Goal: Task Accomplishment & Management: Manage account settings

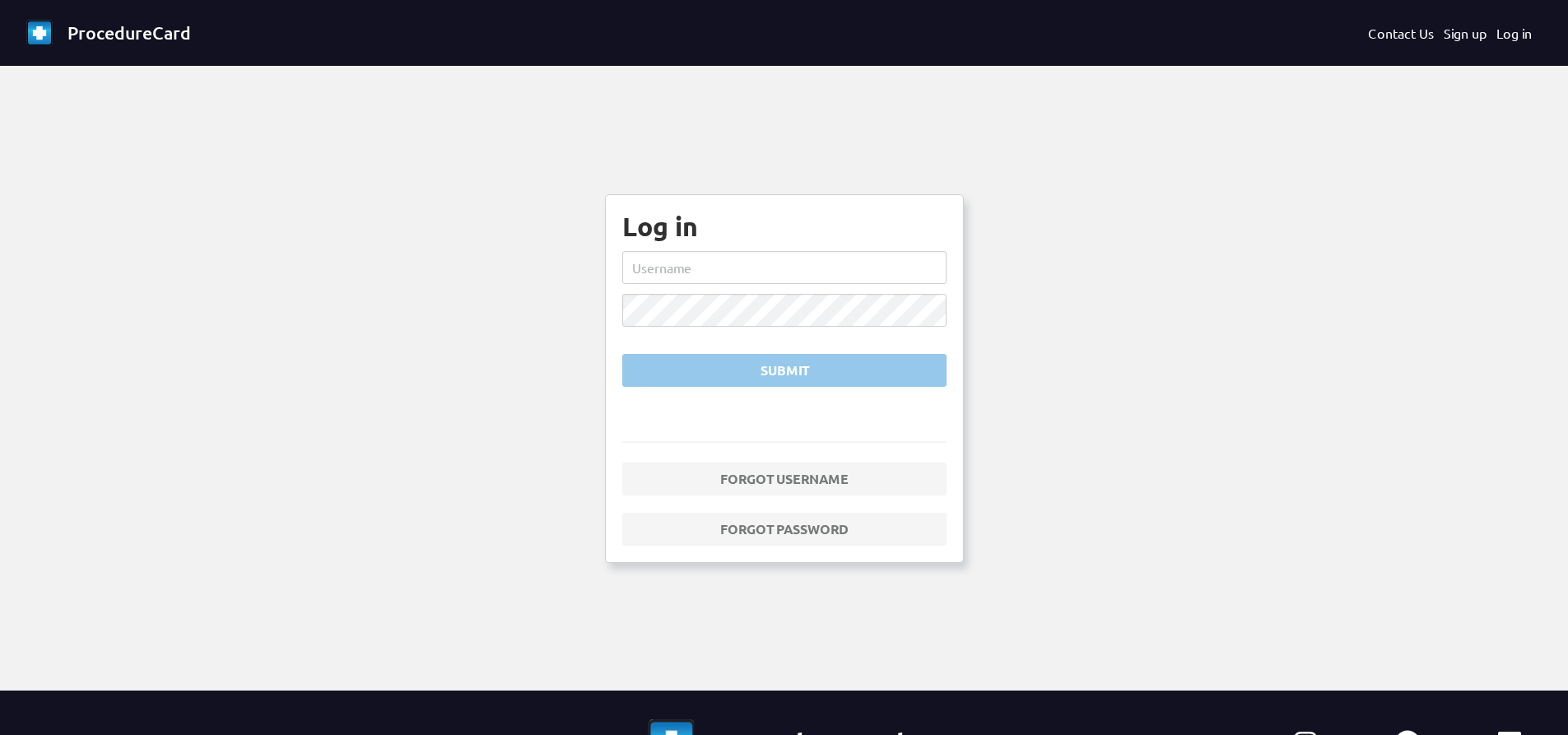
click at [714, 292] on form "Submit" at bounding box center [784, 319] width 324 height 136
click at [722, 272] on input "text" at bounding box center [784, 268] width 324 height 33
type input "sbaughman"
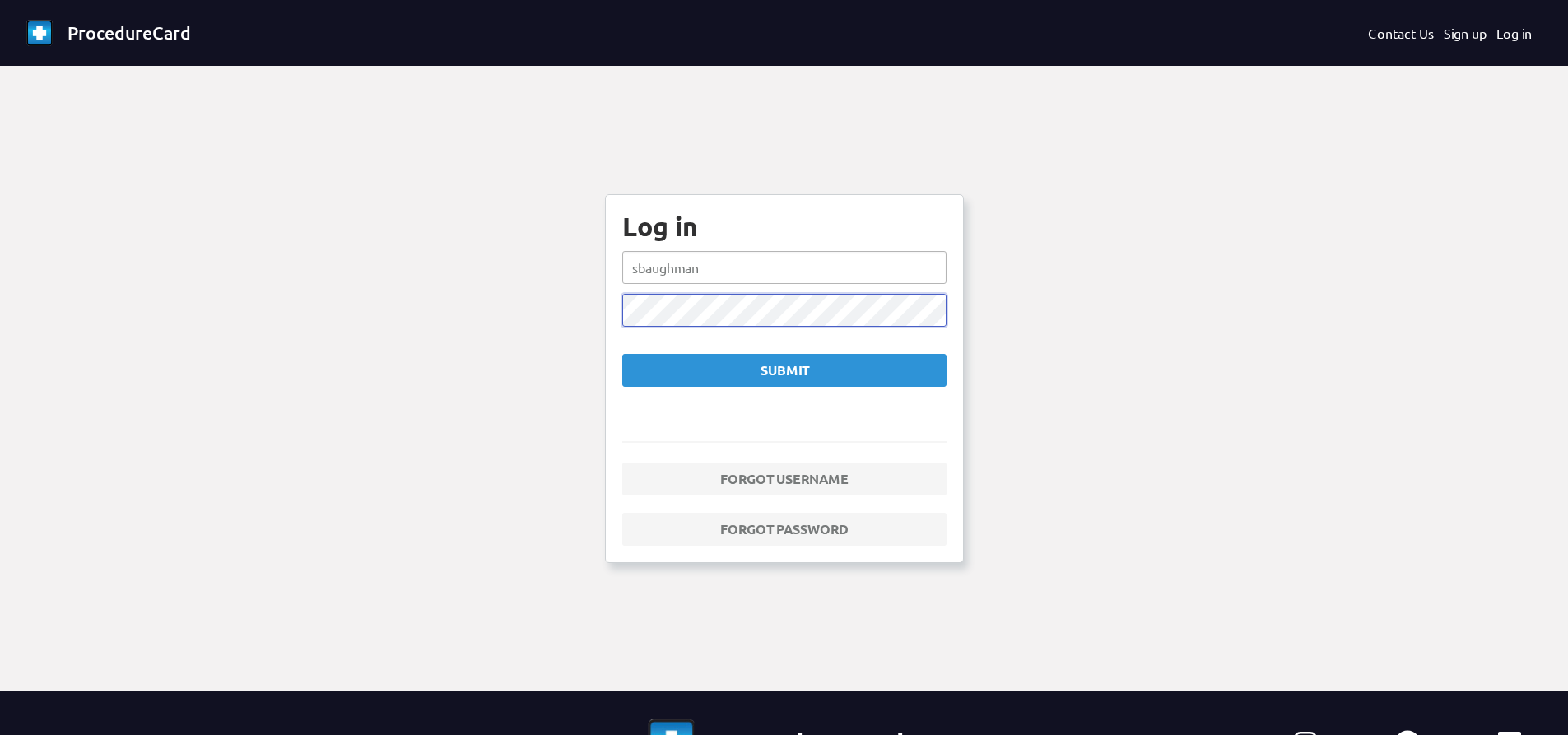
click at [622, 354] on button "Submit" at bounding box center [784, 370] width 324 height 33
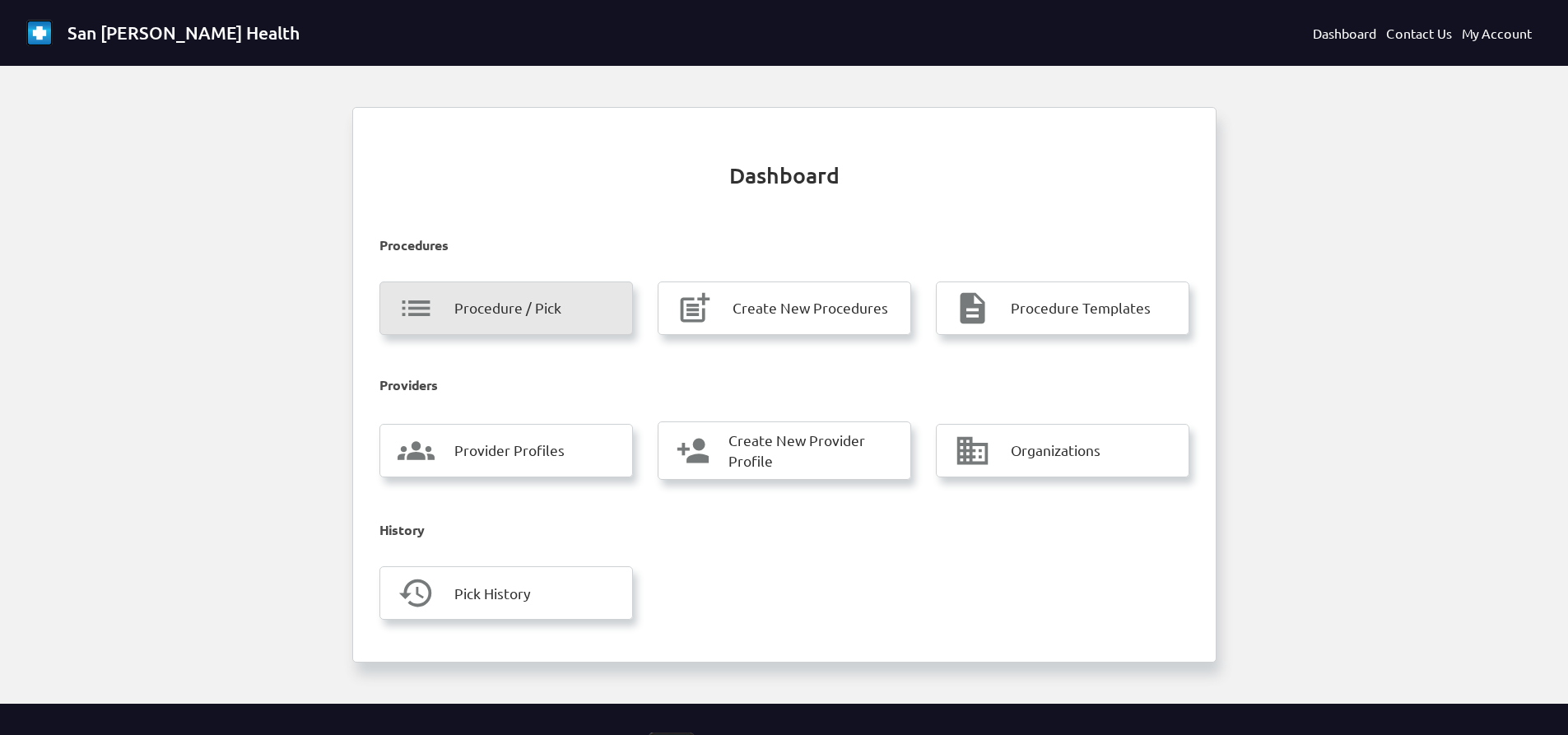
click at [581, 314] on div "list Procedure / Pick" at bounding box center [506, 308] width 218 height 37
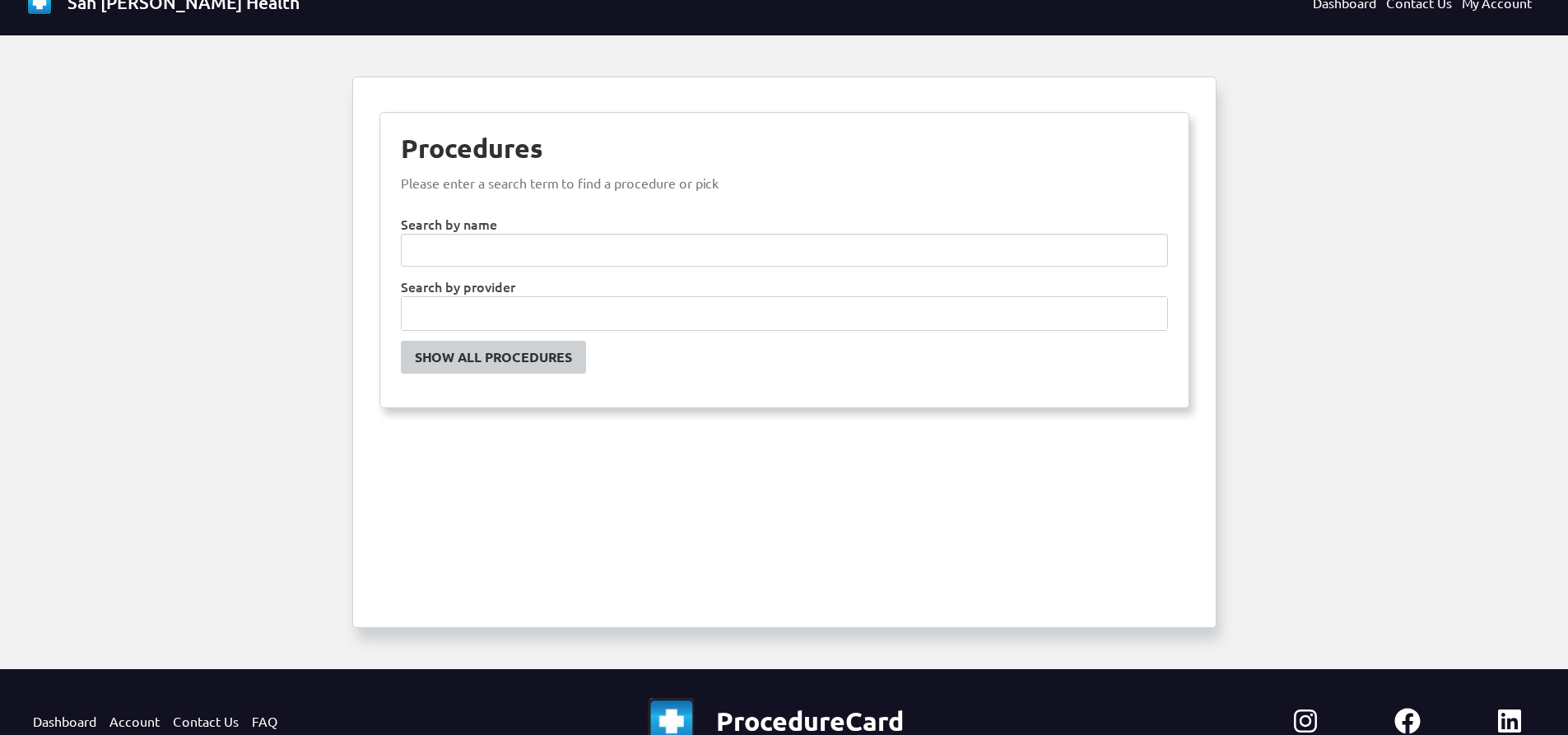
scroll to position [83, 0]
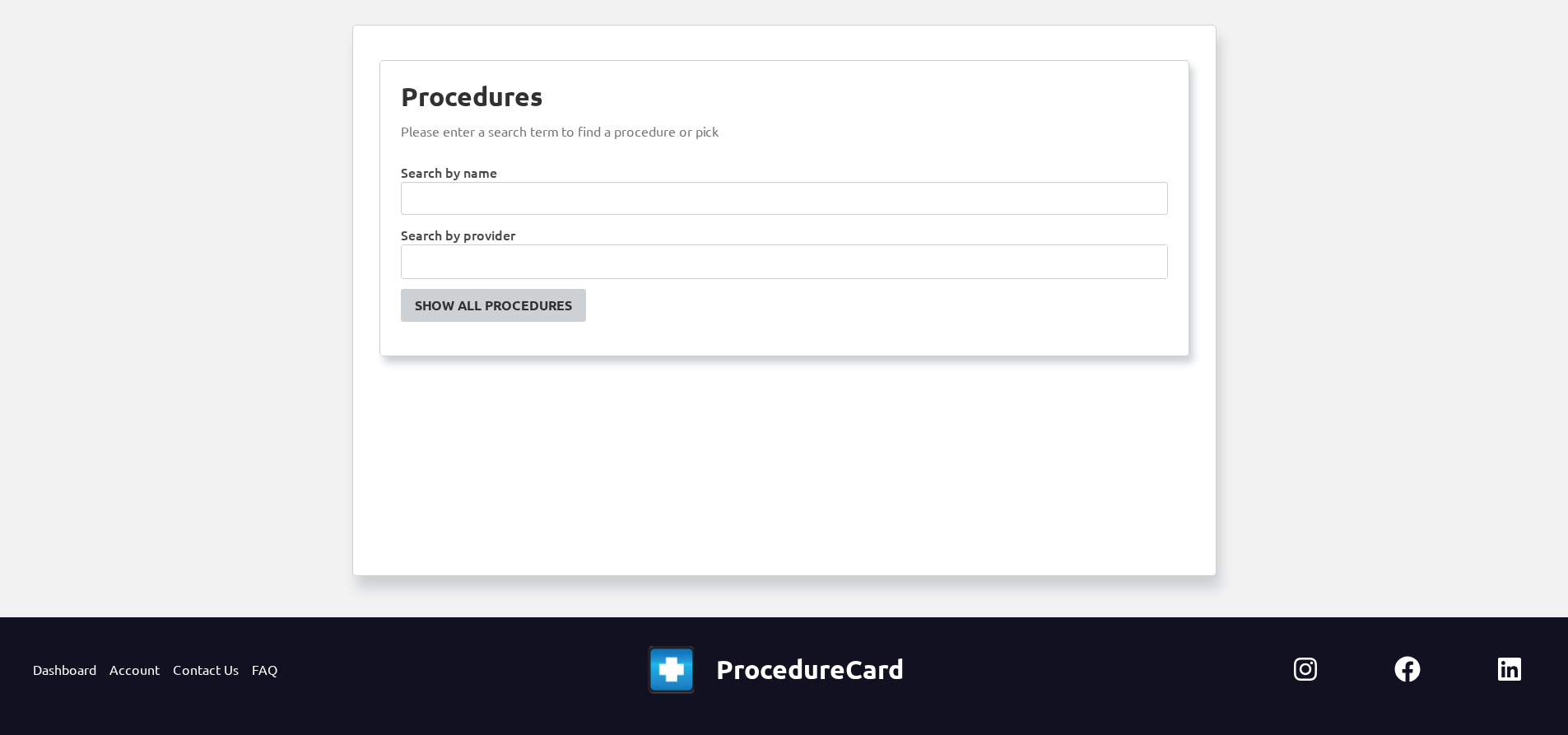
click at [542, 303] on div "Show All Procedures" at bounding box center [493, 305] width 157 height 20
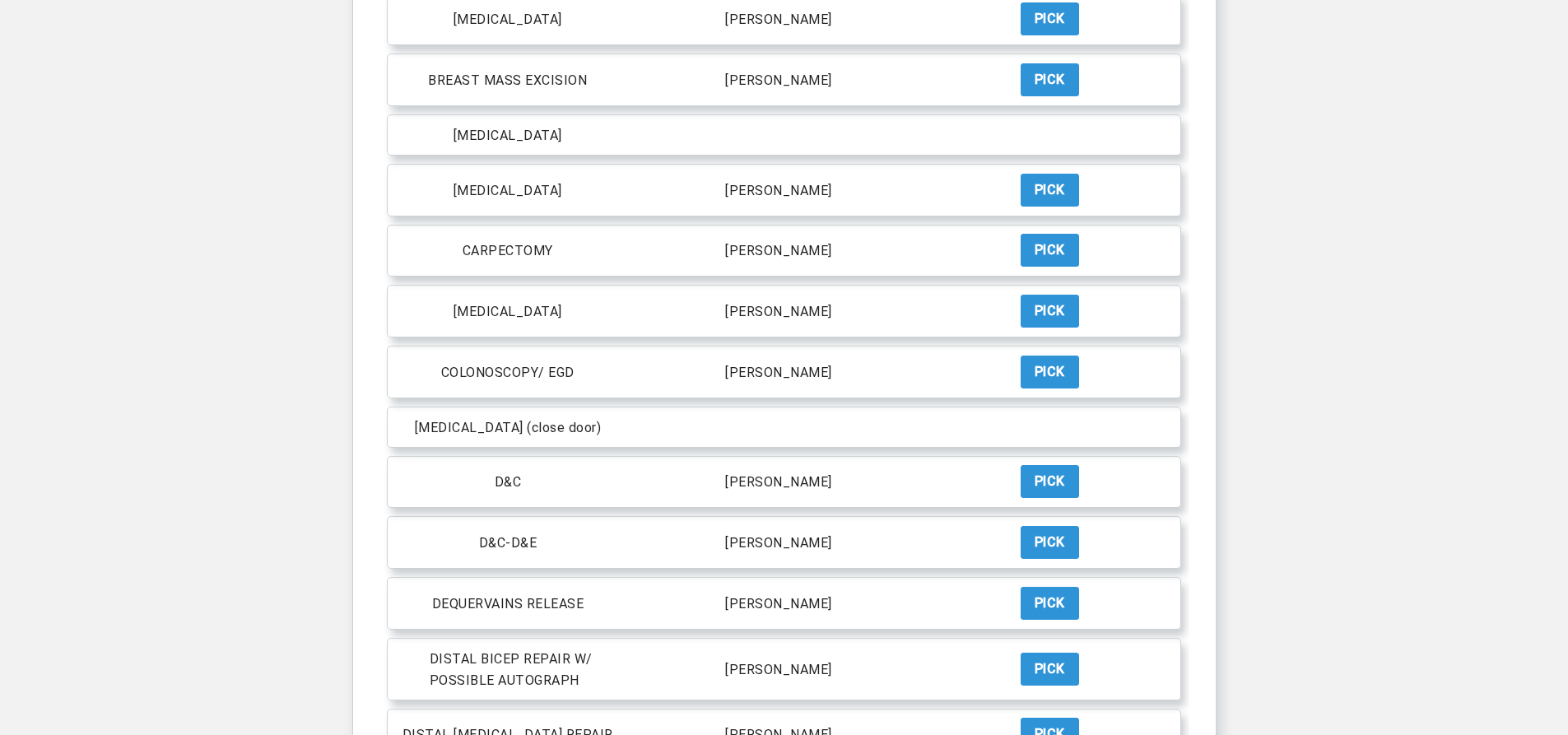
scroll to position [1318, 0]
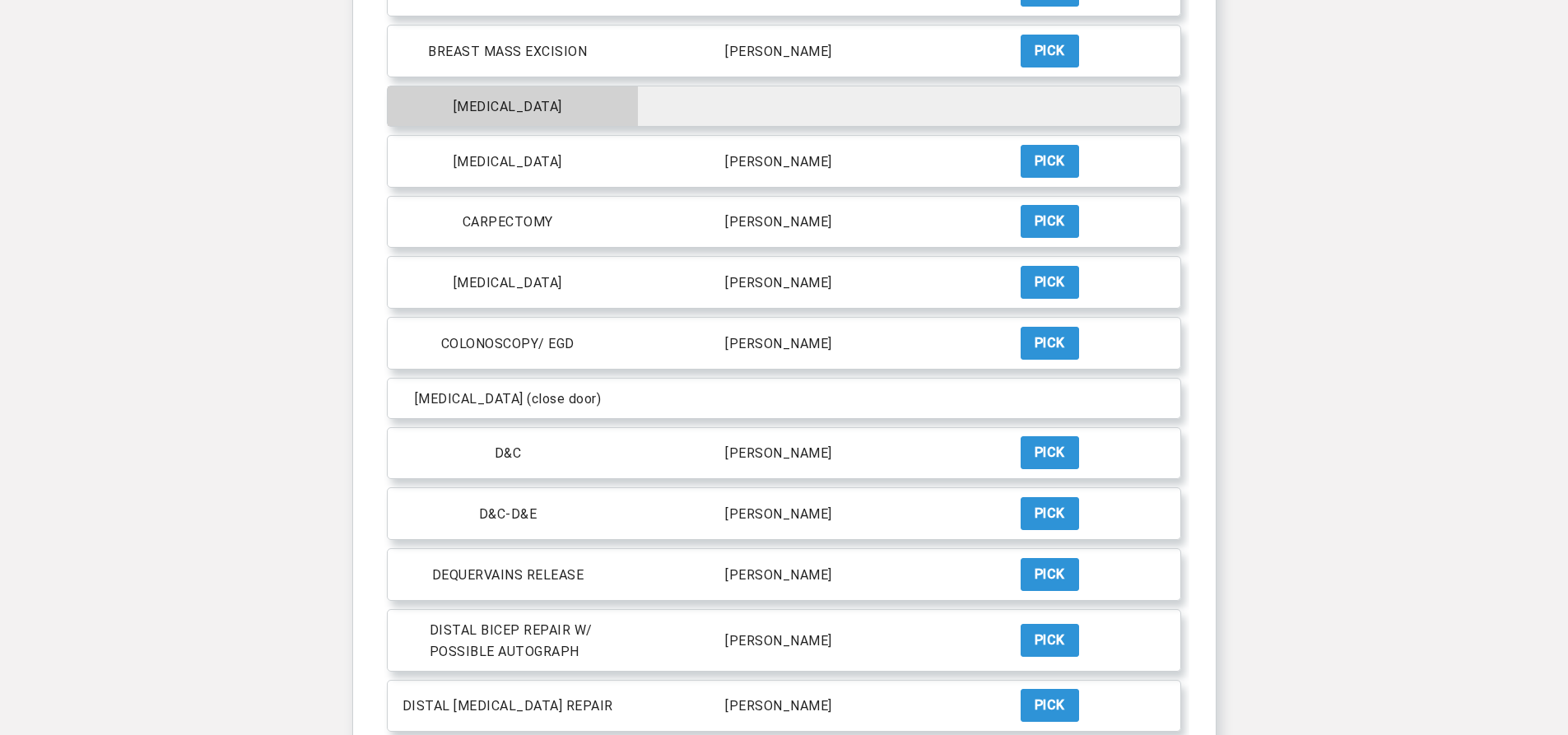
click at [502, 102] on p "[MEDICAL_DATA]" at bounding box center [508, 107] width 108 height 15
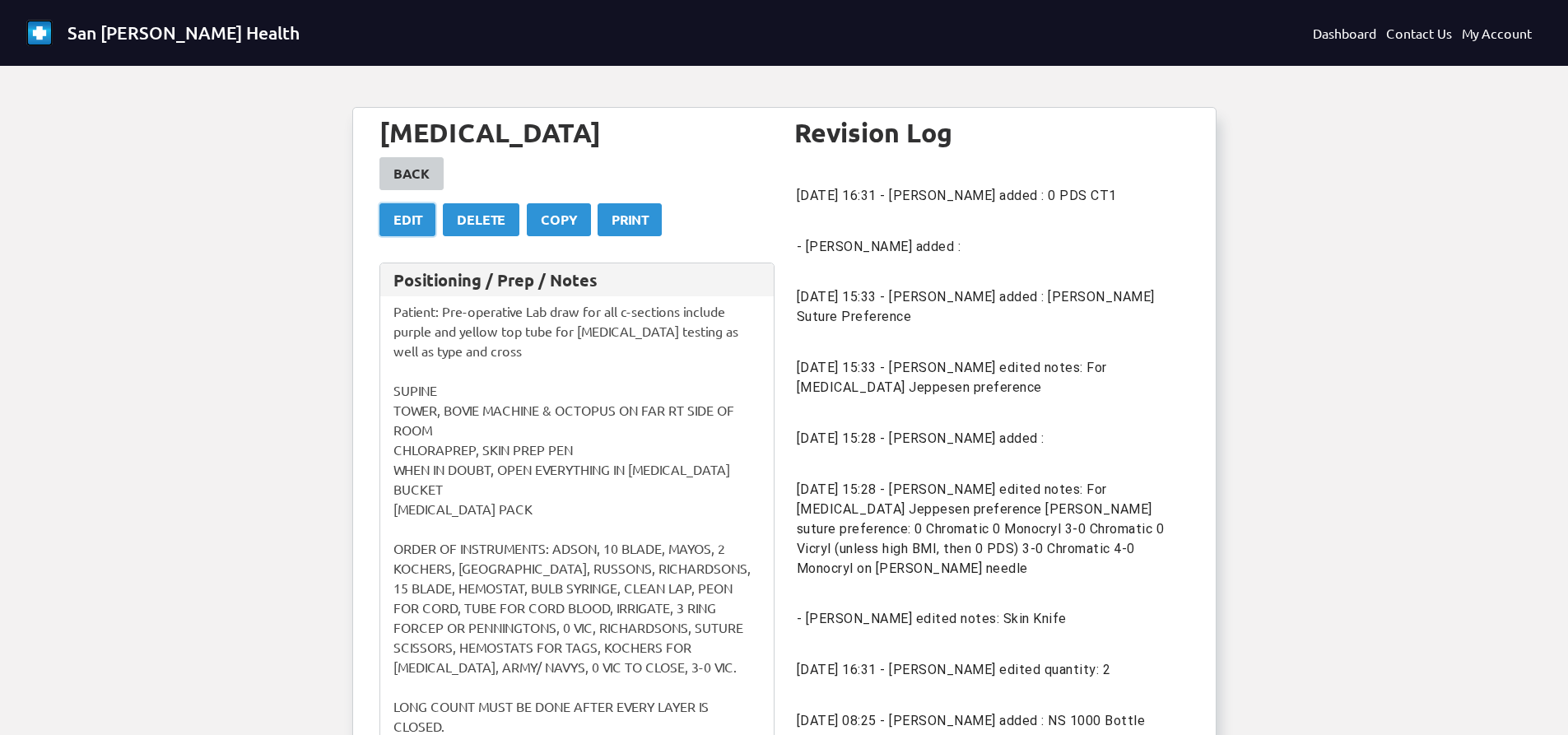
click at [419, 210] on div "Edit" at bounding box center [407, 219] width 28 height 20
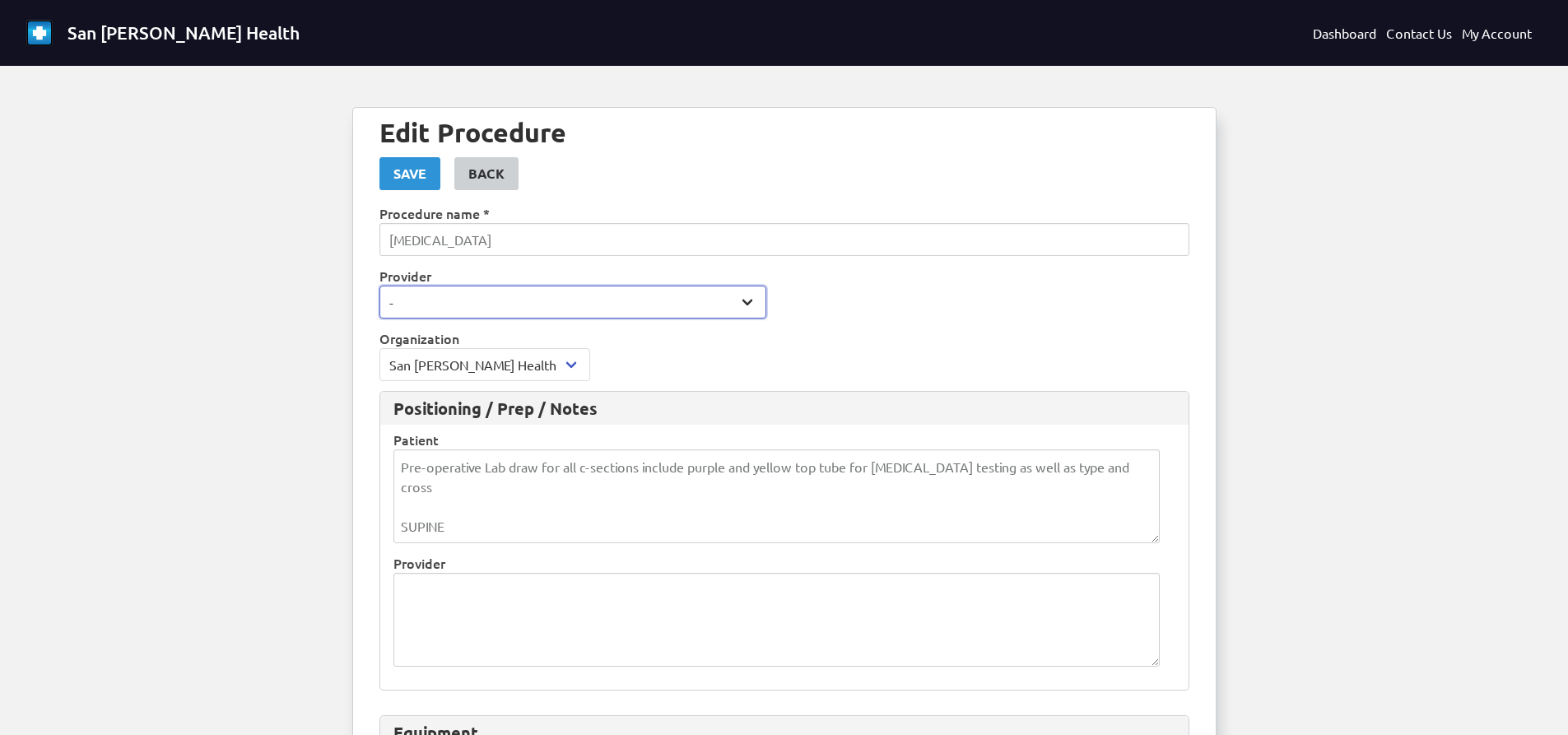
click at [469, 306] on select "- [PERSON_NAME] (asalim) [PERSON_NAME] (Jwigant) [PERSON_NAME] (b18d8b1050e25df…" at bounding box center [573, 302] width 387 height 33
select select "1685"
click at [380, 286] on select "- [PERSON_NAME] (asalim) [PERSON_NAME] (Jwigant) [PERSON_NAME] (b18d8b1050e25df…" at bounding box center [573, 302] width 387 height 33
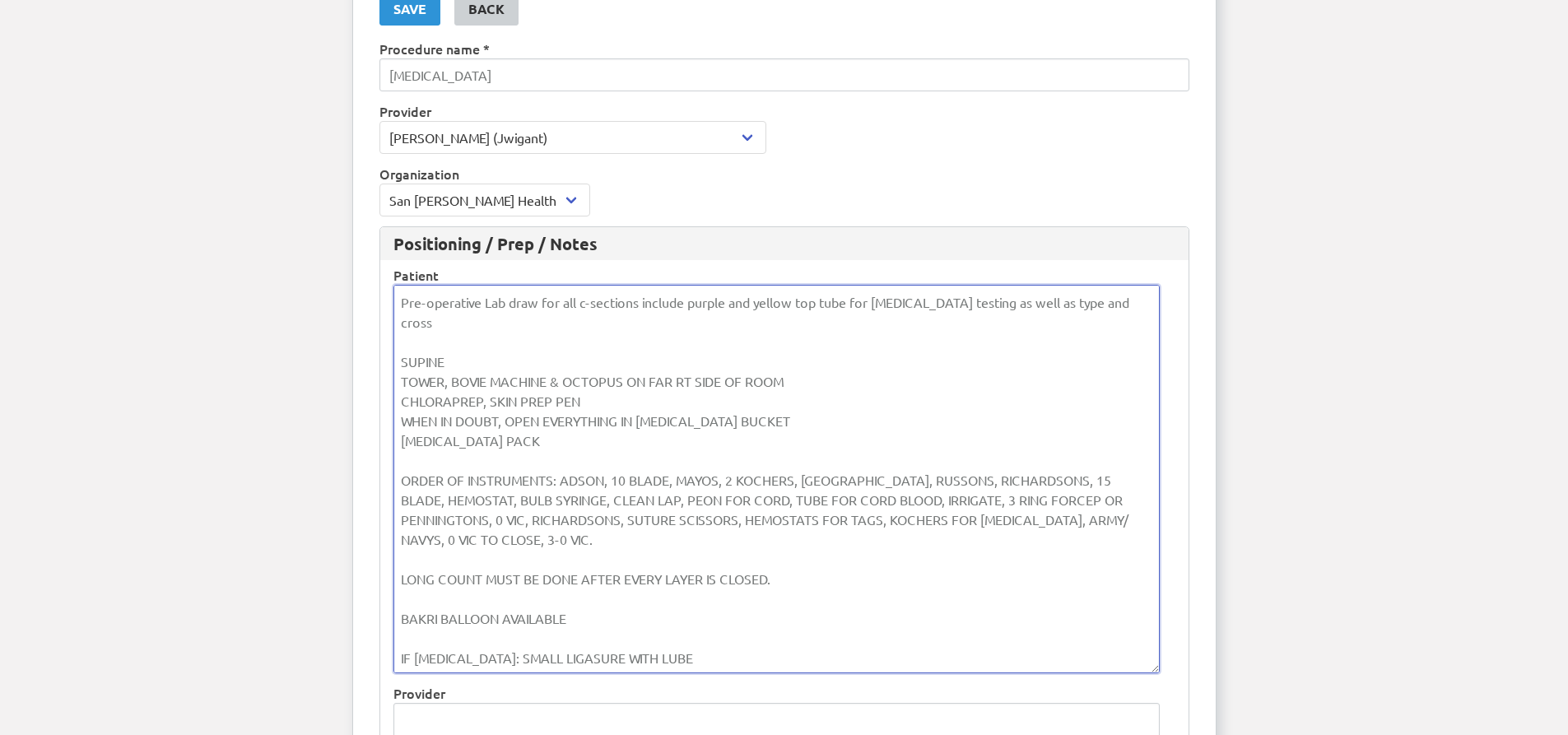
scroll to position [2, 0]
click at [596, 384] on textarea "Pre-operative Lab draw for all c-sections include purple and yellow top tube fo…" at bounding box center [776, 479] width 767 height 389
drag, startPoint x: 508, startPoint y: 421, endPoint x: 386, endPoint y: 425, distance: 122.1
click at [386, 425] on div "Positioning / Prep / Notes Patient Pre-operative Lab draw for all c-sections in…" at bounding box center [784, 524] width 810 height 596
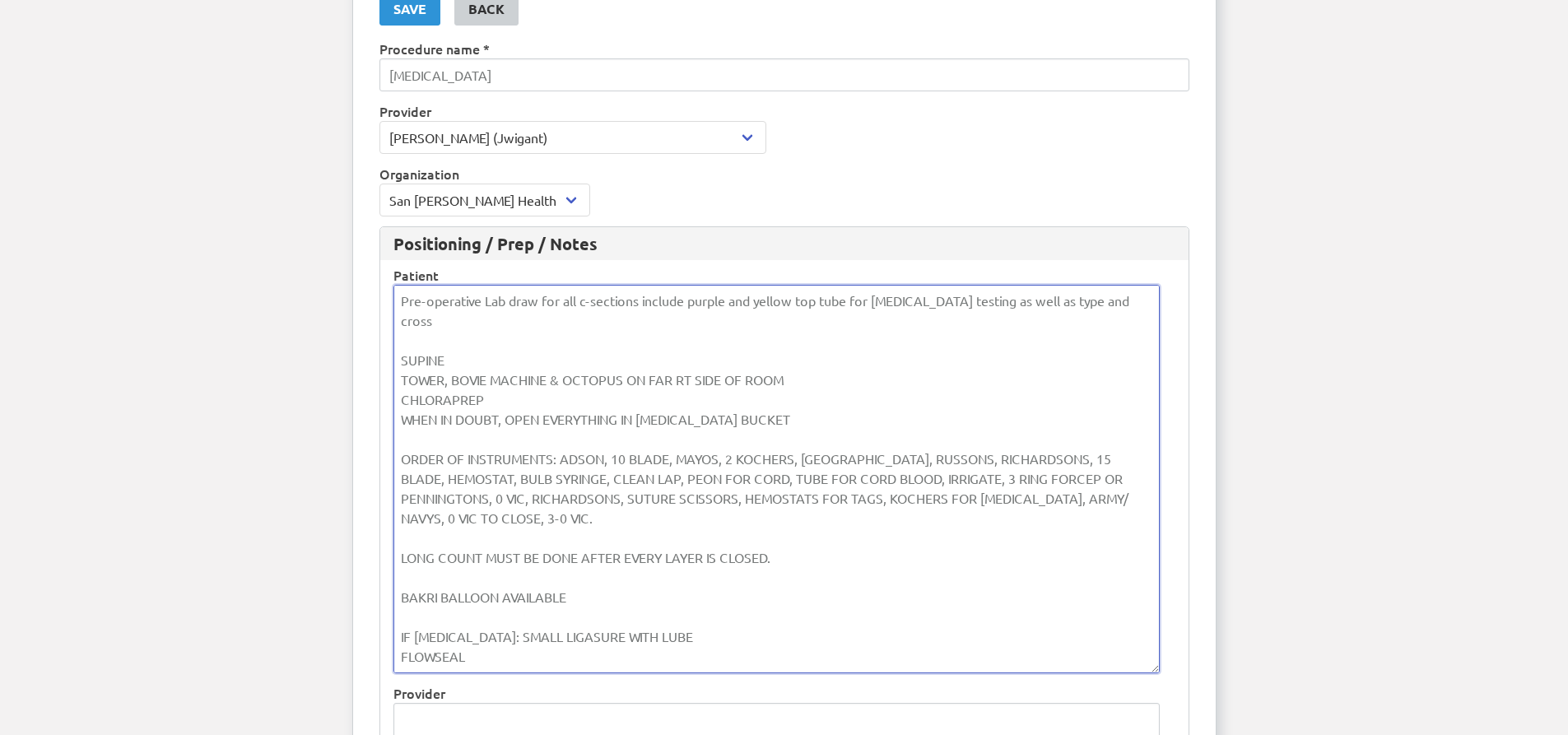
scroll to position [0, 0]
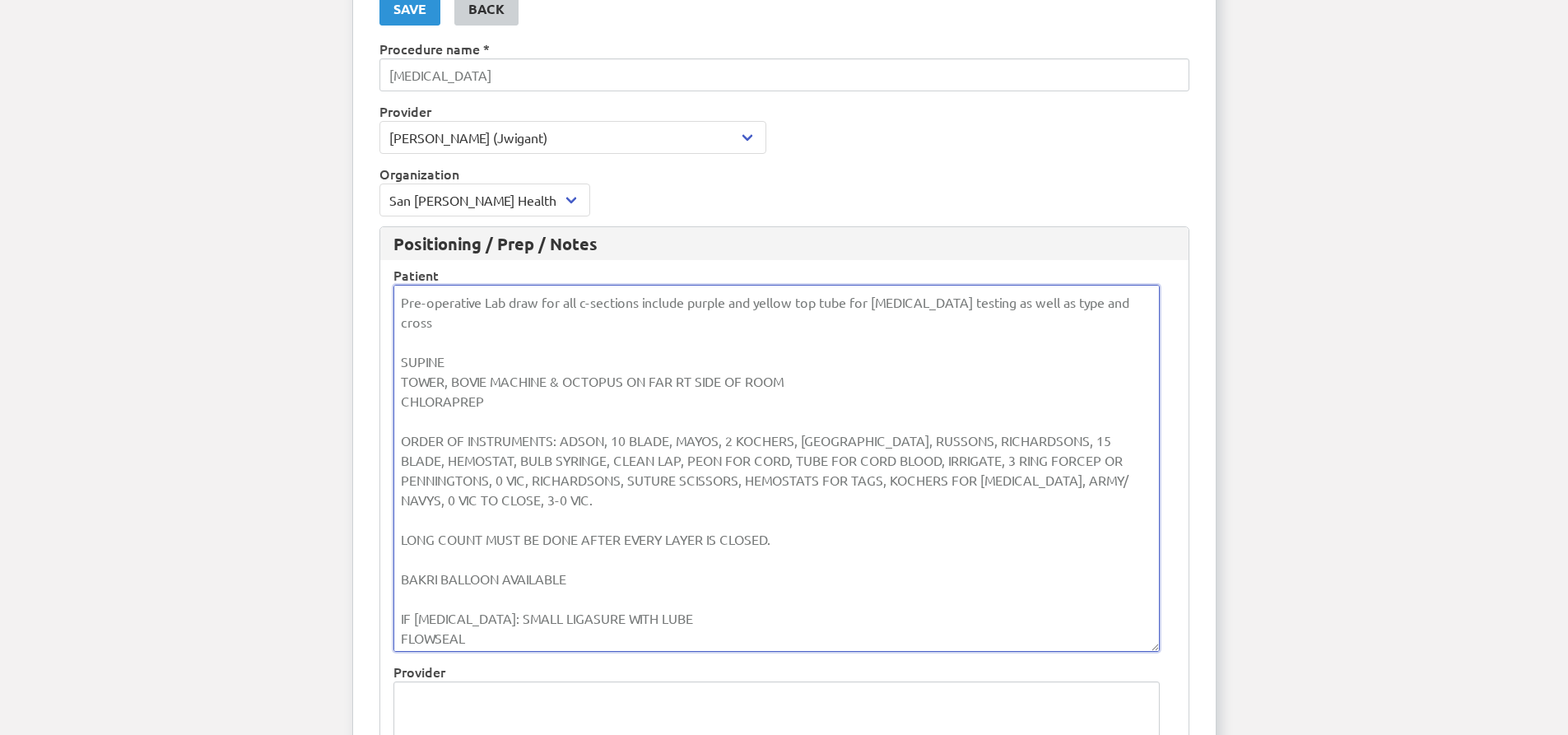
drag, startPoint x: 1144, startPoint y: 465, endPoint x: 394, endPoint y: 427, distance: 751.0
click at [394, 427] on textarea "Pre-operative Lab draw for all c-sections include purple and yellow top tube fo…" at bounding box center [776, 468] width 767 height 368
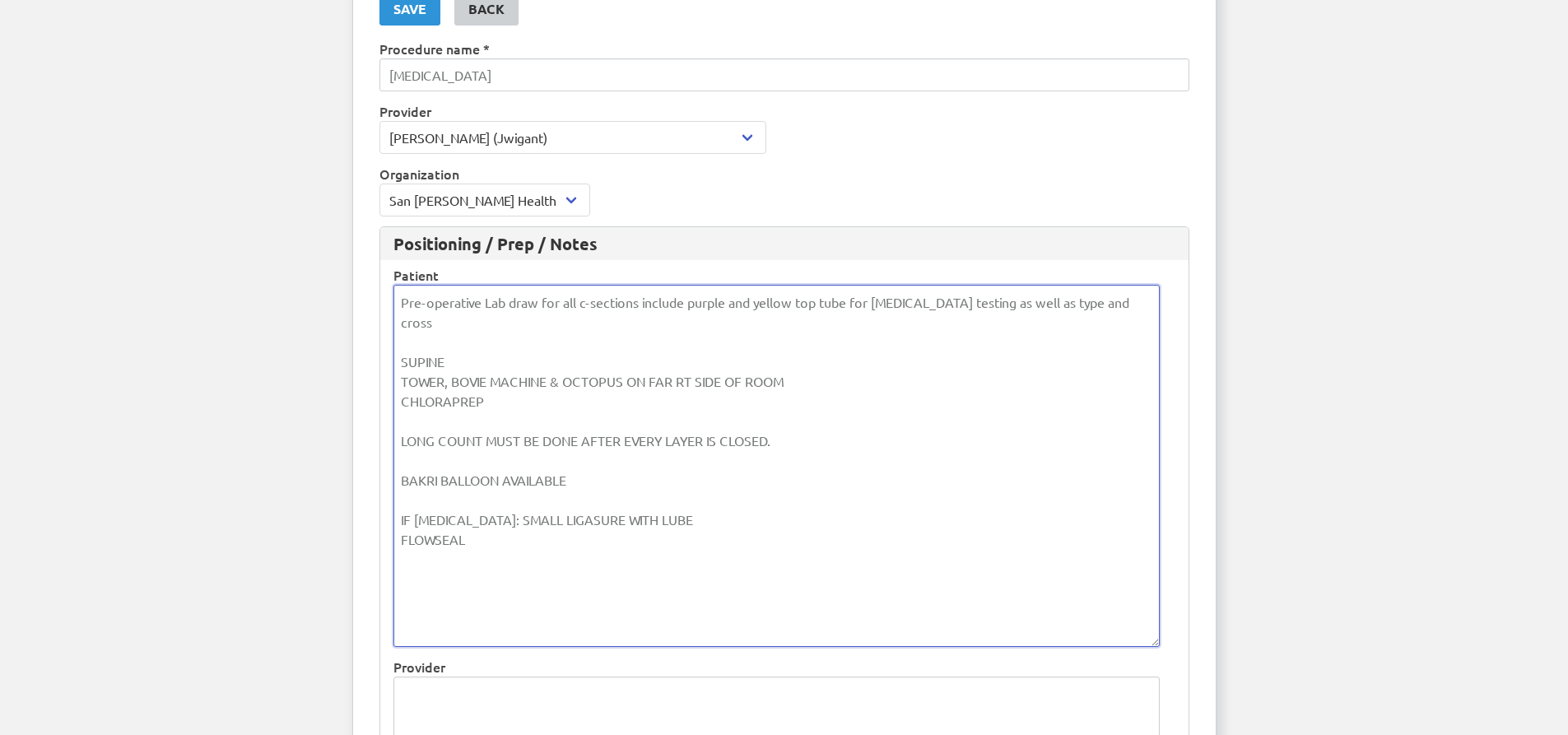
drag, startPoint x: 589, startPoint y: 464, endPoint x: 387, endPoint y: 462, distance: 202.0
click at [387, 462] on div "Positioning / Prep / Notes Patient Pre-operative Lab draw for all c-sections in…" at bounding box center [784, 510] width 810 height 569
click at [667, 461] on textarea "Pre-operative Lab draw for all c-sections include purple and yellow top tube fo…" at bounding box center [776, 463] width 767 height 357
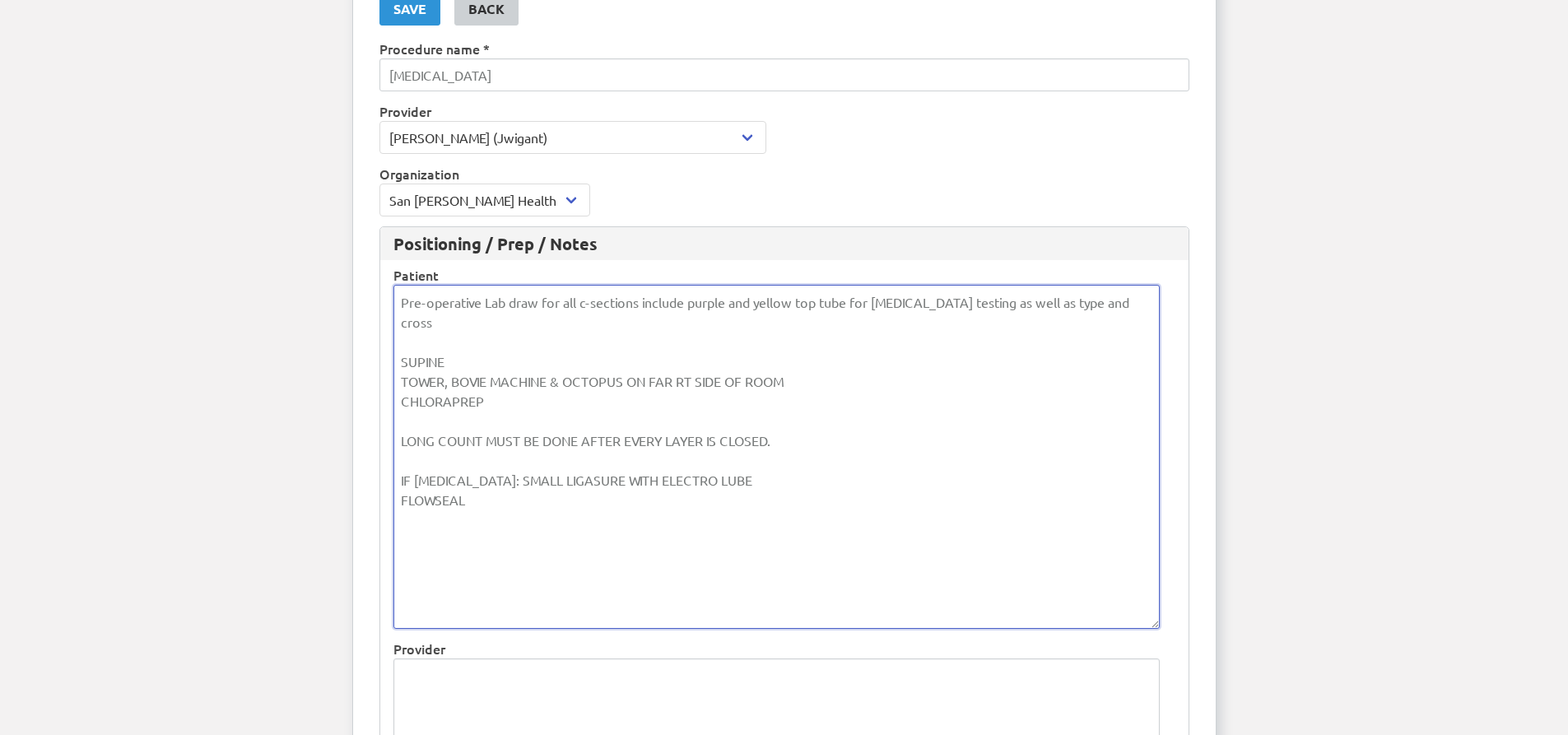
drag, startPoint x: 483, startPoint y: 485, endPoint x: 370, endPoint y: 494, distance: 113.4
click at [570, 613] on textarea "Pre-operative Lab draw for all c-sections include purple and yellow top tube fo…" at bounding box center [776, 455] width 767 height 341
click at [540, 588] on textarea "Pre-operative Lab draw for all c-sections include purple and yellow top tube fo…" at bounding box center [776, 455] width 767 height 341
click at [842, 443] on textarea "Pre-operative Lab draw for all c-sections include purple and yellow top tube fo…" at bounding box center [776, 455] width 767 height 341
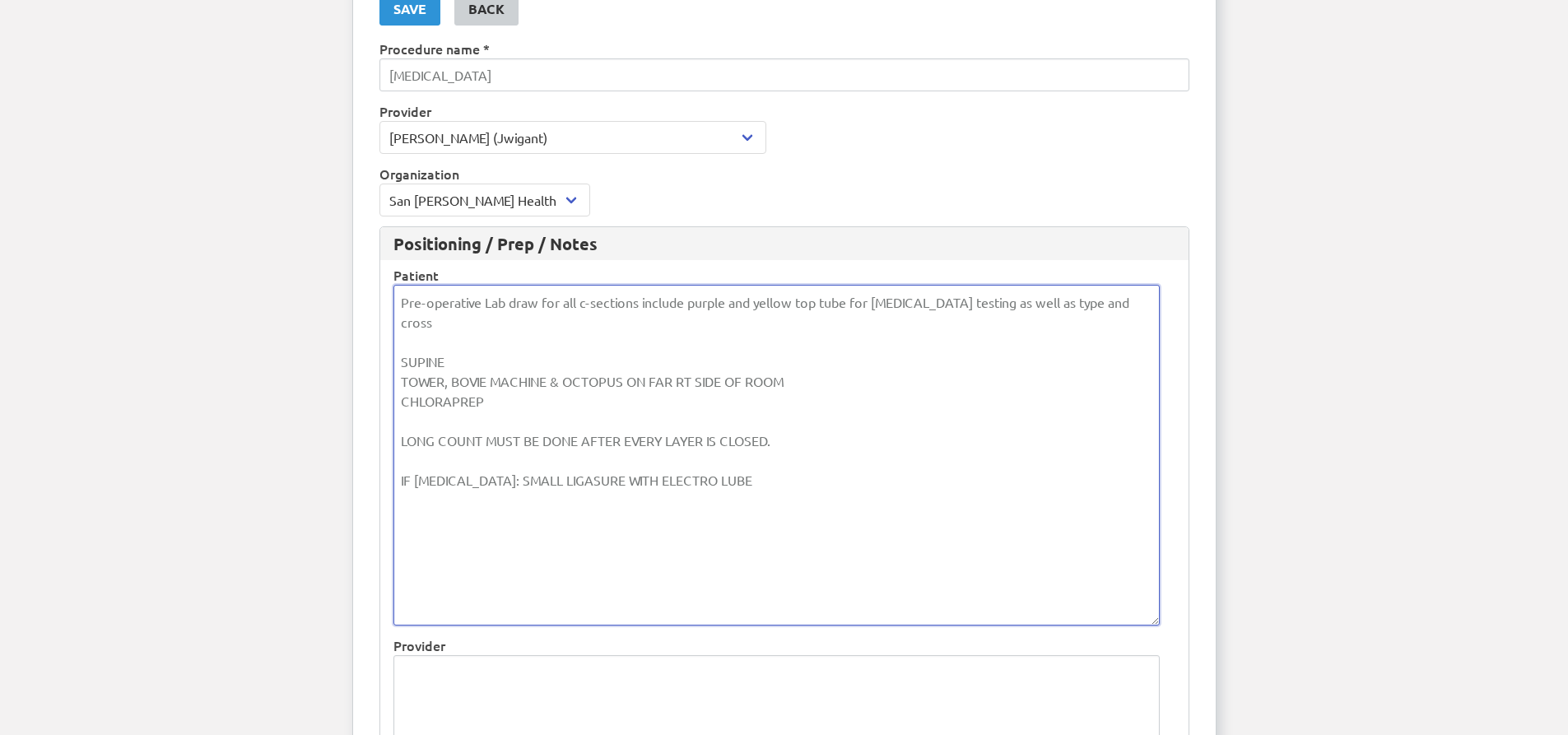
click at [549, 361] on textarea "Pre-operative Lab draw for all c-sections include purple and yellow top tube fo…" at bounding box center [776, 455] width 767 height 341
click at [495, 384] on textarea "Pre-operative Lab draw for all c-sections include purple and yellow top tube fo…" at bounding box center [776, 450] width 767 height 331
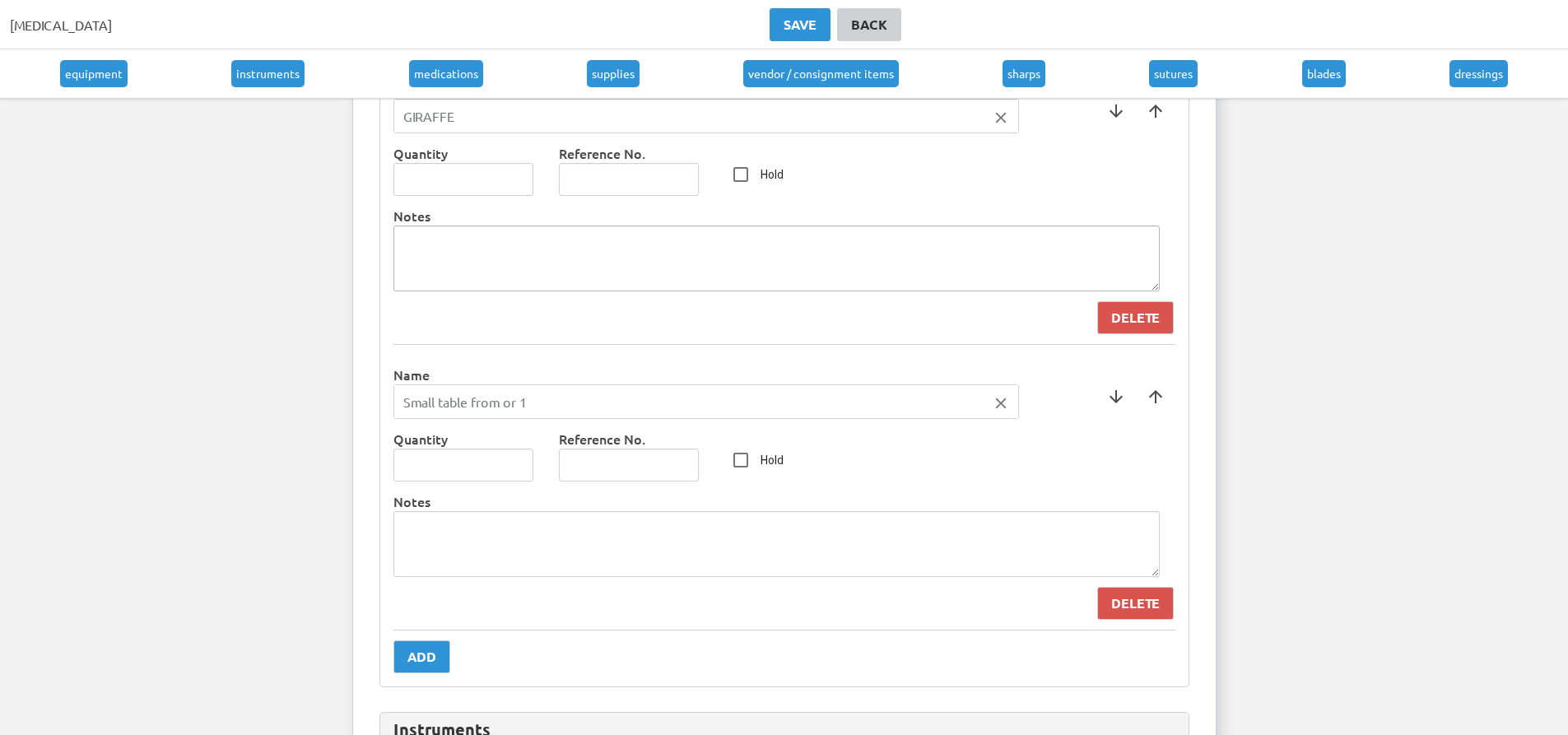
scroll to position [824, 0]
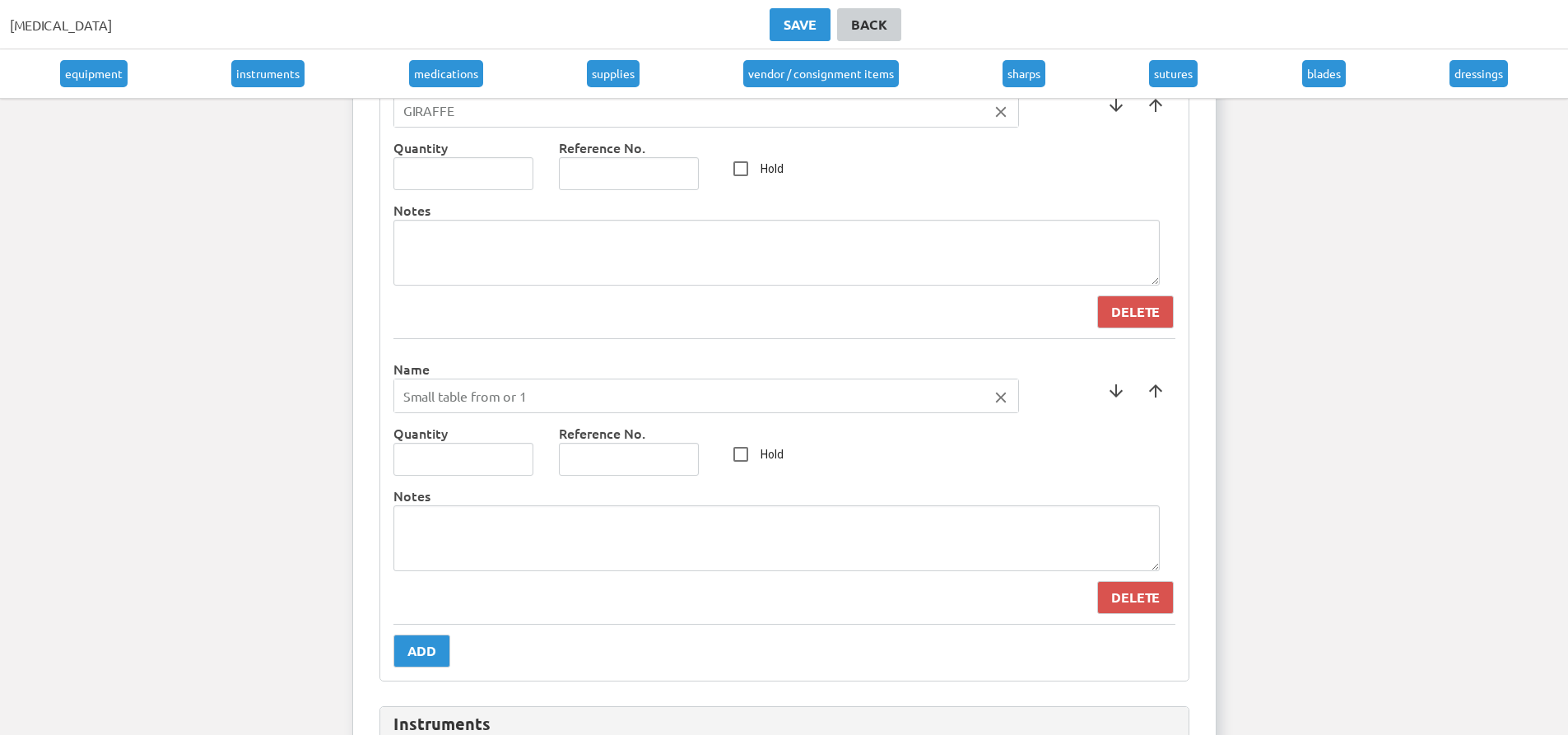
type textarea "Pre-operative Lab draw for all c-sections include purple and yellow top tube fo…"
click at [516, 398] on input "Small table from or 1" at bounding box center [706, 396] width 624 height 33
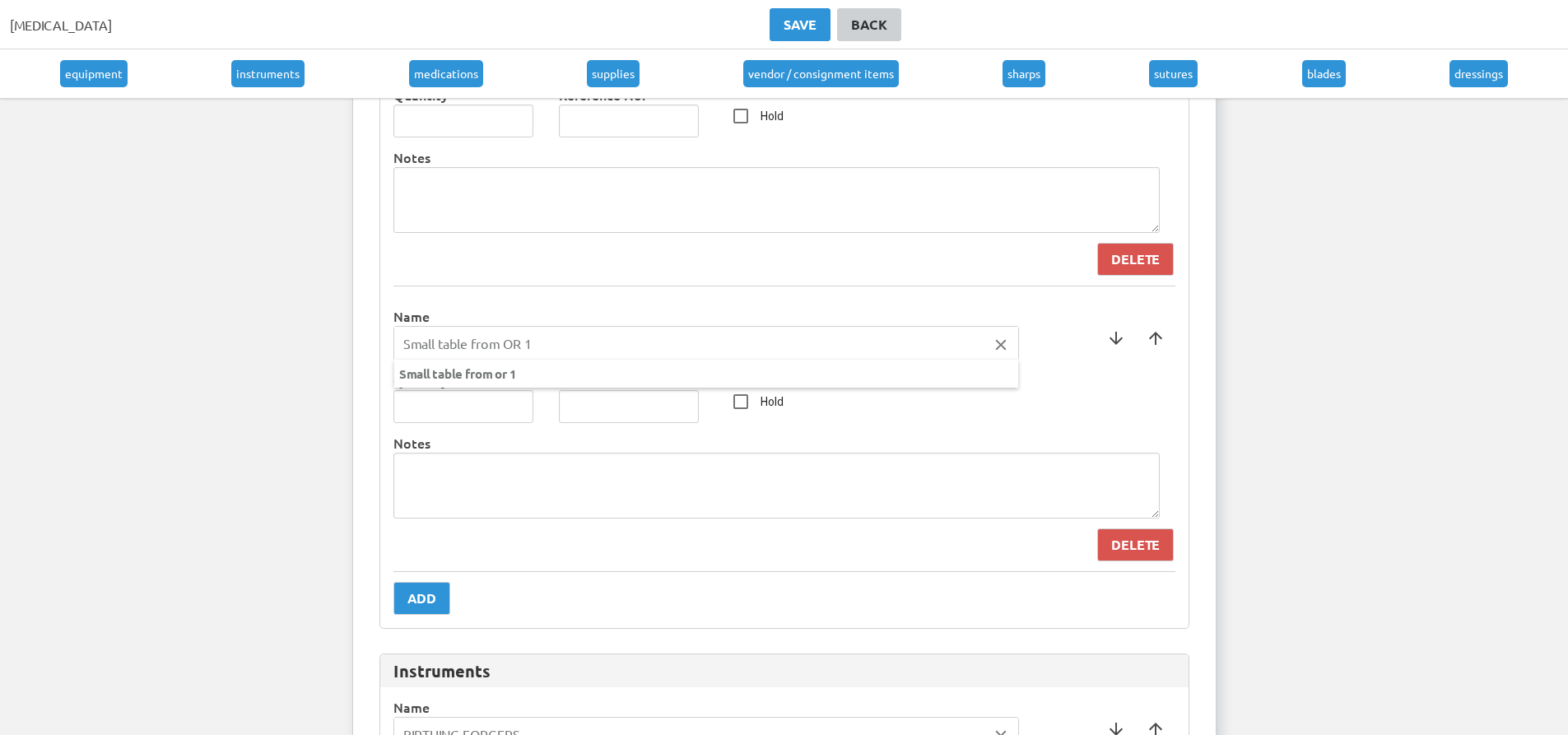
scroll to position [905, 0]
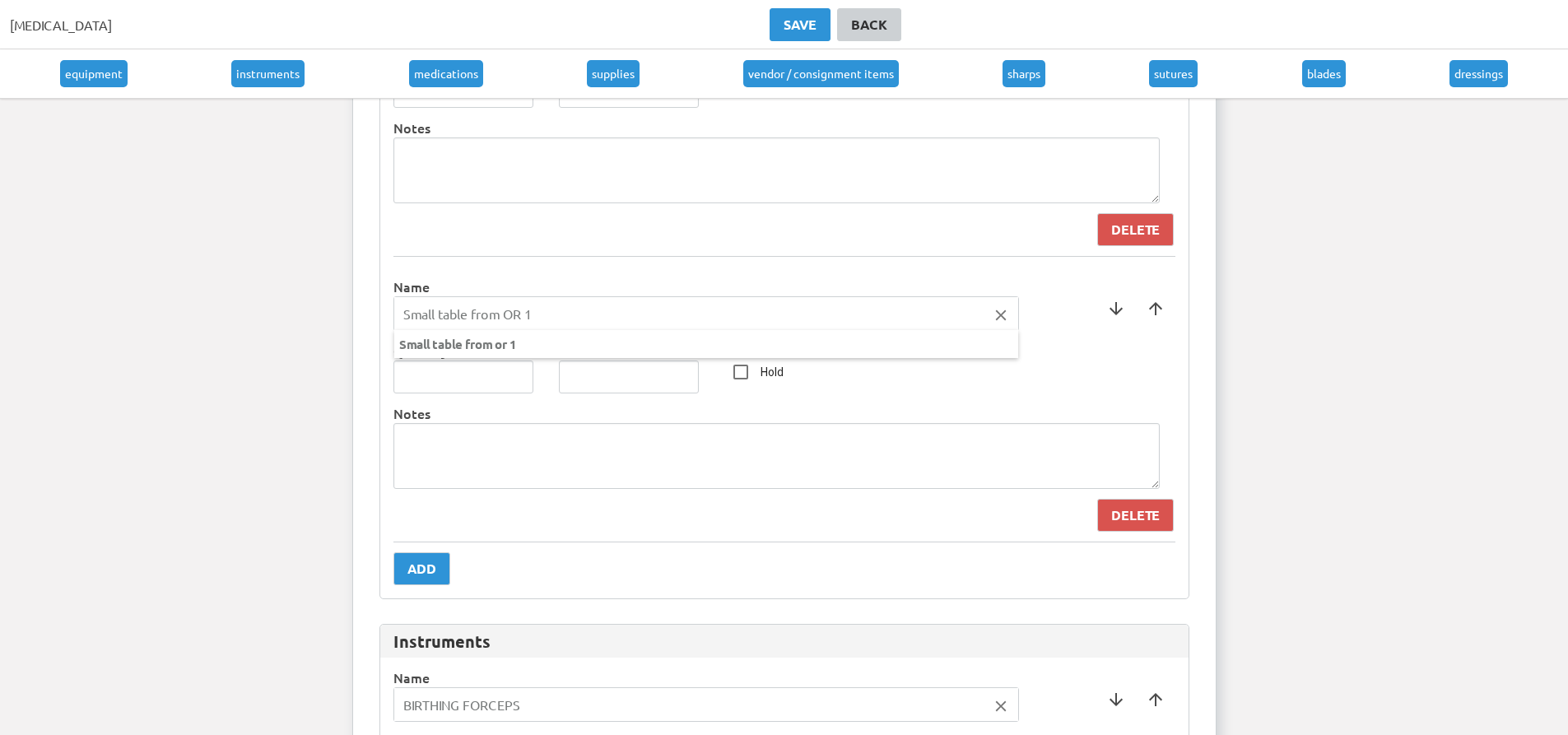
type input "Small table from OR 1"
click at [610, 408] on div at bounding box center [784, 368] width 1568 height 735
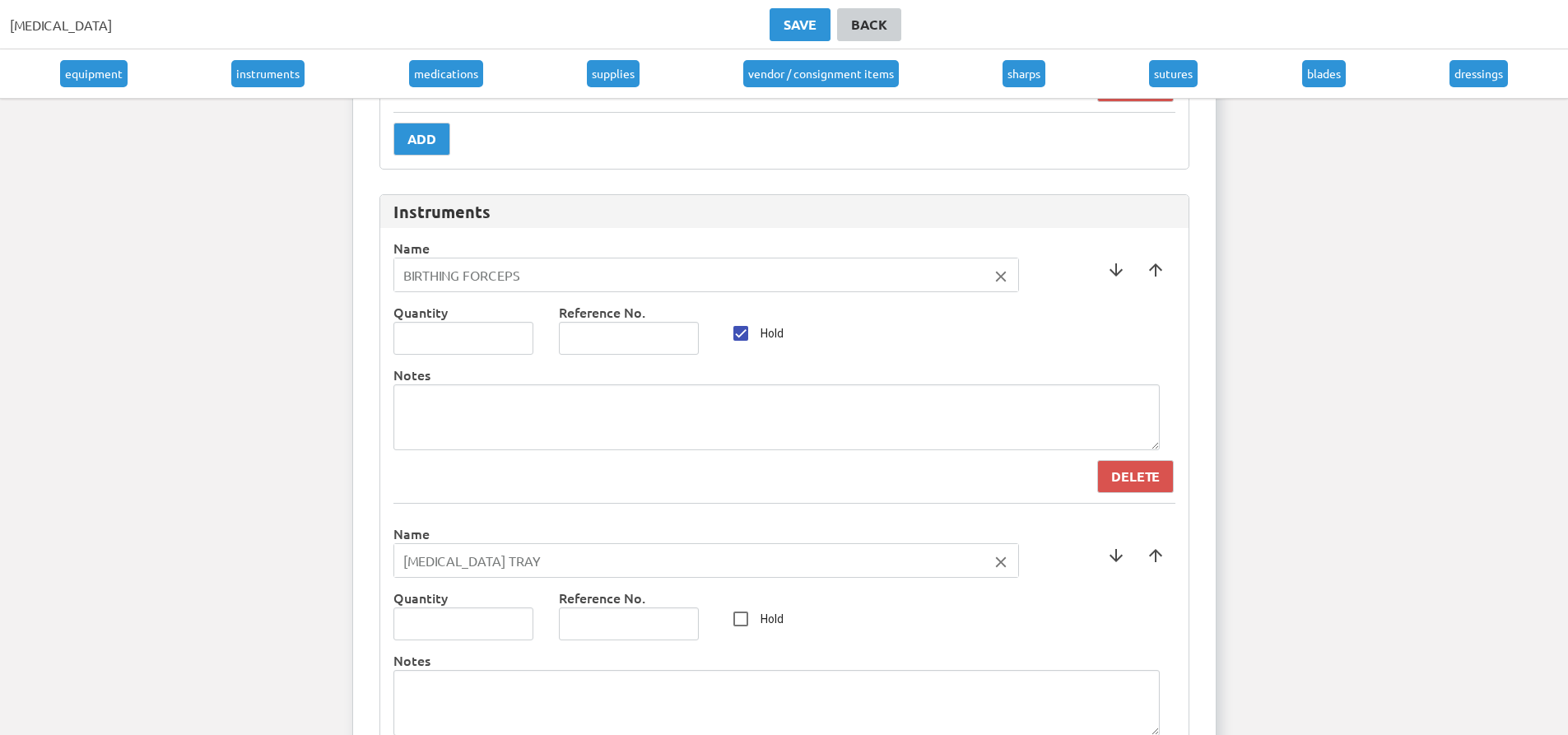
scroll to position [1318, 0]
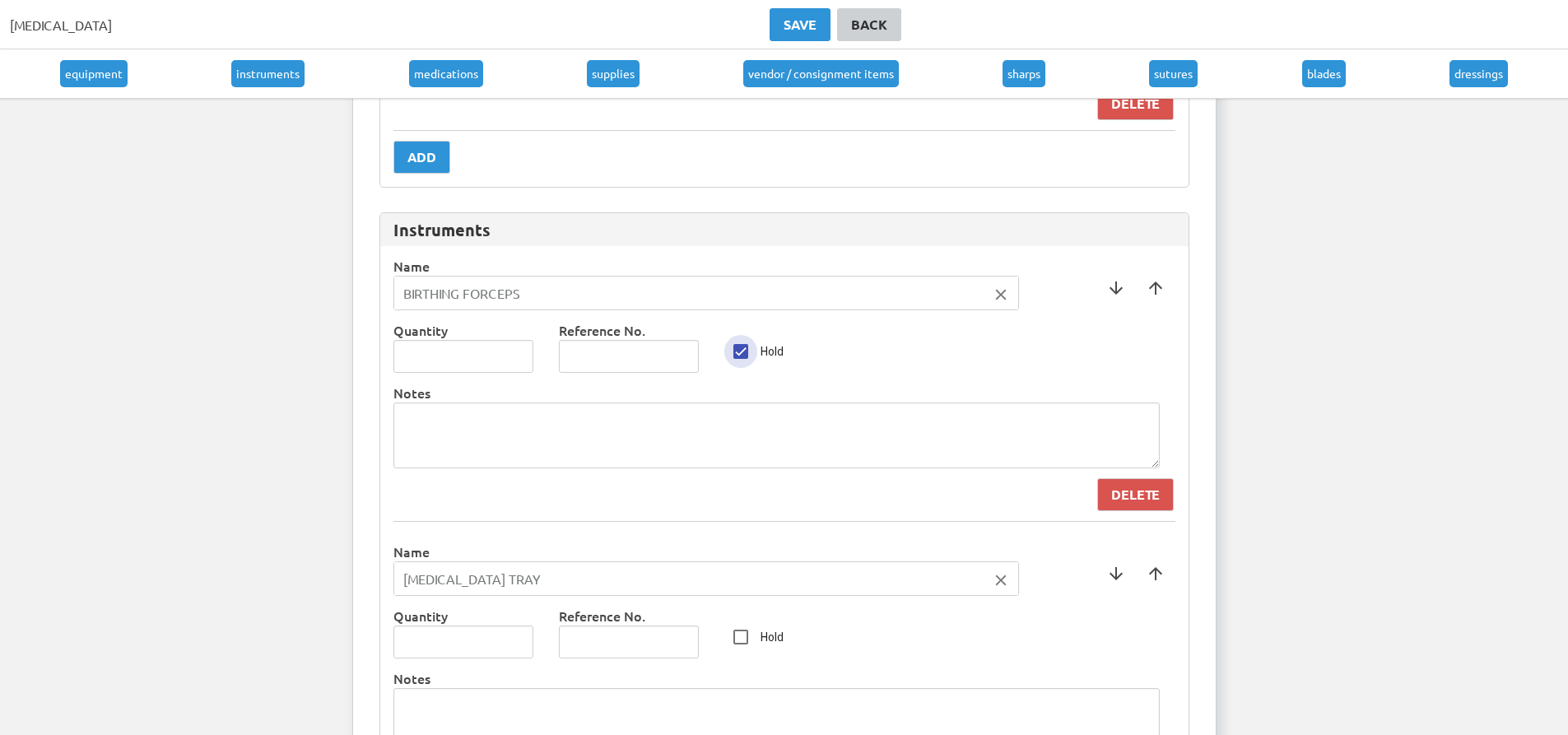
click at [744, 347] on input "Hold" at bounding box center [741, 351] width 33 height 33
checkbox input "false"
click at [997, 296] on icon "close" at bounding box center [1001, 294] width 18 height 18
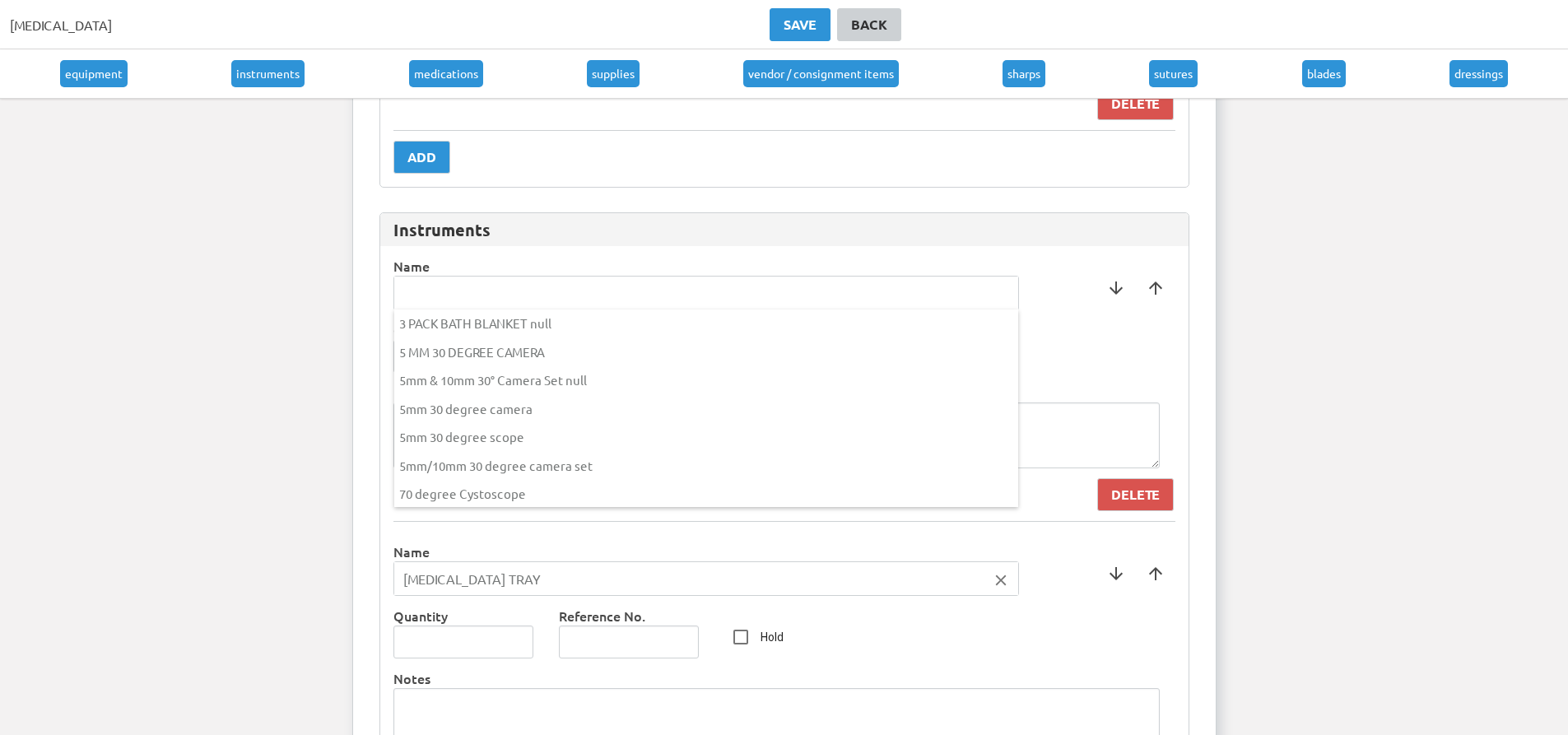
click at [1065, 326] on div at bounding box center [784, 368] width 1568 height 735
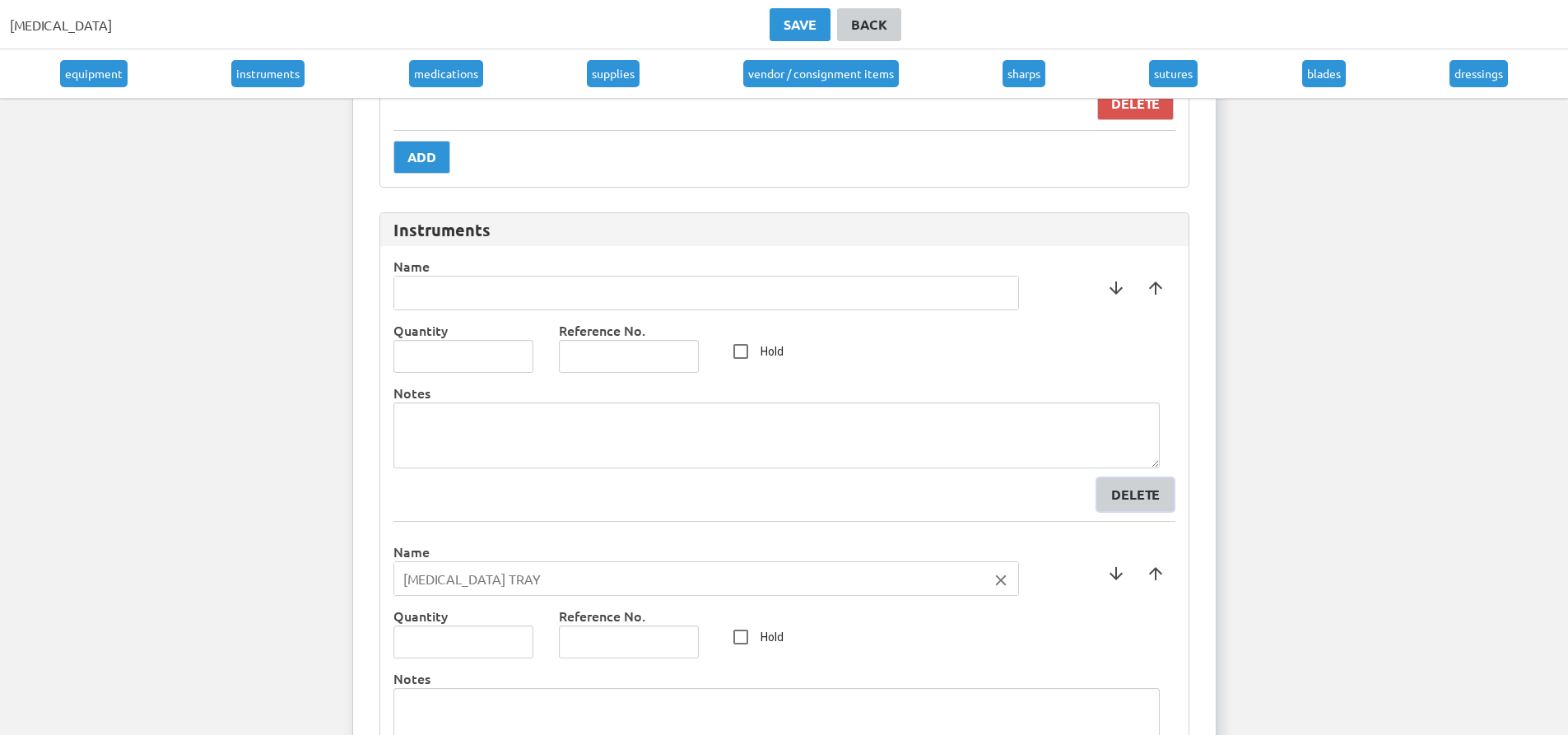
click at [1151, 494] on div "Delete" at bounding box center [1135, 494] width 48 height 20
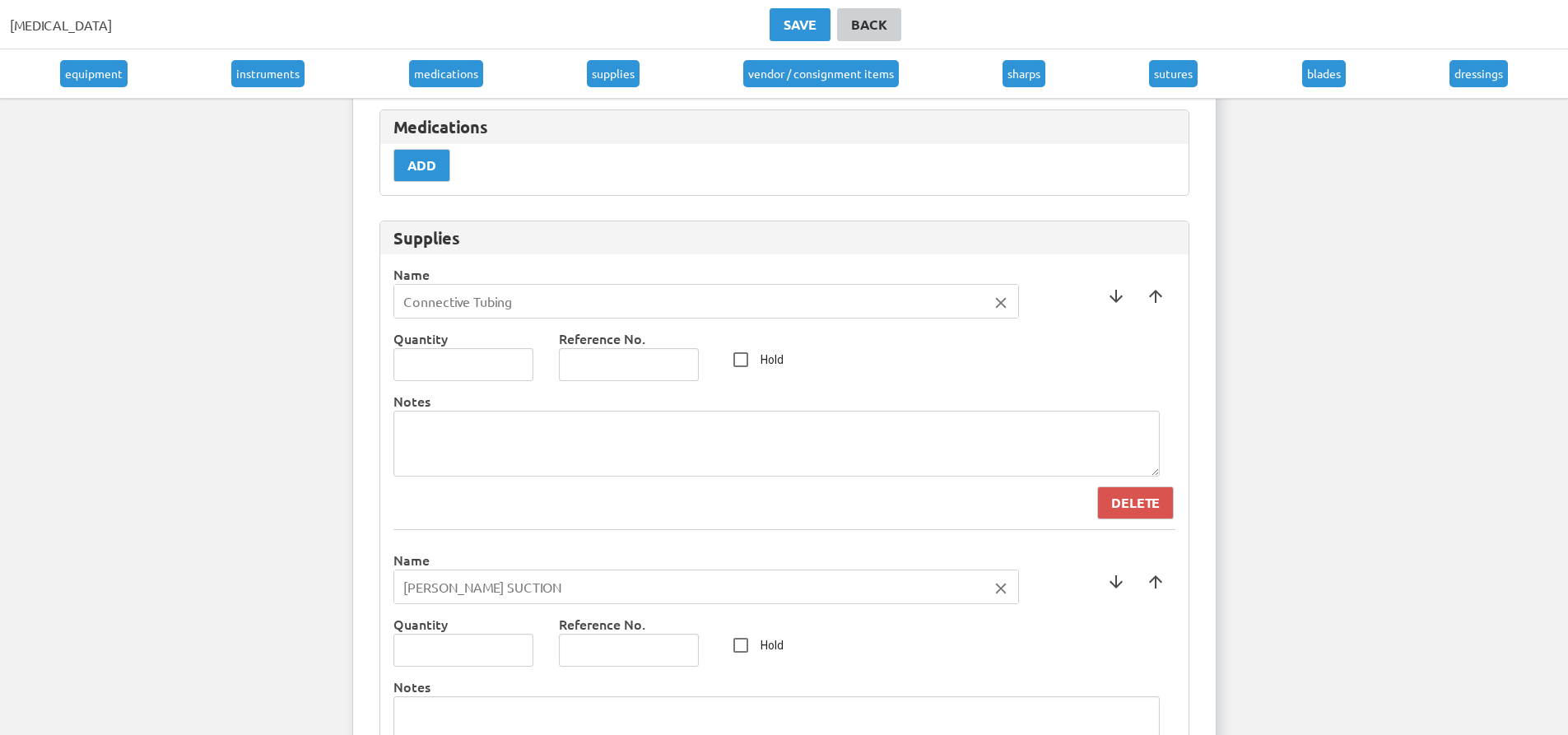
scroll to position [1893, 0]
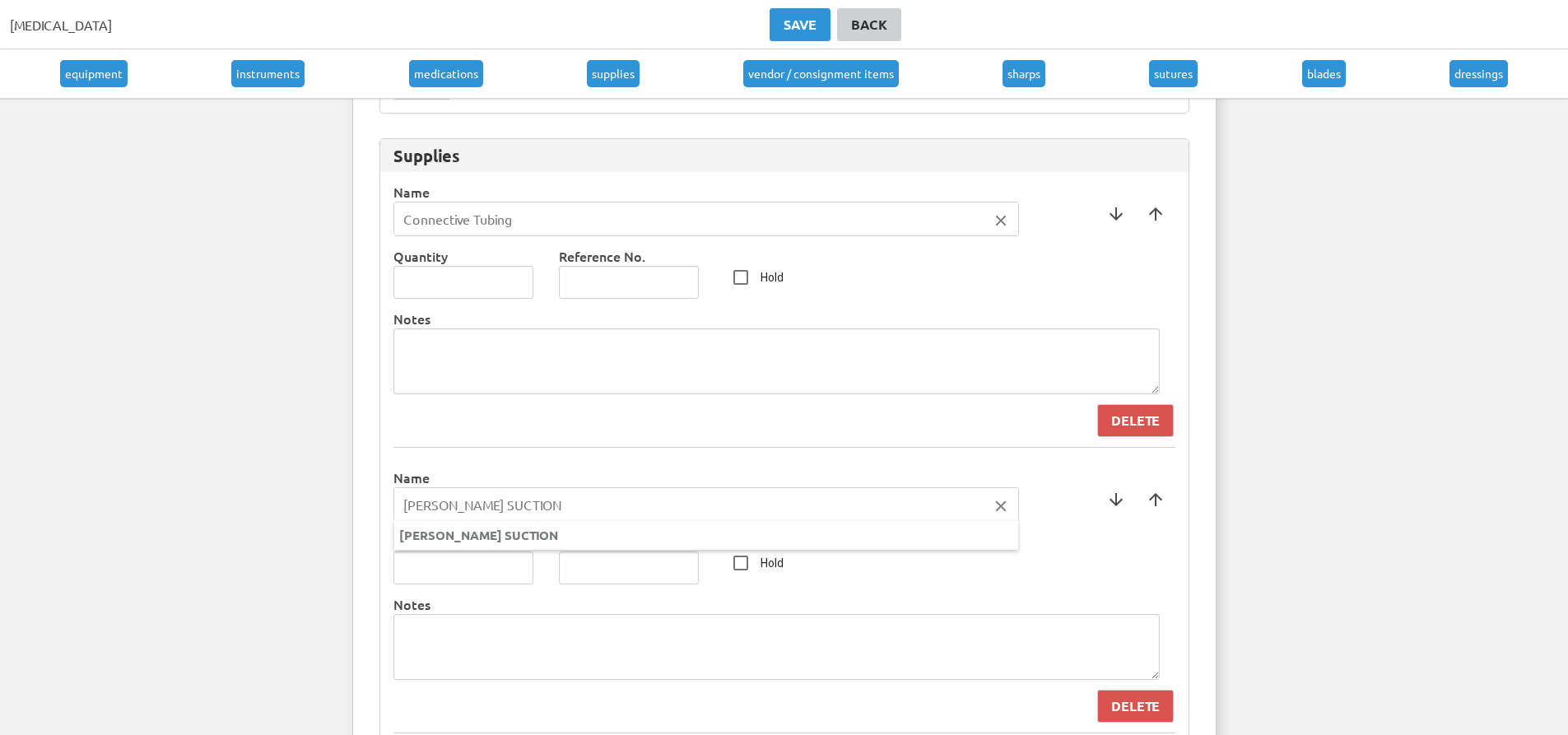
drag, startPoint x: 536, startPoint y: 504, endPoint x: 330, endPoint y: 470, distance: 208.8
click at [393, 487] on ng-autocomplete "[PERSON_NAME] SUCTION close [PERSON_NAME] SUCTION" at bounding box center [706, 504] width 626 height 34
type input "[PERSON_NAME] Suction"
click at [408, 451] on div at bounding box center [784, 368] width 1568 height 735
type input "1"
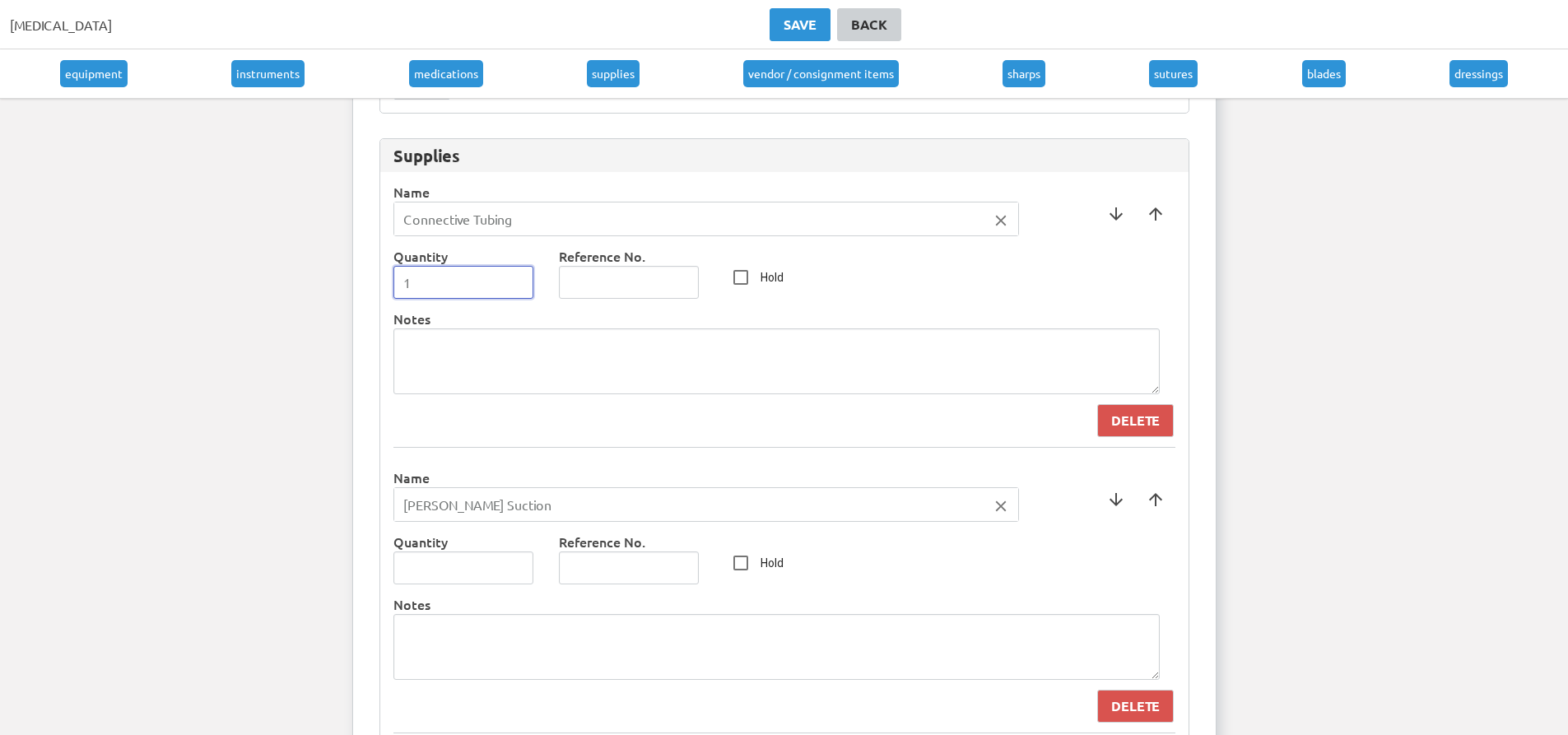
click at [512, 281] on input "1" at bounding box center [464, 282] width 141 height 33
type input "1"
click at [519, 565] on input "1" at bounding box center [464, 568] width 141 height 33
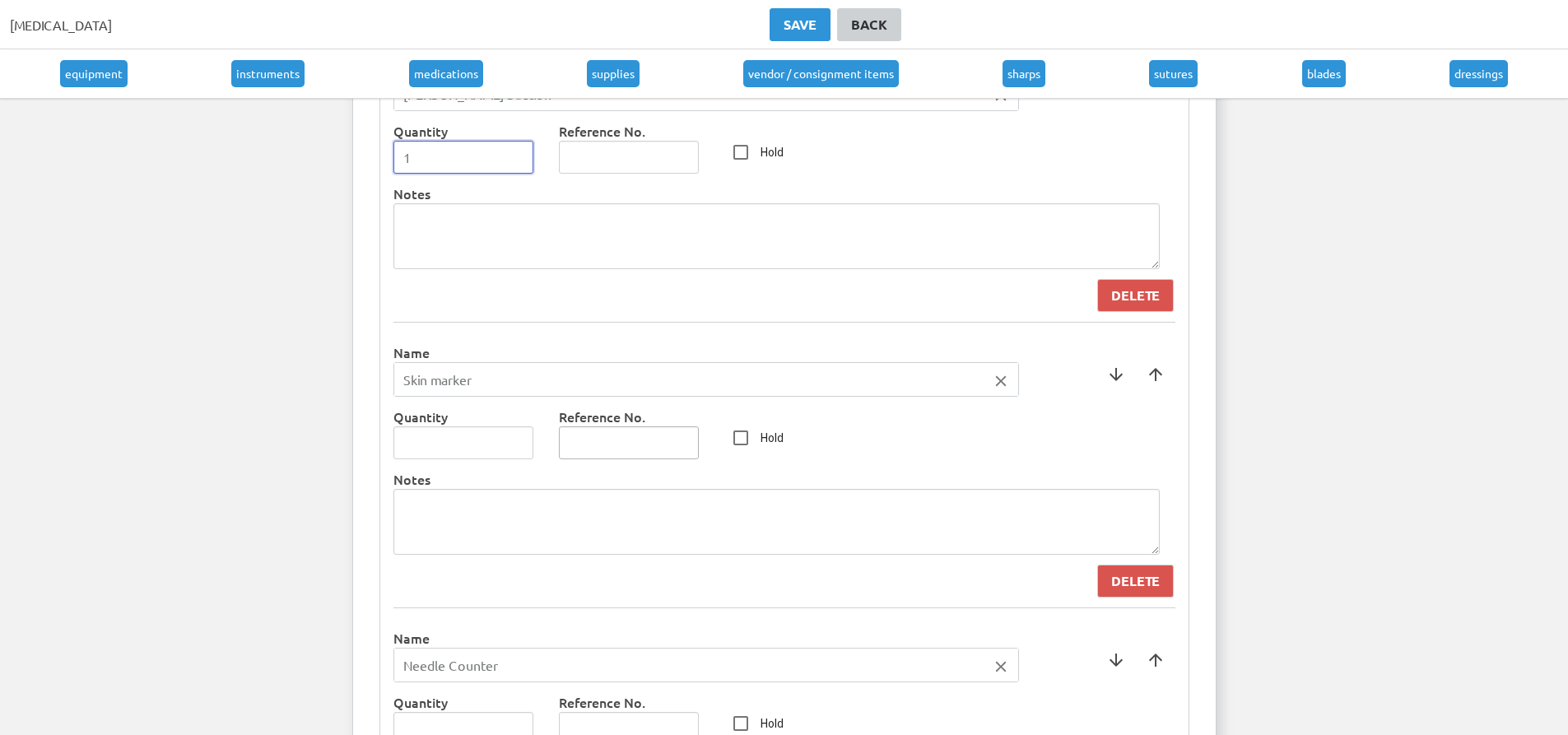
scroll to position [2306, 0]
type input "1"
click at [516, 437] on input "1" at bounding box center [464, 442] width 141 height 33
click at [438, 382] on input "Skin marker" at bounding box center [706, 379] width 624 height 33
type input "Skin Marker"
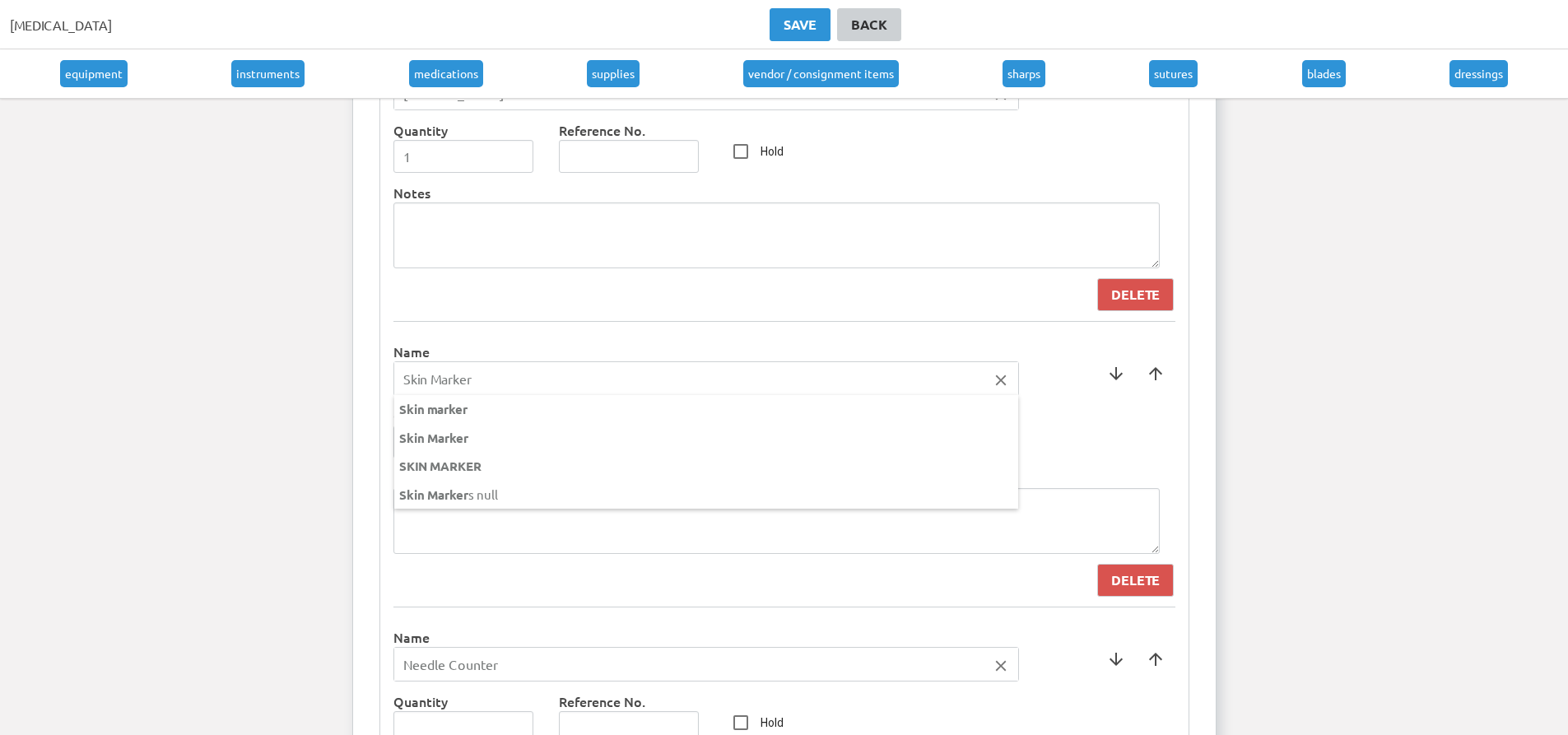
click at [590, 558] on div at bounding box center [784, 368] width 1568 height 735
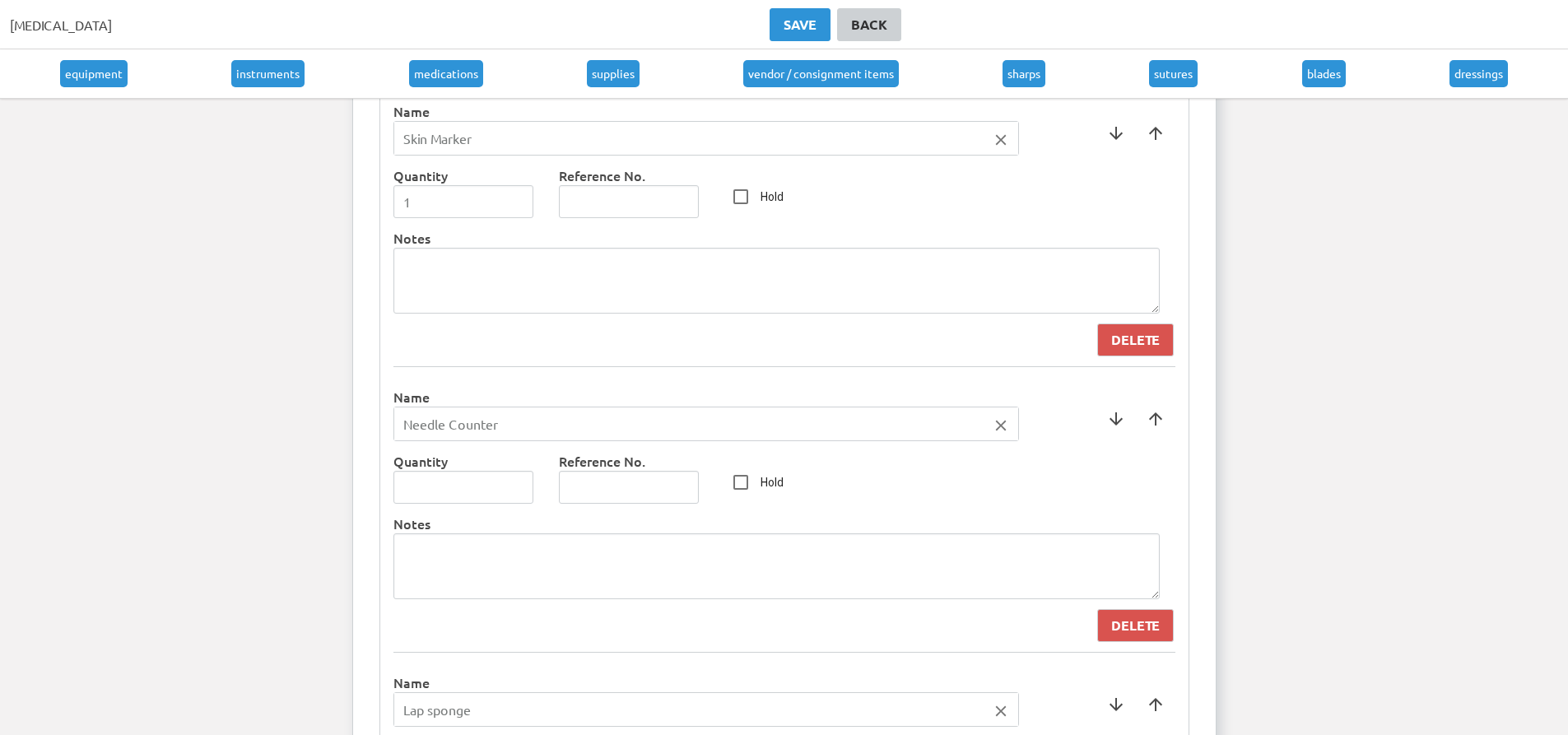
scroll to position [2553, 0]
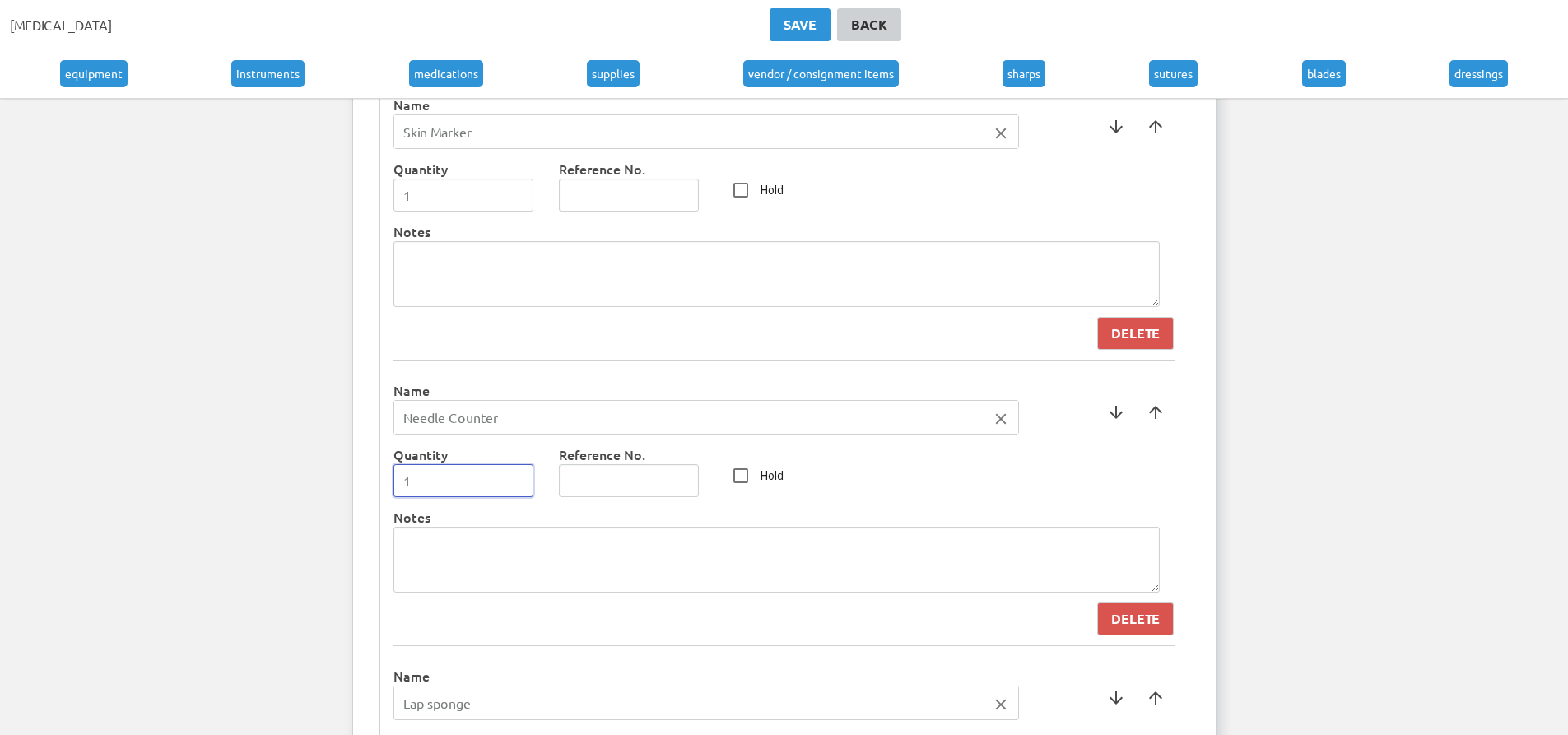
type input "1"
click at [515, 475] on input "1" at bounding box center [464, 481] width 141 height 33
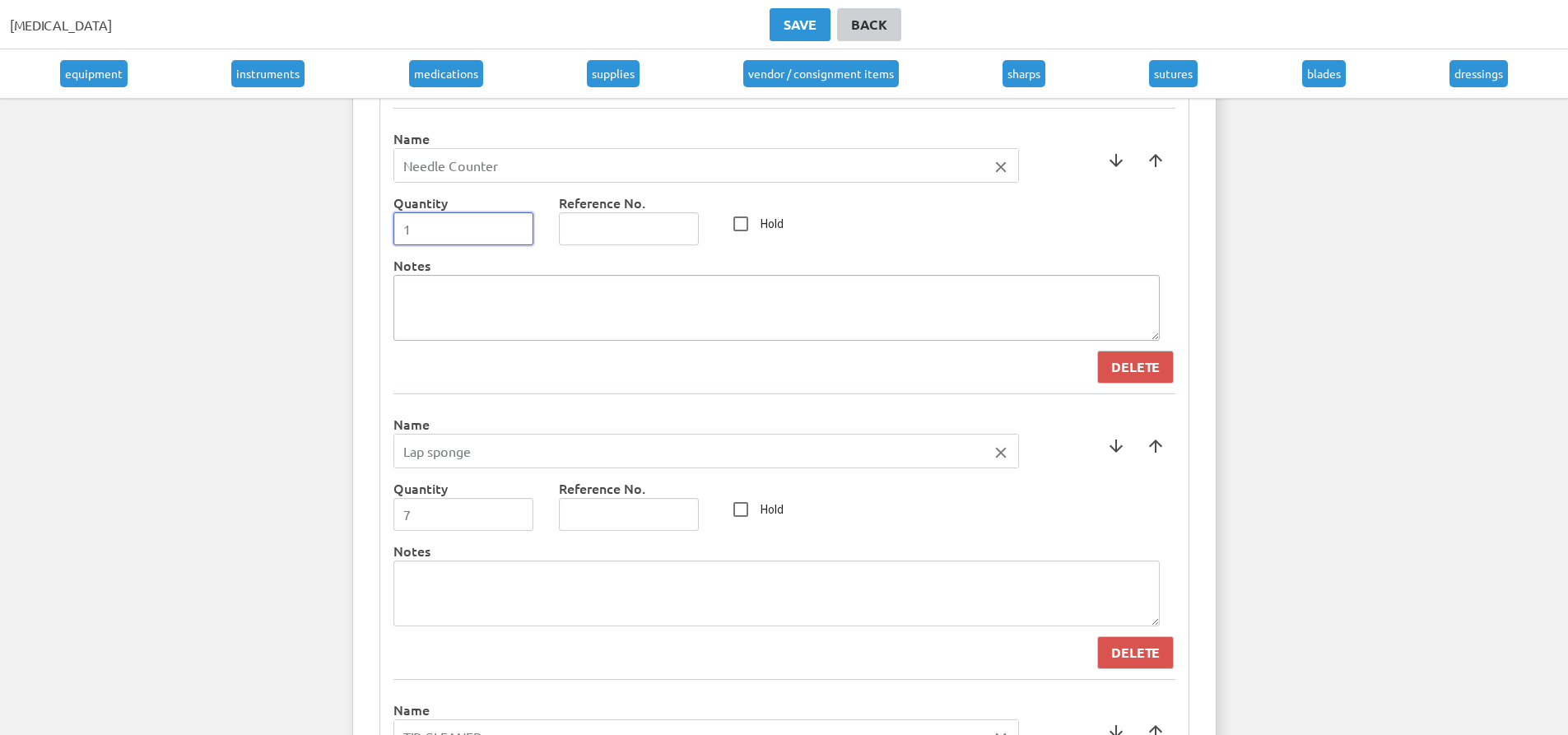
scroll to position [2799, 0]
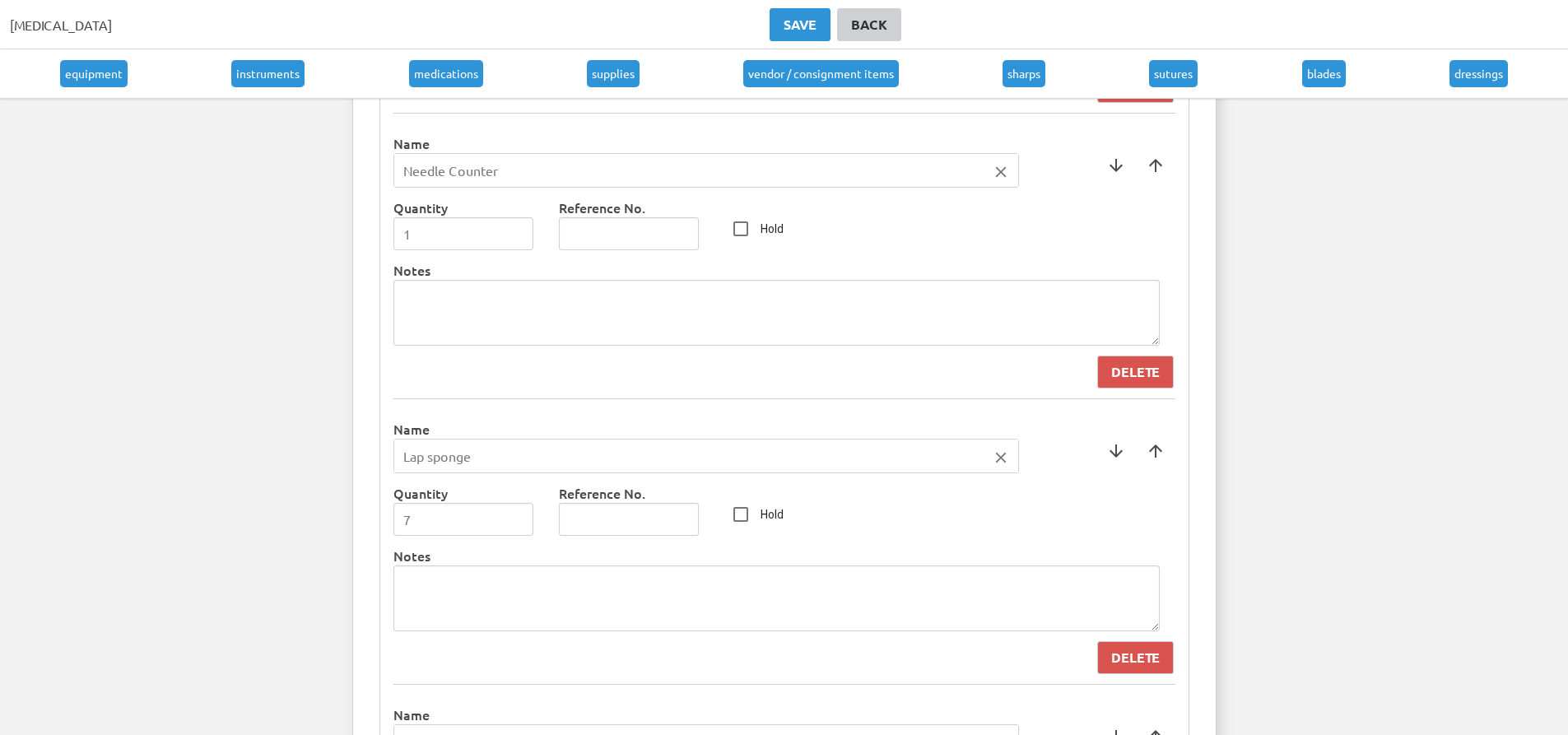
click at [429, 458] on input "Lap sponge" at bounding box center [706, 456] width 624 height 33
type input "Lap Sponge"
click at [713, 431] on div at bounding box center [784, 368] width 1568 height 735
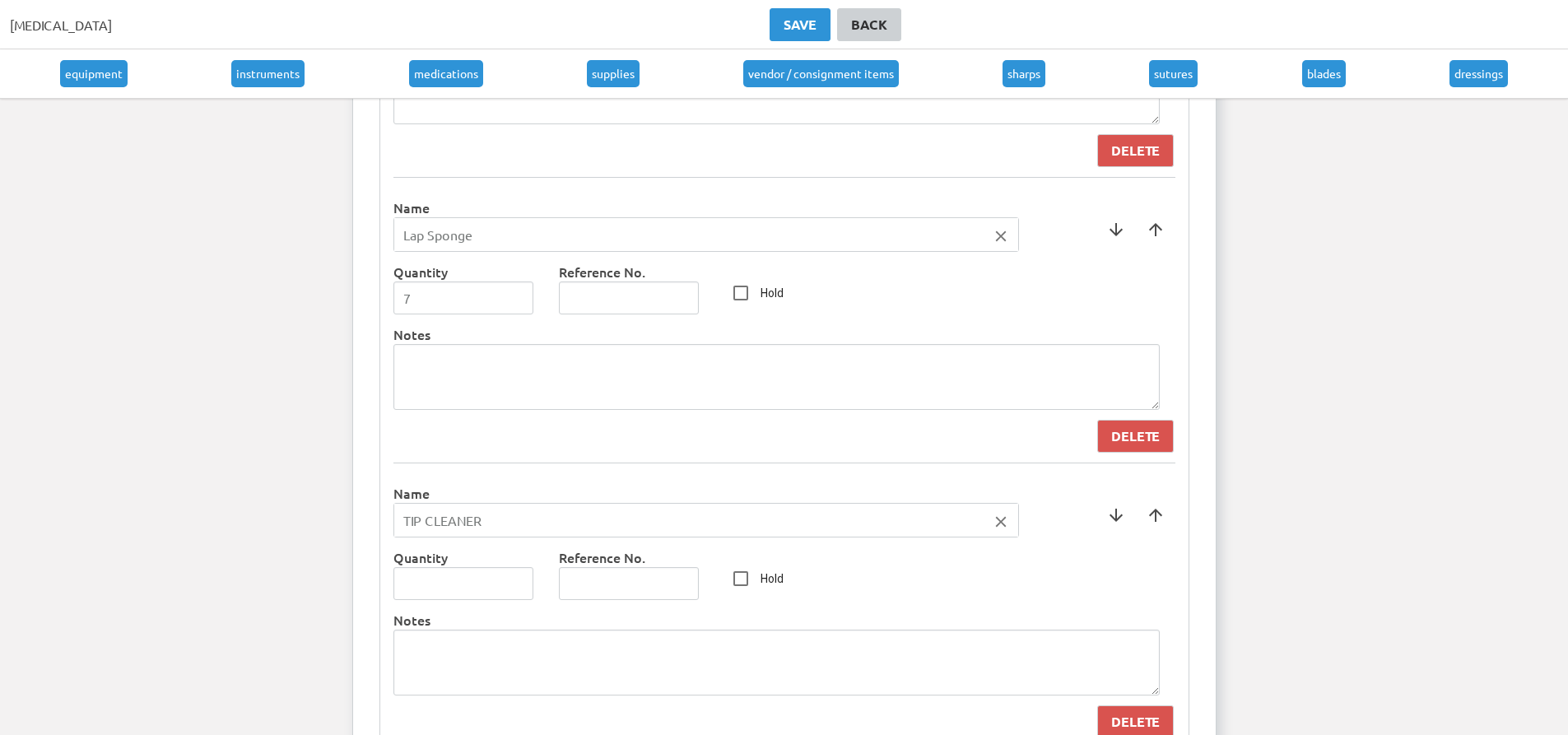
scroll to position [3046, 0]
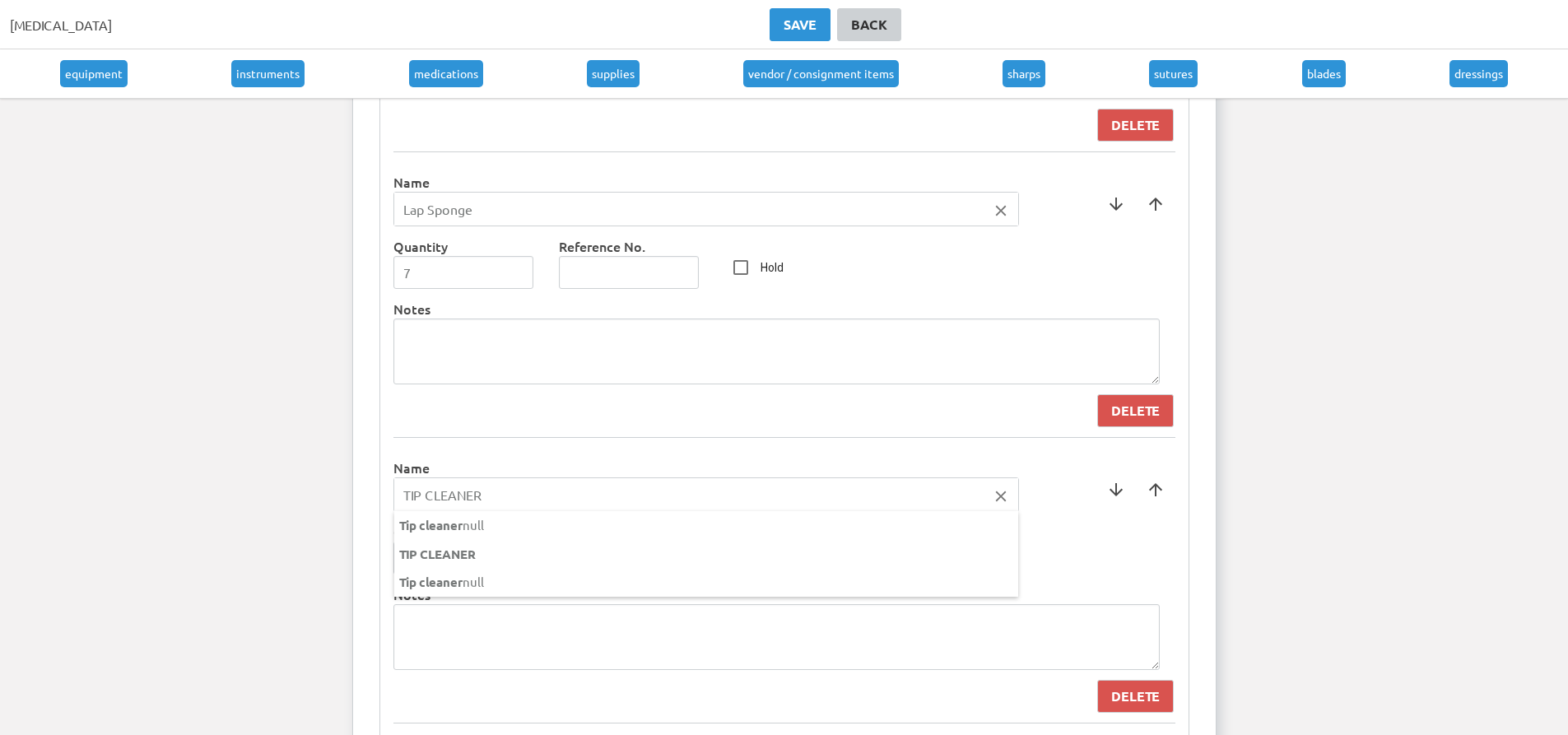
drag, startPoint x: 521, startPoint y: 489, endPoint x: 395, endPoint y: 503, distance: 126.8
click at [395, 503] on input "TIP CLEANER" at bounding box center [706, 495] width 624 height 33
click at [814, 447] on div at bounding box center [784, 368] width 1568 height 735
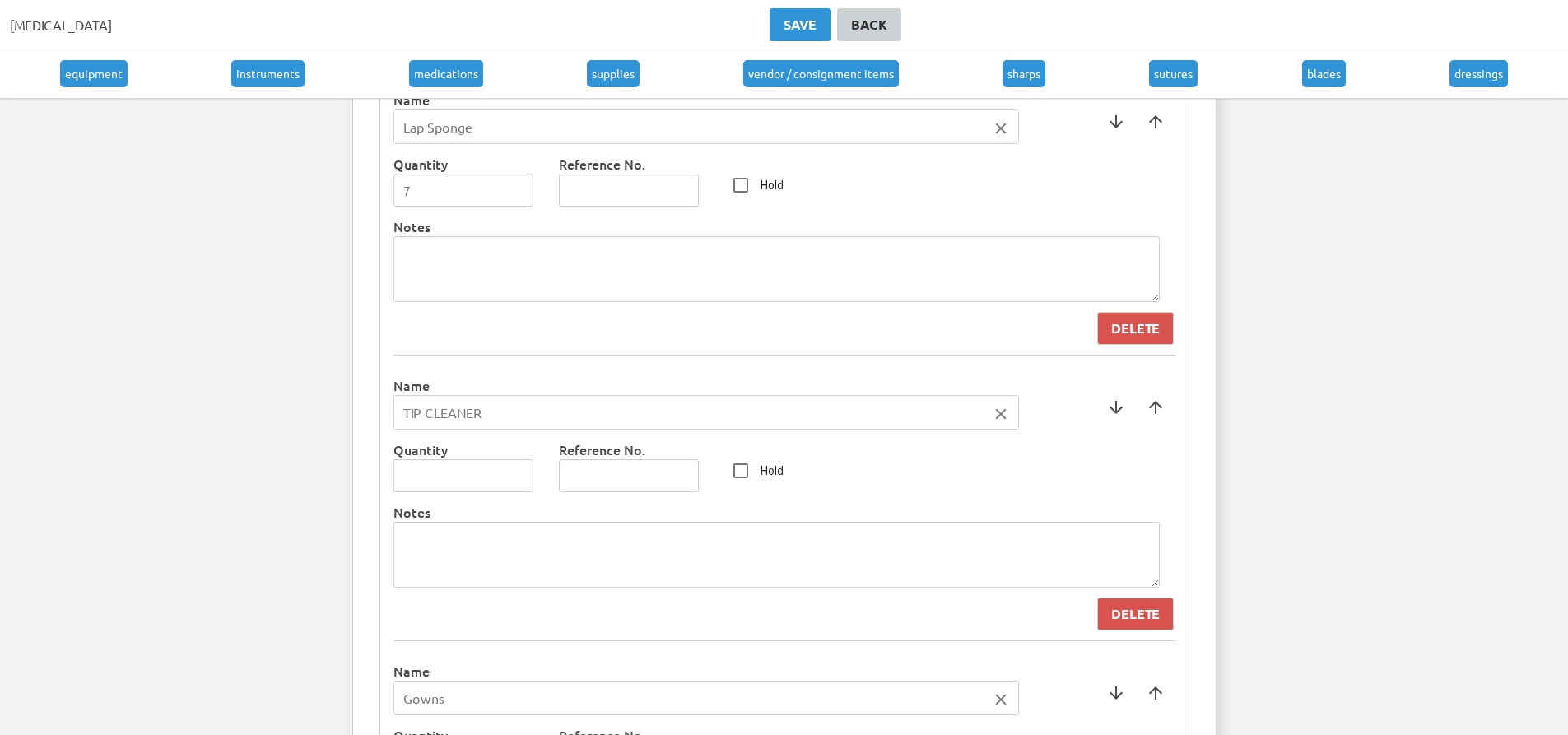
click at [998, 412] on icon "close" at bounding box center [1001, 414] width 18 height 18
click at [1088, 402] on div at bounding box center [784, 368] width 1568 height 735
click at [1139, 619] on div "Delete" at bounding box center [1135, 614] width 48 height 20
click at [492, 410] on input "Gowns" at bounding box center [706, 412] width 624 height 33
click at [515, 480] on div at bounding box center [784, 368] width 1568 height 735
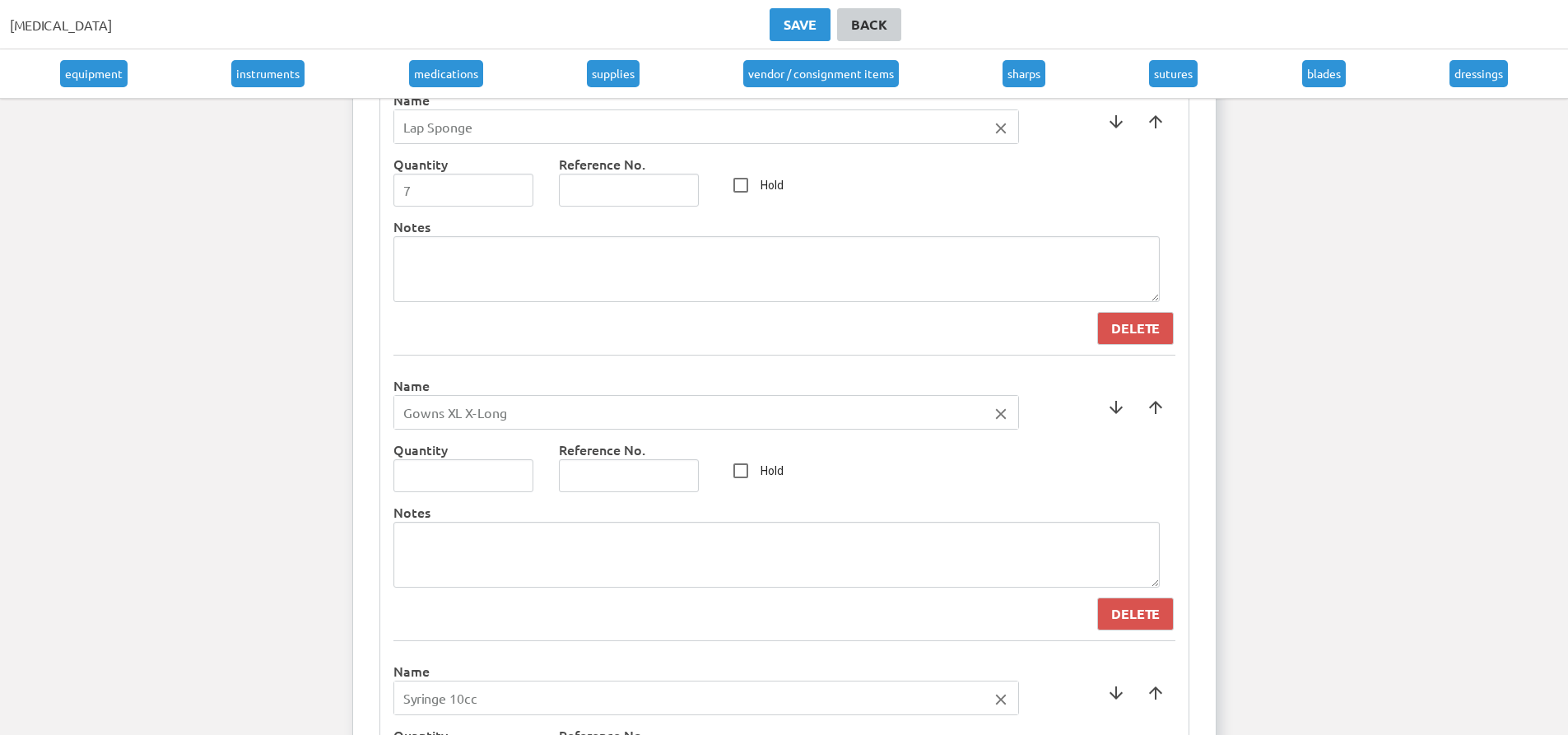
drag, startPoint x: 521, startPoint y: 408, endPoint x: 447, endPoint y: 418, distance: 74.7
click at [447, 418] on input "Gowns XL X-Long" at bounding box center [706, 412] width 624 height 33
type input "Gowns"
click at [489, 553] on div at bounding box center [784, 368] width 1568 height 735
click at [491, 540] on textarea at bounding box center [776, 554] width 767 height 66
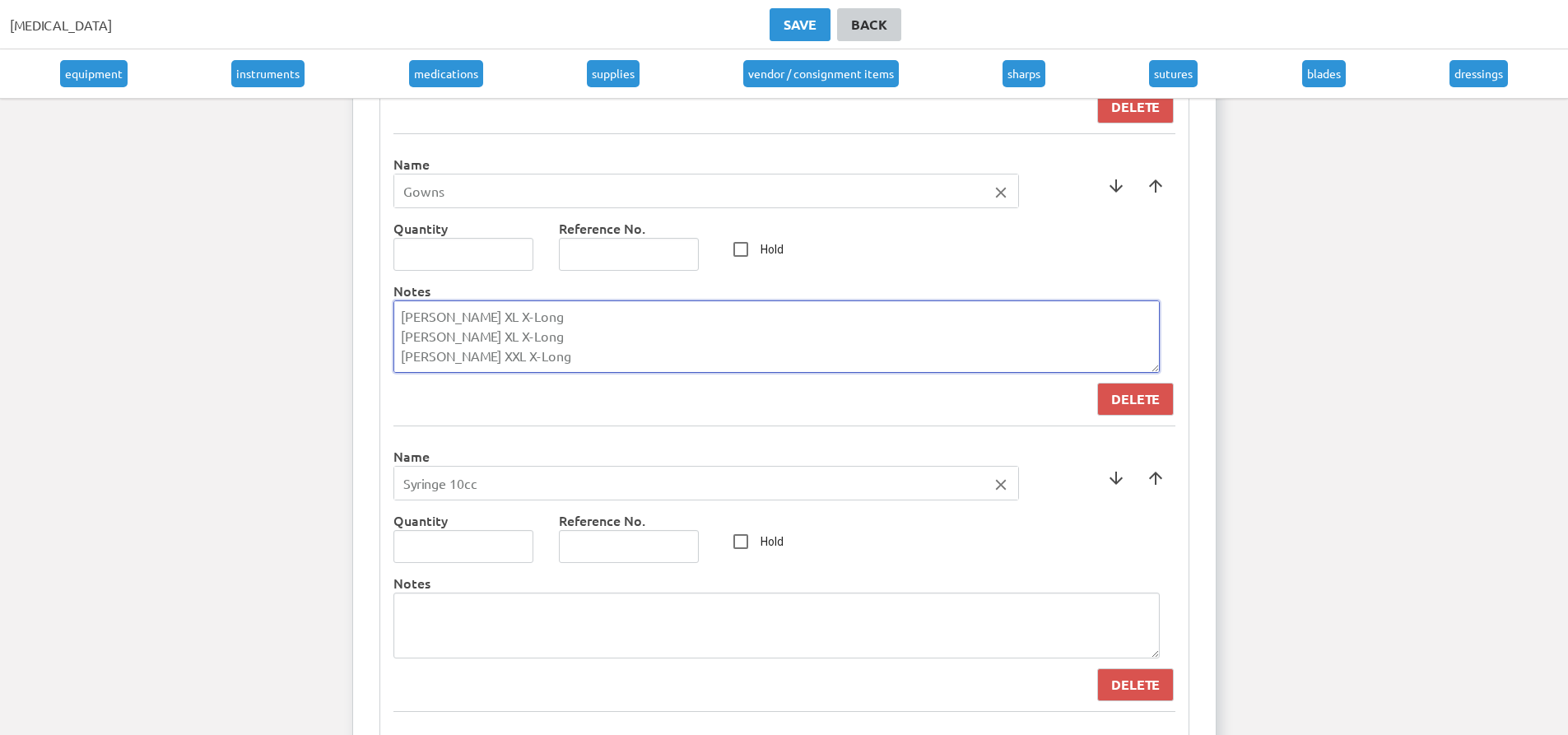
scroll to position [3375, 0]
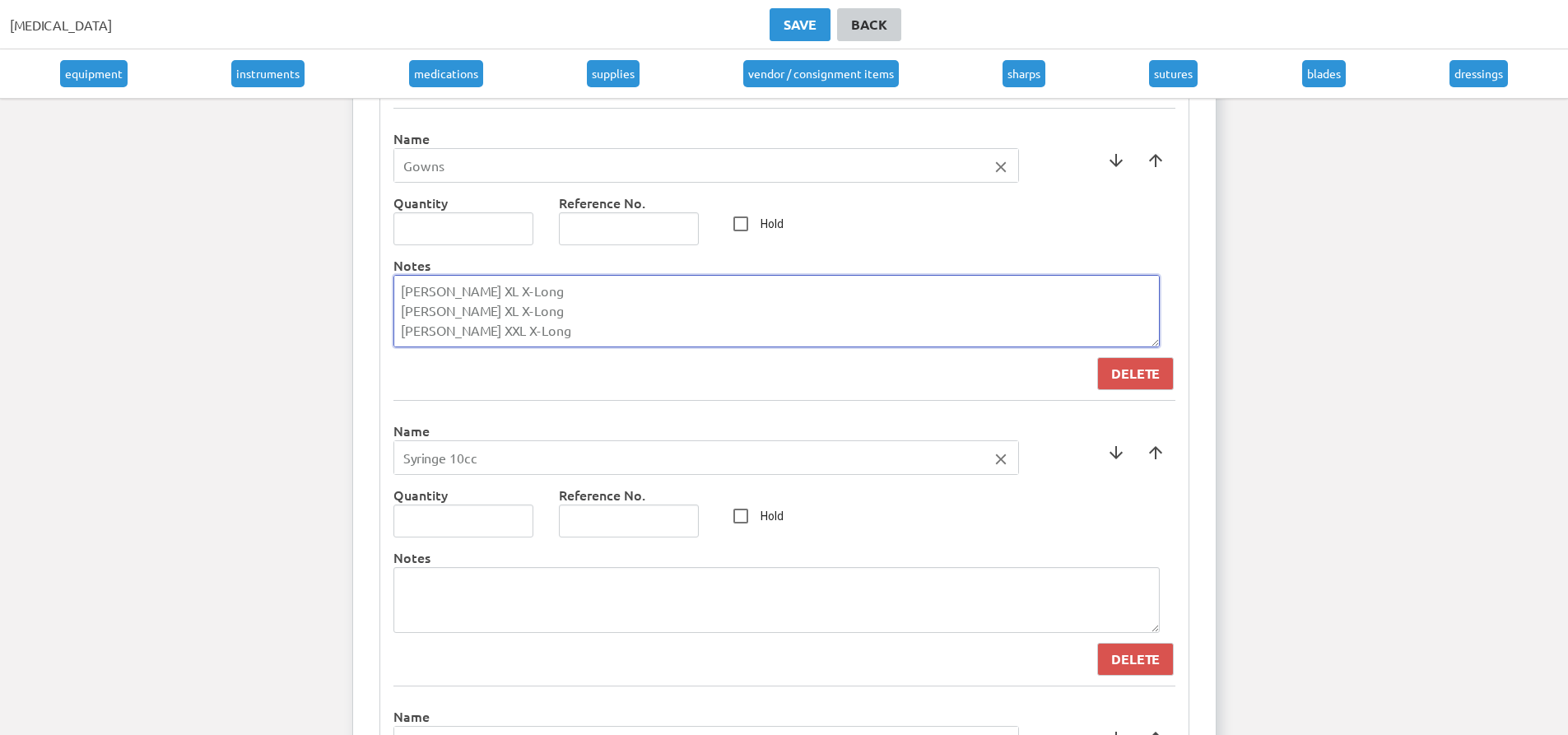
type textarea "[PERSON_NAME] XL X-Long [PERSON_NAME] XL X-Long [PERSON_NAME] XXL X-Long"
click at [1005, 458] on icon "close" at bounding box center [1001, 459] width 18 height 18
click at [1118, 572] on div at bounding box center [784, 368] width 1568 height 735
click at [1144, 664] on div "Delete" at bounding box center [1135, 659] width 48 height 20
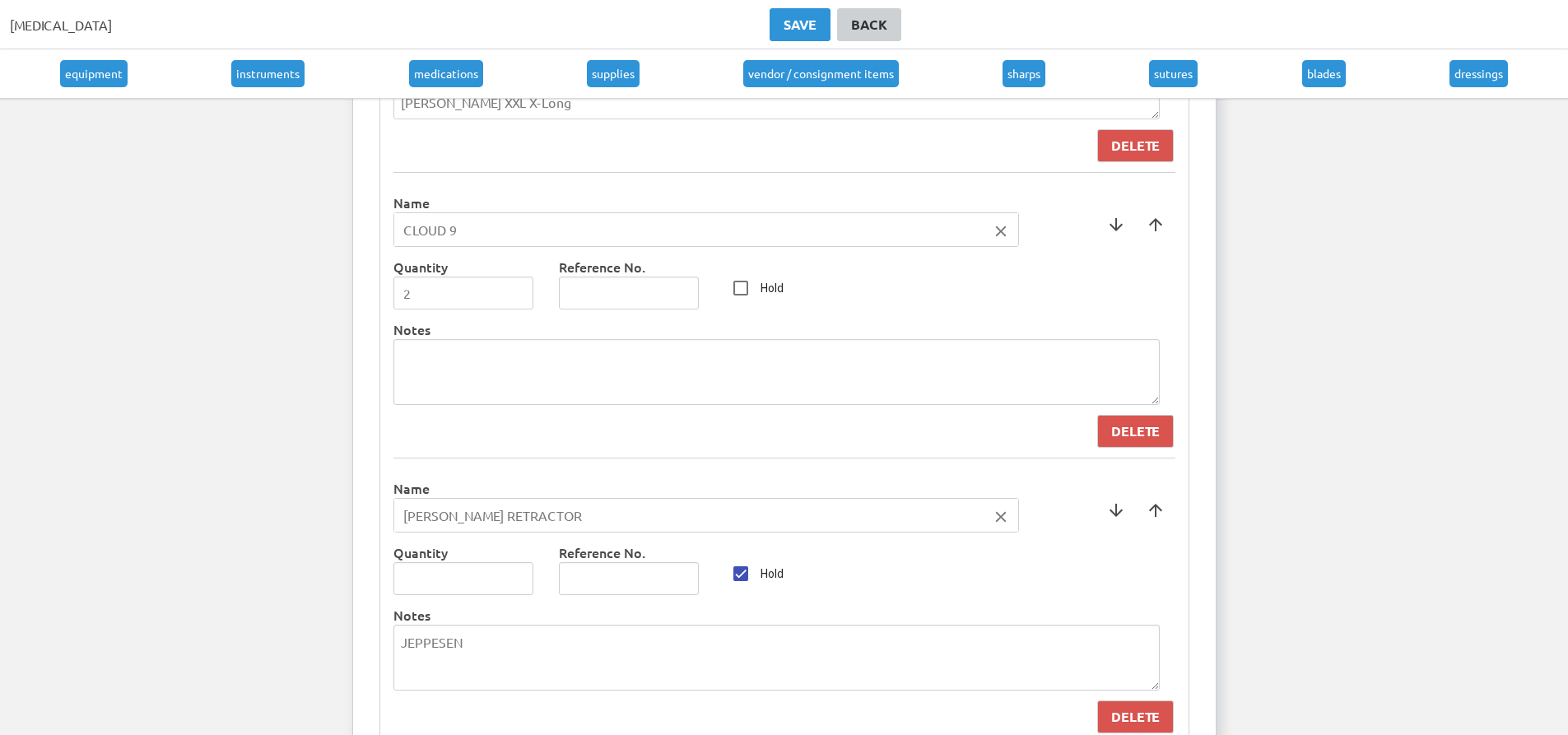
scroll to position [3622, 0]
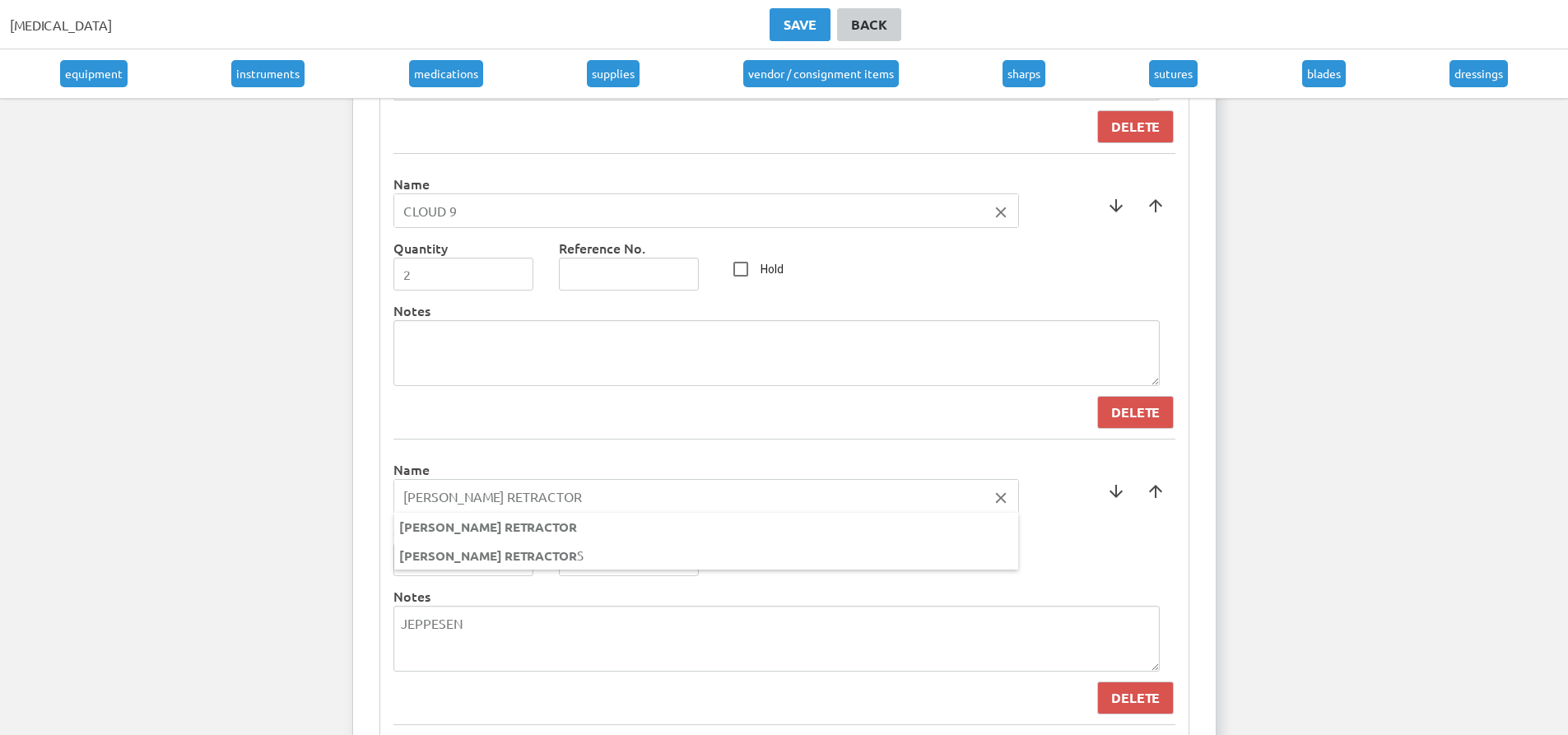
click at [540, 493] on input "[PERSON_NAME] RETRACTOR" at bounding box center [706, 497] width 624 height 33
click at [467, 219] on div at bounding box center [784, 368] width 1568 height 735
drag, startPoint x: 471, startPoint y: 219, endPoint x: 355, endPoint y: 198, distance: 117.9
click at [393, 198] on ng-autocomplete "CLOUD 9 close CLOUD 9" at bounding box center [706, 211] width 626 height 34
type input "Cloud 9"
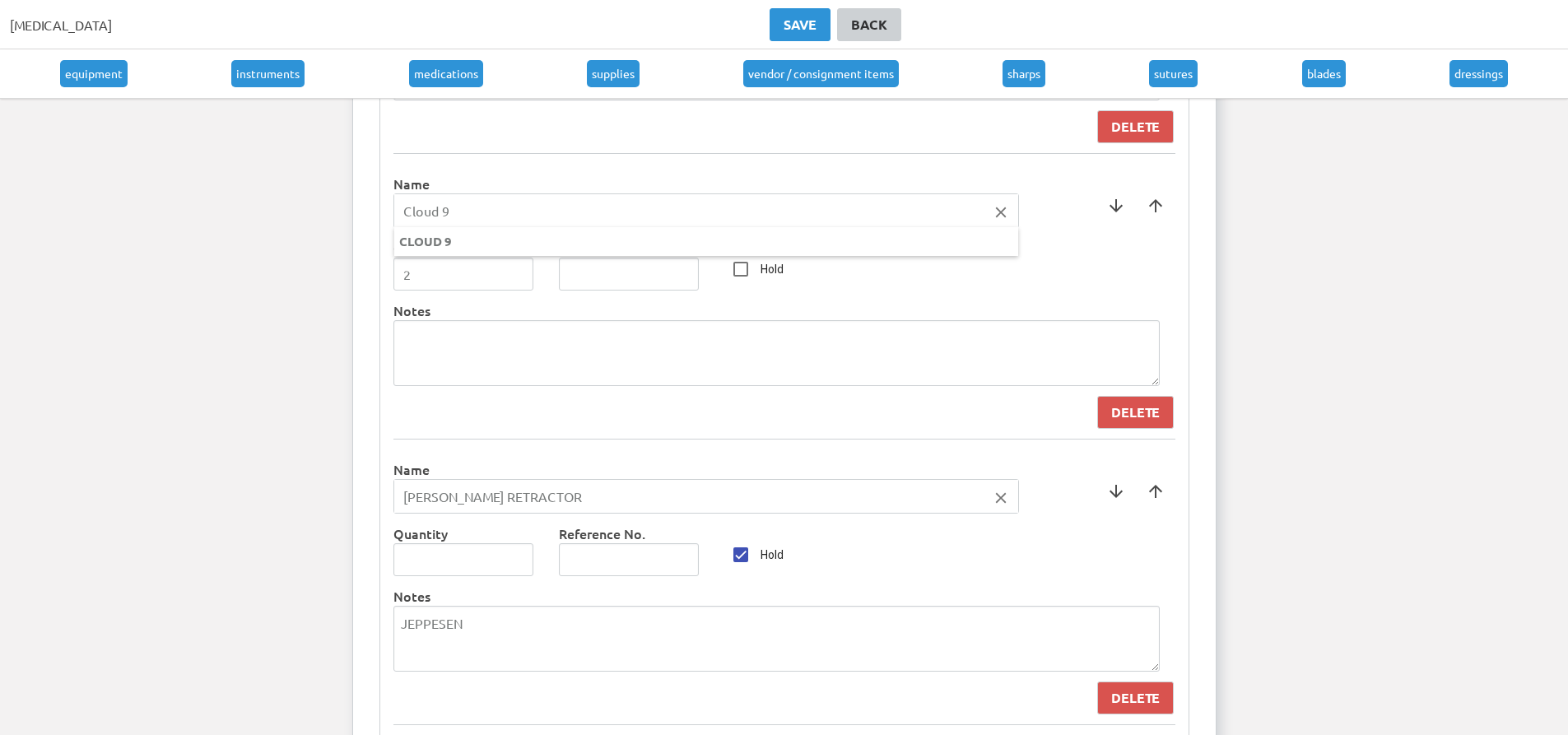
click at [559, 487] on div at bounding box center [784, 368] width 1568 height 735
drag, startPoint x: 556, startPoint y: 502, endPoint x: 392, endPoint y: 497, distance: 164.1
click at [393, 497] on div "[PERSON_NAME] RETRACTOR close [PERSON_NAME] RETRACTOR [PERSON_NAME] RETRACTOR S" at bounding box center [706, 497] width 626 height 34
type input "[PERSON_NAME] Retractor"
click at [801, 452] on div at bounding box center [784, 368] width 1568 height 735
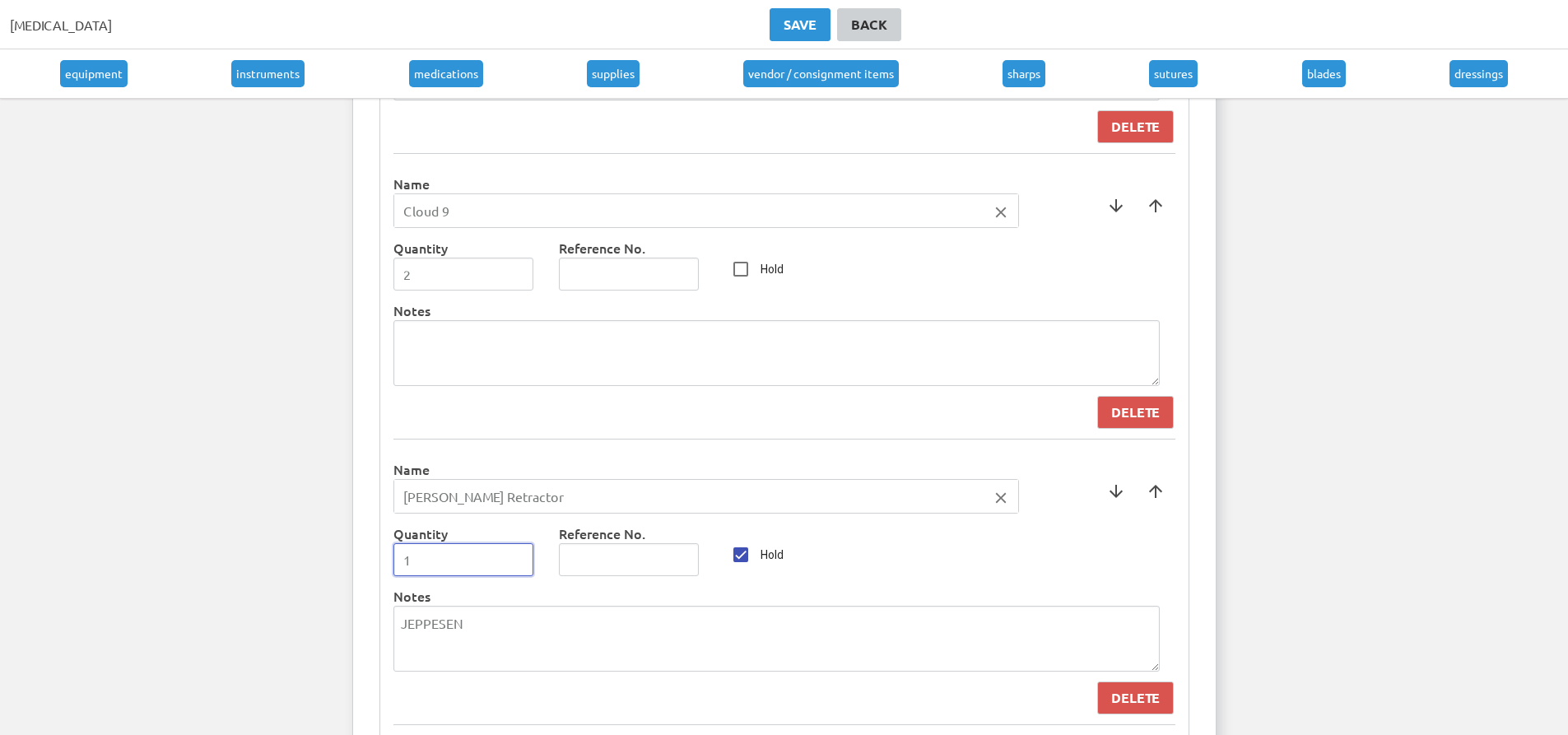
type input "1"
click at [517, 557] on input "1" at bounding box center [464, 559] width 141 height 33
drag, startPoint x: 480, startPoint y: 618, endPoint x: 207, endPoint y: 586, distance: 274.9
click at [747, 559] on input "Hold" at bounding box center [741, 555] width 33 height 33
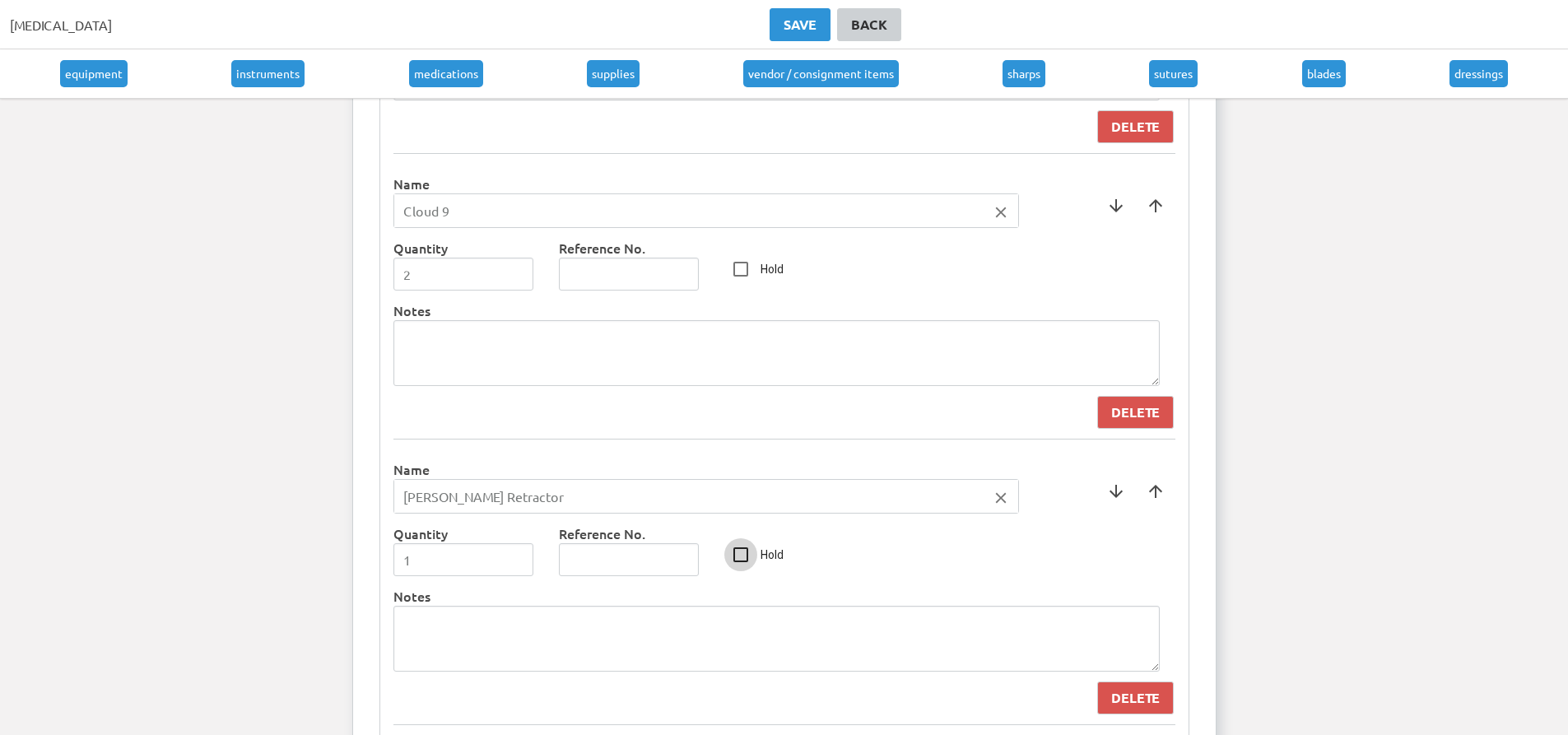
checkbox input "false"
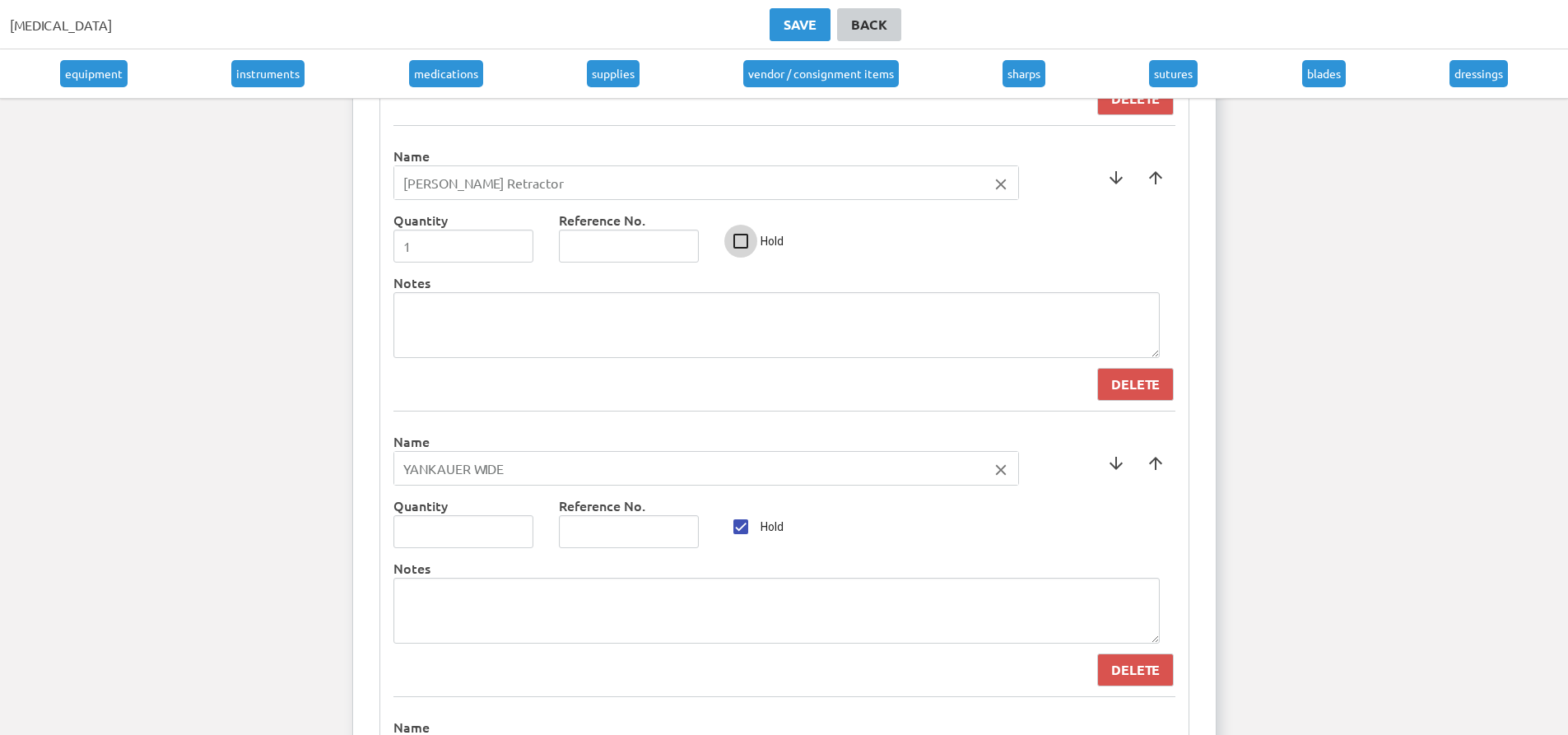
scroll to position [3952, 0]
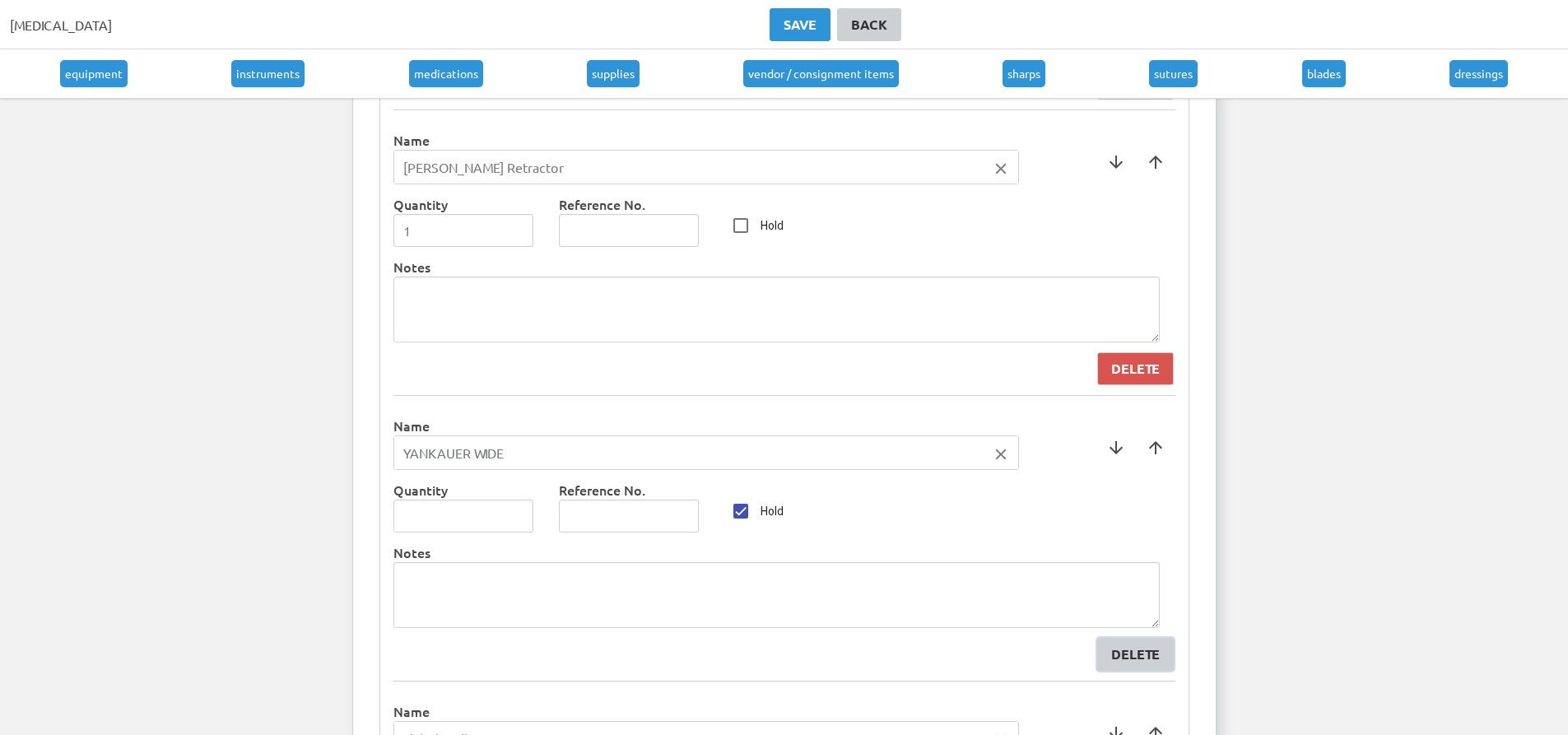
click at [1124, 655] on div "Delete" at bounding box center [1135, 654] width 48 height 20
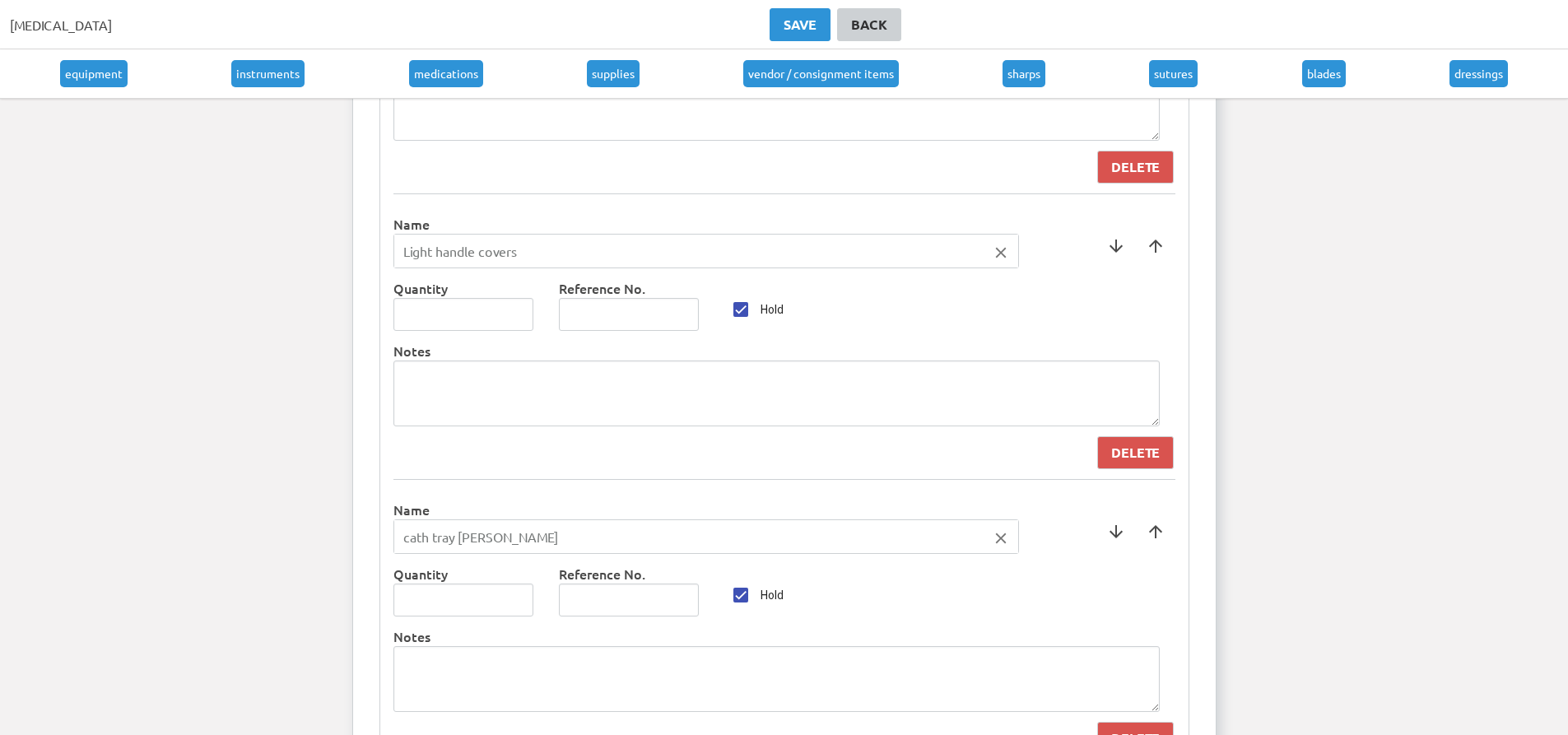
scroll to position [4199, 0]
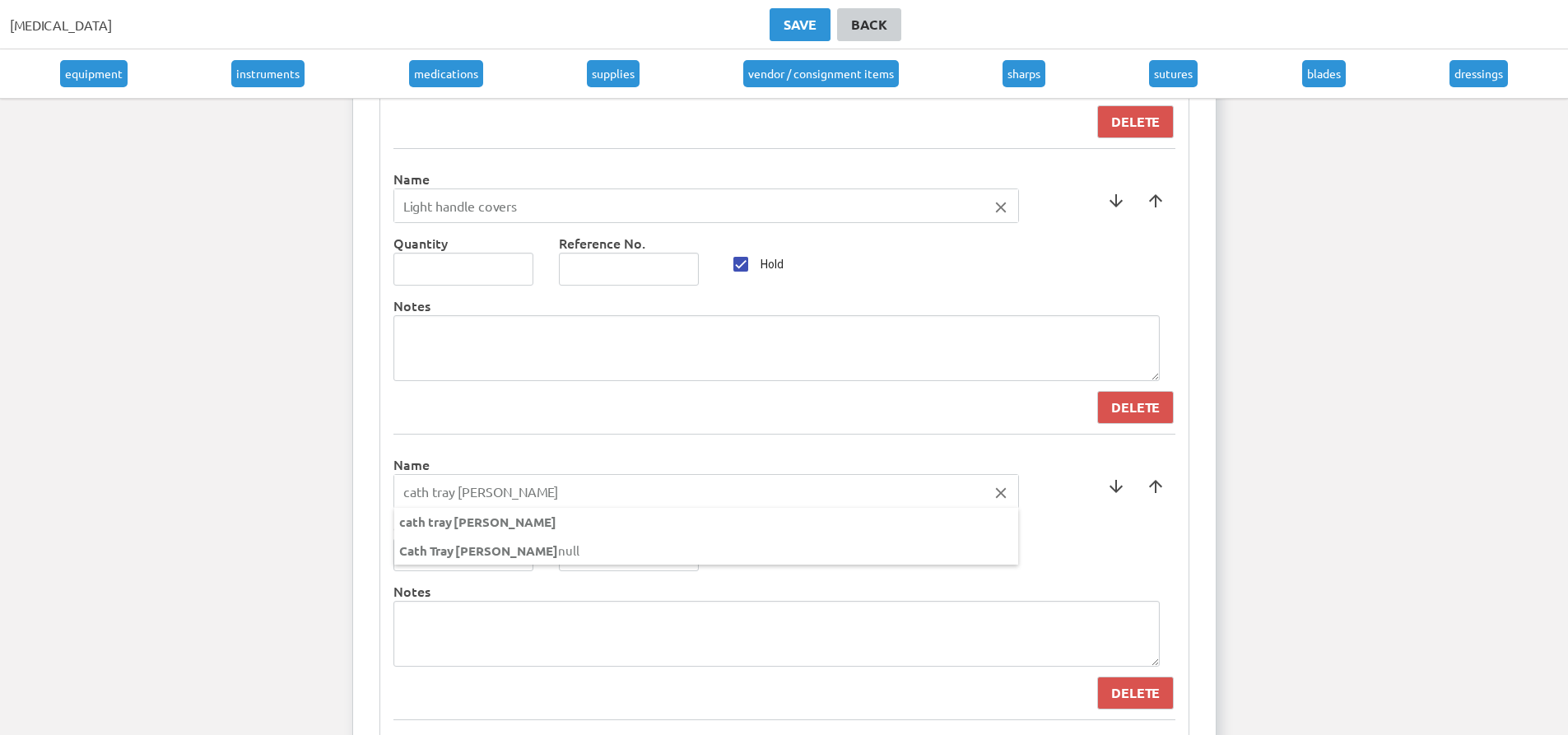
drag, startPoint x: 509, startPoint y: 500, endPoint x: 348, endPoint y: 509, distance: 161.3
click at [393, 509] on ng-autocomplete "cath tray [PERSON_NAME] close cath tray [PERSON_NAME] Cath Tray [PERSON_NAME] n…" at bounding box center [706, 491] width 626 height 34
type input "Cath [PERSON_NAME]"
click at [484, 461] on div at bounding box center [784, 368] width 1568 height 735
type input "1"
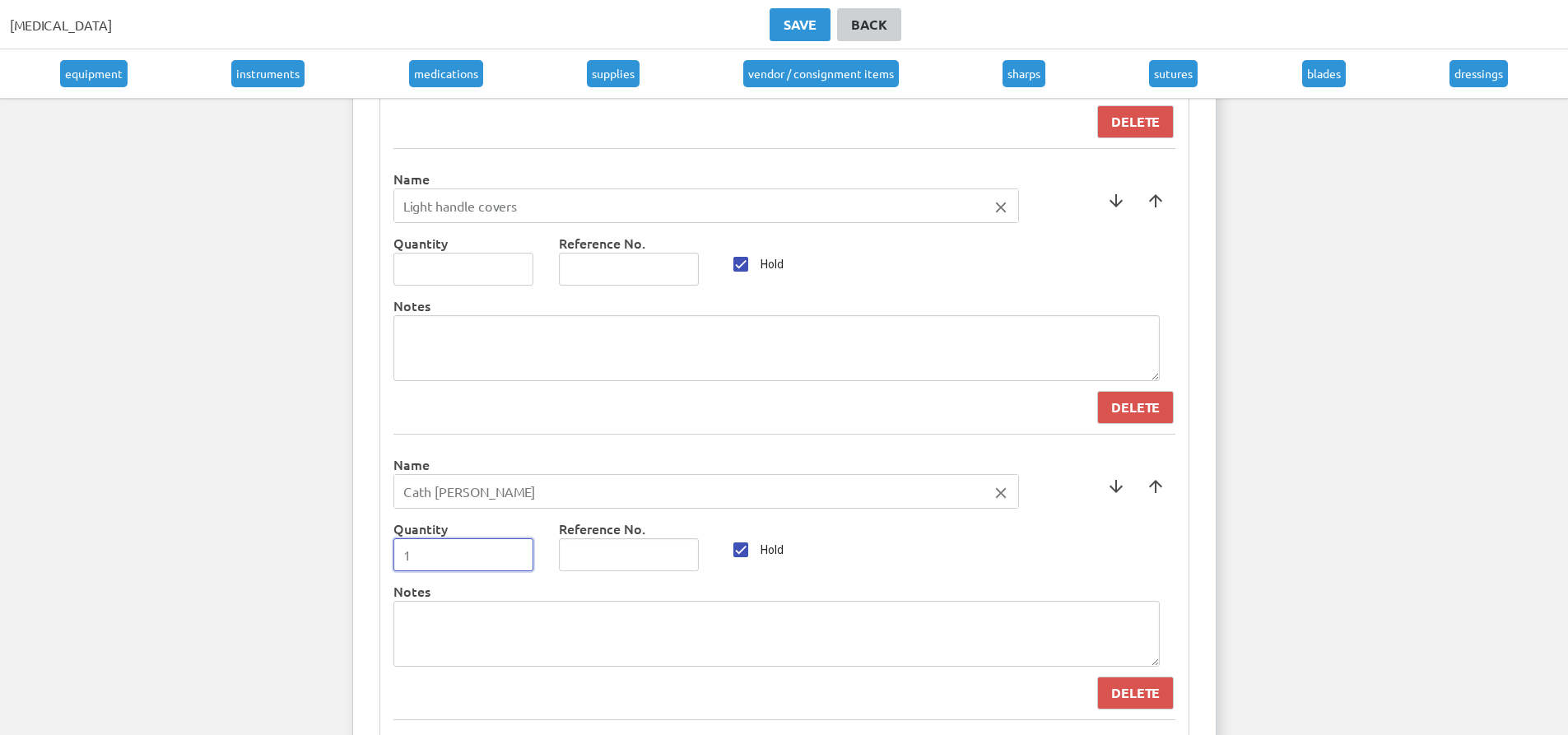
click at [518, 553] on input "1" at bounding box center [464, 555] width 141 height 33
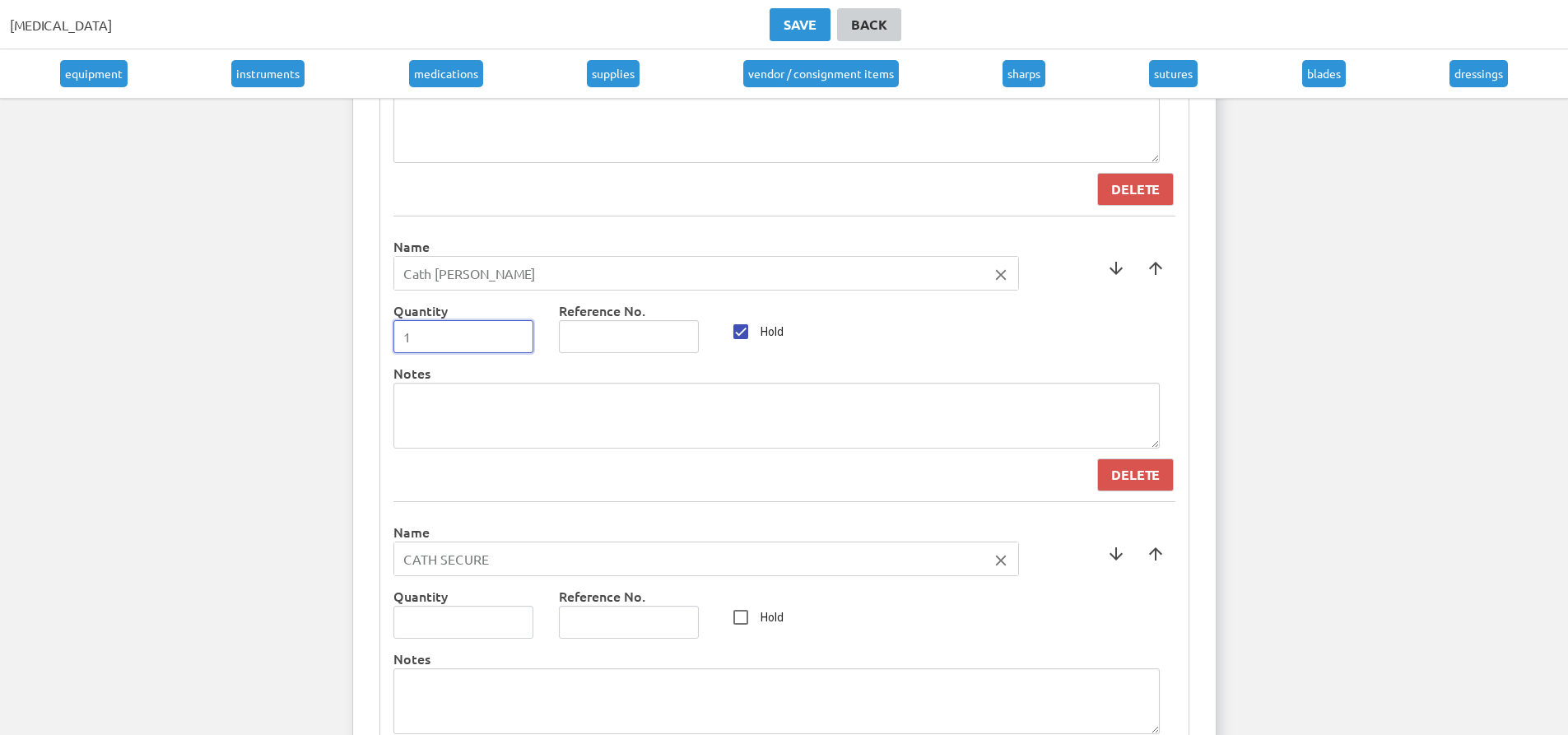
scroll to position [4446, 0]
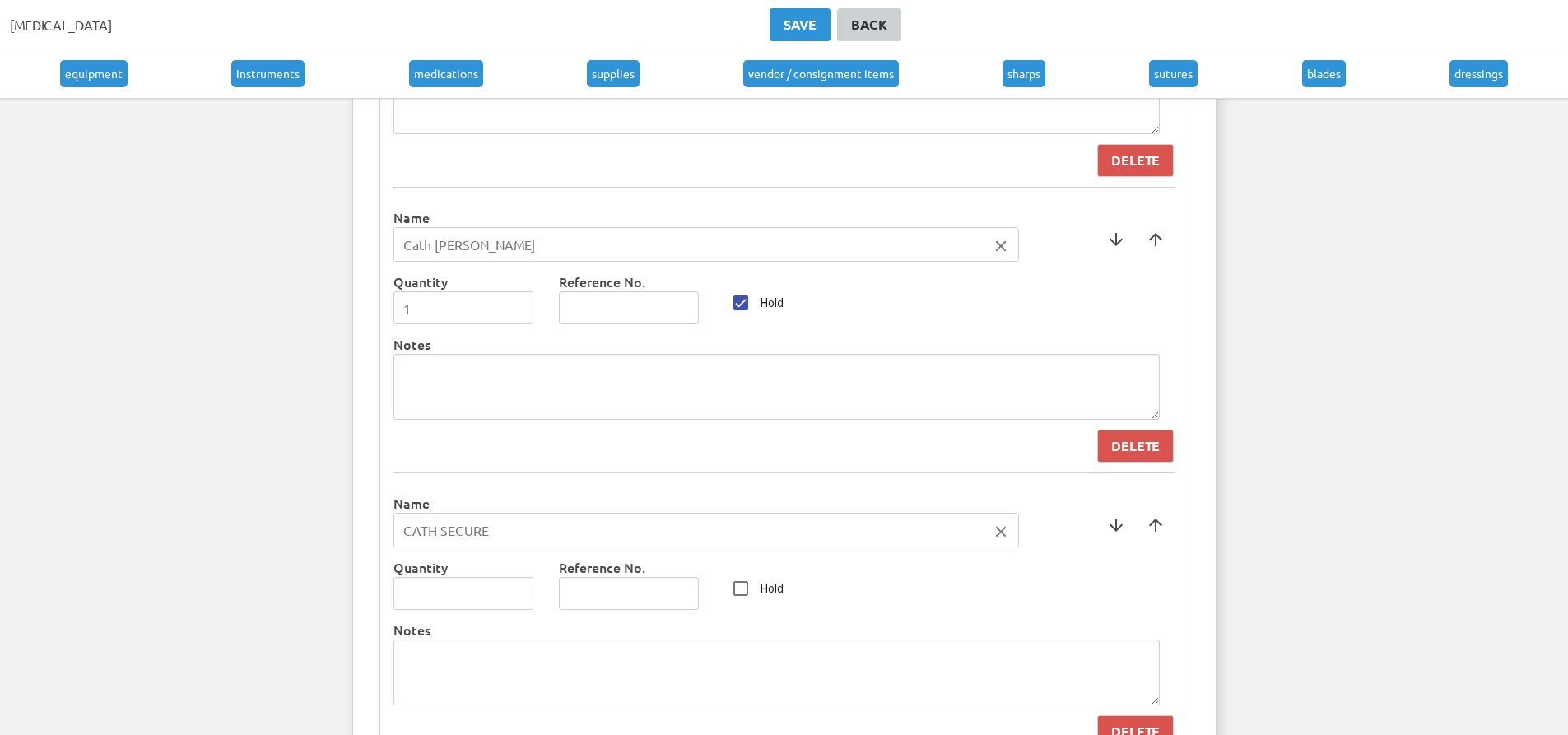
click at [1005, 532] on icon "close" at bounding box center [1001, 531] width 18 height 18
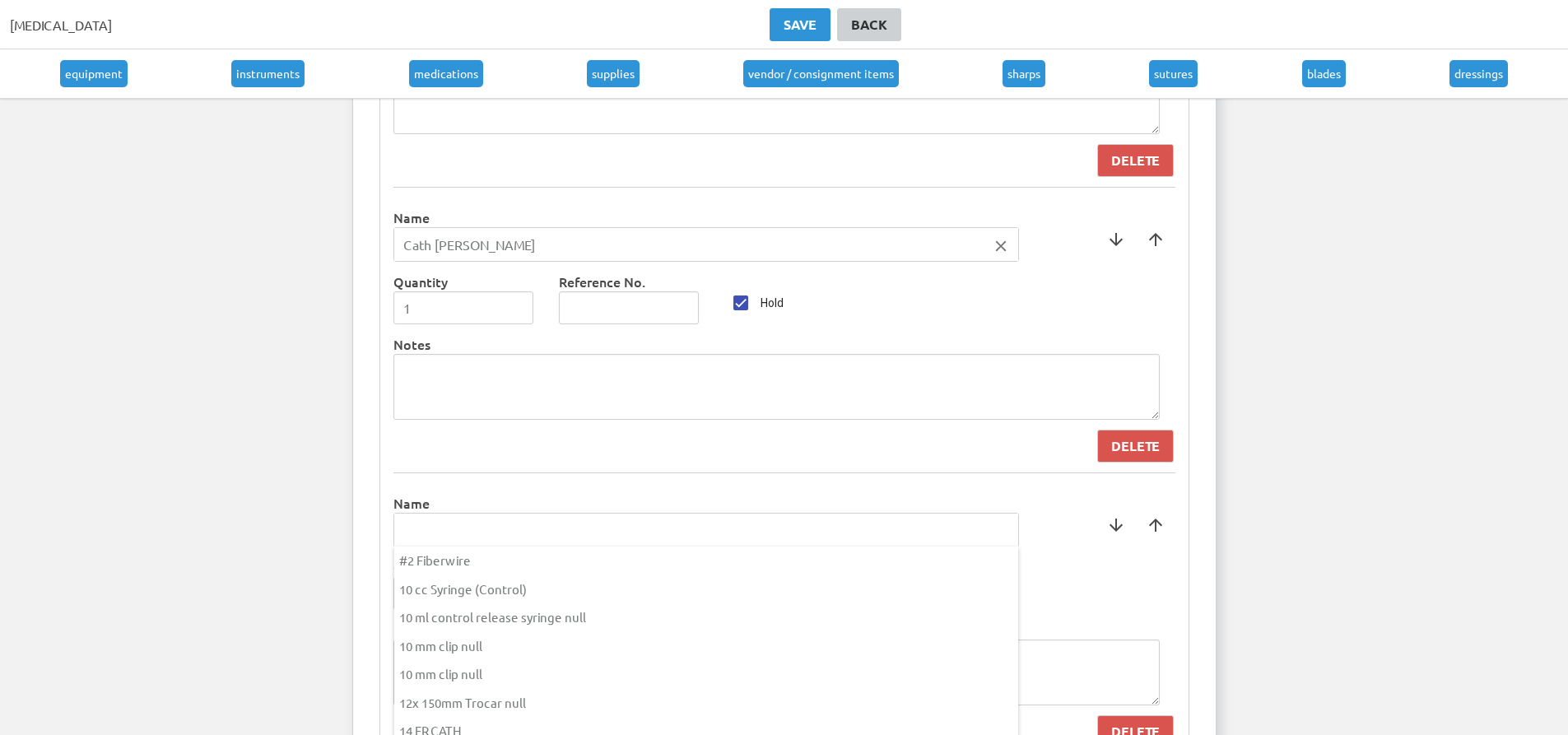
click at [401, 515] on input "text" at bounding box center [706, 530] width 624 height 33
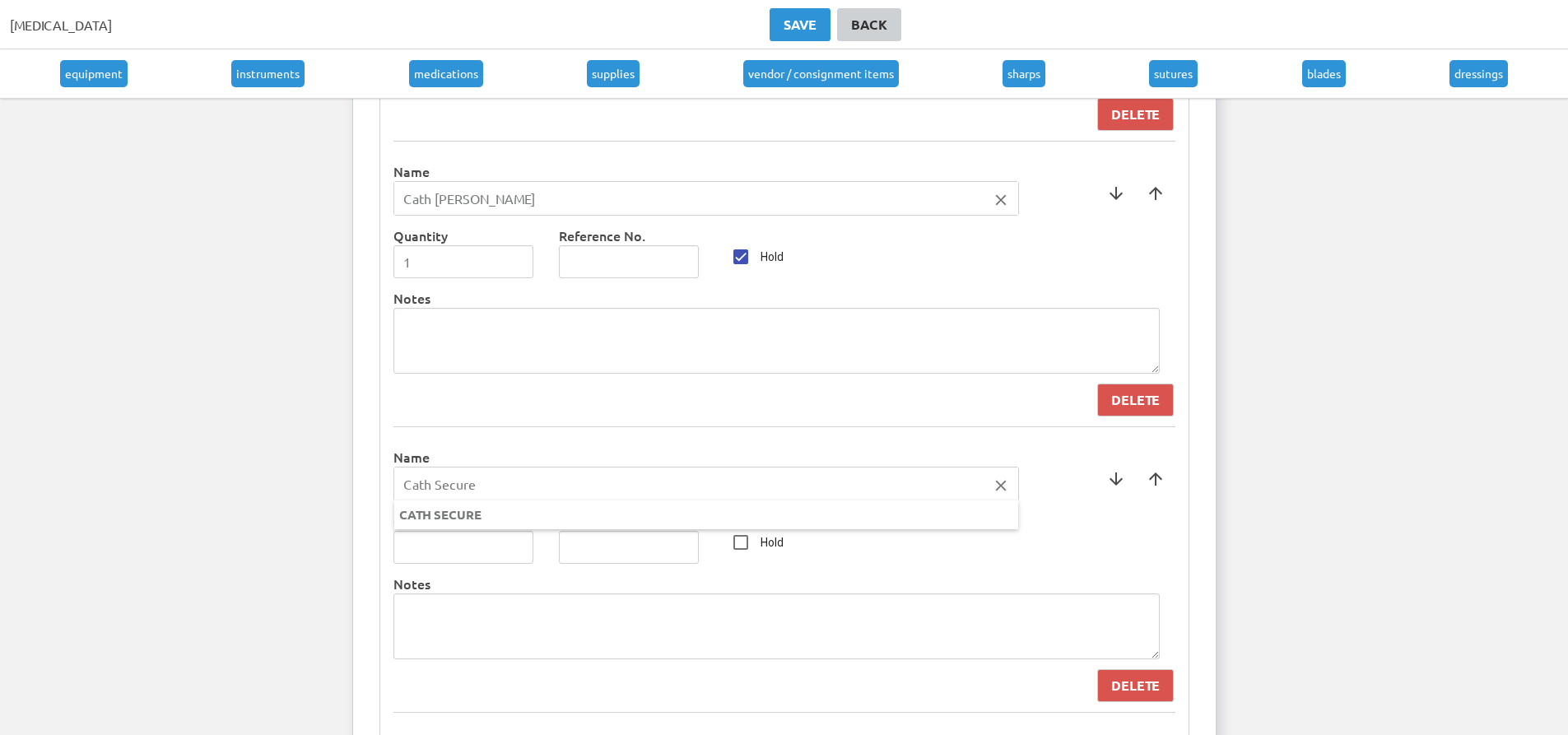
scroll to position [4528, 0]
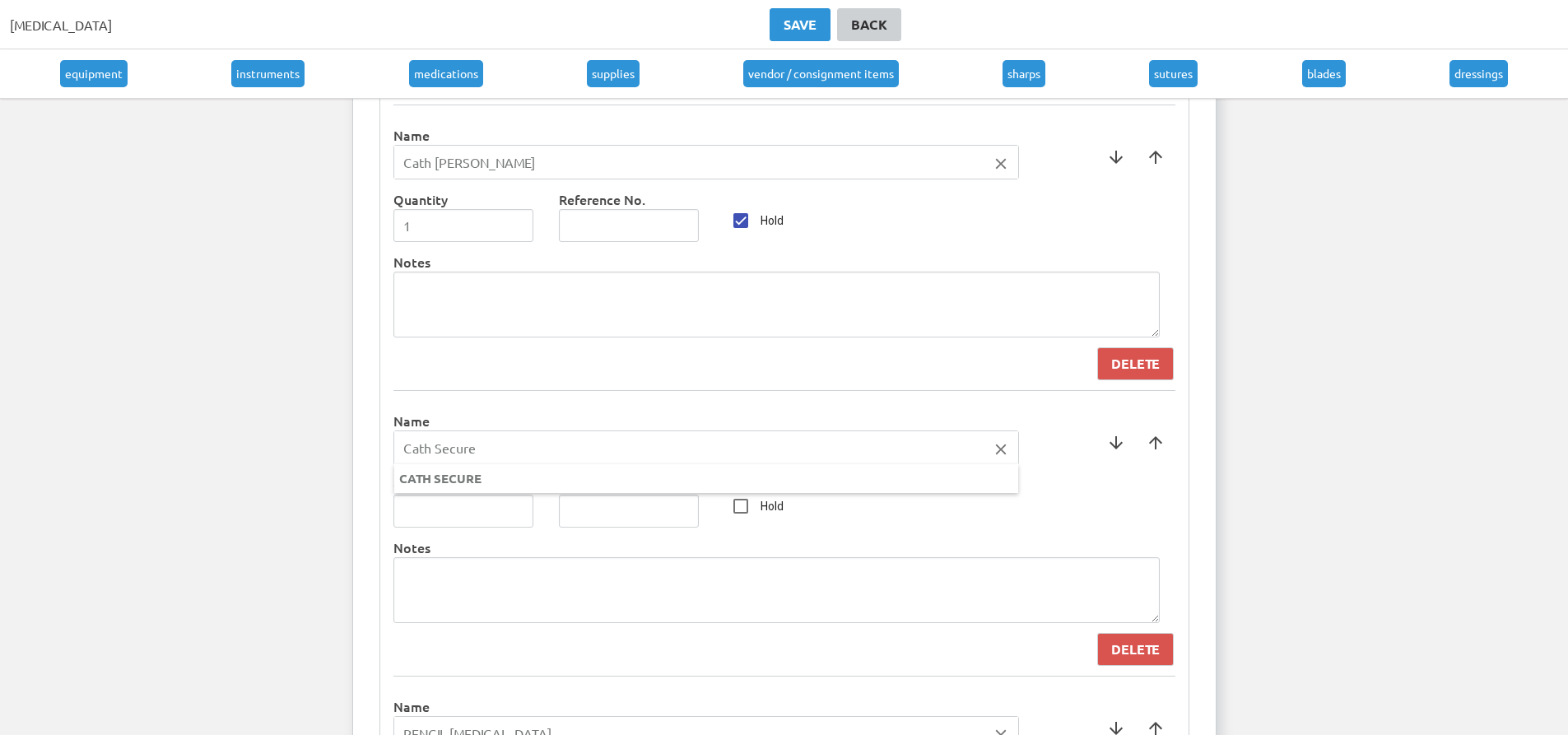
type input "Cath Secure"
click at [769, 502] on div at bounding box center [784, 368] width 1568 height 735
click at [738, 508] on input "Hold" at bounding box center [741, 506] width 33 height 33
checkbox input "true"
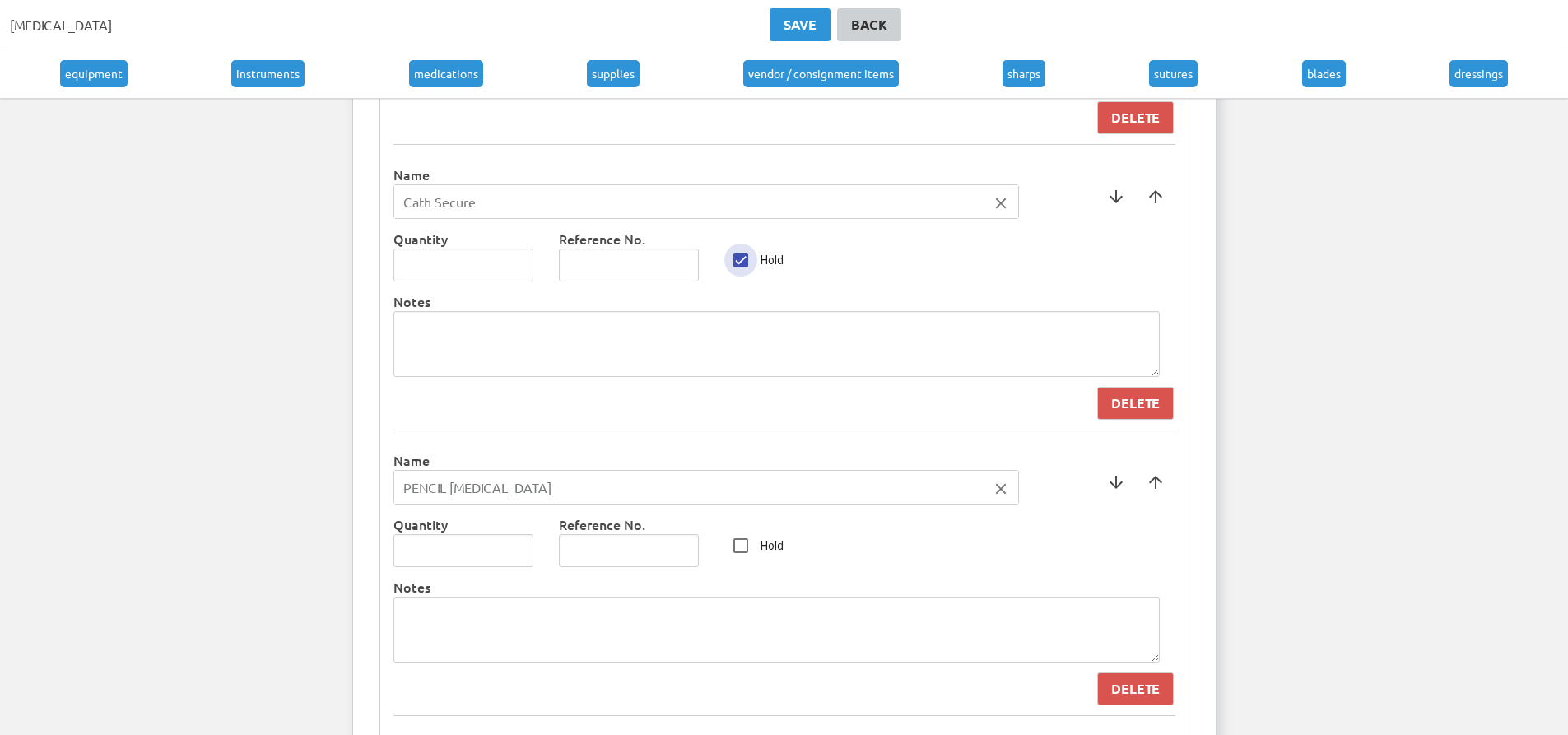
scroll to position [4775, 0]
drag, startPoint x: 543, startPoint y: 496, endPoint x: 244, endPoint y: 472, distance: 300.0
click at [393, 472] on ng-autocomplete "PENCIL [MEDICAL_DATA] close PENCIL [MEDICAL_DATA]" at bounding box center [706, 486] width 626 height 34
type input "Pencil [MEDICAL_DATA]"
click at [385, 474] on div at bounding box center [784, 368] width 1568 height 735
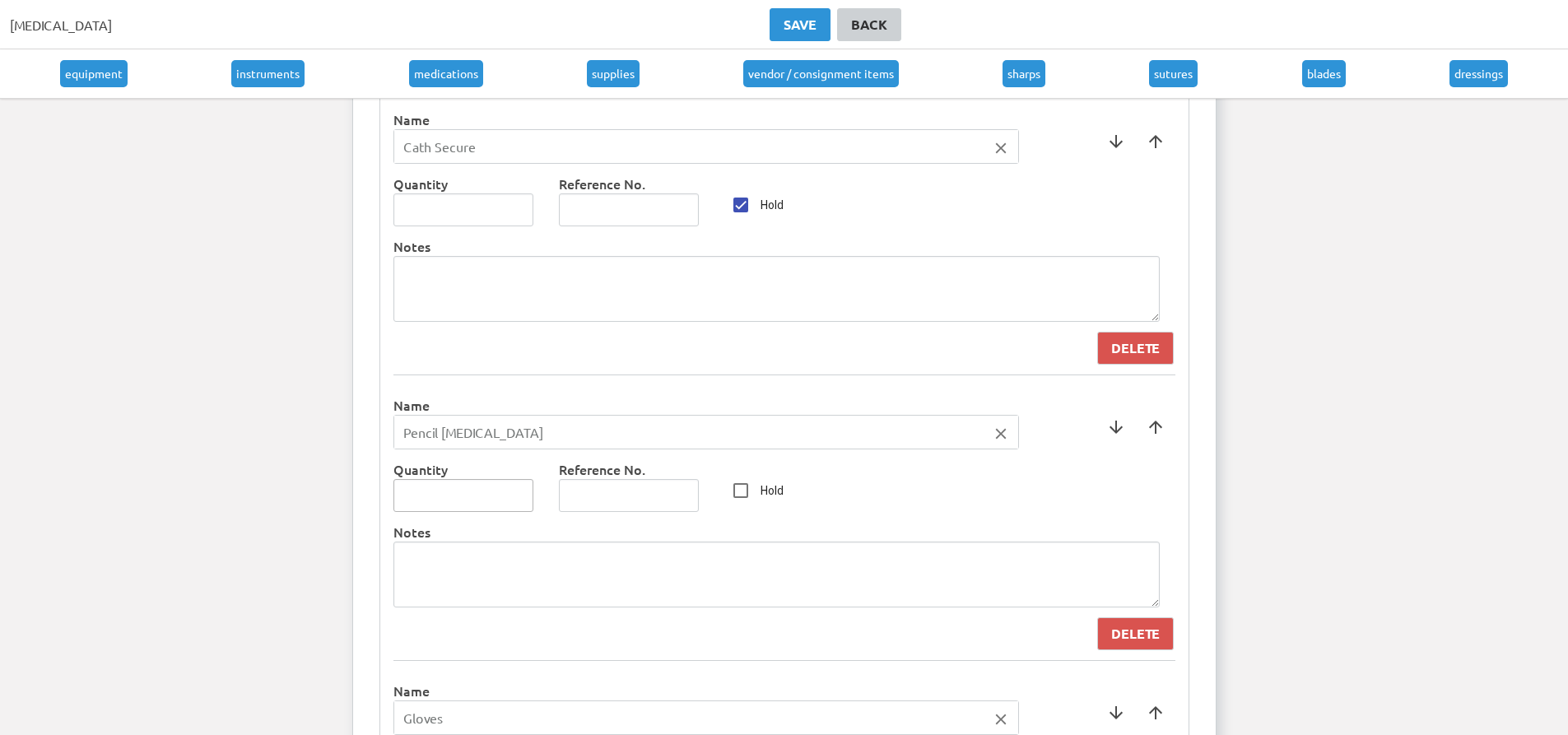
scroll to position [4858, 0]
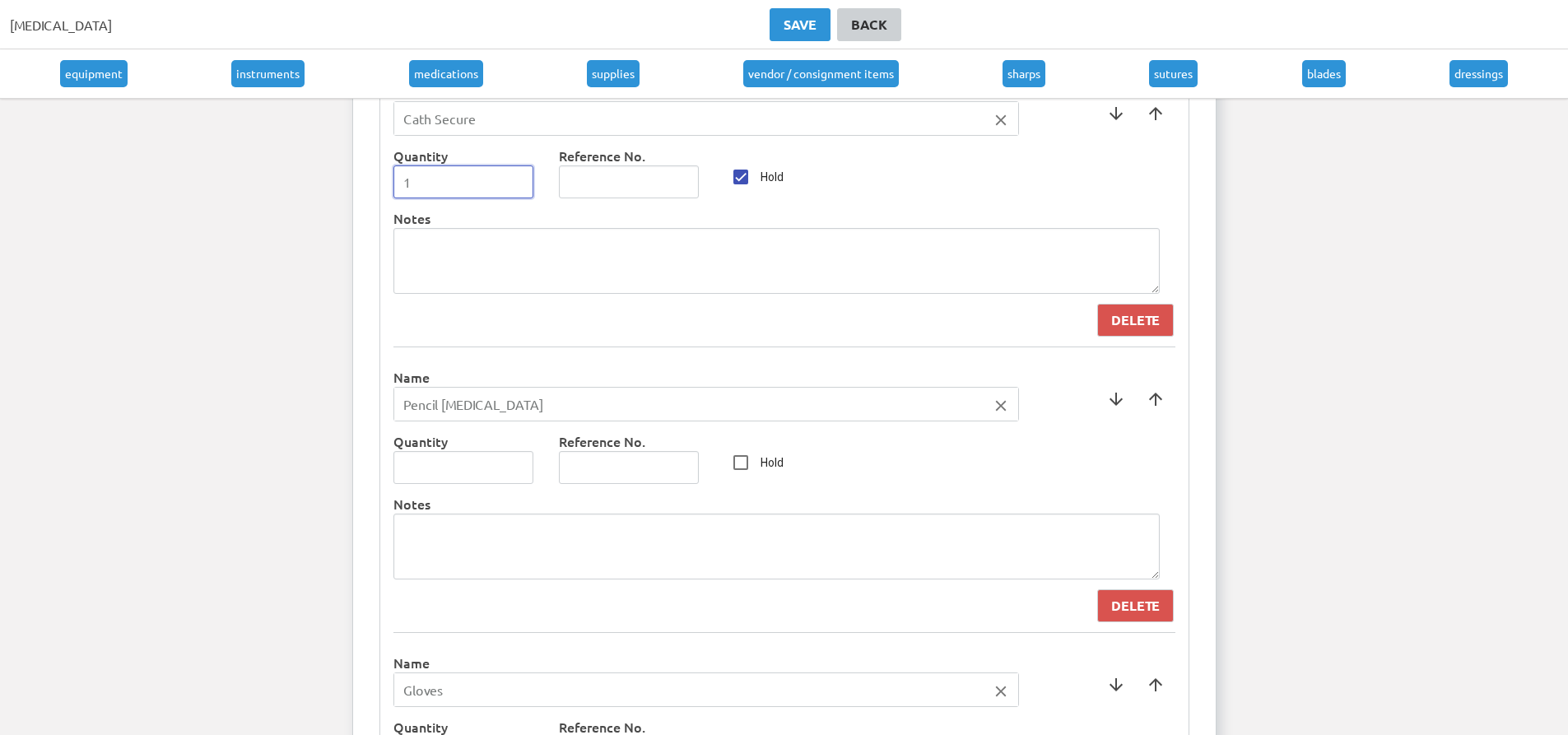
type input "1"
click at [517, 181] on input "1" at bounding box center [464, 182] width 141 height 33
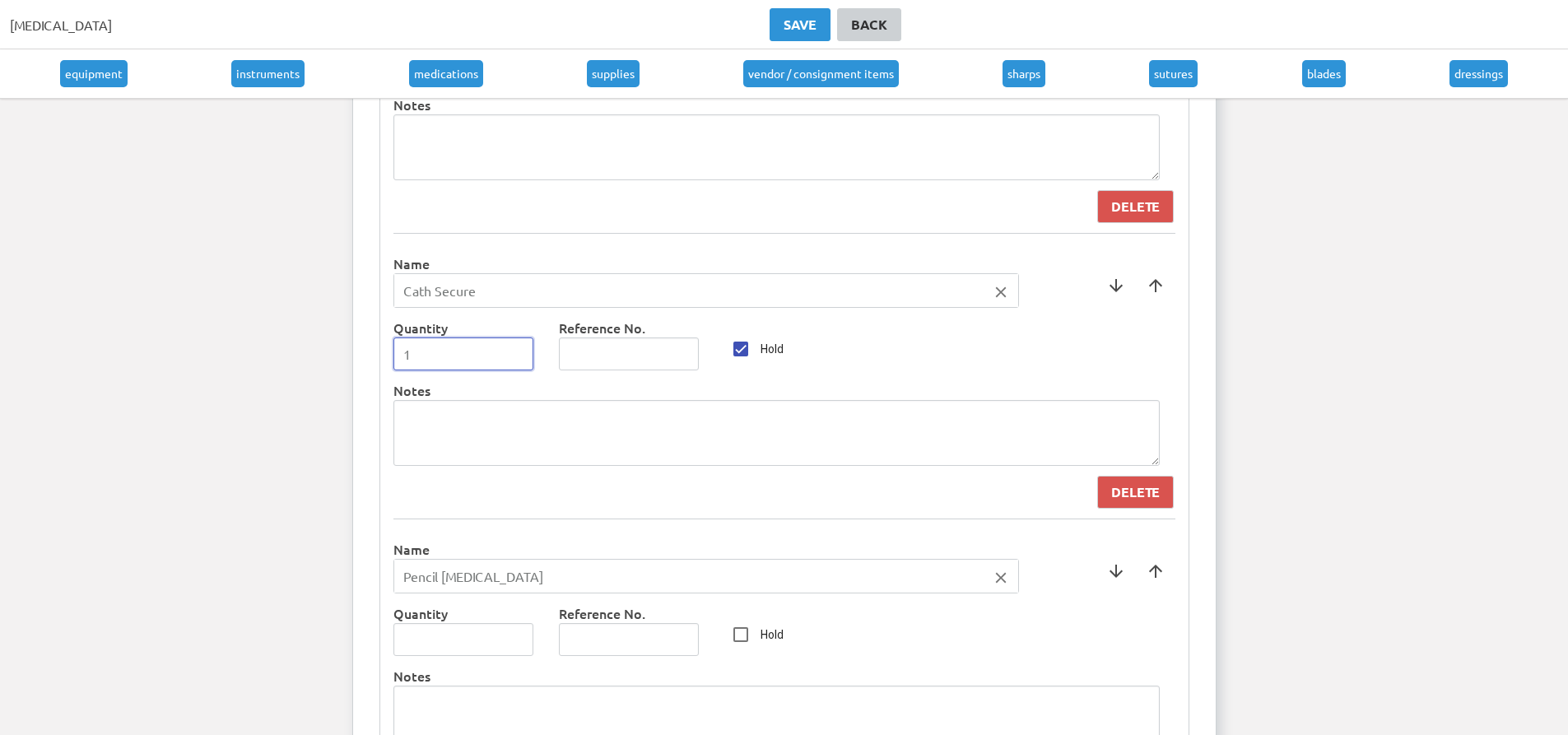
scroll to position [4775, 0]
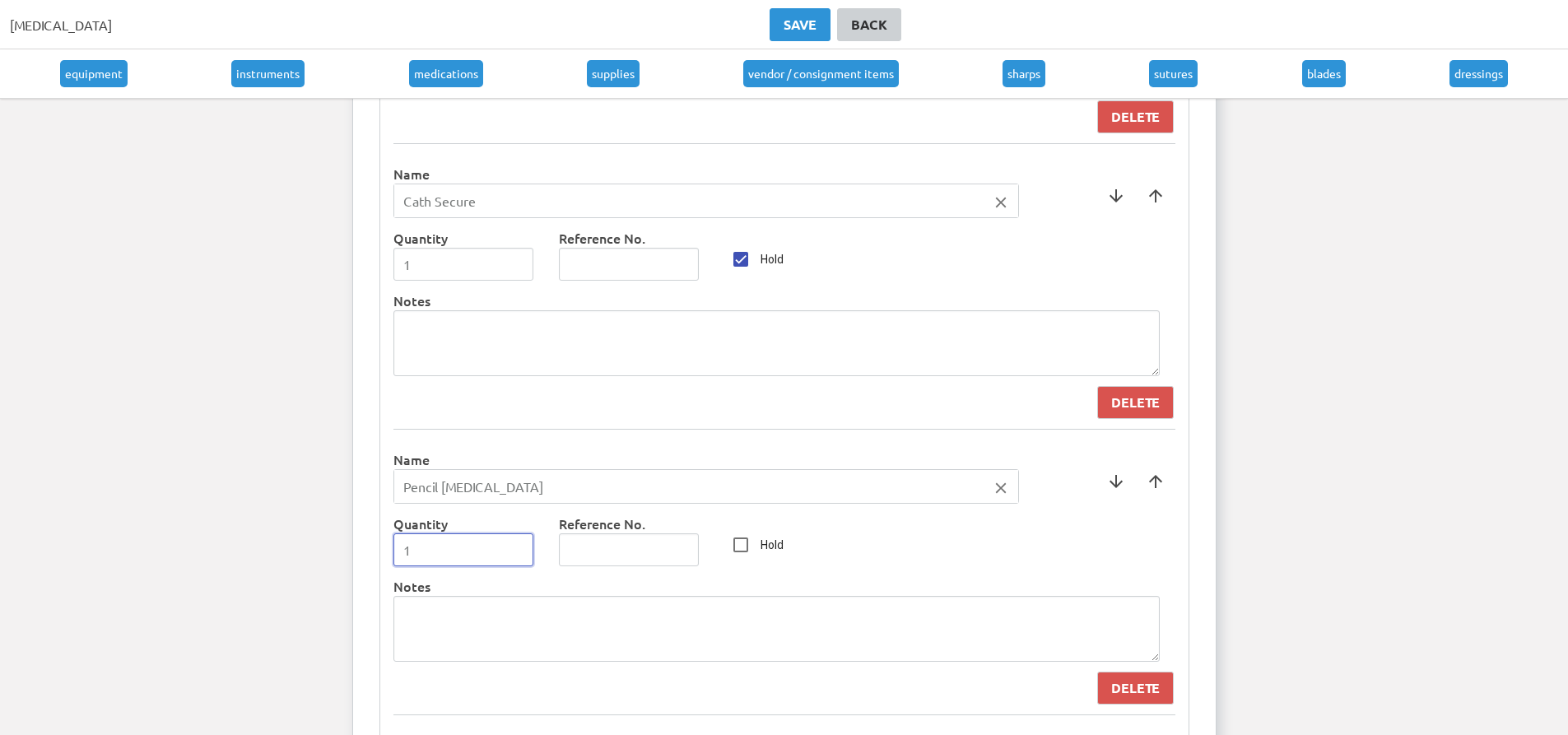
type input "1"
click at [515, 545] on input "1" at bounding box center [464, 550] width 141 height 33
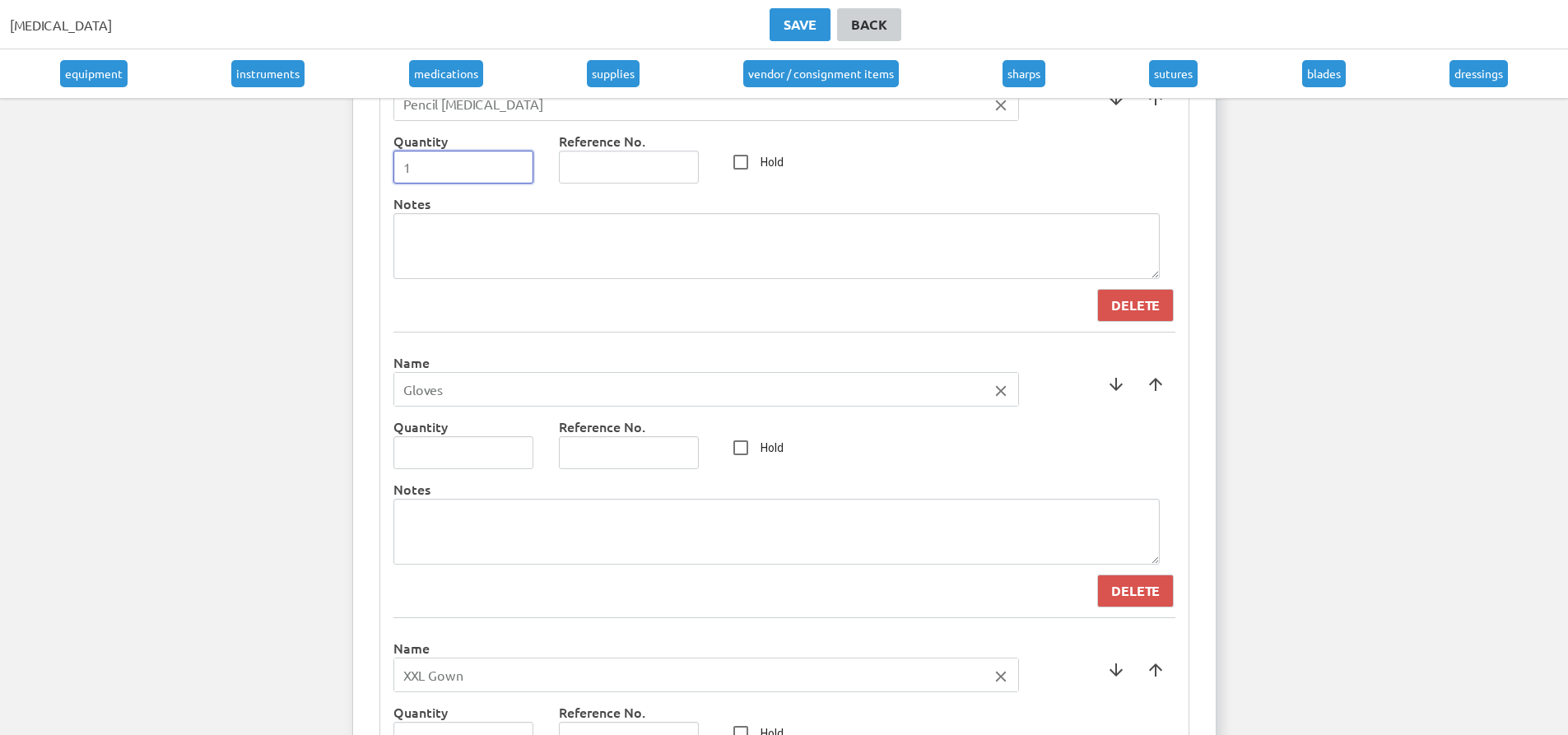
scroll to position [5187, 0]
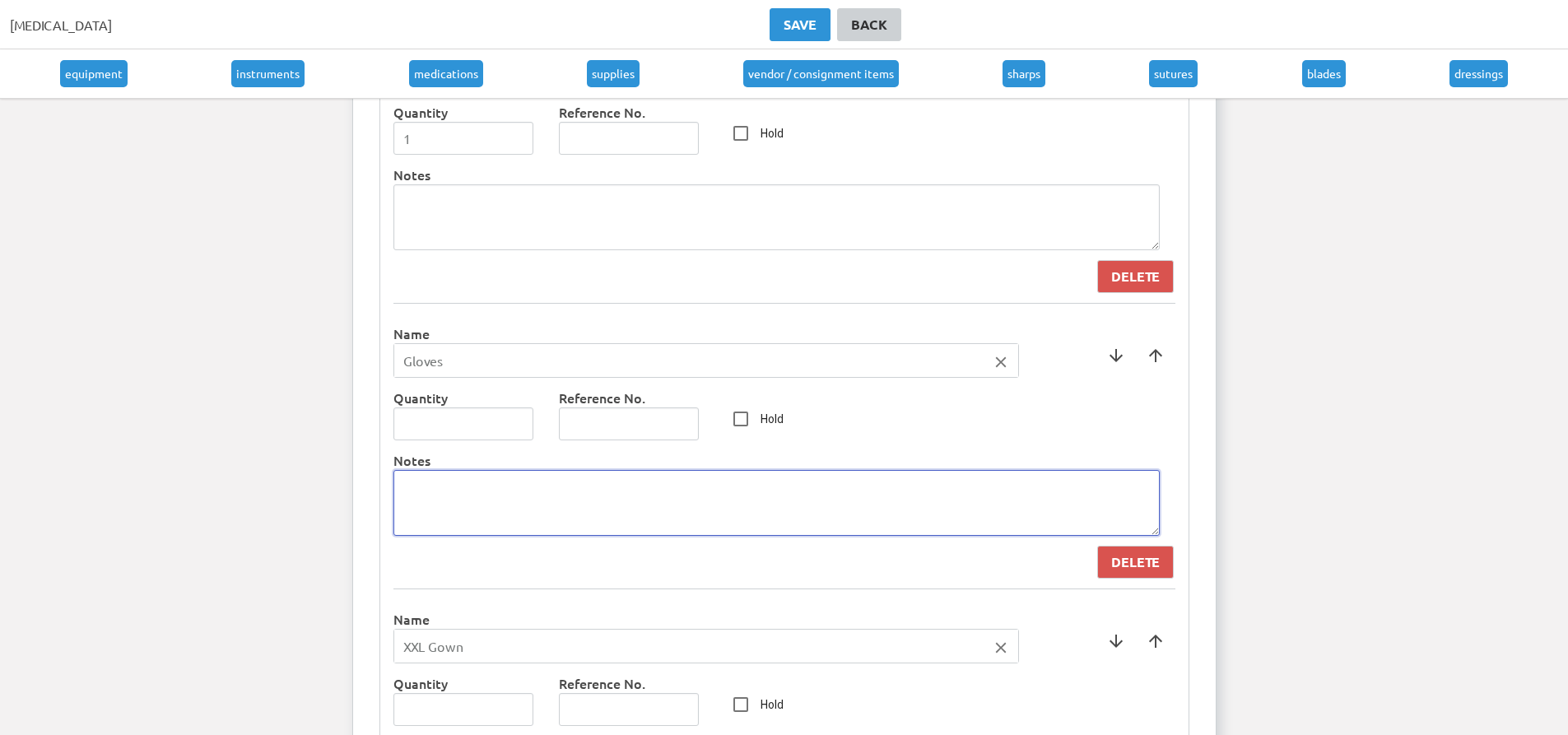
click at [510, 505] on textarea at bounding box center [776, 503] width 767 height 66
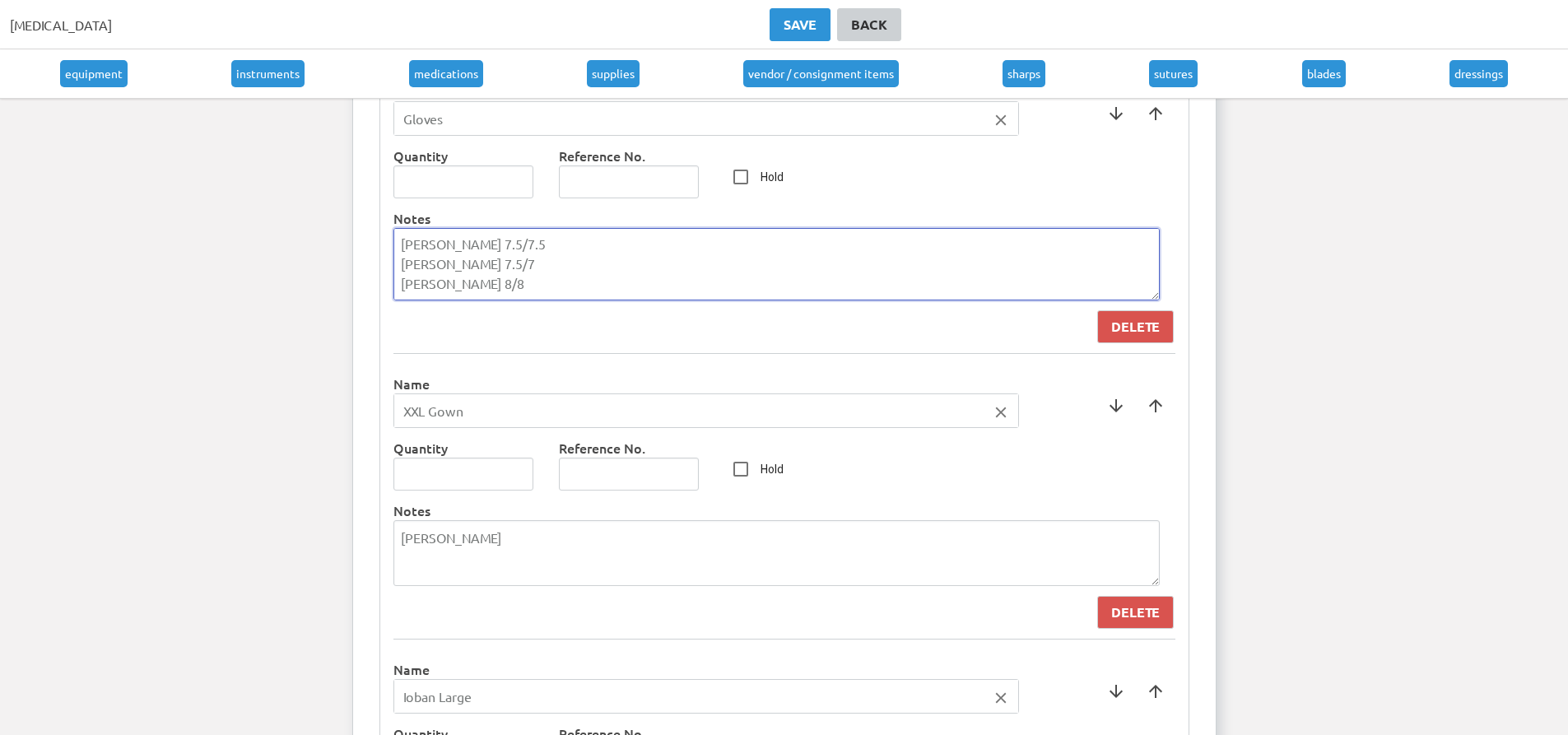
scroll to position [5434, 0]
type textarea "[PERSON_NAME] 7.5/7.5 [PERSON_NAME] 7.5/7 [PERSON_NAME] 8/8"
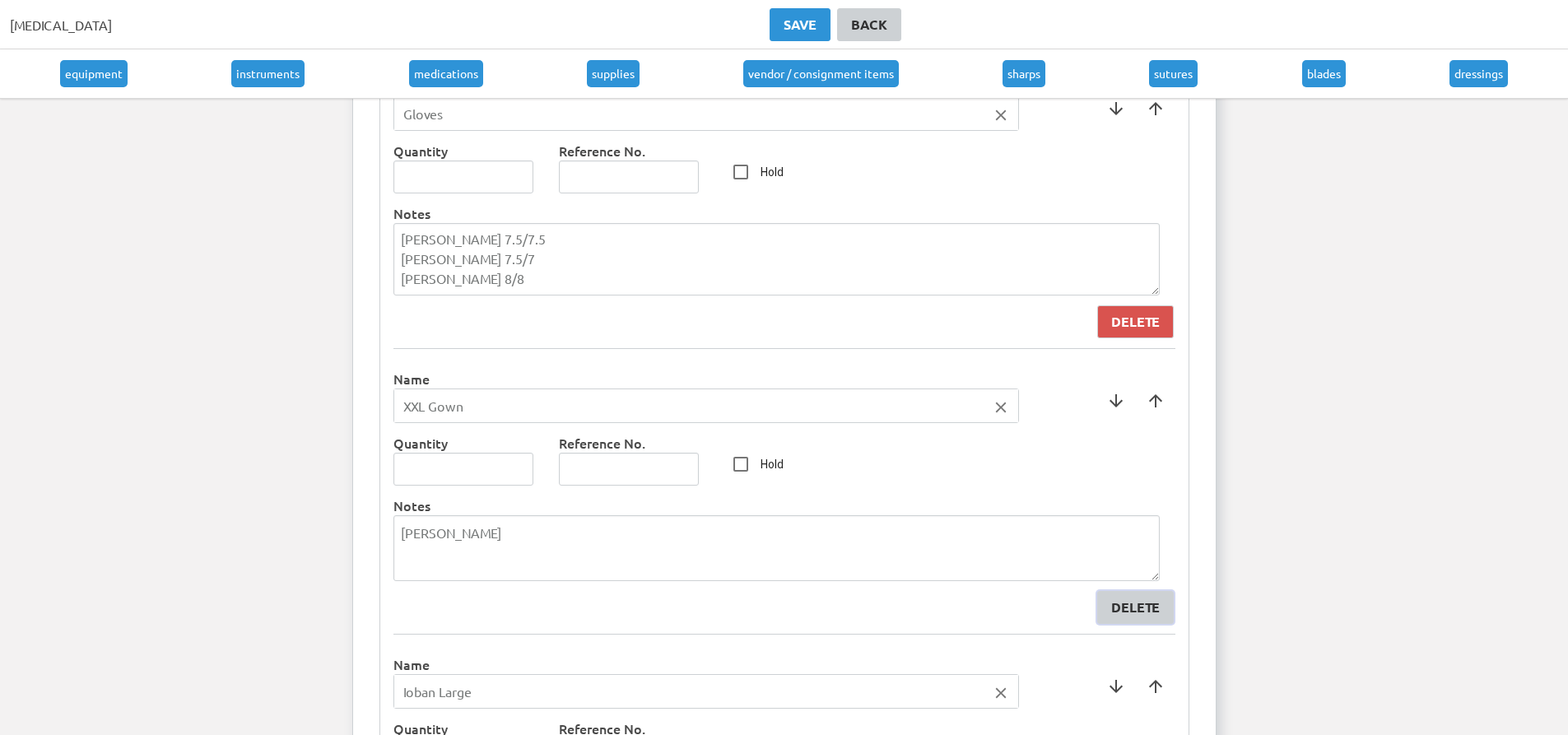
click at [1129, 615] on div "Delete" at bounding box center [1135, 608] width 48 height 20
click at [1120, 606] on div "Delete" at bounding box center [1135, 608] width 48 height 20
click at [733, 466] on input "Hold" at bounding box center [741, 464] width 33 height 33
checkbox input "true"
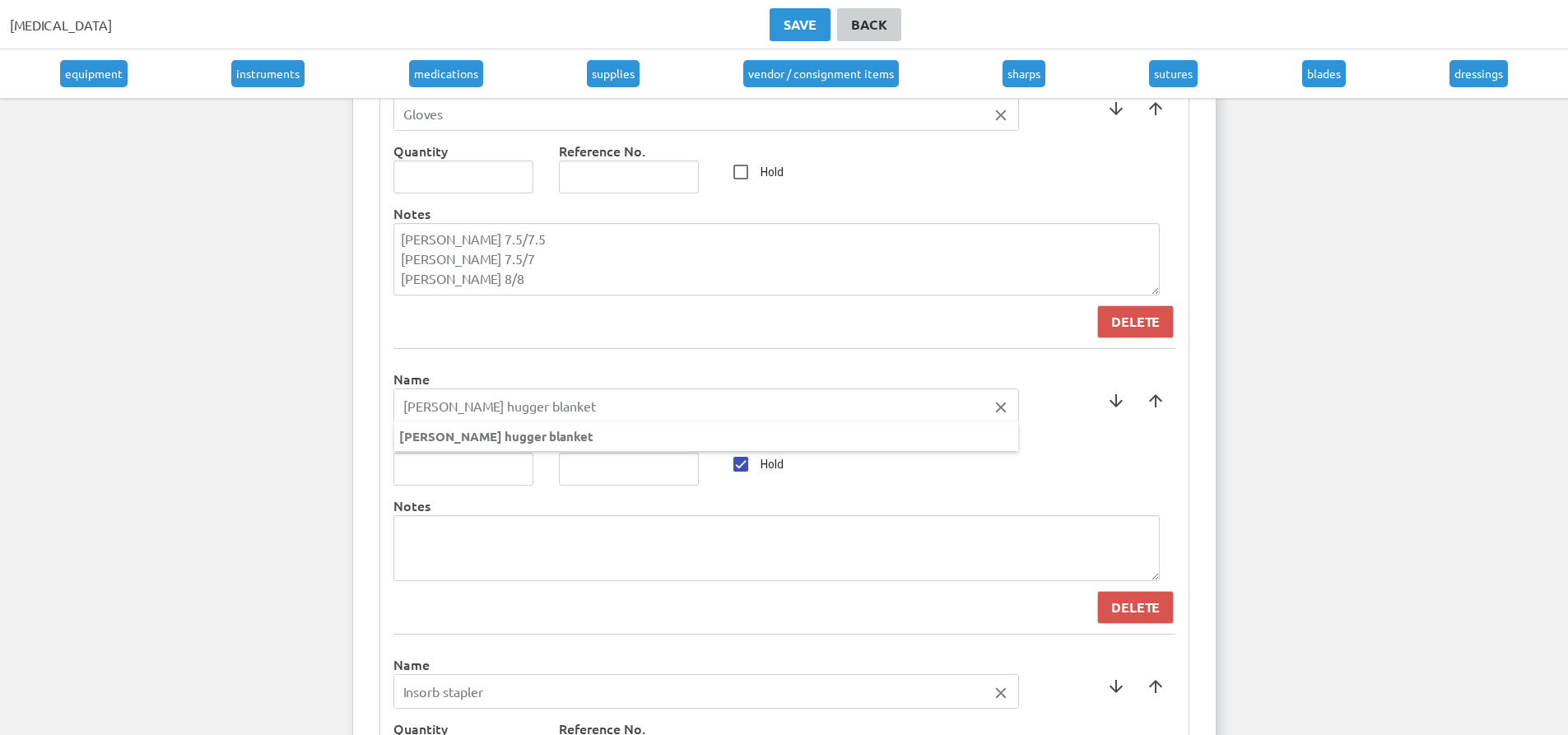
drag, startPoint x: 602, startPoint y: 408, endPoint x: 155, endPoint y: 399, distance: 447.1
click at [393, 399] on ng-autocomplete "[PERSON_NAME] hugger blanket close [PERSON_NAME] hugger blanket" at bounding box center [706, 406] width 626 height 34
type input "[PERSON_NAME] Hugger Blanket"
click at [356, 446] on div at bounding box center [784, 368] width 1568 height 735
type input "1"
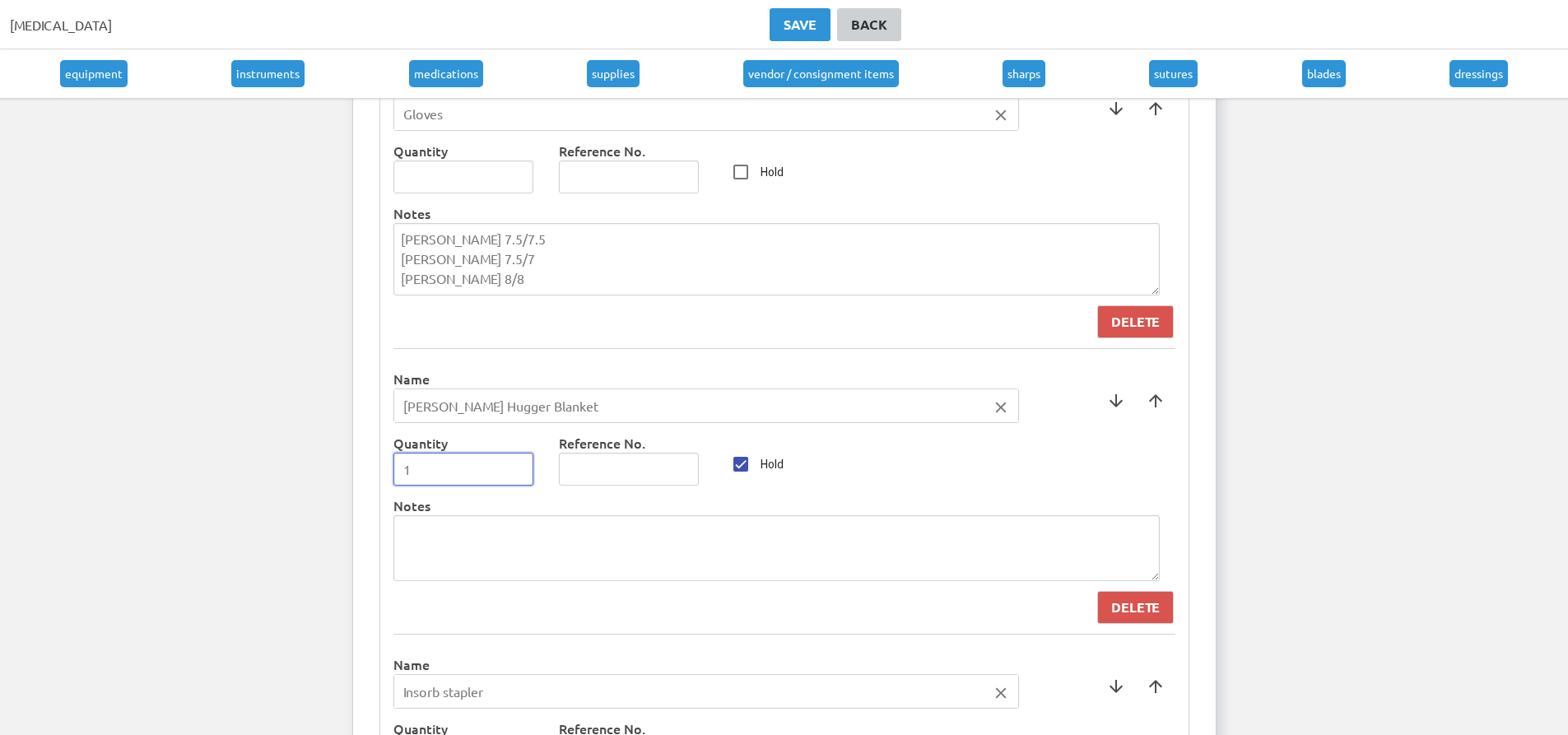
click at [515, 465] on input "1" at bounding box center [464, 469] width 141 height 33
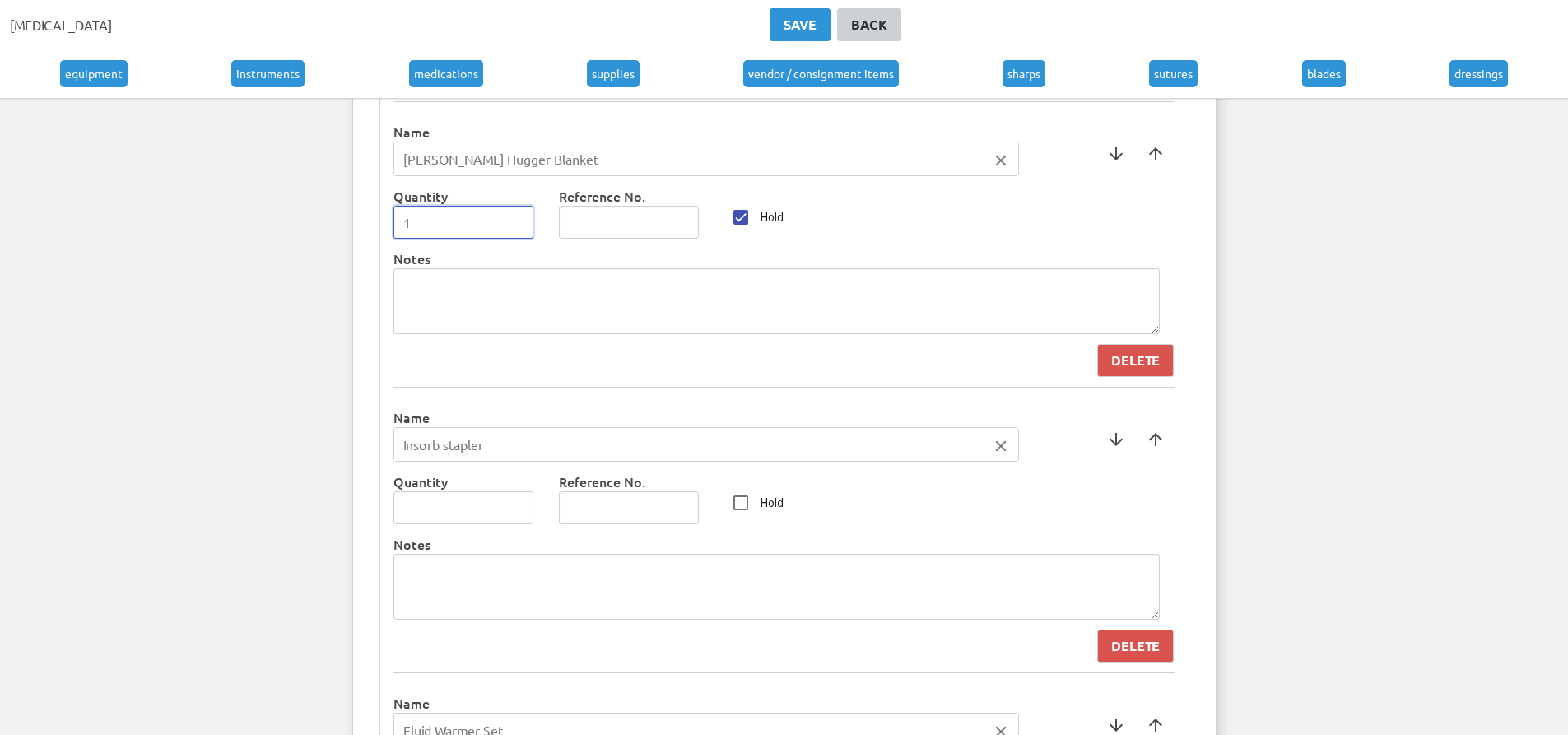
scroll to position [5763, 0]
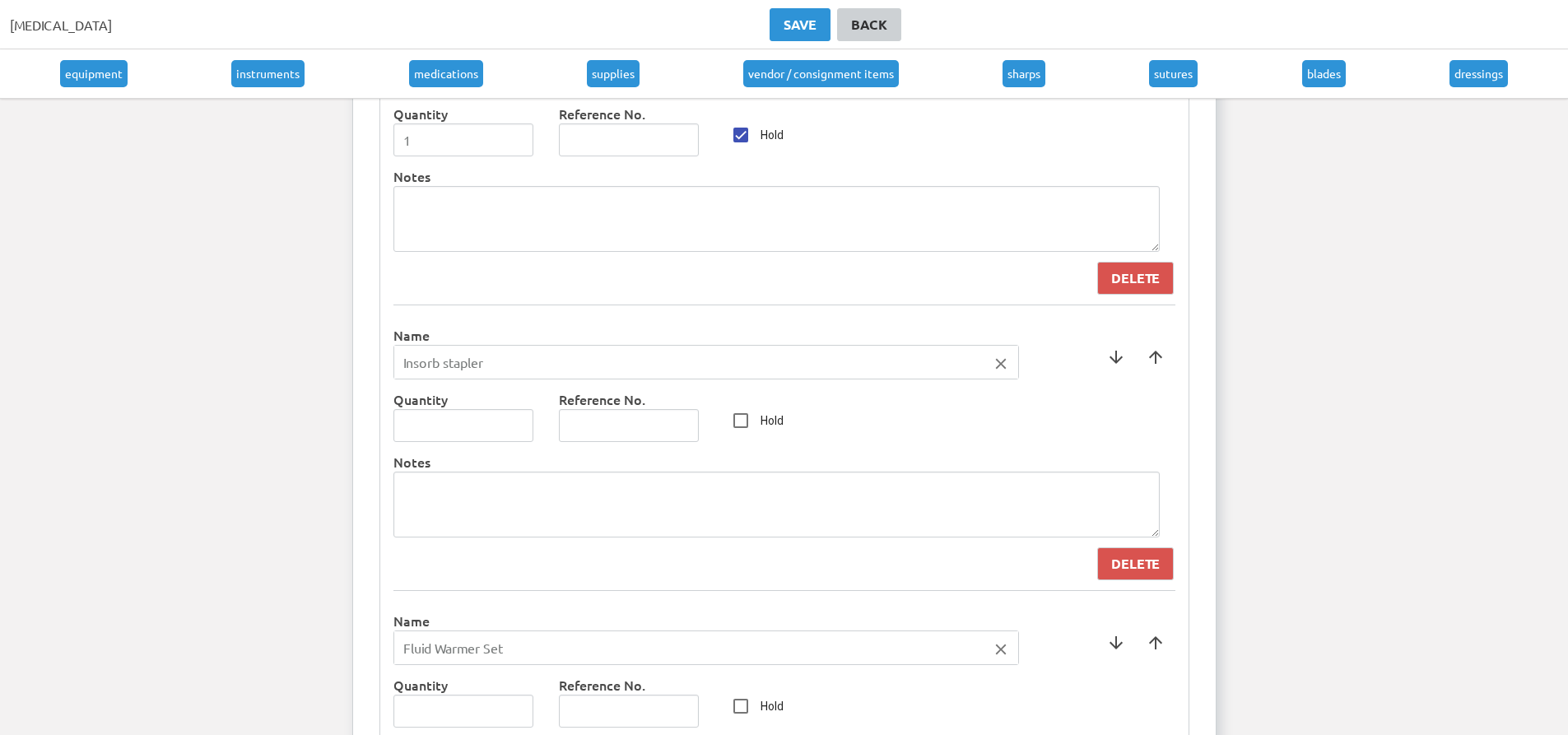
click at [451, 370] on input "Insorb stapler" at bounding box center [706, 362] width 624 height 33
type input "Insorb Stapler"
click at [521, 425] on div at bounding box center [784, 368] width 1568 height 735
type input "1"
click at [520, 423] on input "1" at bounding box center [464, 425] width 141 height 33
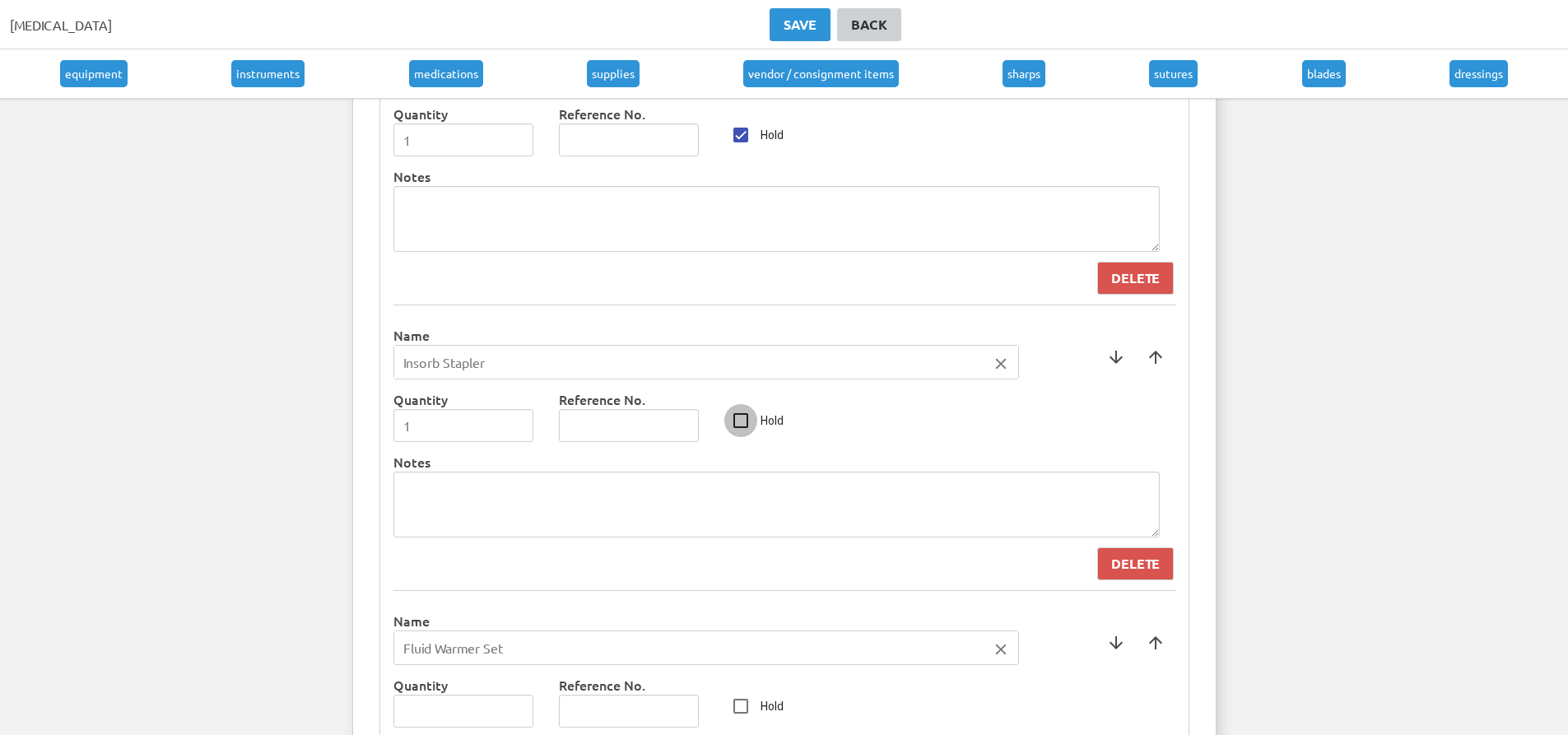
click at [736, 419] on input "Hold" at bounding box center [741, 421] width 33 height 33
checkbox input "true"
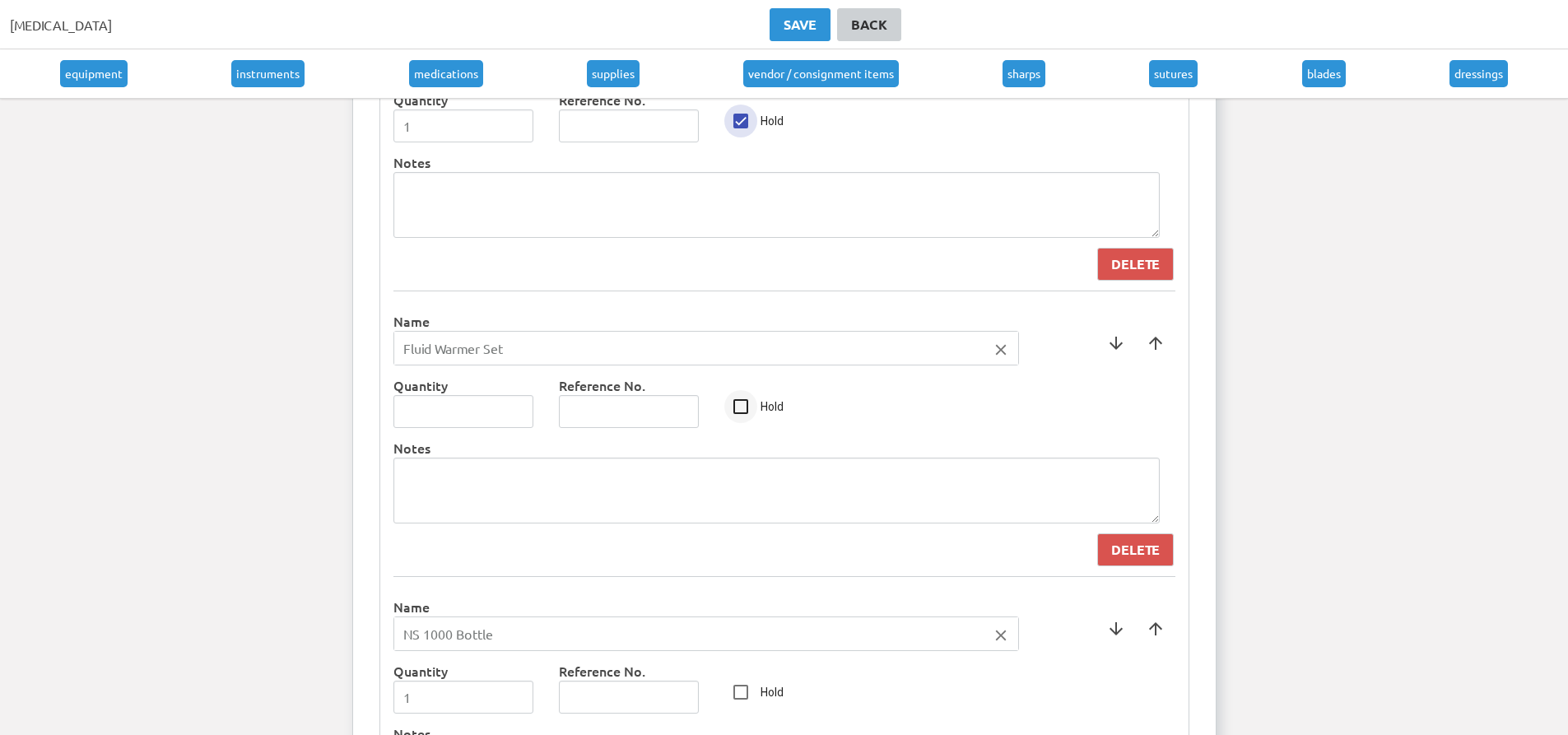
scroll to position [6093, 0]
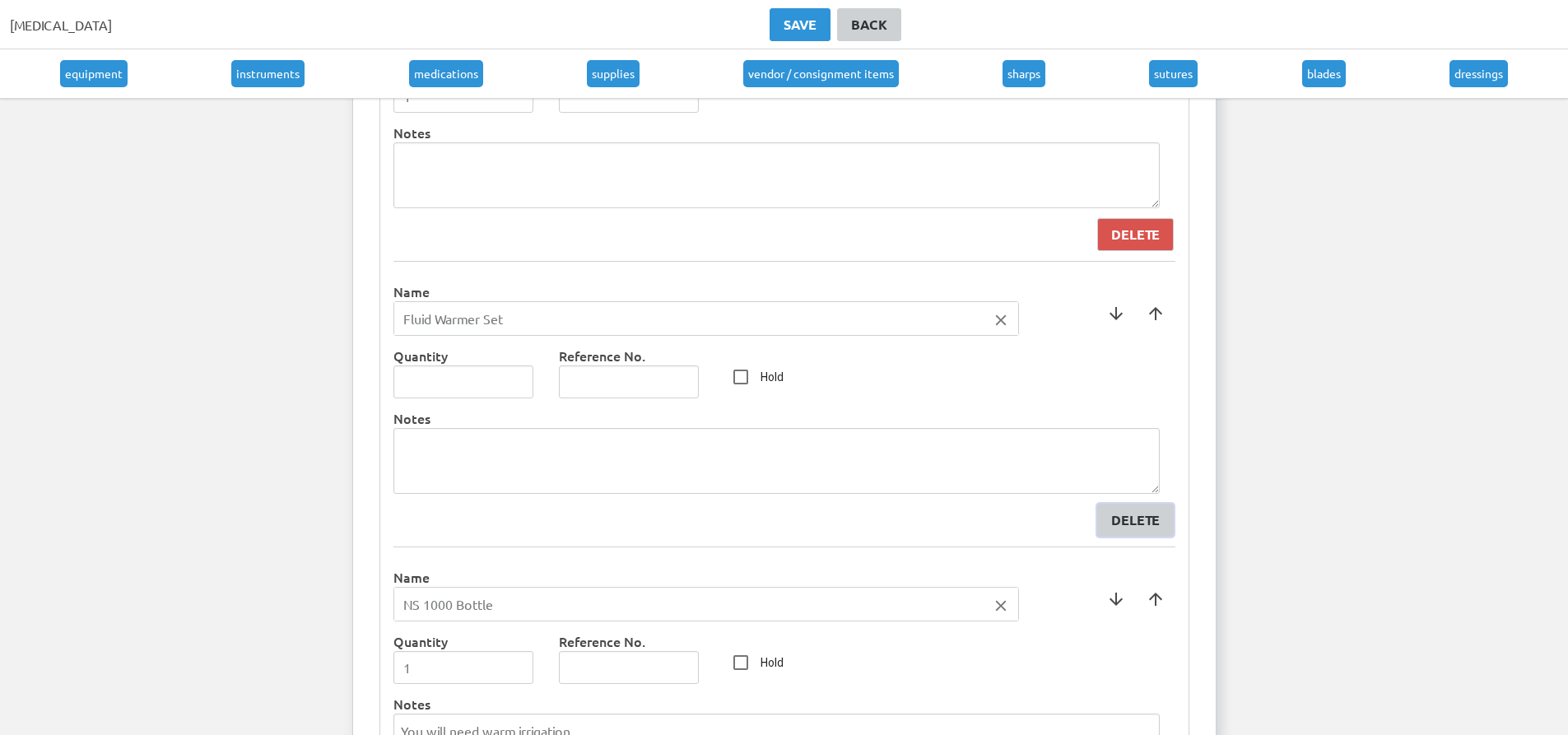
click at [1151, 528] on div "Delete" at bounding box center [1135, 520] width 48 height 20
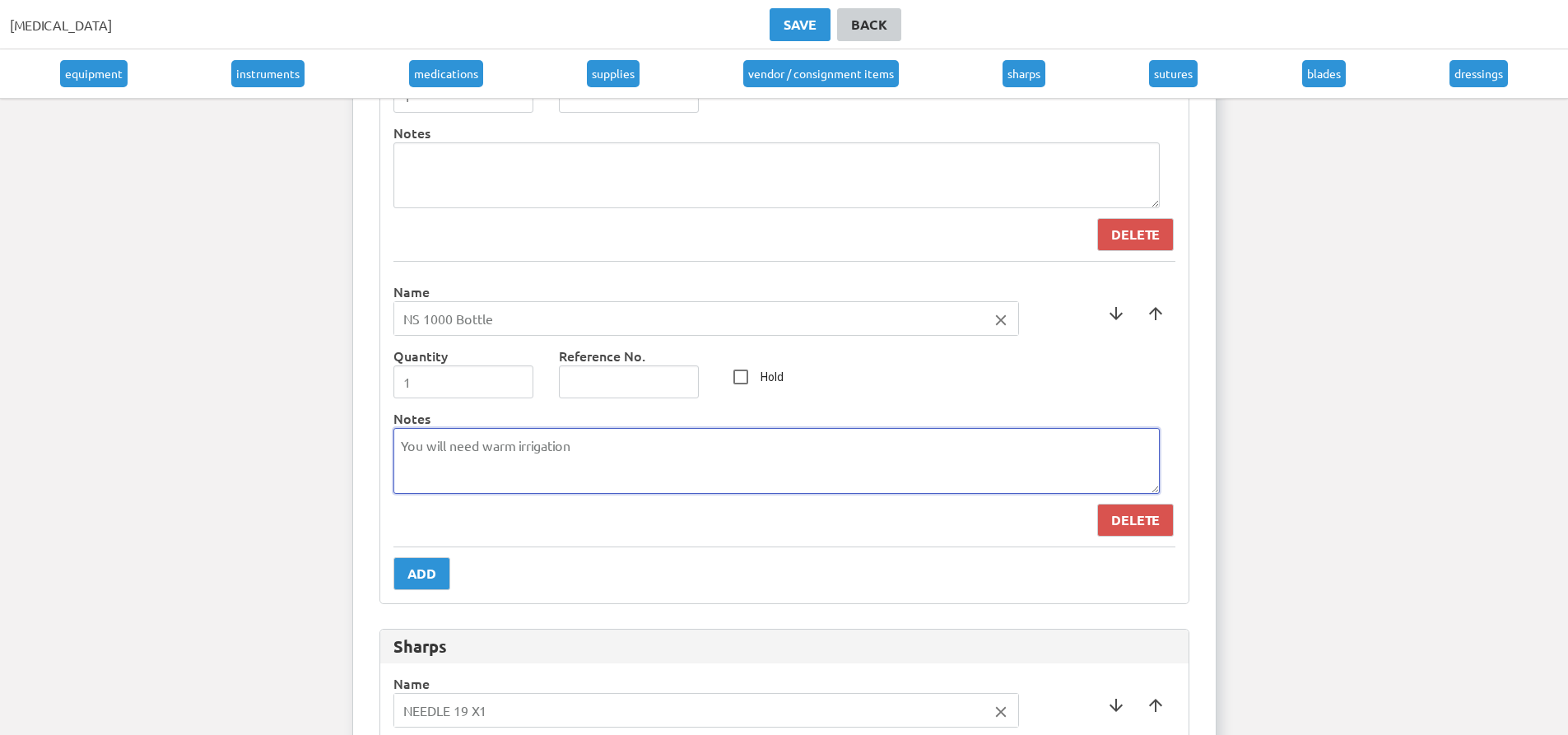
drag, startPoint x: 607, startPoint y: 450, endPoint x: 276, endPoint y: 437, distance: 331.3
click at [276, 437] on ng-component "San [PERSON_NAME] Health San [PERSON_NAME] Dashboard Contact Us My Account Edit…" at bounding box center [784, 127] width 1568 height 12440
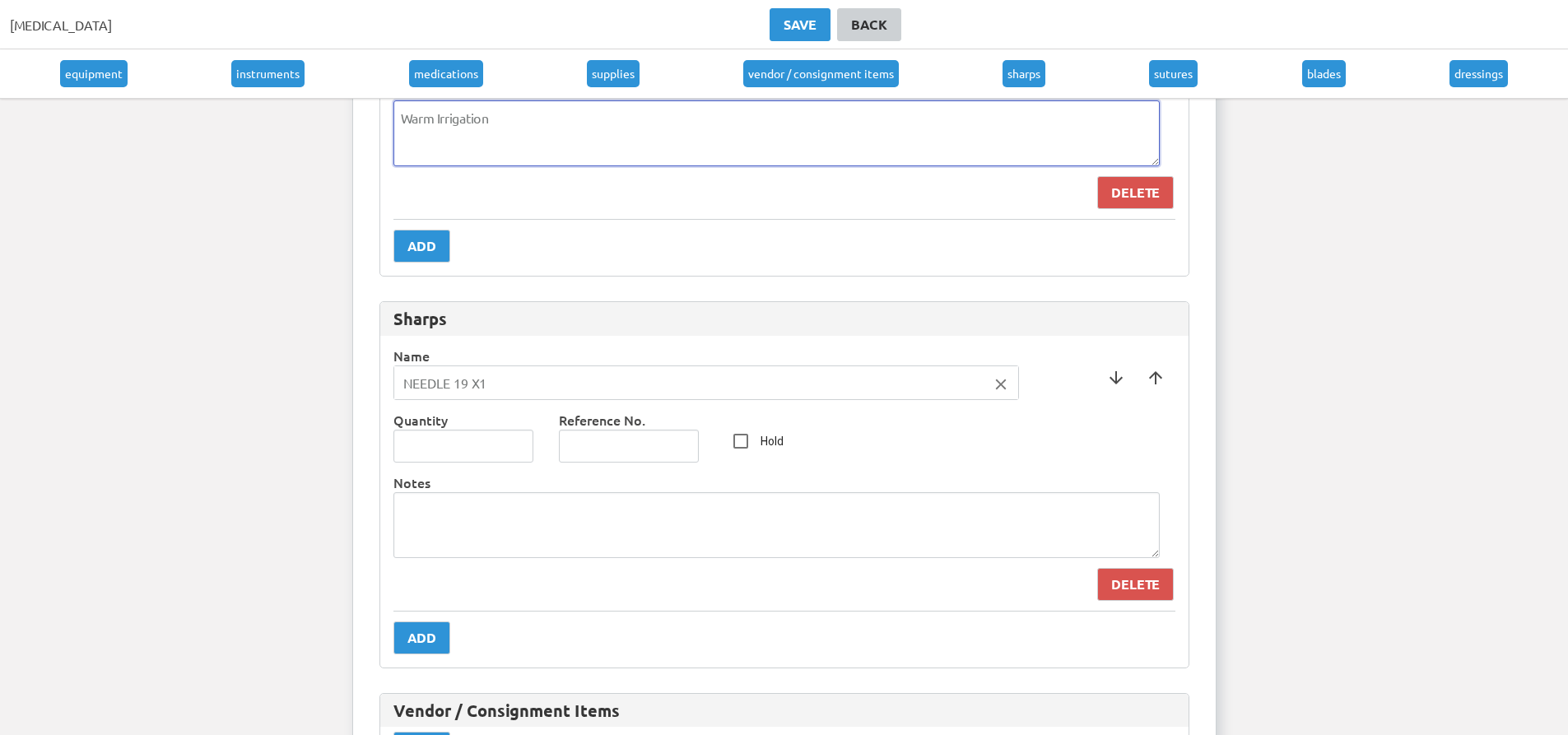
scroll to position [6422, 0]
type textarea "Warm Irrigation"
click at [1114, 586] on div "Delete" at bounding box center [1135, 583] width 48 height 20
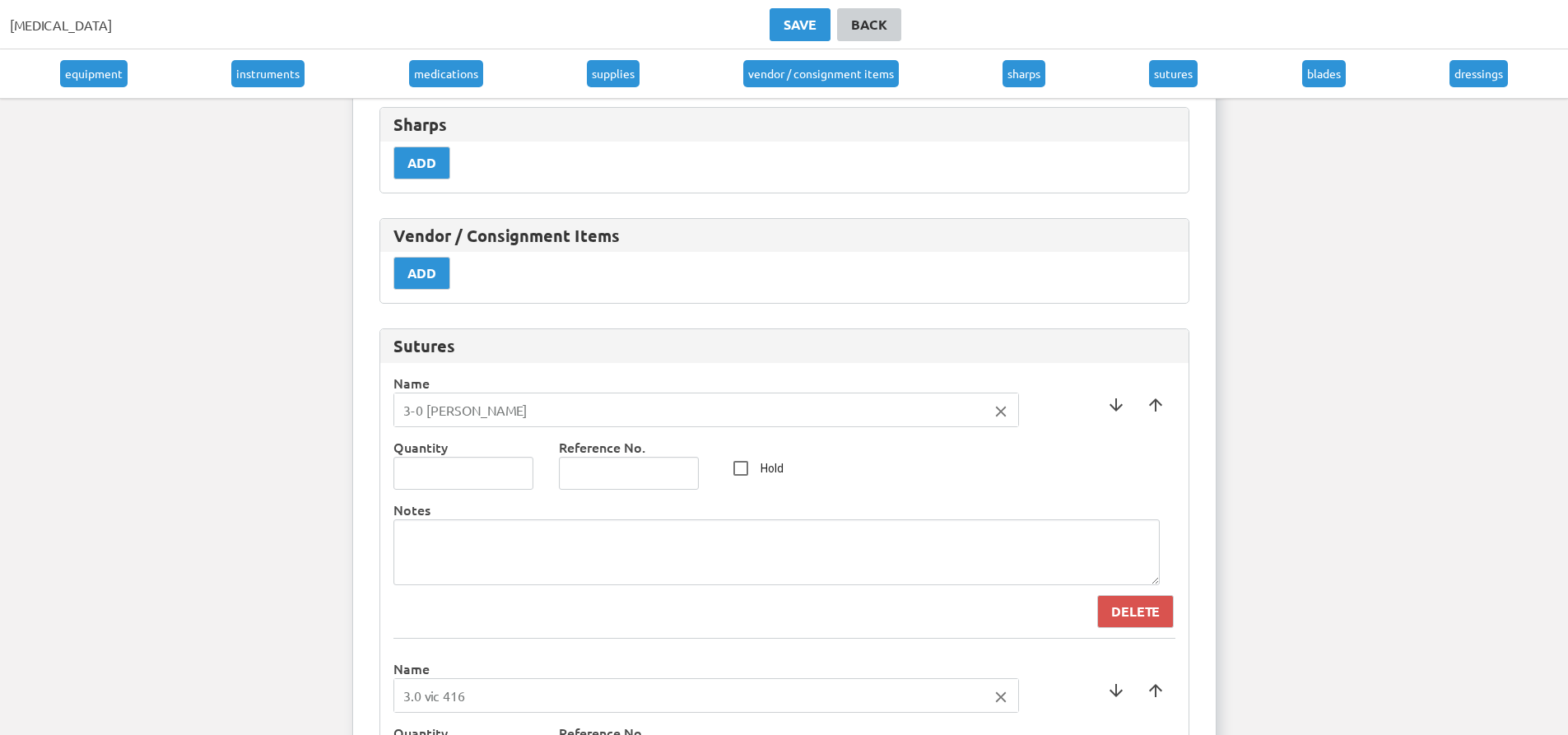
scroll to position [6587, 0]
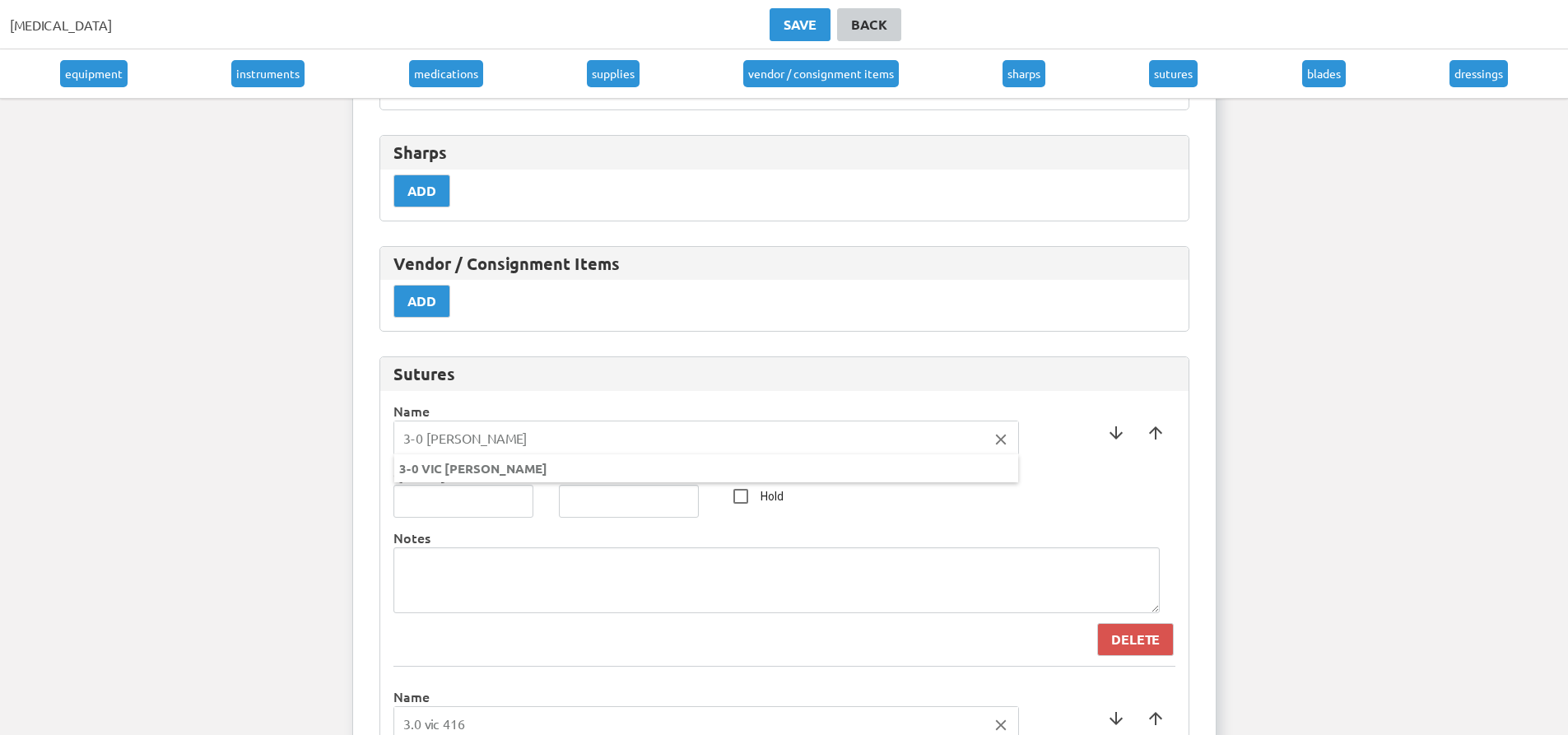
drag, startPoint x: 497, startPoint y: 448, endPoint x: 256, endPoint y: 459, distance: 241.3
click at [393, 455] on ng-autocomplete "3-0 [PERSON_NAME] close 3-0 [PERSON_NAME]" at bounding box center [706, 438] width 626 height 34
click at [341, 468] on div at bounding box center [784, 368] width 1568 height 735
drag, startPoint x: 465, startPoint y: 445, endPoint x: 348, endPoint y: 419, distance: 119.9
click at [393, 421] on ng-autocomplete "Suture close Suture tape [PERSON_NAME] Suture Preference null" at bounding box center [706, 438] width 626 height 34
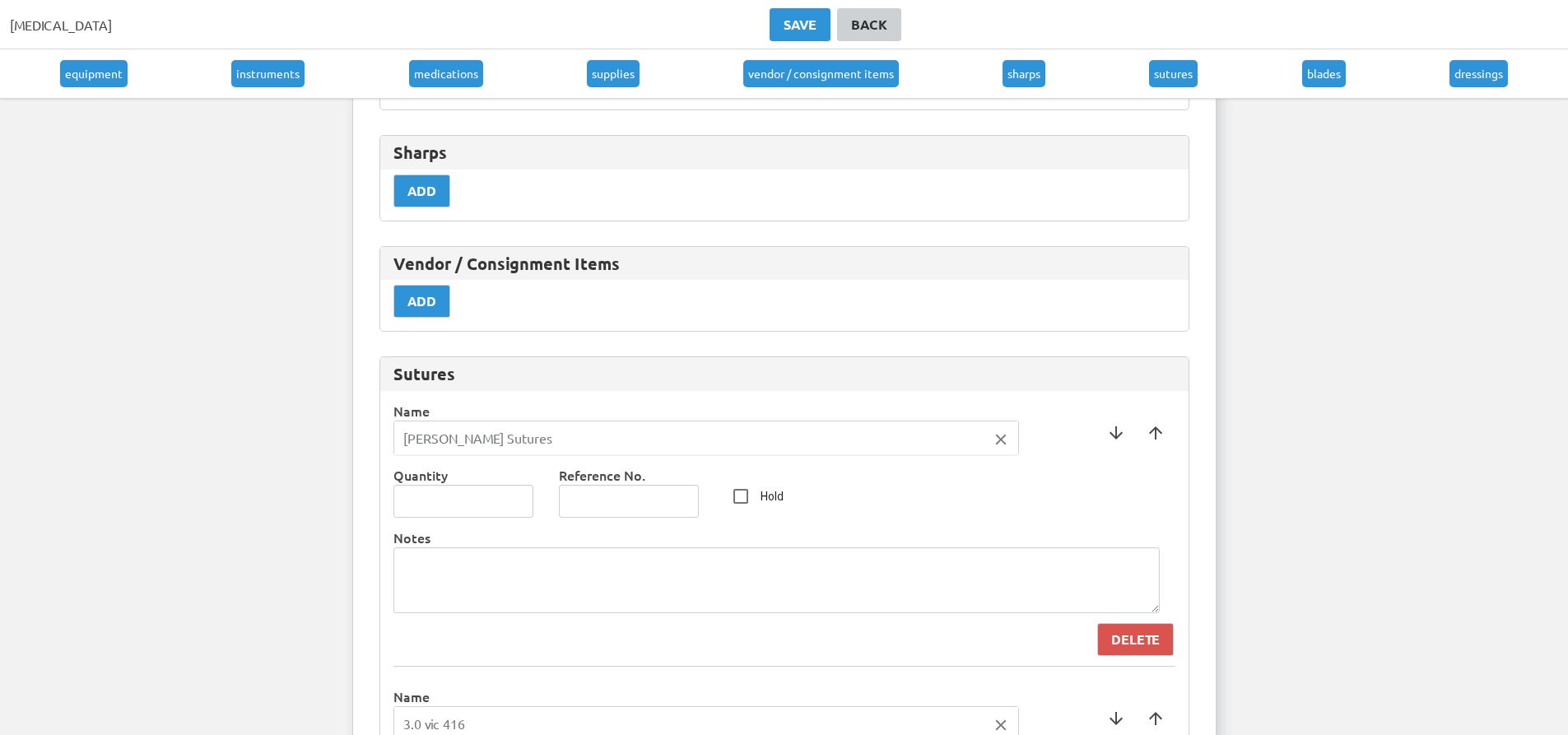
type input "[PERSON_NAME] Sutures"
click at [447, 569] on div at bounding box center [784, 368] width 1568 height 735
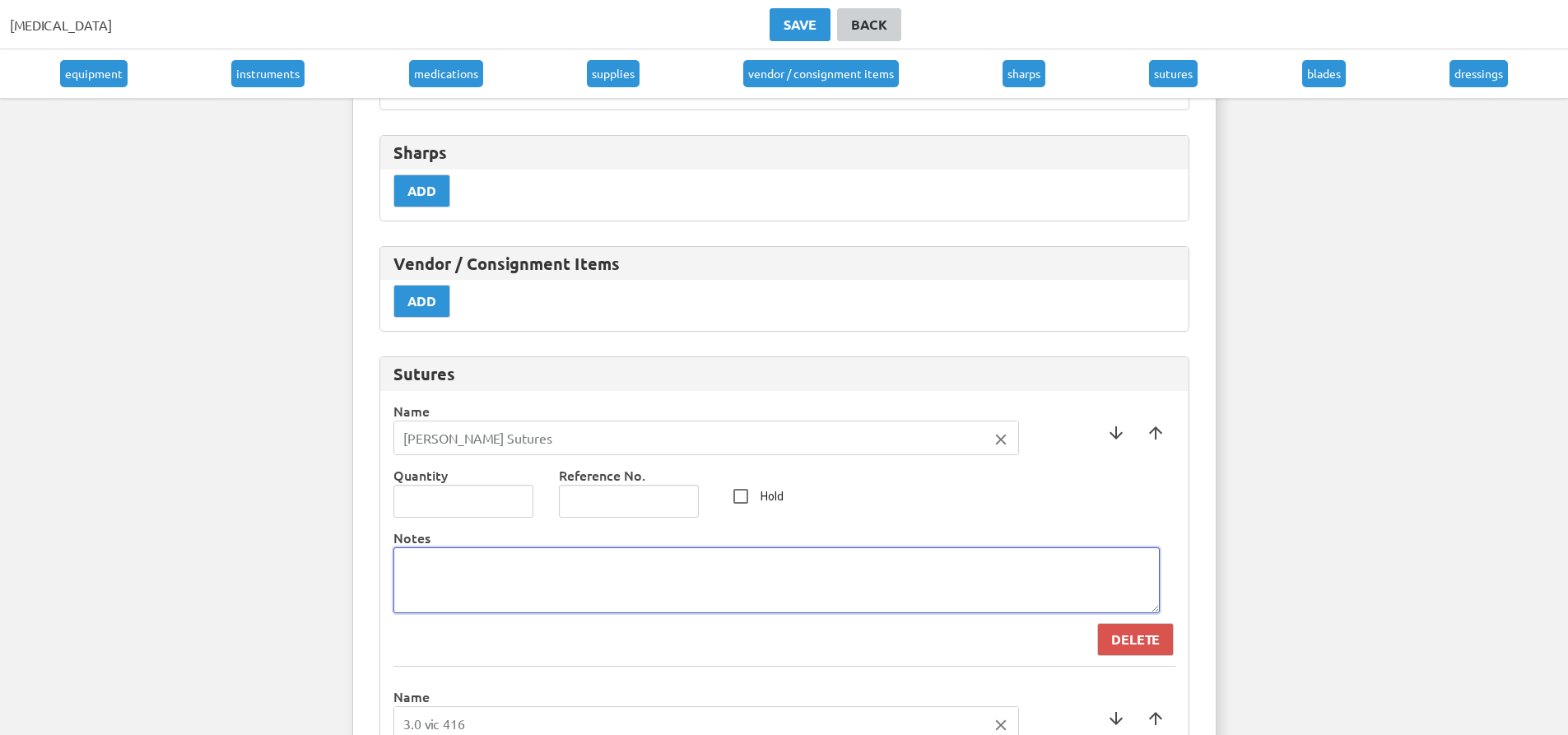
click at [447, 569] on textarea at bounding box center [776, 580] width 767 height 66
click at [532, 578] on textarea "0 Chromic Gut 0 Monocryl" at bounding box center [776, 580] width 767 height 66
click at [529, 571] on textarea "0 Chromic Gut 0 Monocryl" at bounding box center [776, 580] width 767 height 66
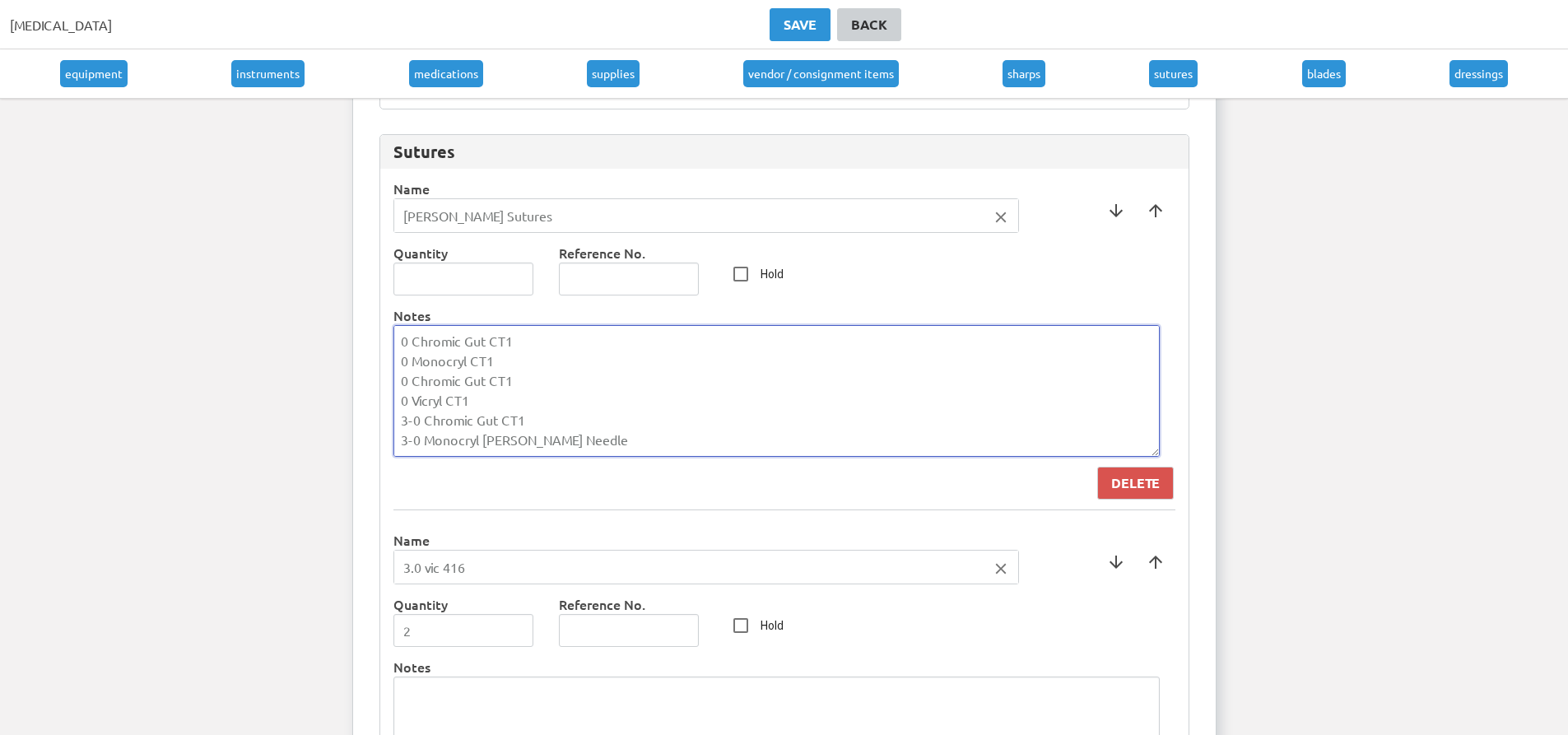
scroll to position [6834, 0]
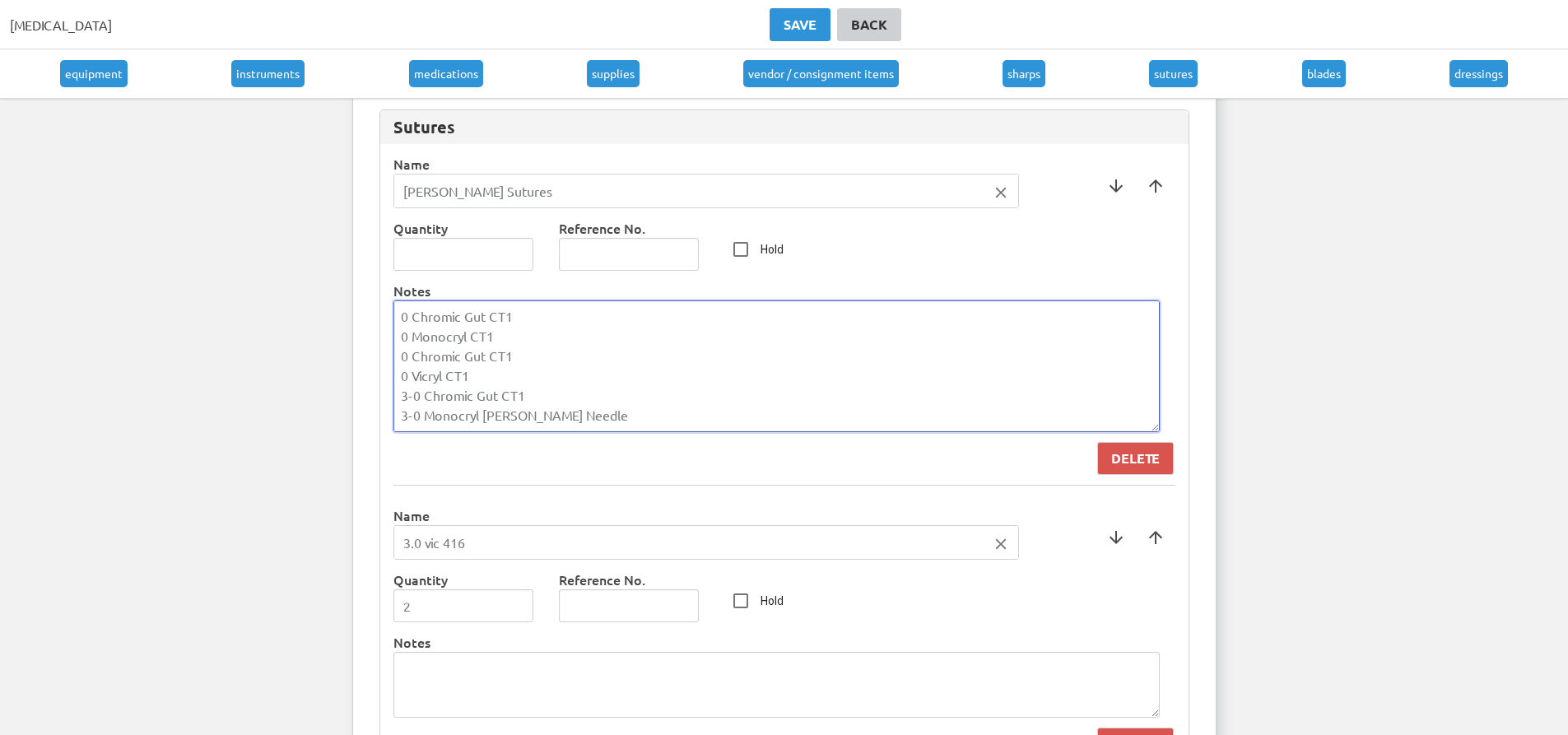
type textarea "0 Chromic Gut CT1 0 Monocryl CT1 0 Chromic Gut CT1 0 Vicryl CT1 3-0 Chromic Gut…"
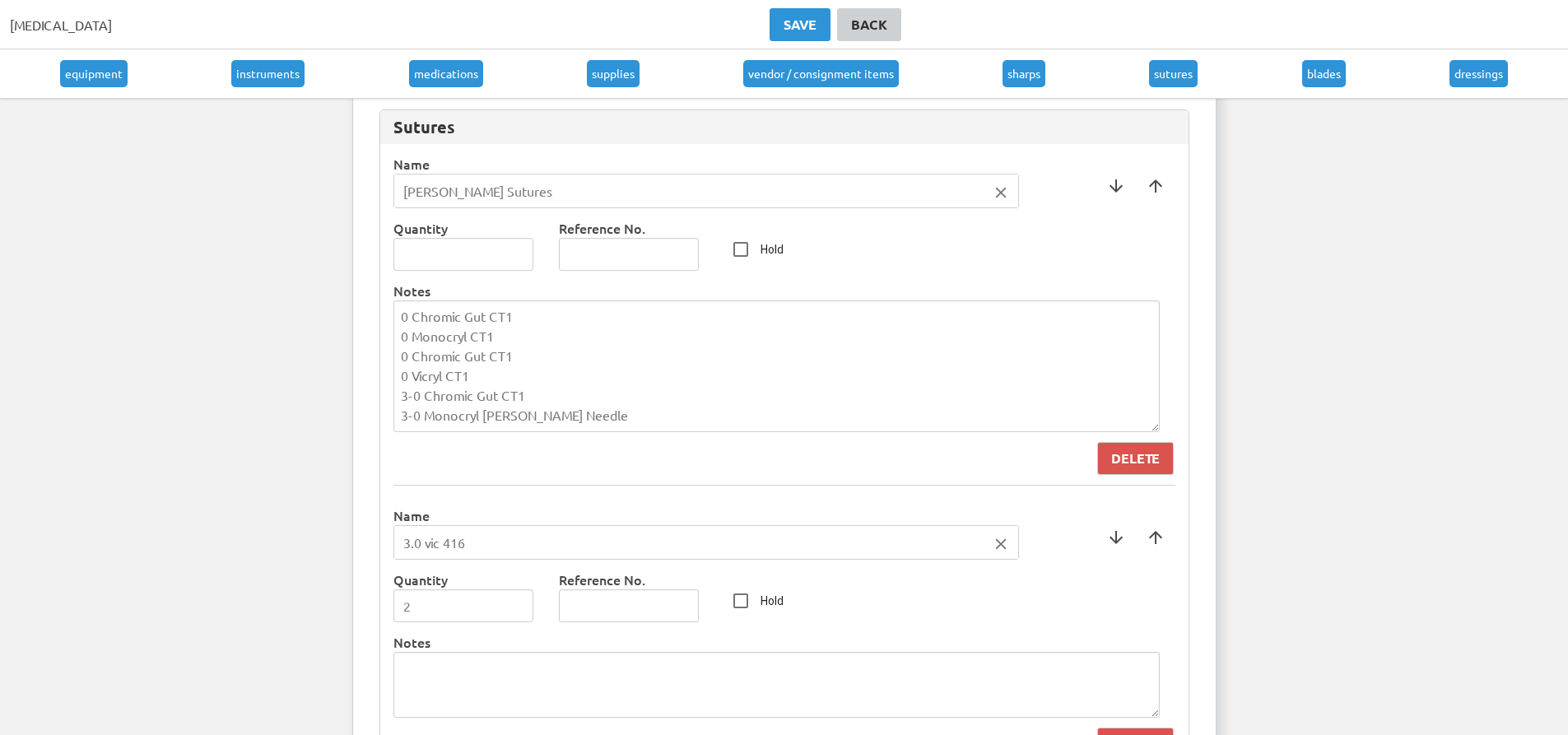
click at [1002, 542] on icon "close" at bounding box center [1001, 544] width 18 height 18
click at [588, 522] on div at bounding box center [784, 368] width 1568 height 735
click at [579, 549] on input "text" at bounding box center [706, 542] width 624 height 33
type input "[PERSON_NAME] Sutures"
click at [528, 605] on div at bounding box center [784, 368] width 1568 height 735
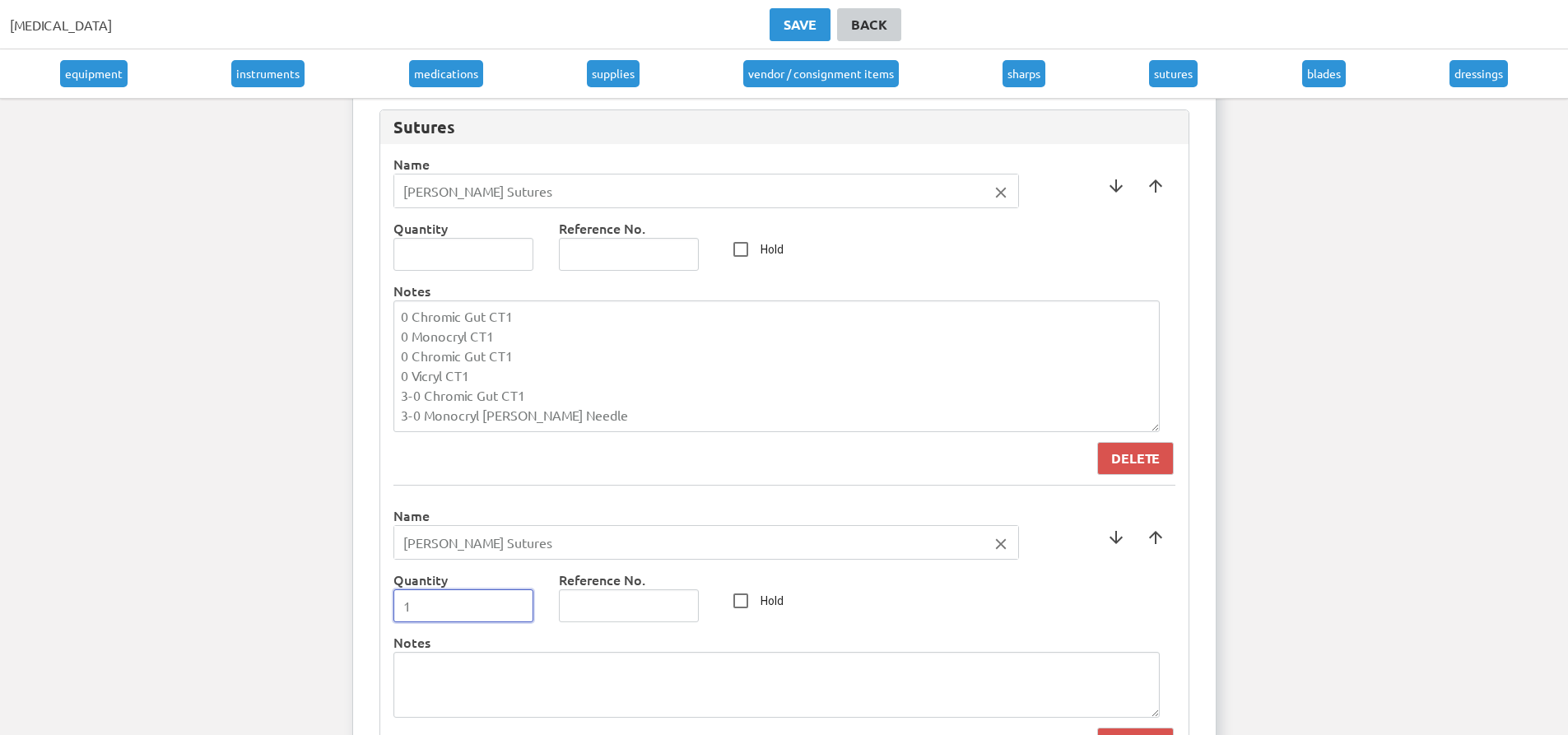
click at [521, 613] on input "1" at bounding box center [464, 606] width 141 height 33
type input "0"
click at [521, 613] on input "0" at bounding box center [464, 606] width 141 height 33
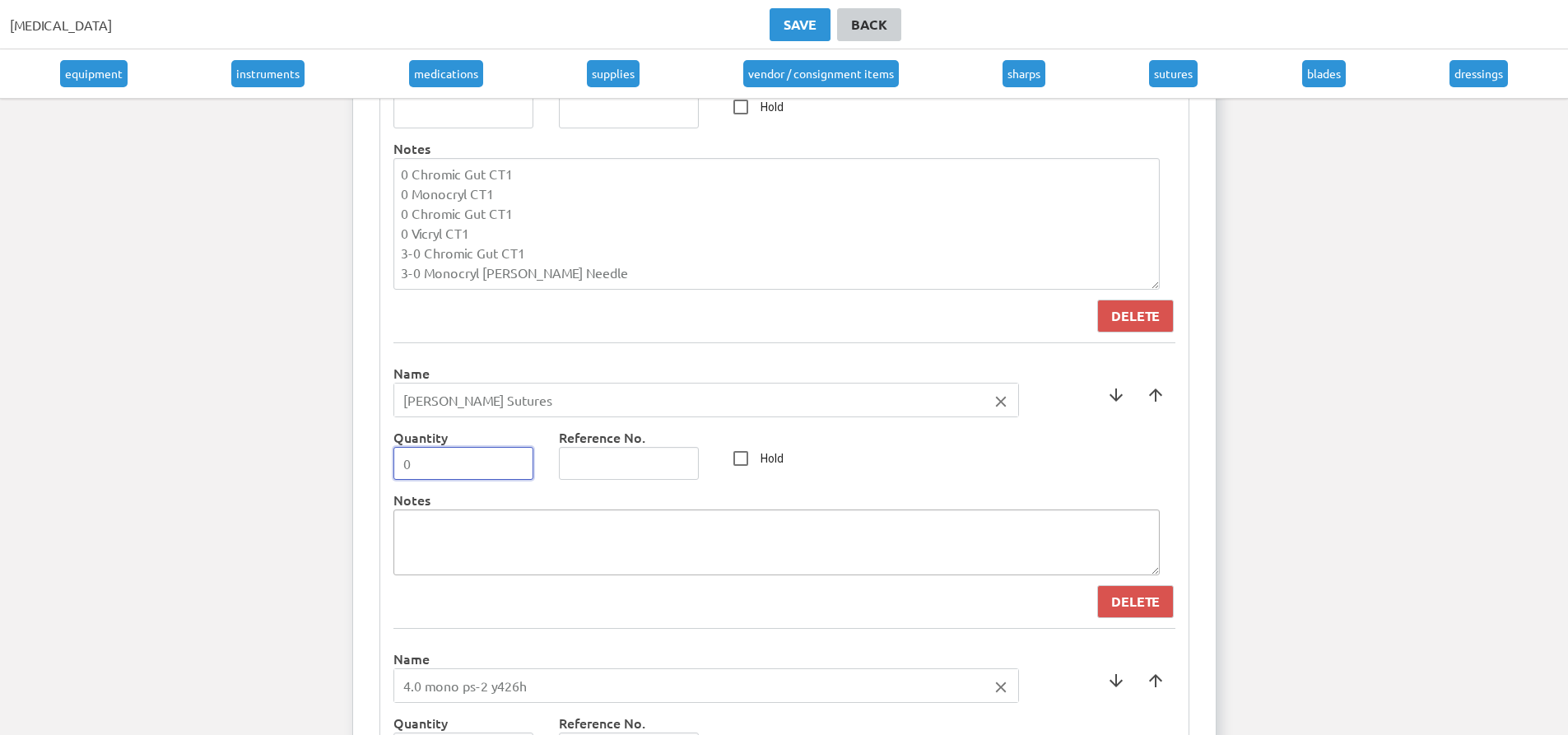
scroll to position [6998, 0]
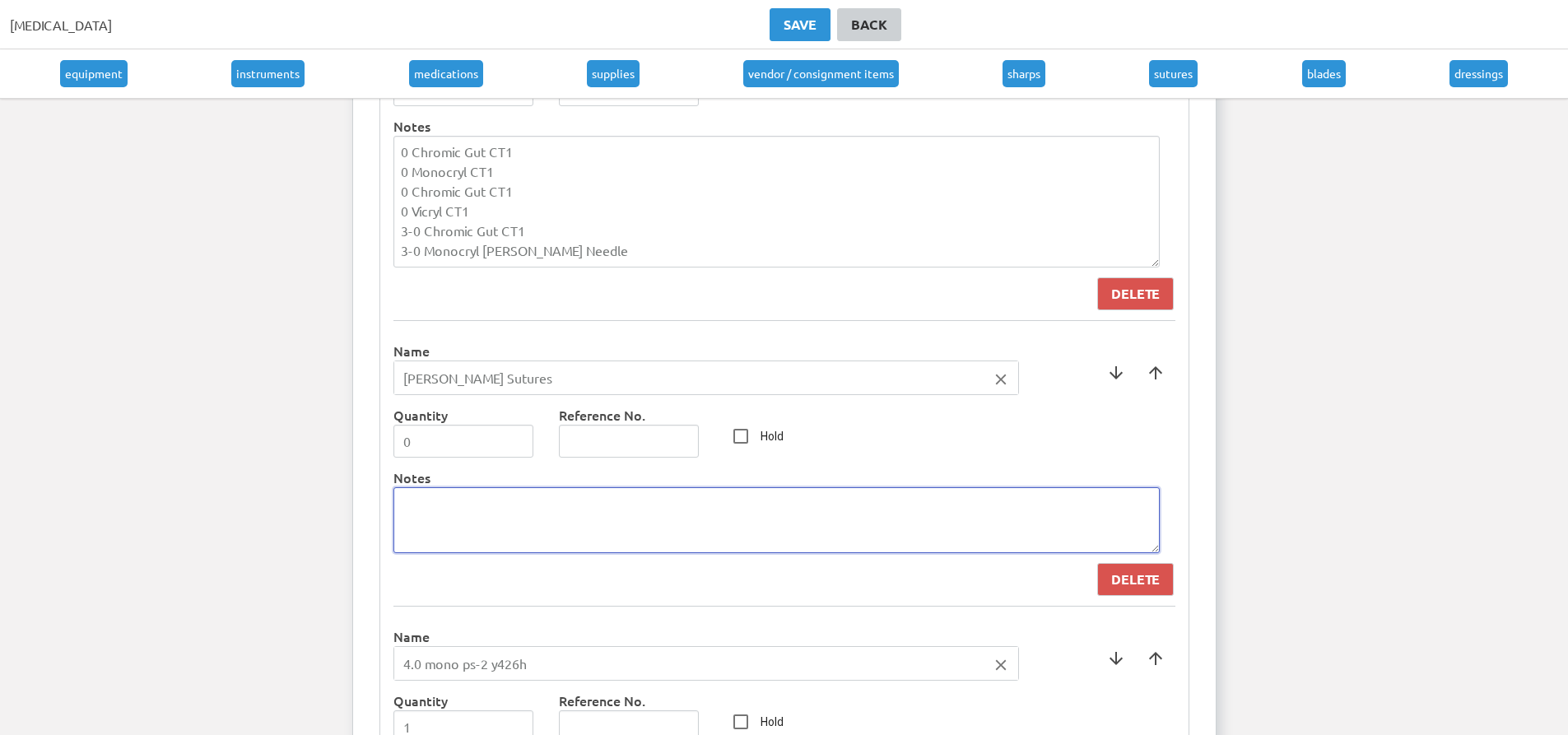
click at [504, 524] on textarea at bounding box center [776, 520] width 767 height 66
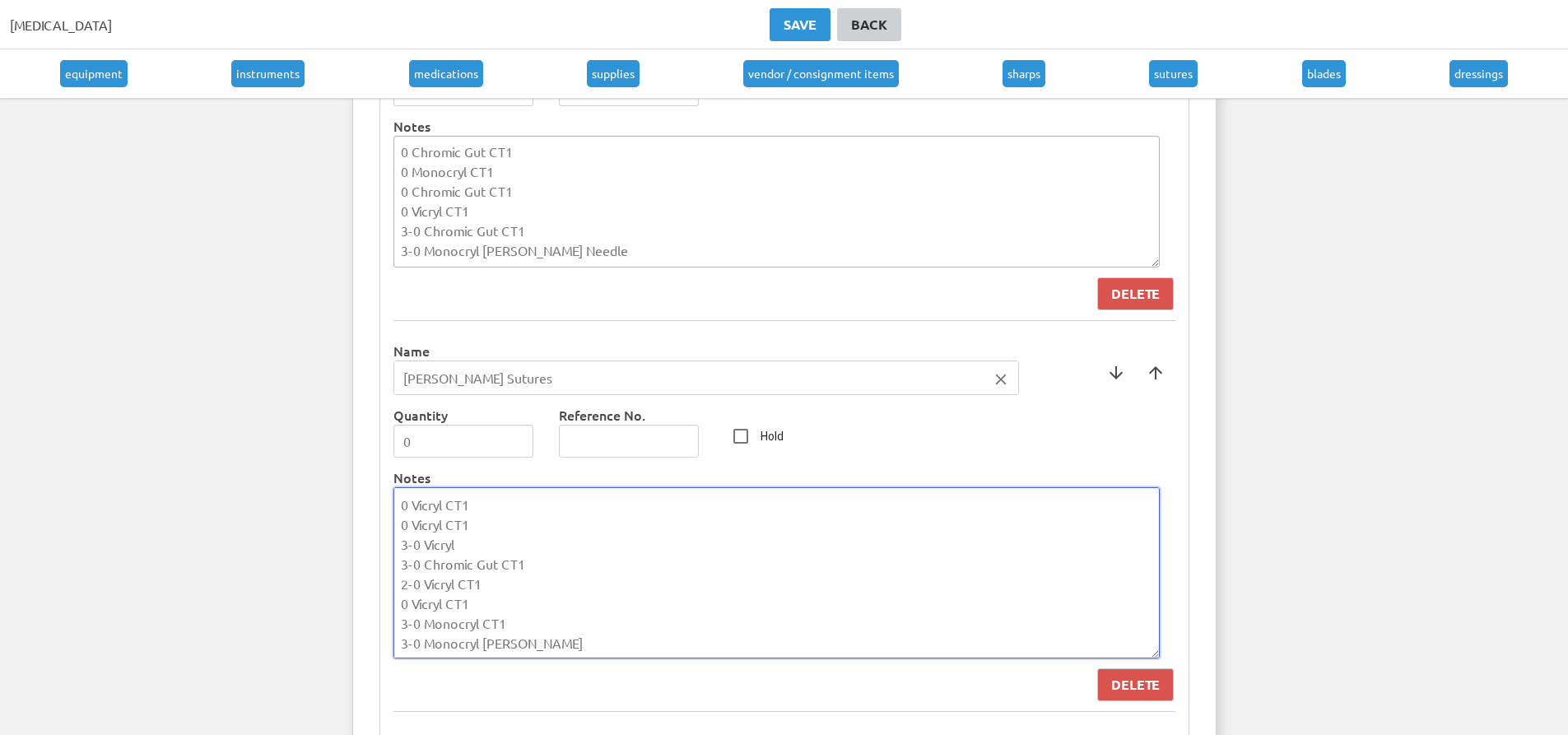
type textarea "0 Vicryl CT1 0 Vicryl CT1 3-0 Vicryl 3-0 Chromic Gut CT1 2-0 Vicryl CT1 0 Vicry…"
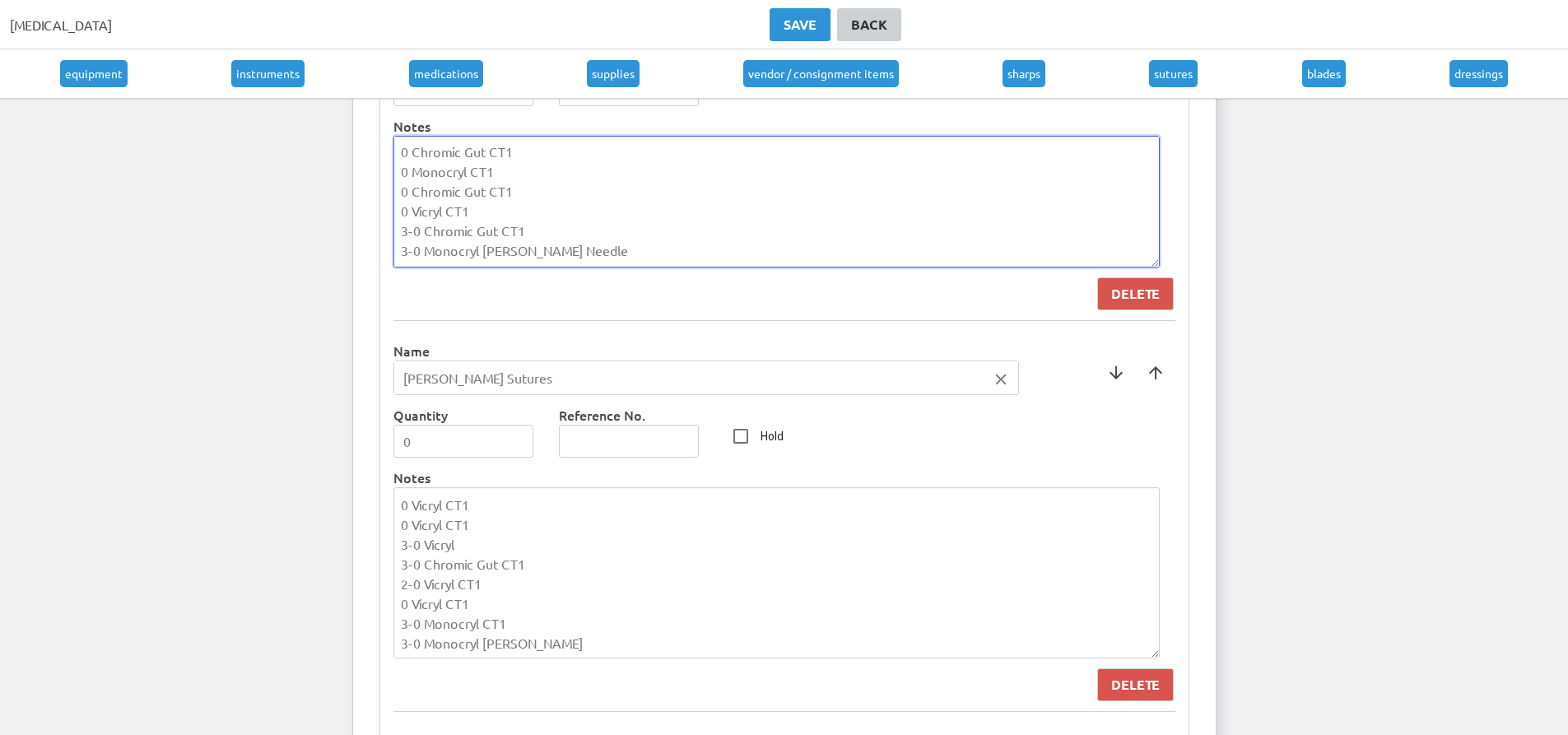
click at [497, 258] on textarea "0 Chromic Gut CT1 0 Monocryl CT1 0 Chromic Gut CT1 0 Vicryl CT1 3-0 Chromic Gut…" at bounding box center [776, 201] width 767 height 132
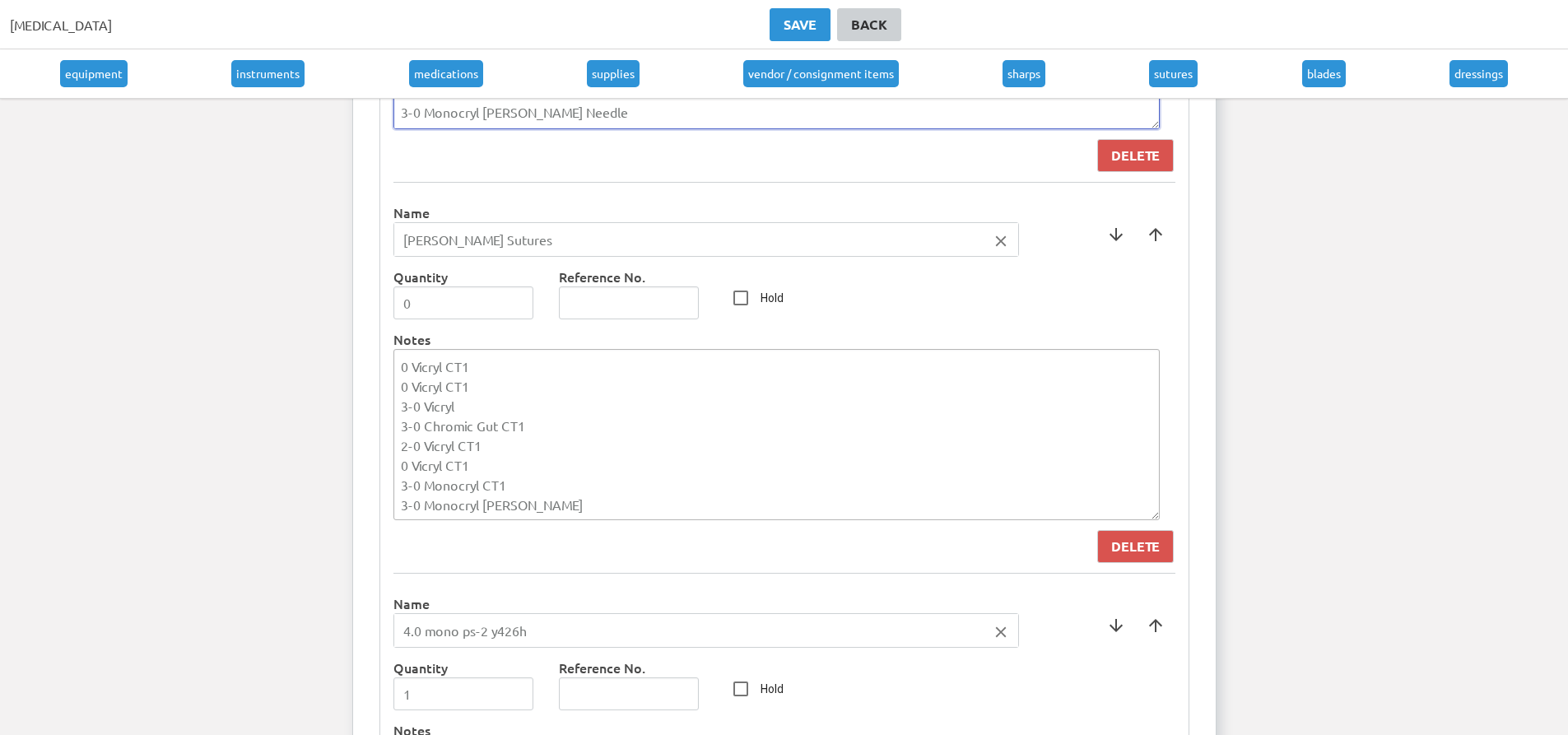
scroll to position [7163, 0]
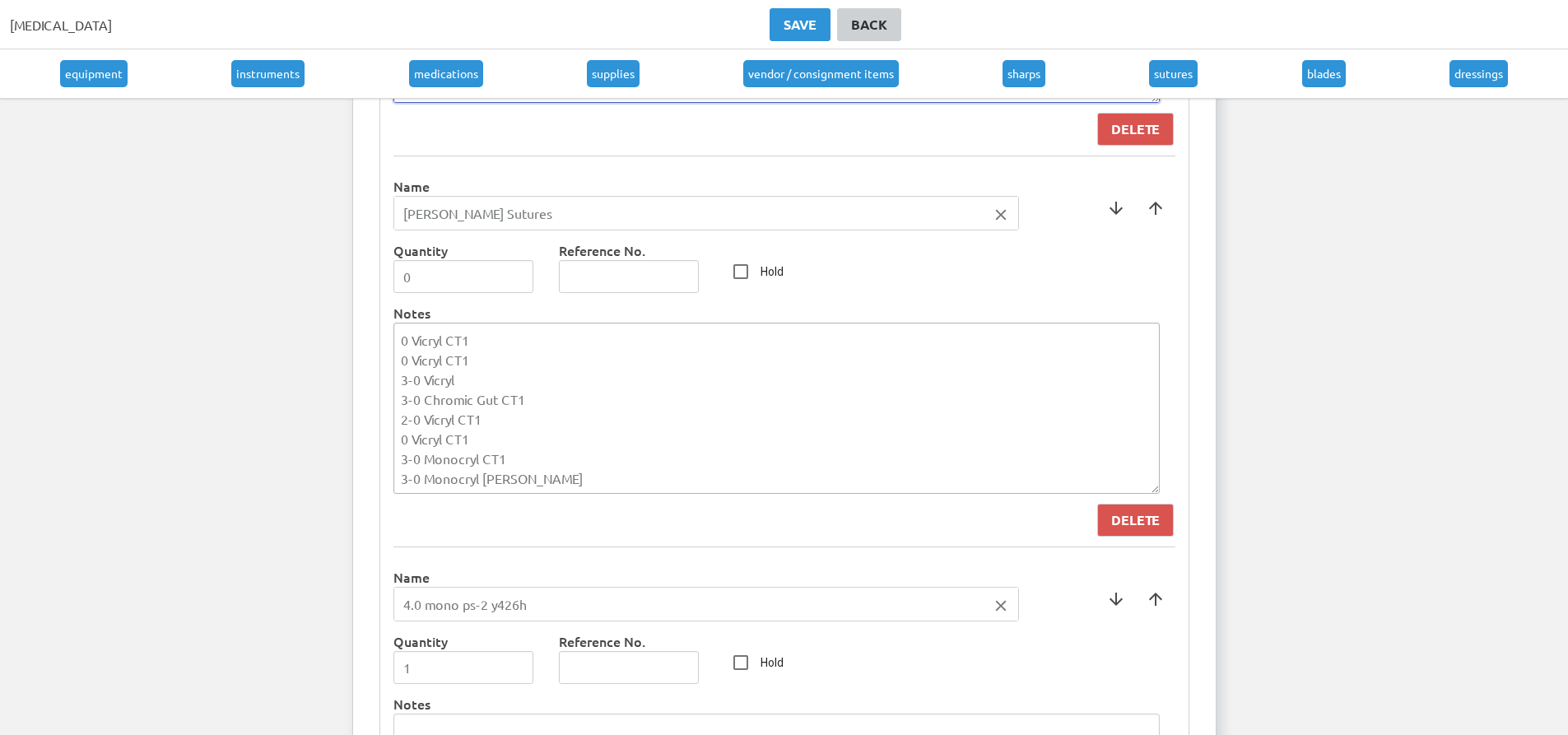
type textarea "0 Chromic Gut CT1 0 Monocryl CT1 0 Chromic Gut CT1 0 Vicryl CT1 3-0 Chromic Gut…"
click at [595, 479] on textarea "0 Vicryl CT1 0 Vicryl CT1 3-0 Vicryl 3-0 Chromic Gut CT1 2-0 Vicryl CT1 0 Vicry…" at bounding box center [776, 408] width 767 height 171
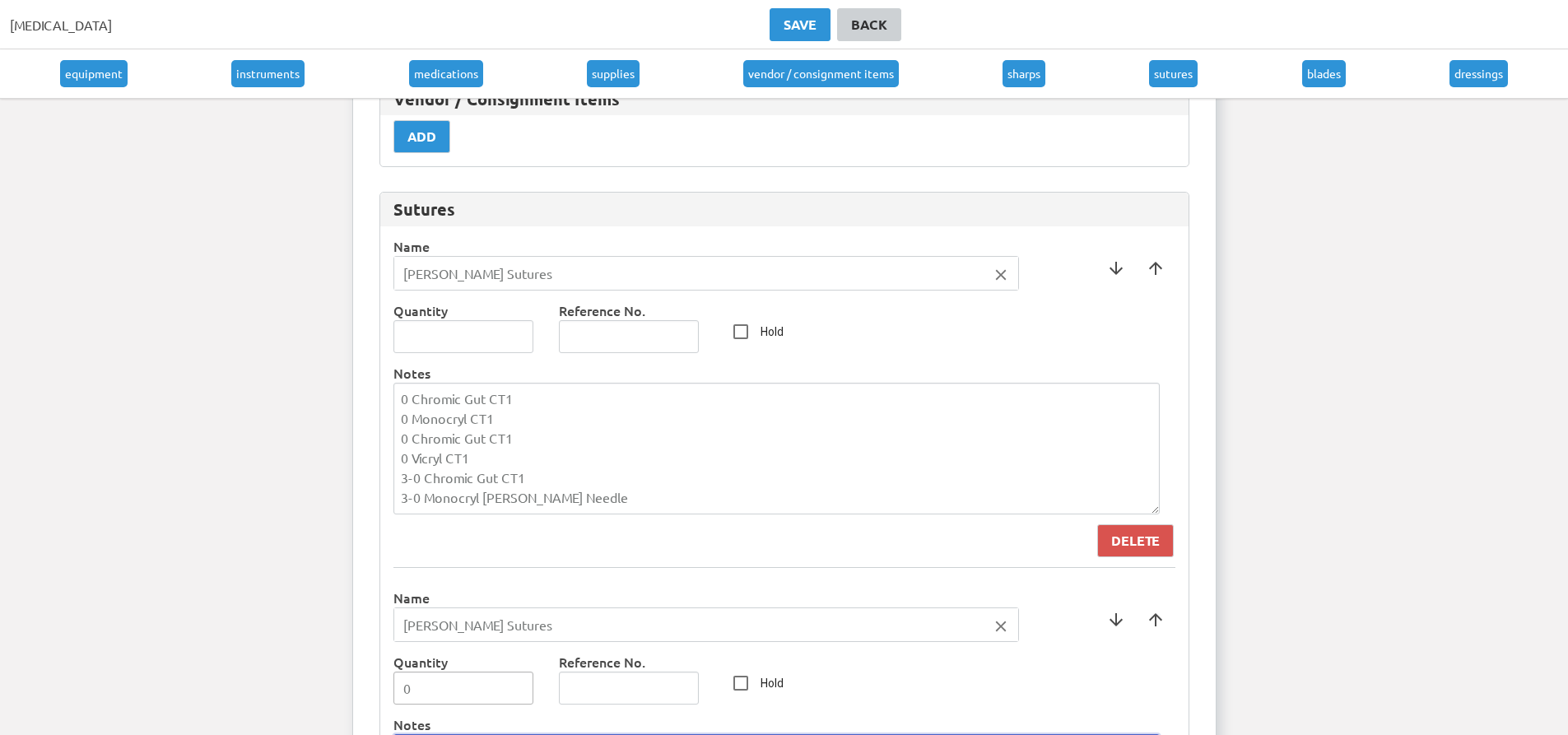
scroll to position [6834, 0]
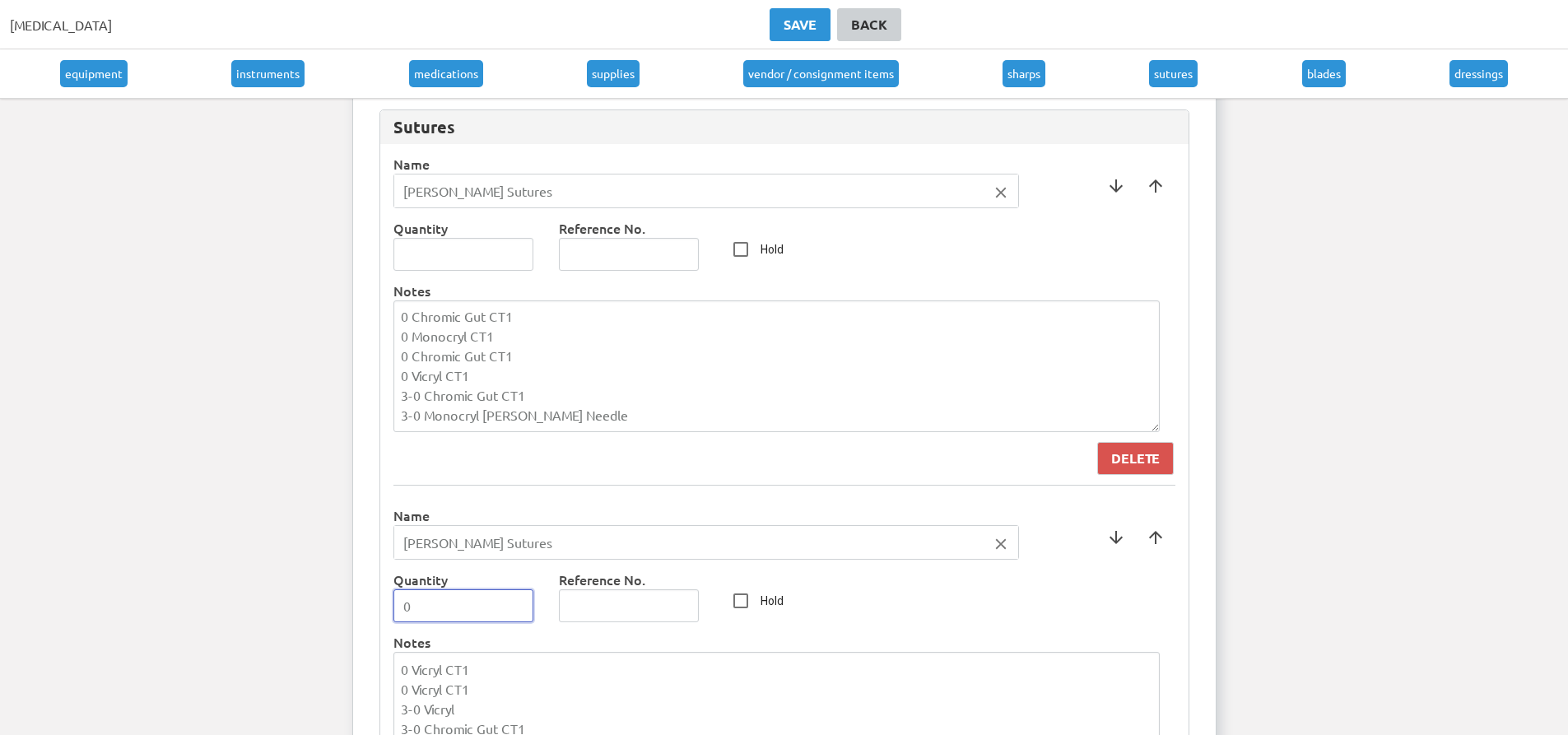
drag, startPoint x: 445, startPoint y: 596, endPoint x: 381, endPoint y: 604, distance: 64.5
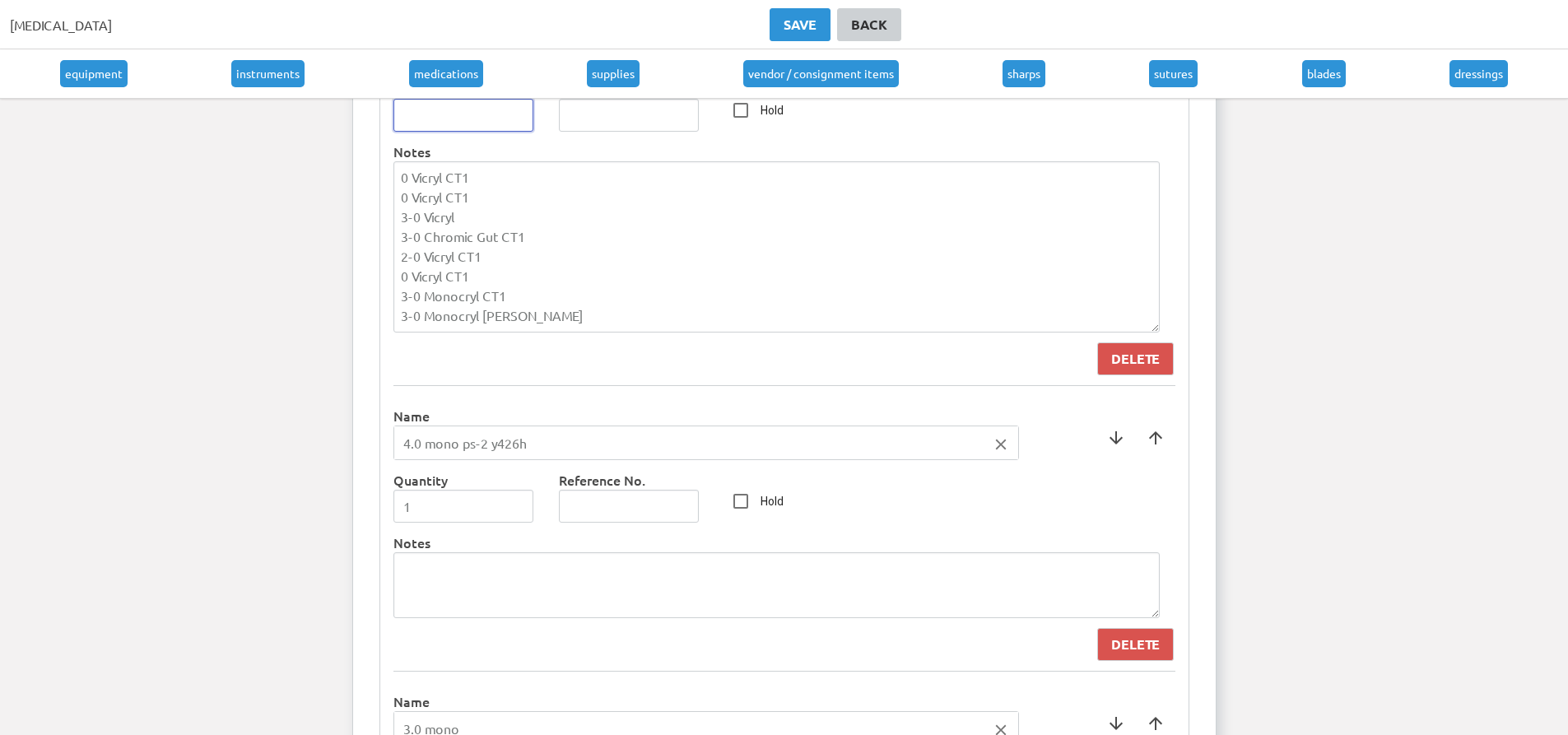
scroll to position [7328, 0]
click at [1132, 636] on div "Delete" at bounding box center [1135, 641] width 48 height 20
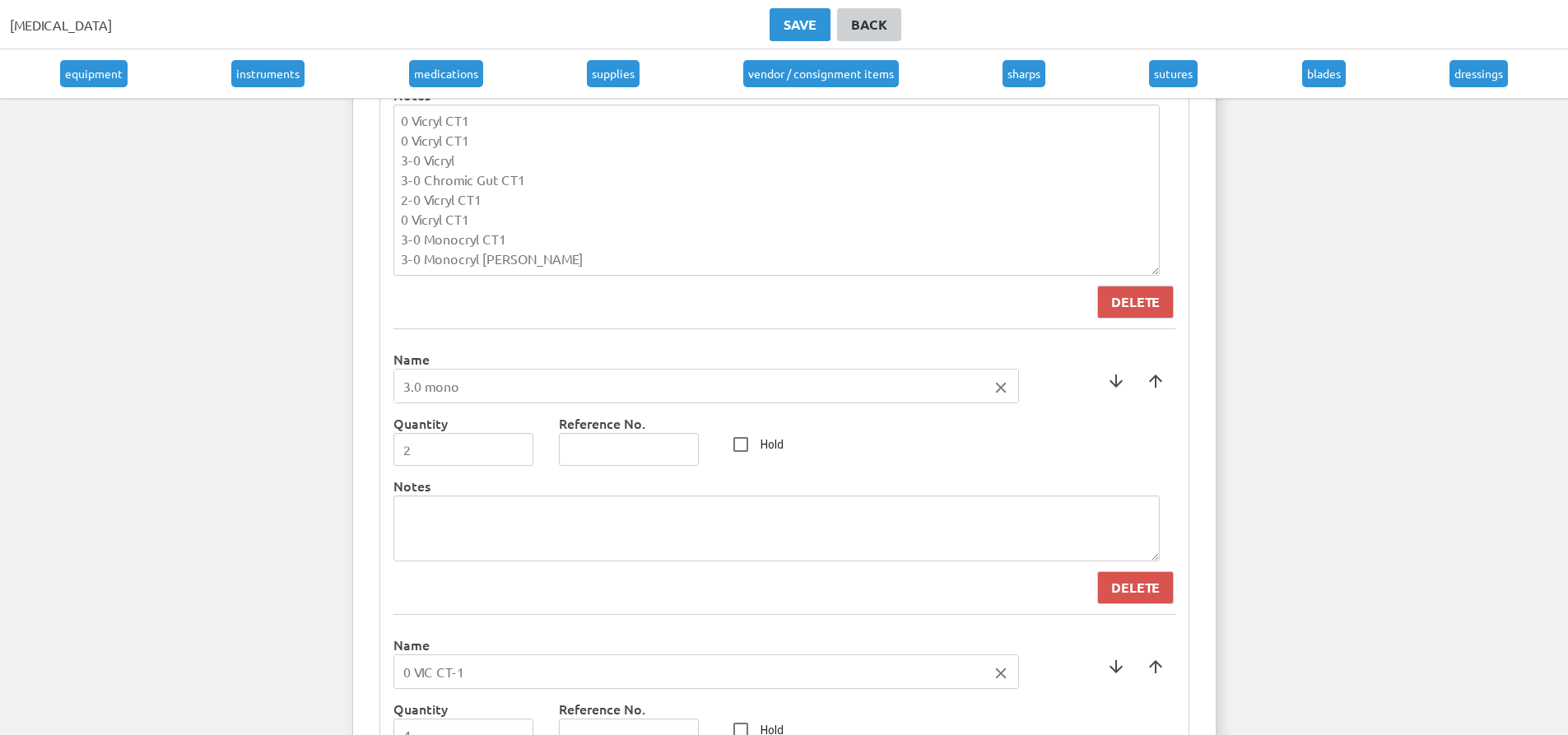
scroll to position [7410, 0]
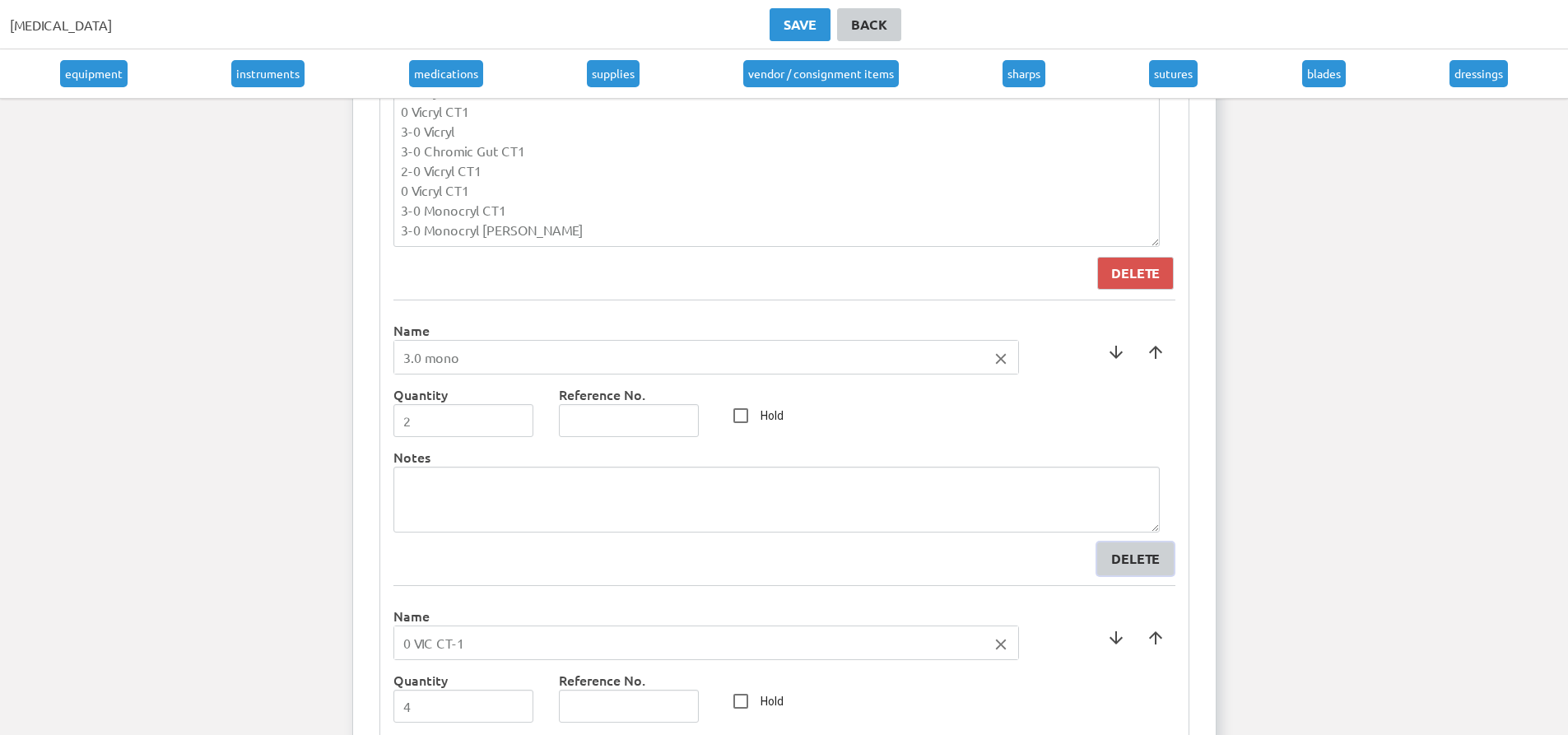
click at [1133, 551] on div "Delete" at bounding box center [1135, 559] width 48 height 20
click at [1152, 563] on div "Delete" at bounding box center [1135, 559] width 48 height 20
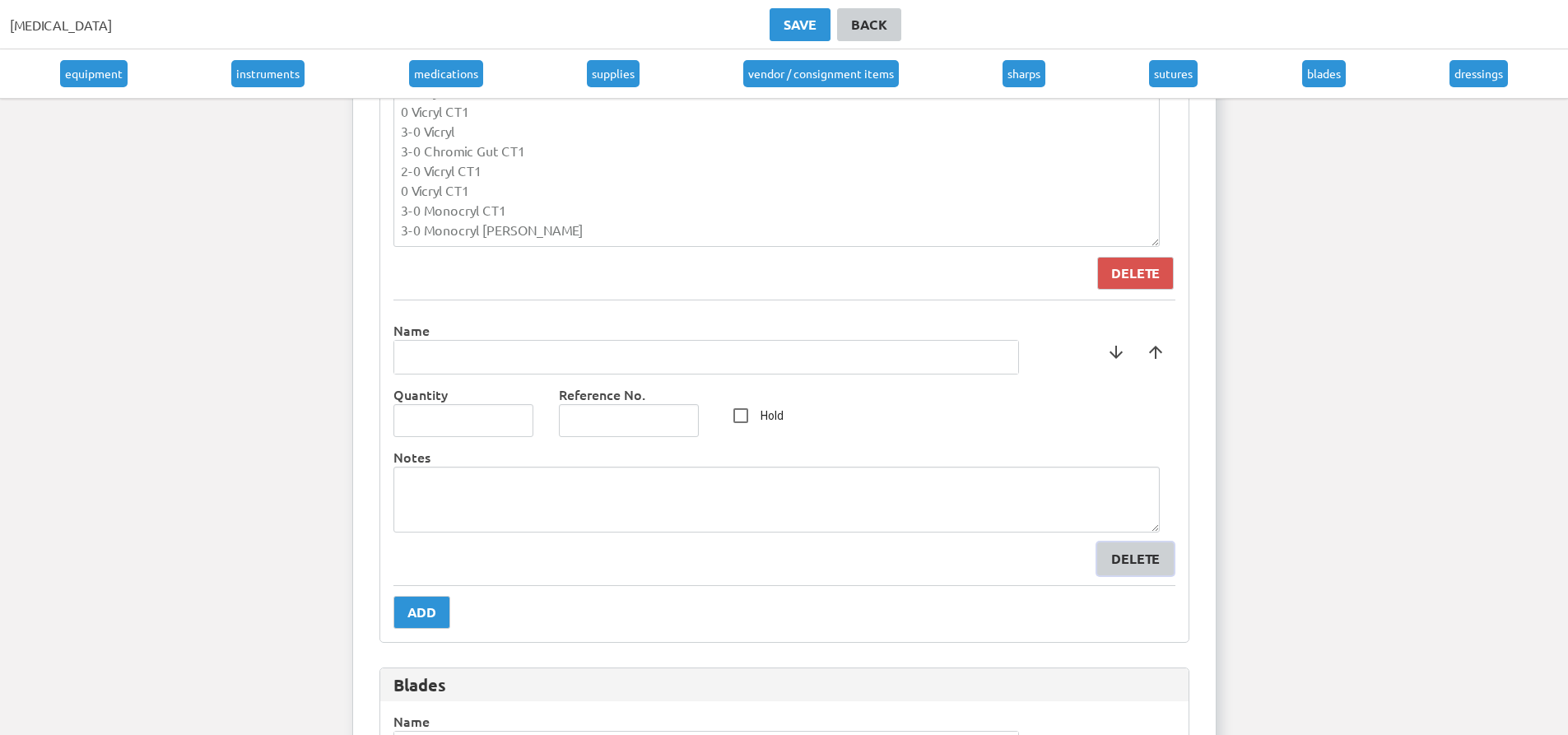
click at [1123, 549] on div "Delete" at bounding box center [1135, 559] width 48 height 20
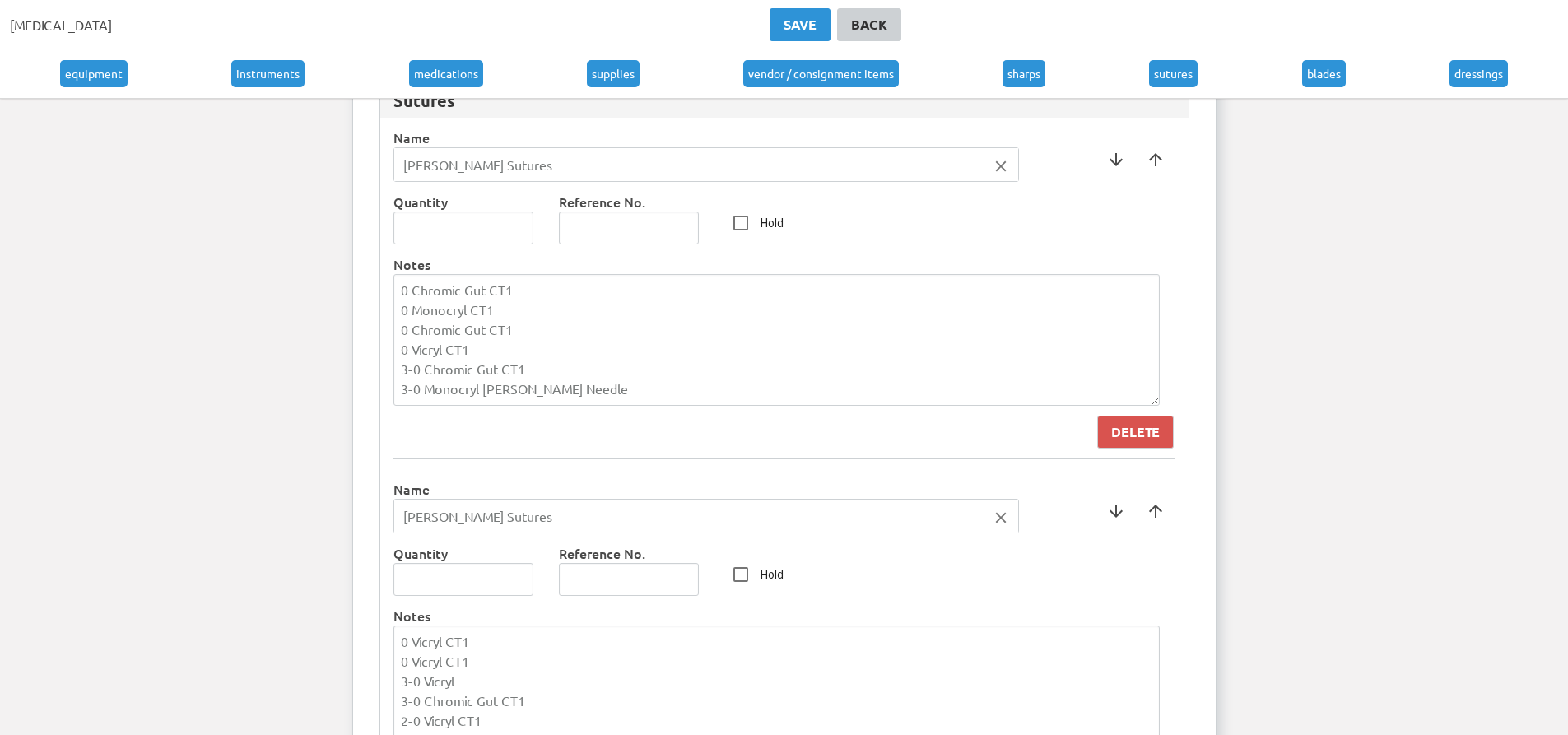
scroll to position [6834, 0]
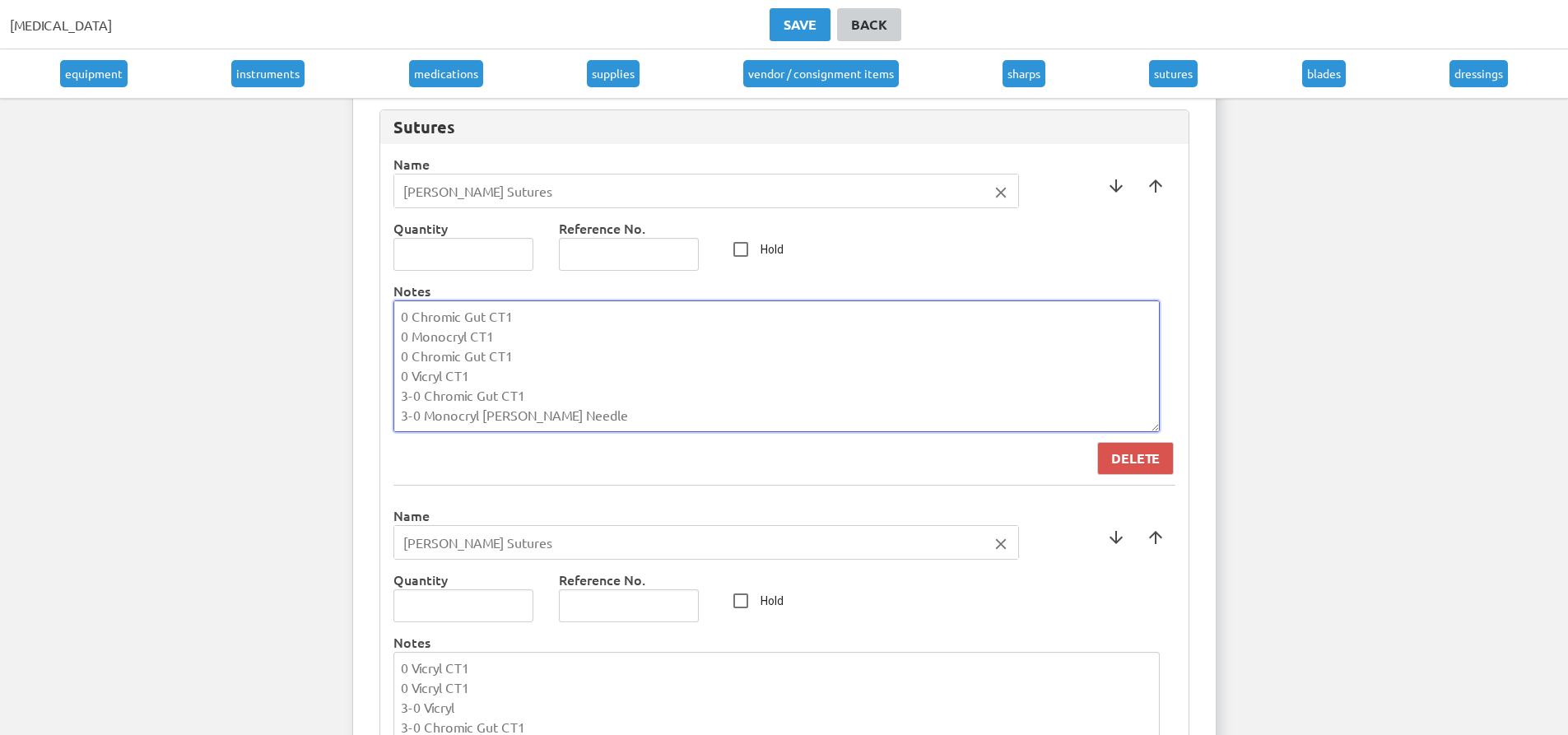
click at [601, 417] on textarea "0 Chromic Gut CT1 0 Monocryl CT1 0 Chromic Gut CT1 0 Vicryl CT1 3-0 Chromic Gut…" at bounding box center [776, 366] width 767 height 132
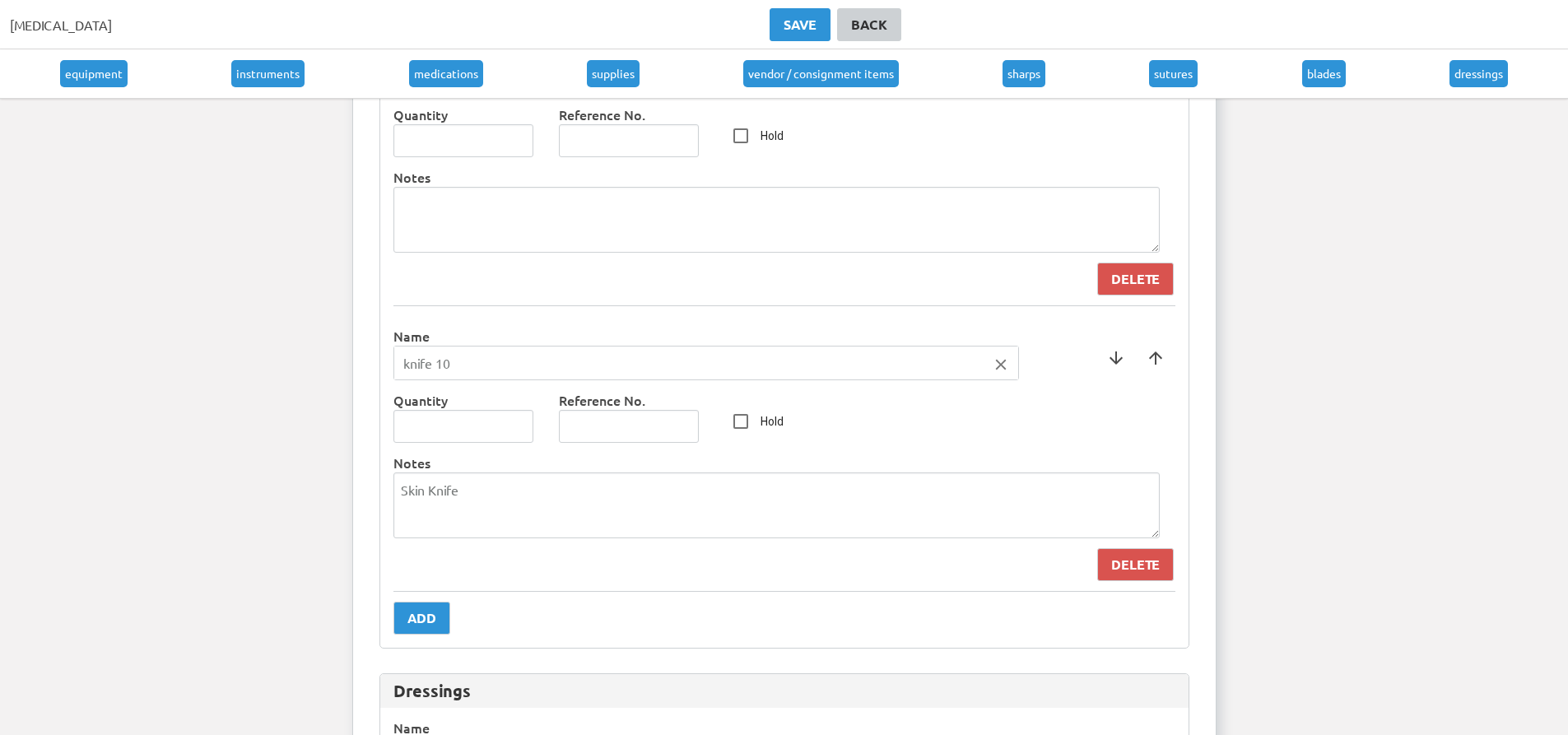
scroll to position [7822, 0]
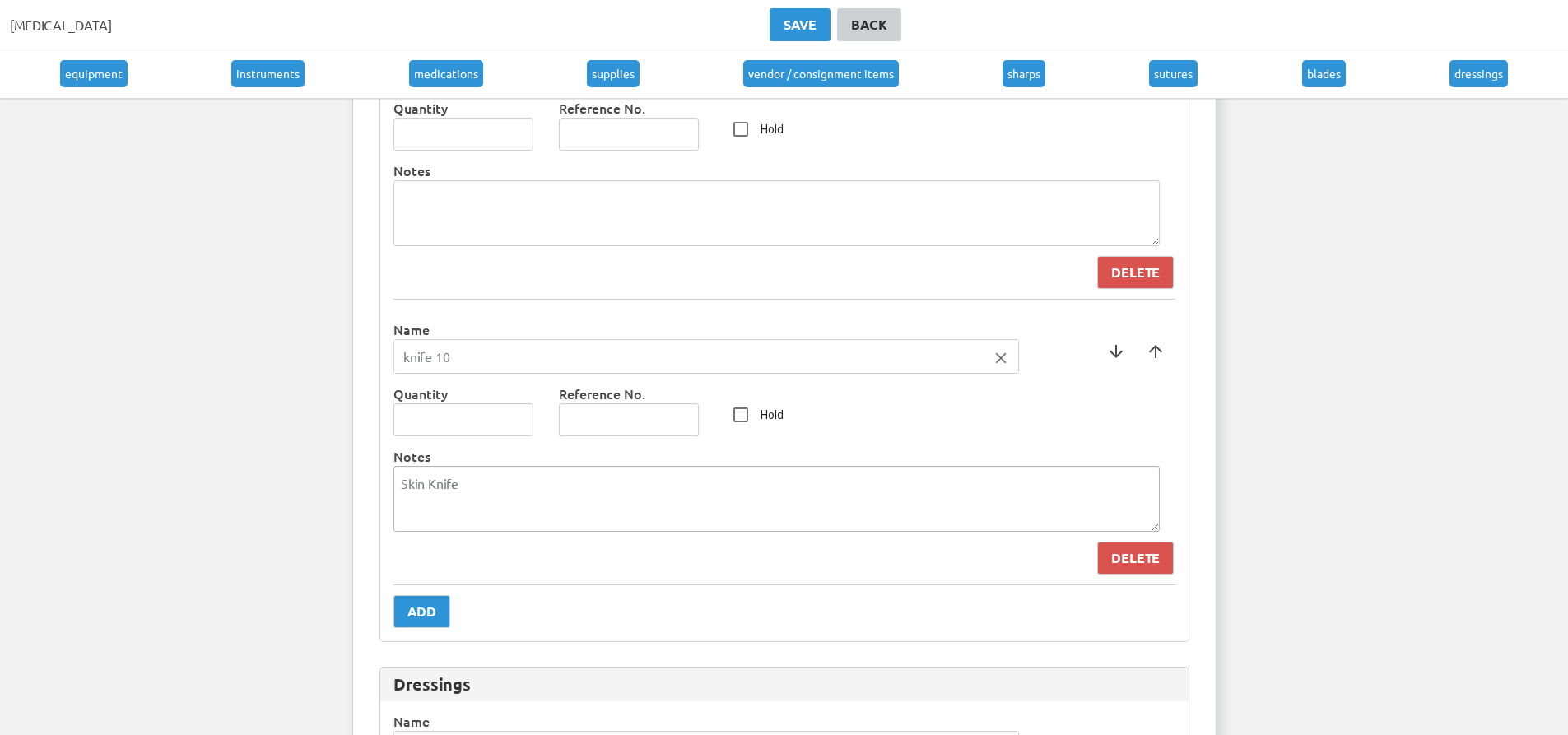
type textarea "0 Chromic Gut CT1 0 Monocryl CT1 0 Chromic Gut CT1 0 Vicryl CT1 3-0 Chromic Gut…"
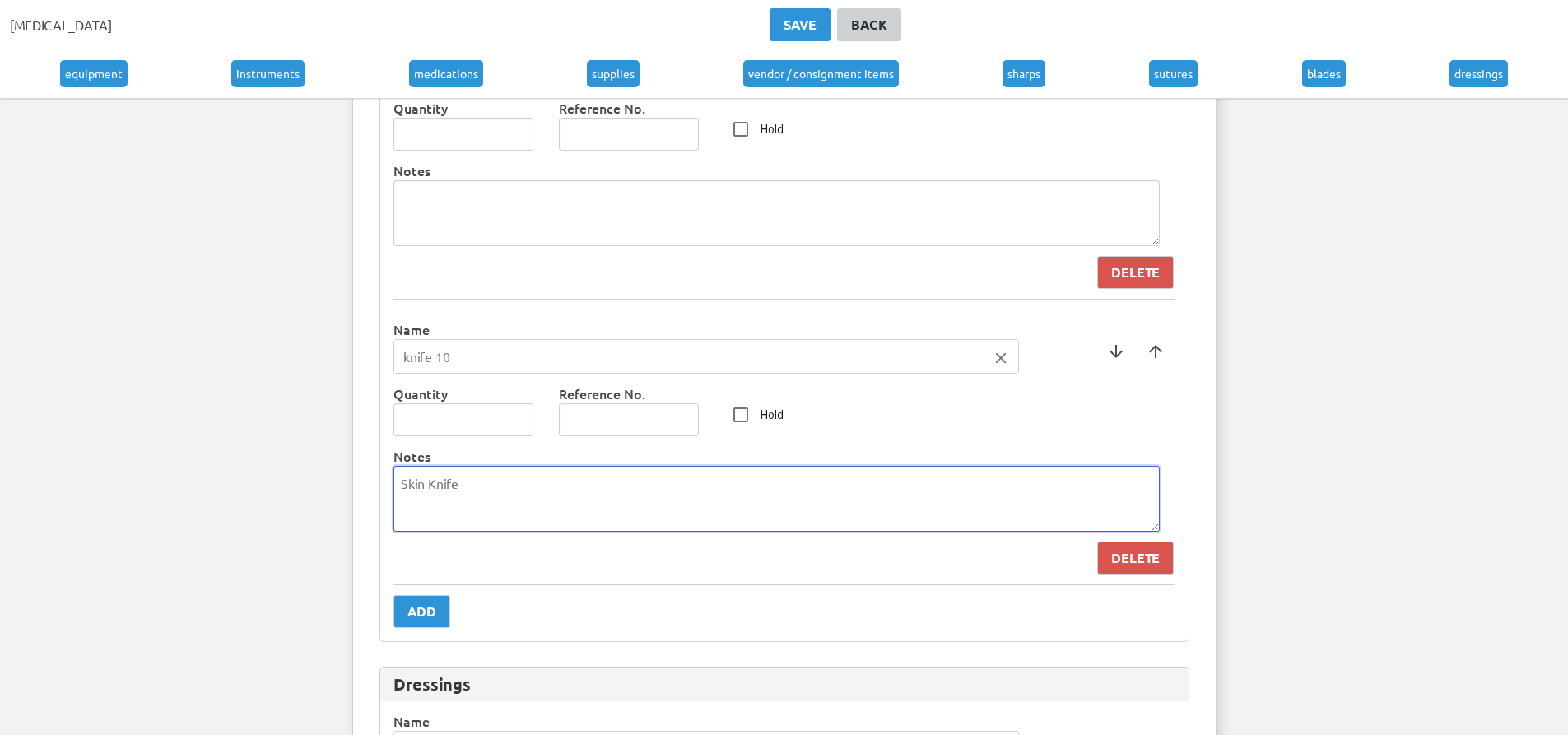
drag, startPoint x: 487, startPoint y: 494, endPoint x: 269, endPoint y: 493, distance: 218.0
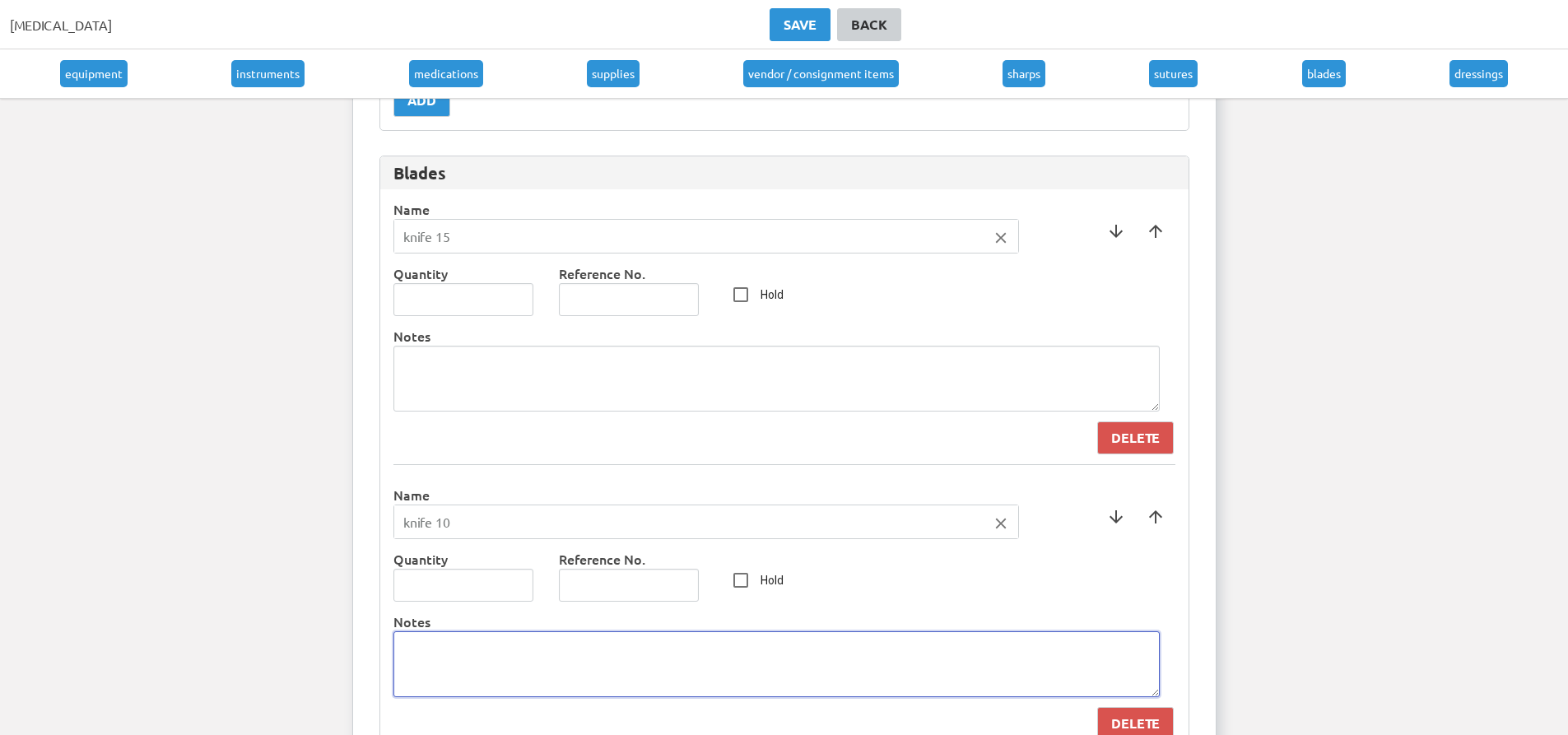
scroll to position [7575, 0]
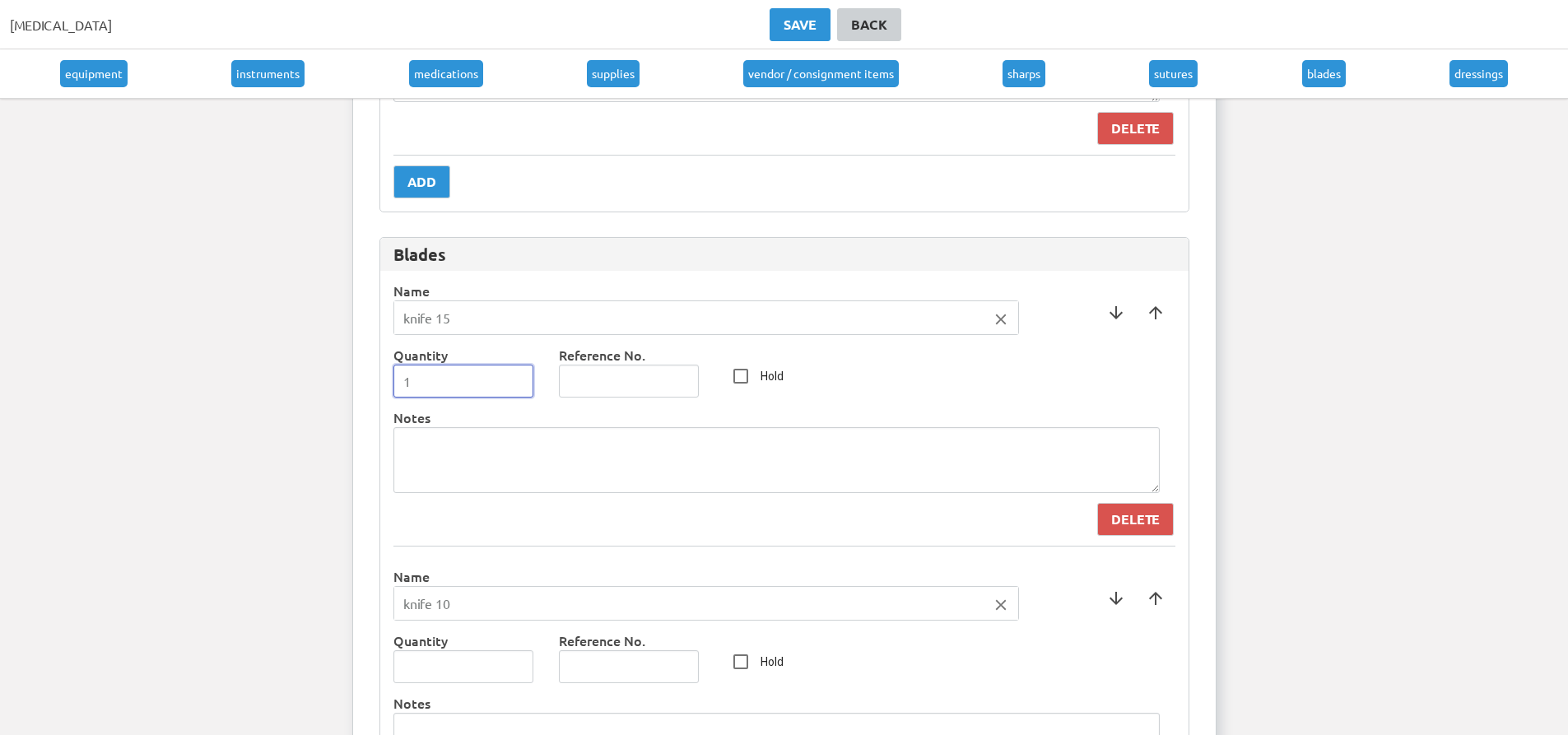
type input "1"
click at [520, 376] on input "1" at bounding box center [464, 381] width 141 height 33
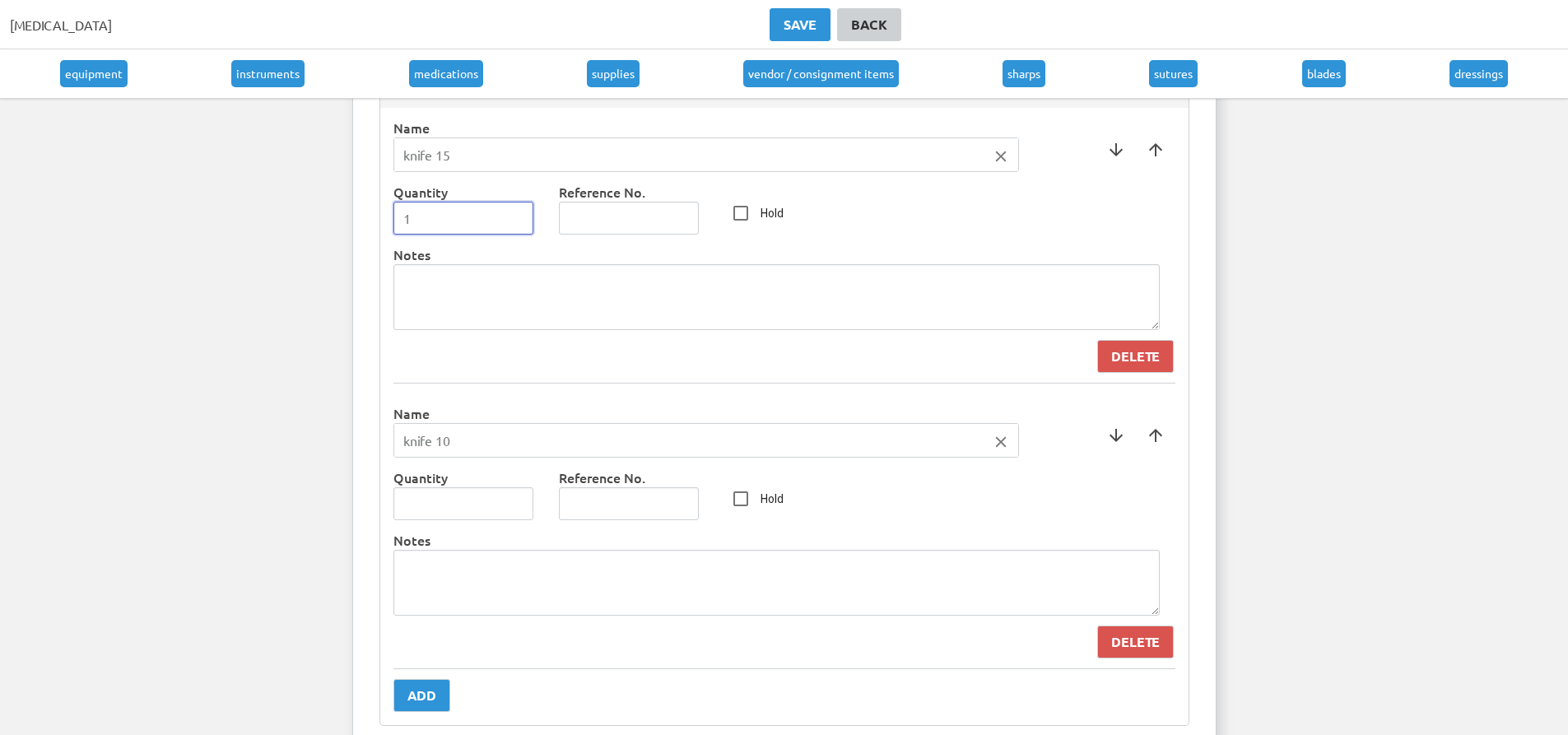
scroll to position [7739, 0]
type input "1"
click at [518, 501] on input "1" at bounding box center [464, 502] width 141 height 33
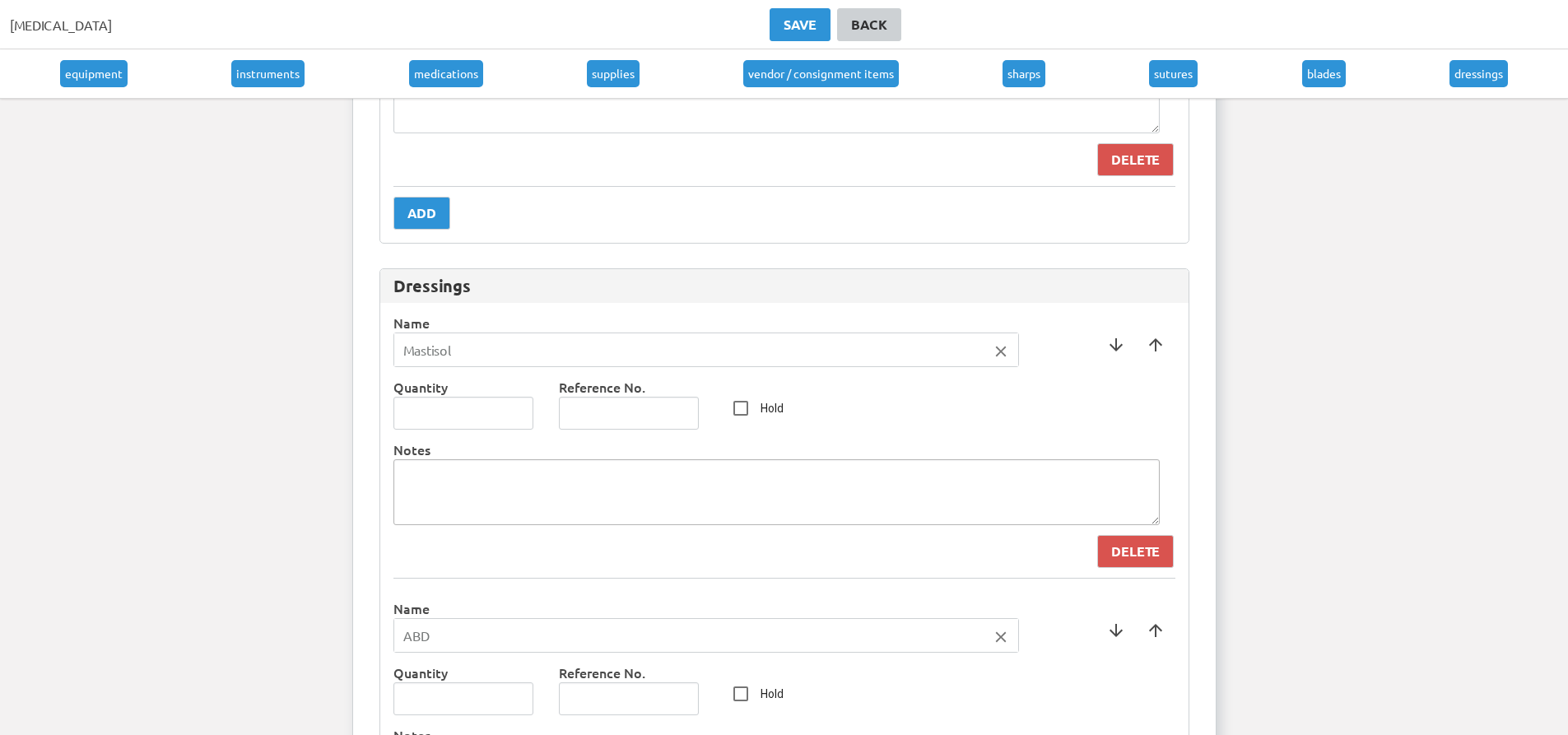
scroll to position [8316, 0]
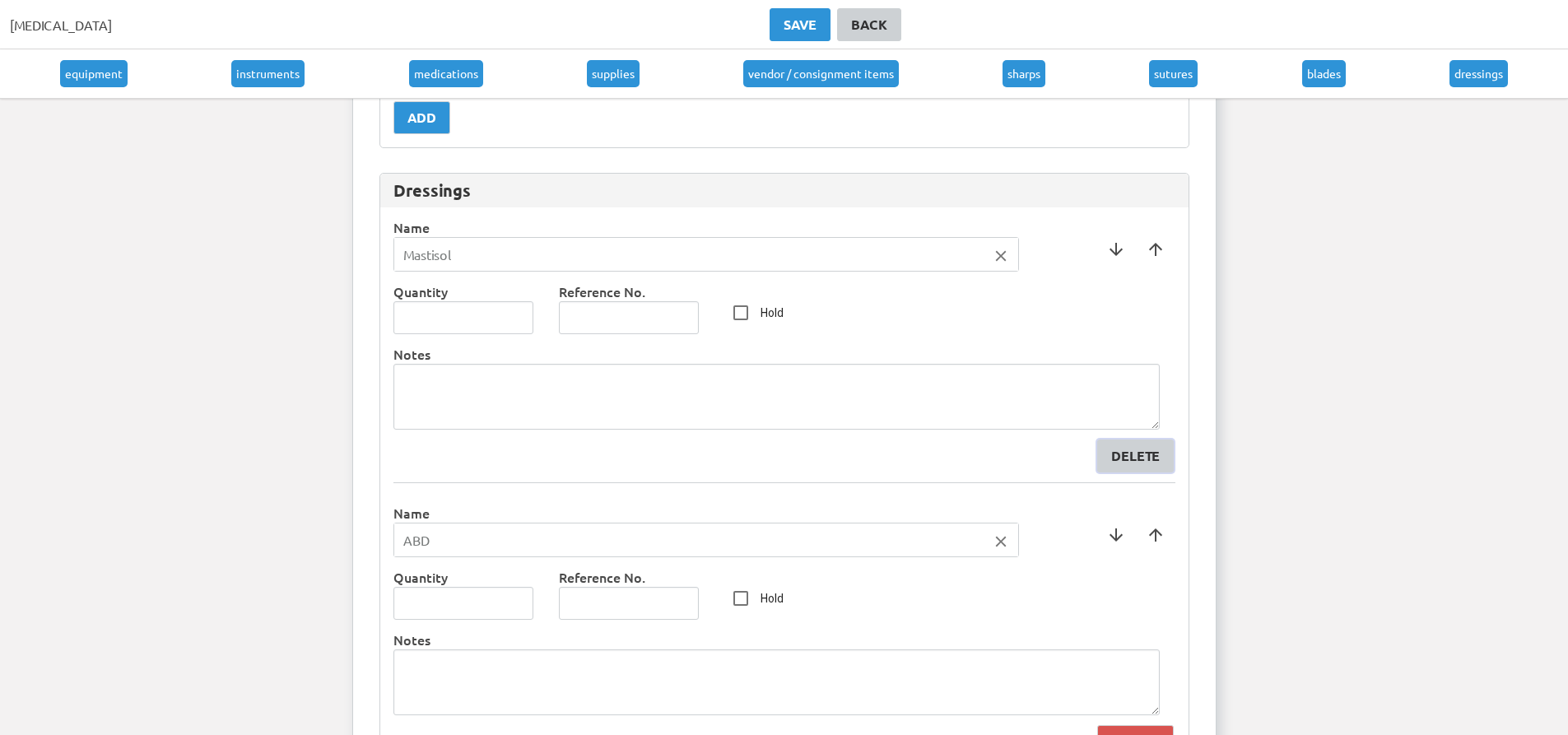
click at [1124, 454] on div "Delete" at bounding box center [1135, 455] width 48 height 20
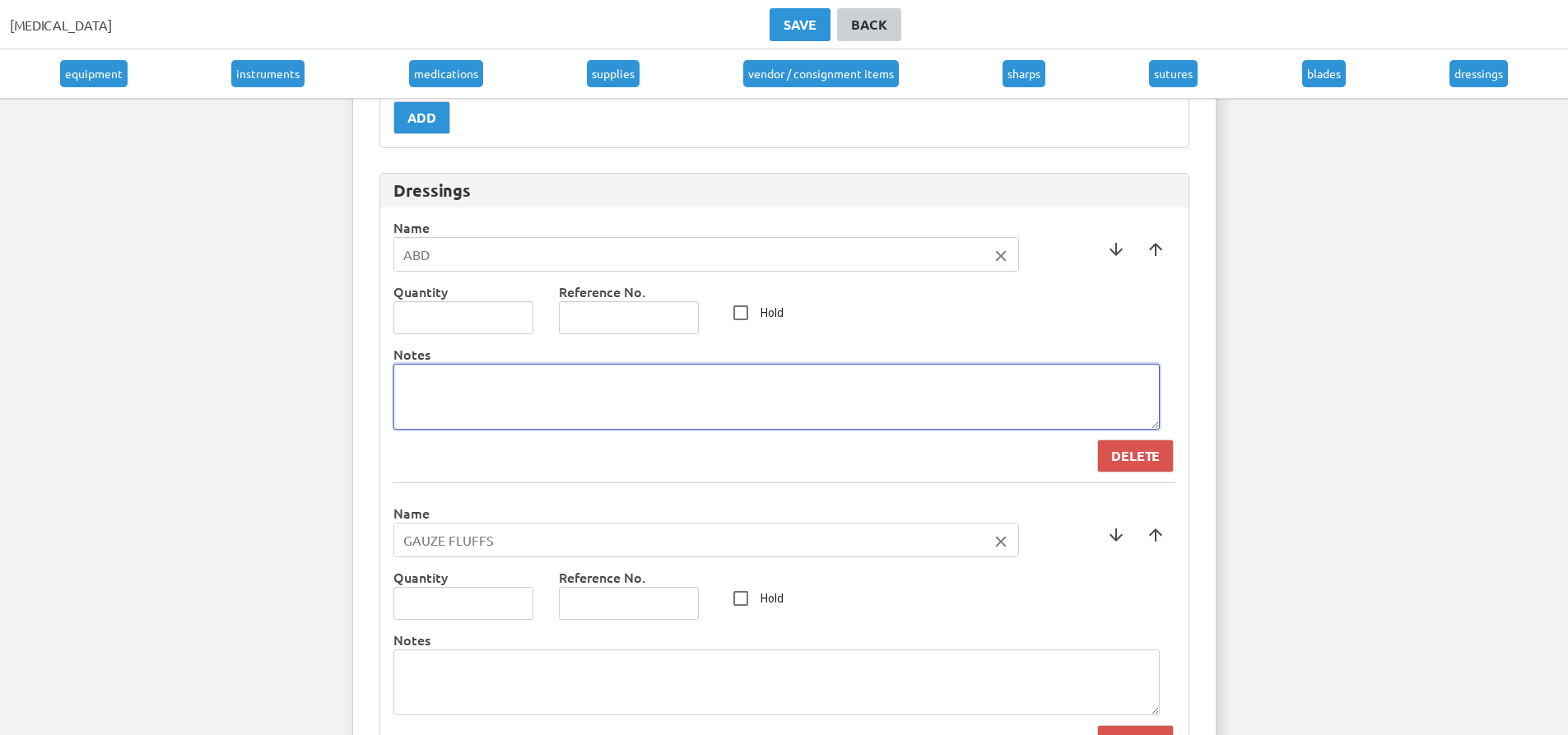
click at [583, 405] on textarea at bounding box center [776, 397] width 767 height 66
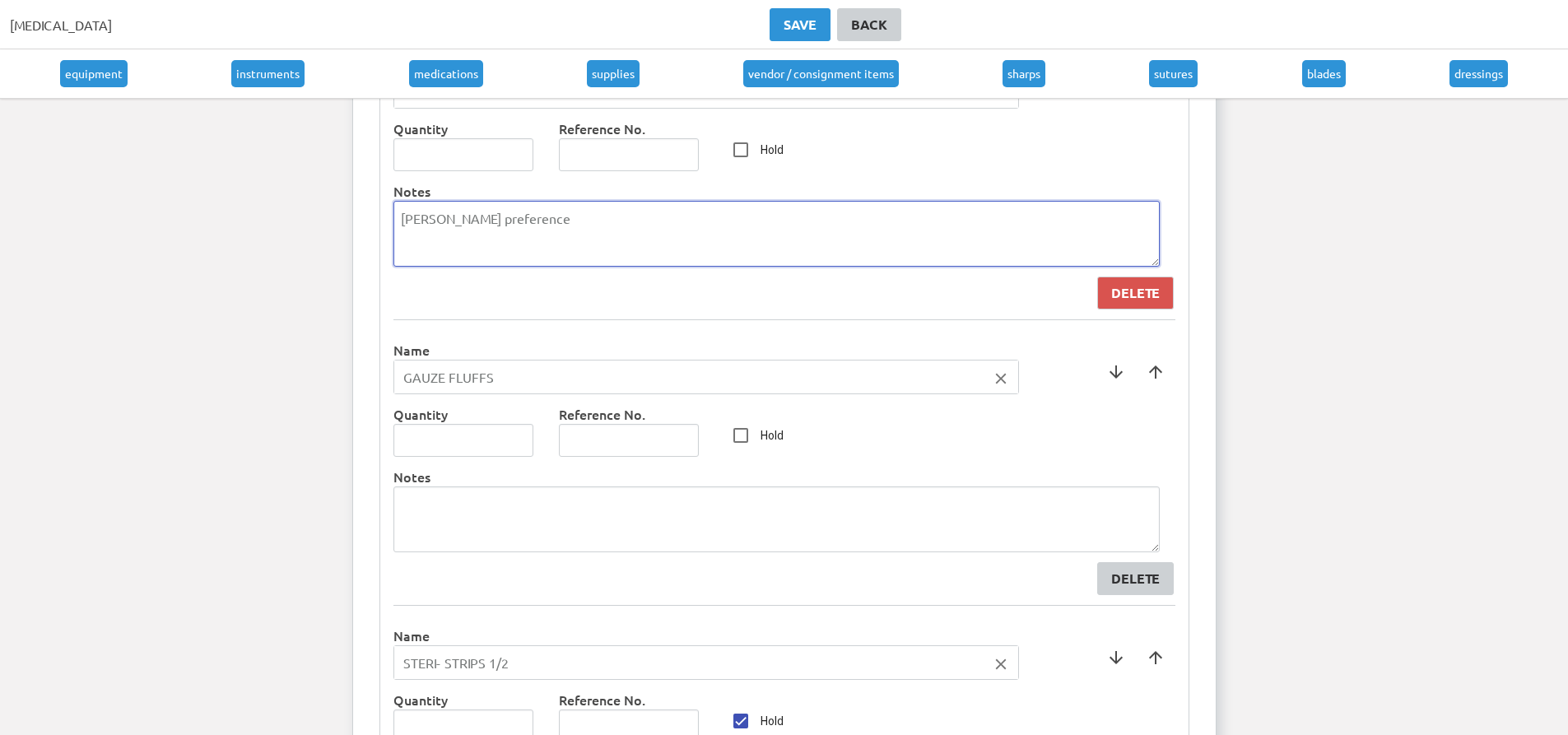
scroll to position [8480, 0]
type textarea "[PERSON_NAME] preference"
click at [1148, 568] on div "Delete" at bounding box center [1135, 577] width 48 height 20
click at [1114, 570] on div "Delete" at bounding box center [1135, 577] width 48 height 20
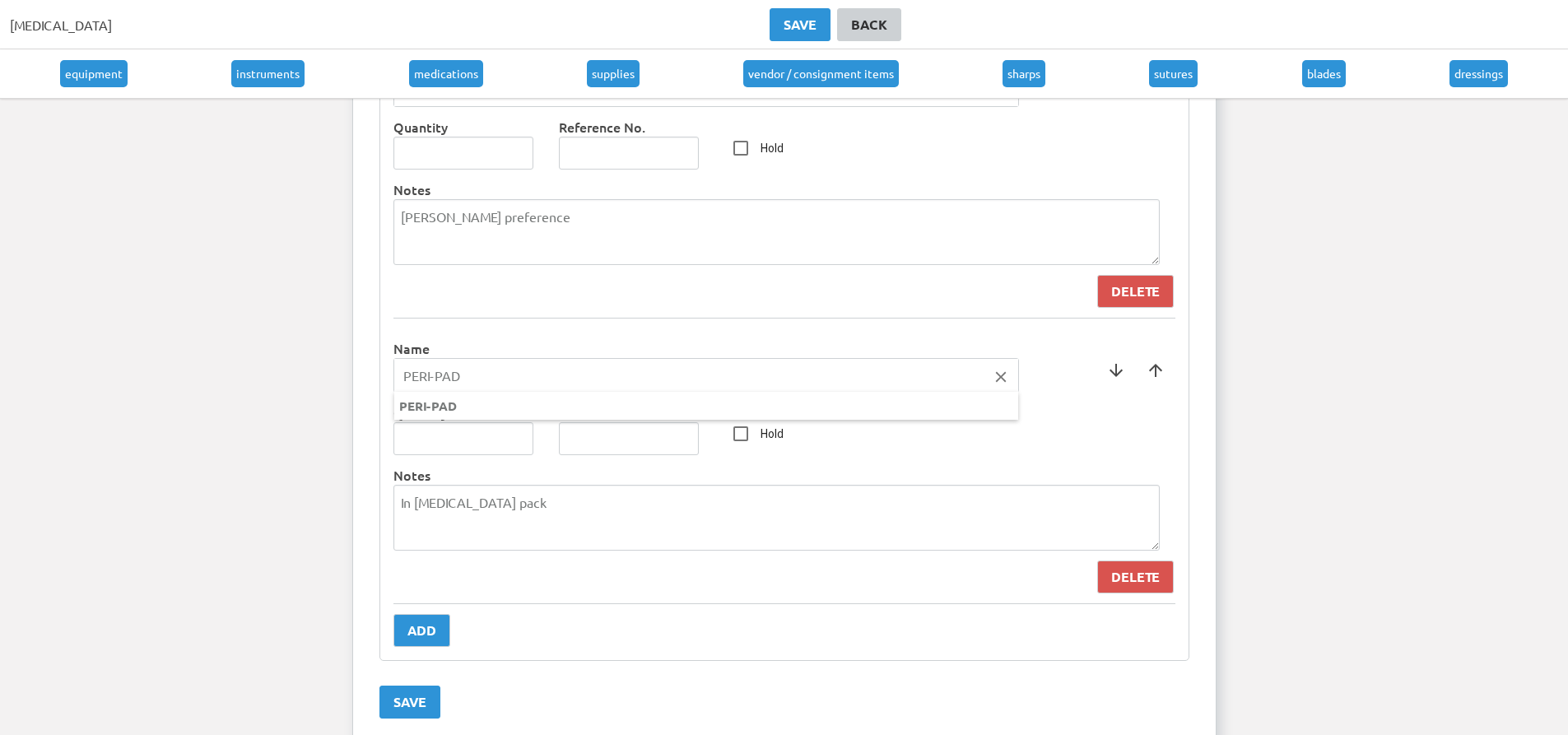
drag, startPoint x: 487, startPoint y: 382, endPoint x: 351, endPoint y: 382, distance: 136.0
click at [393, 382] on ng-autocomplete "PERI-PAD close PERI-PAD" at bounding box center [706, 375] width 626 height 34
type input "Peri-Pad"
click at [577, 500] on div at bounding box center [784, 368] width 1568 height 735
drag, startPoint x: 553, startPoint y: 500, endPoint x: 344, endPoint y: 492, distance: 209.2
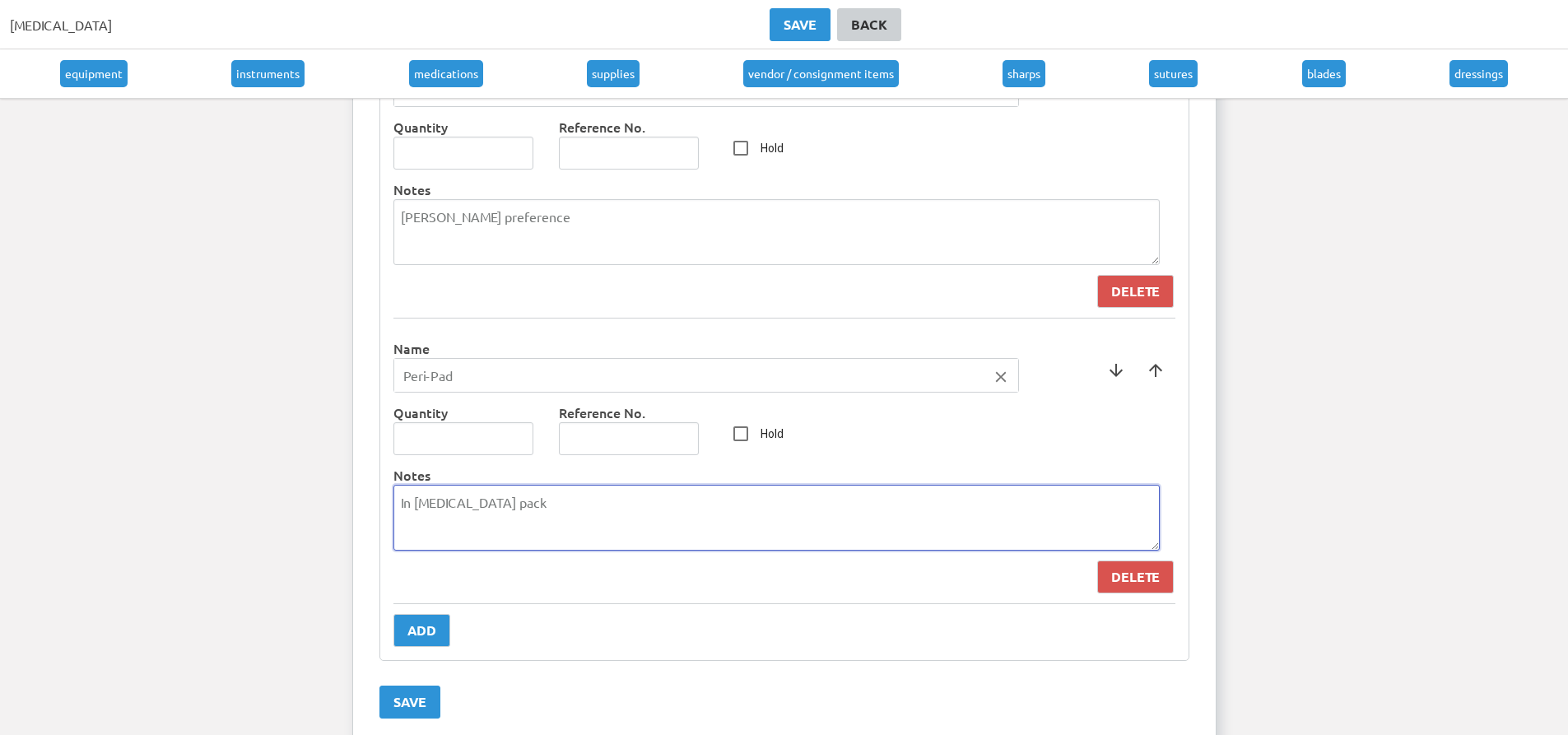
type textarea "Nurse"
click at [1163, 589] on button "Delete" at bounding box center [1135, 577] width 77 height 33
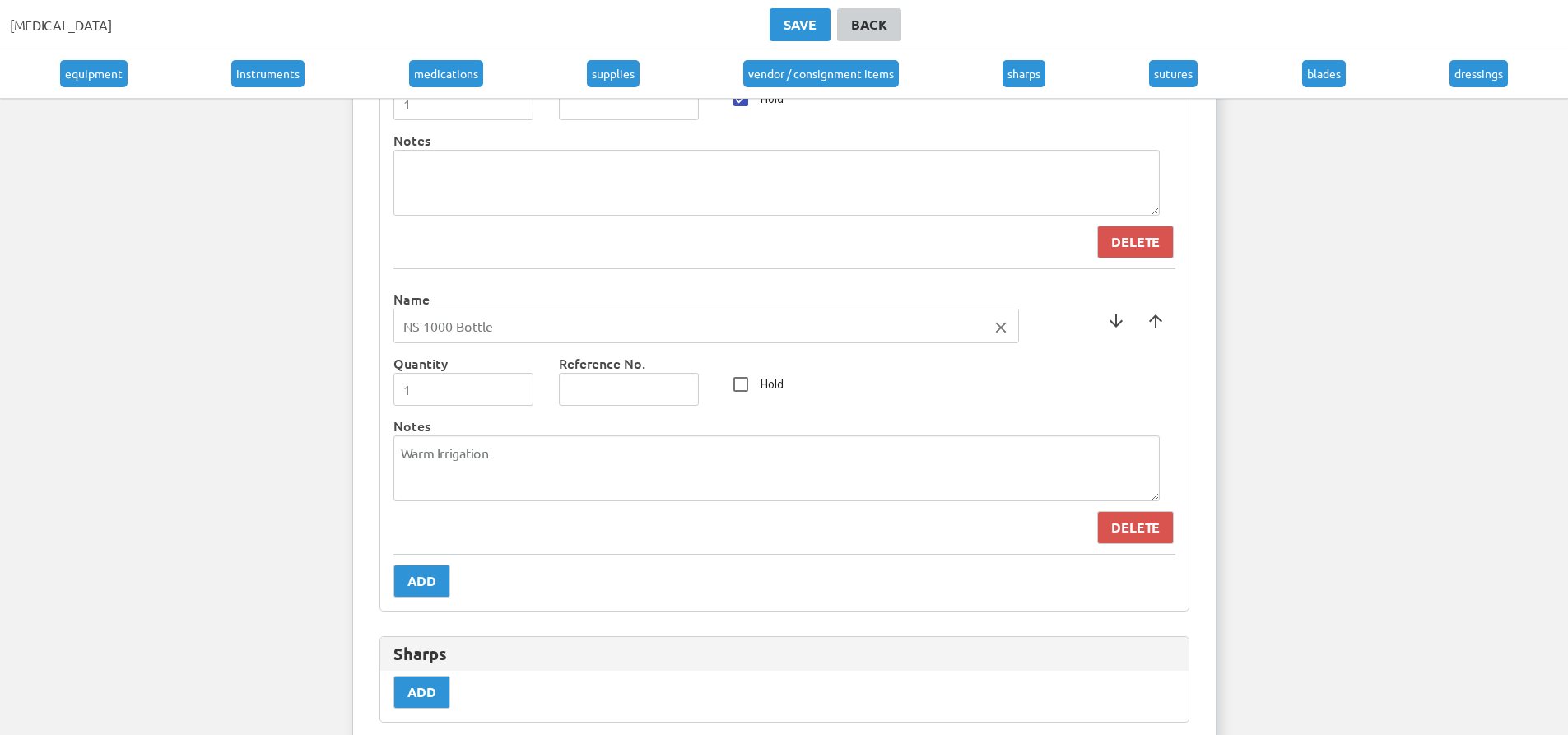
scroll to position [6167, 0]
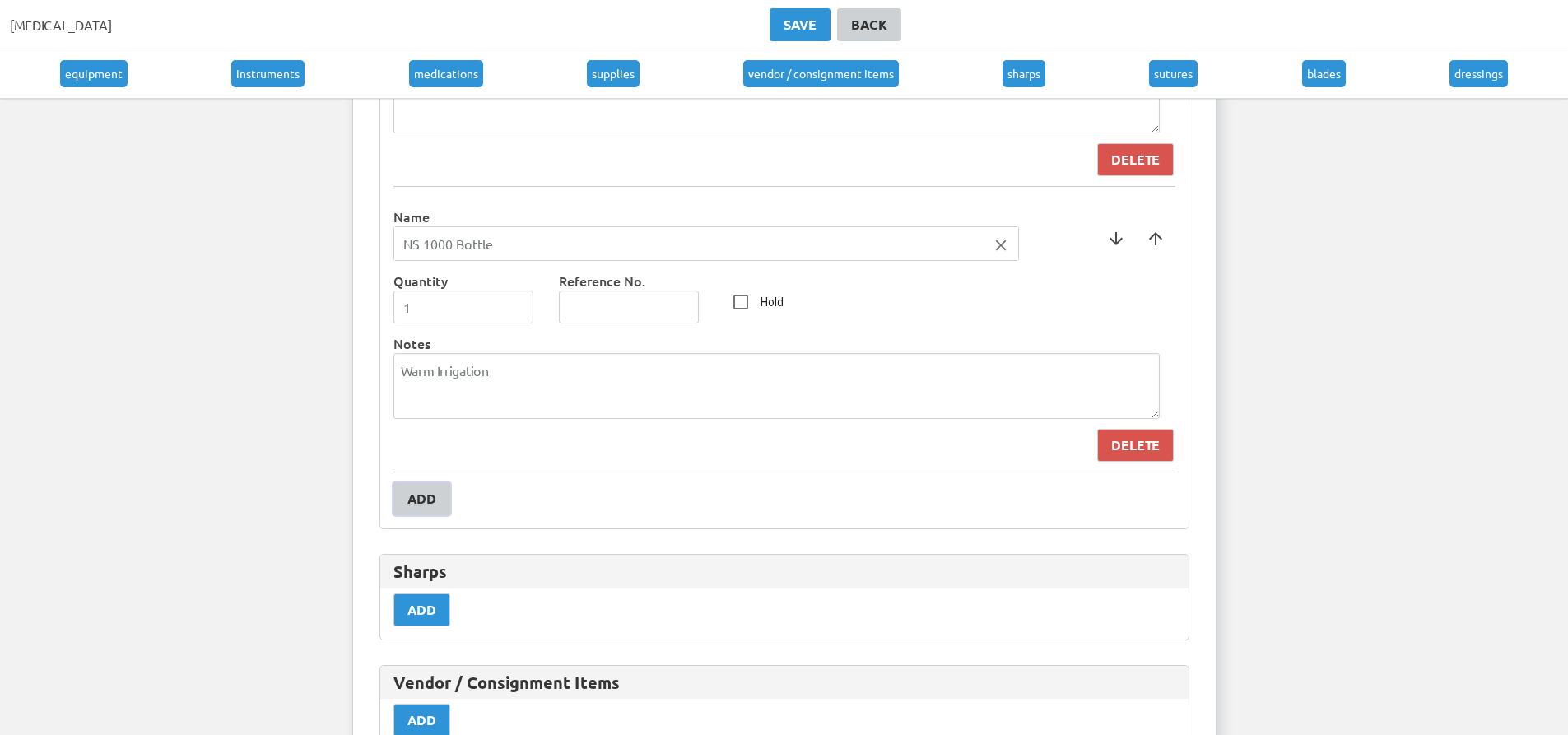
click at [427, 498] on div "Add" at bounding box center [422, 498] width 28 height 20
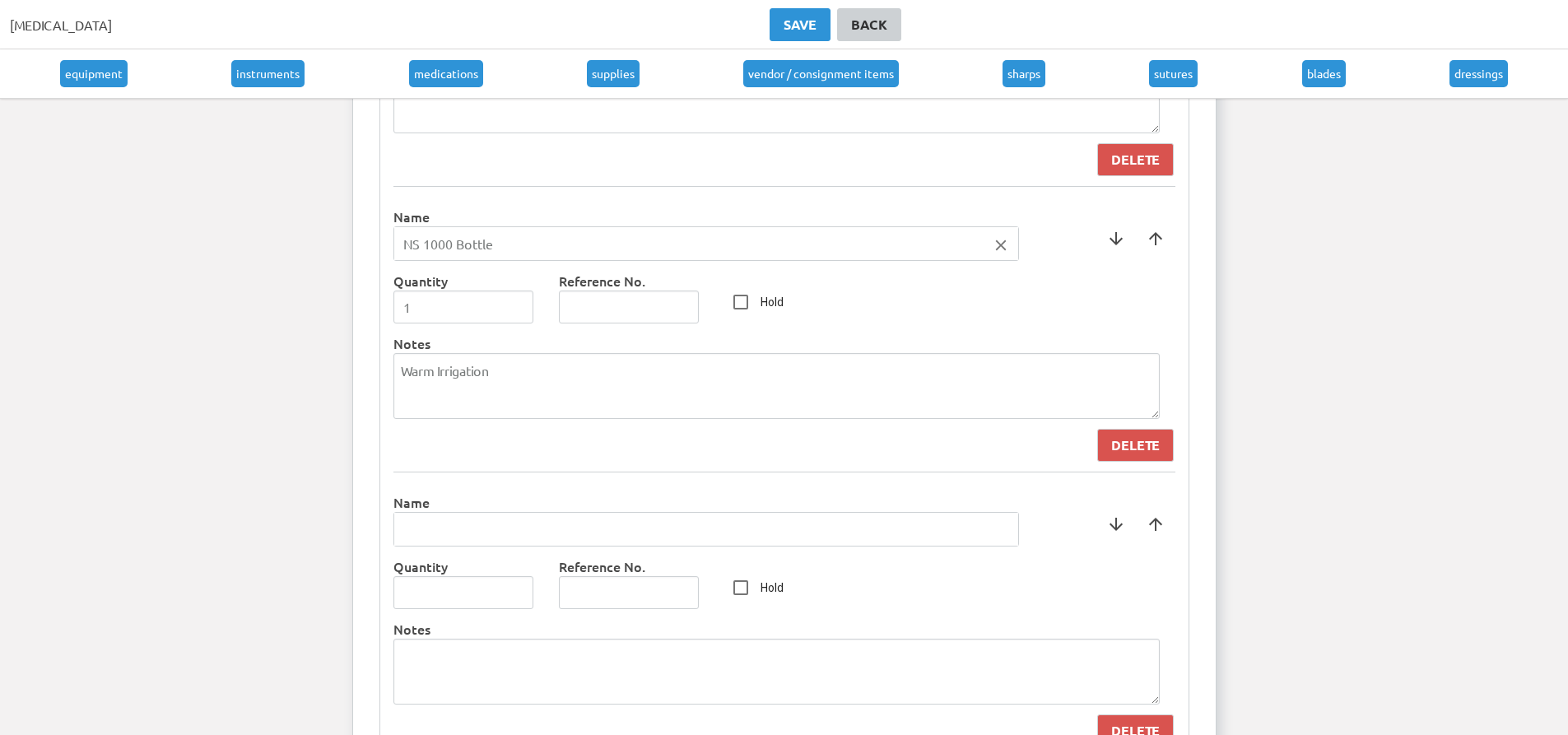
click at [576, 537] on input "text" at bounding box center [706, 529] width 624 height 33
type input "Traxi"
click at [520, 592] on div at bounding box center [784, 368] width 1568 height 735
type input "1"
click at [510, 590] on input "1" at bounding box center [464, 593] width 141 height 33
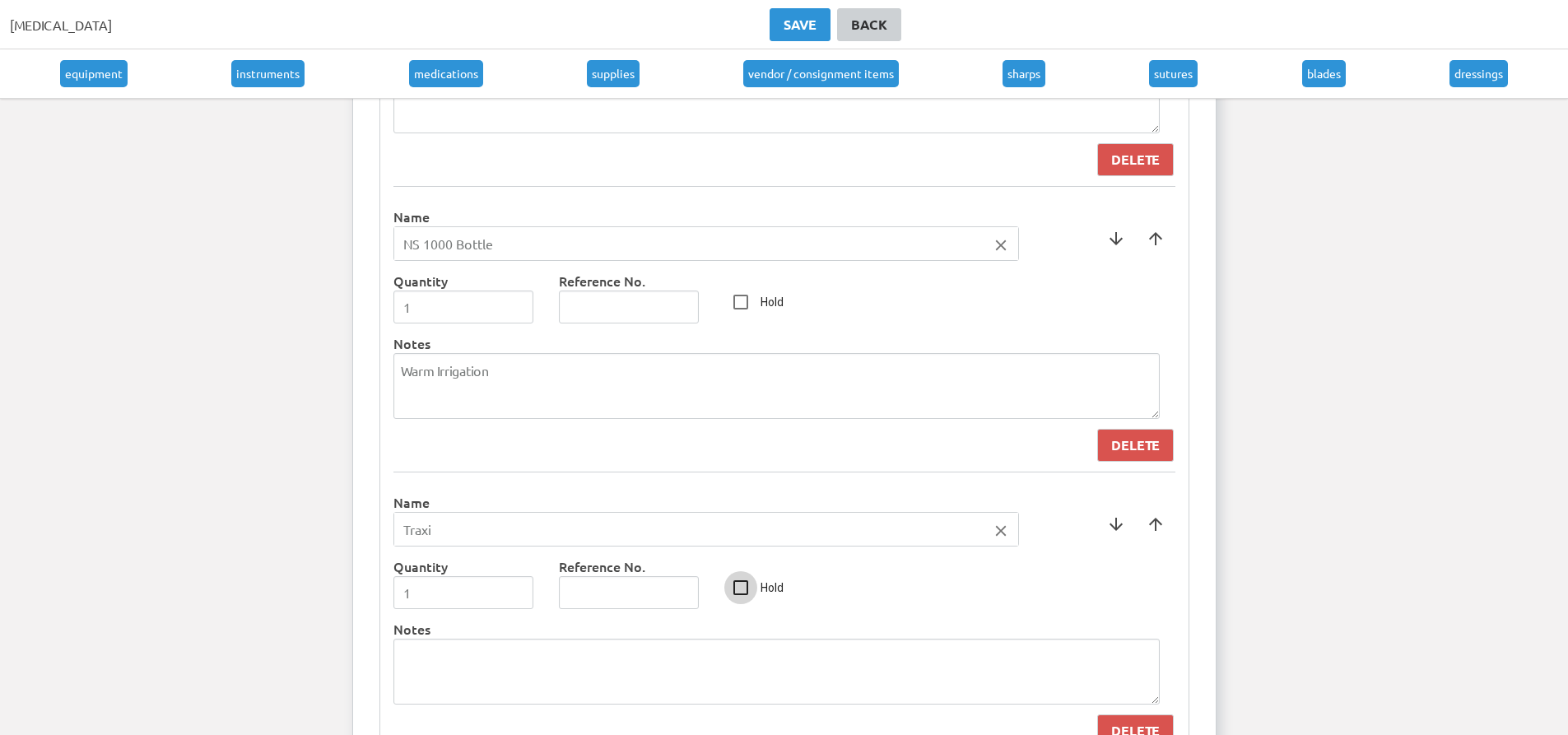
click at [741, 584] on input "Hold" at bounding box center [741, 588] width 33 height 33
checkbox input "true"
click at [599, 682] on textarea at bounding box center [776, 671] width 767 height 66
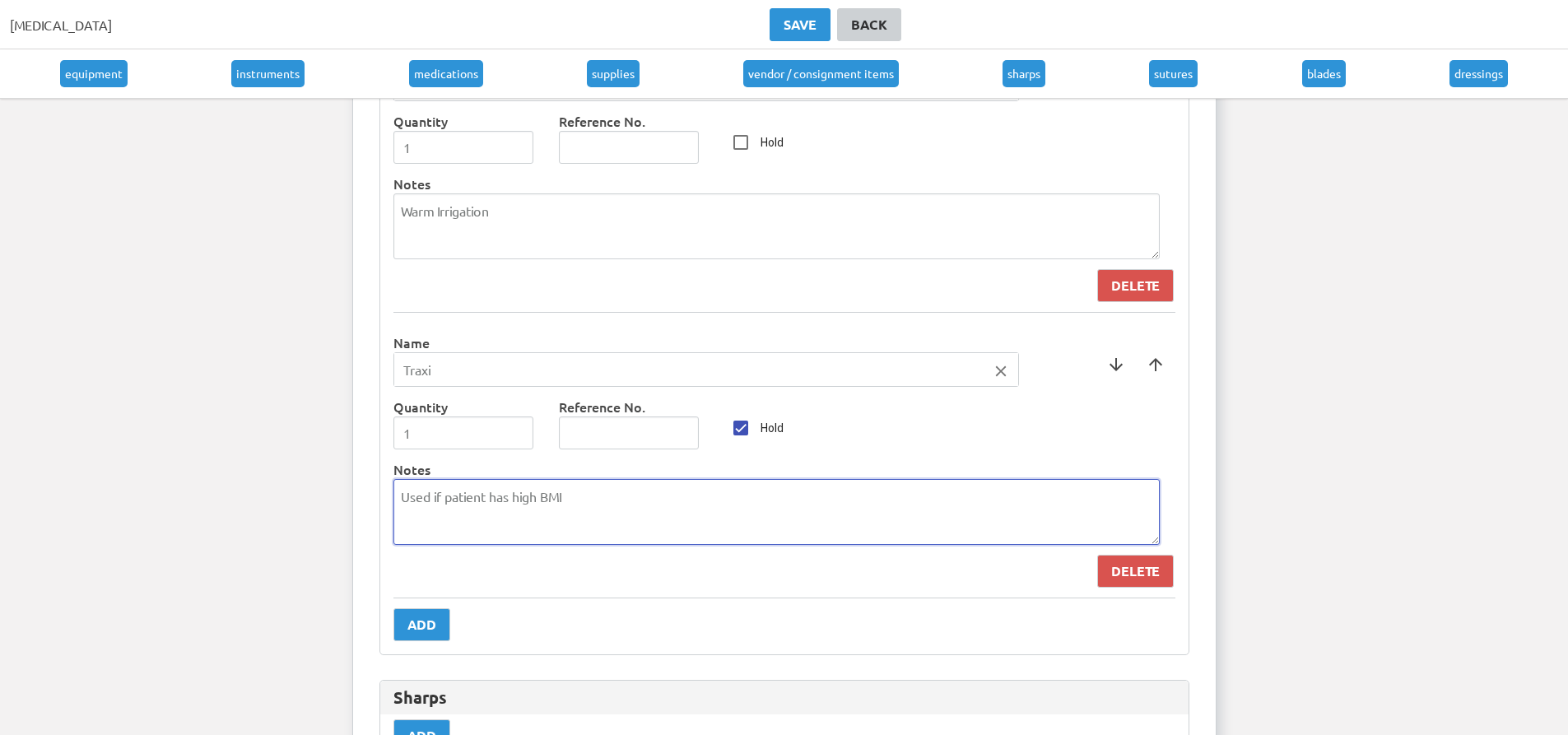
scroll to position [6332, 0]
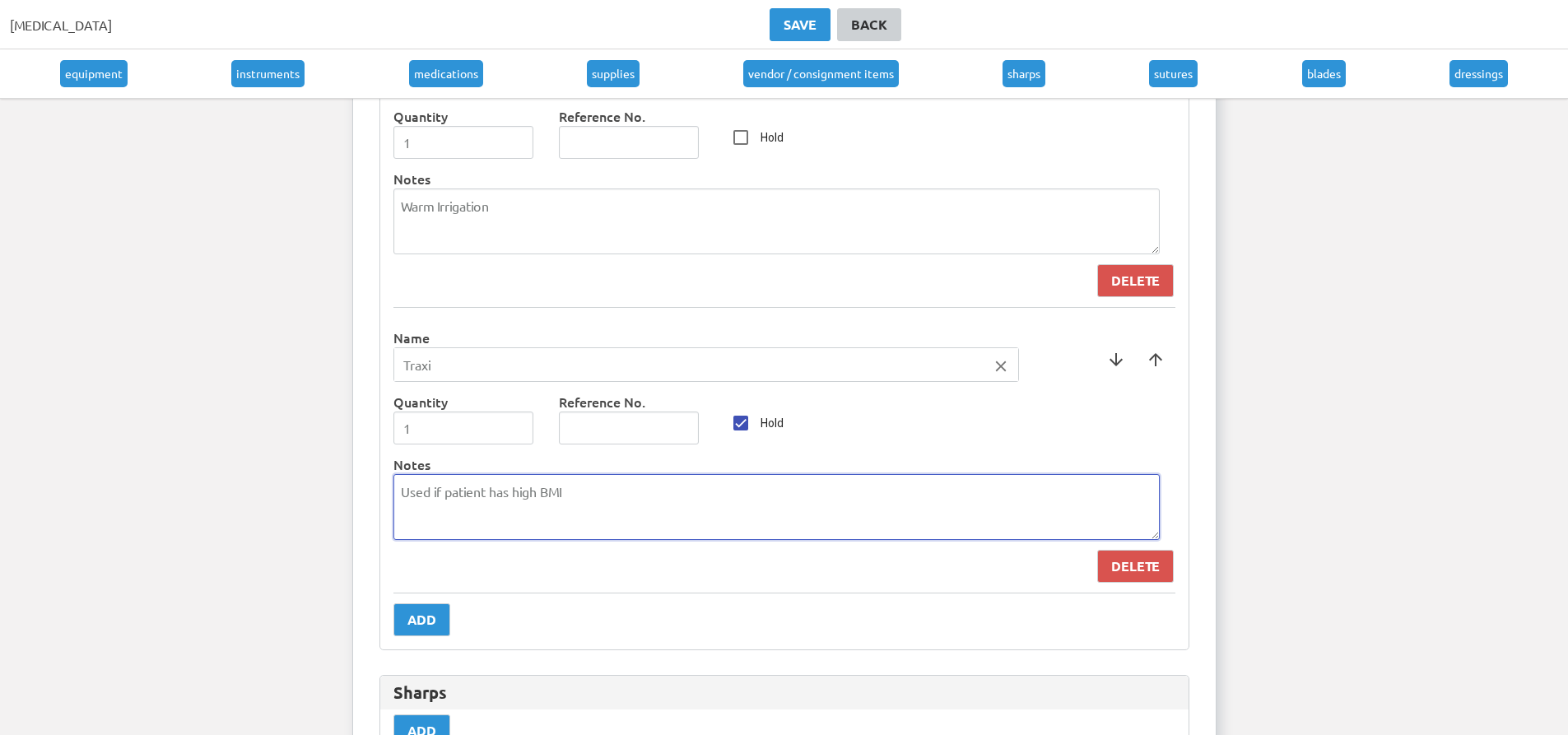
type textarea "Used if patient has high BMI"
click at [426, 624] on div "Add" at bounding box center [422, 620] width 28 height 20
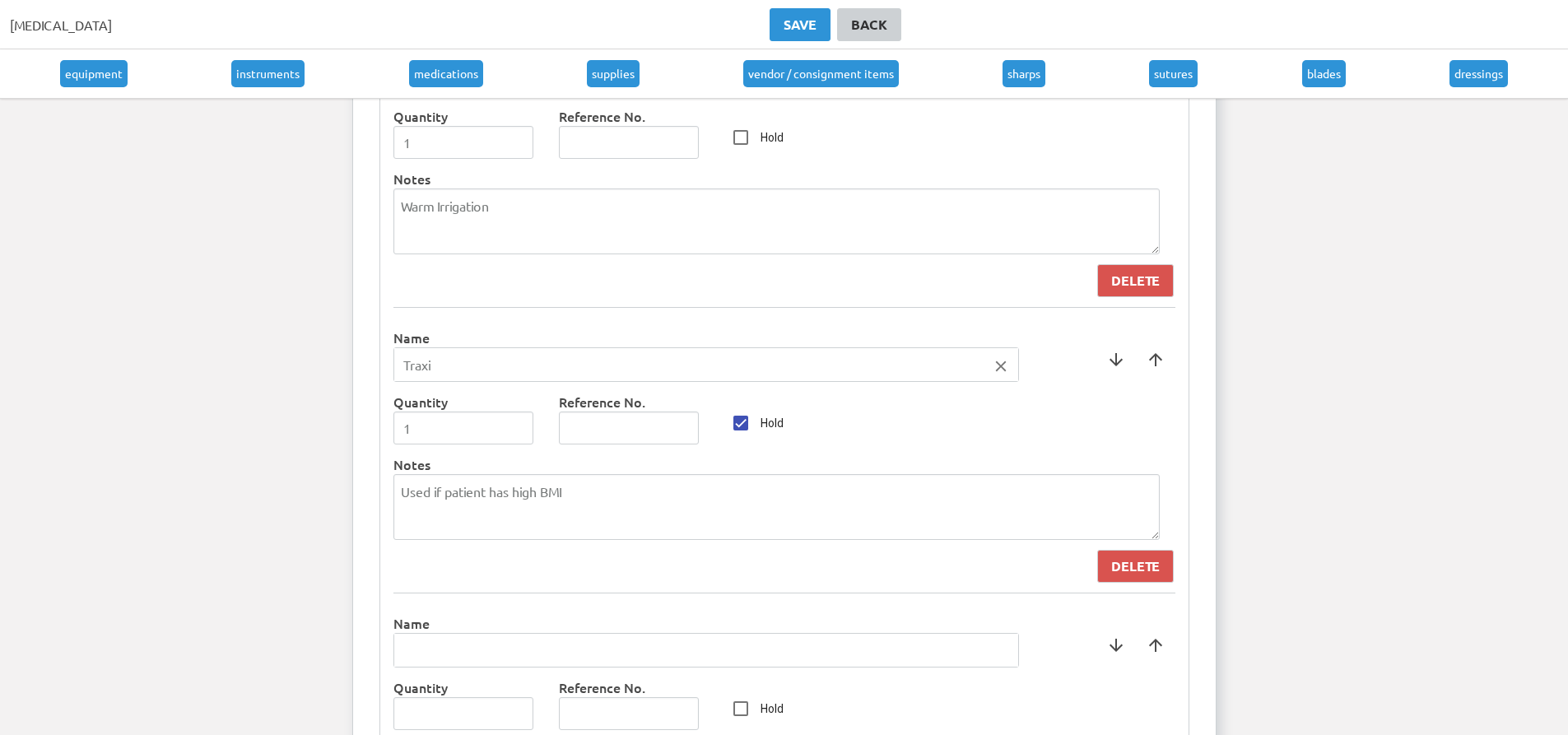
click at [478, 639] on input "text" at bounding box center [706, 651] width 624 height 33
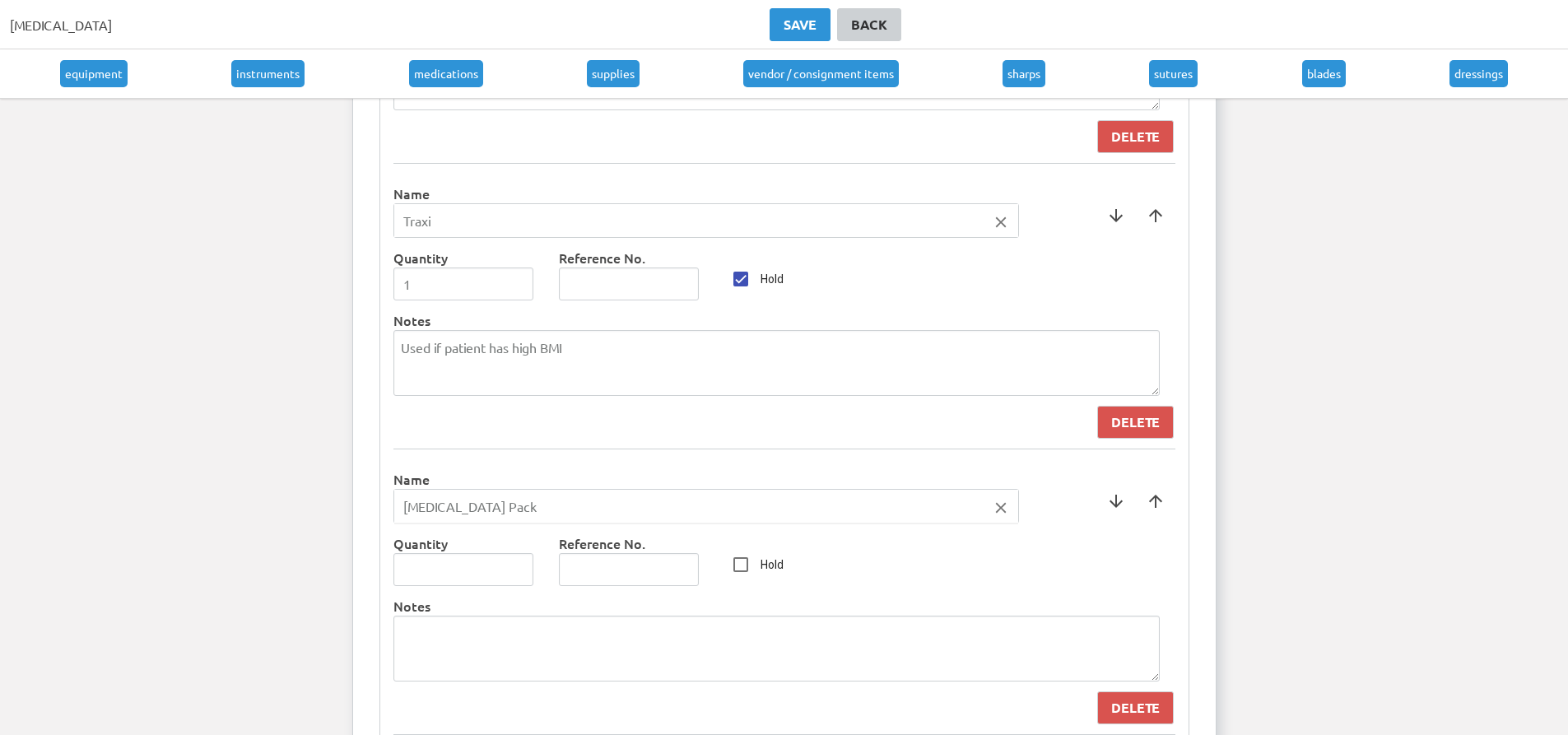
scroll to position [6497, 0]
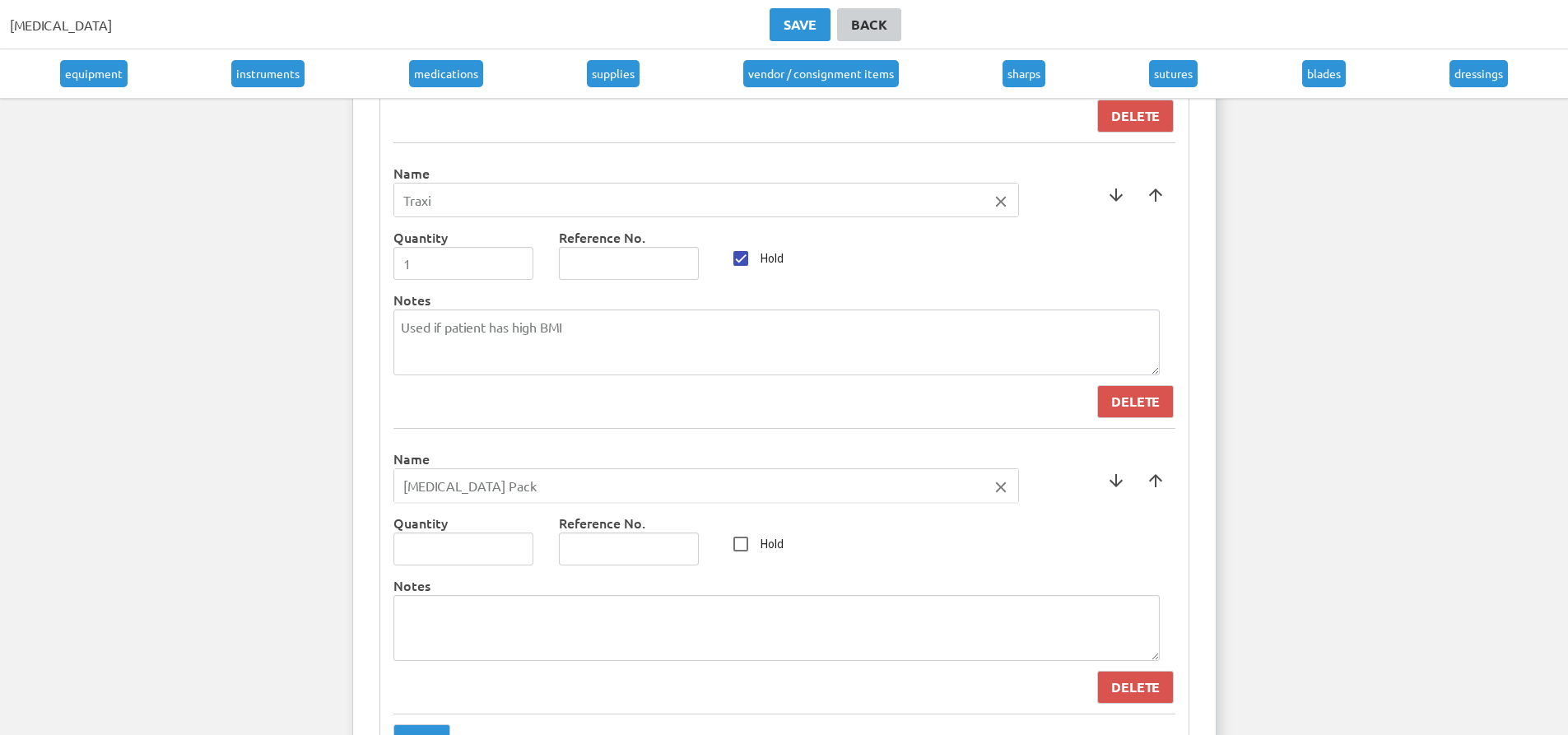
type input "[MEDICAL_DATA] Pack"
click at [522, 542] on div at bounding box center [784, 368] width 1568 height 735
type input "1"
click at [515, 544] on input "1" at bounding box center [464, 549] width 141 height 33
click at [1164, 484] on span at bounding box center [1156, 481] width 40 height 40
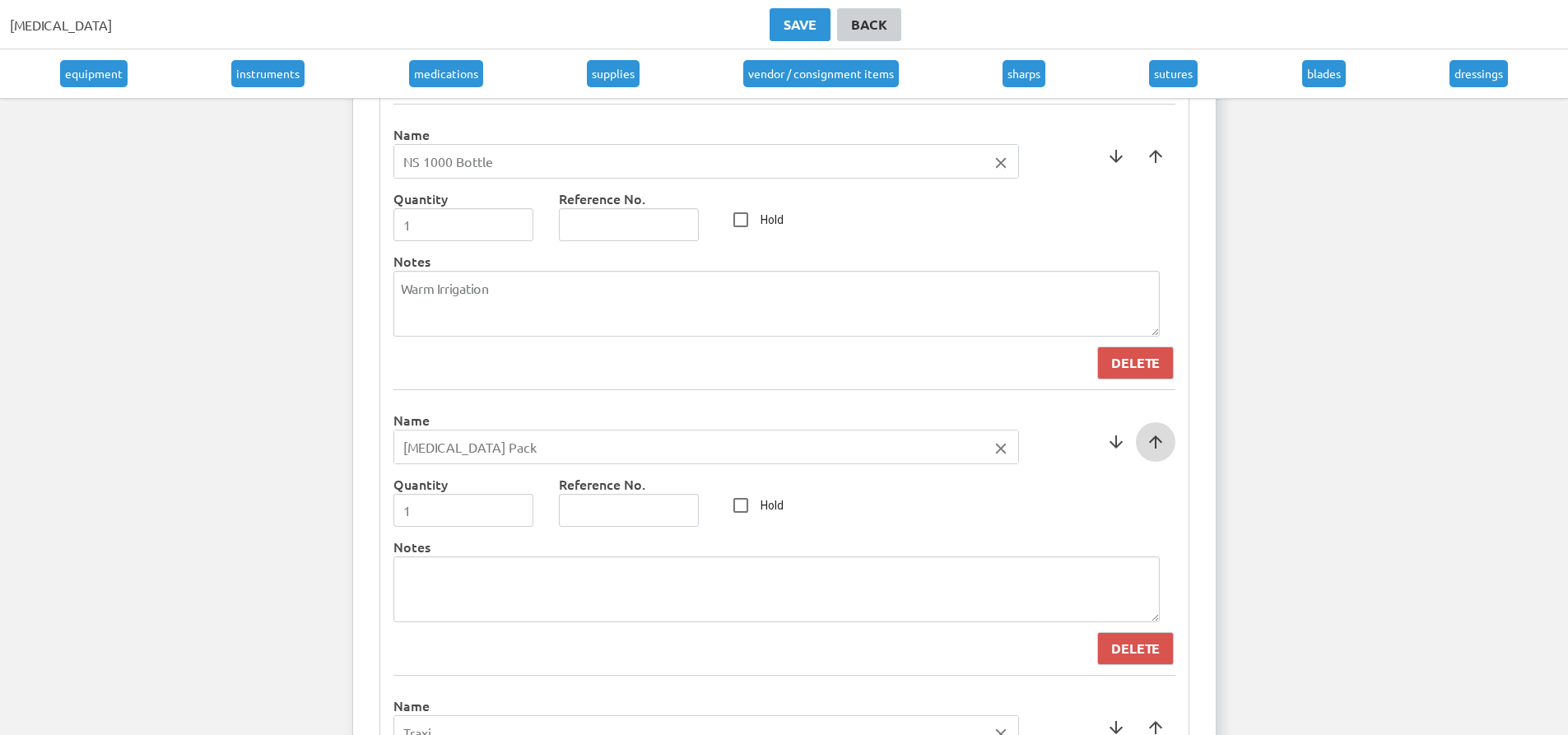
click at [1170, 457] on span at bounding box center [1156, 442] width 40 height 40
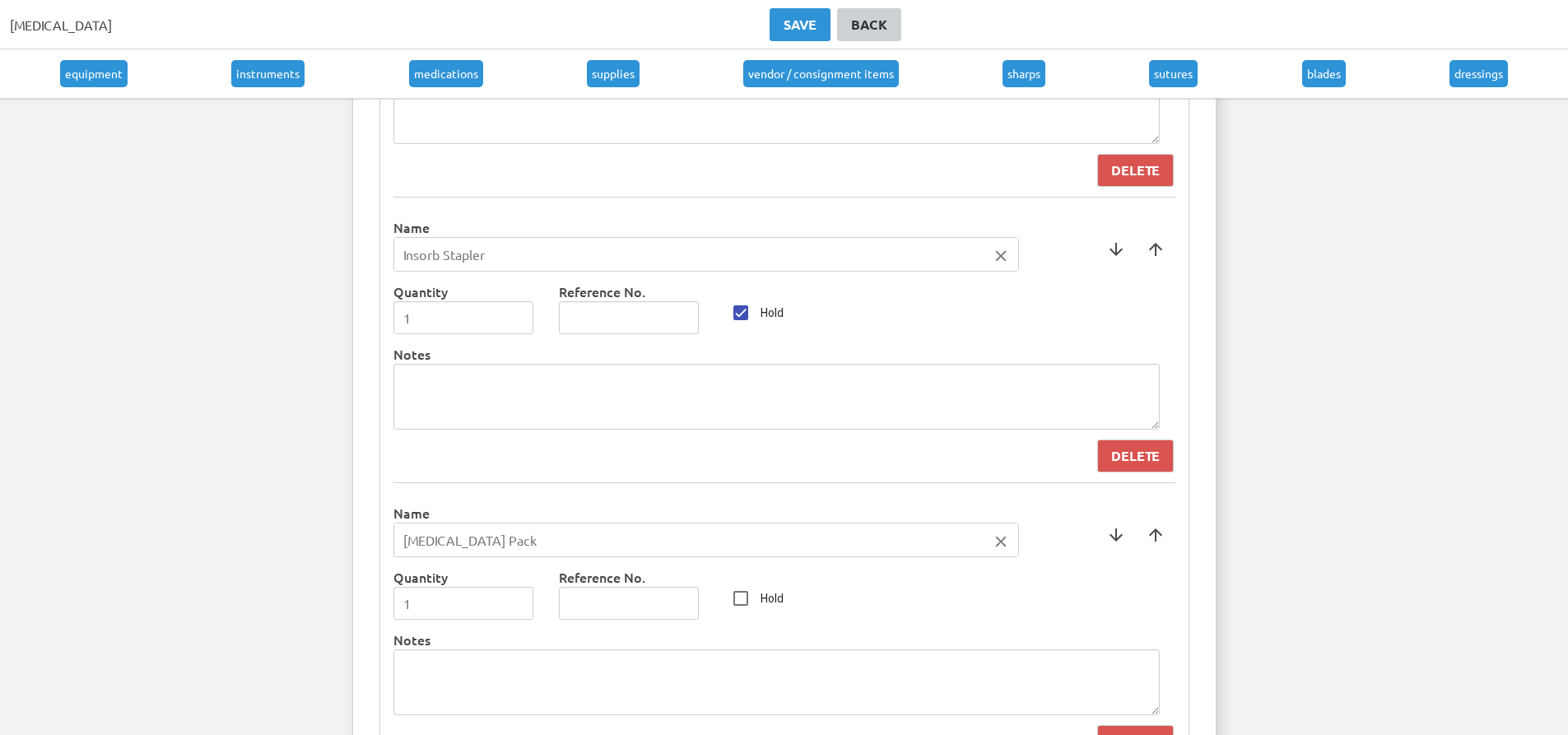
scroll to position [5838, 0]
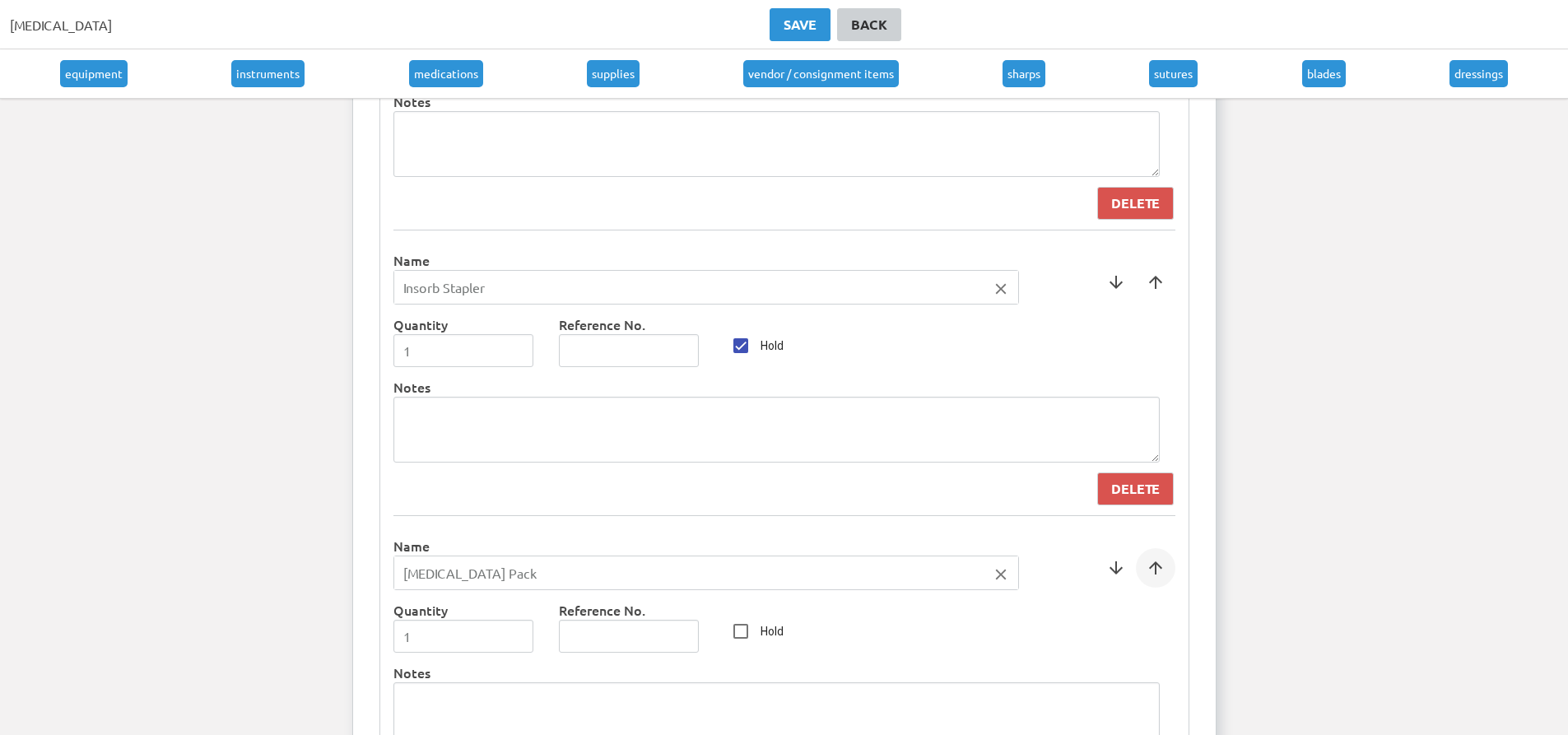
click at [1164, 559] on span at bounding box center [1156, 568] width 40 height 40
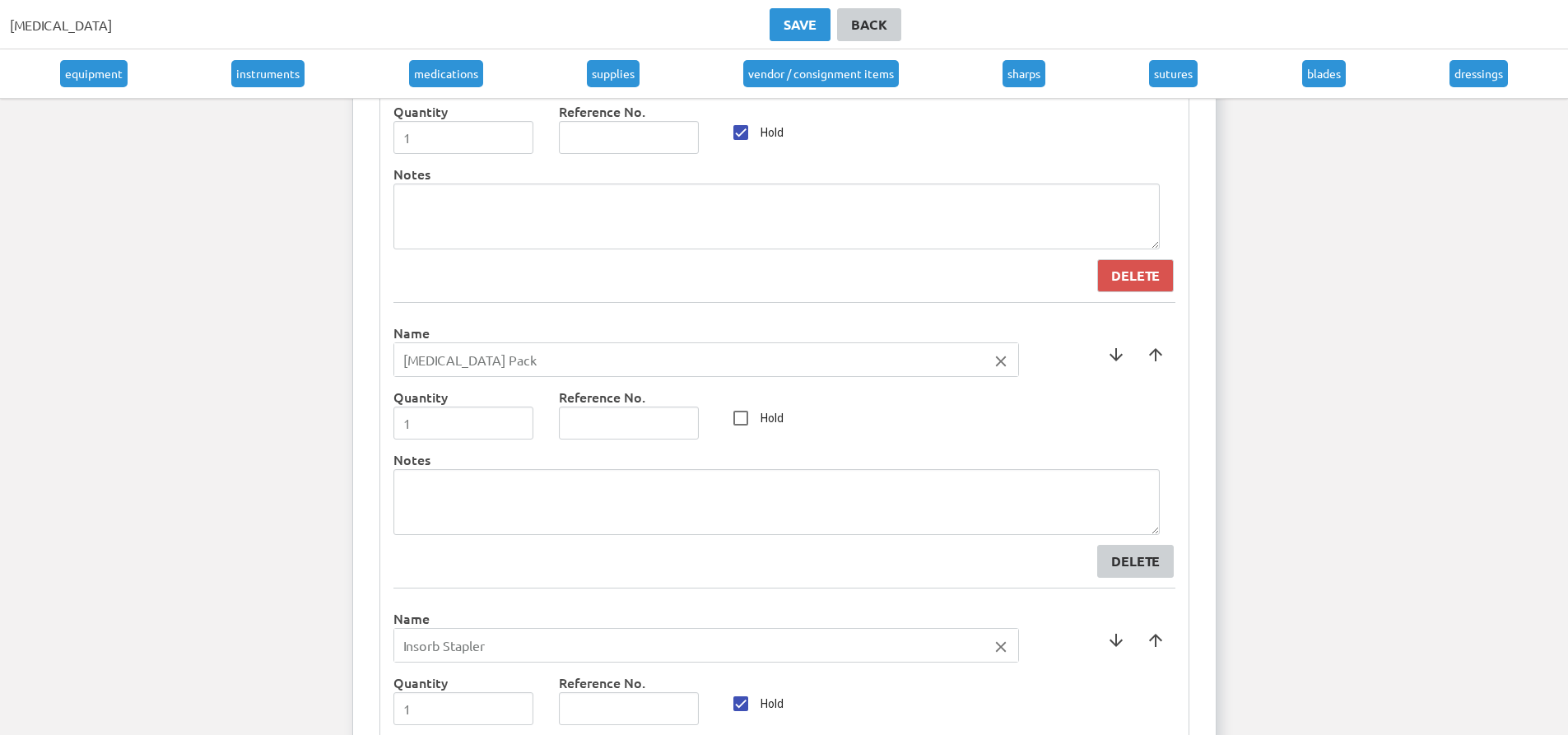
scroll to position [5673, 0]
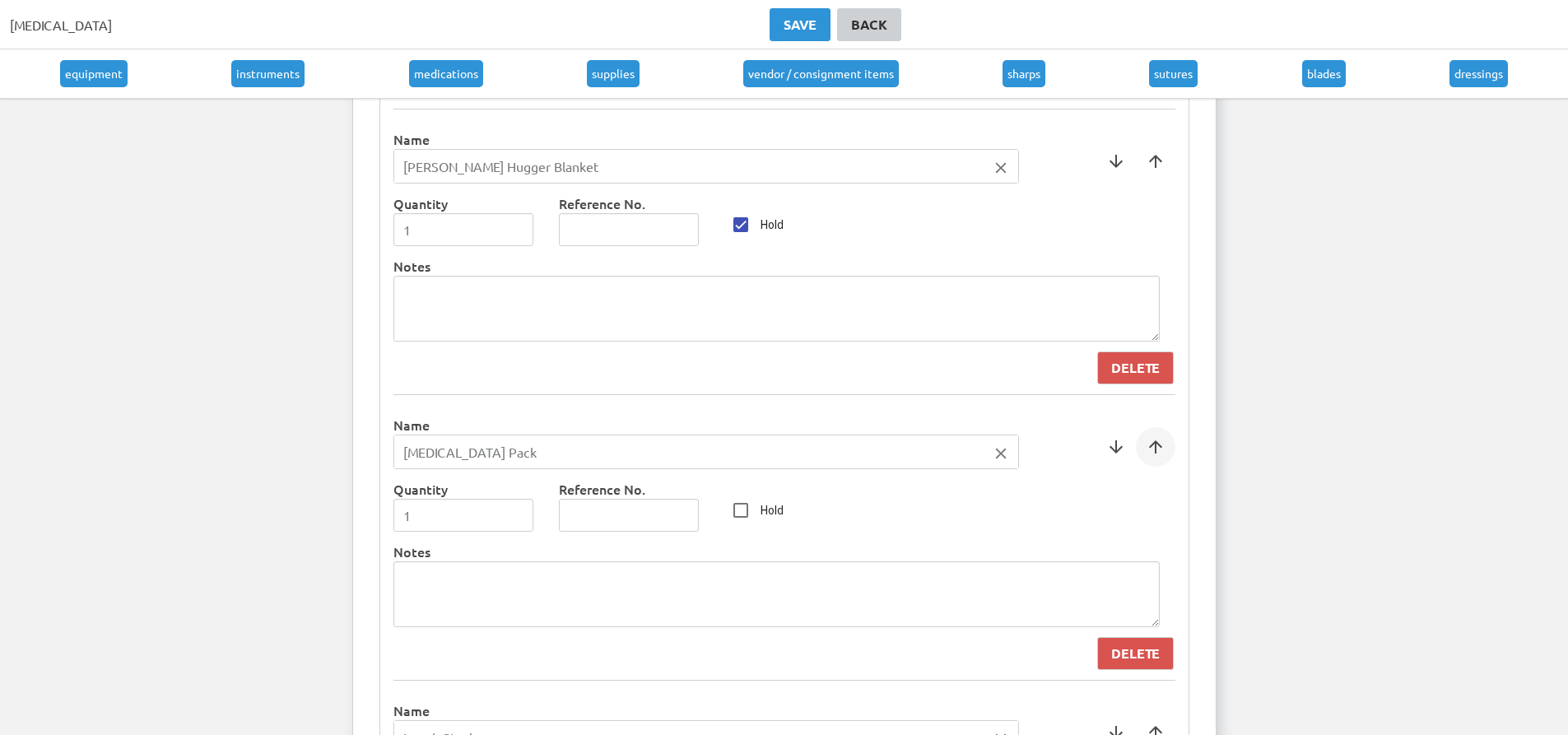
click at [1154, 452] on span at bounding box center [1156, 447] width 40 height 40
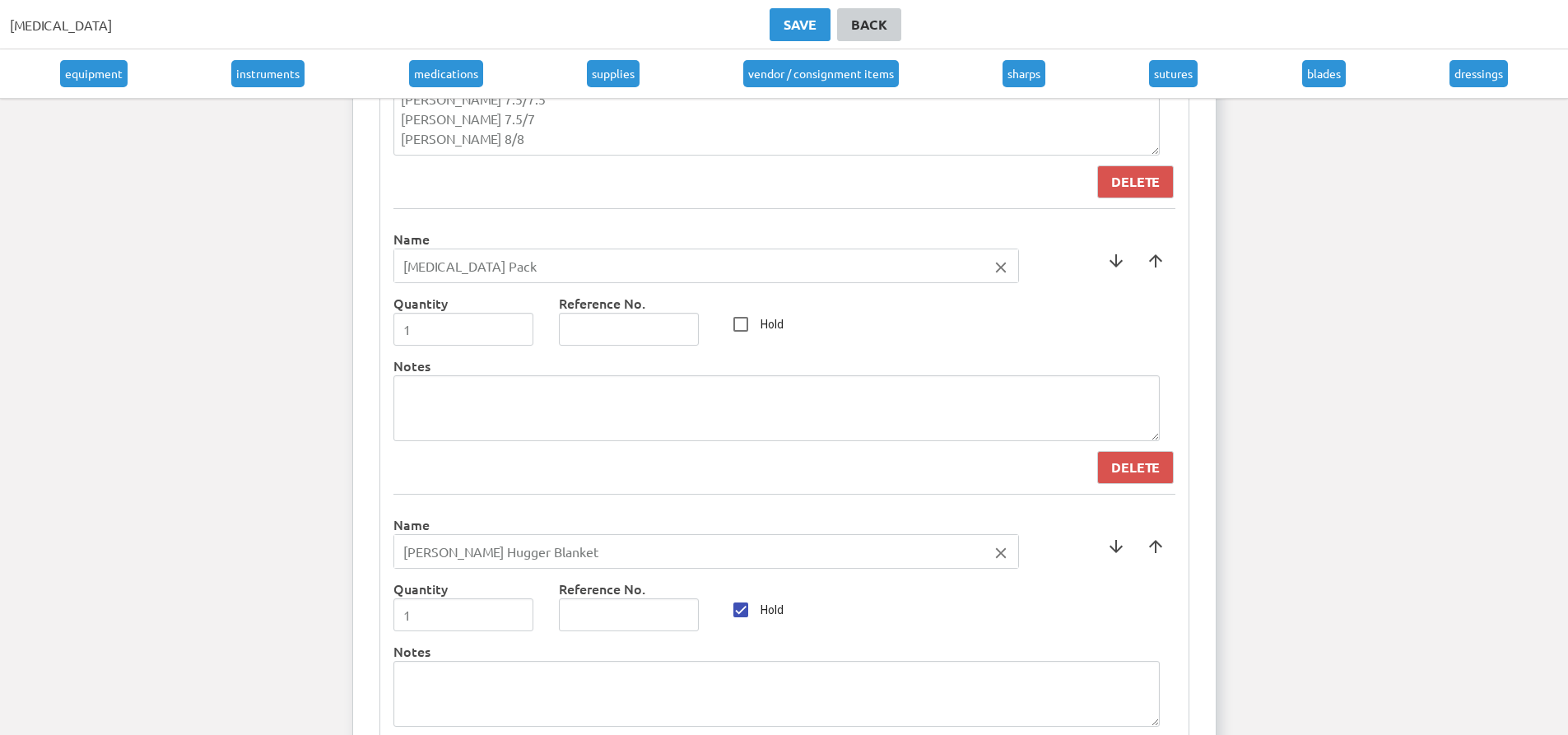
scroll to position [5426, 0]
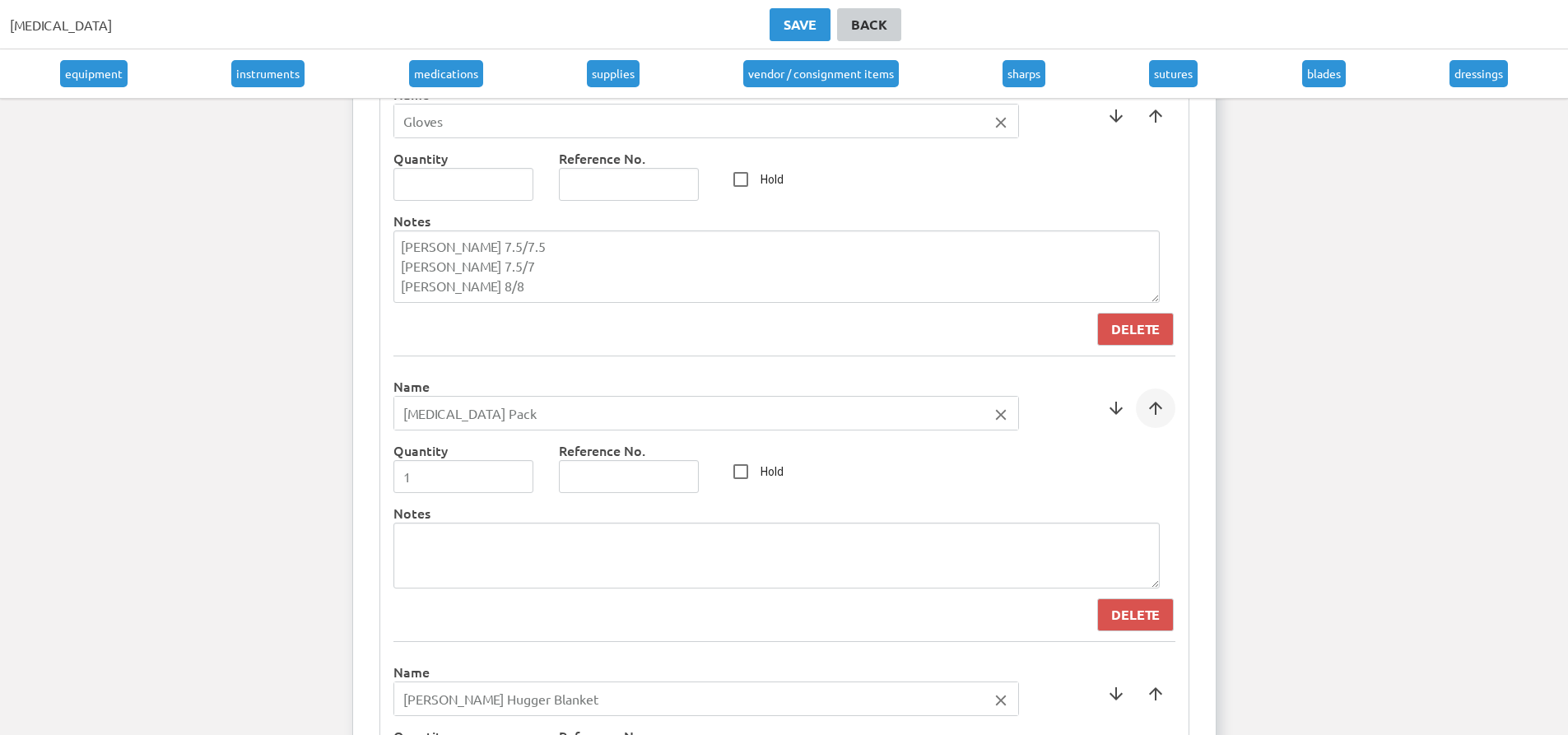
click at [1150, 423] on span at bounding box center [1156, 409] width 40 height 40
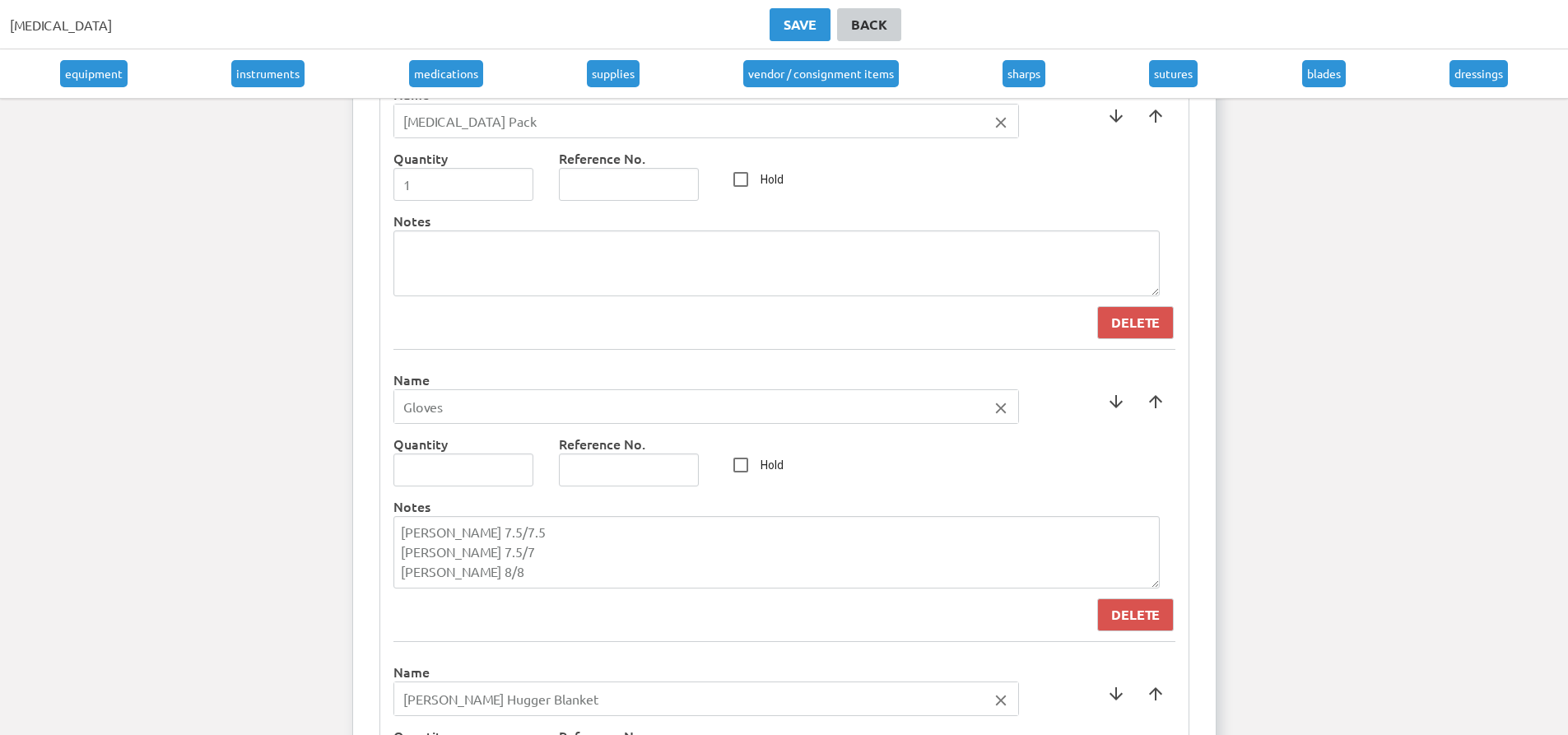
scroll to position [5097, 0]
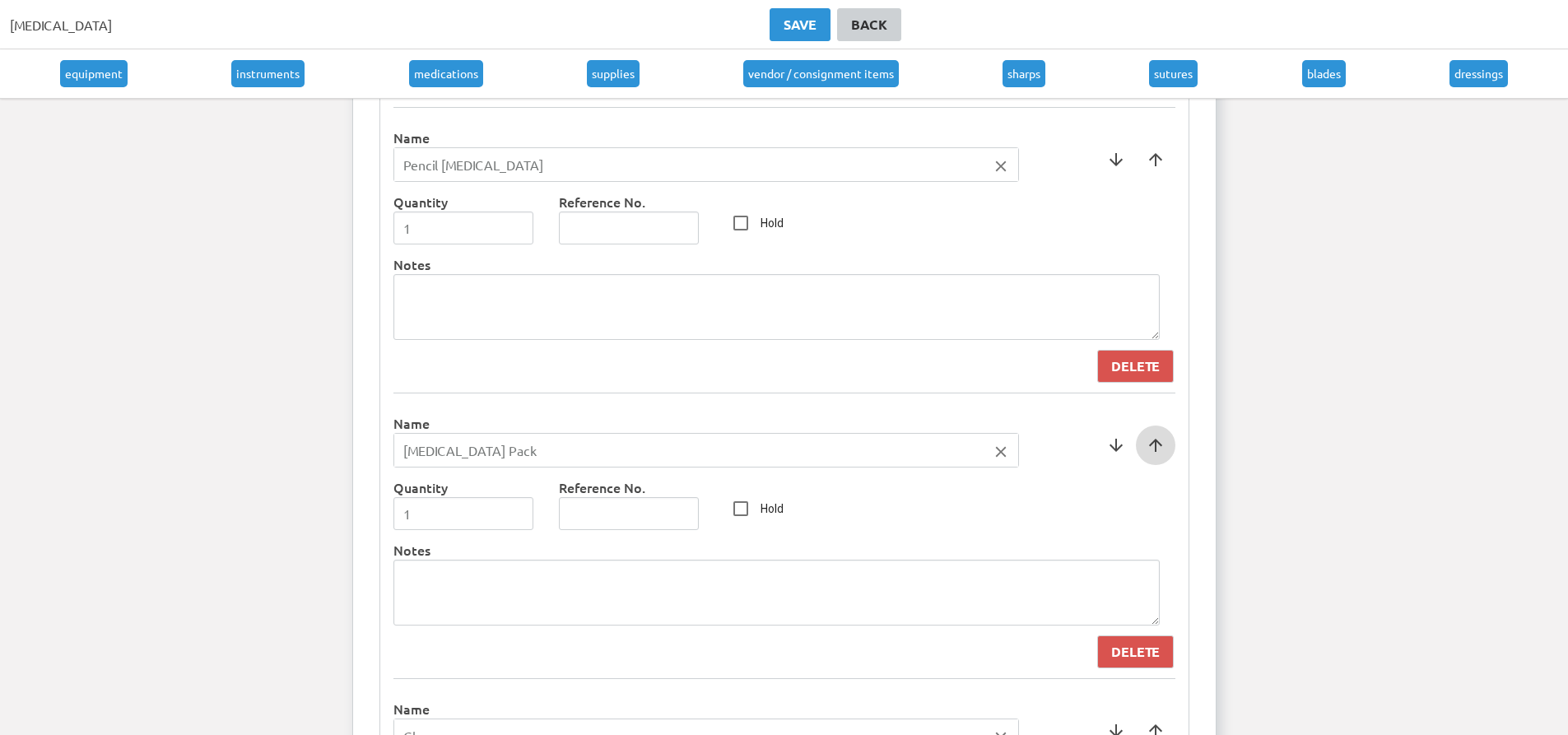
click at [1158, 448] on span at bounding box center [1156, 446] width 40 height 40
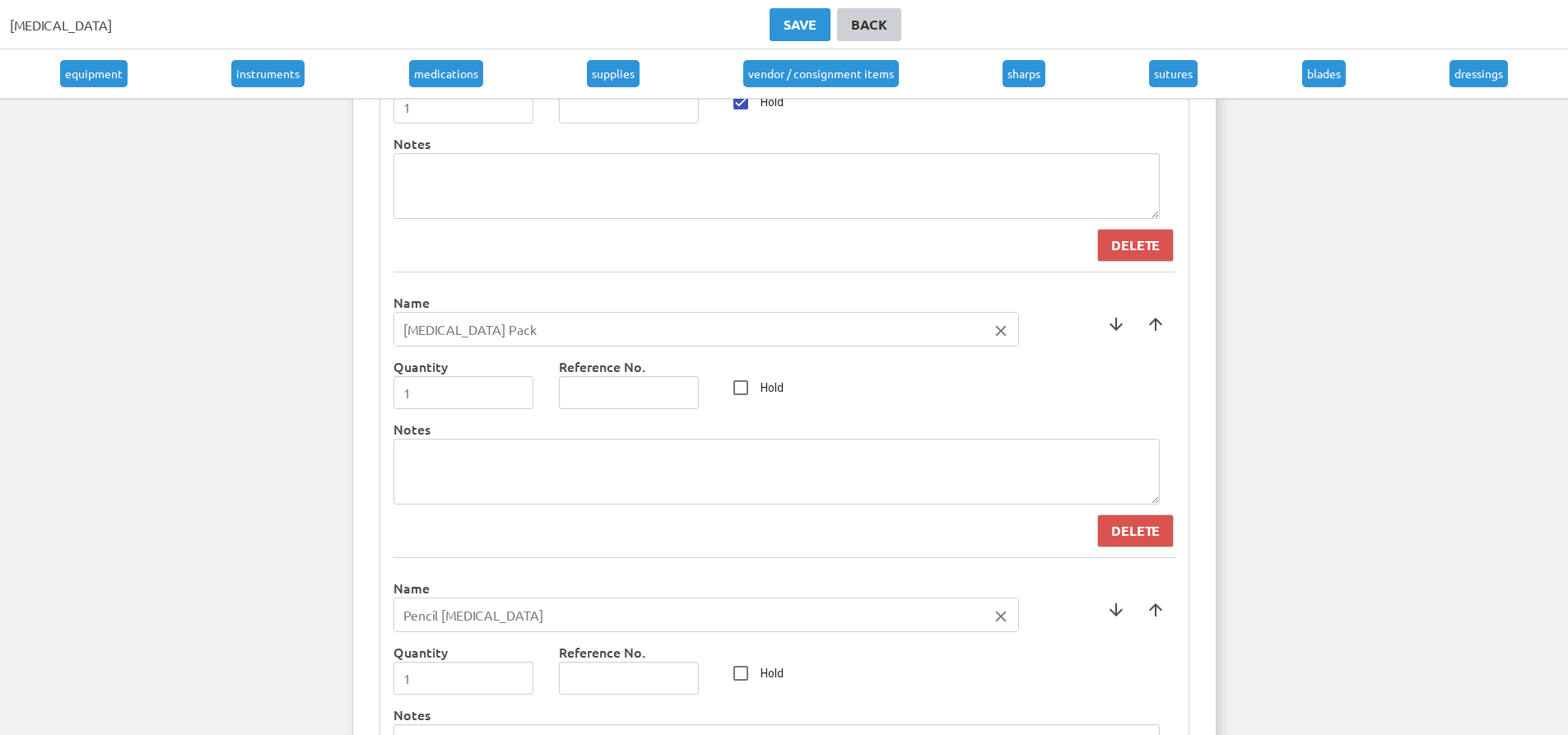
scroll to position [4850, 0]
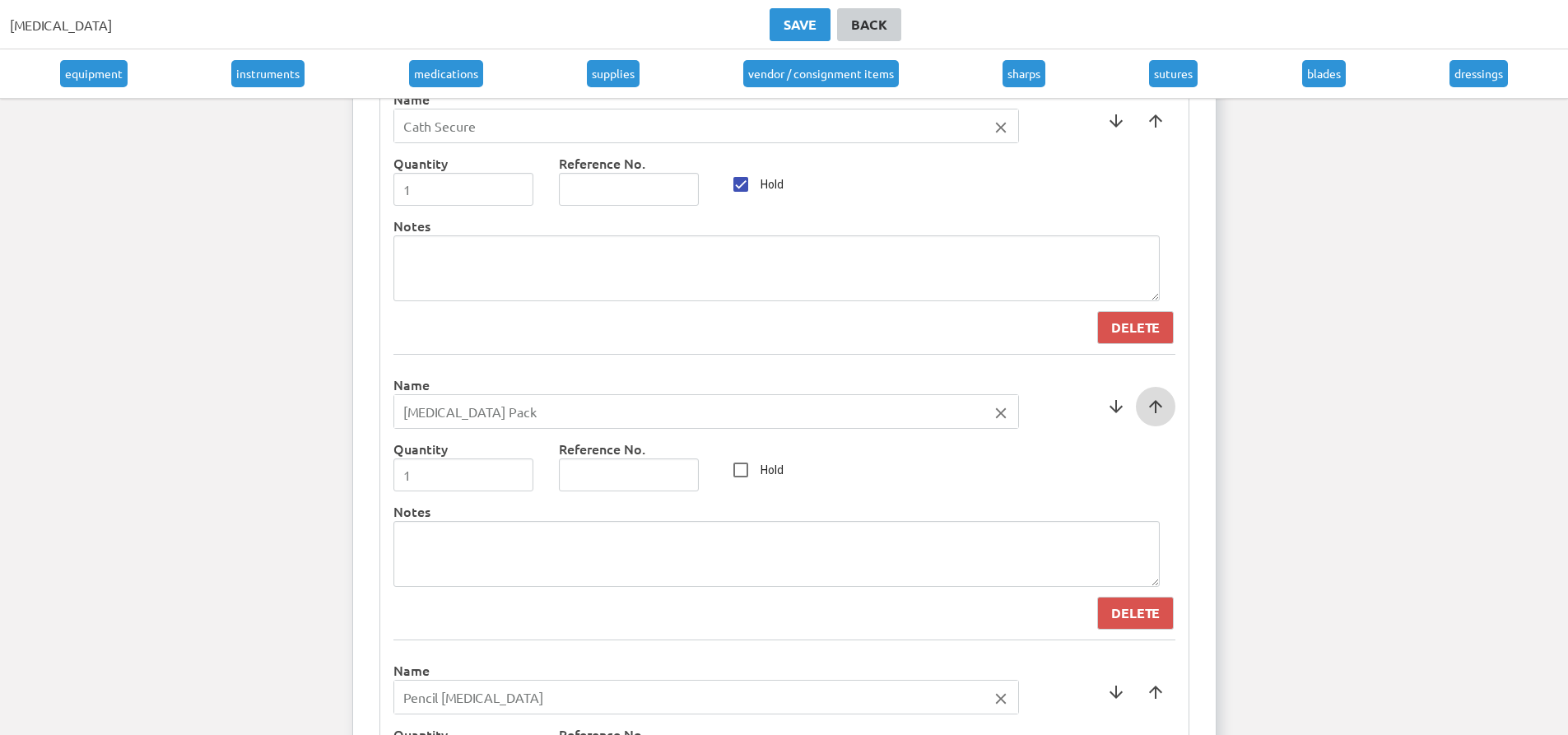
click at [1154, 418] on span at bounding box center [1156, 407] width 40 height 40
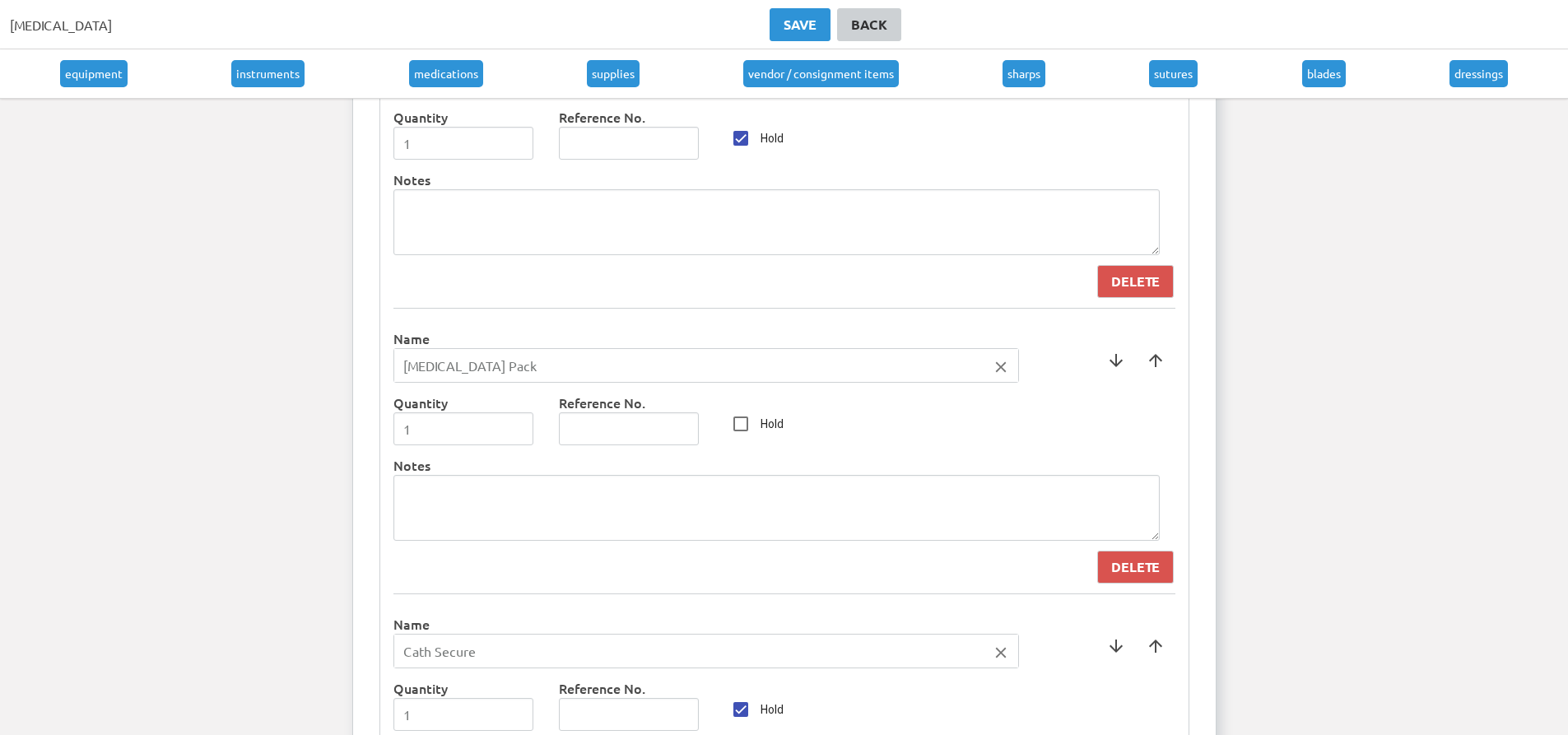
scroll to position [4603, 0]
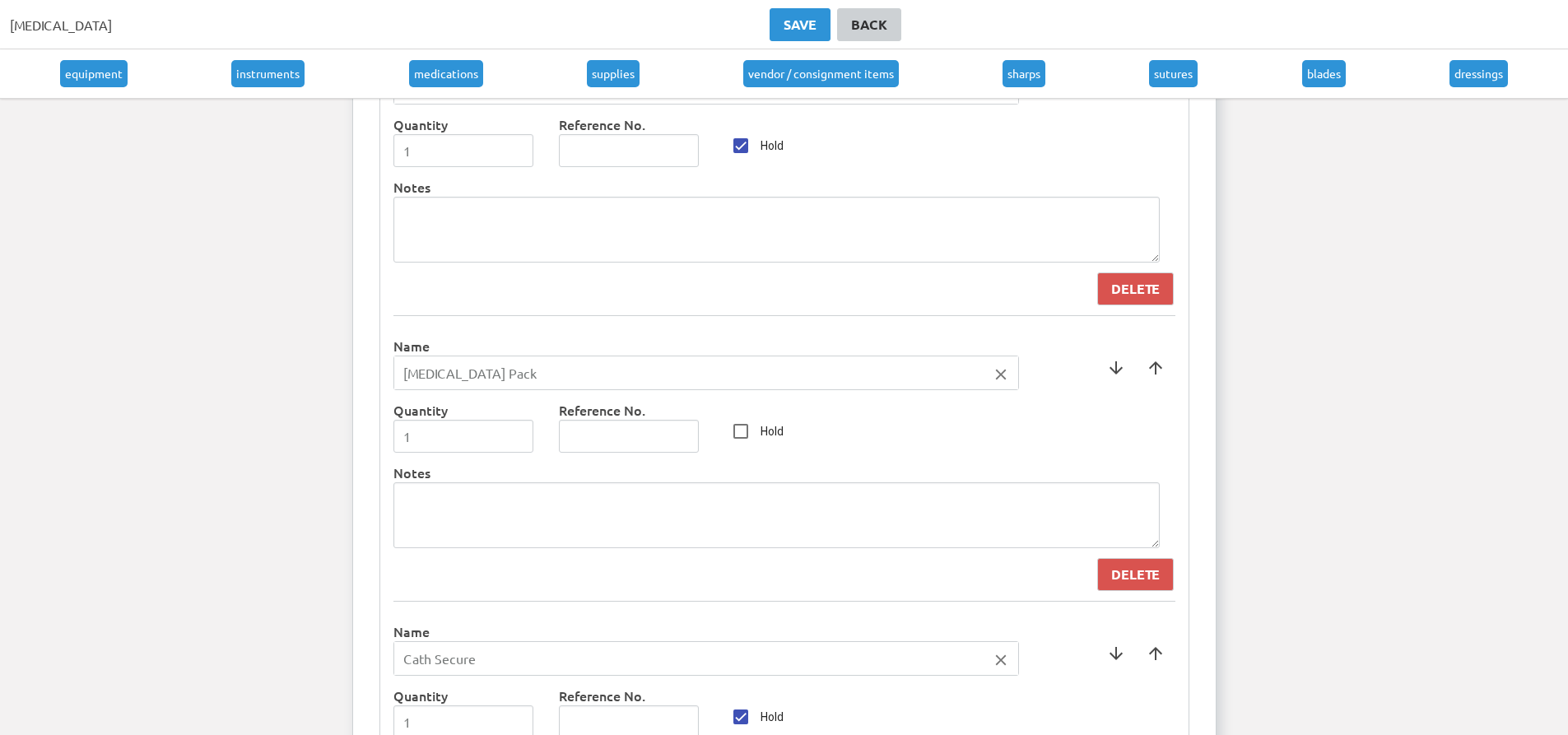
click at [1160, 341] on div "arrow_downward arrow_upward" at bounding box center [1136, 368] width 79 height 65
click at [1155, 358] on span at bounding box center [1156, 368] width 40 height 40
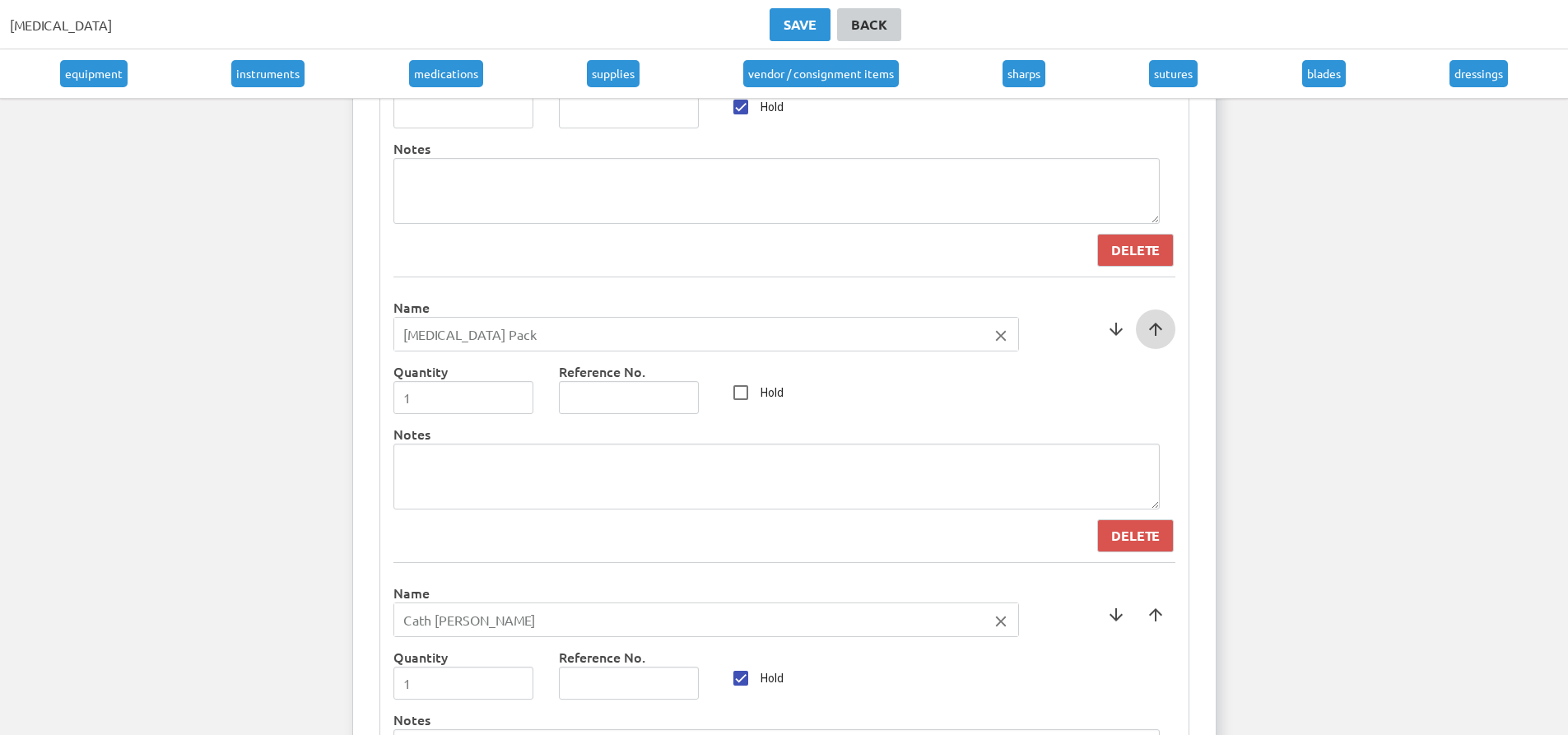
click at [1155, 343] on span at bounding box center [1156, 330] width 40 height 40
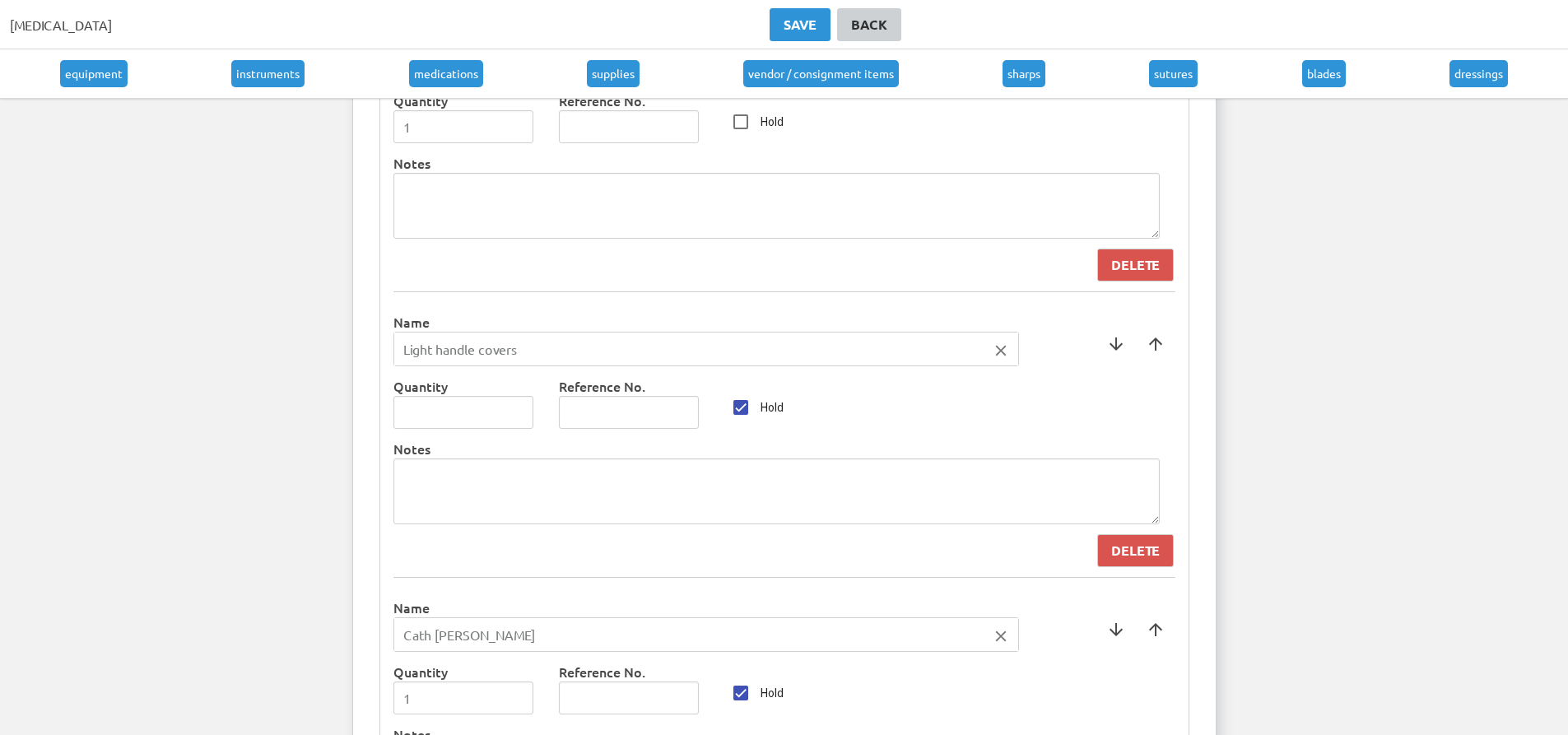
scroll to position [4313, 0]
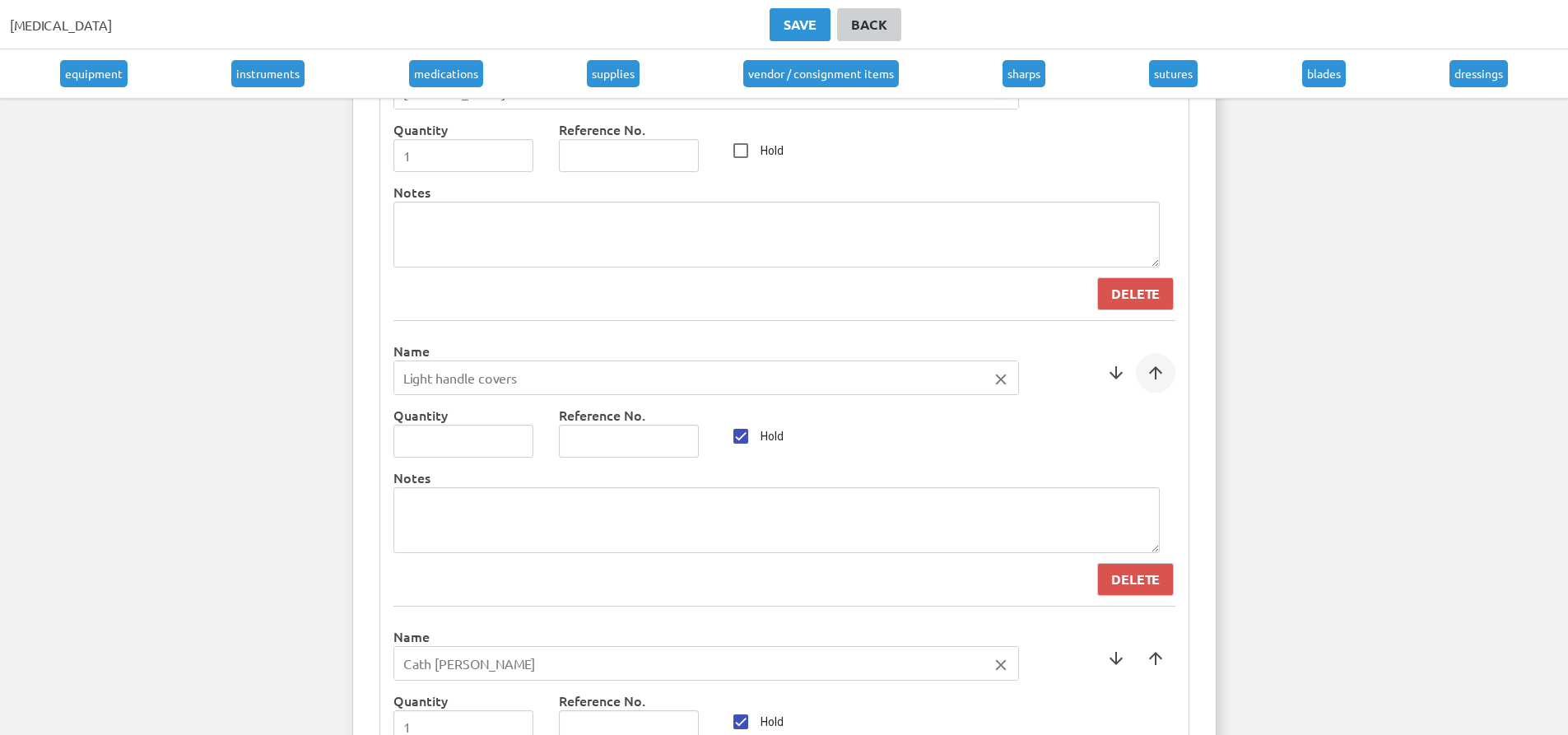
click at [1145, 368] on span at bounding box center [1156, 373] width 40 height 40
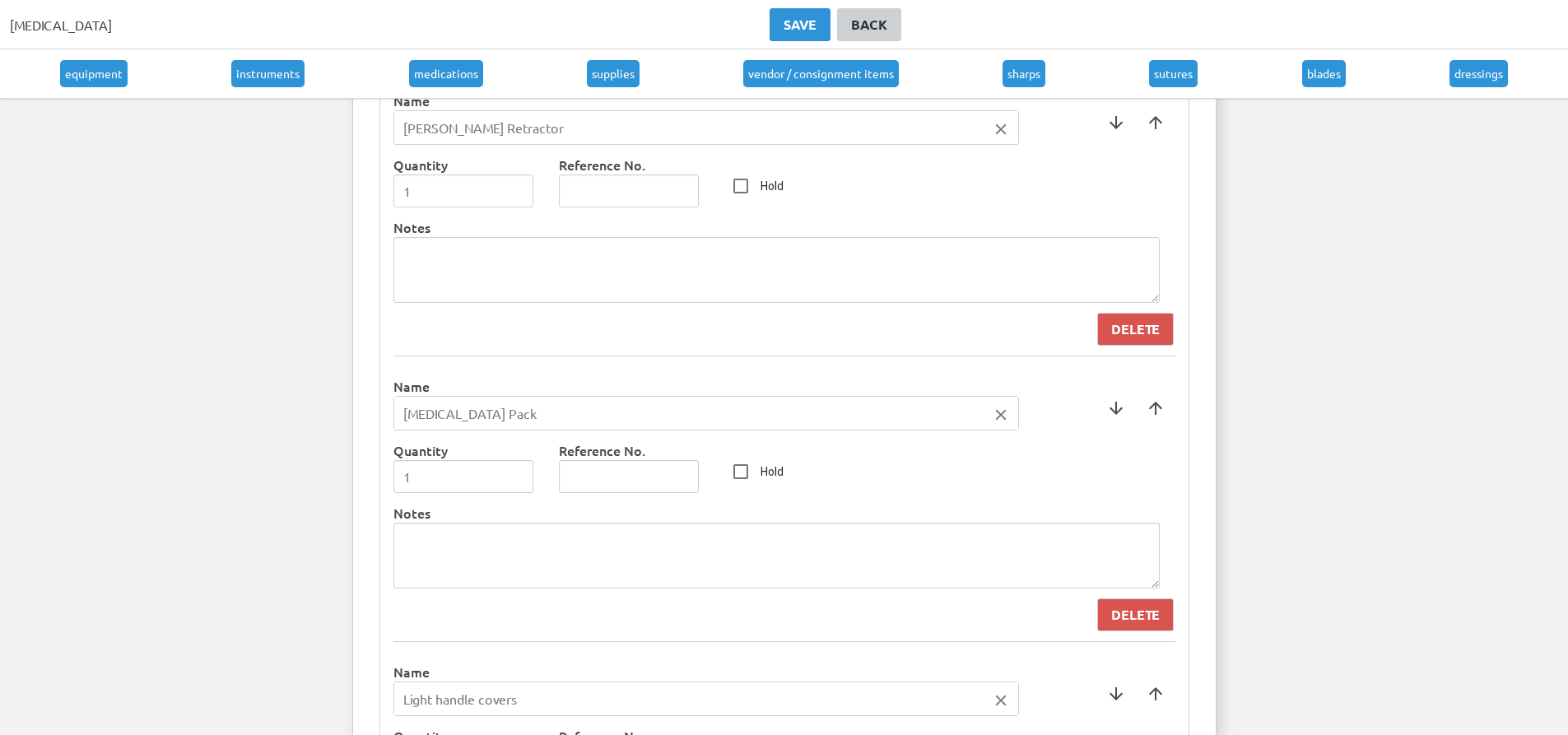
scroll to position [3983, 0]
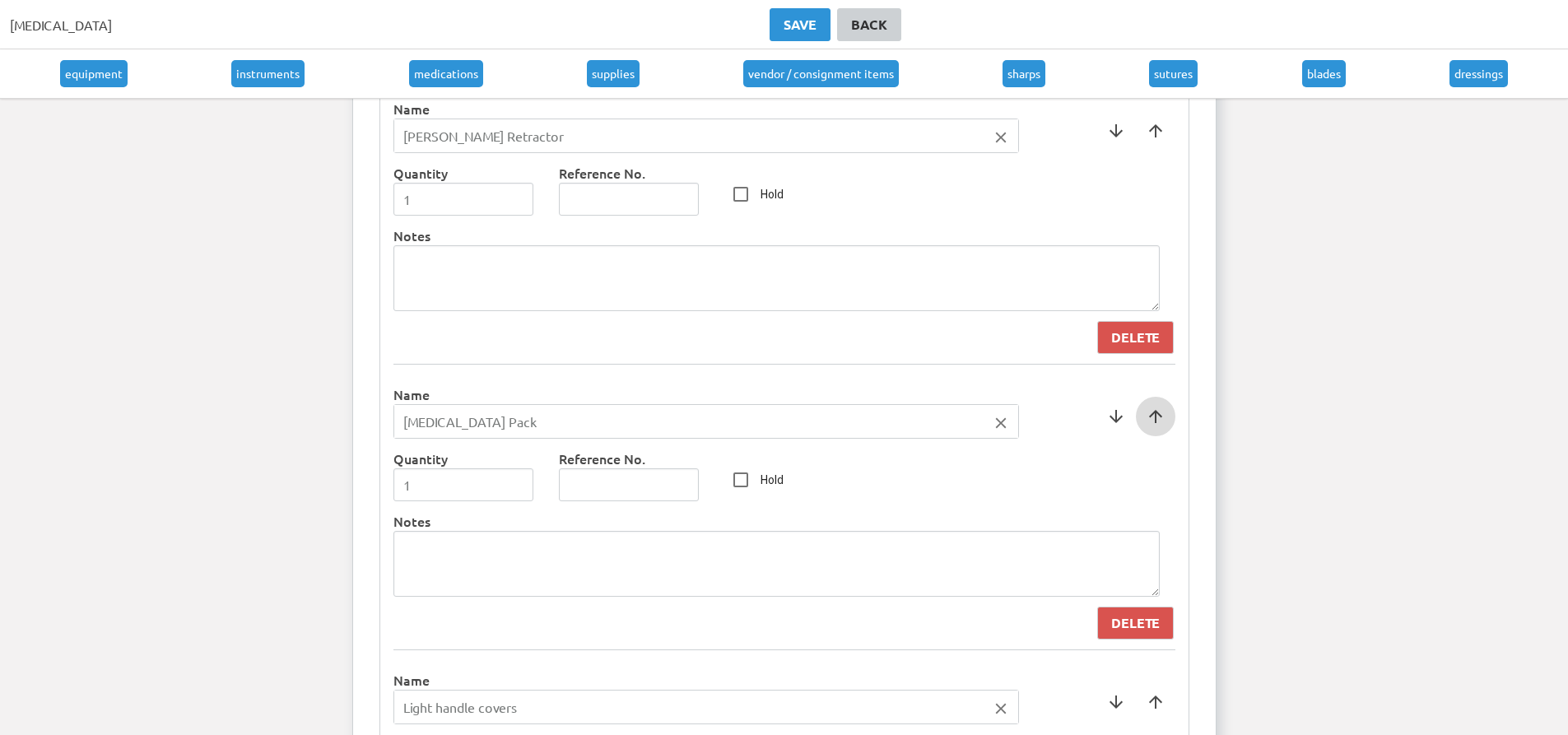
click at [1168, 419] on span at bounding box center [1156, 417] width 40 height 40
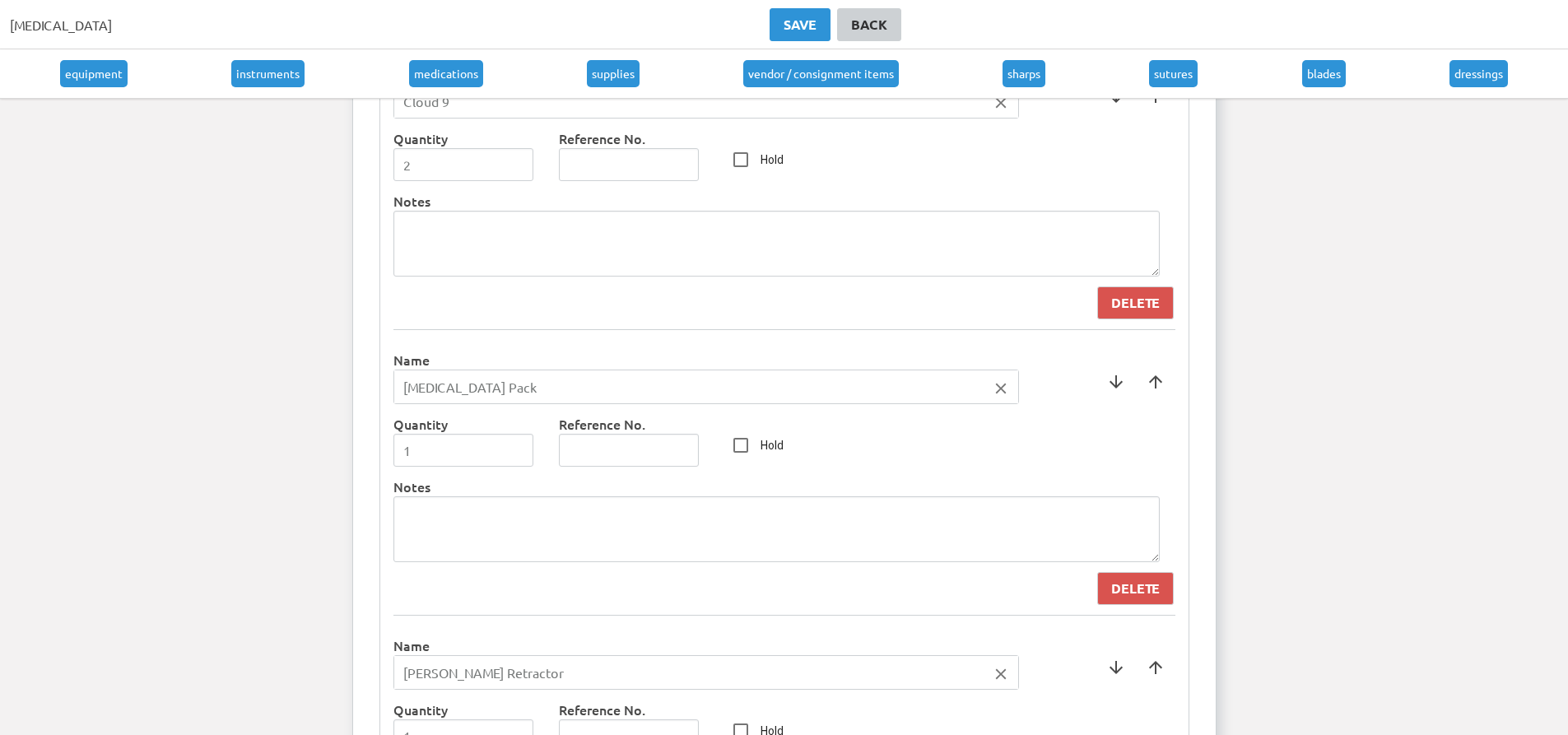
scroll to position [3653, 0]
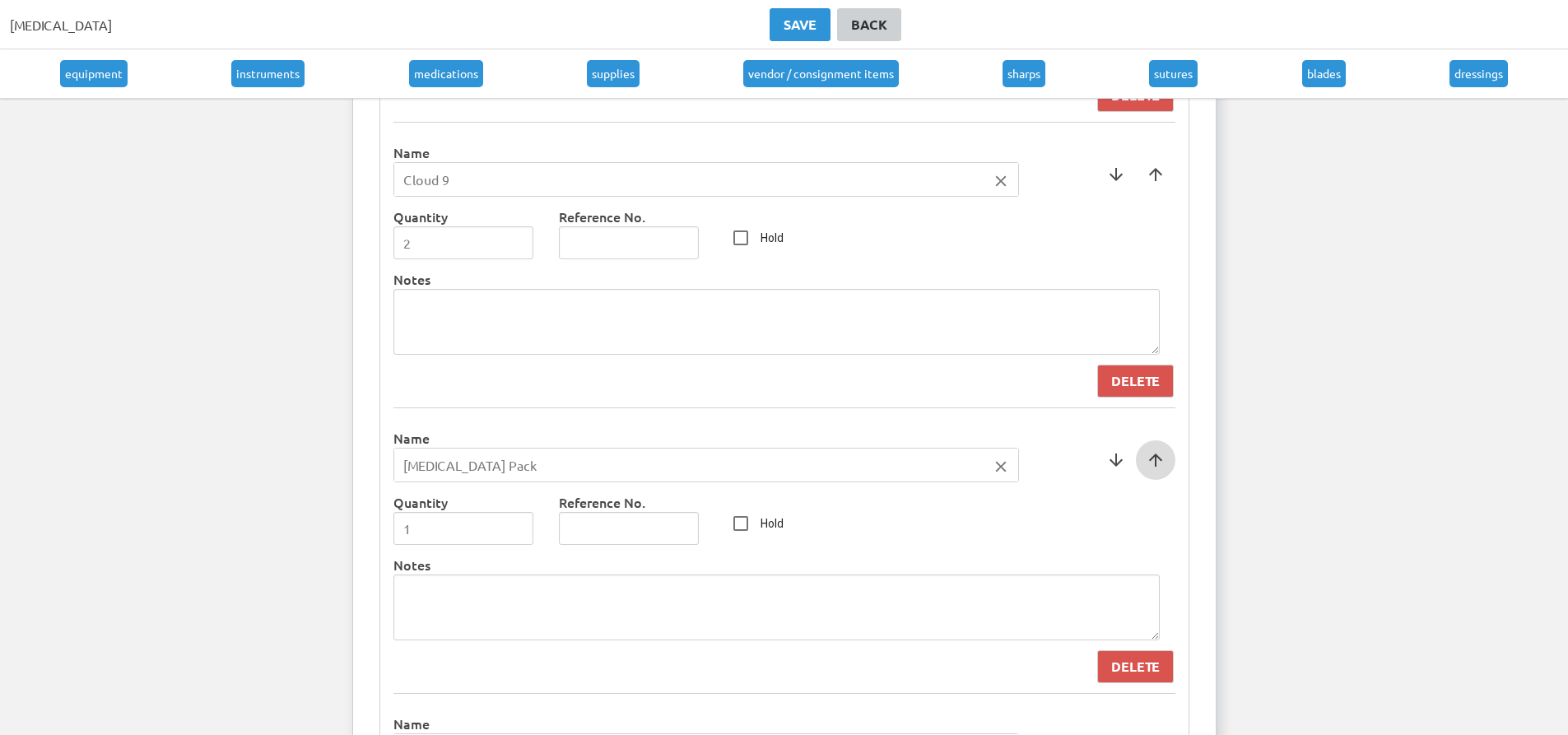
click at [1151, 462] on span at bounding box center [1156, 460] width 40 height 40
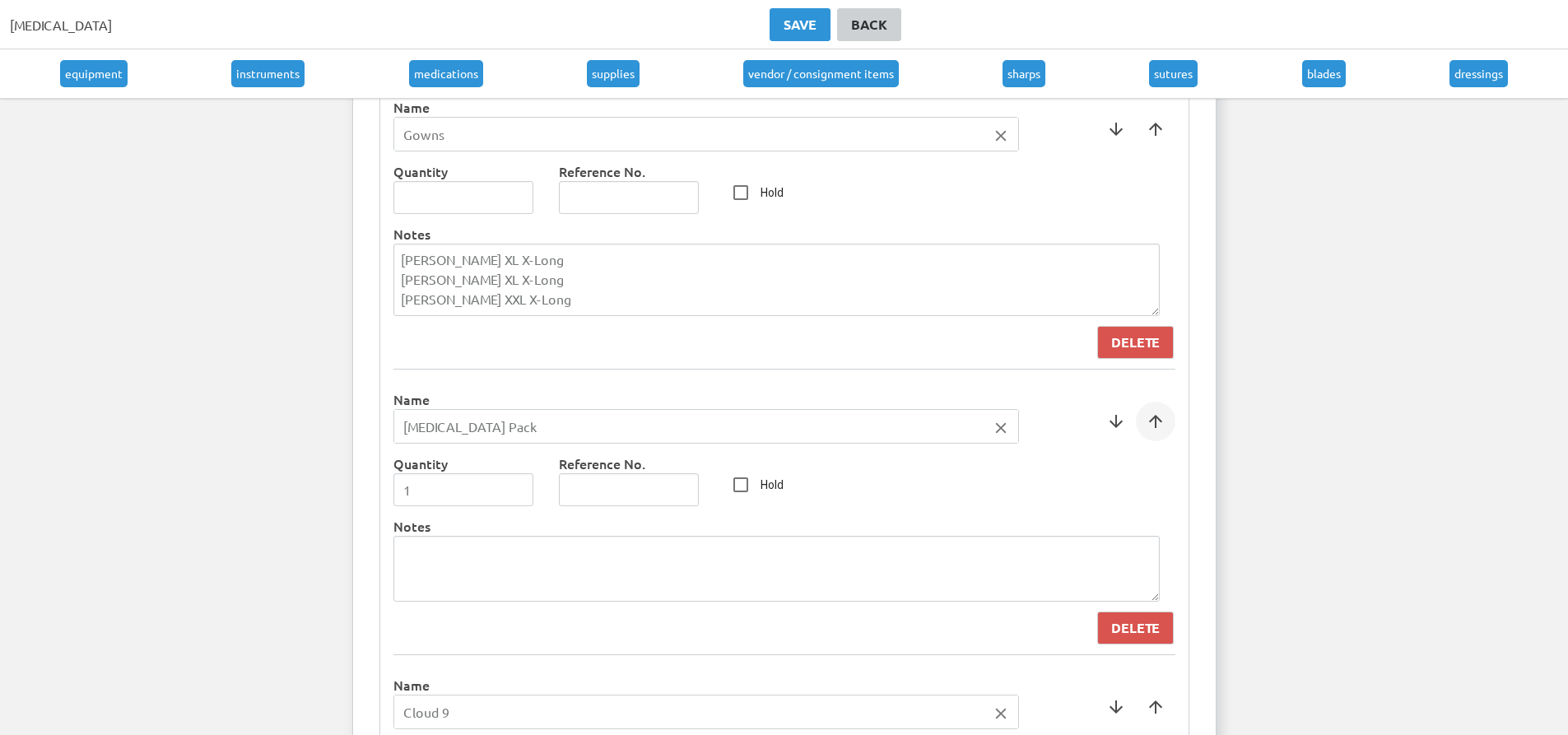
click at [1162, 422] on span at bounding box center [1156, 422] width 40 height 40
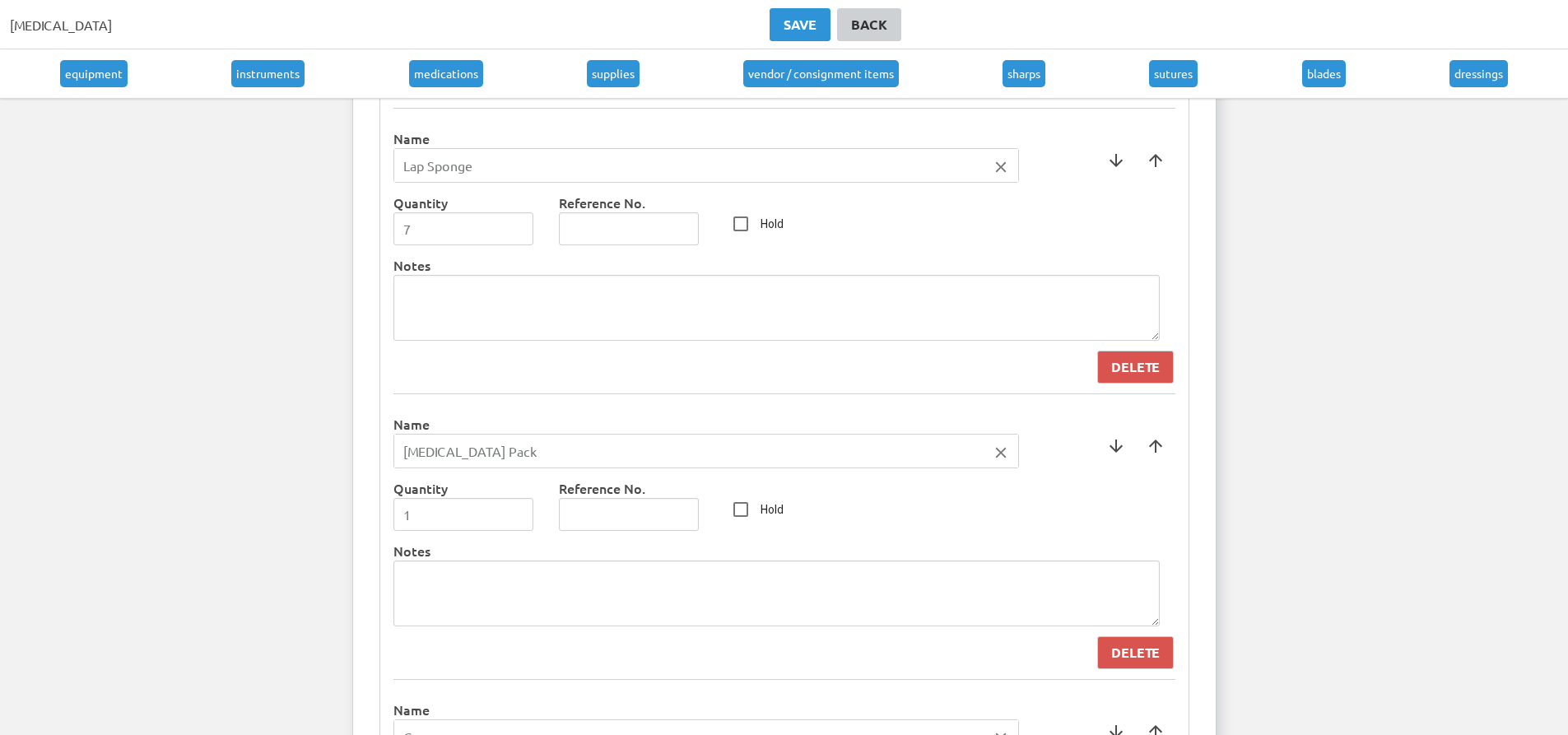
scroll to position [3078, 0]
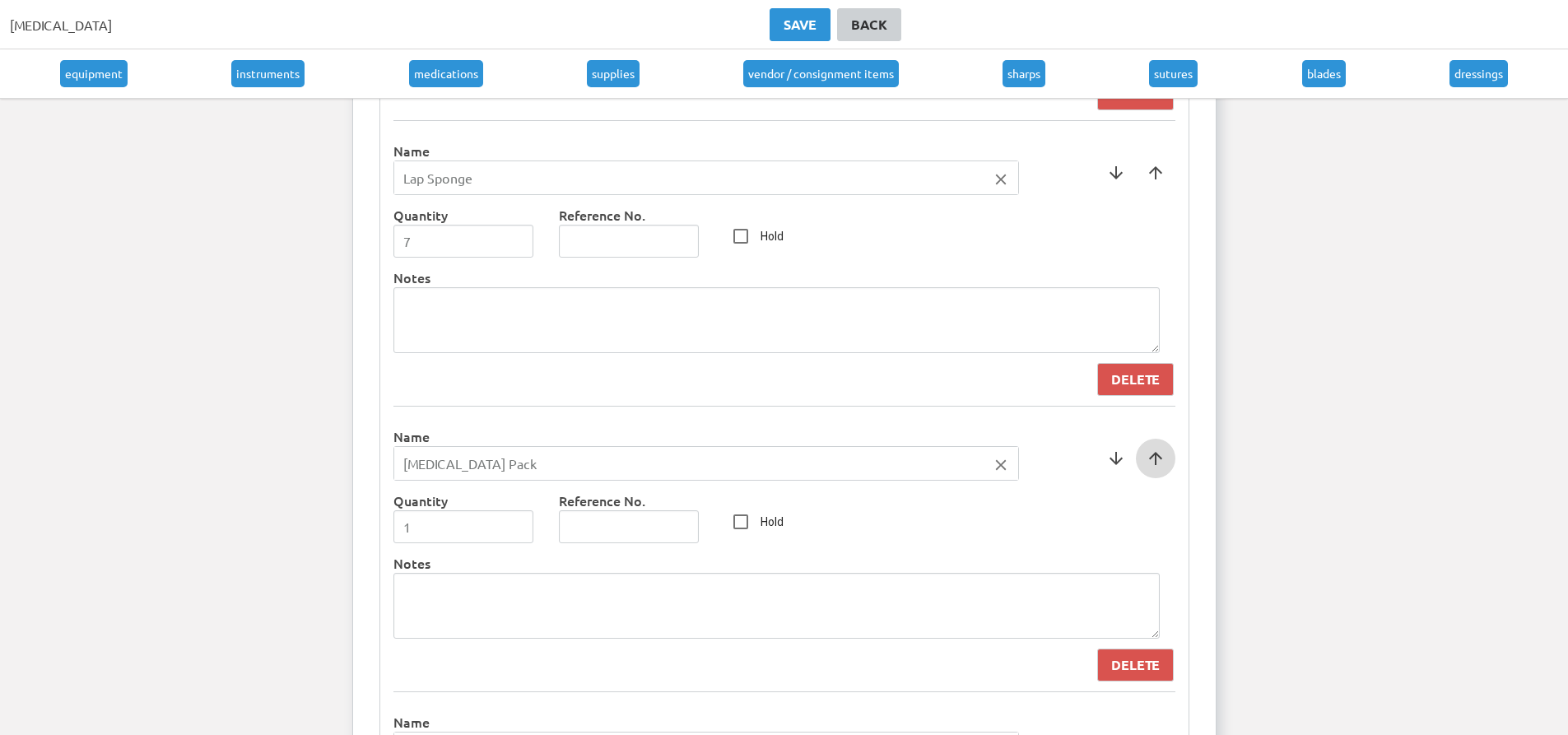
click at [1154, 458] on span at bounding box center [1156, 459] width 40 height 40
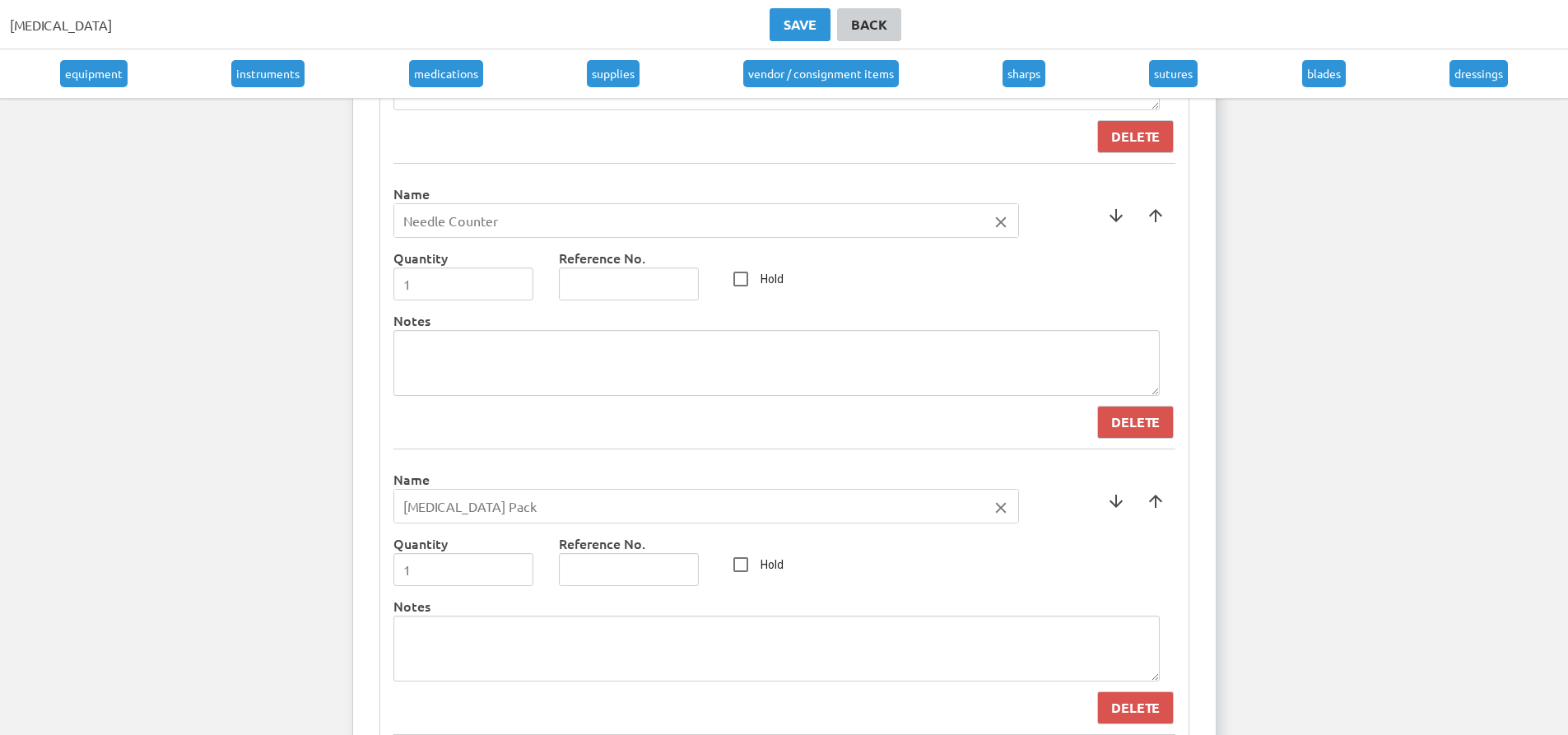
scroll to position [2748, 0]
click at [1162, 501] on span at bounding box center [1156, 503] width 40 height 40
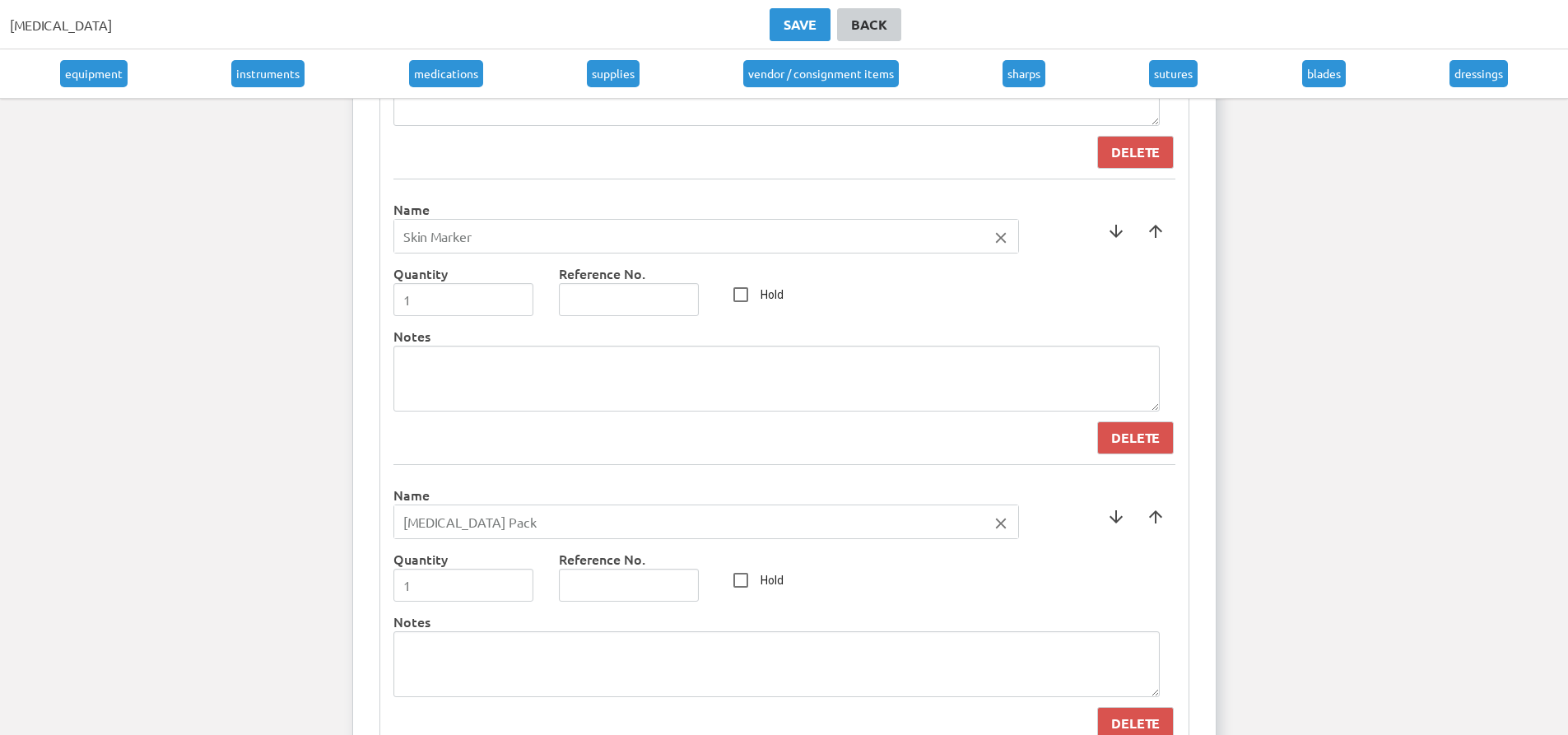
scroll to position [2419, 0]
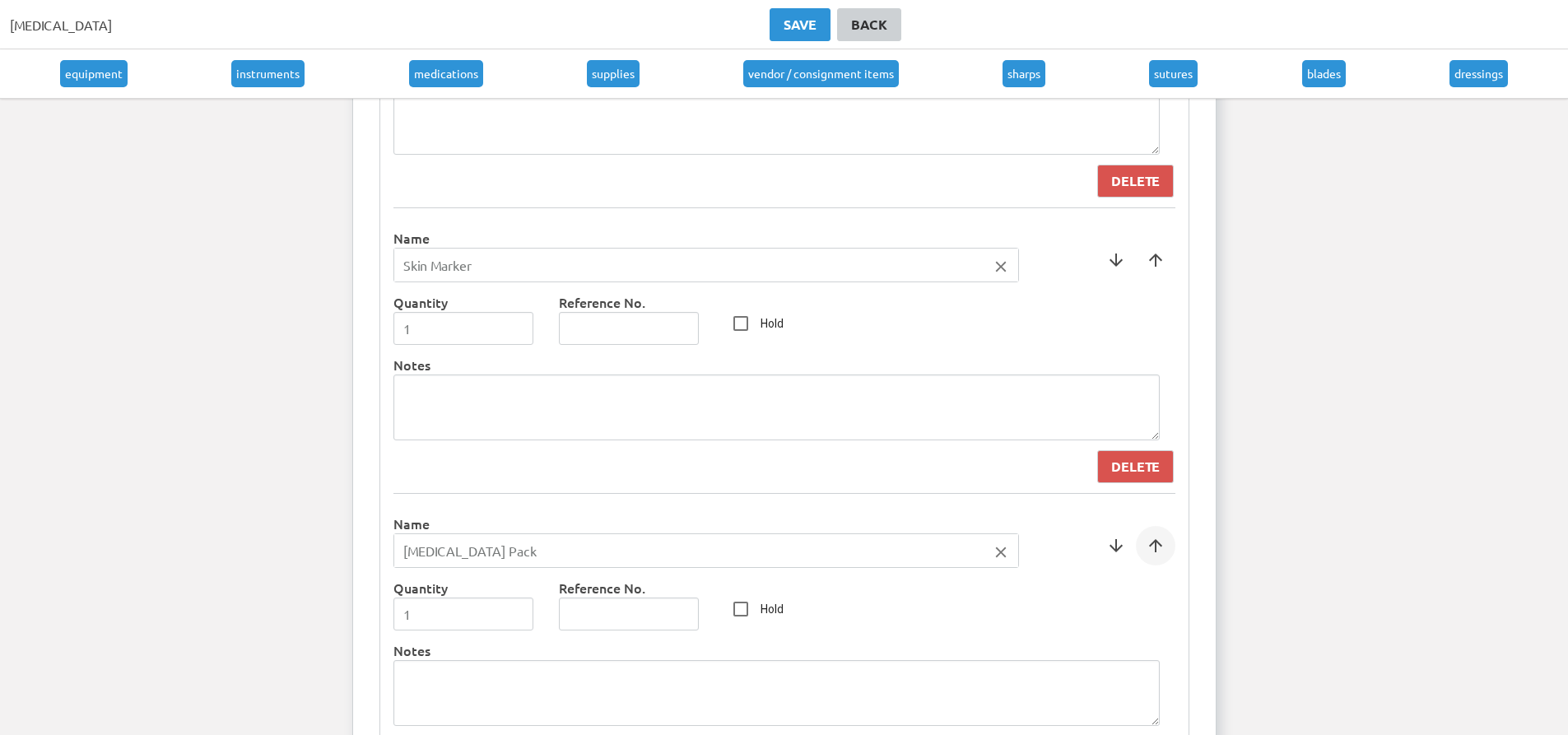
click at [1167, 551] on span at bounding box center [1156, 546] width 40 height 40
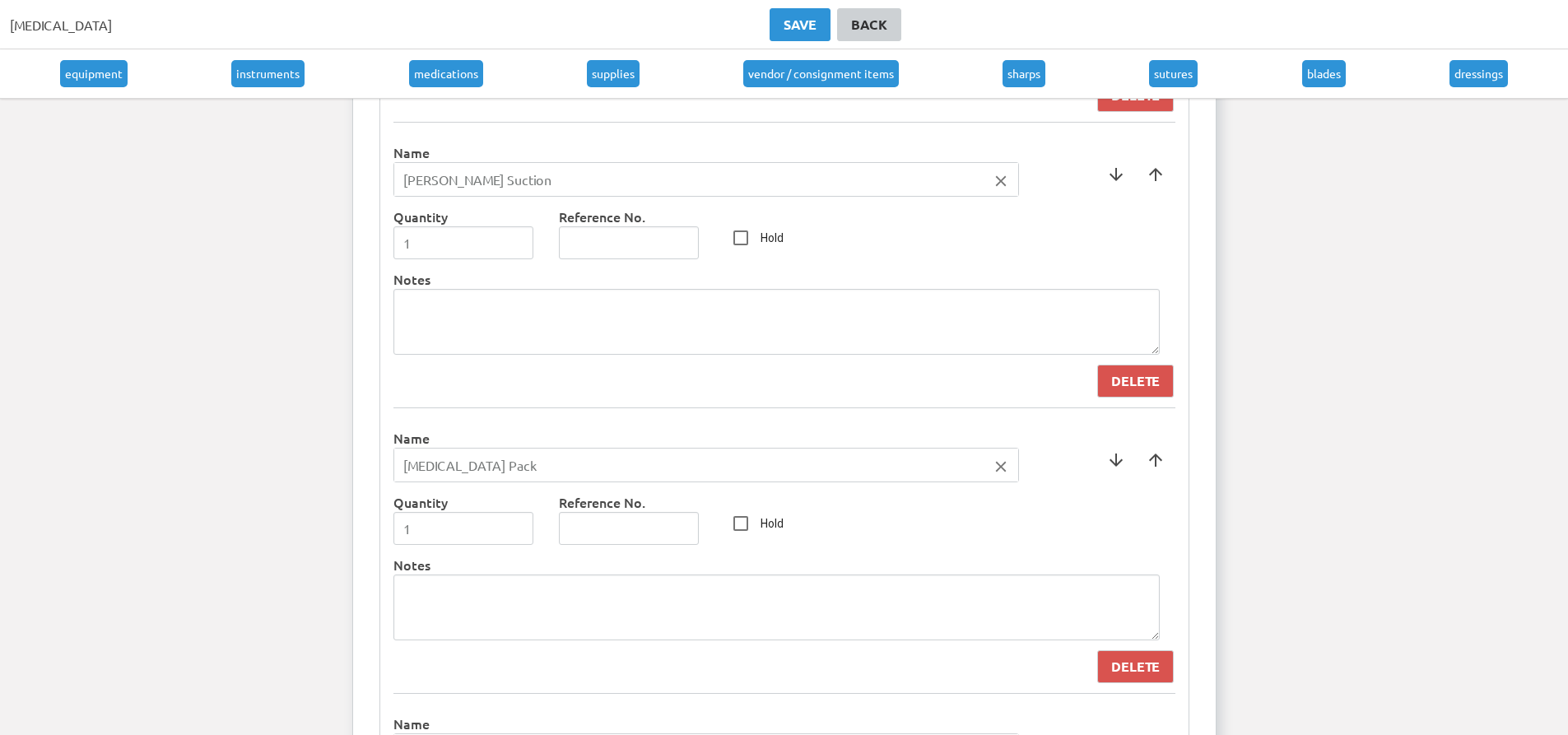
scroll to position [2172, 0]
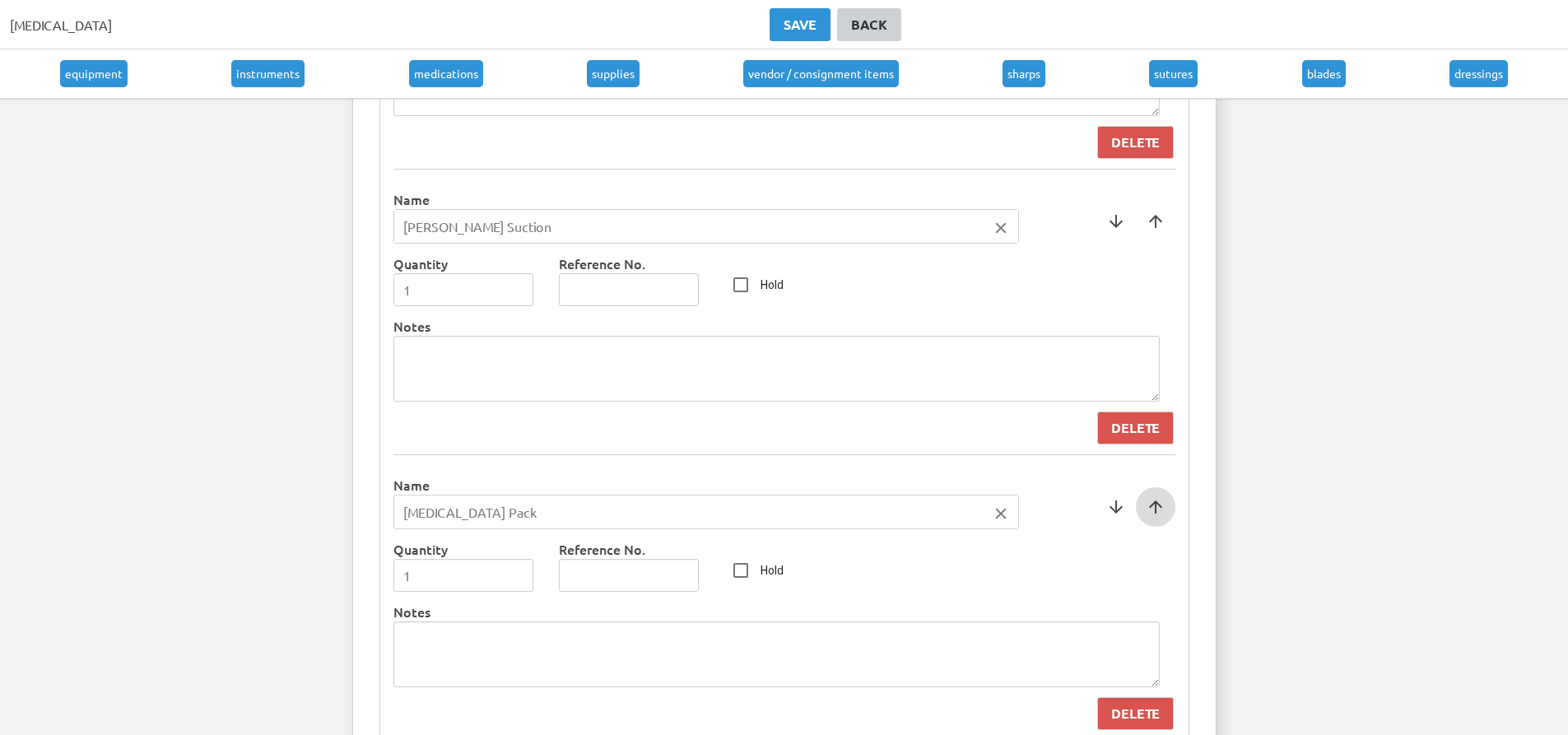
click at [1155, 510] on span at bounding box center [1156, 507] width 40 height 40
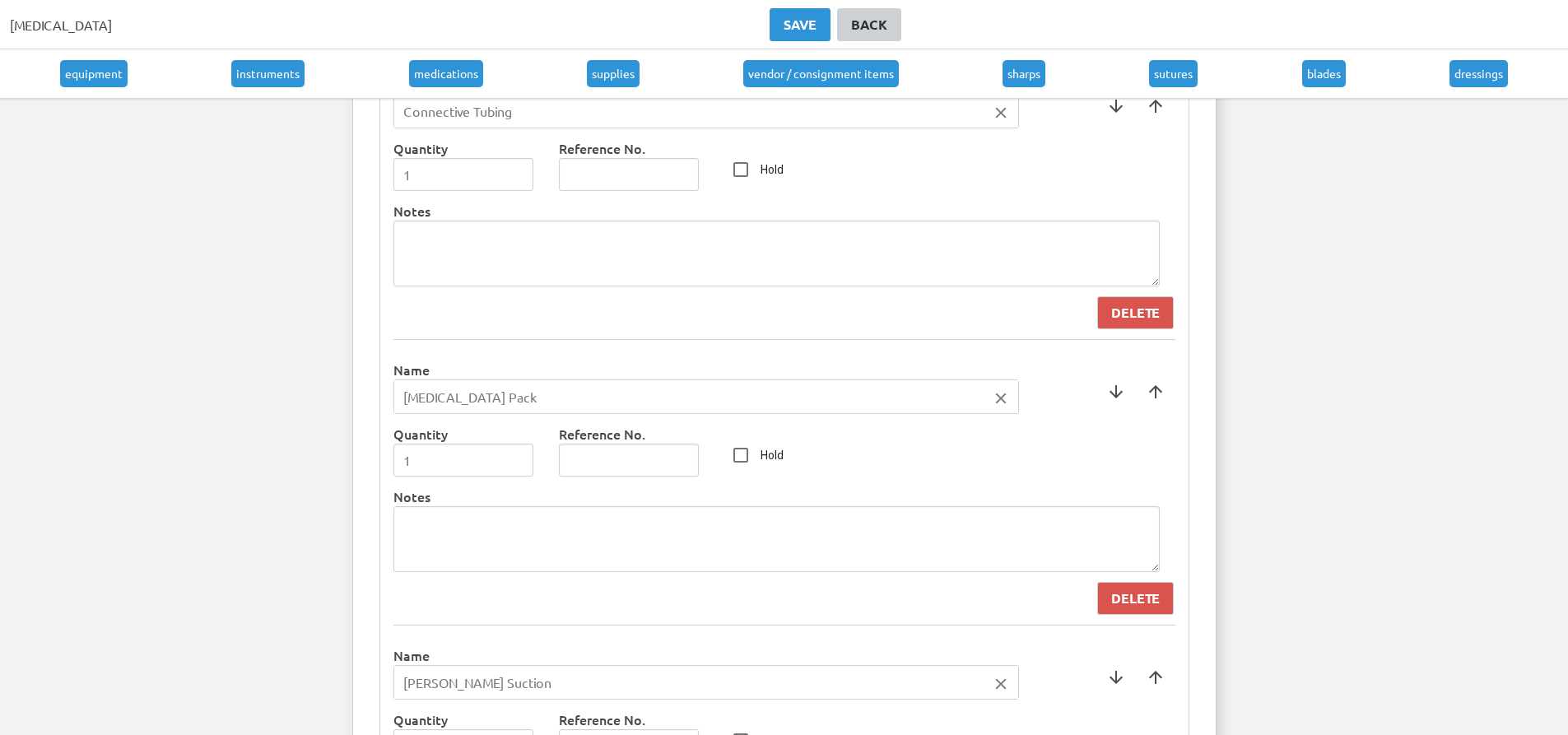
scroll to position [1925, 0]
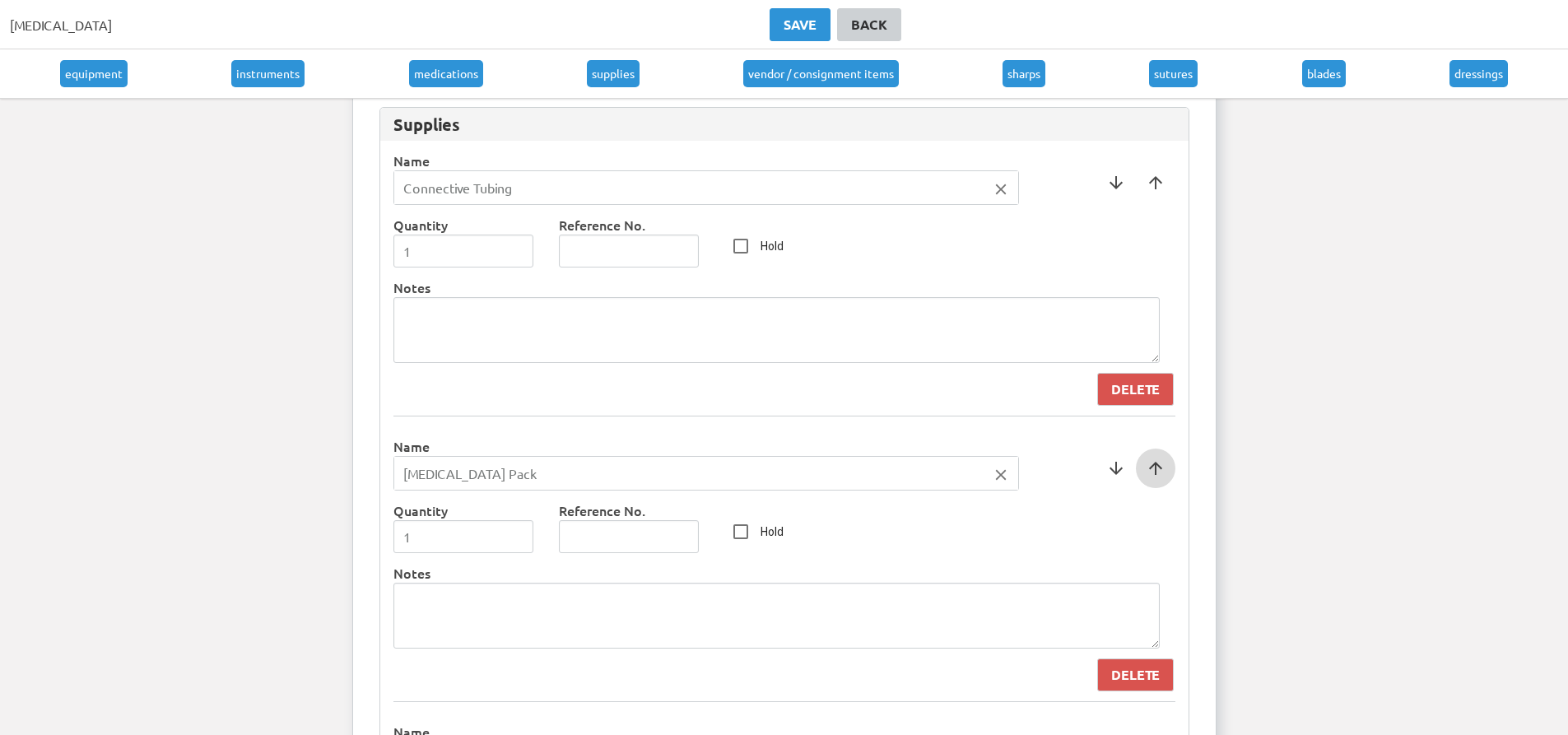
click at [1156, 477] on span at bounding box center [1156, 468] width 40 height 40
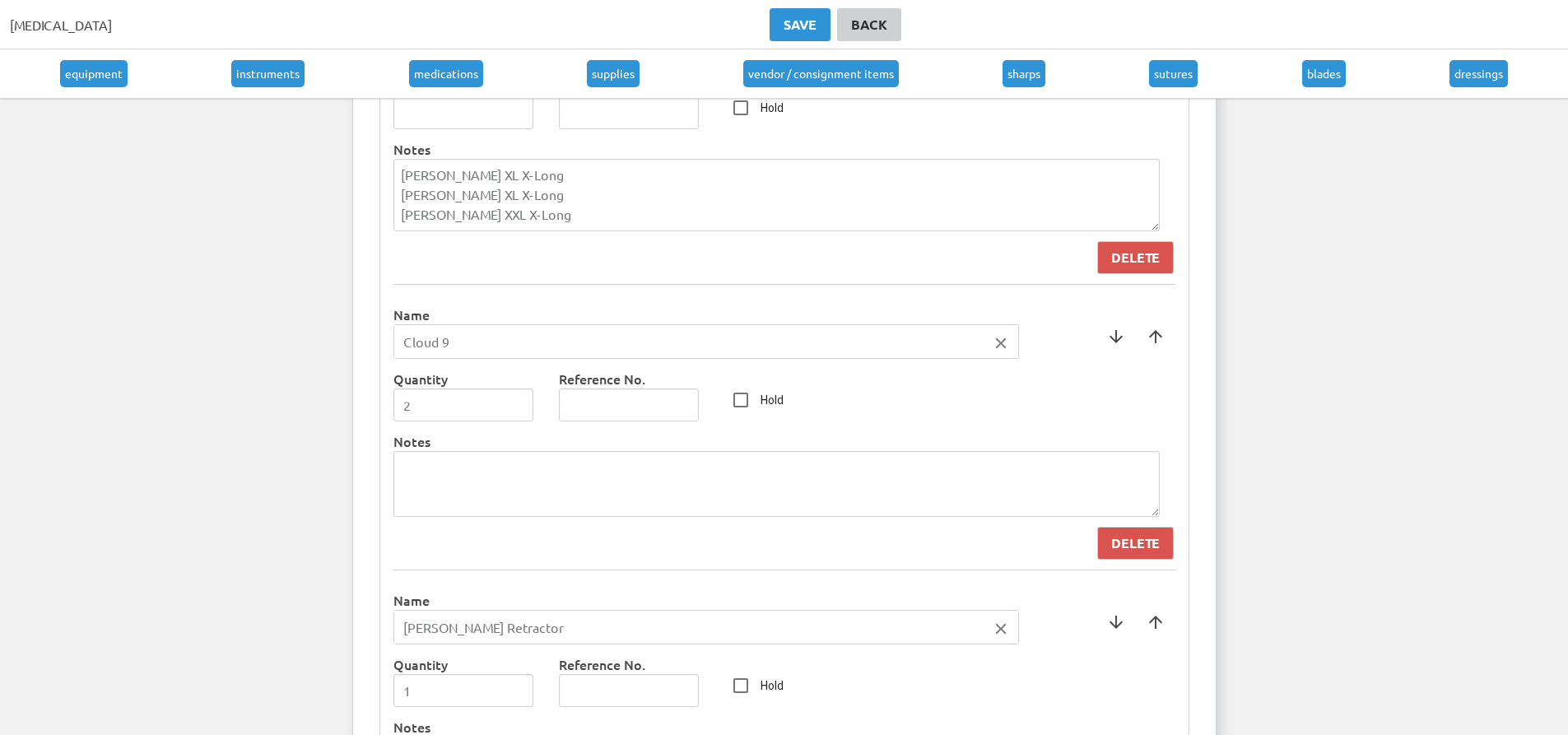
scroll to position [3819, 0]
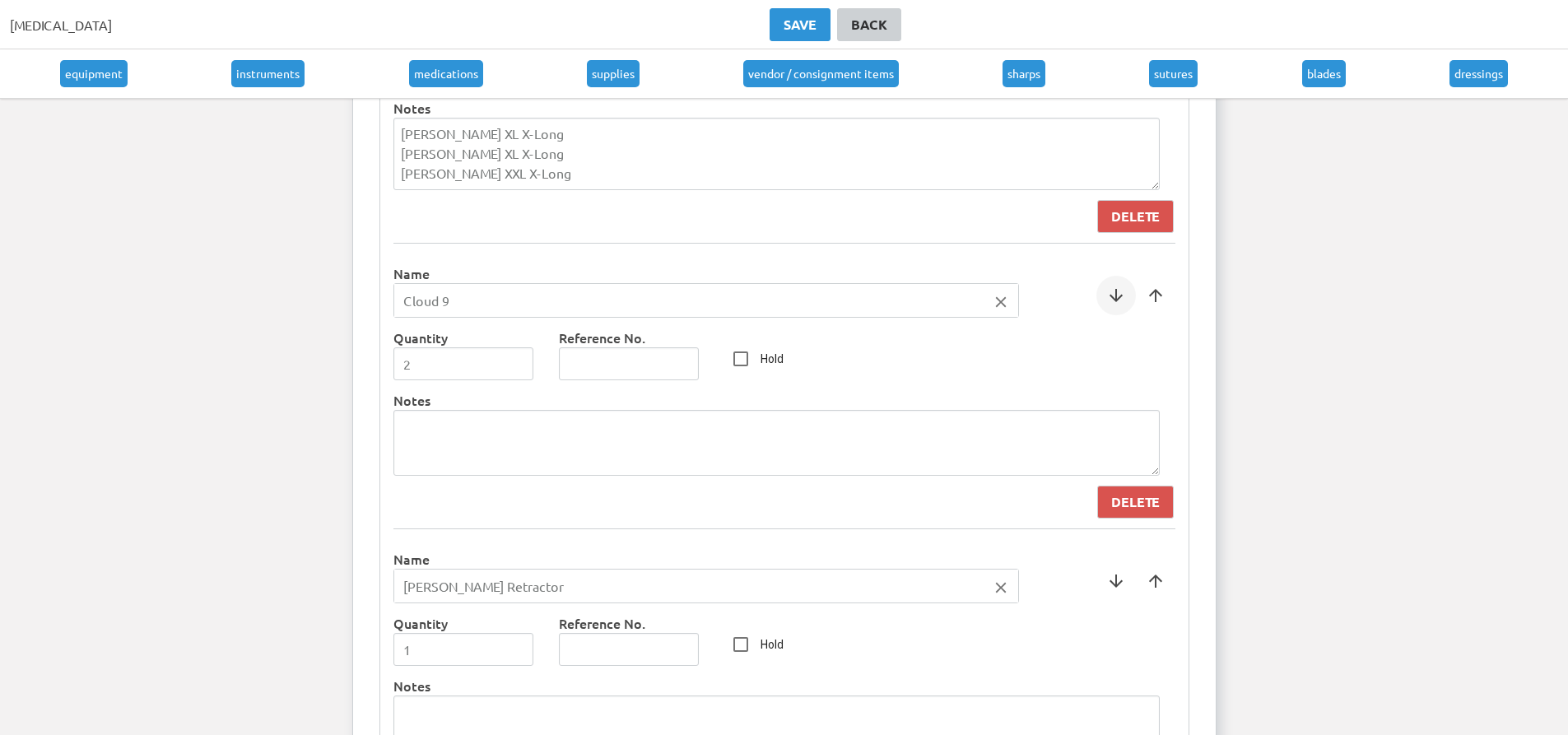
click at [1114, 306] on span at bounding box center [1116, 295] width 40 height 40
click at [1129, 581] on span at bounding box center [1116, 581] width 40 height 40
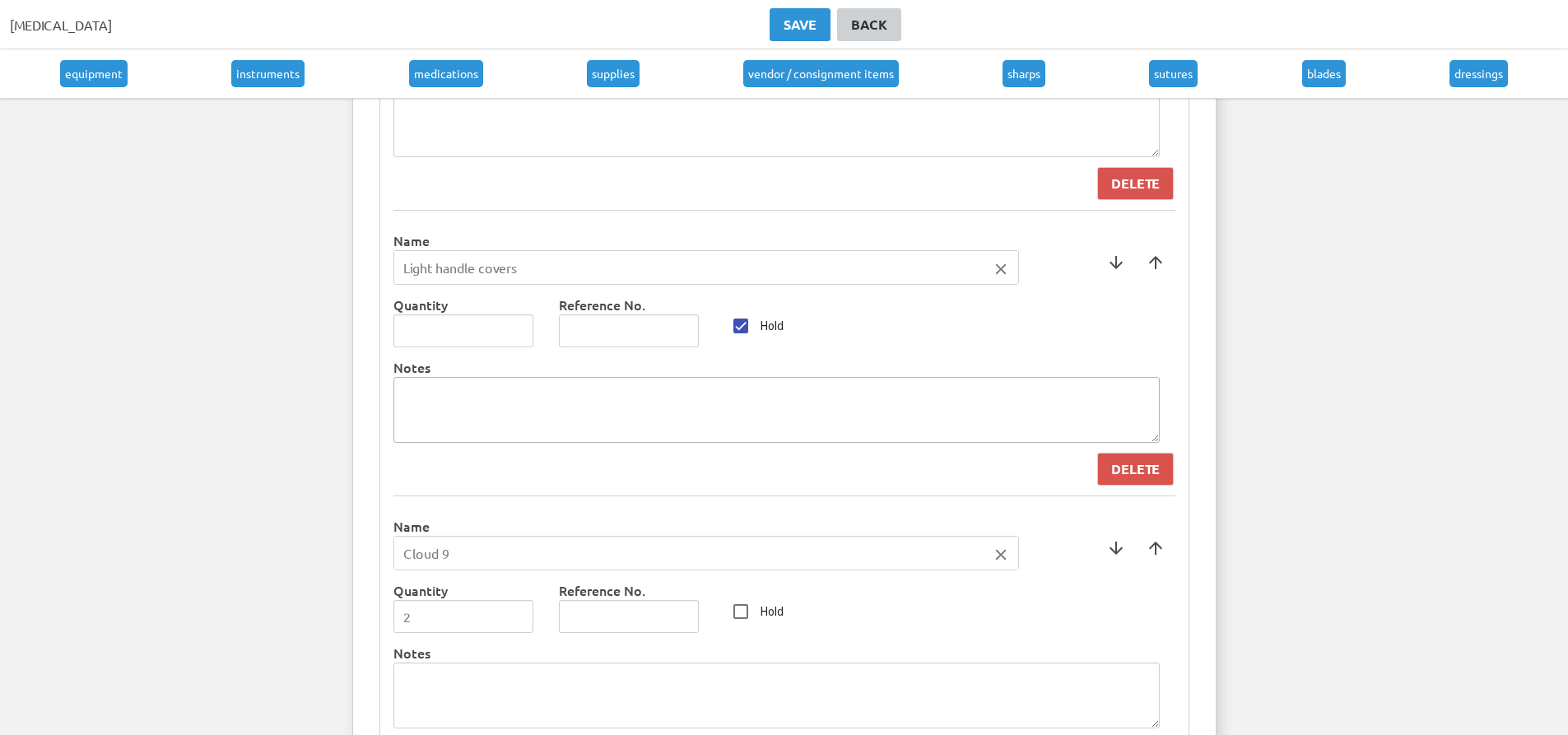
scroll to position [4148, 0]
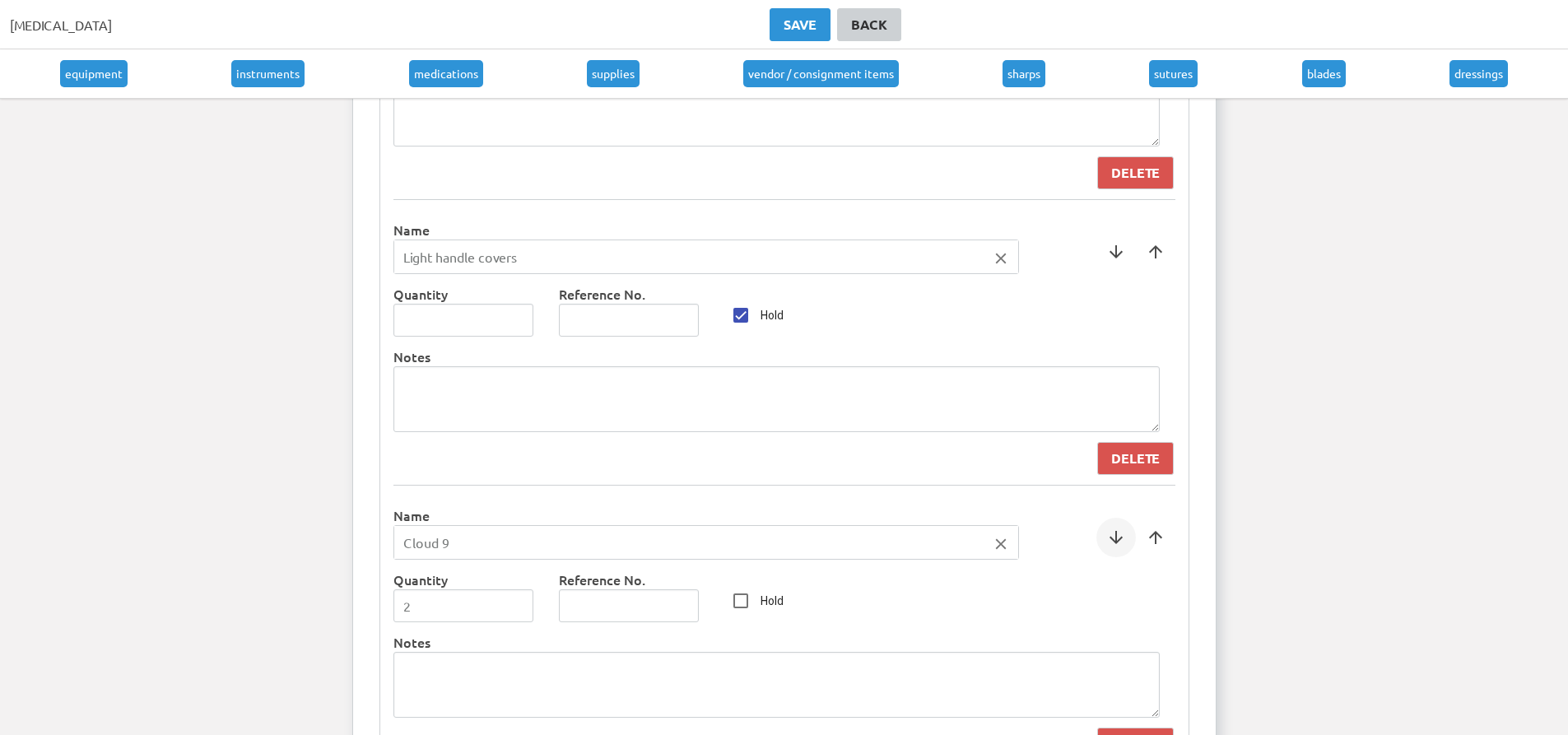
click at [1127, 540] on span at bounding box center [1116, 538] width 40 height 40
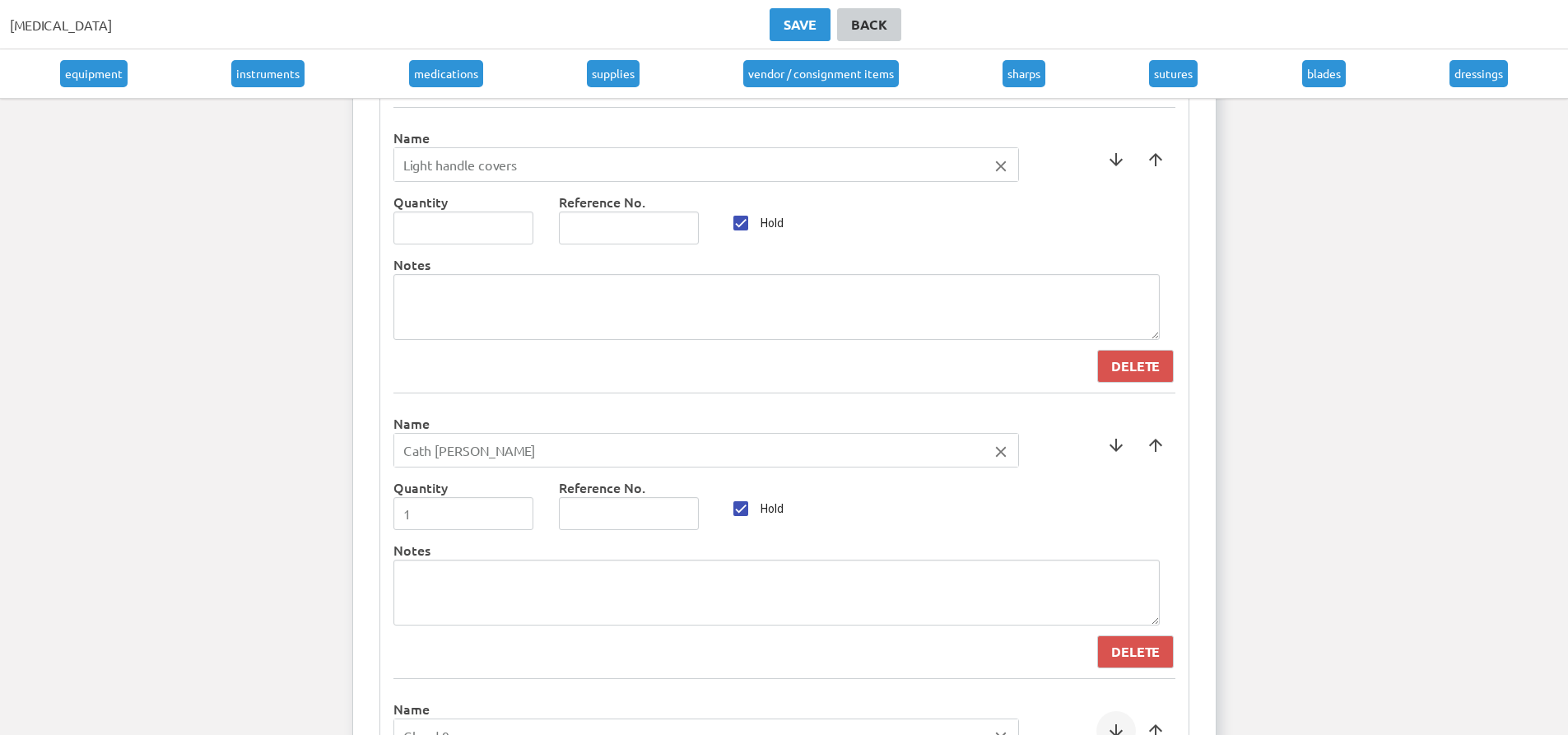
scroll to position [4313, 0]
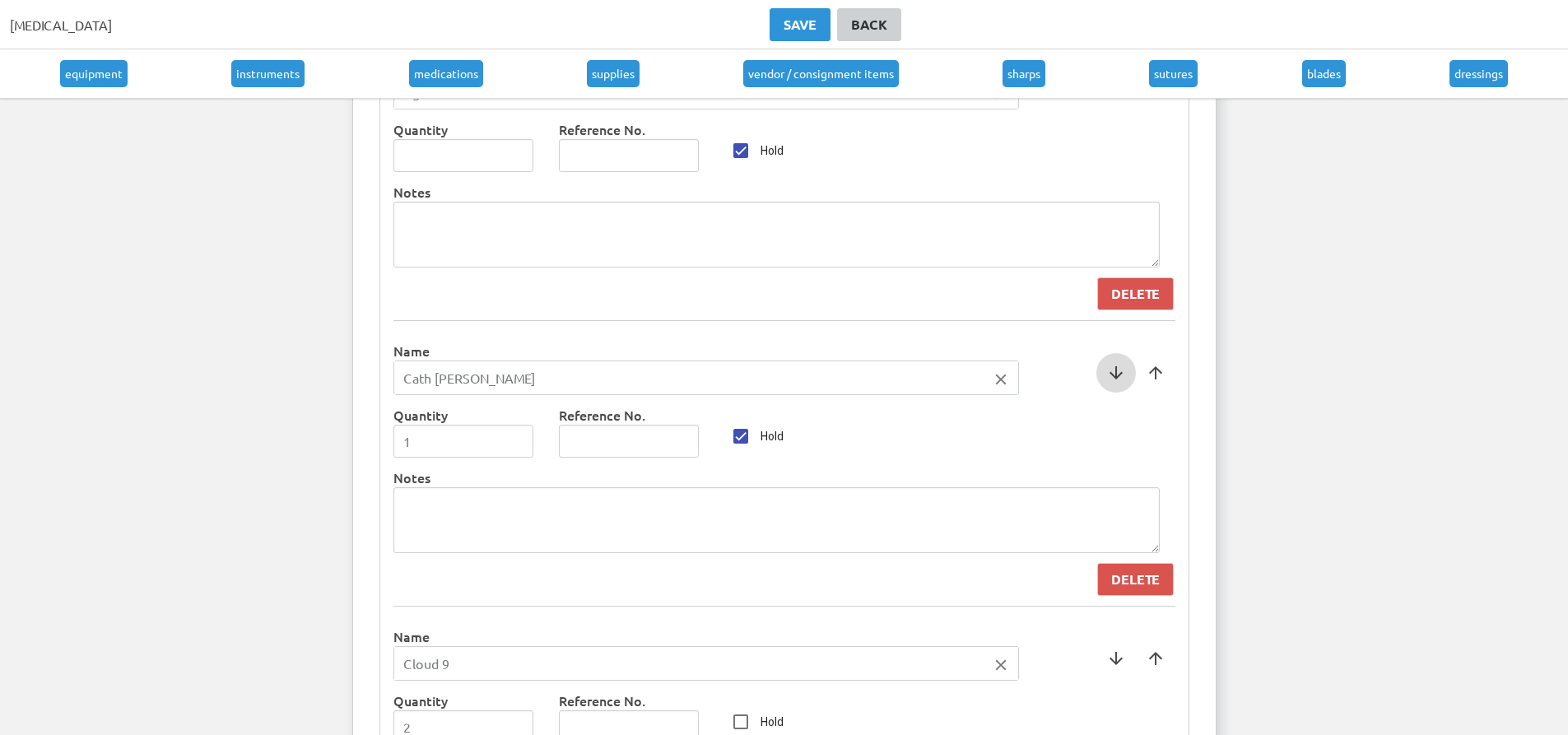
click at [1111, 380] on span at bounding box center [1116, 373] width 40 height 40
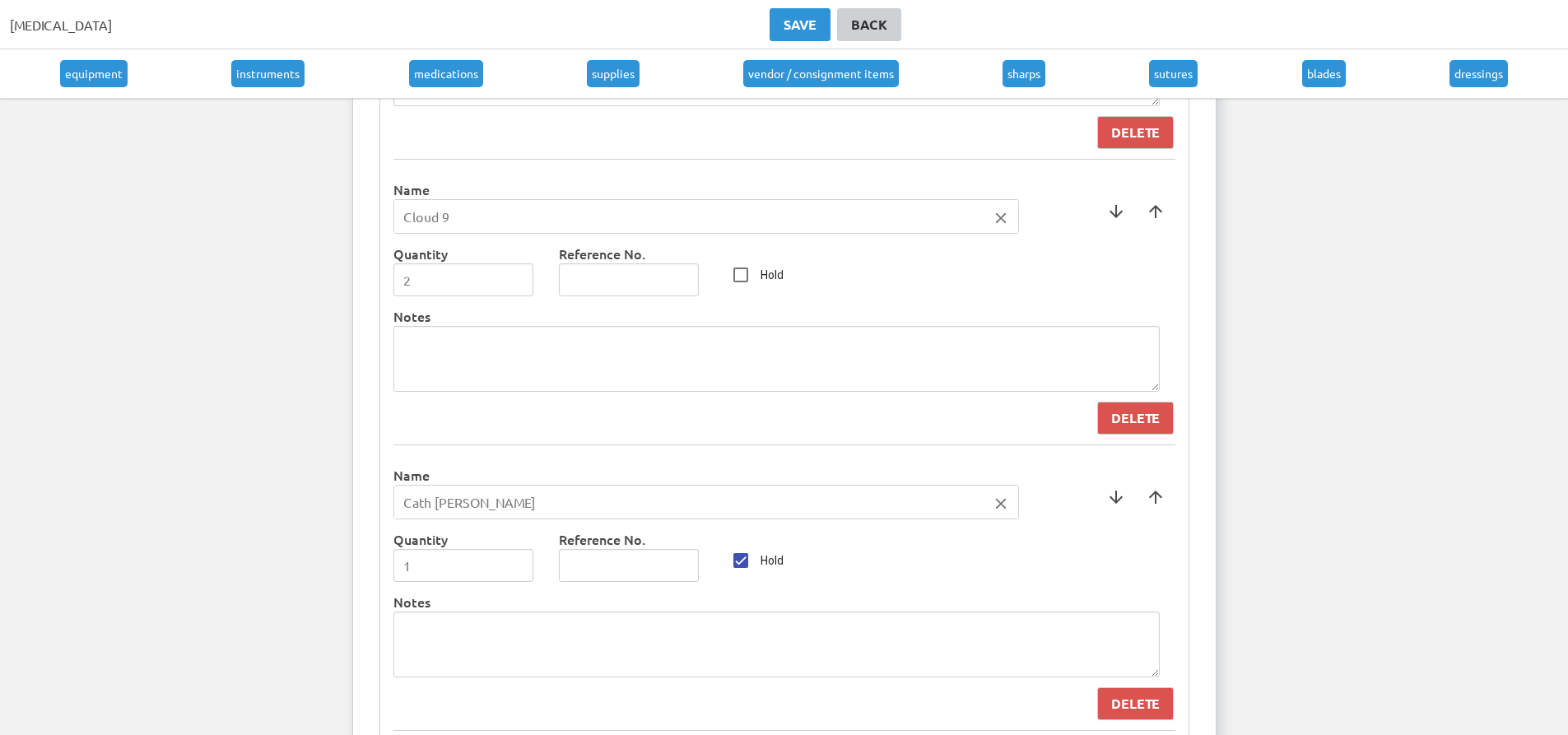
scroll to position [4477, 0]
click at [1108, 502] on span at bounding box center [1116, 494] width 40 height 40
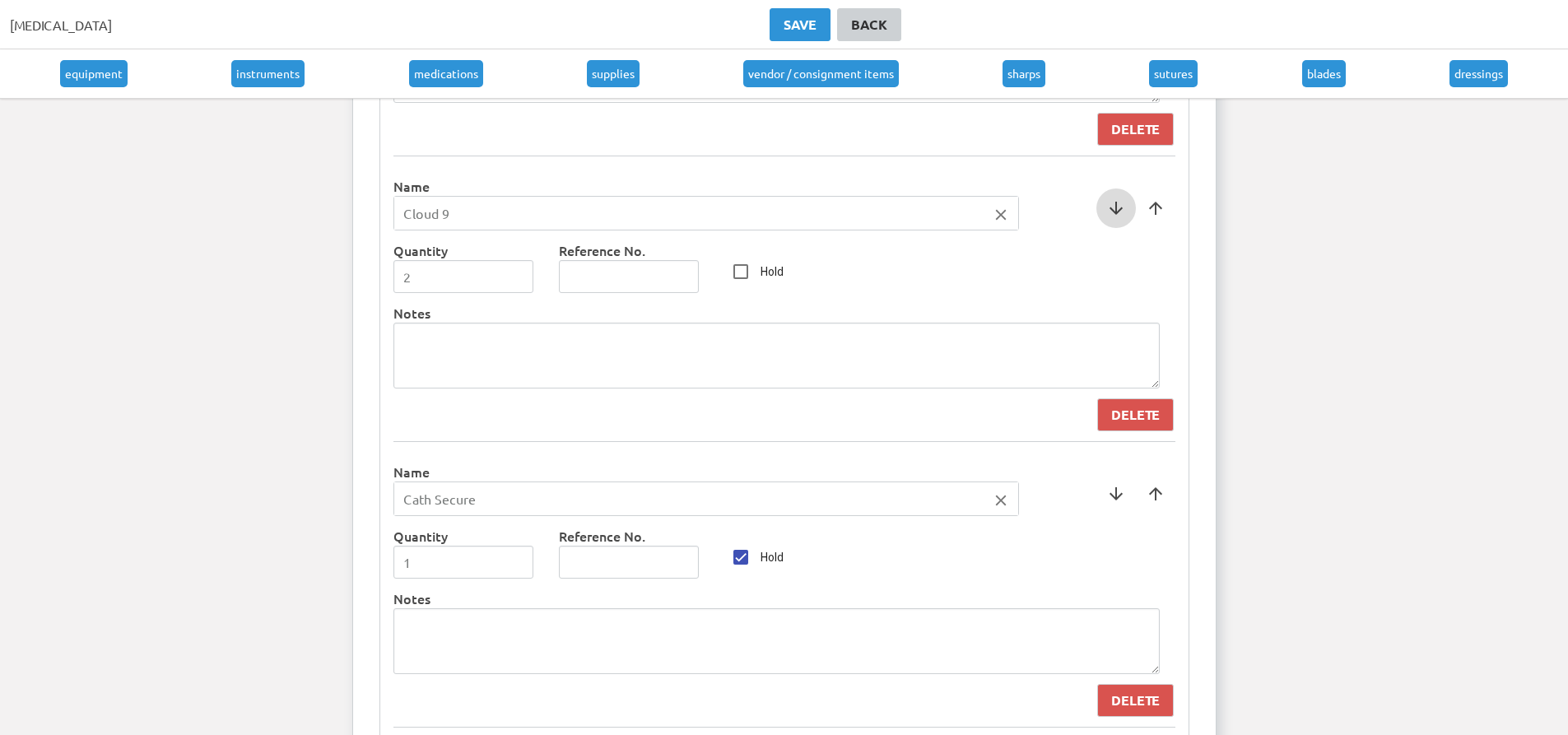
click at [1120, 220] on span at bounding box center [1116, 208] width 40 height 40
click at [1108, 214] on span at bounding box center [1116, 208] width 40 height 40
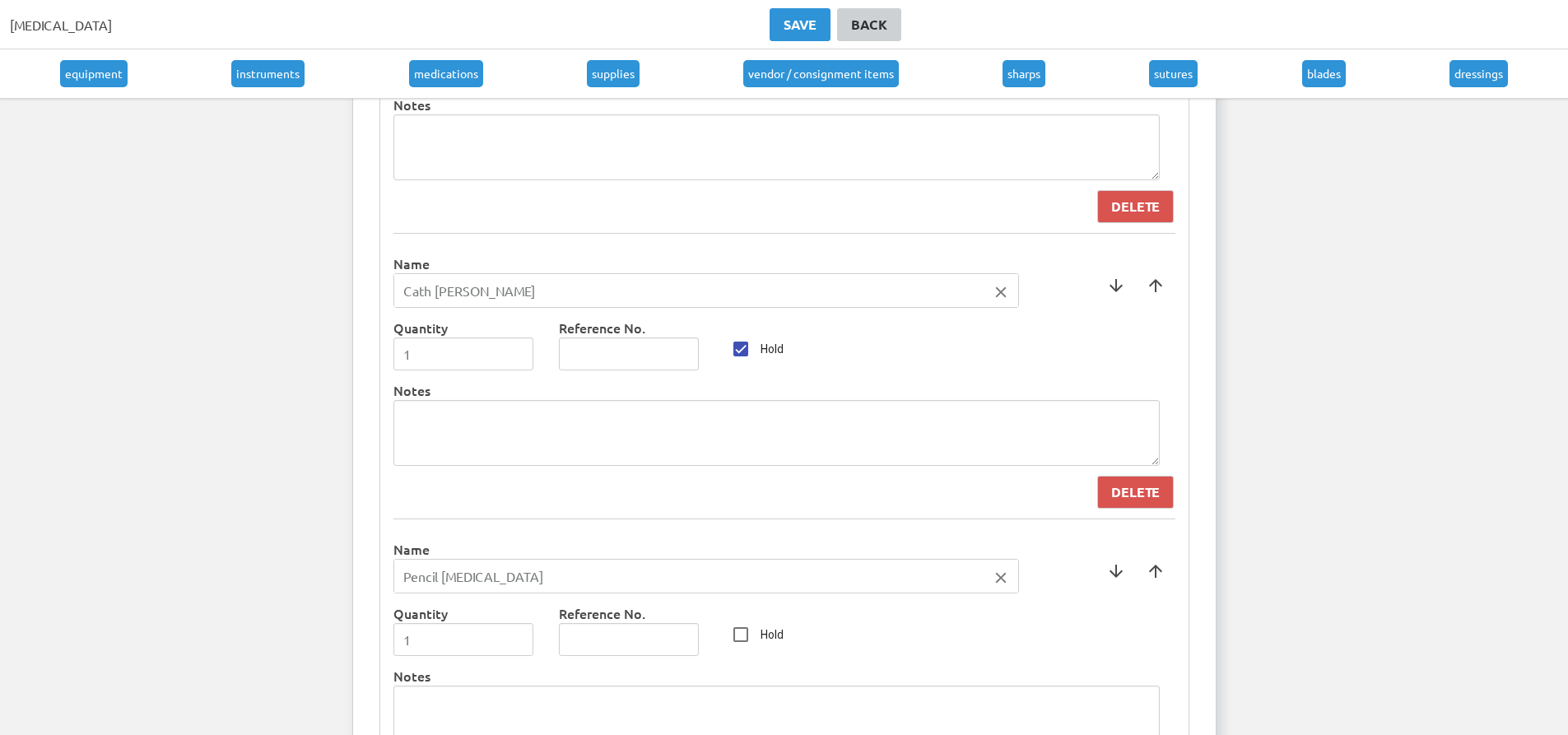
scroll to position [5054, 0]
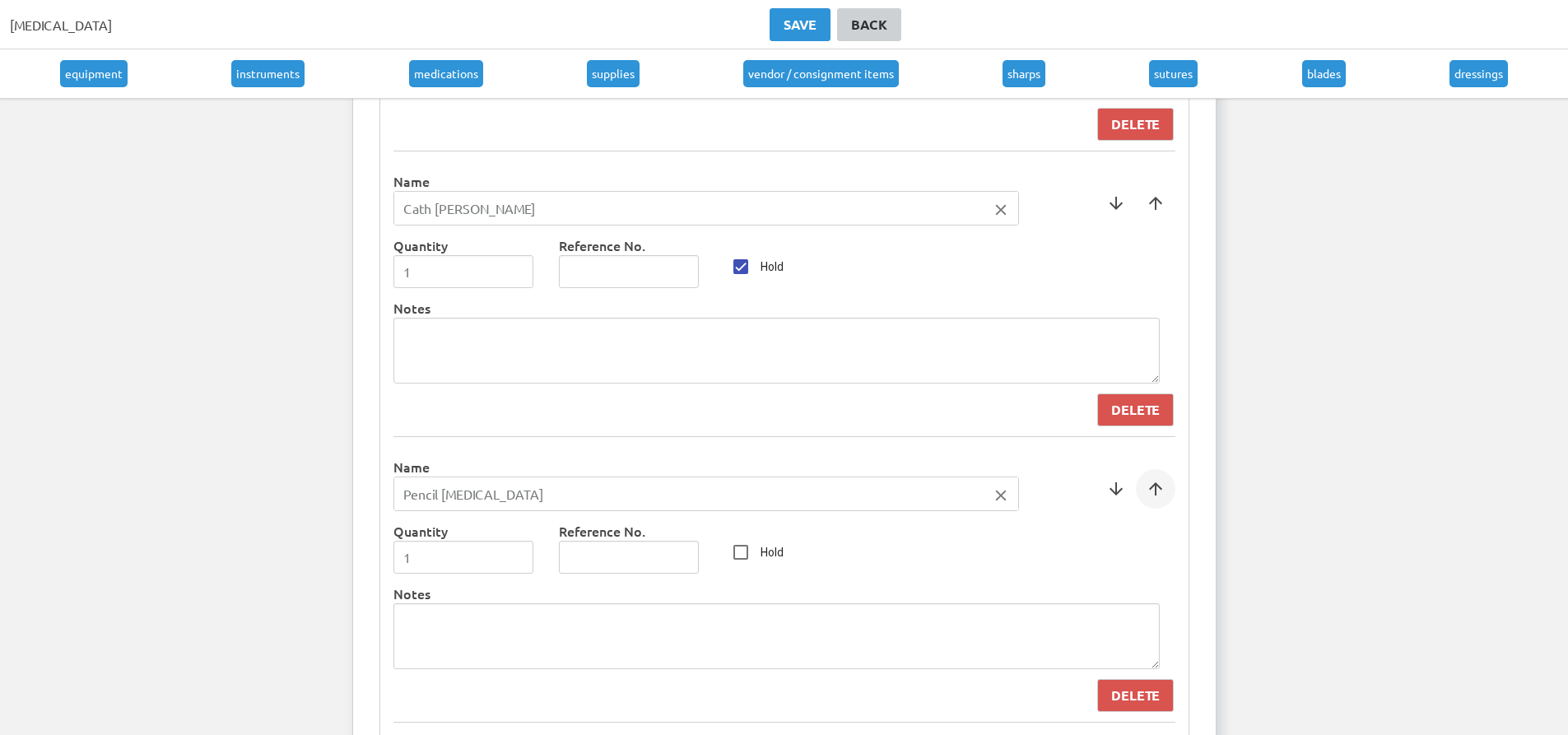
click at [1148, 479] on span at bounding box center [1156, 489] width 40 height 40
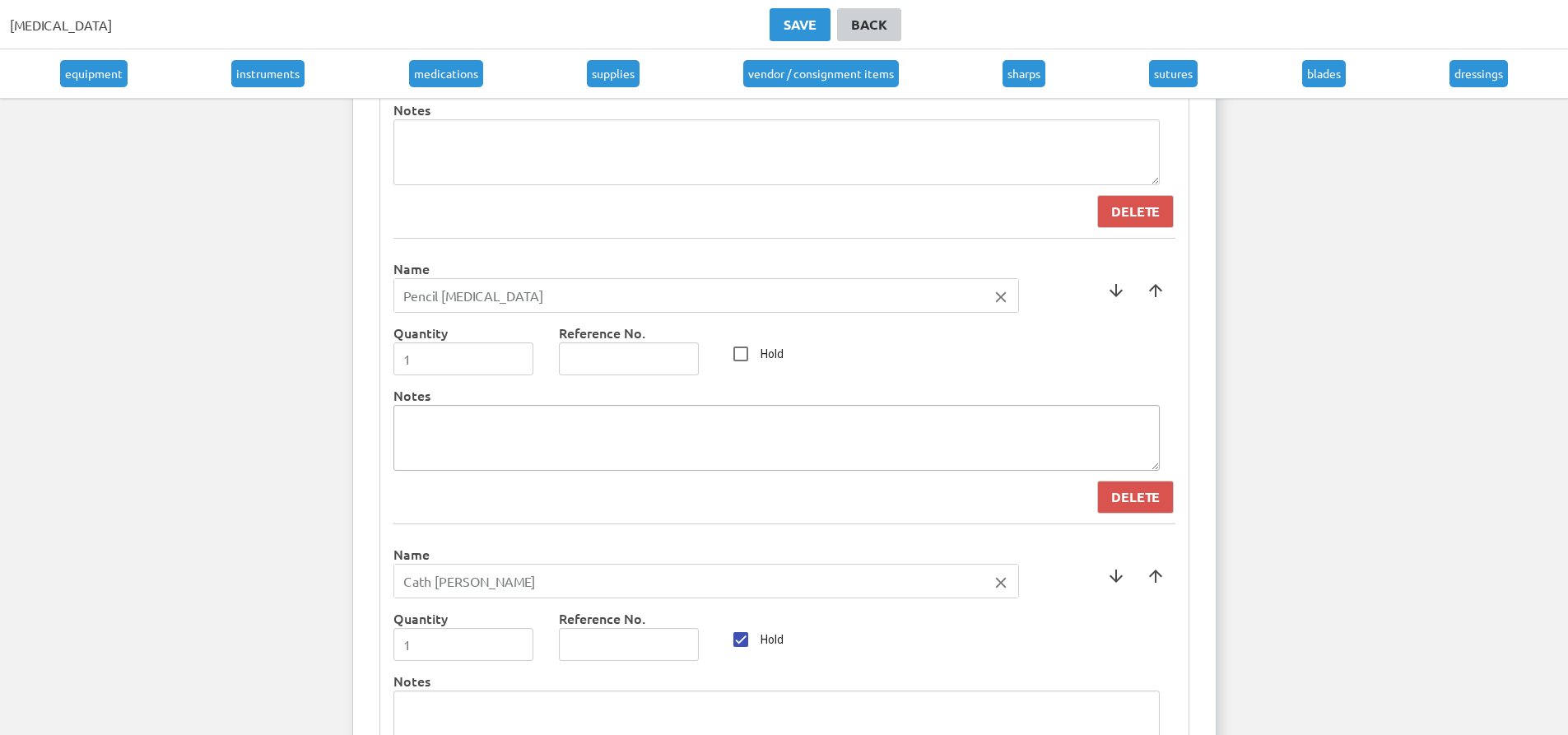
scroll to position [4889, 0]
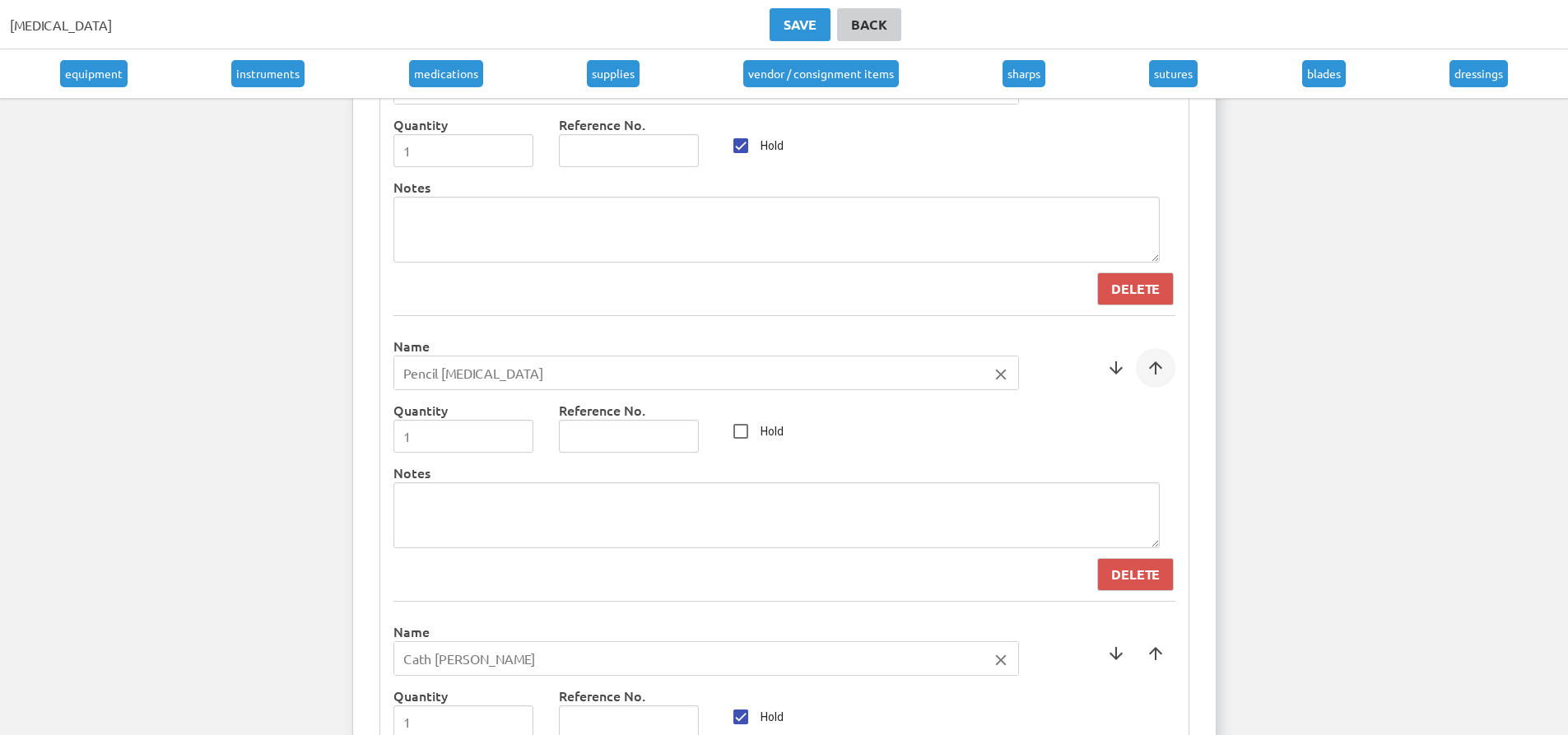
click at [1159, 372] on span at bounding box center [1156, 368] width 40 height 40
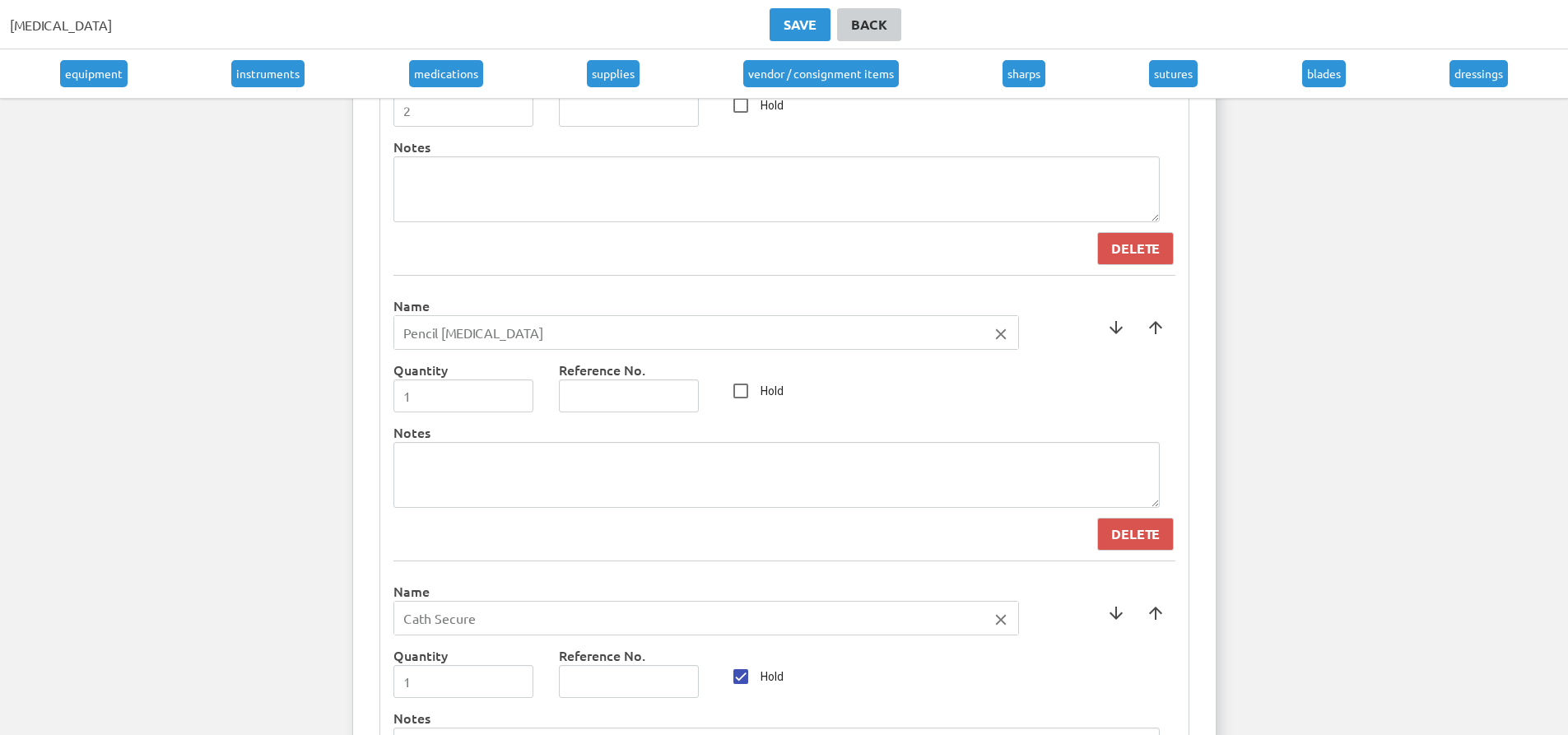
scroll to position [4642, 0]
click at [1161, 341] on span at bounding box center [1156, 330] width 40 height 40
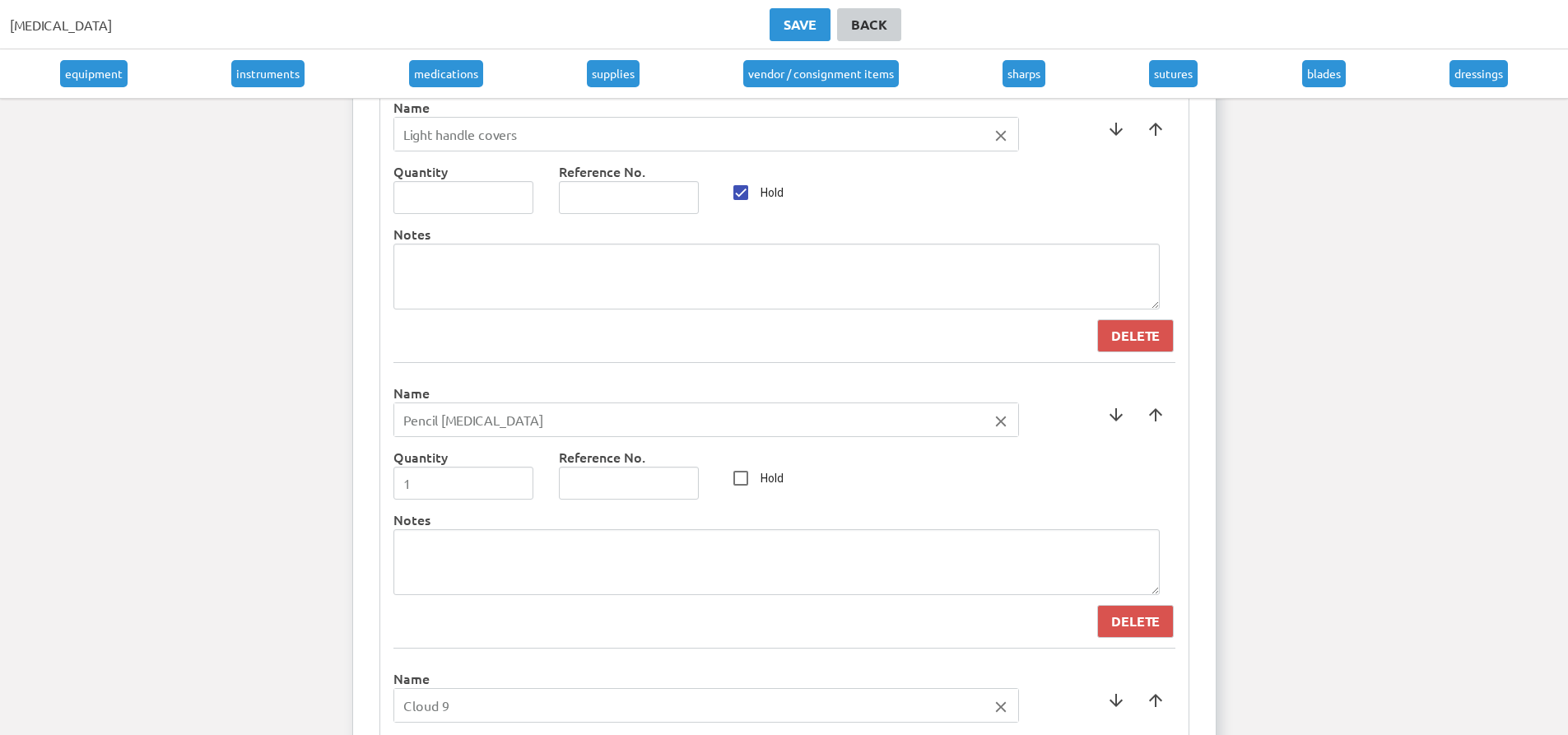
scroll to position [4269, 0]
click at [1148, 416] on span at bounding box center [1156, 417] width 40 height 40
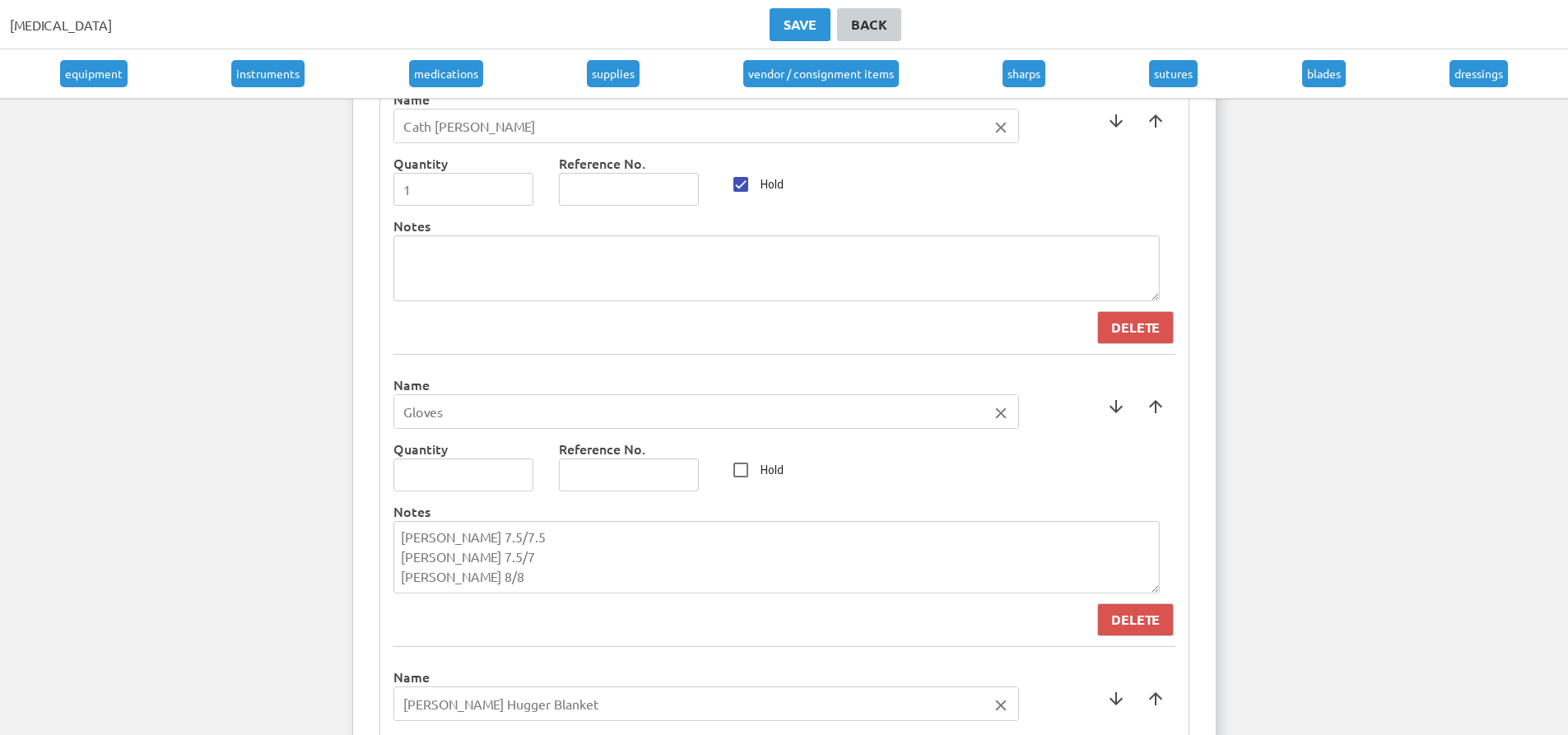
click at [1148, 416] on span at bounding box center [1156, 407] width 40 height 40
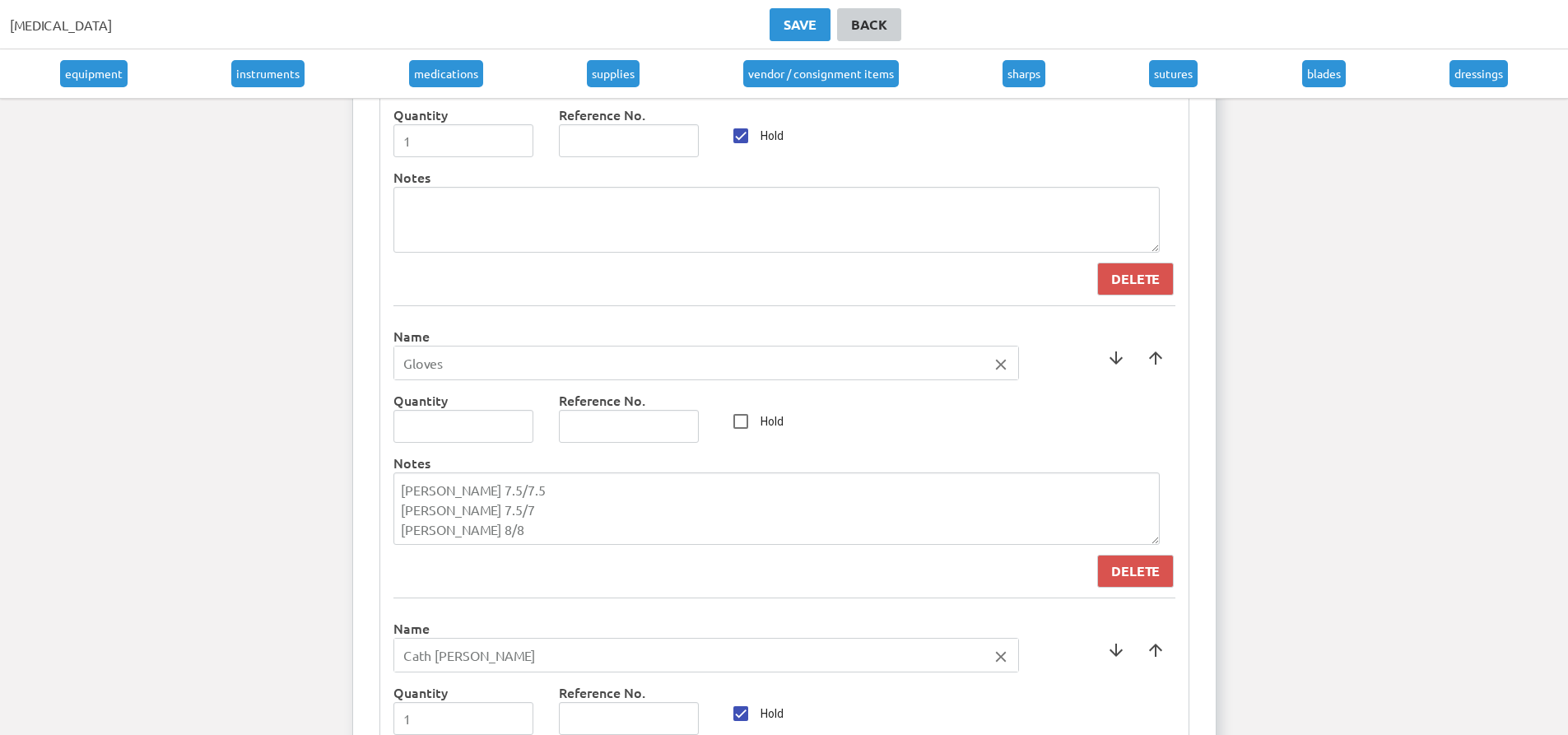
scroll to position [5174, 0]
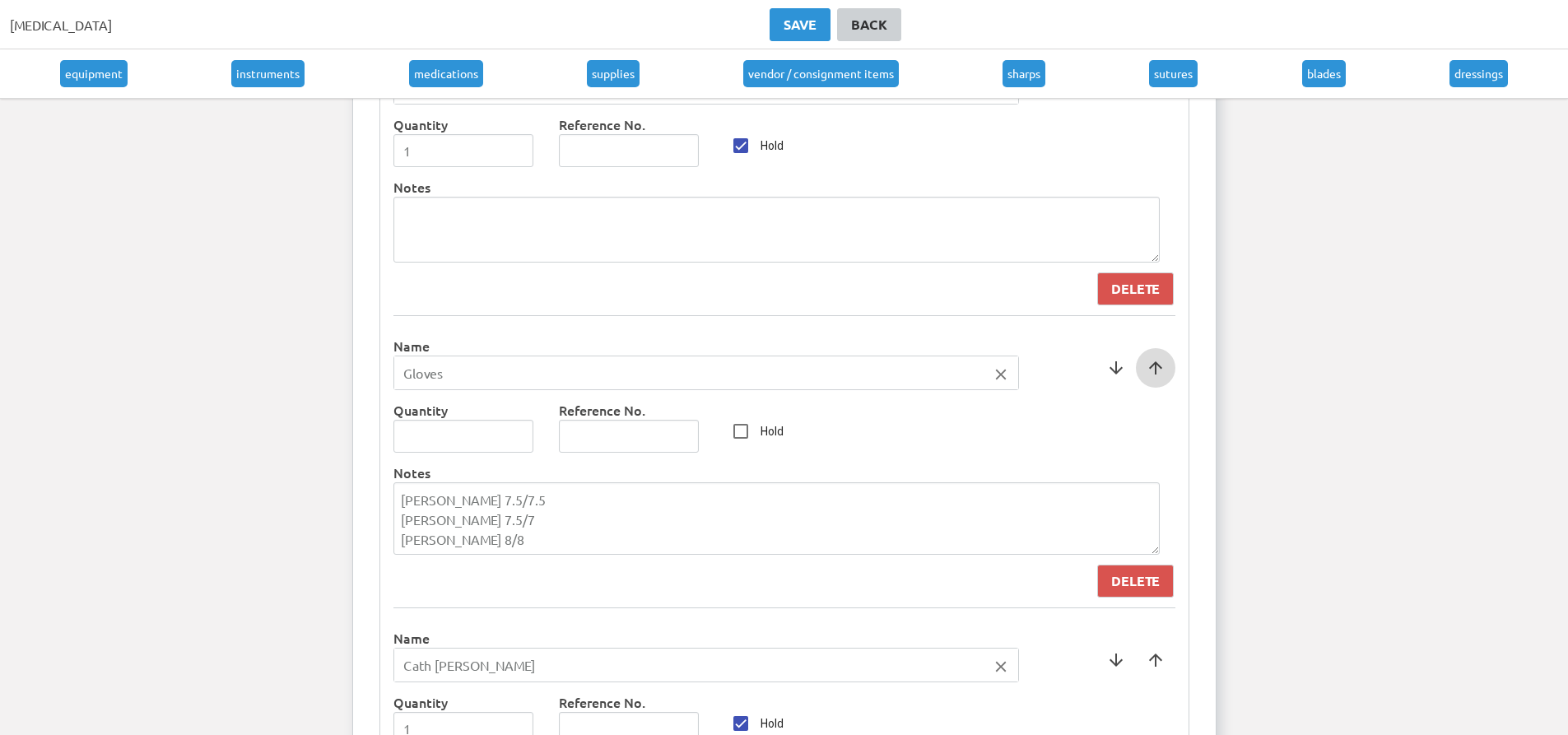
click at [1157, 377] on span at bounding box center [1156, 368] width 40 height 40
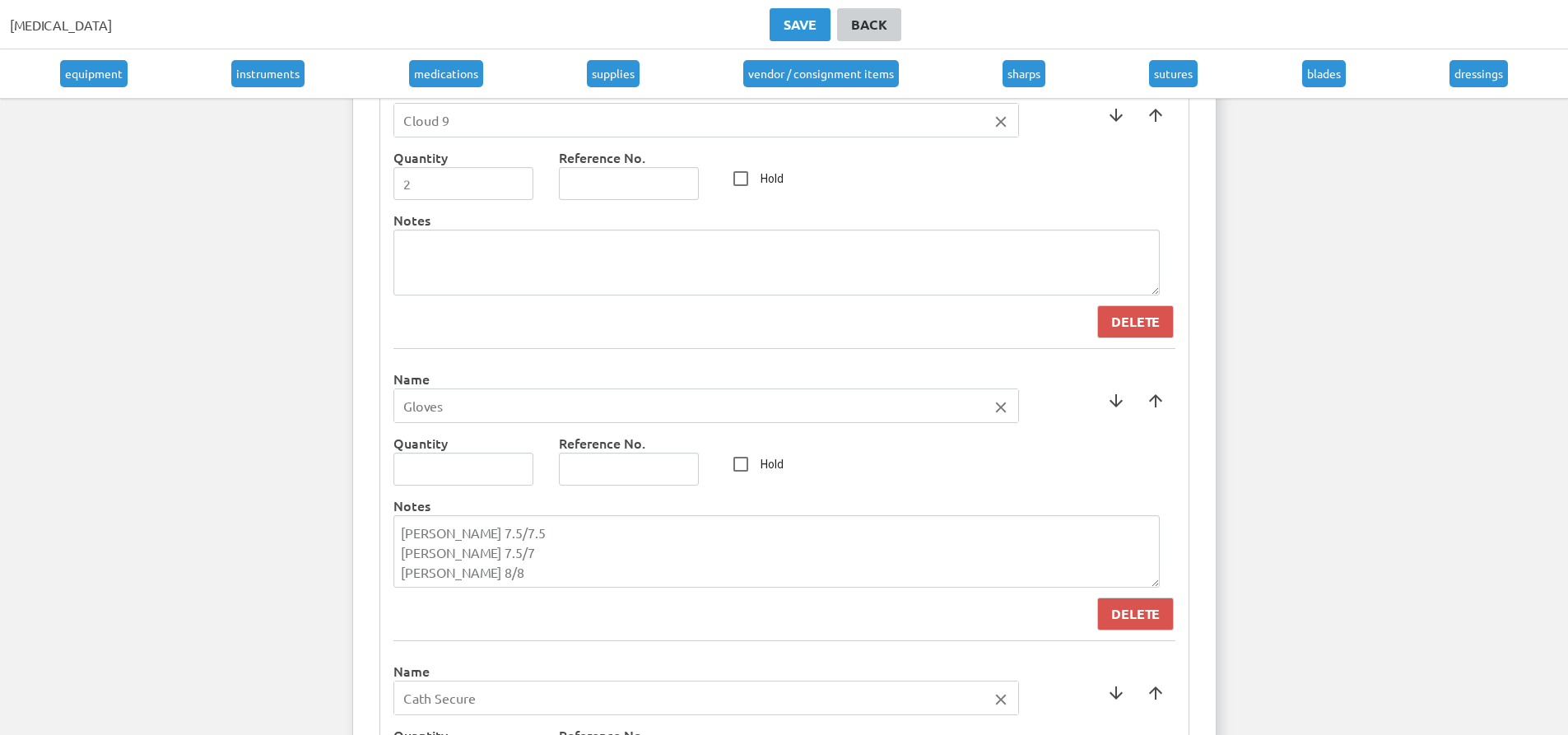
scroll to position [4845, 0]
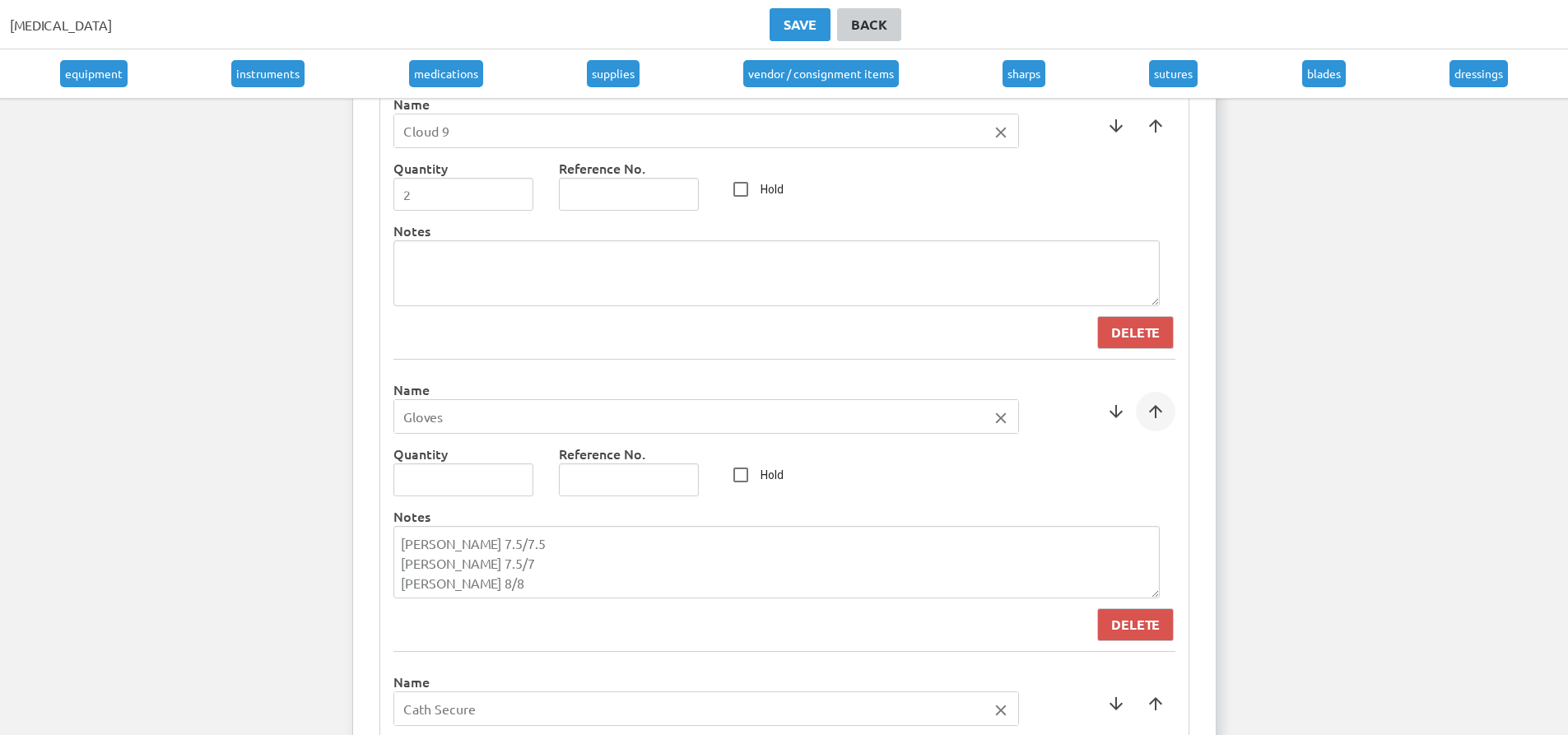
click at [1152, 418] on span at bounding box center [1156, 411] width 40 height 40
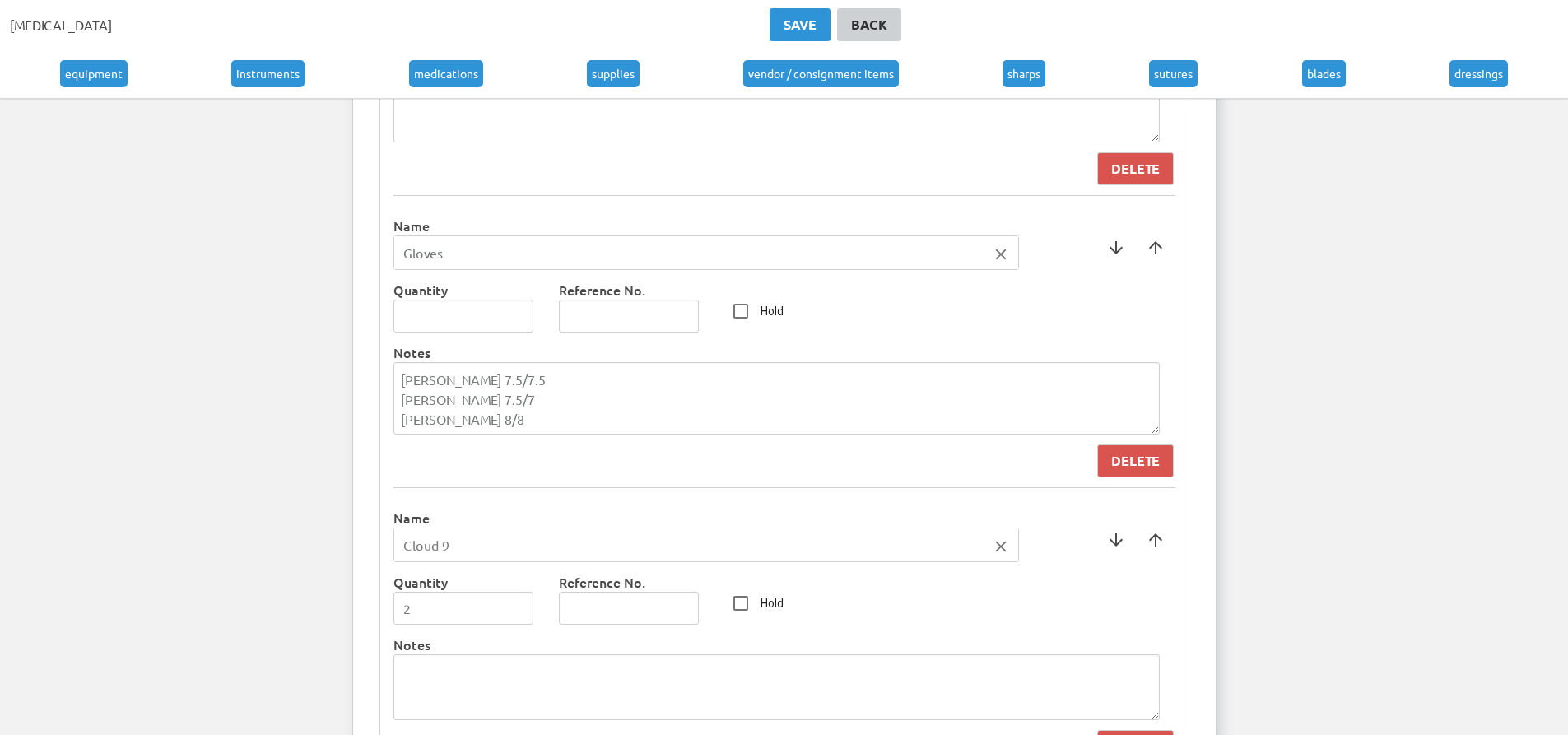
scroll to position [4598, 0]
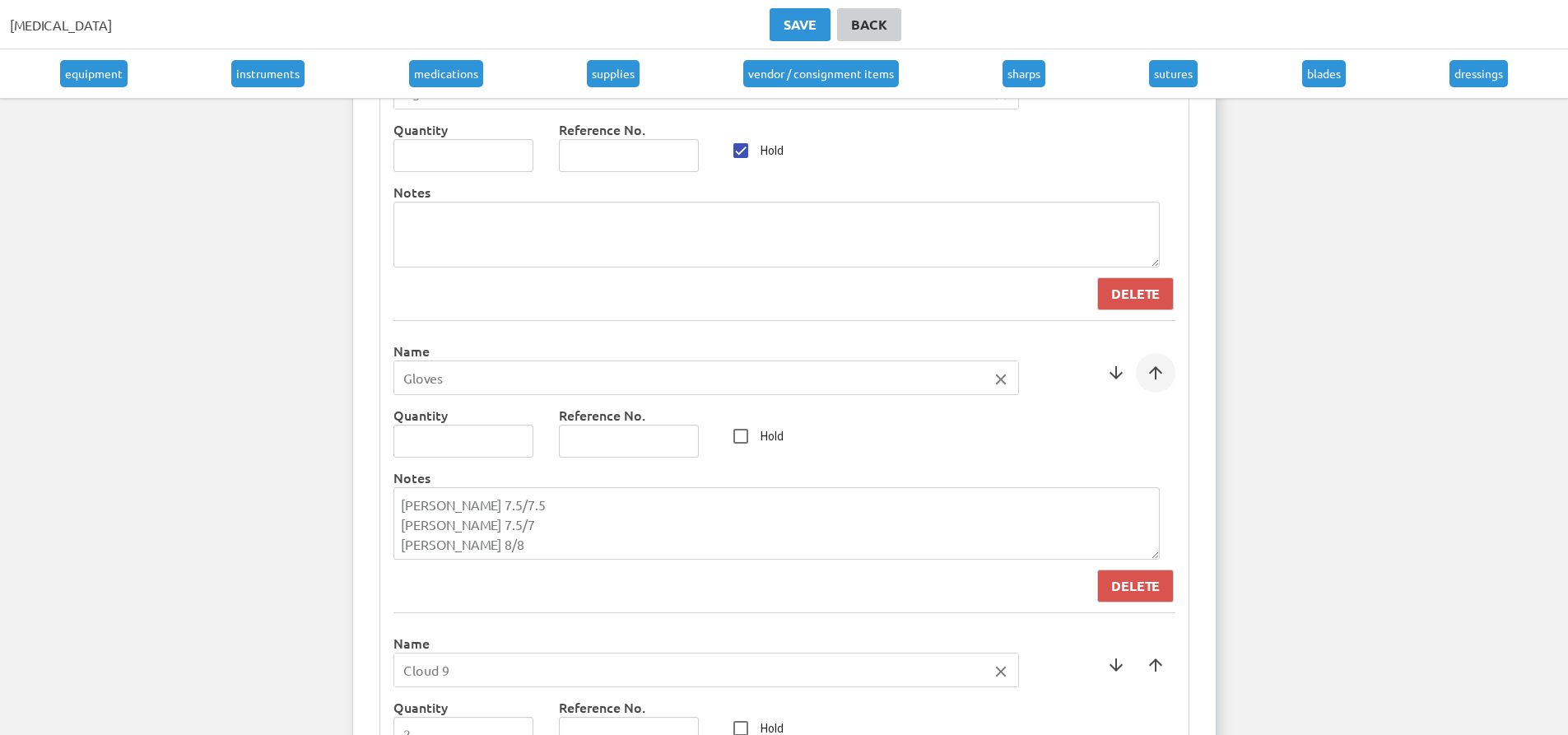
click at [1159, 385] on span at bounding box center [1156, 373] width 40 height 40
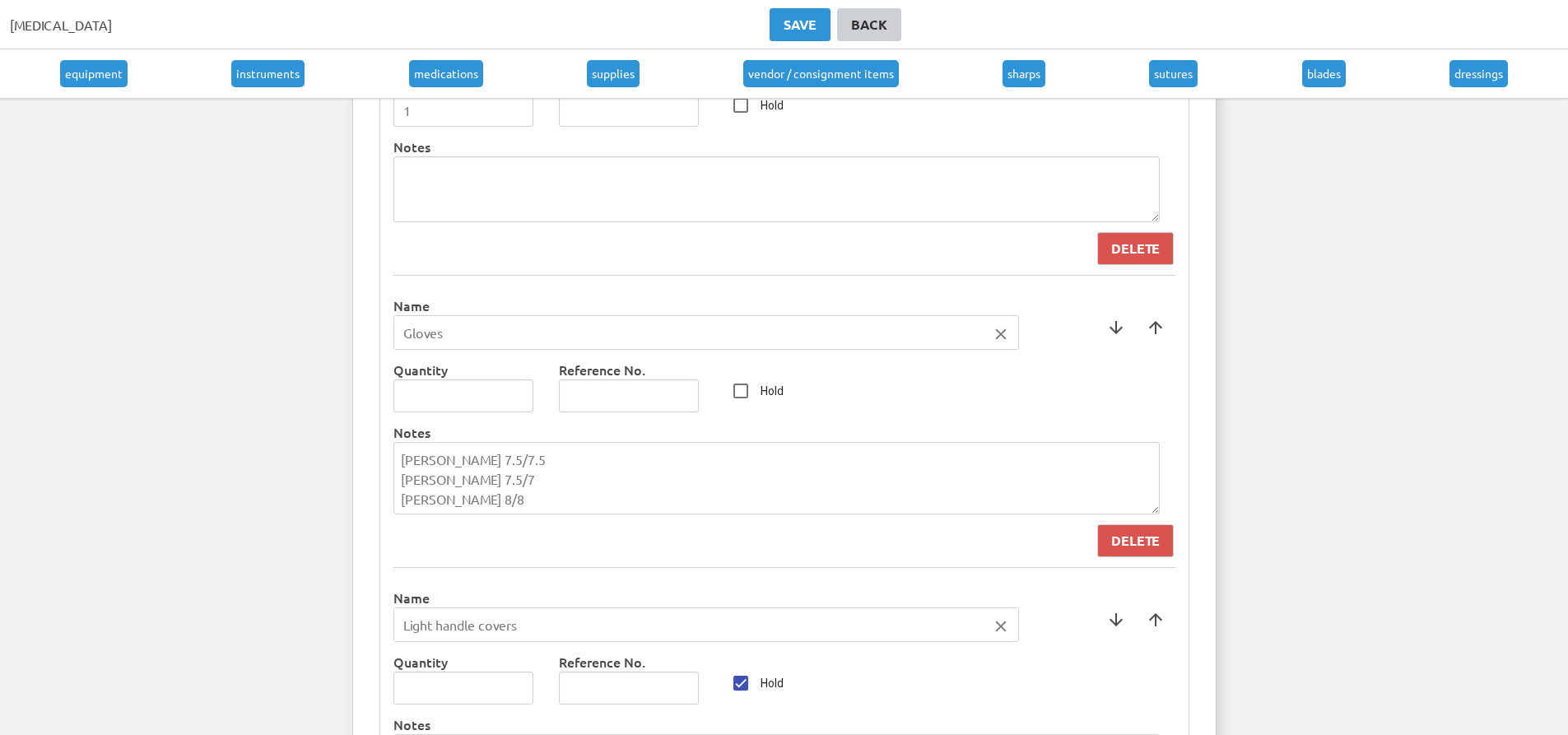
scroll to position [4269, 0]
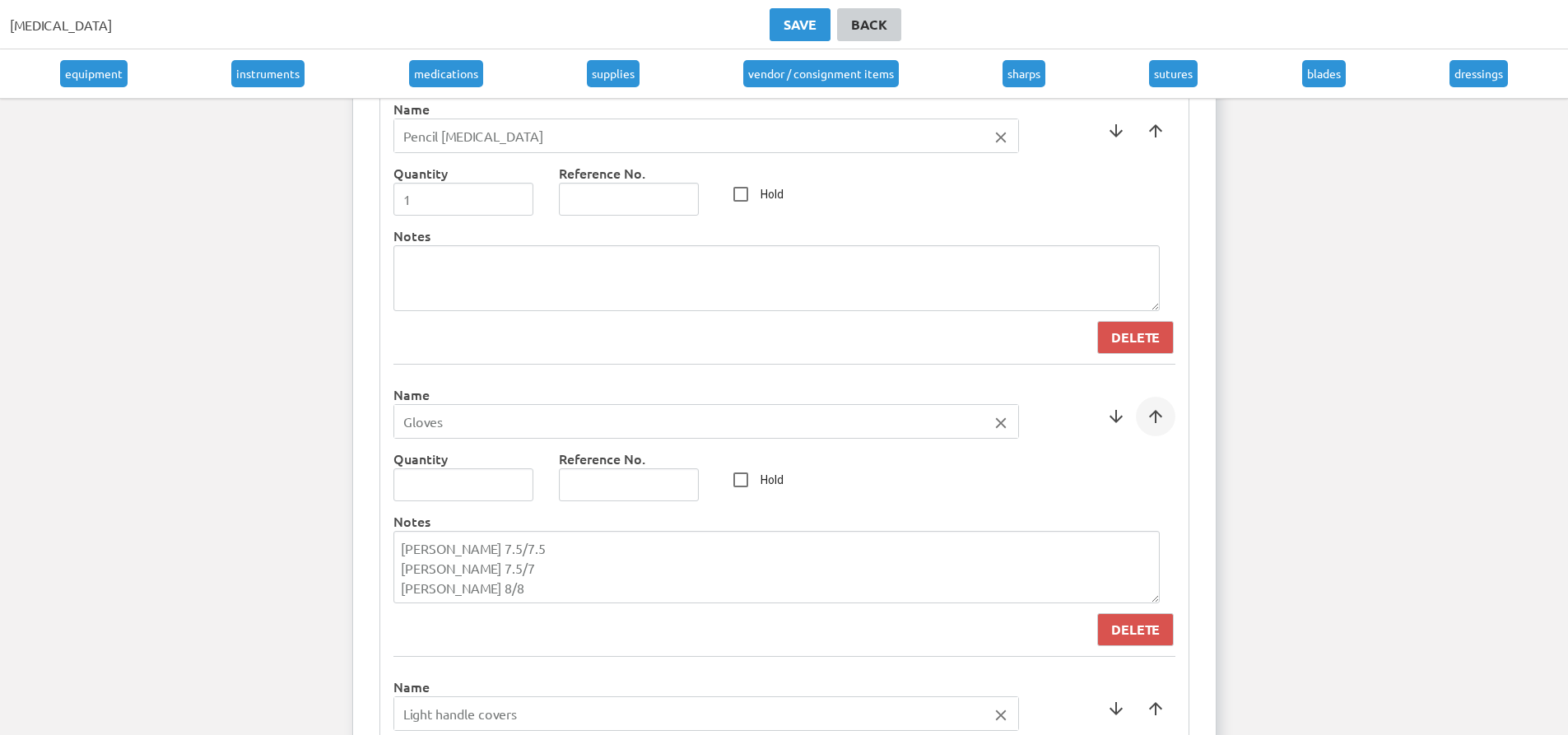
click at [1156, 421] on span at bounding box center [1156, 417] width 40 height 40
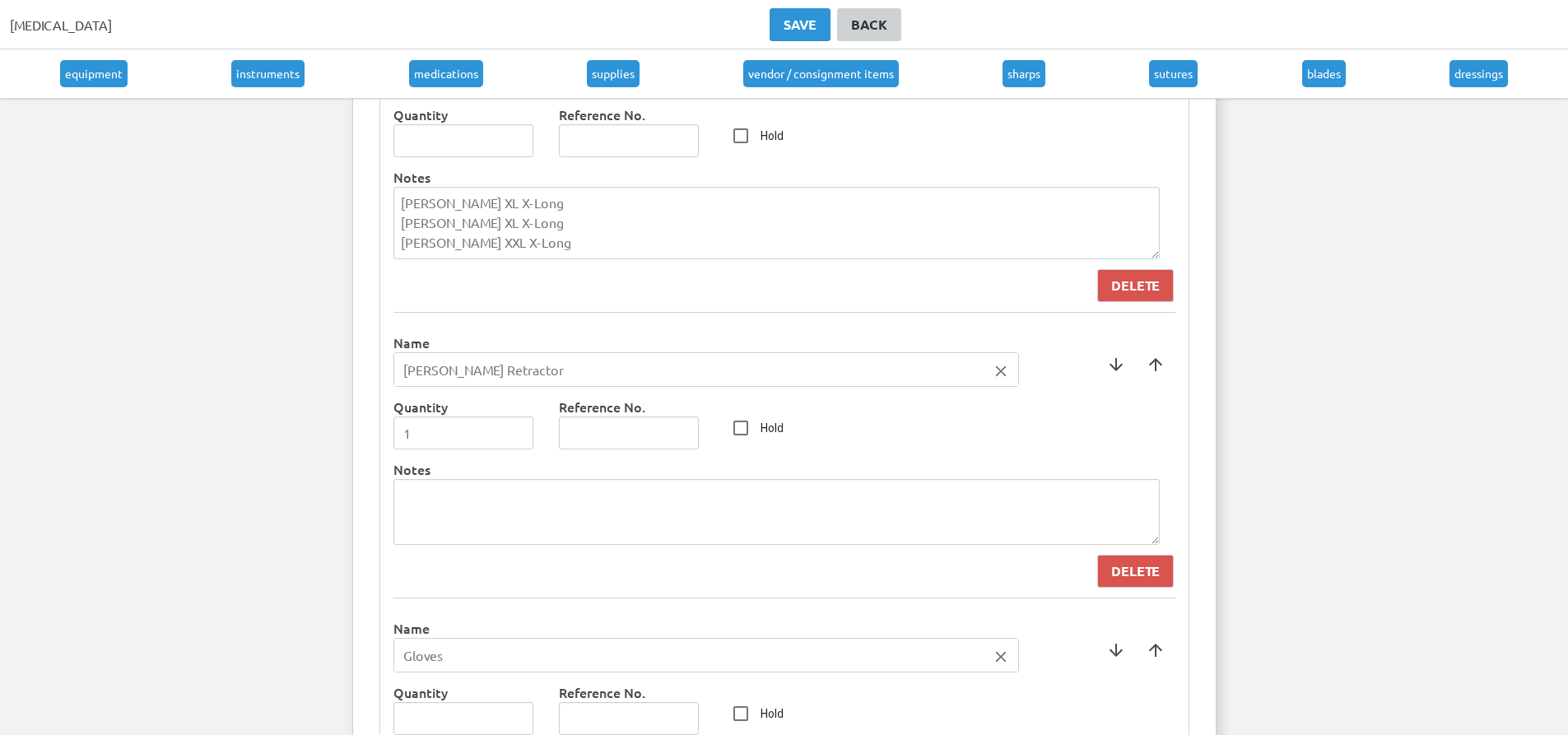
scroll to position [3775, 0]
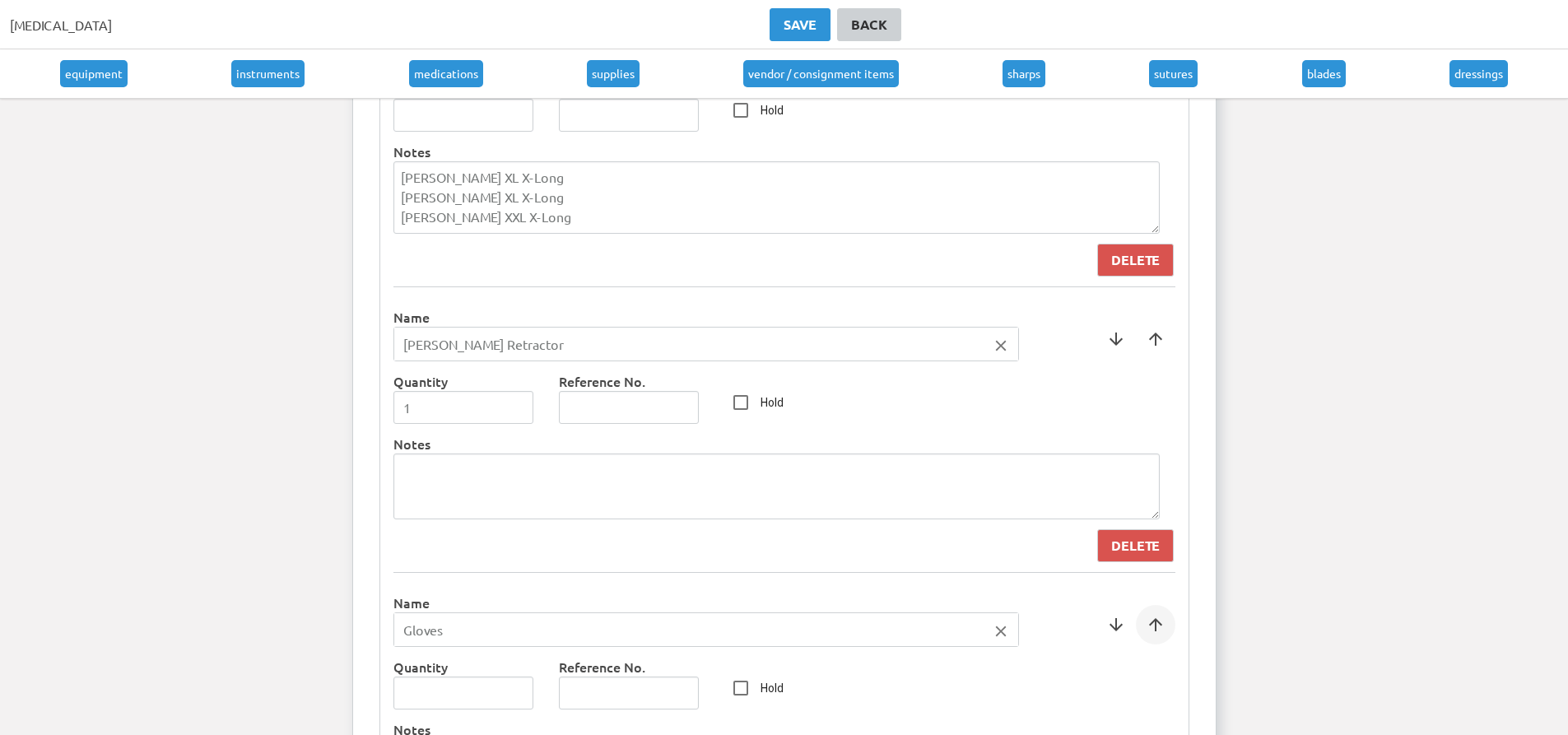
click at [1155, 640] on span at bounding box center [1156, 625] width 40 height 40
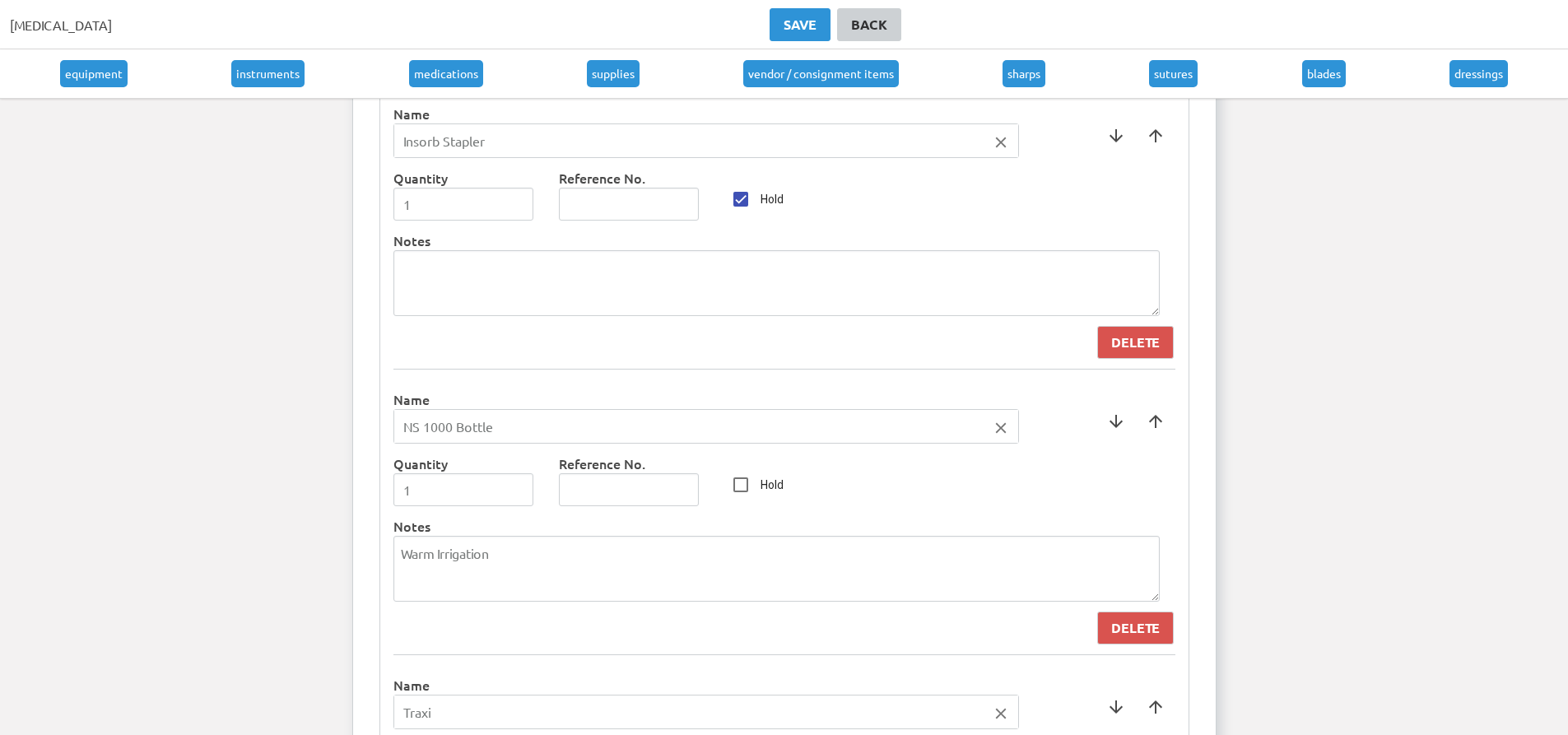
scroll to position [6245, 0]
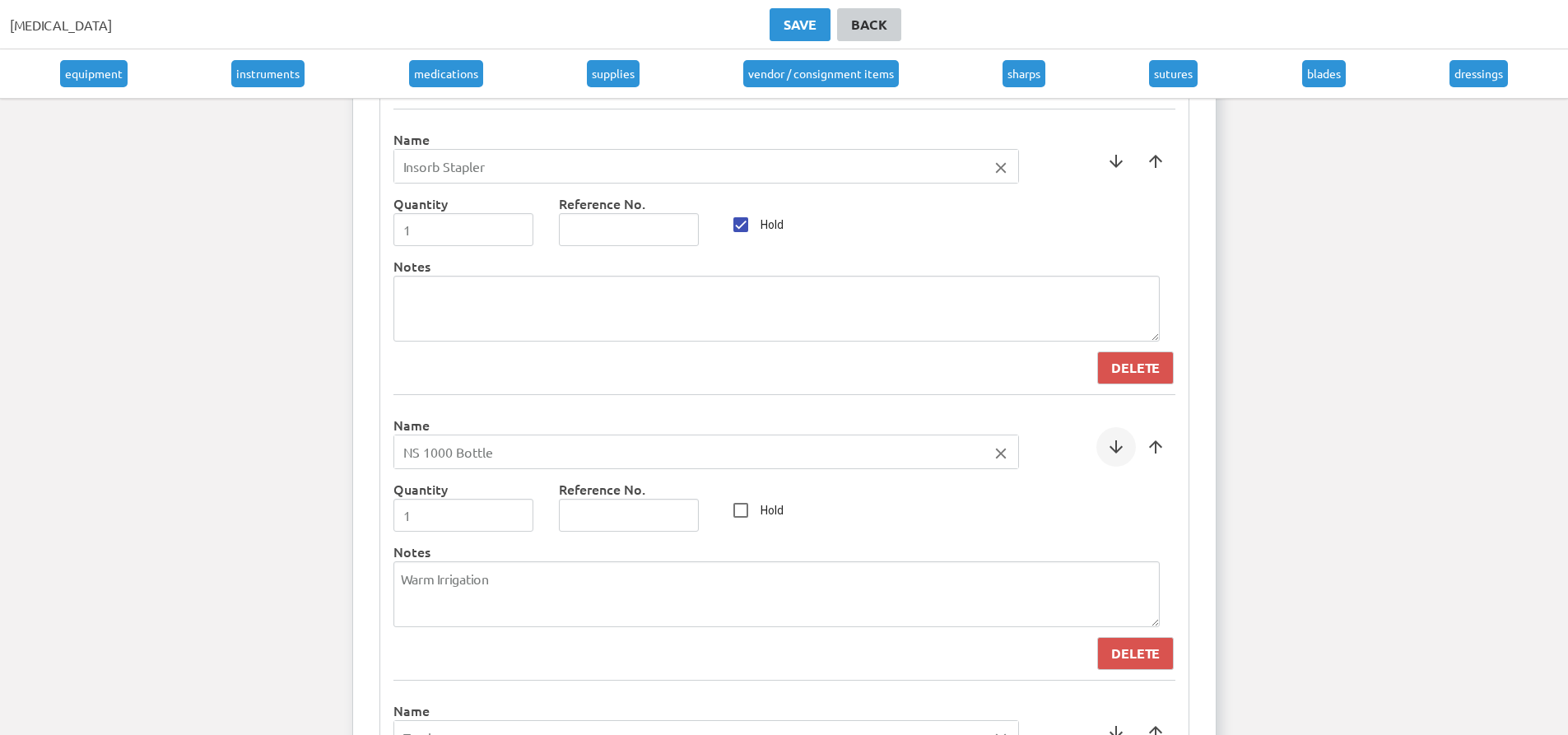
click at [1121, 438] on span at bounding box center [1116, 447] width 40 height 40
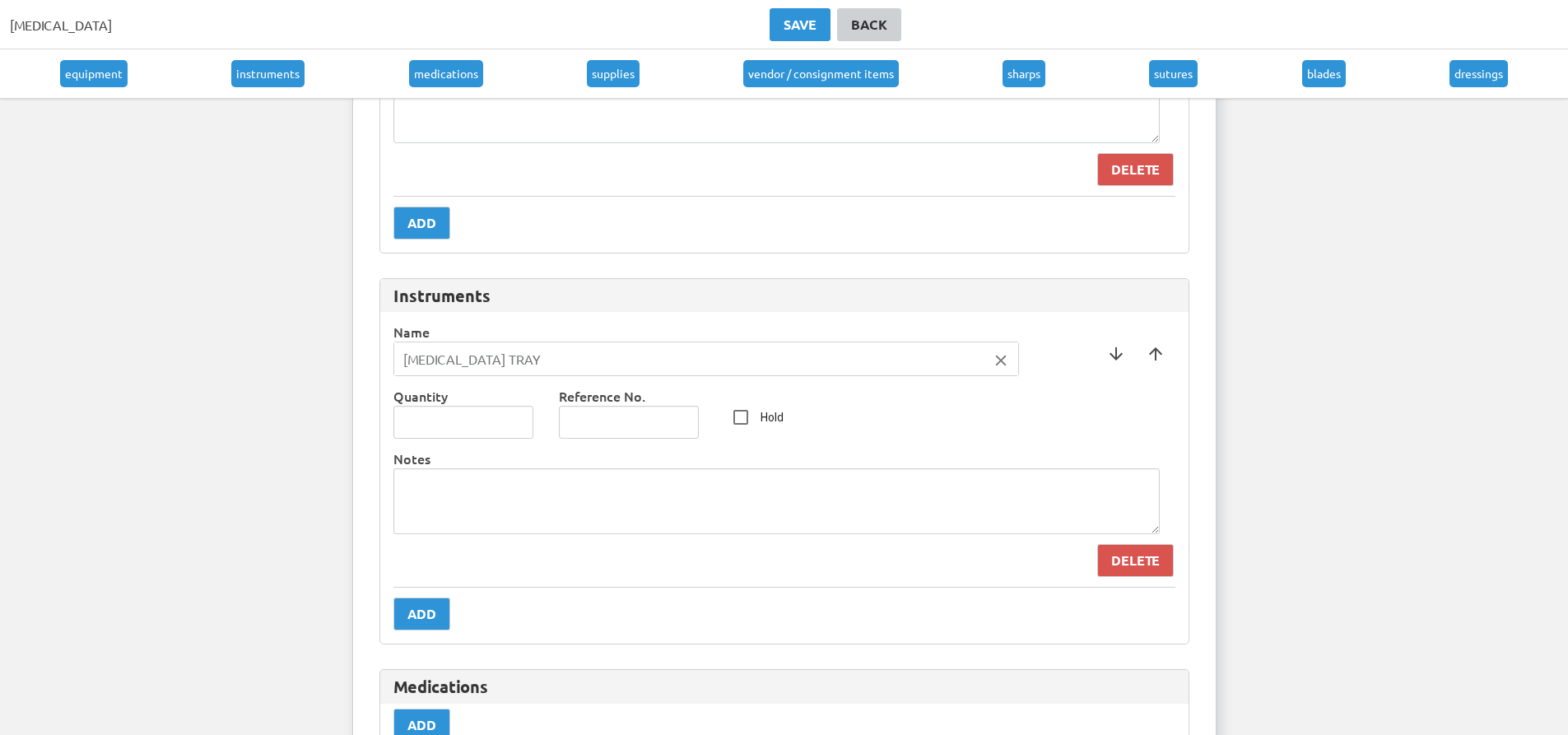
scroll to position [1223, 0]
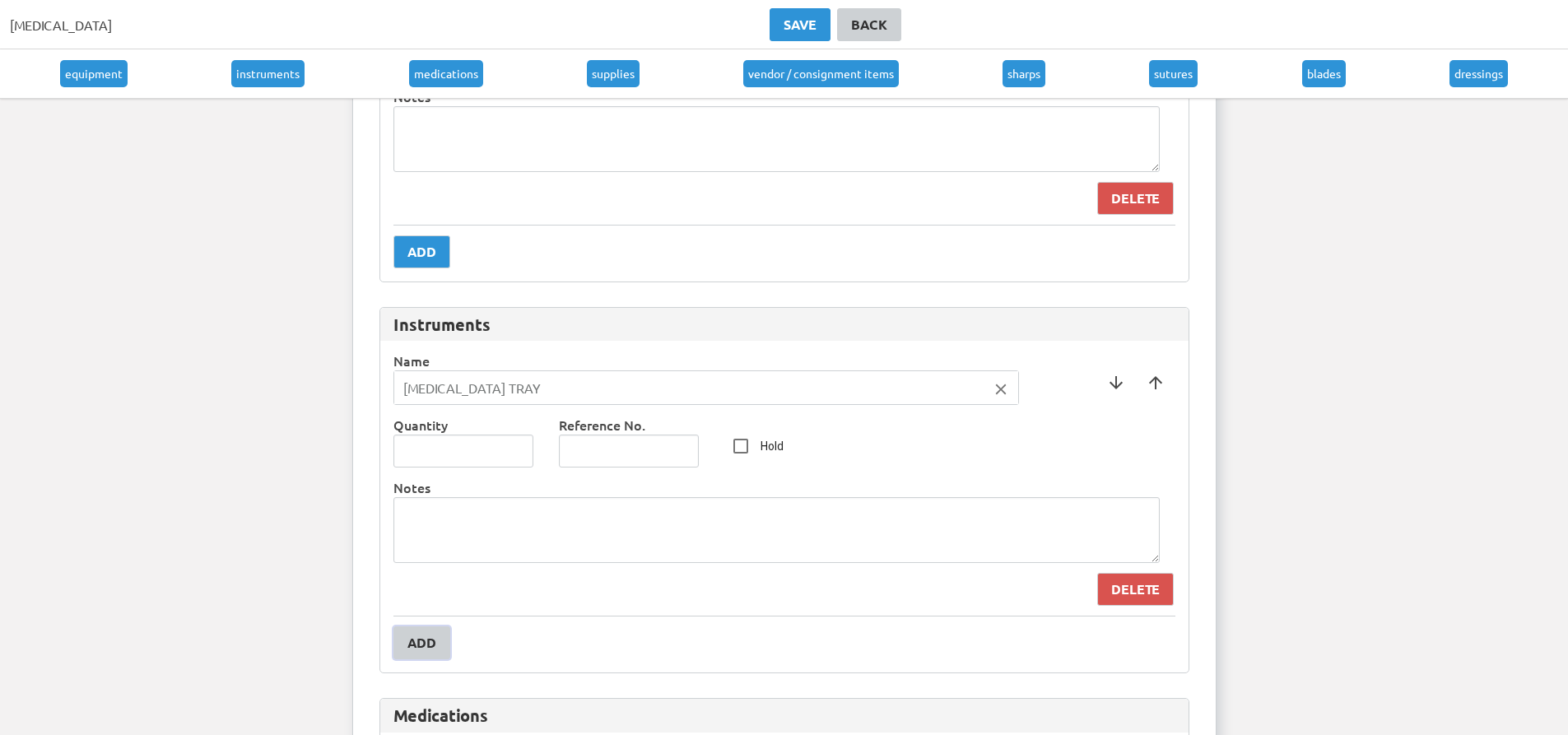
click at [419, 636] on div "Add" at bounding box center [422, 643] width 28 height 20
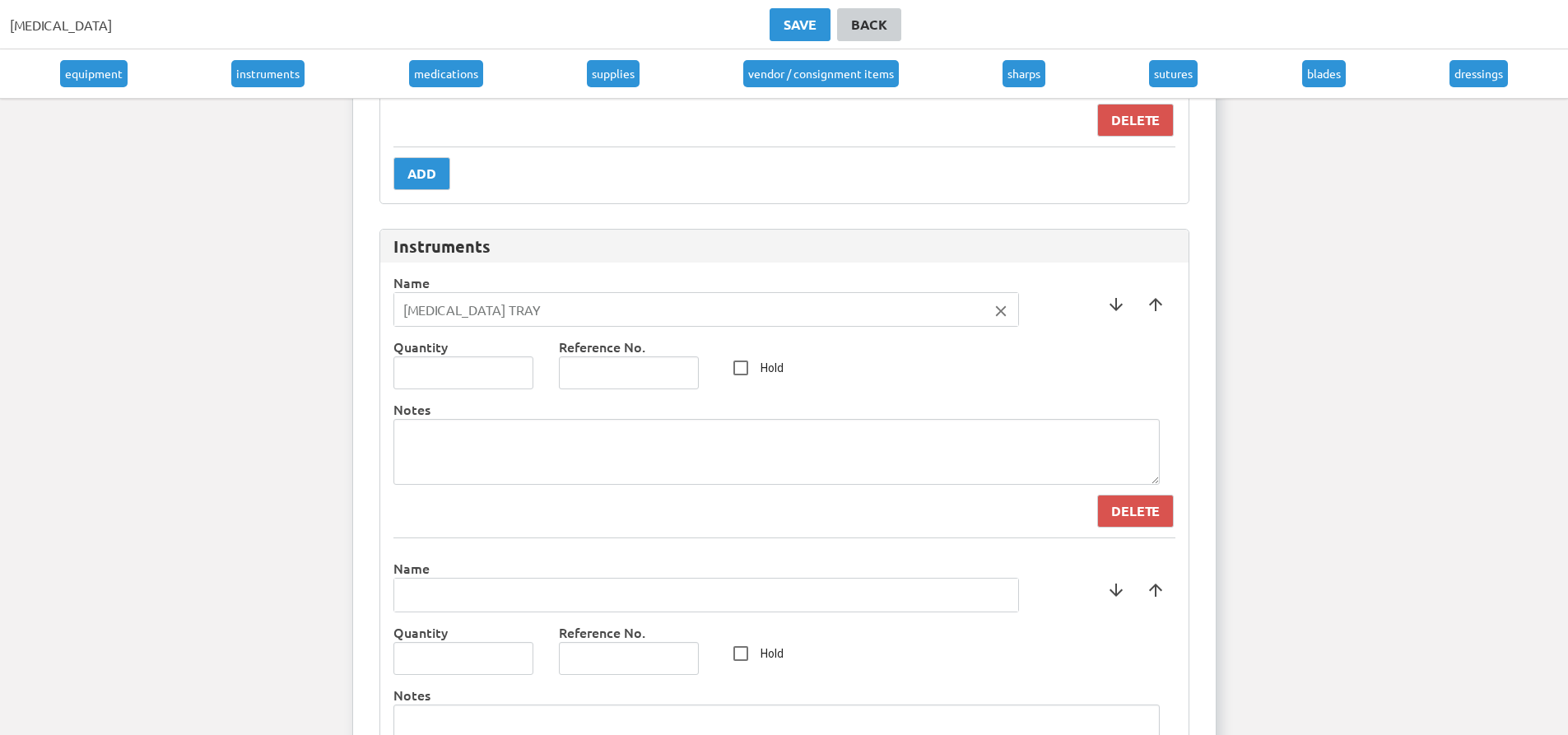
scroll to position [1387, 0]
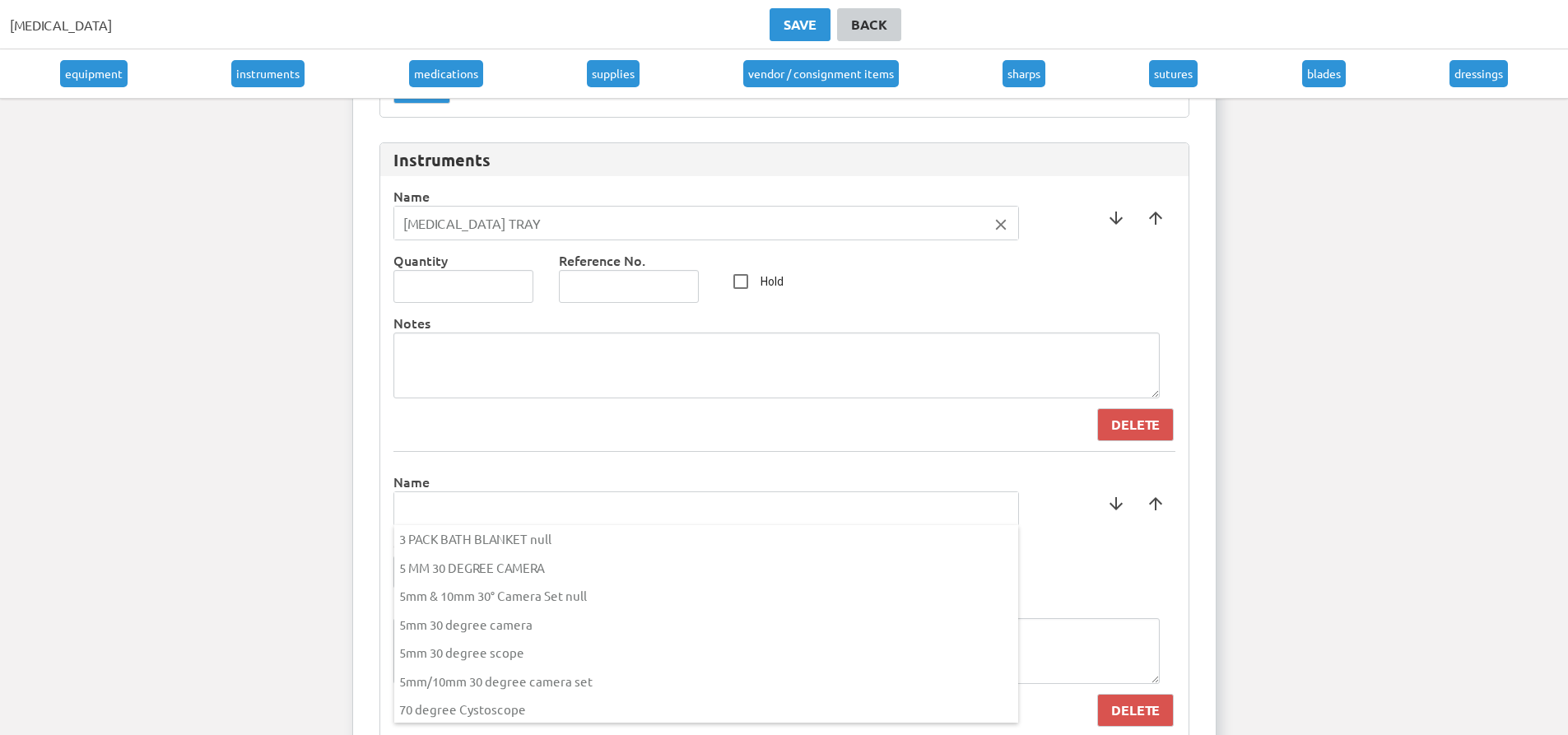
click at [558, 521] on input "text" at bounding box center [706, 509] width 624 height 33
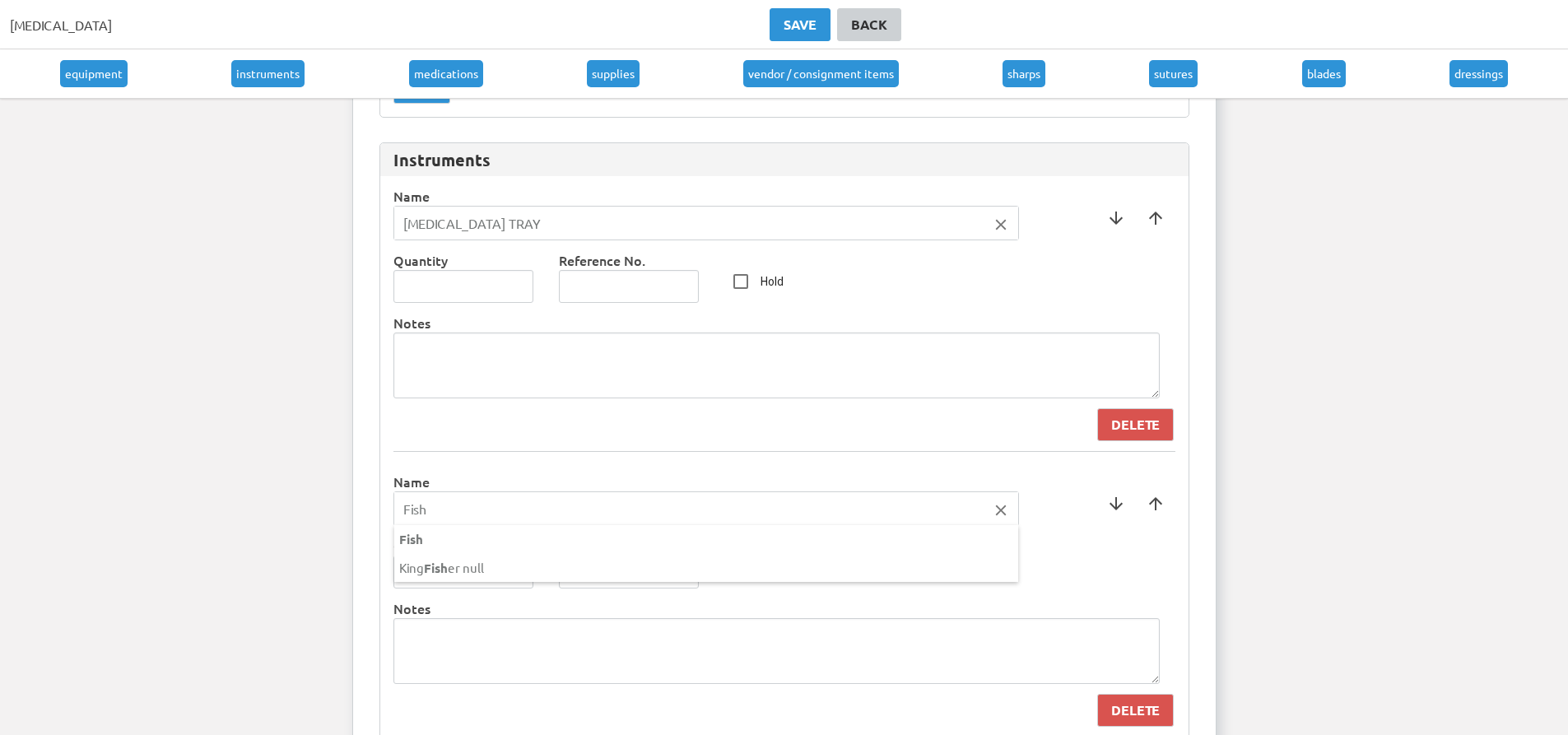
type input "Fish"
click at [389, 445] on div at bounding box center [784, 368] width 1568 height 735
type input "1"
click at [517, 567] on input "1" at bounding box center [464, 572] width 141 height 33
click at [740, 569] on input "Hold" at bounding box center [741, 567] width 33 height 33
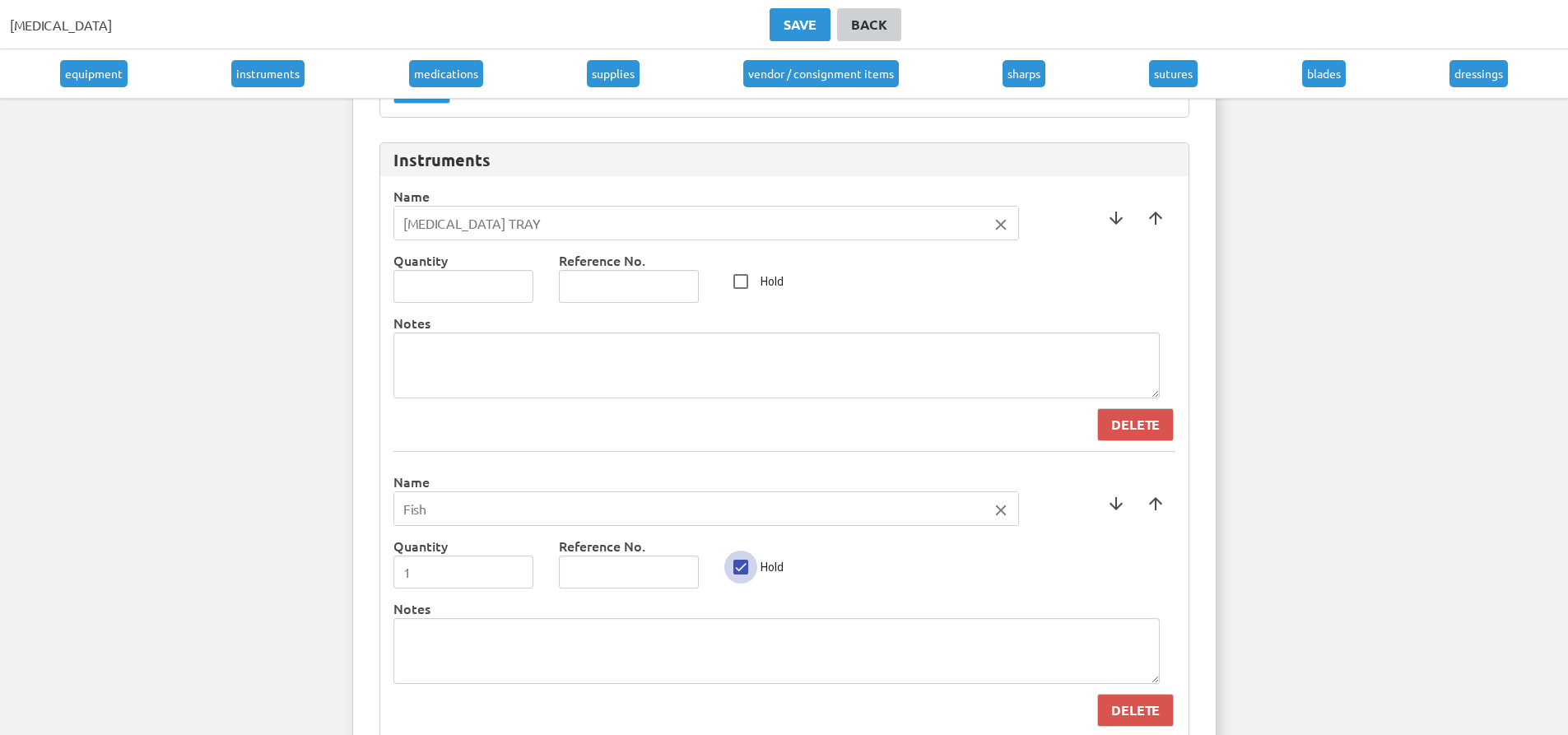
checkbox input "true"
drag, startPoint x: 559, startPoint y: 220, endPoint x: 96, endPoint y: 207, distance: 463.2
click at [393, 207] on ng-autocomplete "[MEDICAL_DATA] TRAY close [MEDICAL_DATA] TRAY" at bounding box center [706, 223] width 626 height 34
type input "[MEDICAL_DATA] Tray"
click at [435, 291] on div at bounding box center [784, 368] width 1568 height 735
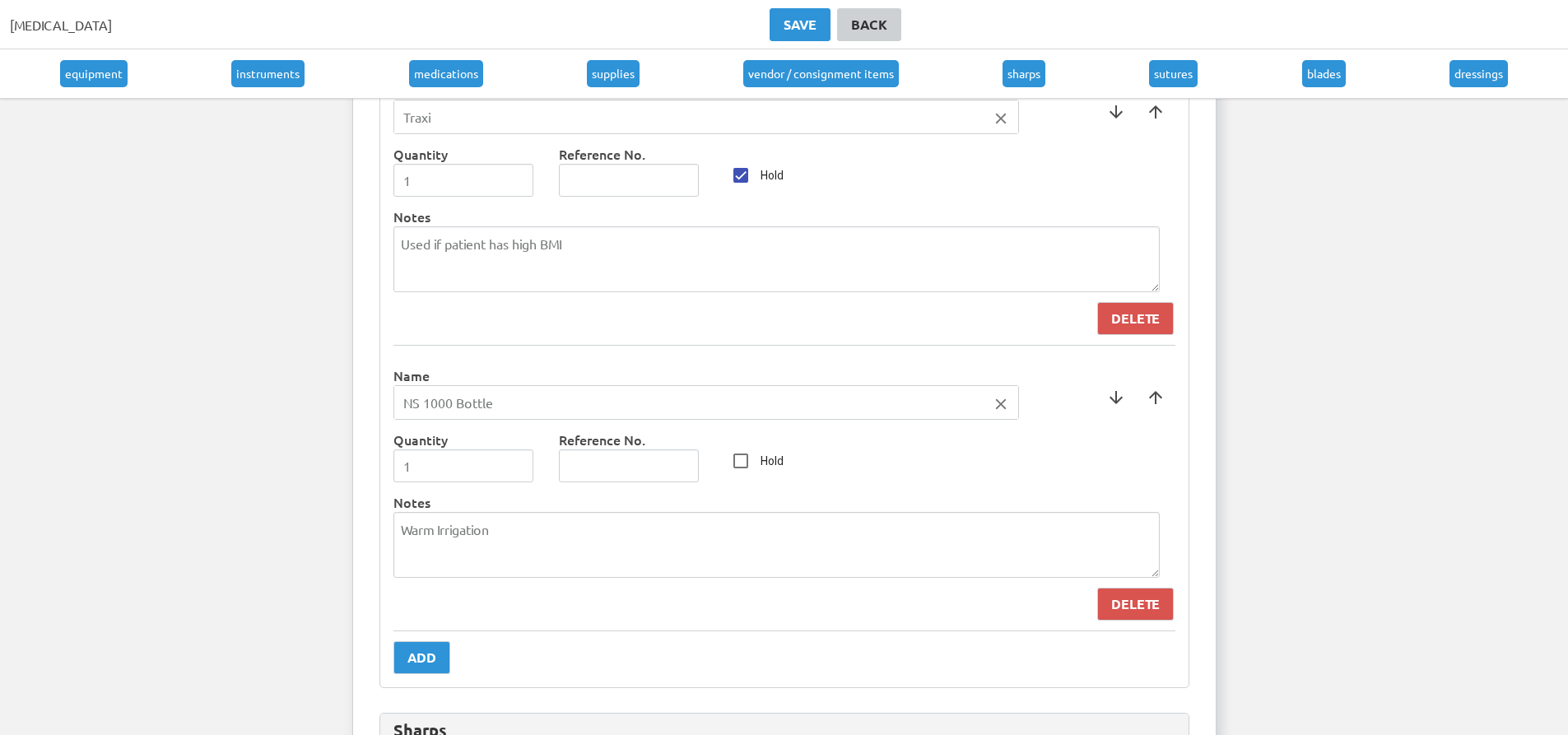
scroll to position [6903, 0]
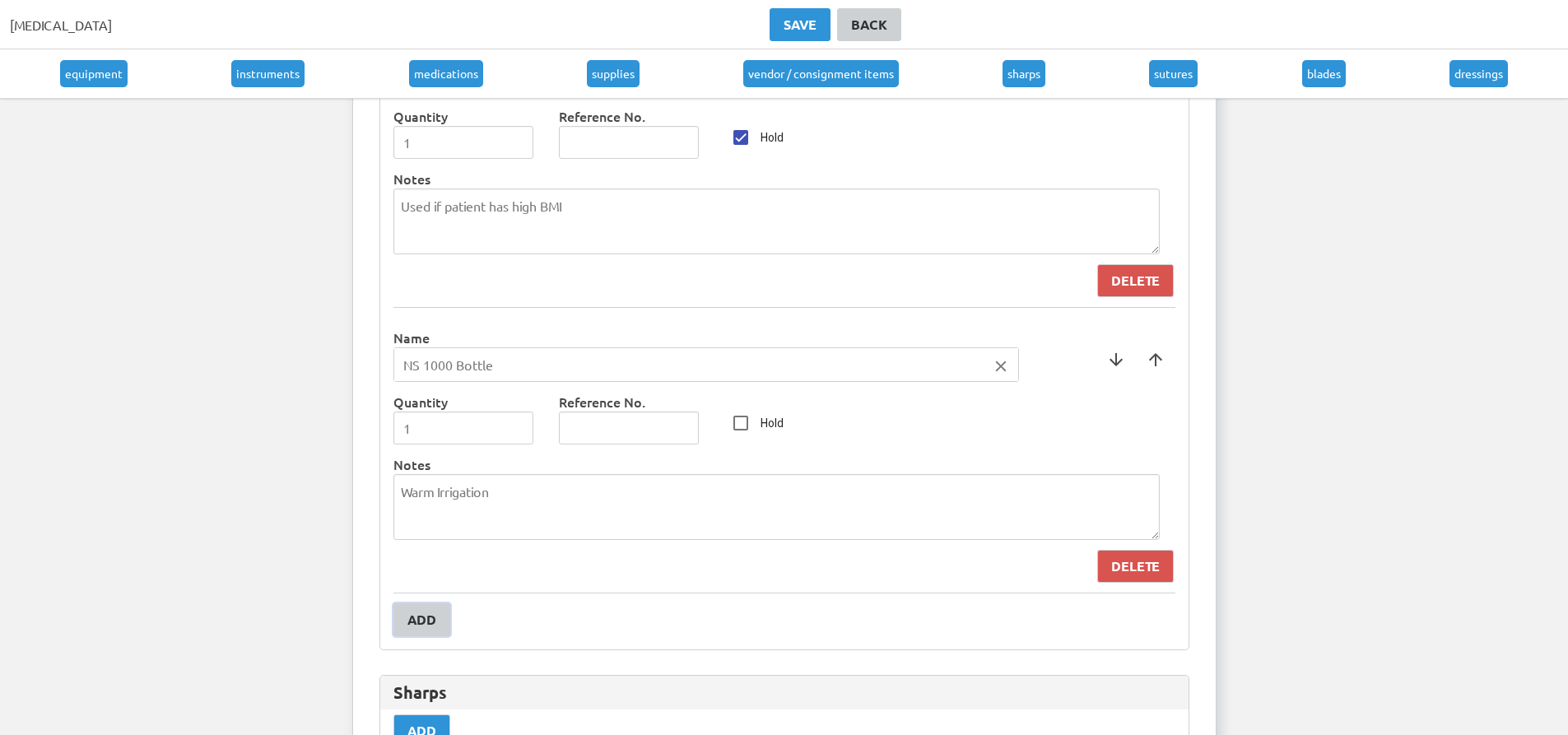
click at [412, 630] on div "Add" at bounding box center [422, 620] width 28 height 20
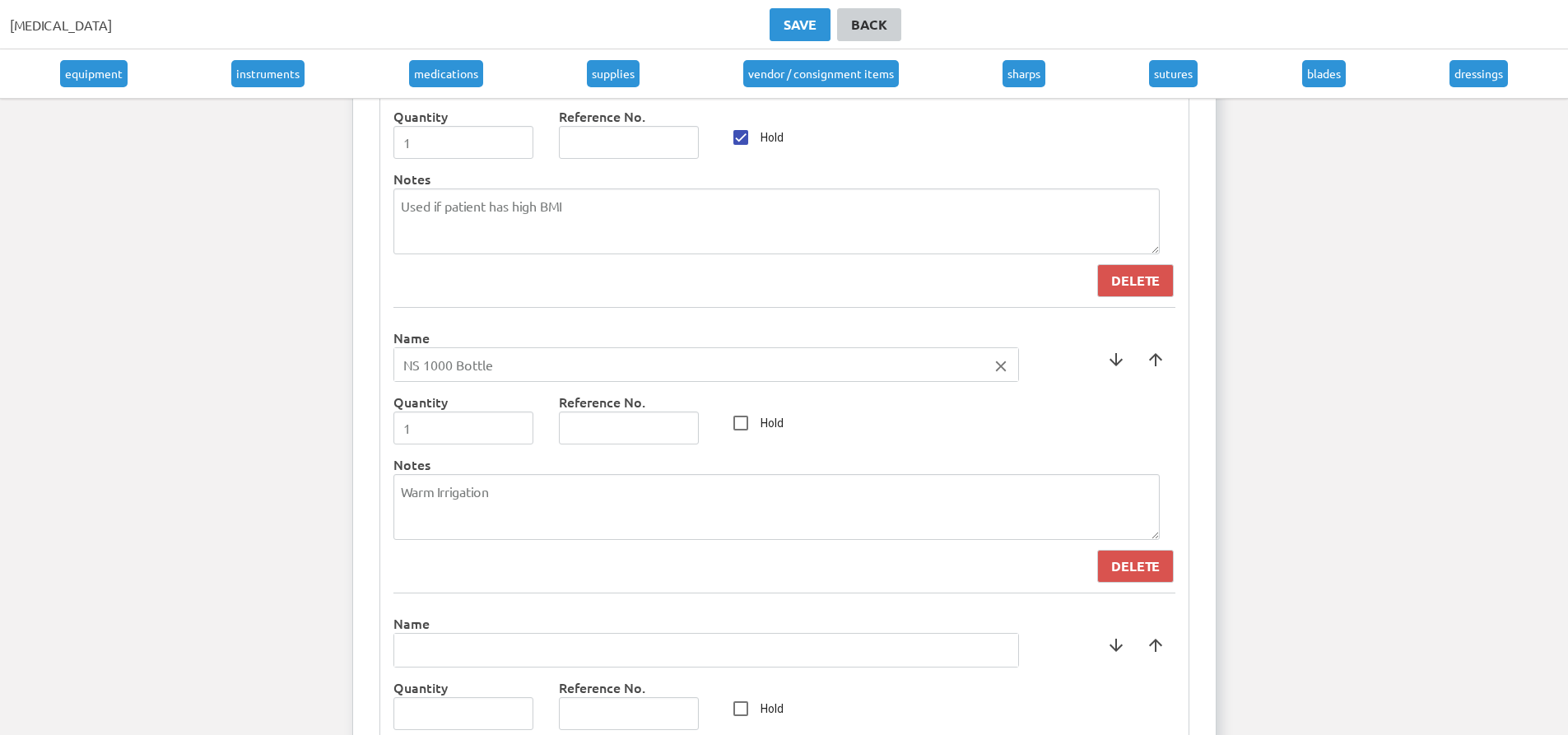
click at [476, 655] on input "text" at bounding box center [706, 651] width 624 height 33
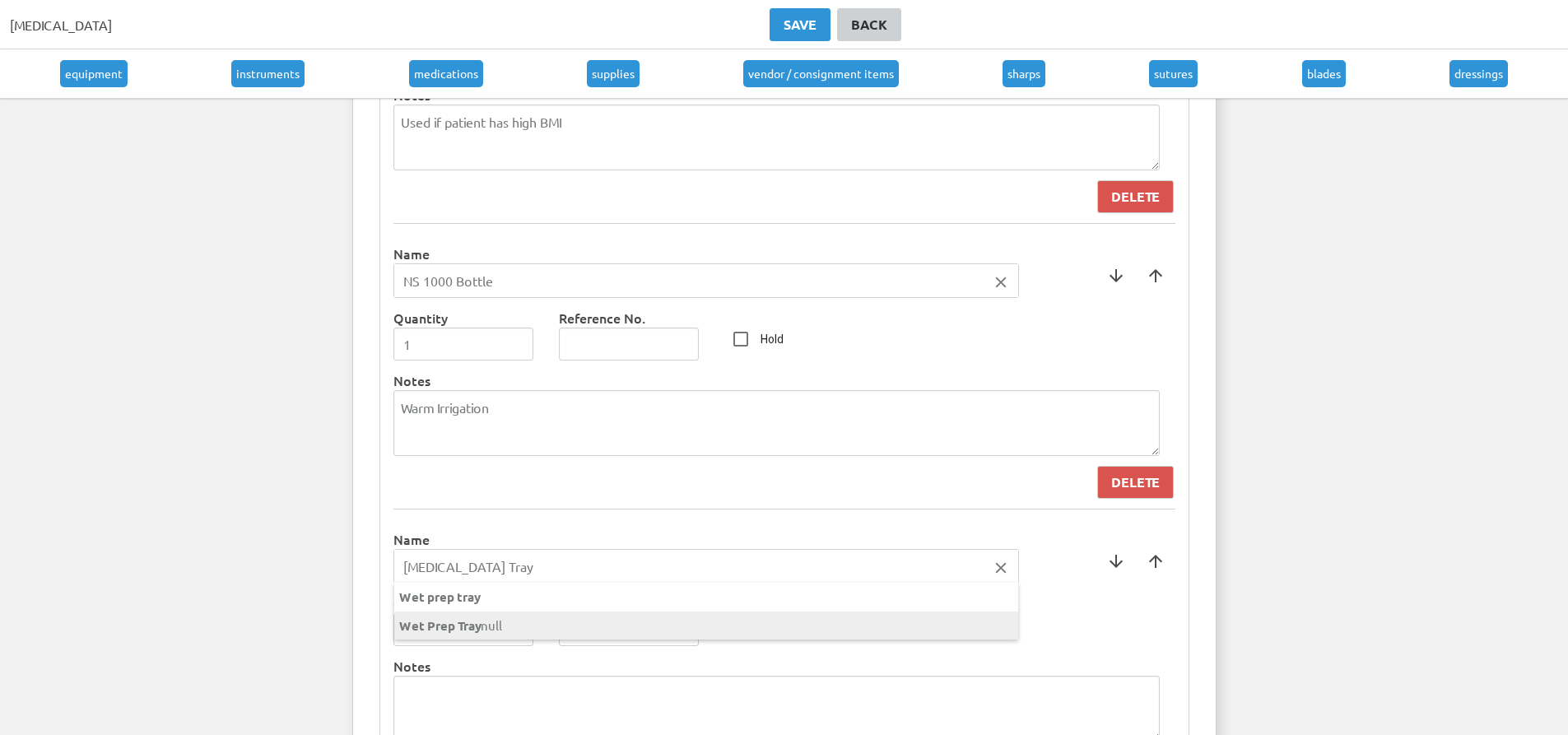
scroll to position [7069, 0]
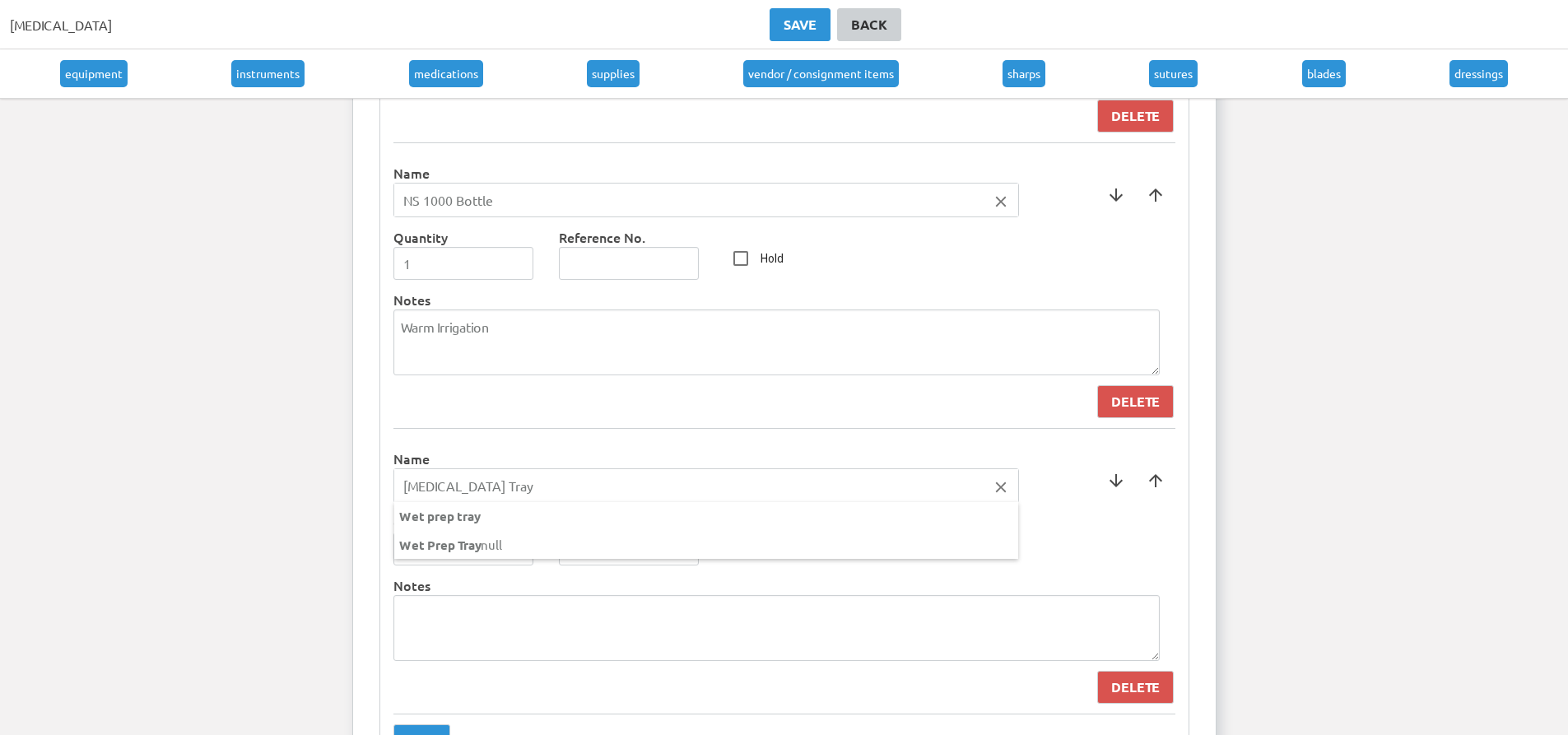
type input "[MEDICAL_DATA] Tray"
click at [383, 540] on div at bounding box center [784, 368] width 1568 height 735
type input "1"
click at [520, 546] on input "1" at bounding box center [464, 549] width 141 height 33
click at [738, 544] on input "Hold" at bounding box center [741, 544] width 33 height 33
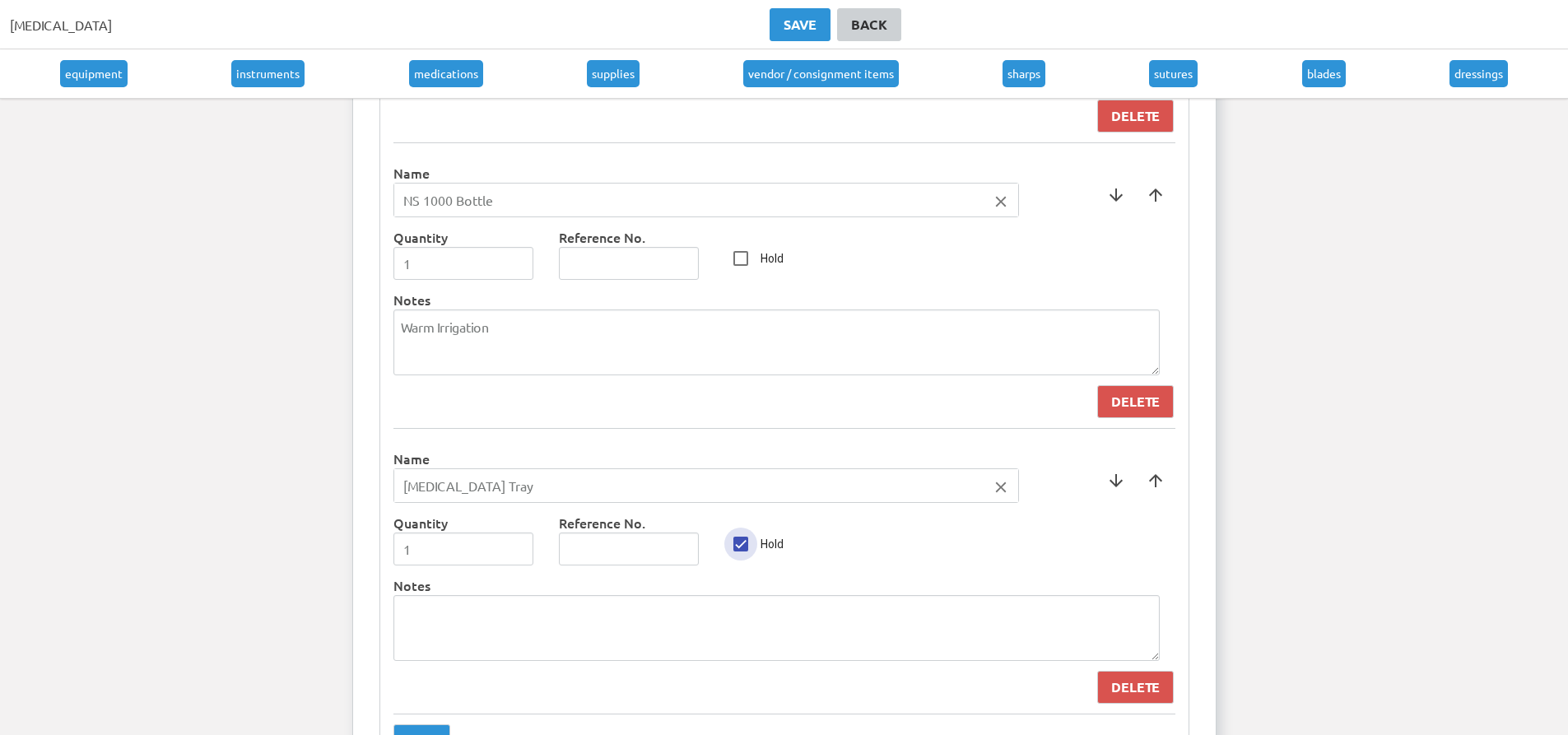
checkbox input "true"
click at [1154, 485] on span at bounding box center [1156, 481] width 40 height 40
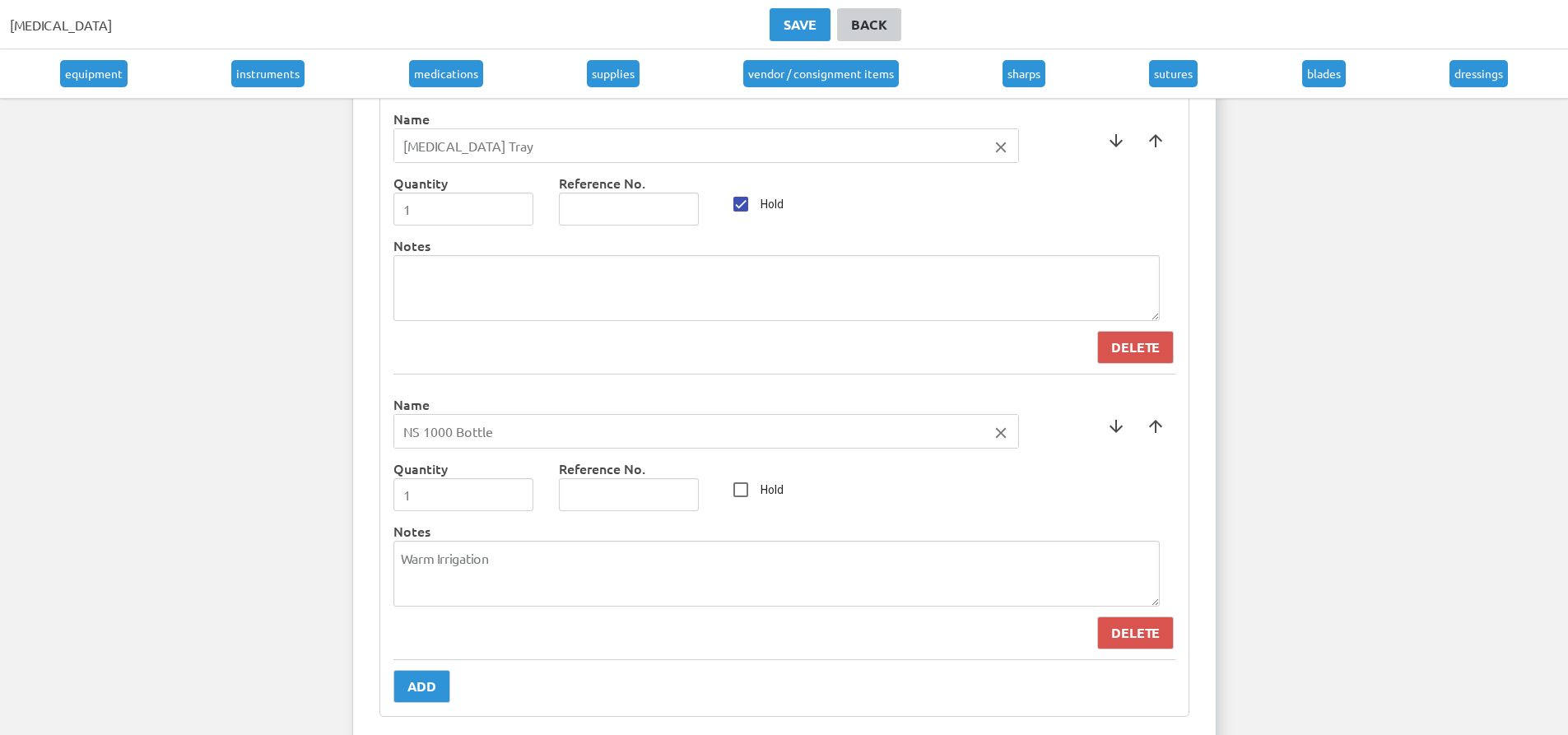
scroll to position [7150, 0]
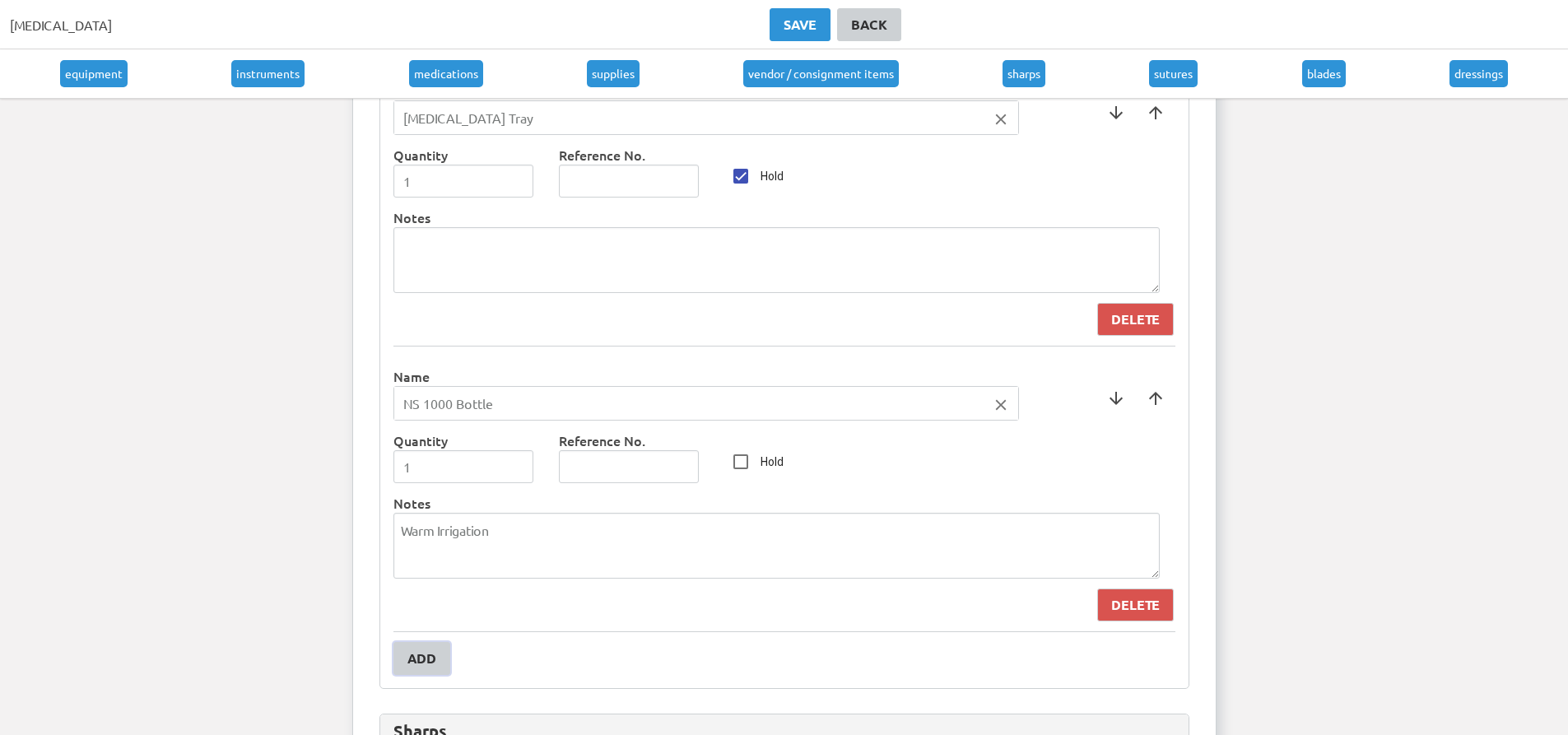
click at [401, 659] on button "Add" at bounding box center [422, 658] width 57 height 33
click at [521, 678] on input "text" at bounding box center [706, 689] width 624 height 33
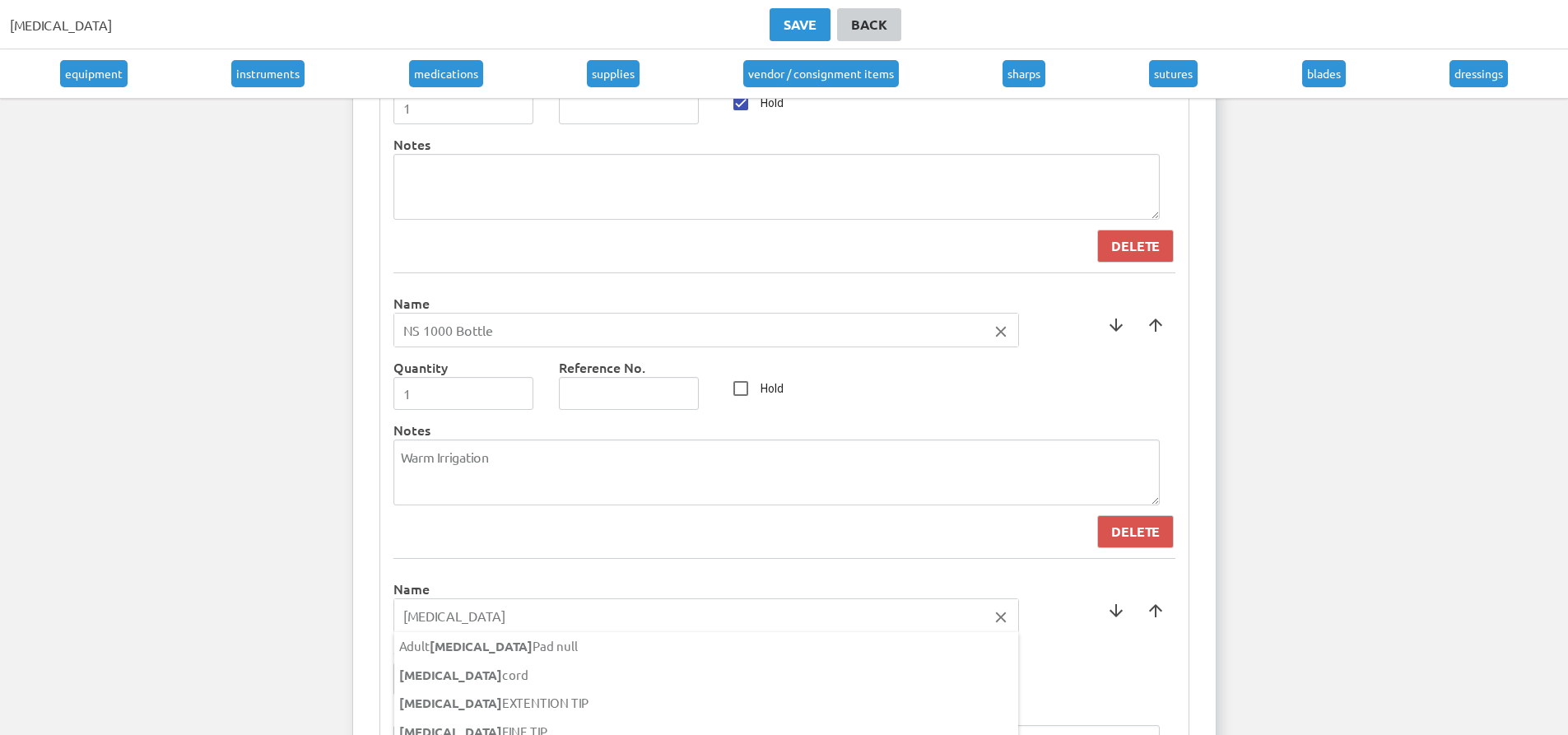
scroll to position [7316, 0]
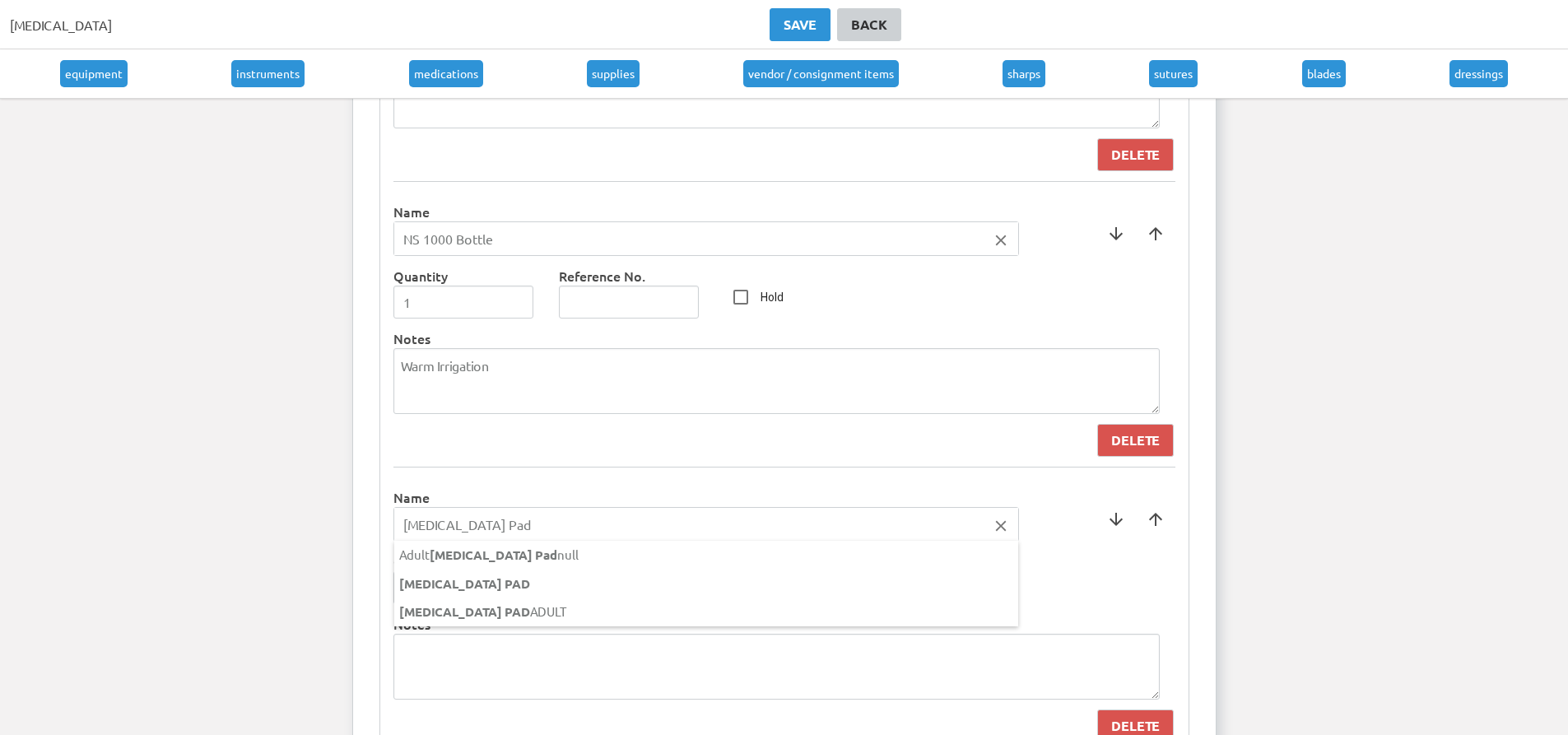
type input "[MEDICAL_DATA] Pad"
click at [497, 497] on div at bounding box center [784, 368] width 1568 height 735
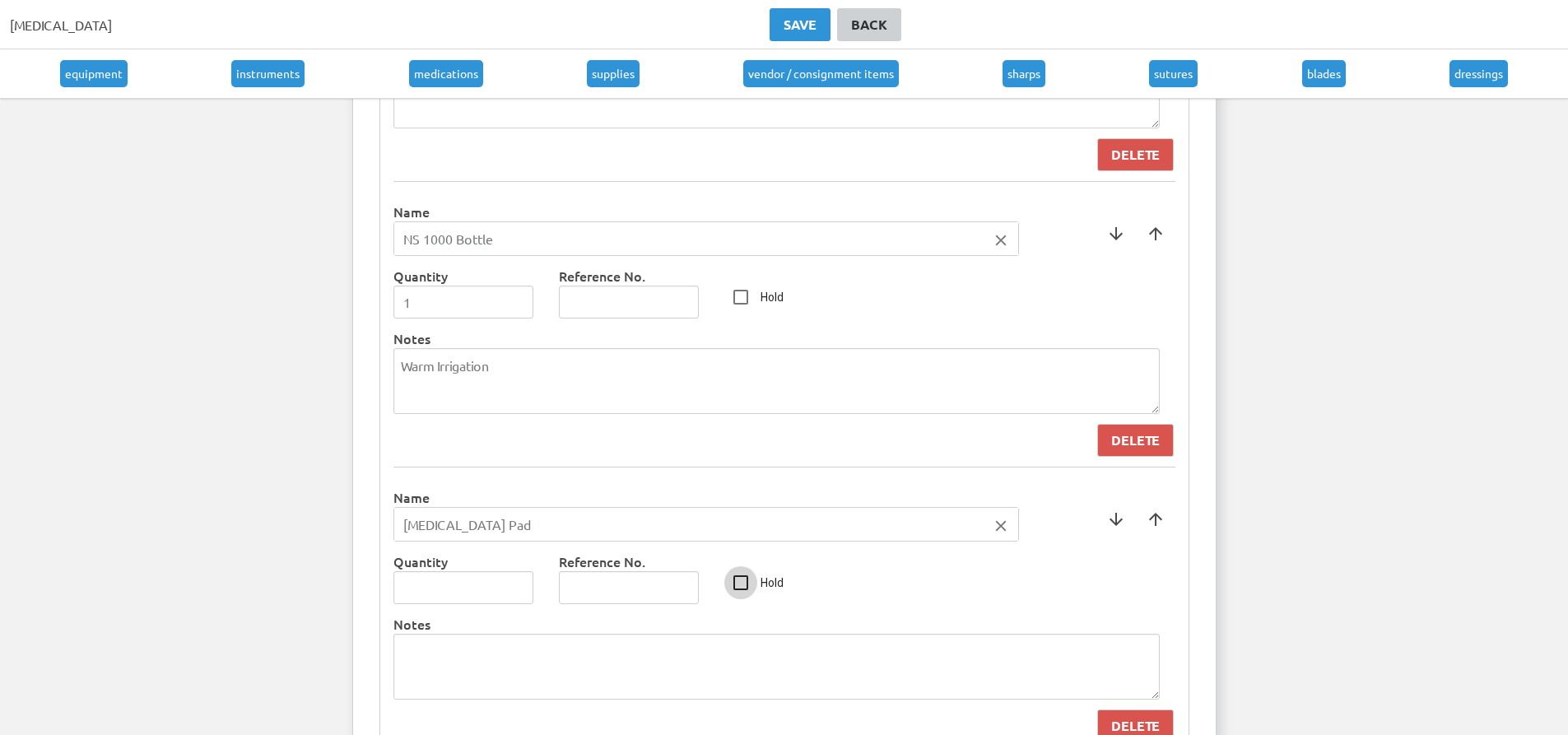
click at [750, 584] on input "Hold" at bounding box center [741, 583] width 33 height 33
checkbox input "true"
type input "1"
click at [515, 583] on input "1" at bounding box center [464, 588] width 141 height 33
click at [1167, 515] on span at bounding box center [1156, 520] width 40 height 40
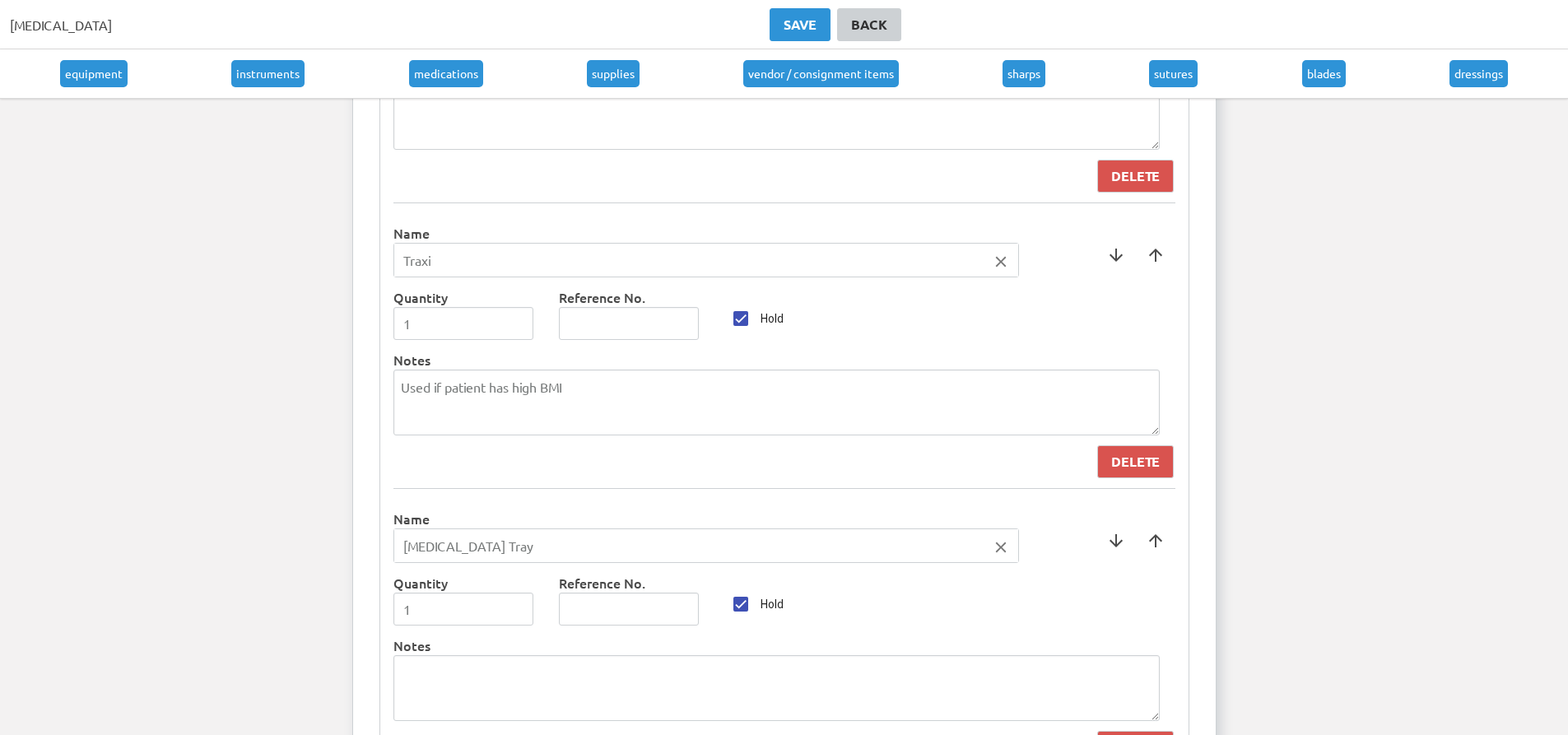
scroll to position [6739, 0]
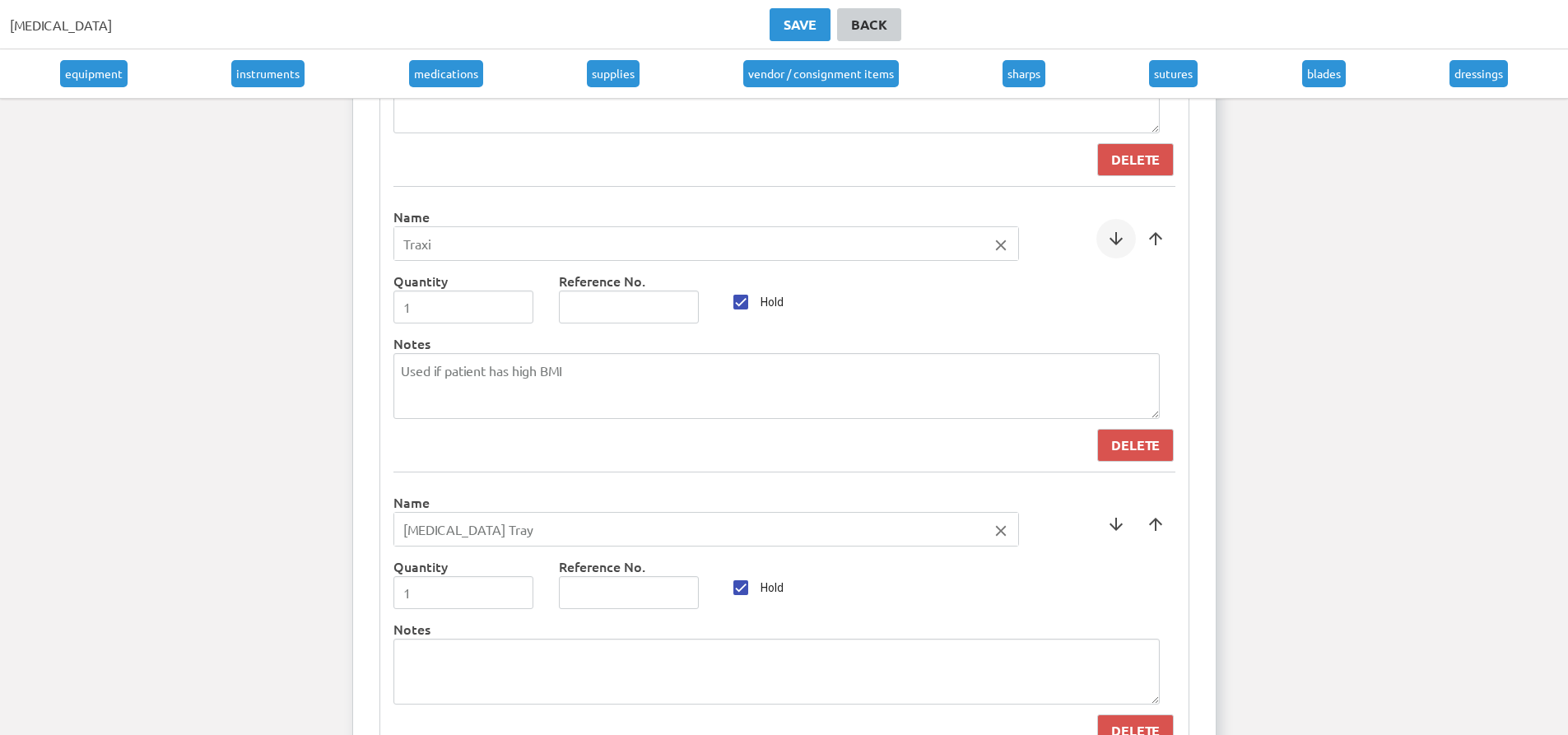
click at [1118, 229] on span at bounding box center [1116, 238] width 40 height 40
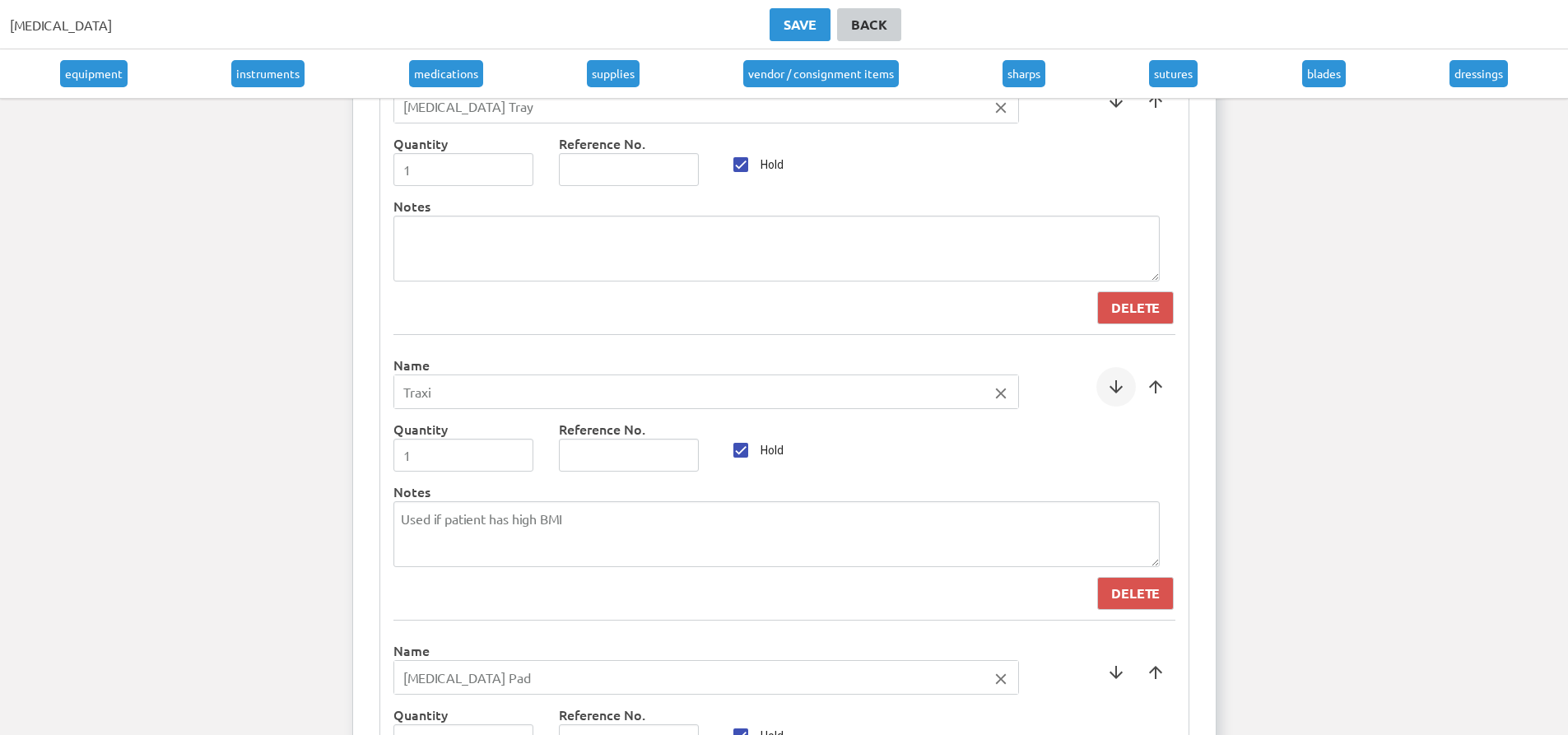
scroll to position [6903, 0]
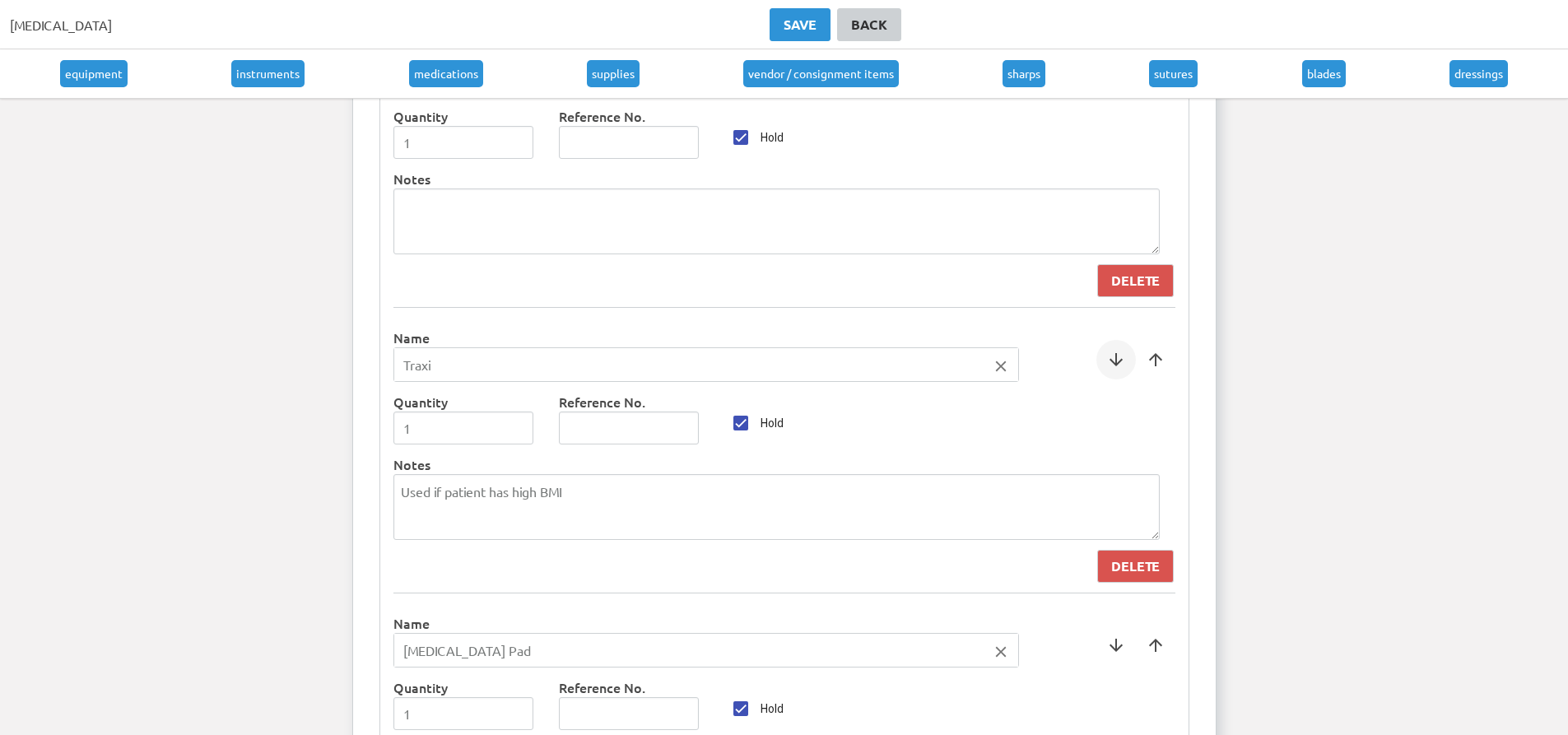
click at [1110, 380] on span at bounding box center [1116, 360] width 40 height 40
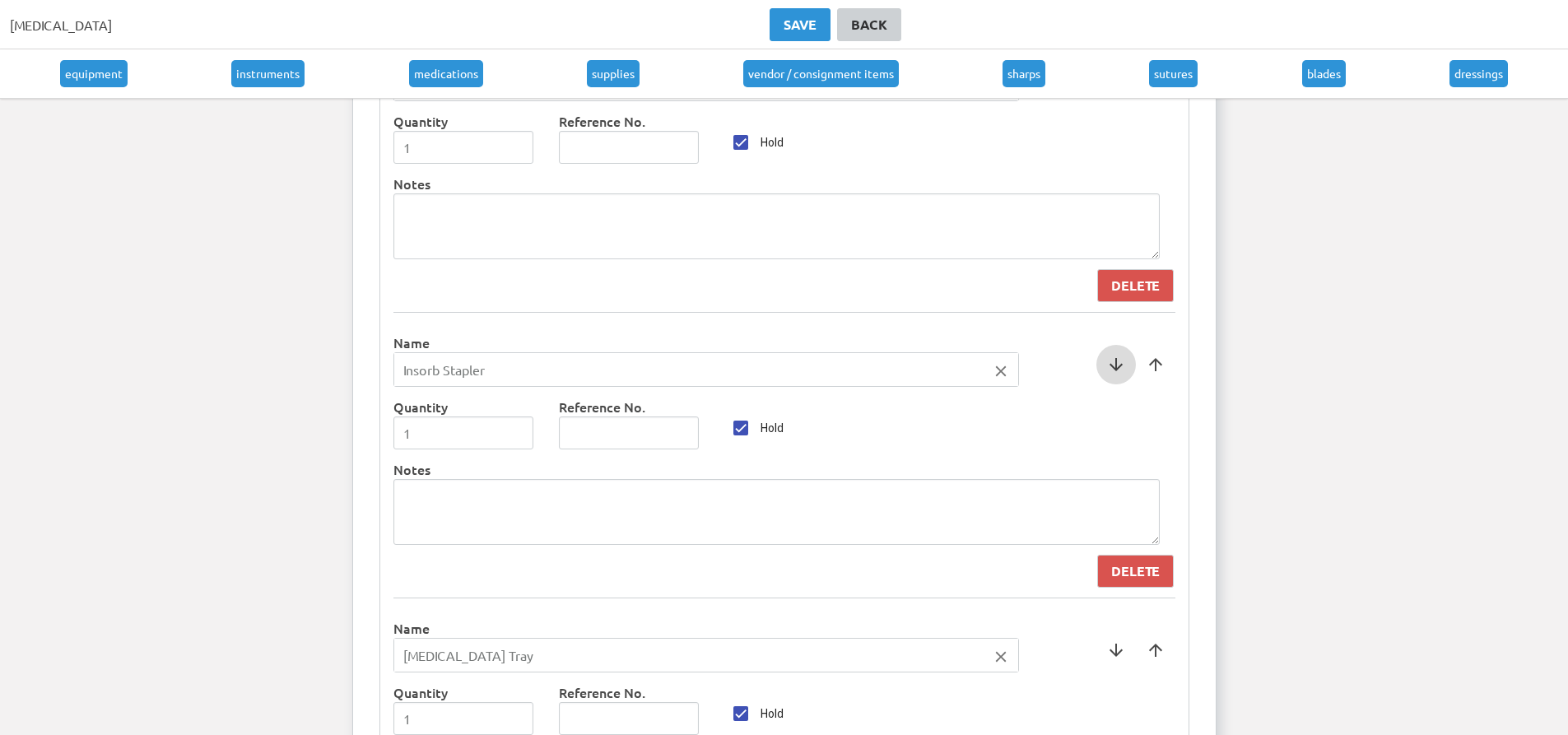
click at [1114, 357] on span at bounding box center [1116, 365] width 40 height 40
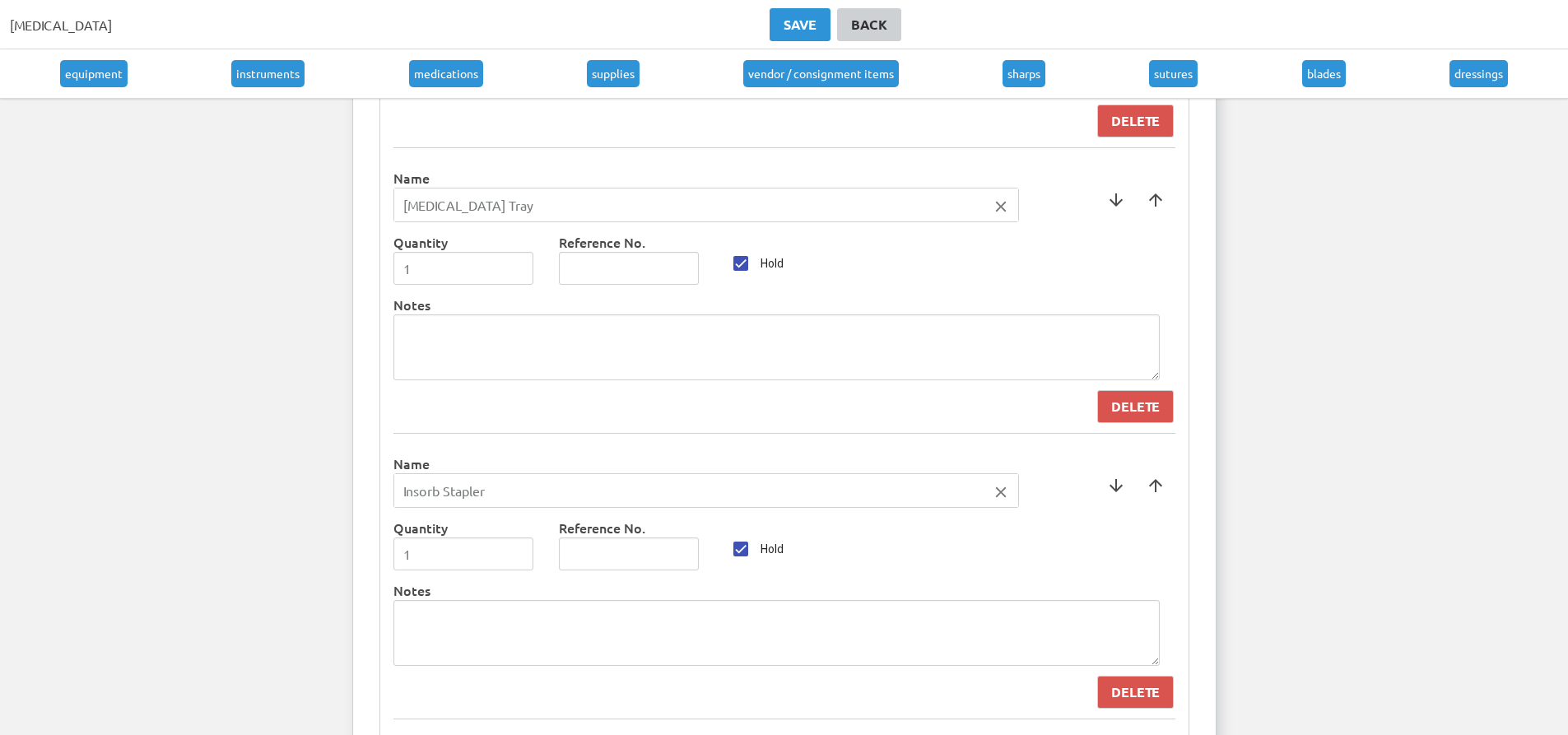
scroll to position [6656, 0]
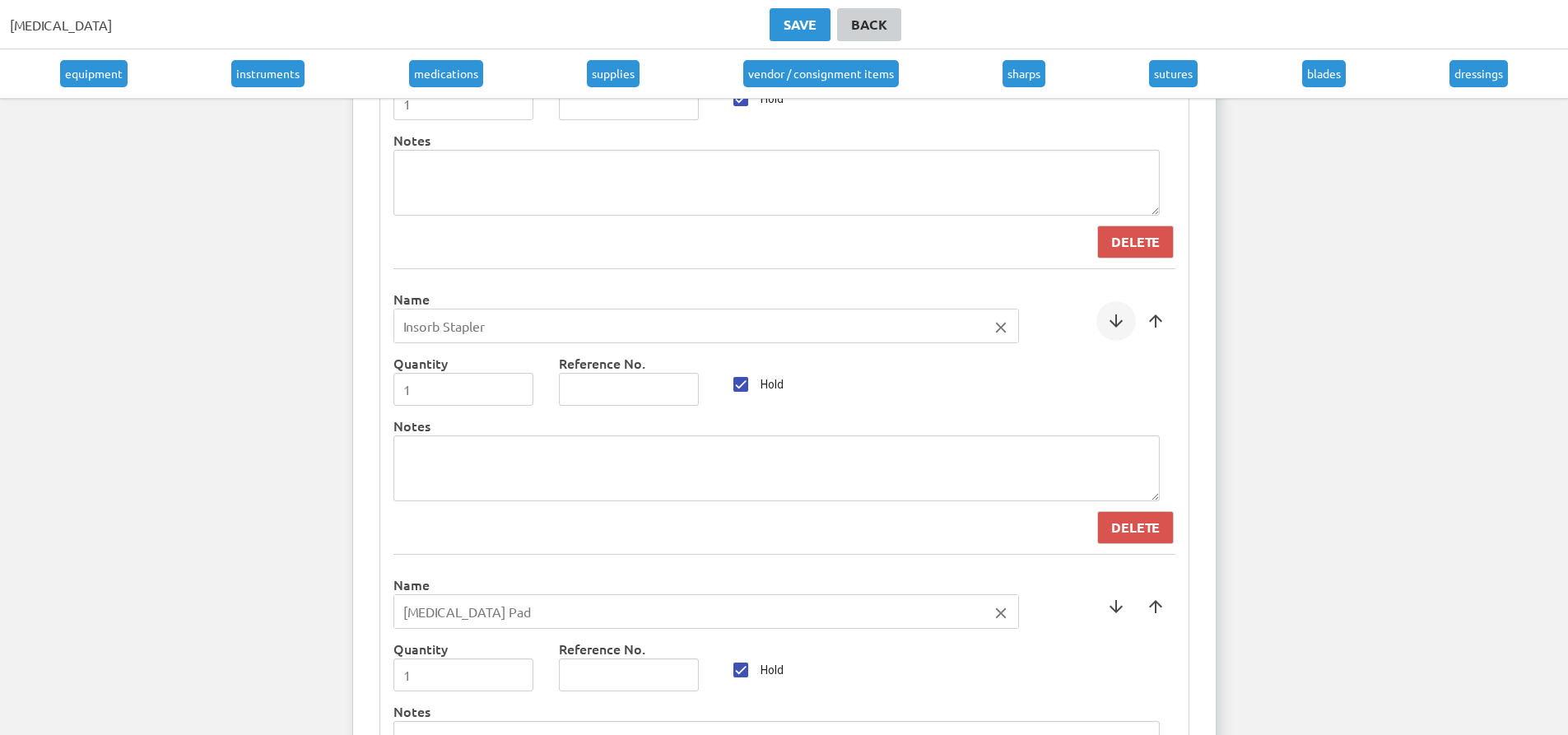
click at [1112, 326] on span at bounding box center [1116, 321] width 40 height 40
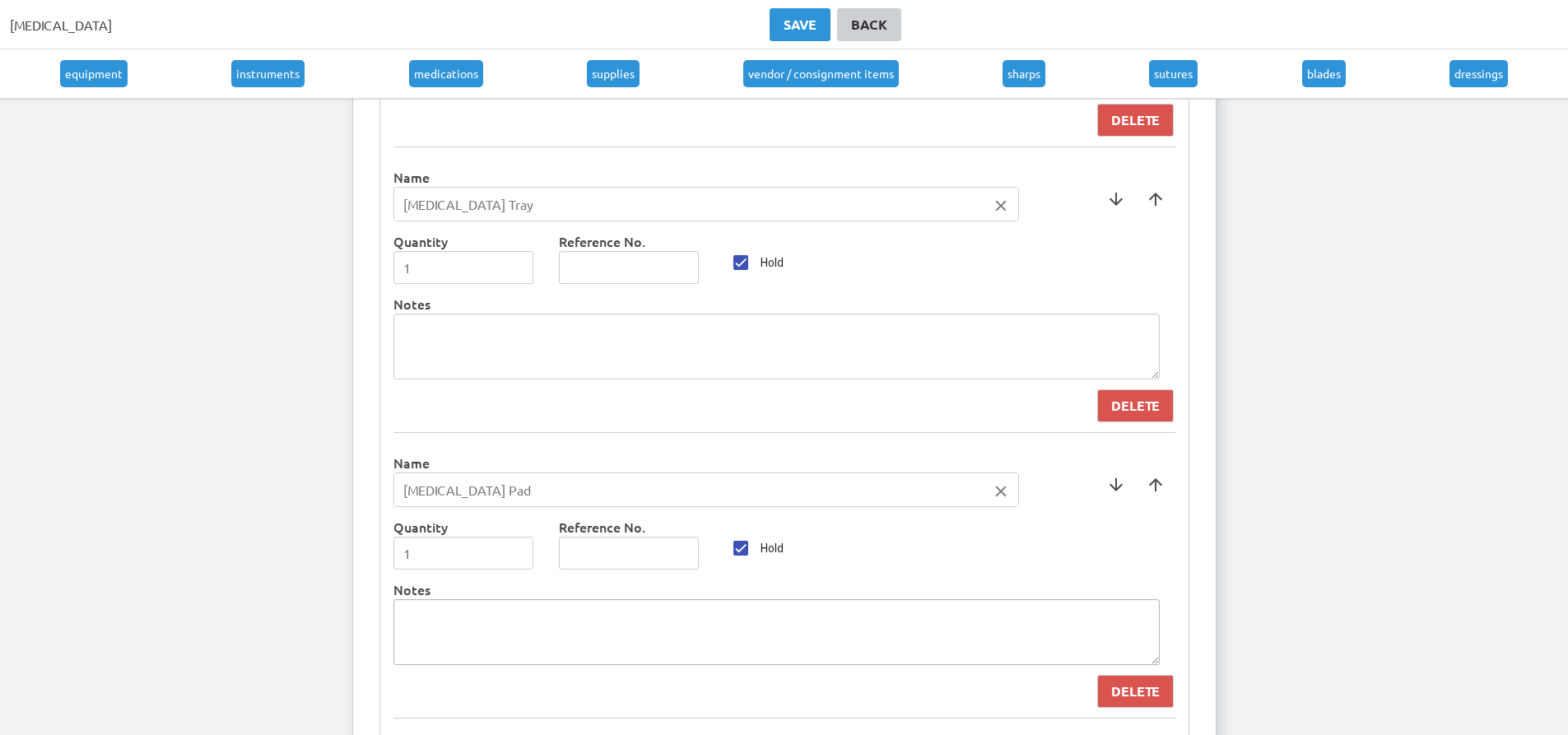
scroll to position [6492, 0]
click at [734, 548] on input "Hold" at bounding box center [741, 549] width 33 height 33
click at [746, 556] on input "Hold" at bounding box center [741, 549] width 33 height 33
checkbox input "true"
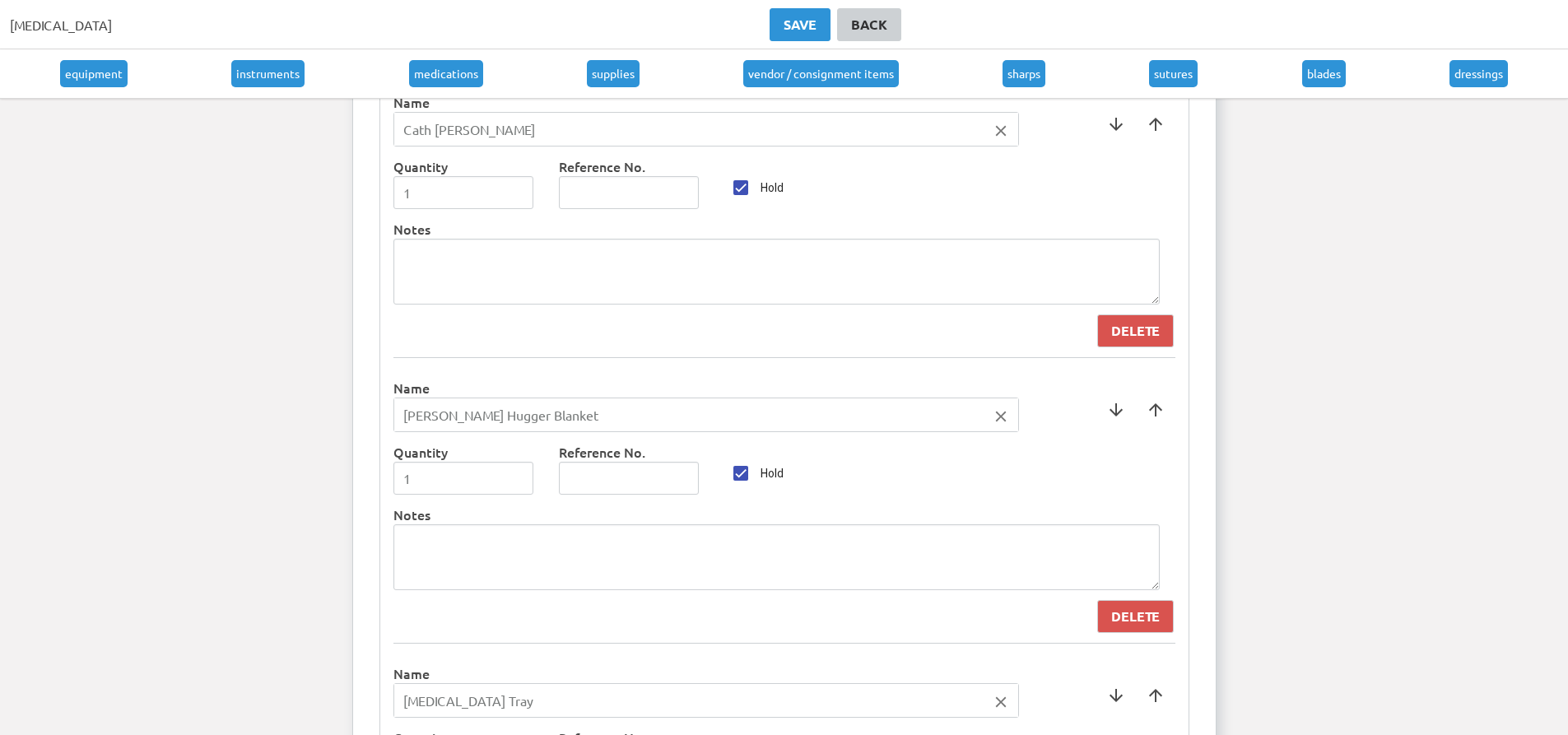
scroll to position [5915, 0]
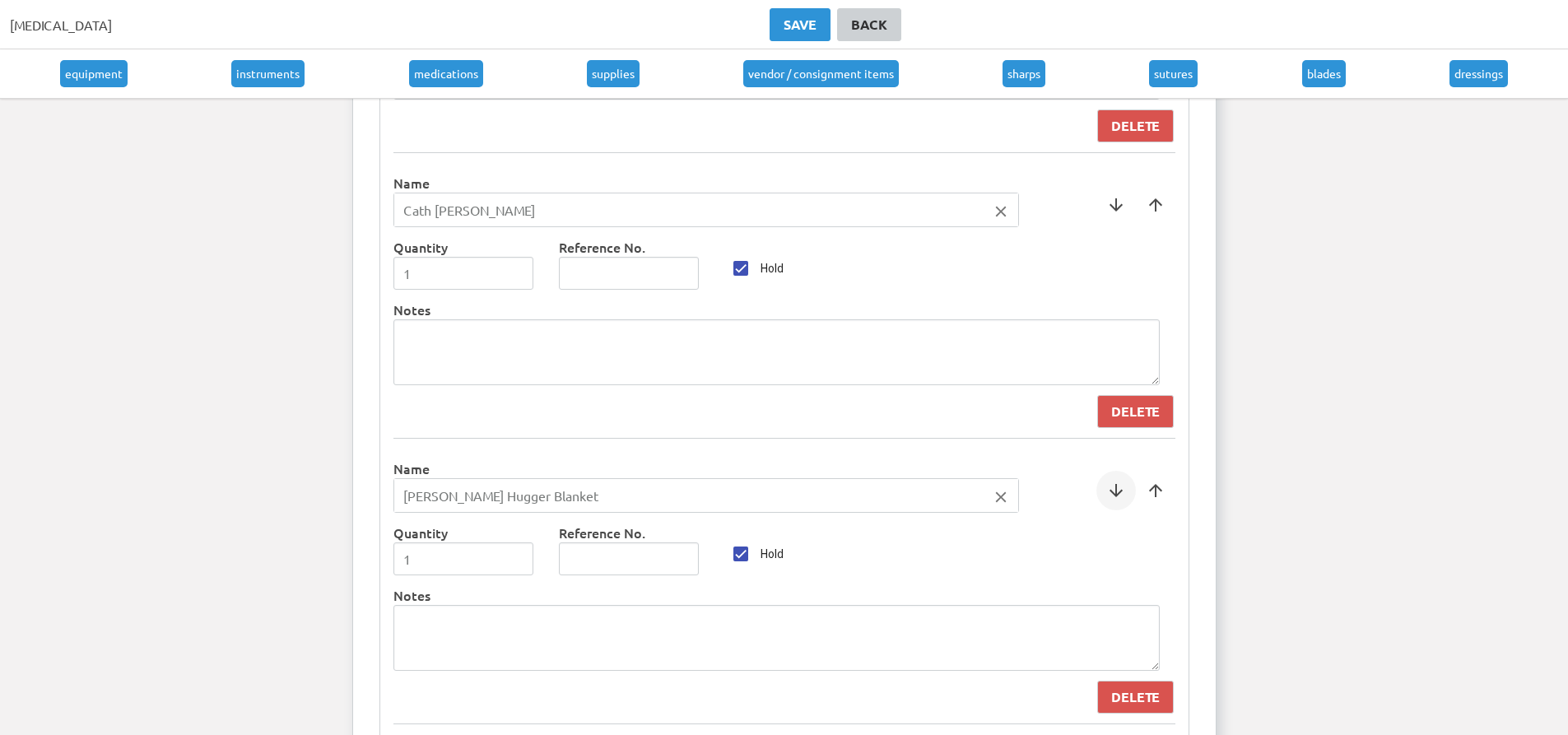
click at [1107, 483] on span at bounding box center [1116, 491] width 40 height 40
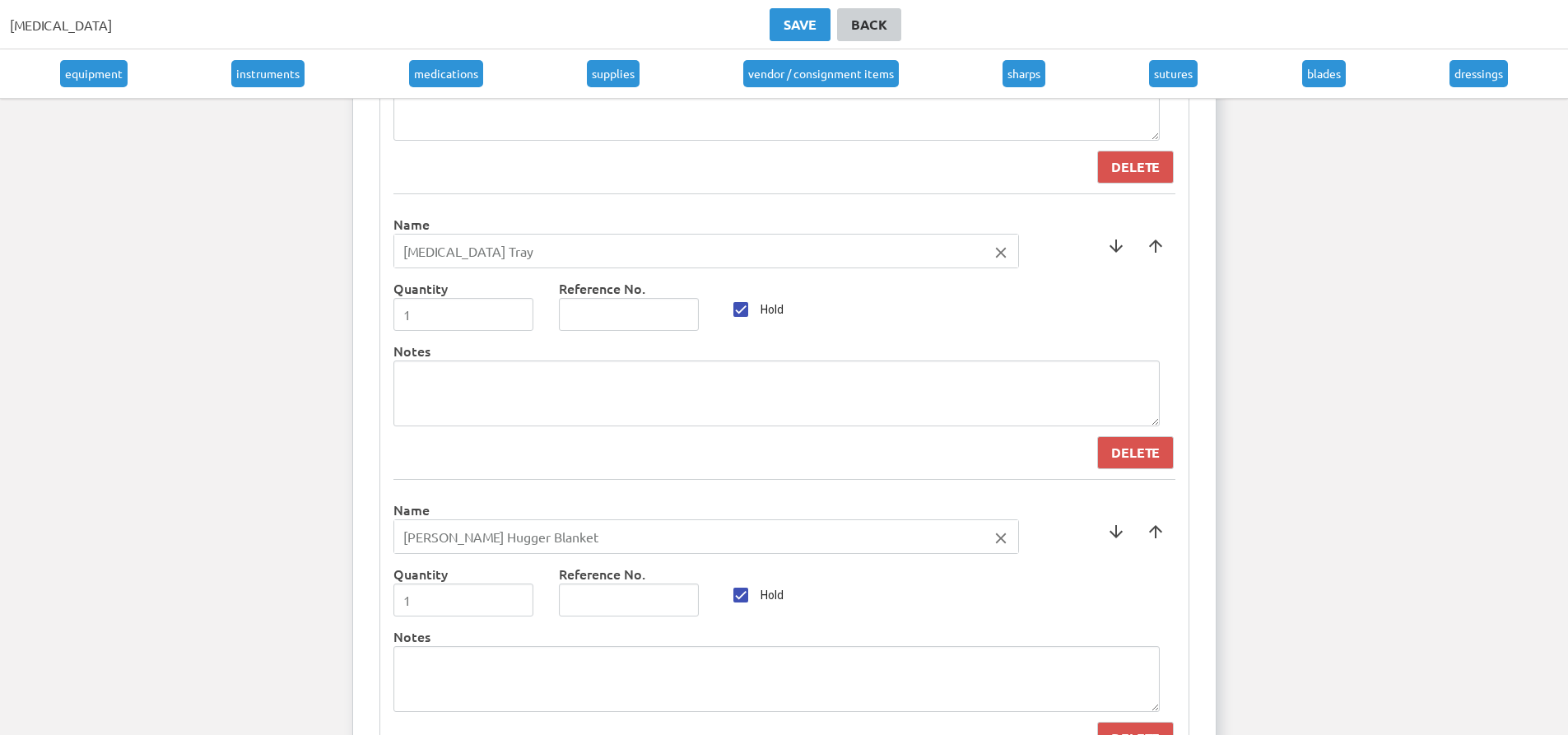
scroll to position [6162, 0]
click at [1128, 531] on span at bounding box center [1116, 529] width 40 height 40
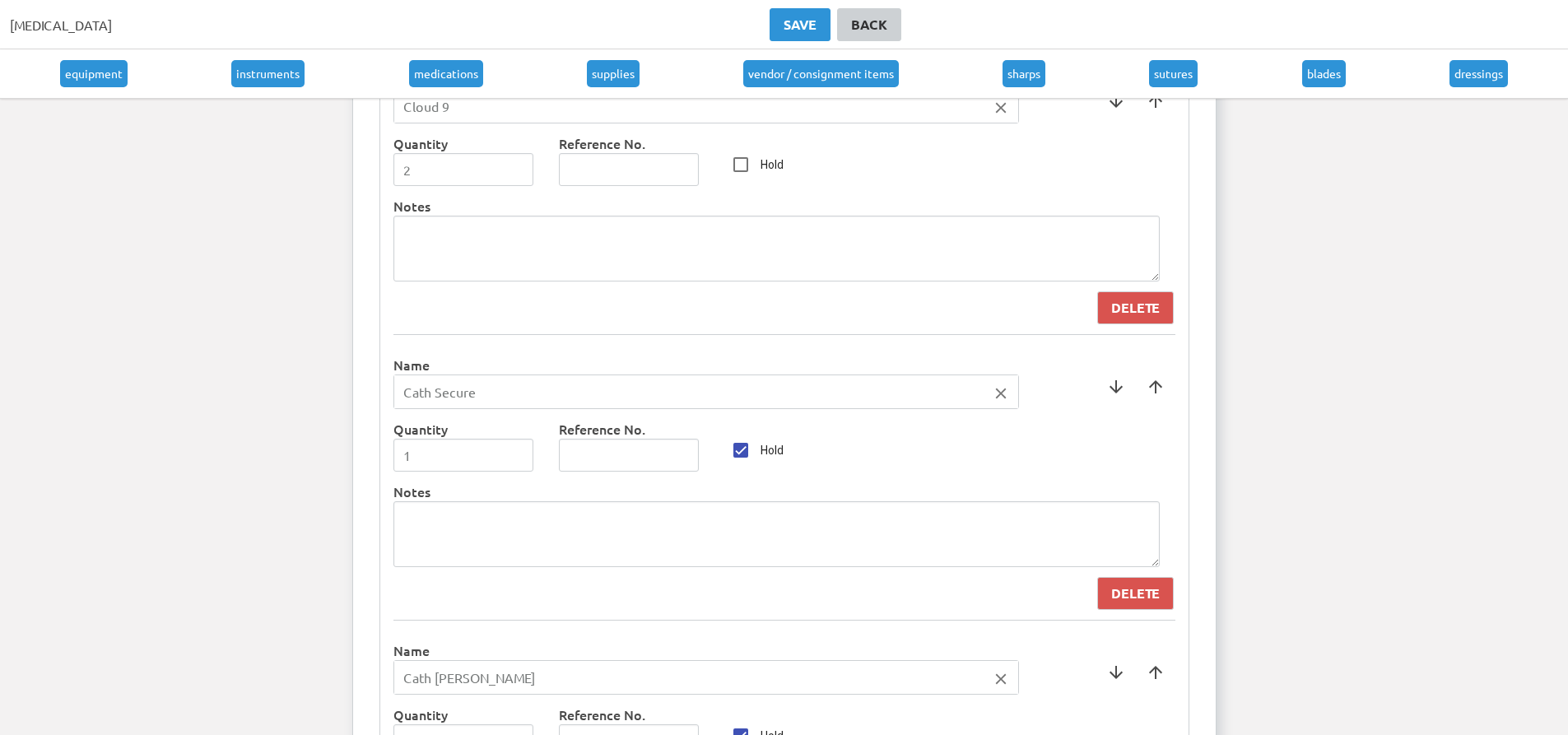
scroll to position [5421, 0]
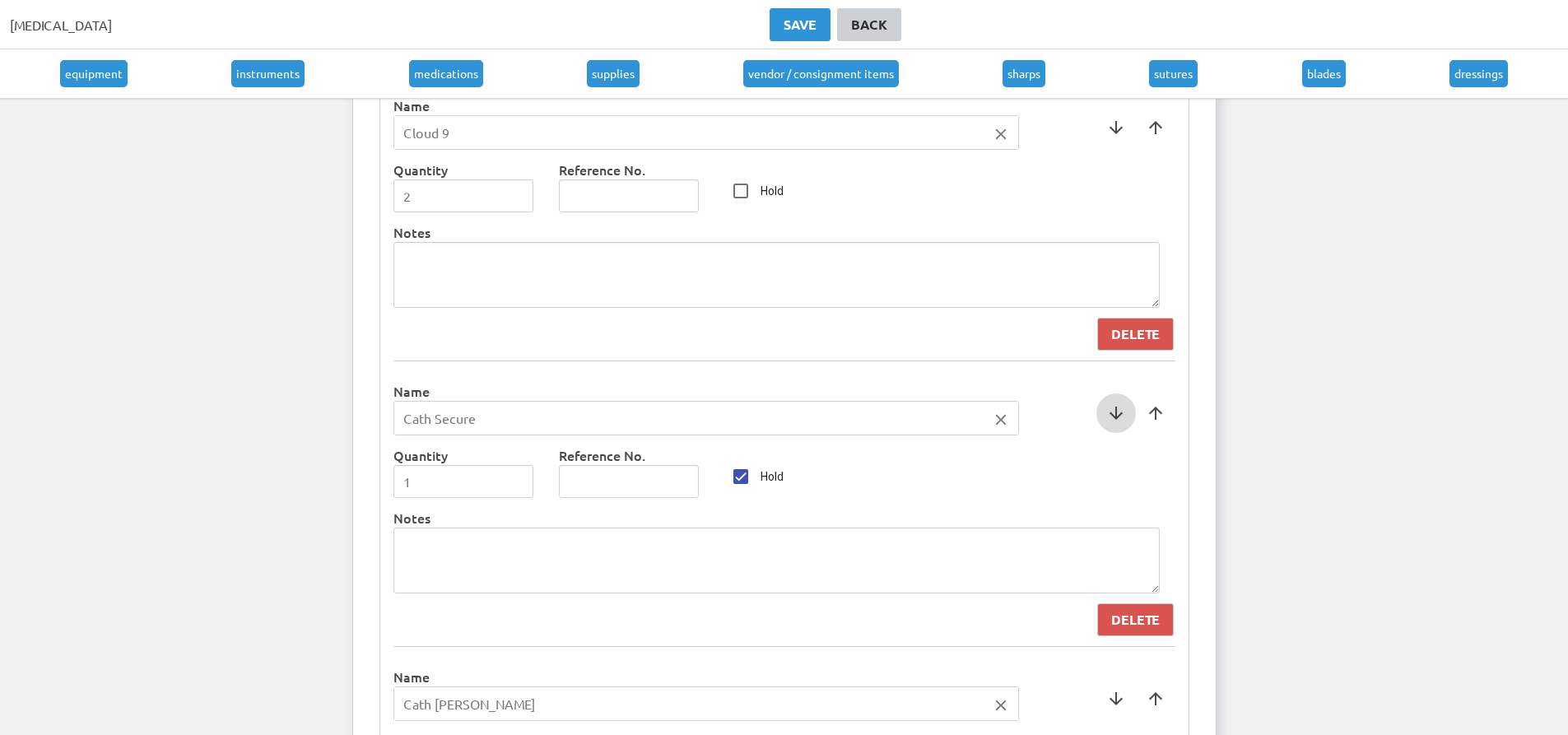
click at [1112, 422] on span at bounding box center [1116, 413] width 40 height 40
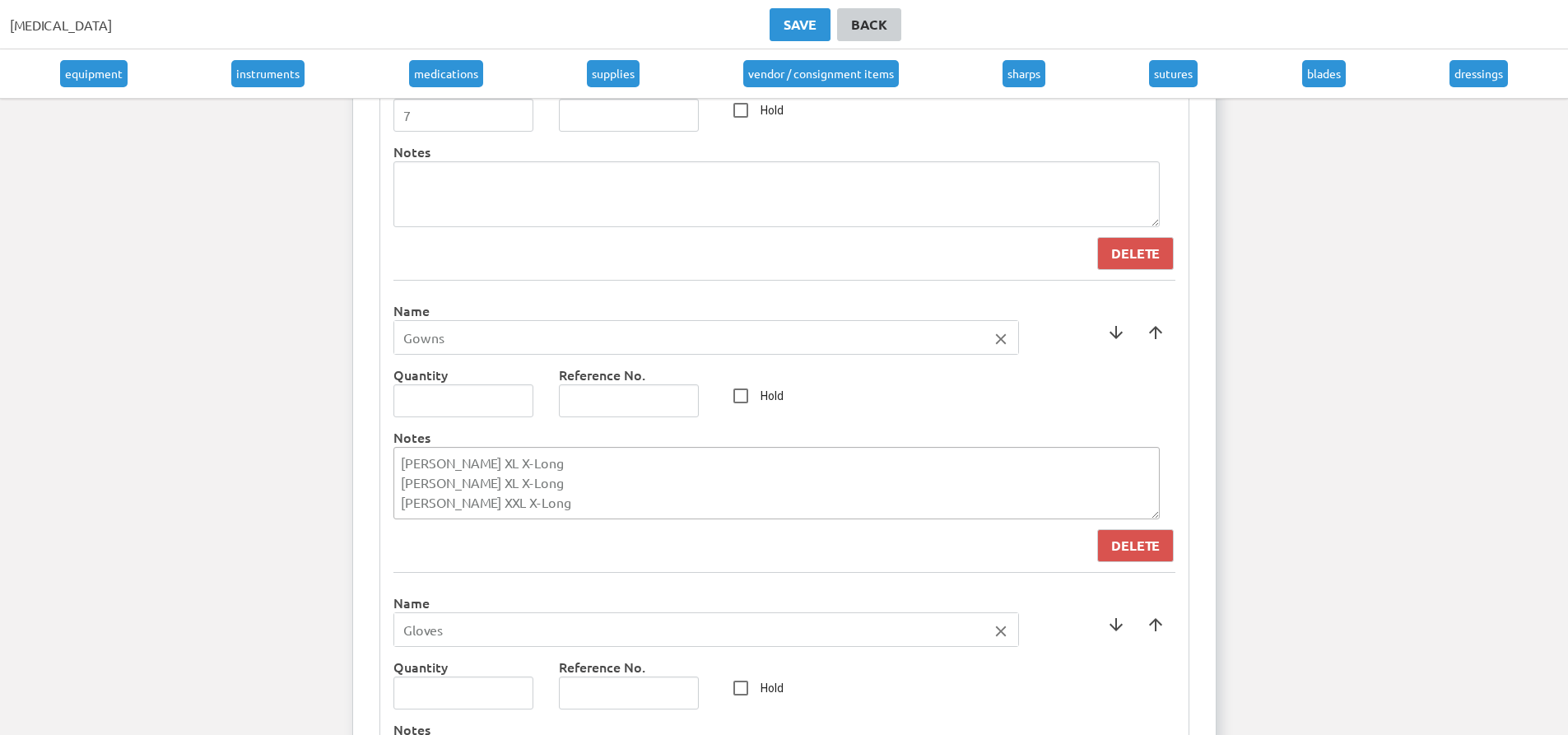
scroll to position [3857, 0]
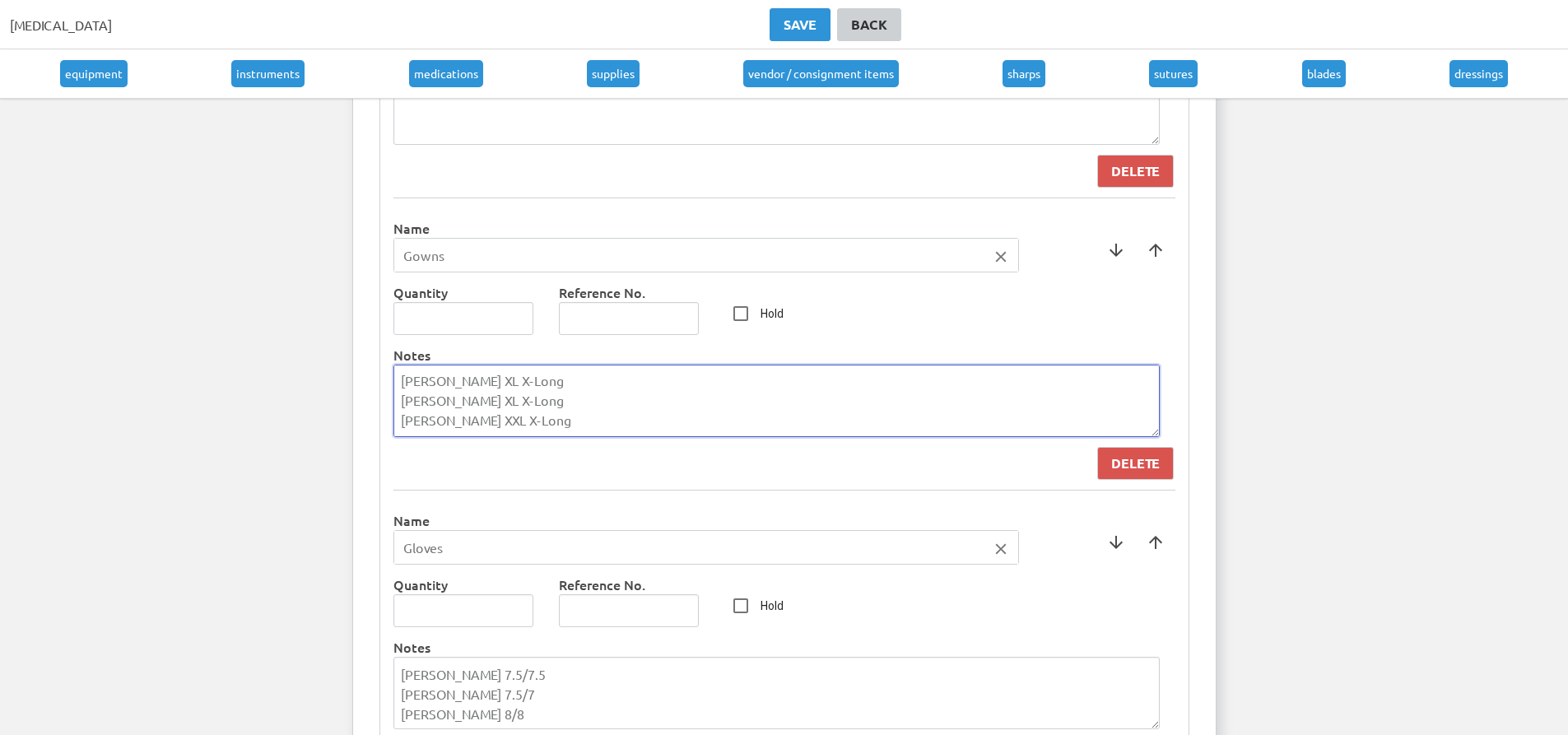
click at [552, 435] on textarea "[PERSON_NAME] XL X-Long [PERSON_NAME] XL X-Long [PERSON_NAME] XXL X-Long" at bounding box center [776, 401] width 767 height 72
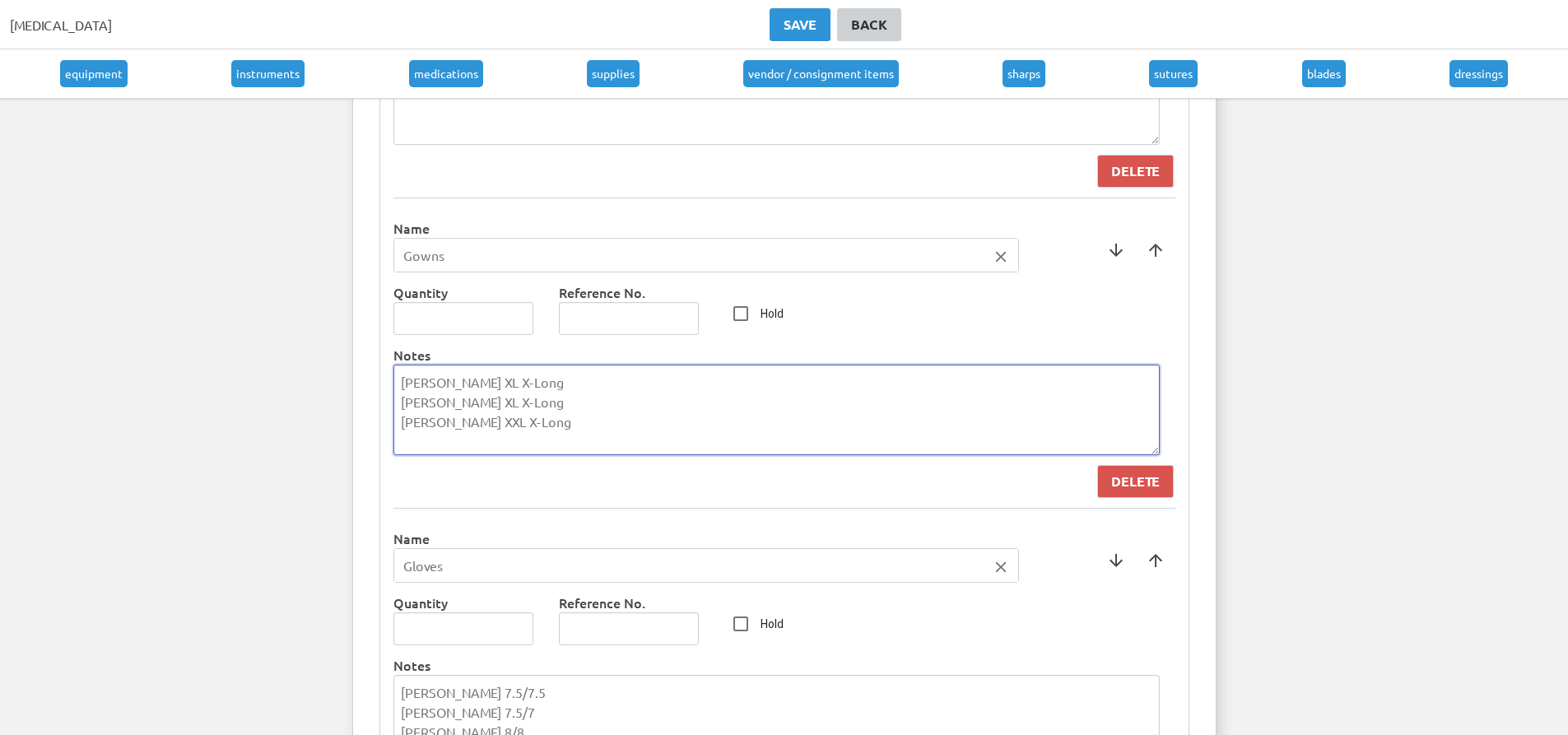
scroll to position [0, 0]
click at [559, 398] on textarea "[PERSON_NAME] XL X-Long [PERSON_NAME] XL X-Long [PERSON_NAME] XXL X-Long" at bounding box center [776, 410] width 767 height 90
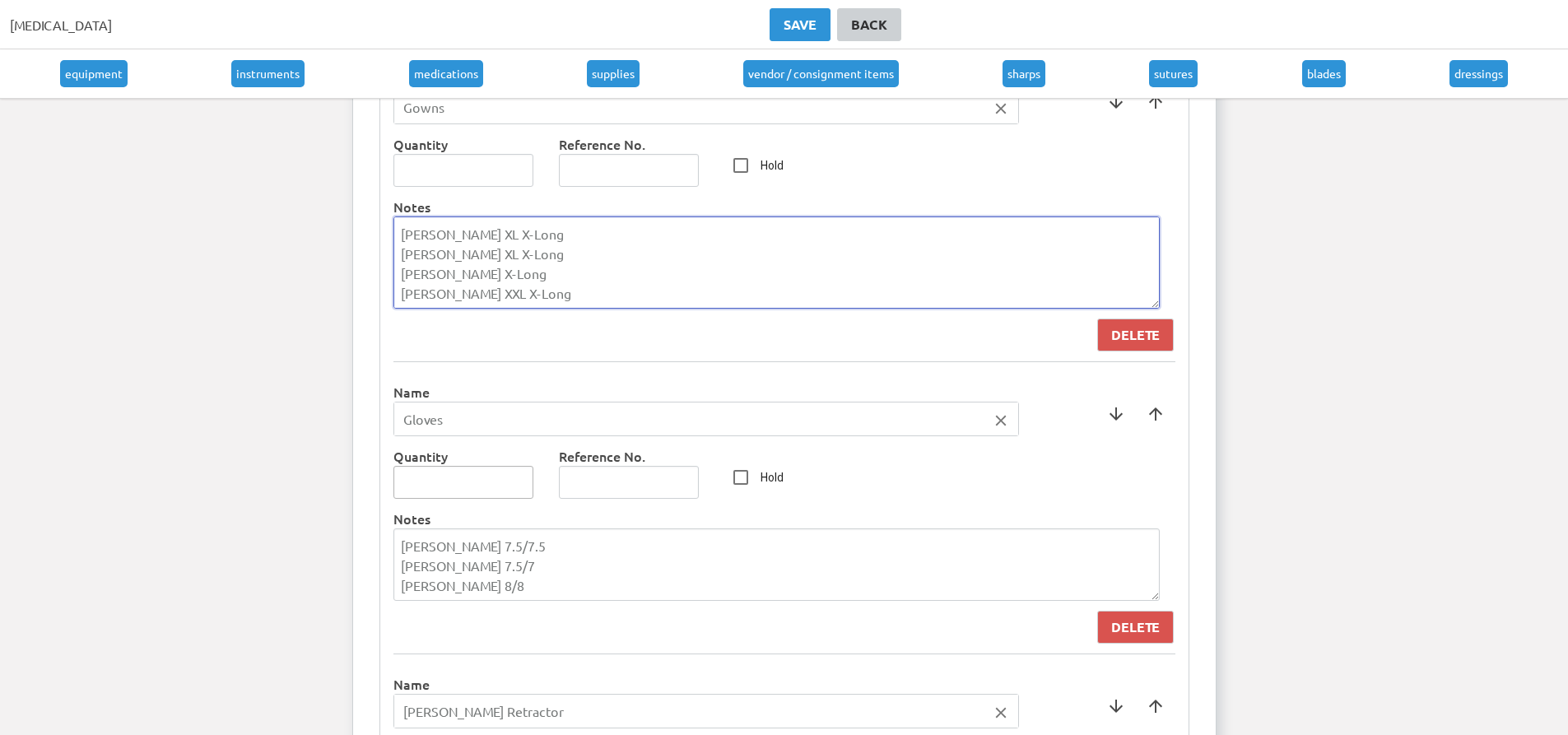
scroll to position [4022, 0]
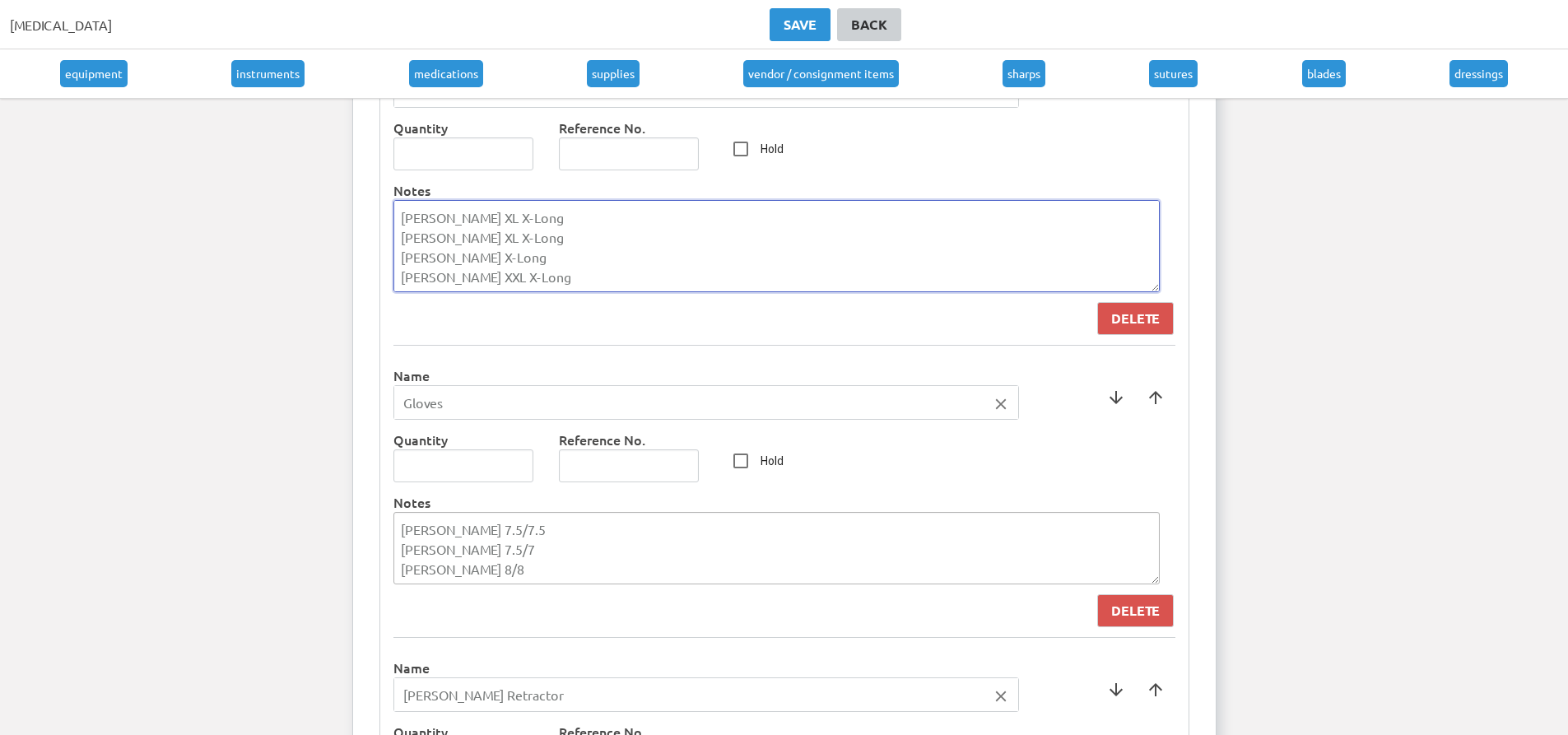
type textarea "[PERSON_NAME] XL X-Long [PERSON_NAME] XL X-Long [PERSON_NAME] X-Long [PERSON_NA…"
click at [528, 553] on textarea "[PERSON_NAME] 7.5/7.5 [PERSON_NAME] 7.5/7 [PERSON_NAME] 8/8" at bounding box center [776, 548] width 767 height 72
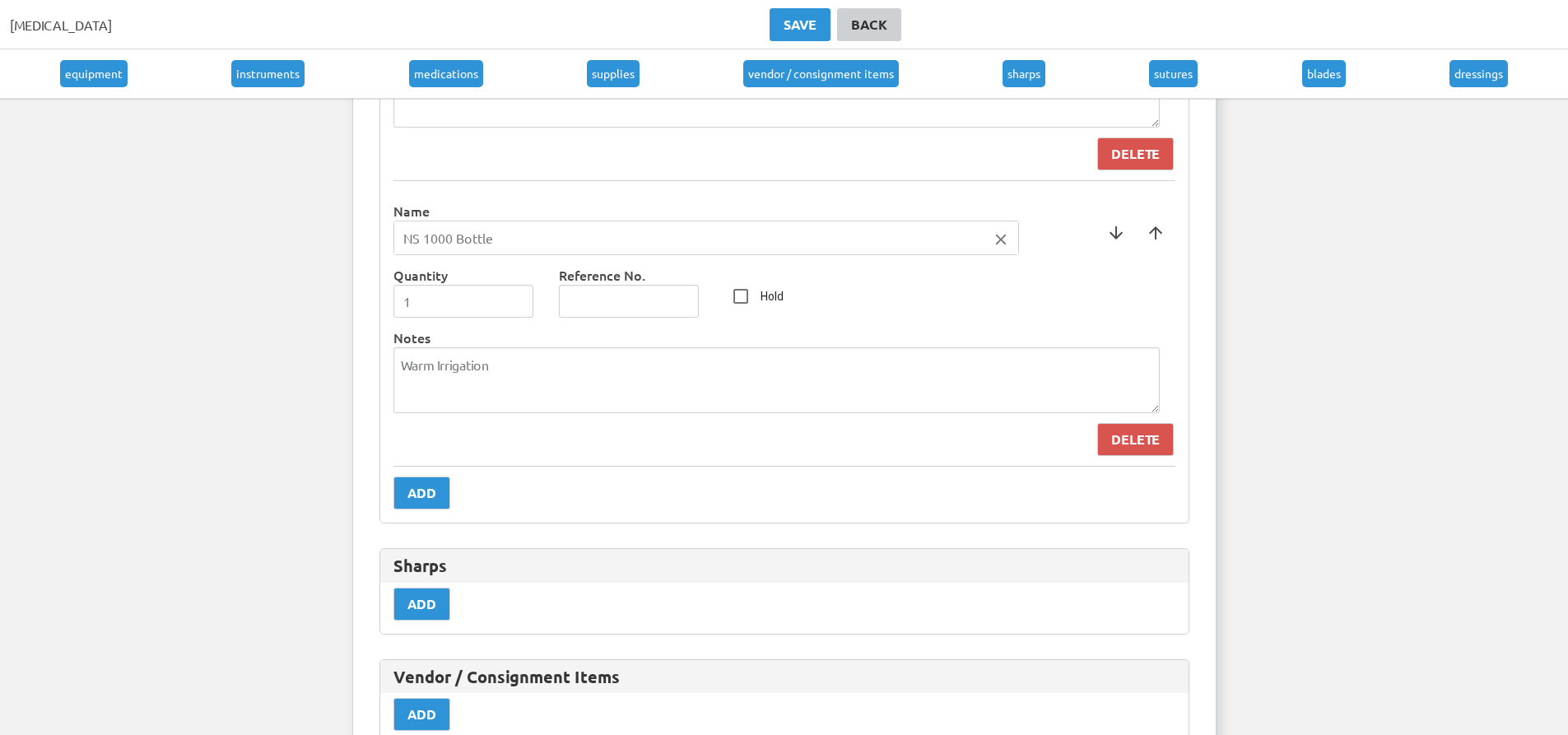
scroll to position [7727, 0]
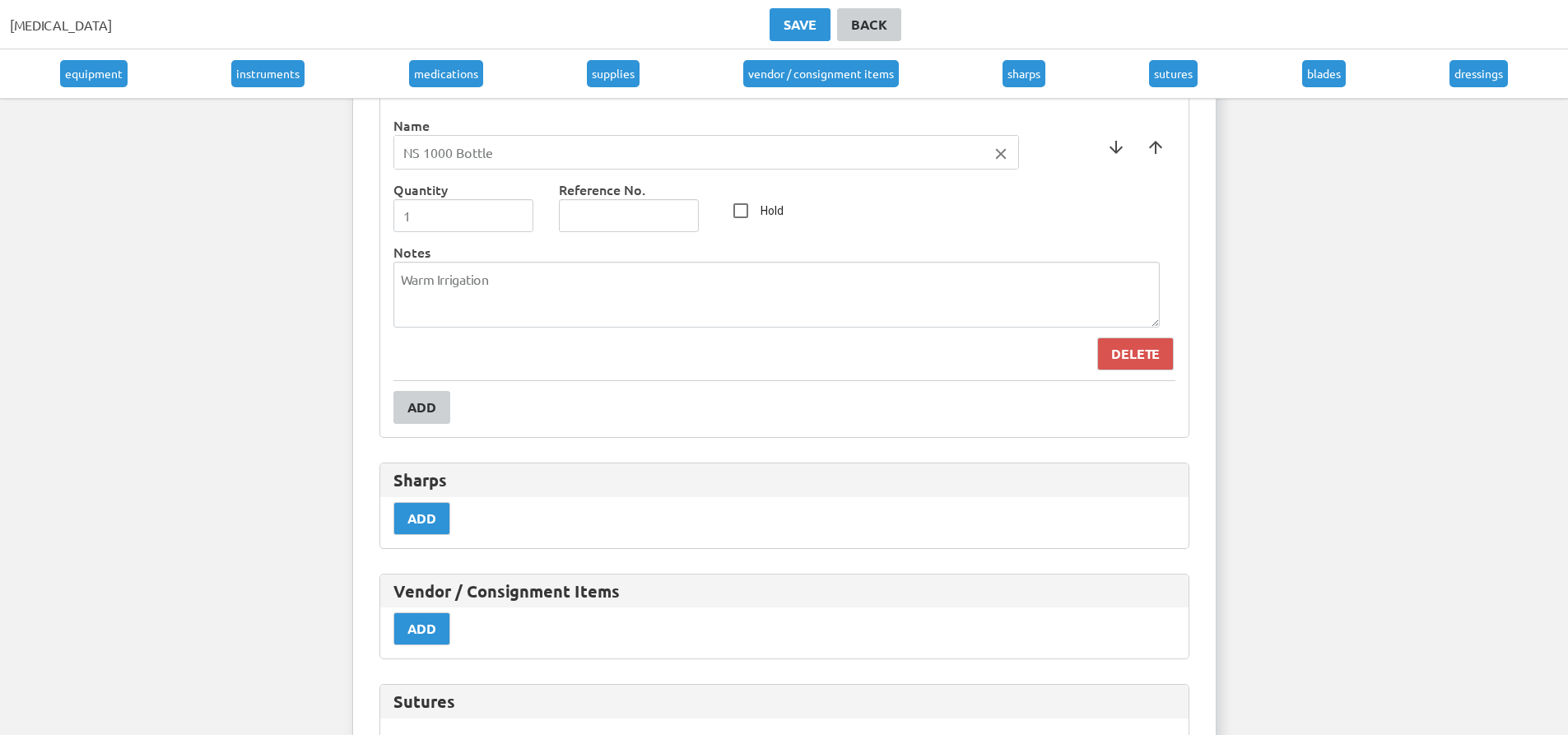
type textarea "[PERSON_NAME] 7.5/7.5 [PERSON_NAME] 7.5/7 [PERSON_NAME] 8/7.5 [PERSON_NAME] 8/8"
click at [399, 392] on button "Add" at bounding box center [422, 407] width 57 height 33
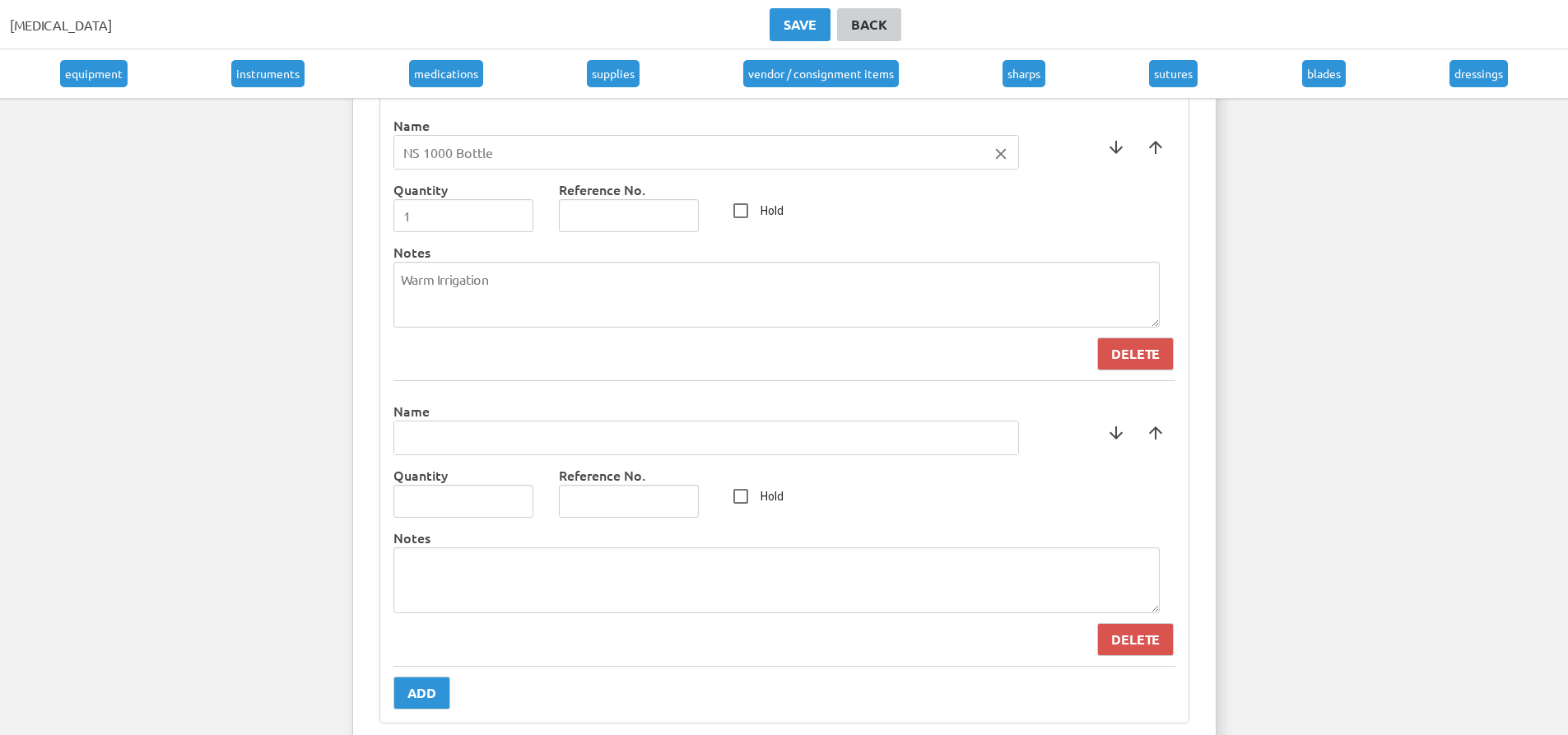
click at [441, 454] on input "text" at bounding box center [706, 438] width 624 height 33
type input "Bulb Syringe"
click at [503, 493] on div at bounding box center [784, 368] width 1568 height 735
type input "1"
click at [519, 500] on input "1" at bounding box center [464, 501] width 141 height 33
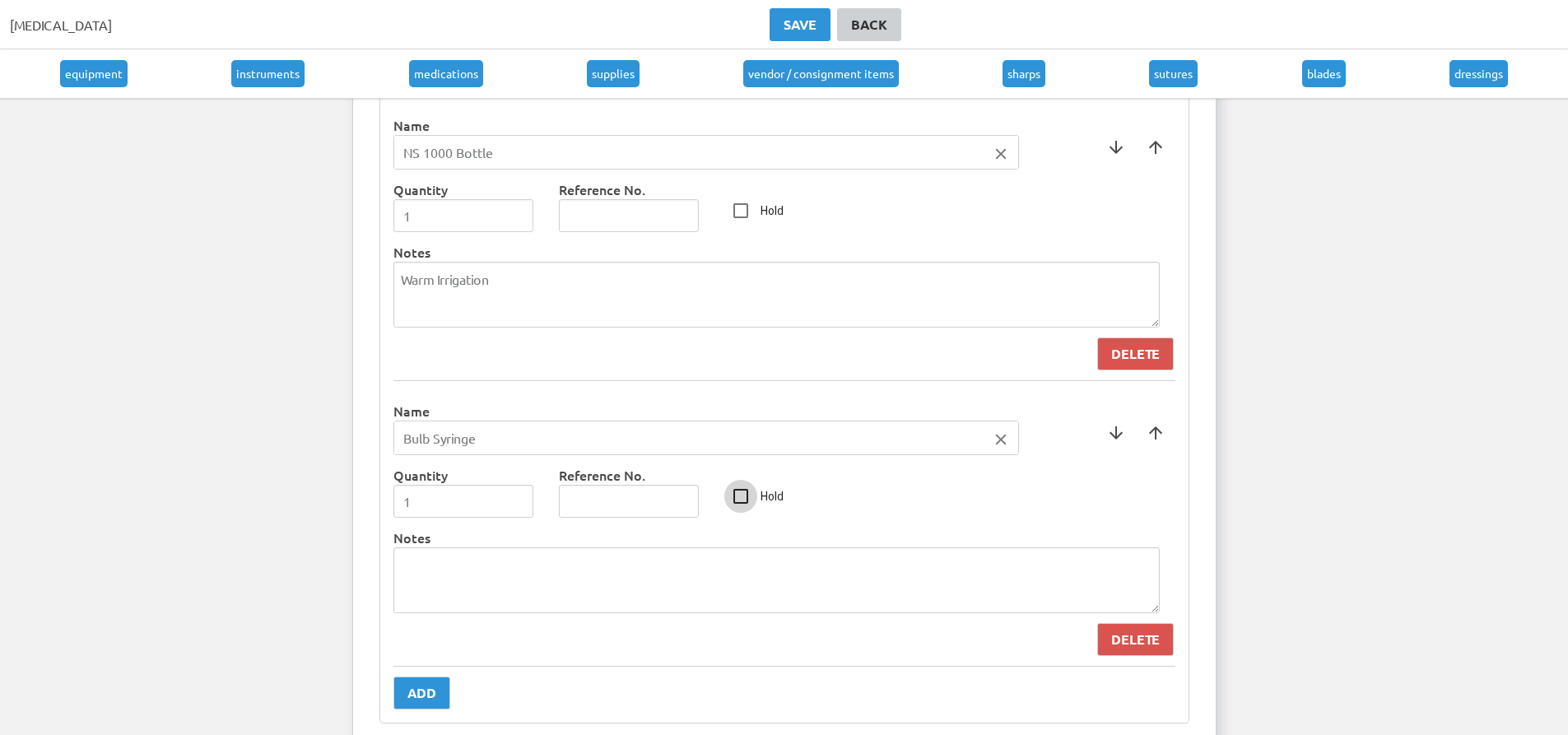
click at [736, 495] on input "Hold" at bounding box center [741, 497] width 33 height 33
checkbox input "true"
click at [423, 693] on div "Add" at bounding box center [422, 693] width 28 height 20
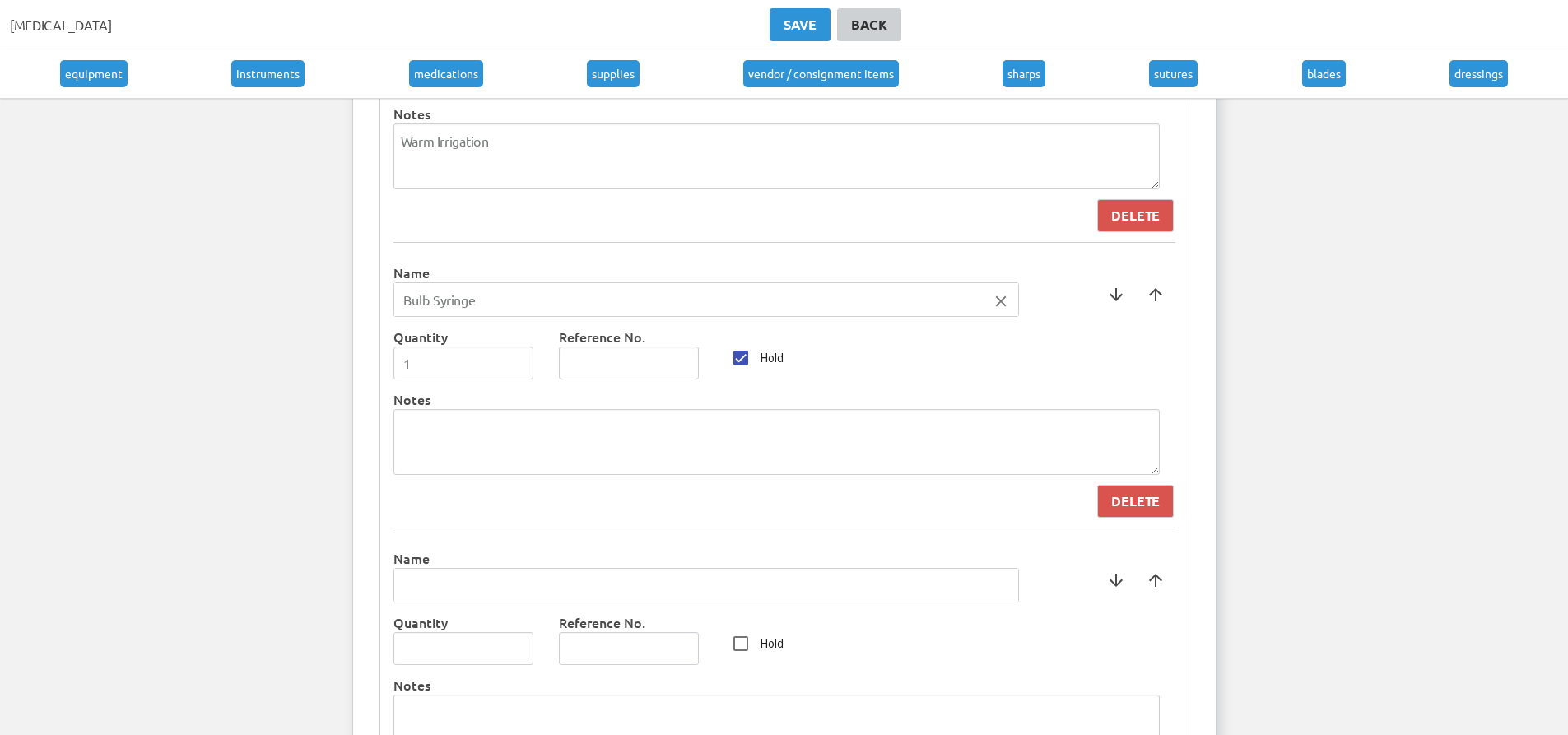
scroll to position [7891, 0]
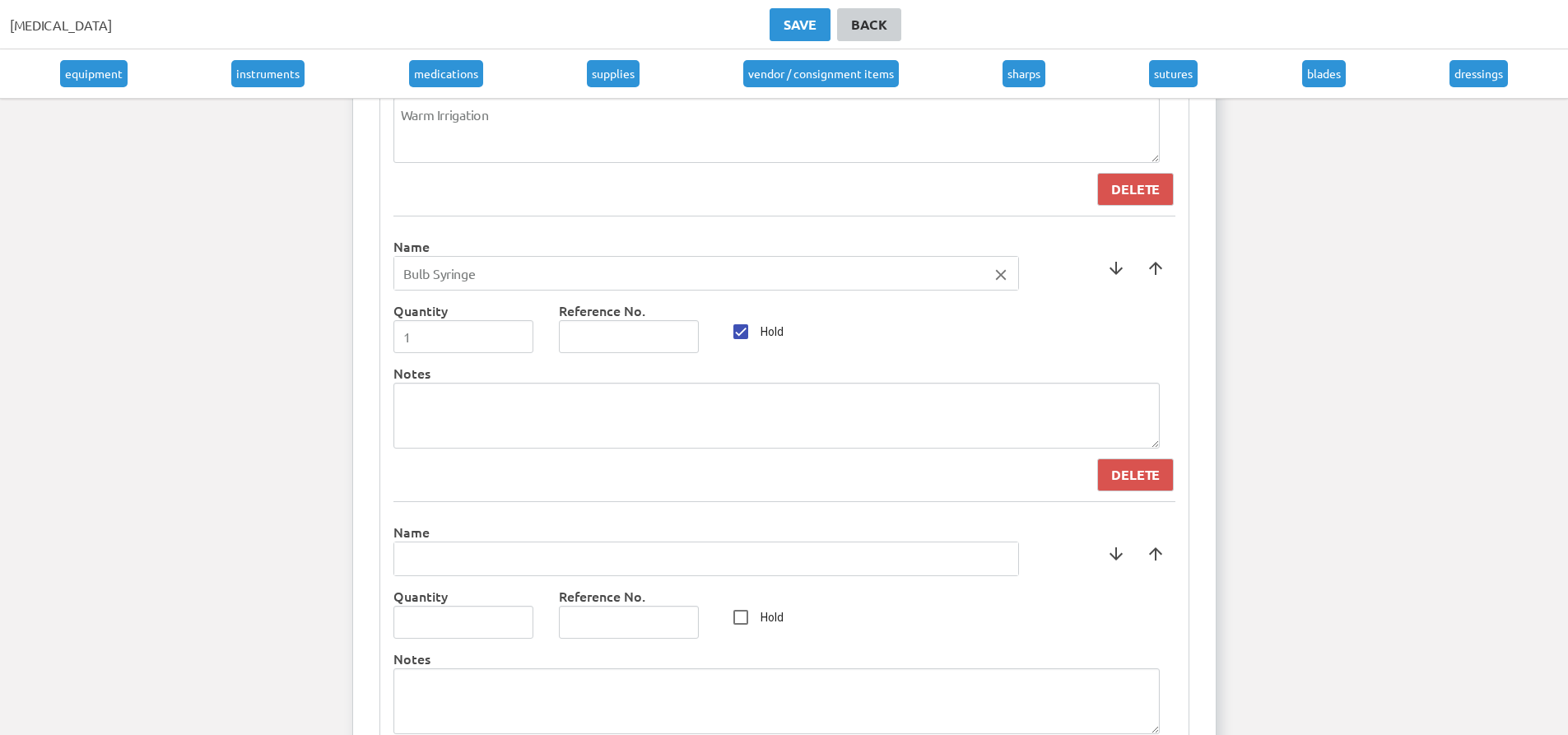
click at [477, 540] on label "Name" at bounding box center [706, 531] width 626 height 20
click at [503, 558] on input "text" at bounding box center [706, 559] width 624 height 33
type input "Cord Clamp"
click at [512, 611] on div at bounding box center [784, 368] width 1568 height 735
type input "1"
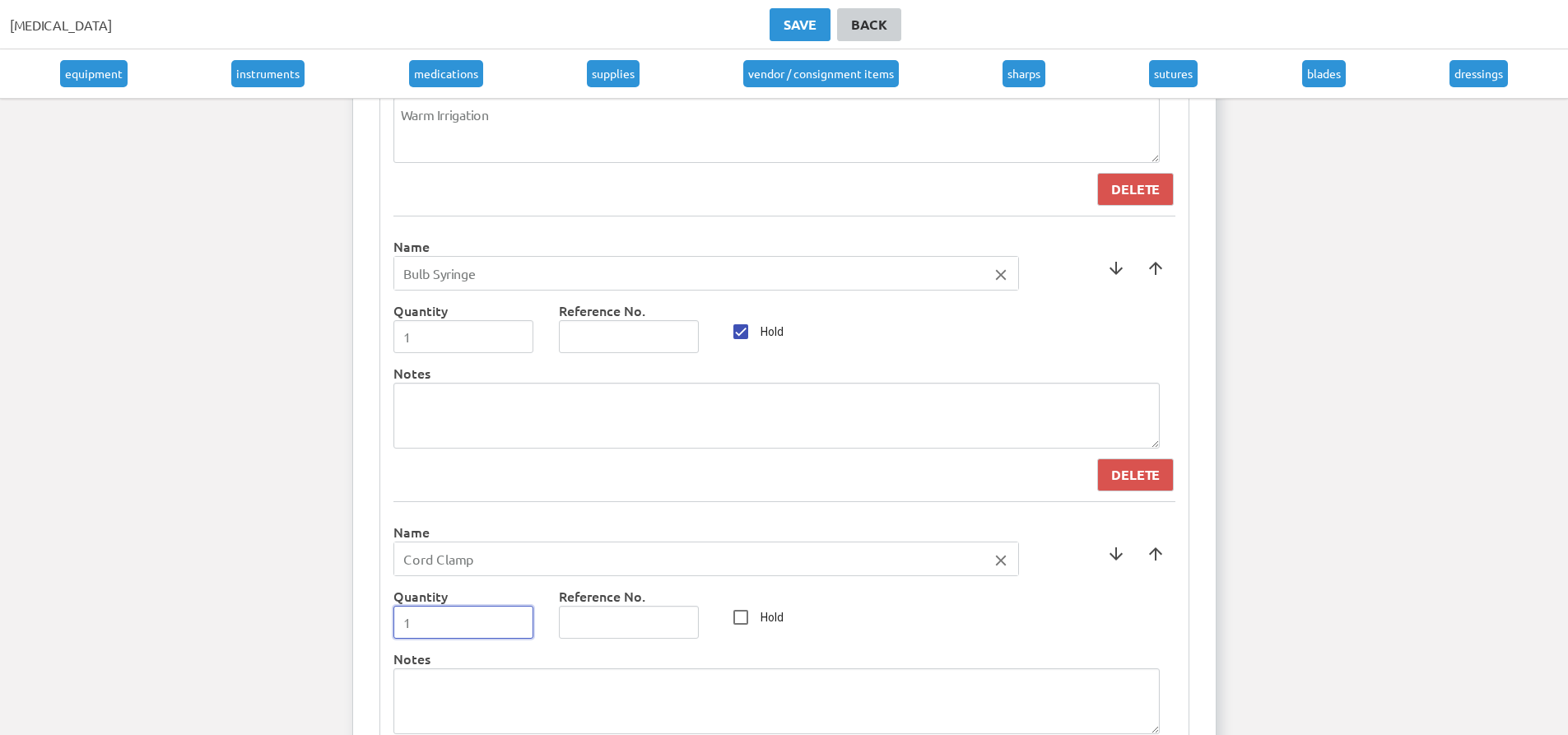
click at [517, 616] on input "1" at bounding box center [464, 622] width 141 height 33
click at [756, 617] on input "Hold" at bounding box center [741, 617] width 33 height 33
checkbox input "true"
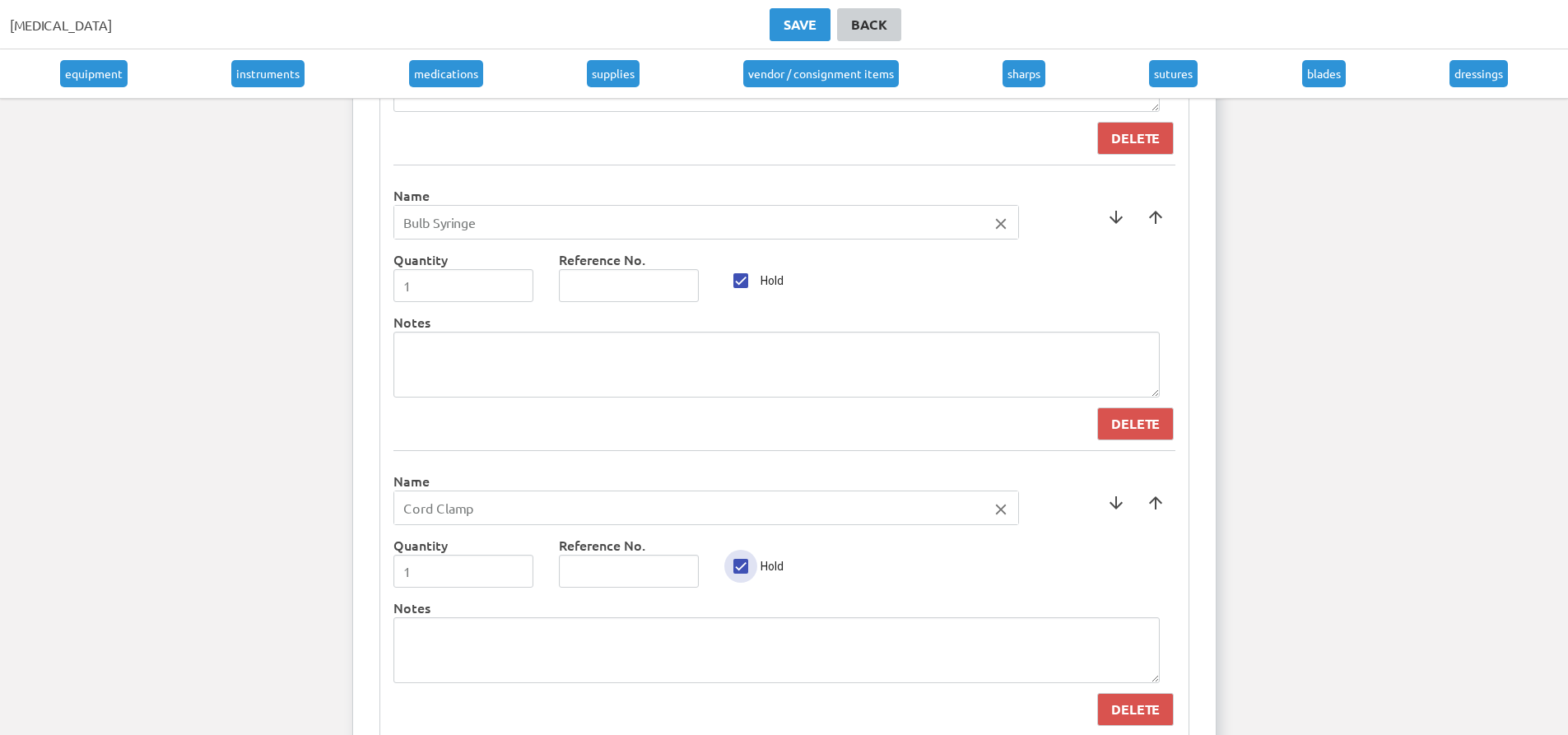
scroll to position [8138, 0]
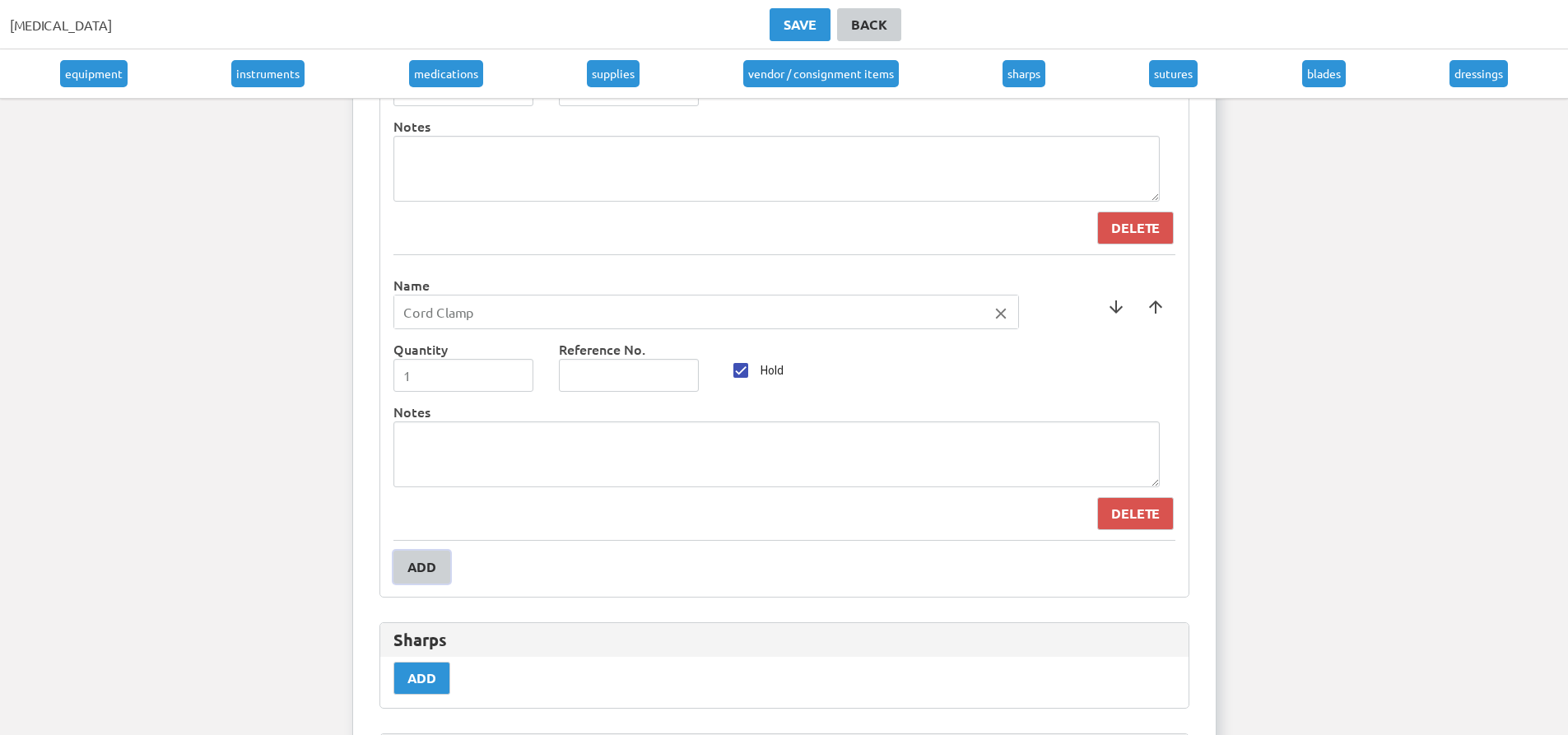
click at [414, 564] on div "Add" at bounding box center [422, 567] width 28 height 20
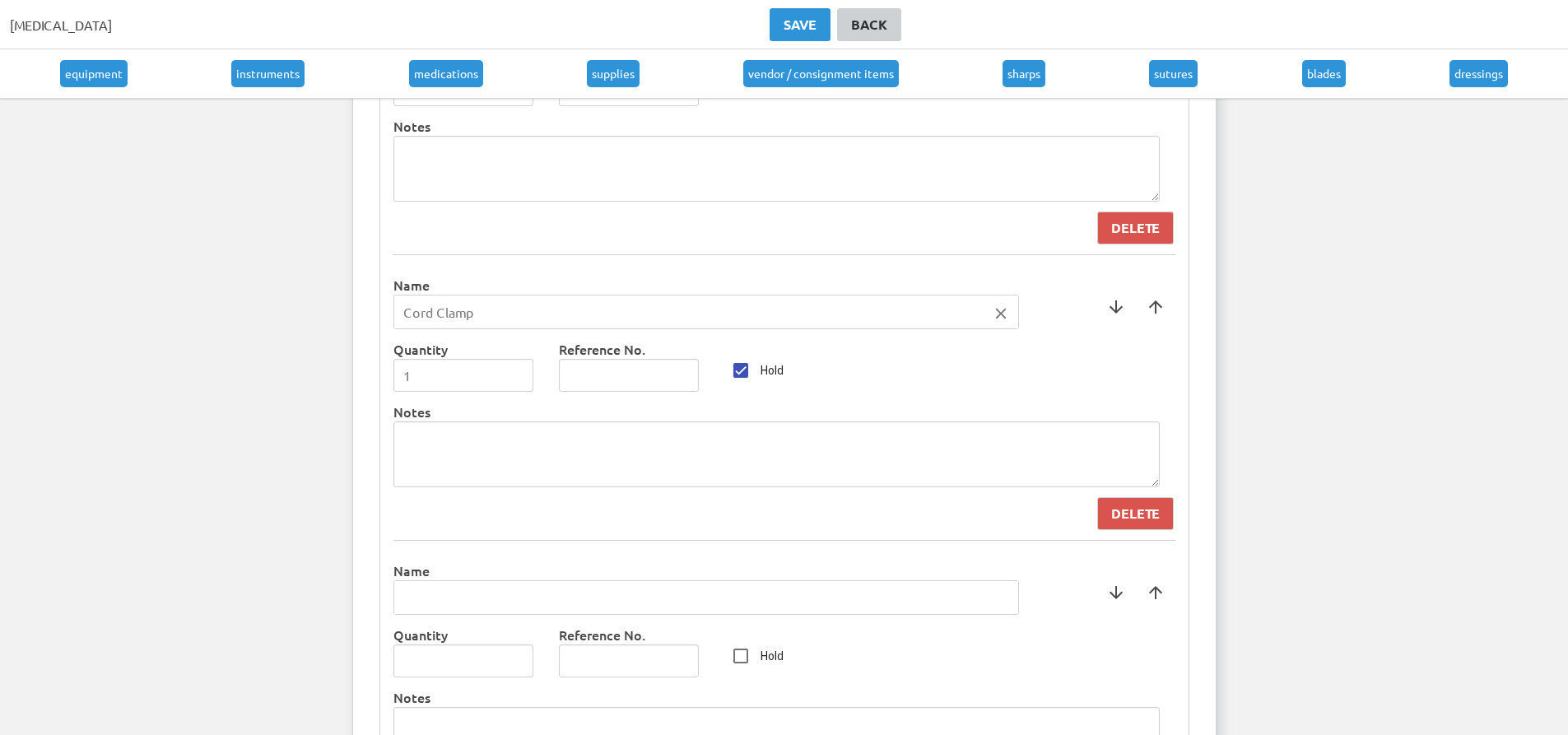
click at [844, 604] on input "text" at bounding box center [706, 597] width 624 height 33
type input "Sterile Scrub Towels"
click at [520, 658] on div at bounding box center [784, 368] width 1568 height 735
click at [512, 658] on input "1" at bounding box center [464, 661] width 141 height 33
type input "2"
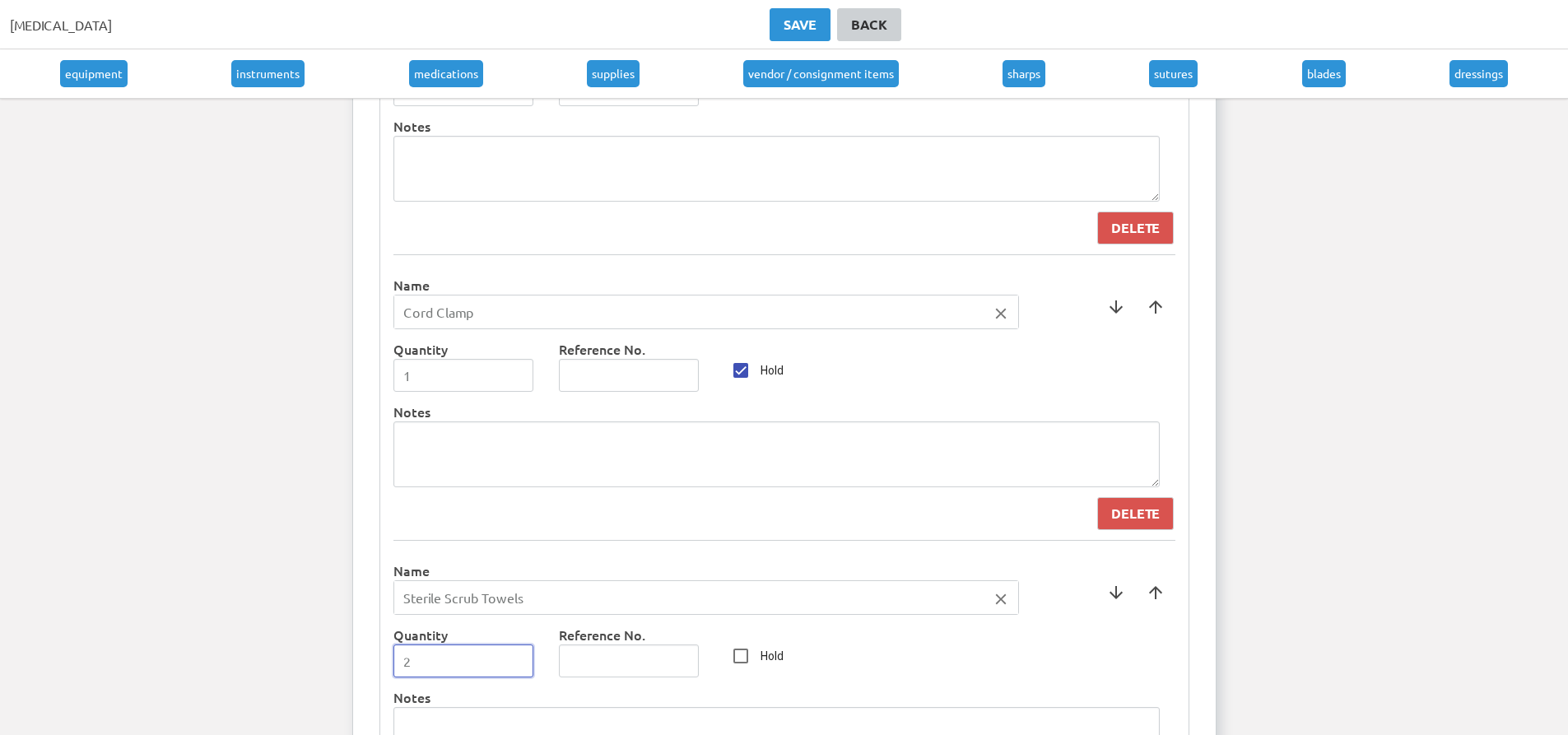
click at [514, 658] on input "2" at bounding box center [464, 661] width 141 height 33
click at [729, 664] on input "Hold" at bounding box center [741, 656] width 33 height 33
checkbox input "false"
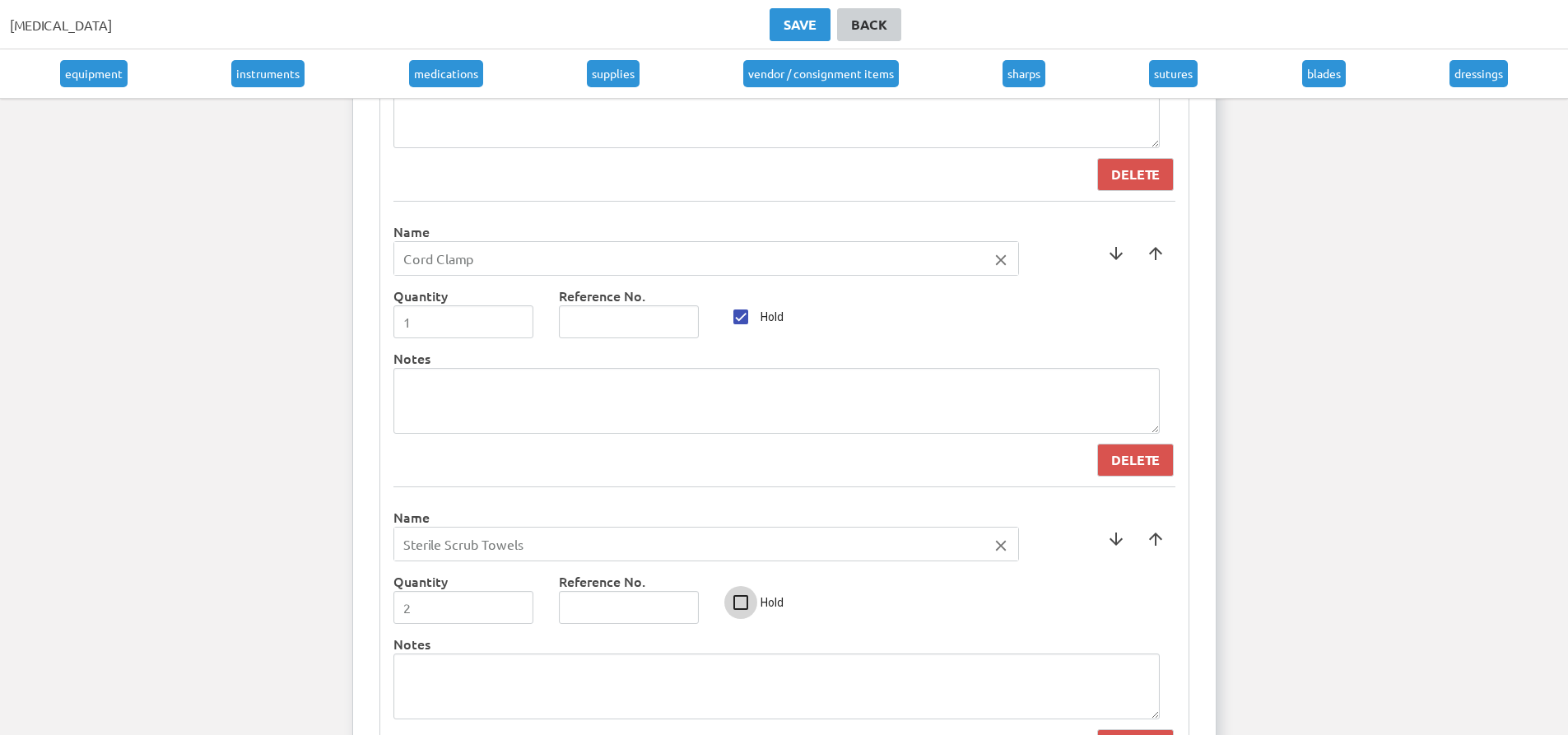
scroll to position [8221, 0]
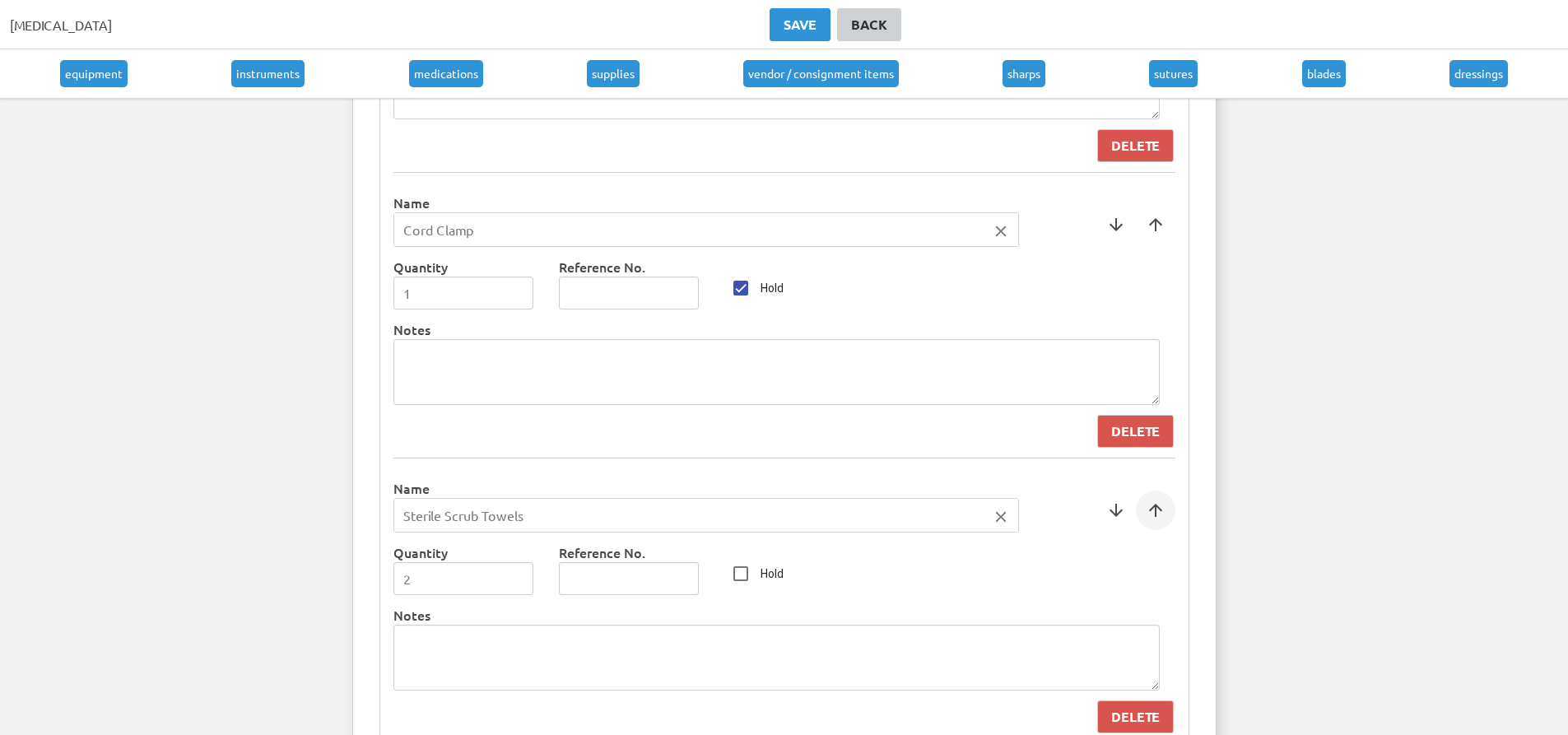
click at [1165, 508] on span at bounding box center [1156, 510] width 40 height 40
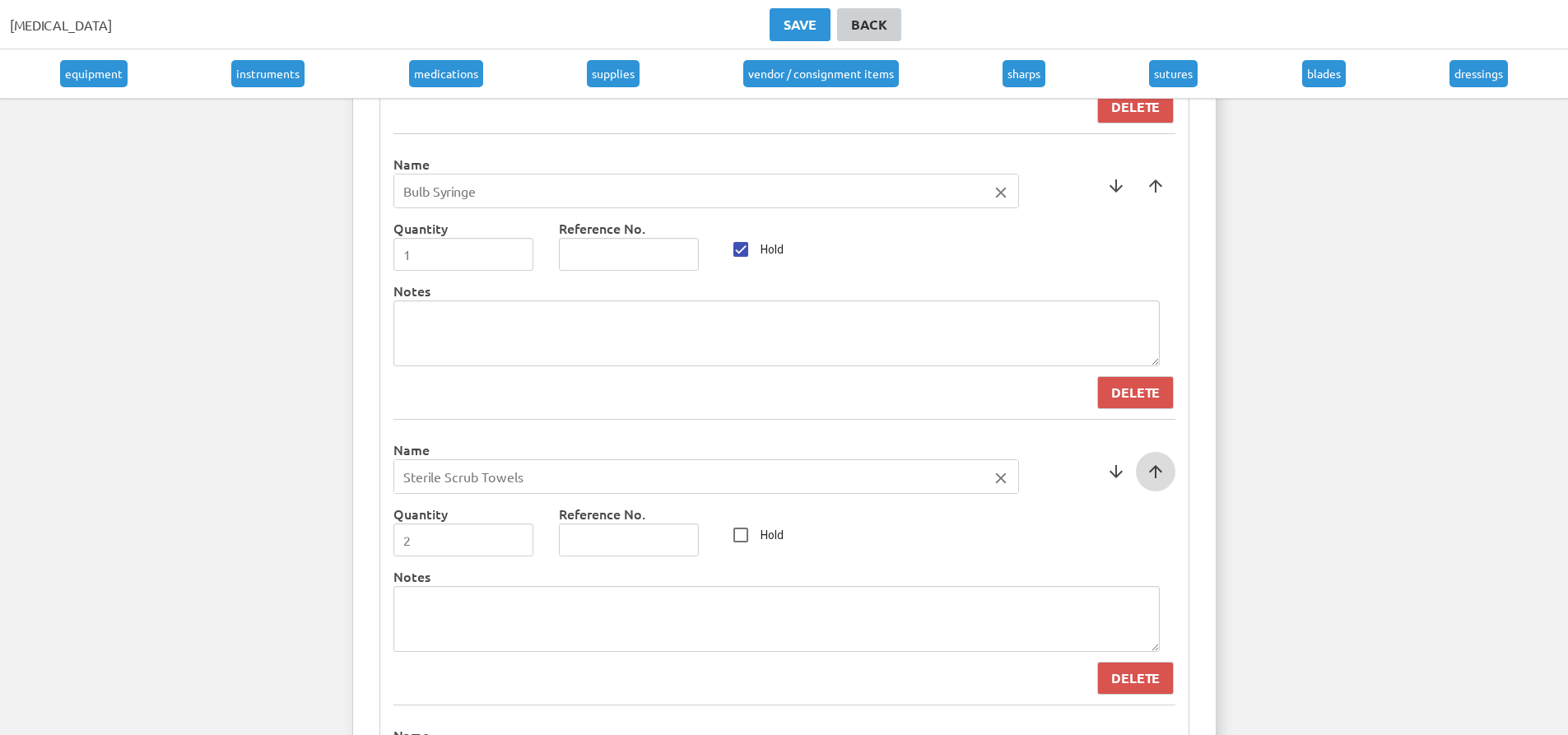
click at [1164, 488] on span at bounding box center [1156, 472] width 40 height 40
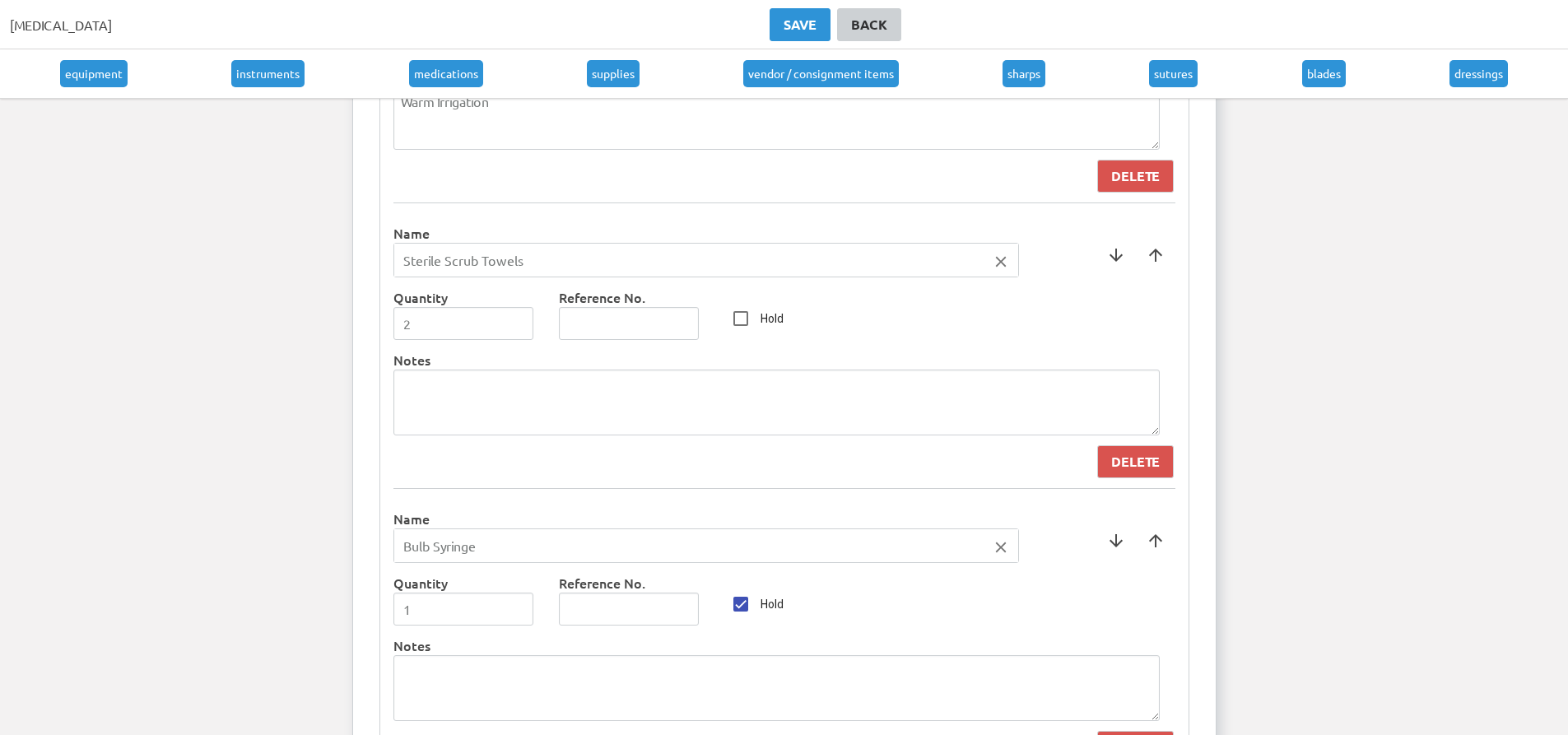
scroll to position [7810, 0]
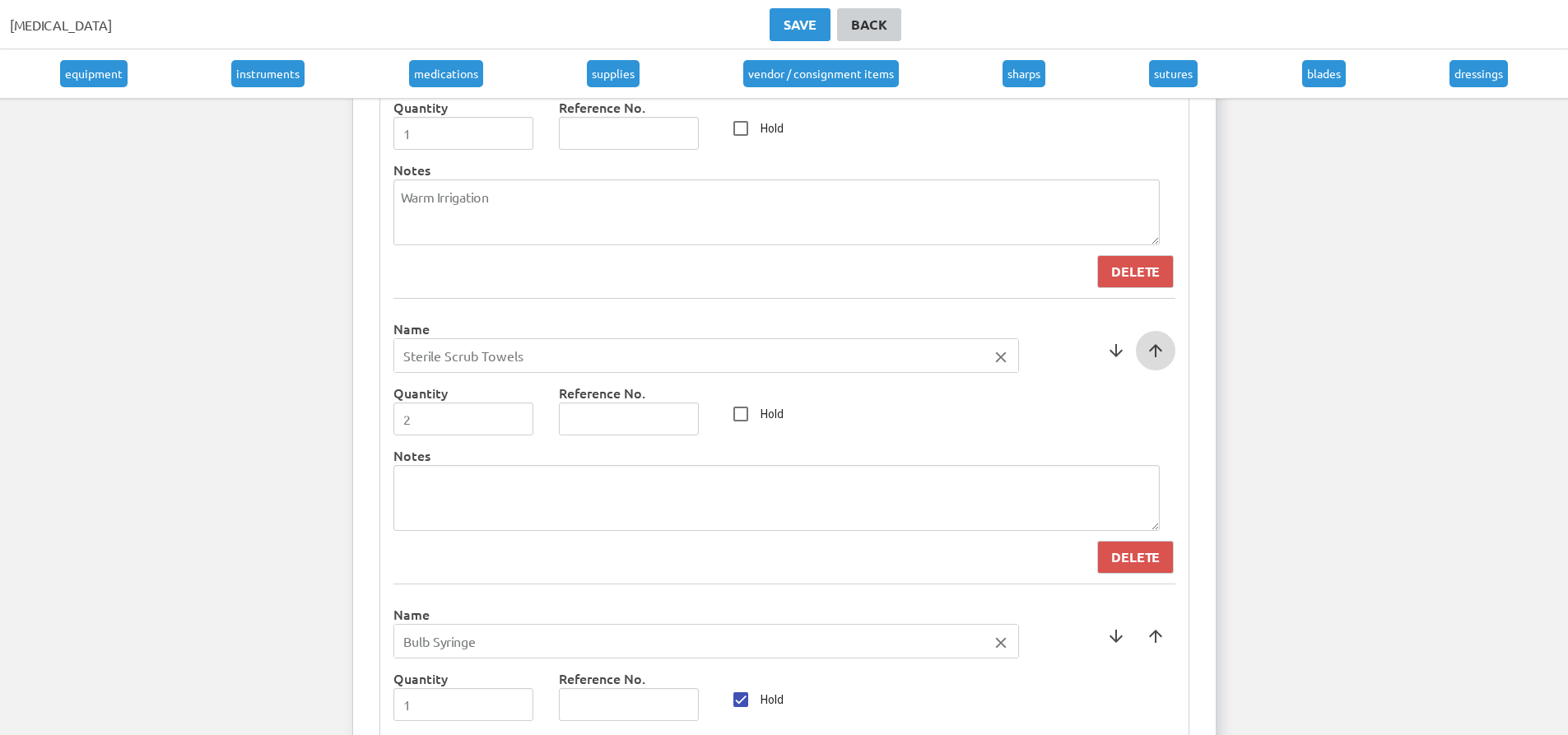
click at [1151, 357] on span at bounding box center [1156, 351] width 40 height 40
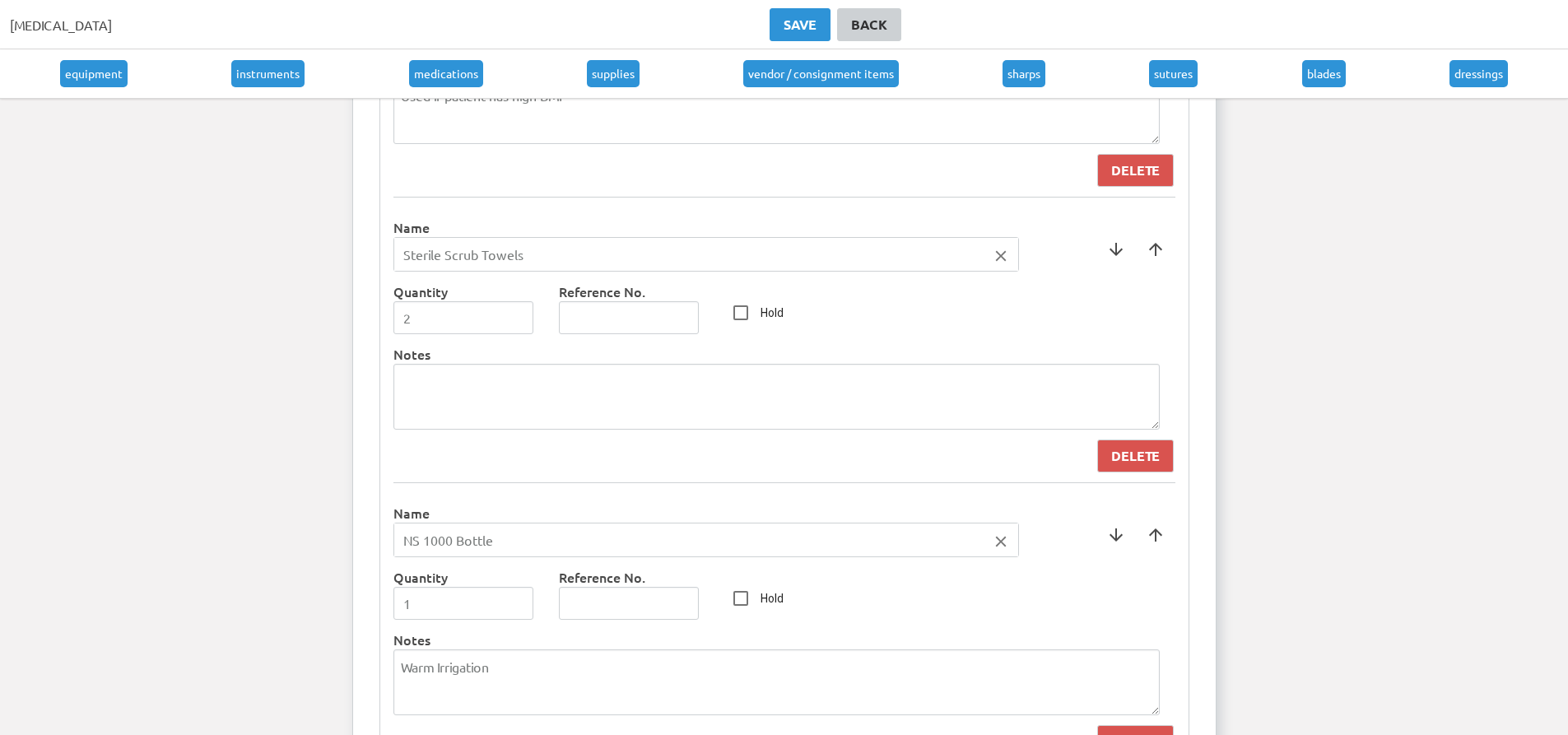
scroll to position [7563, 0]
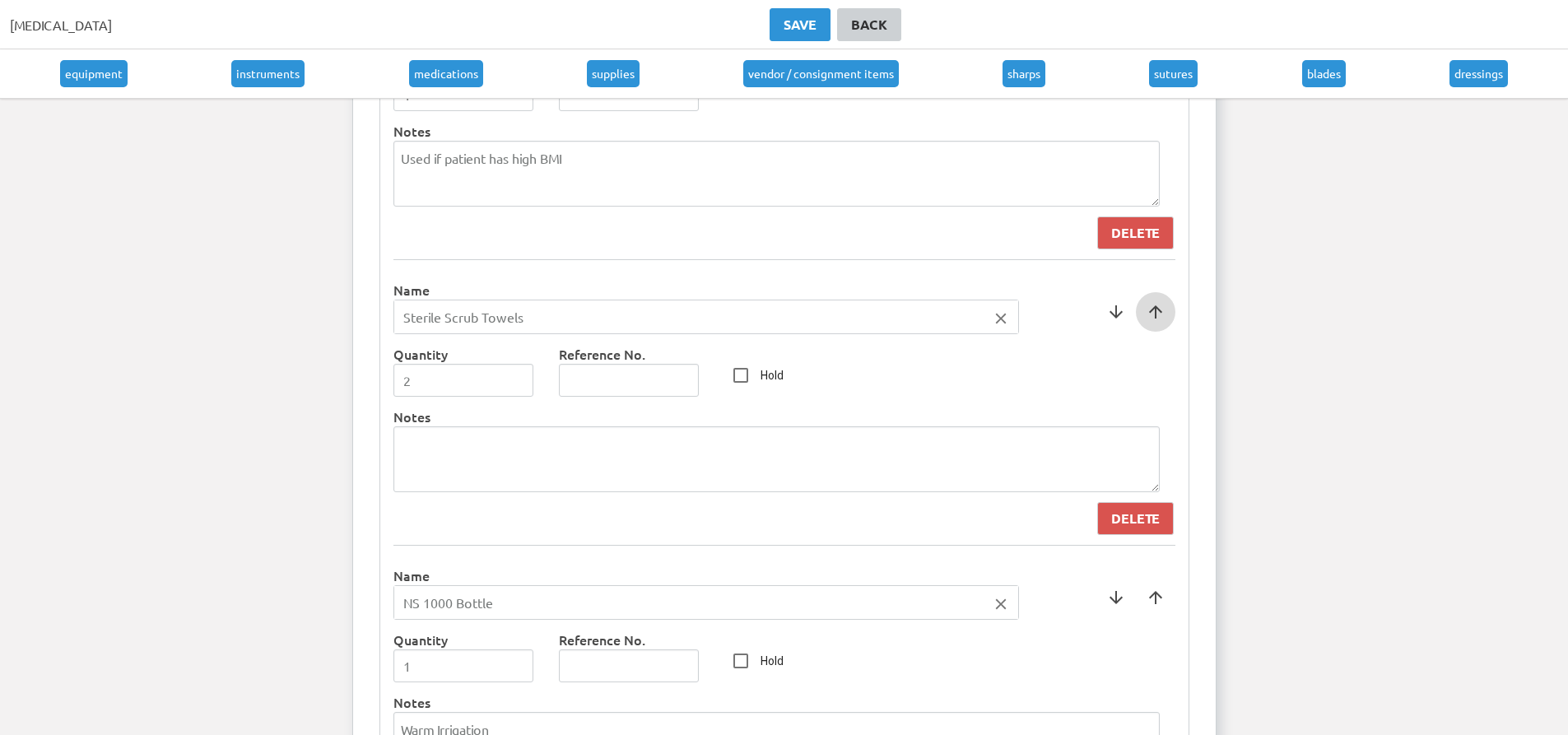
click at [1154, 313] on span at bounding box center [1156, 312] width 40 height 40
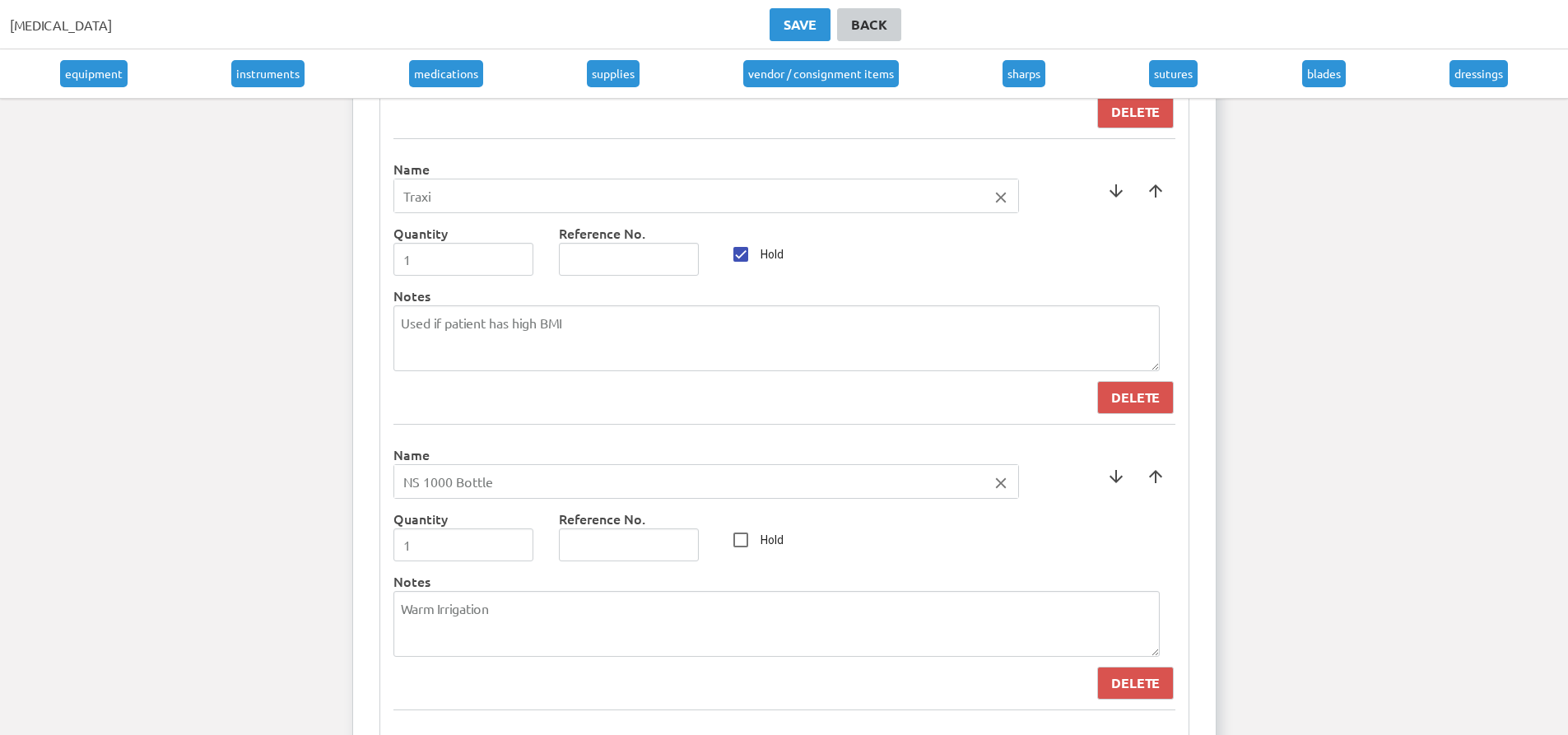
scroll to position [7600, 0]
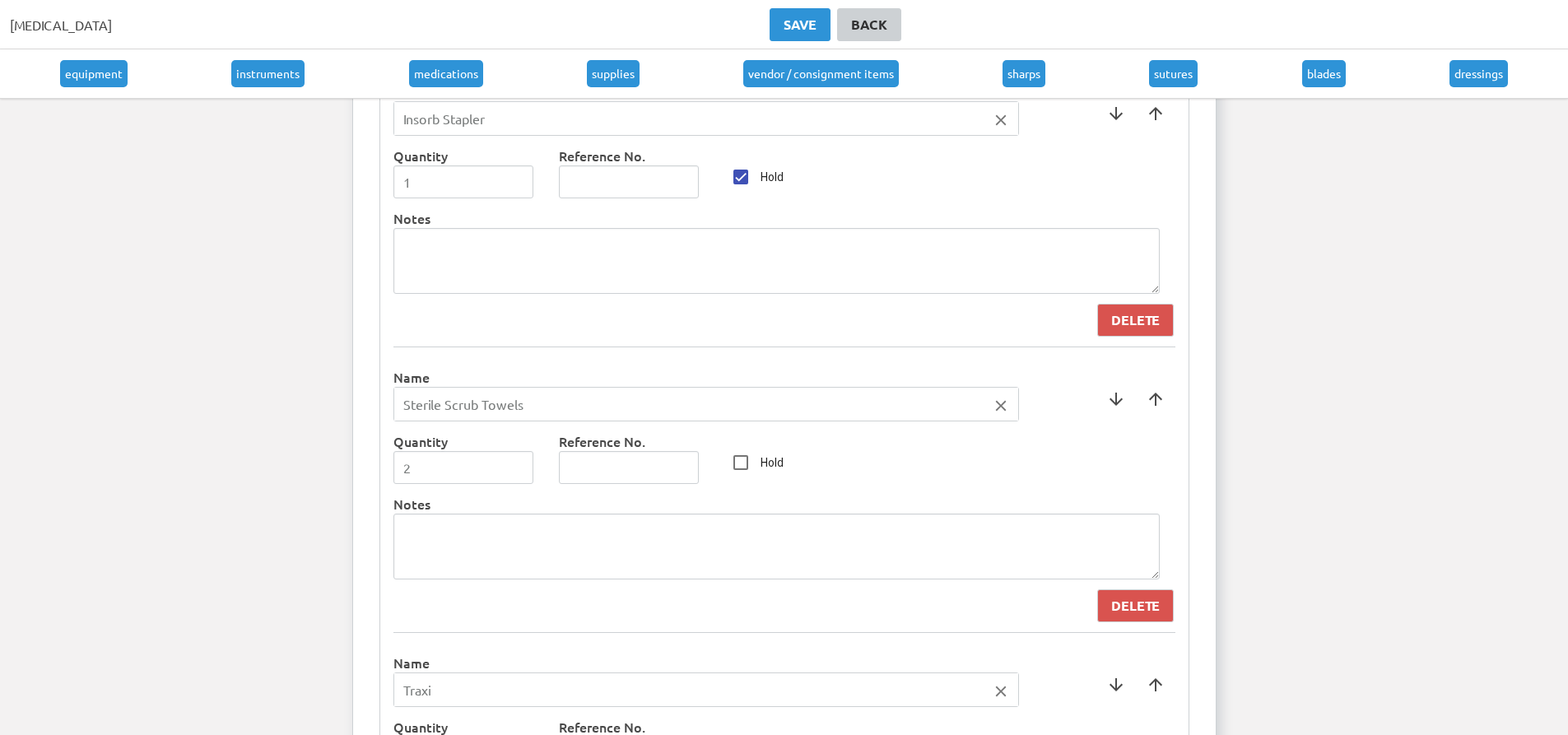
click at [1166, 414] on span at bounding box center [1156, 399] width 40 height 40
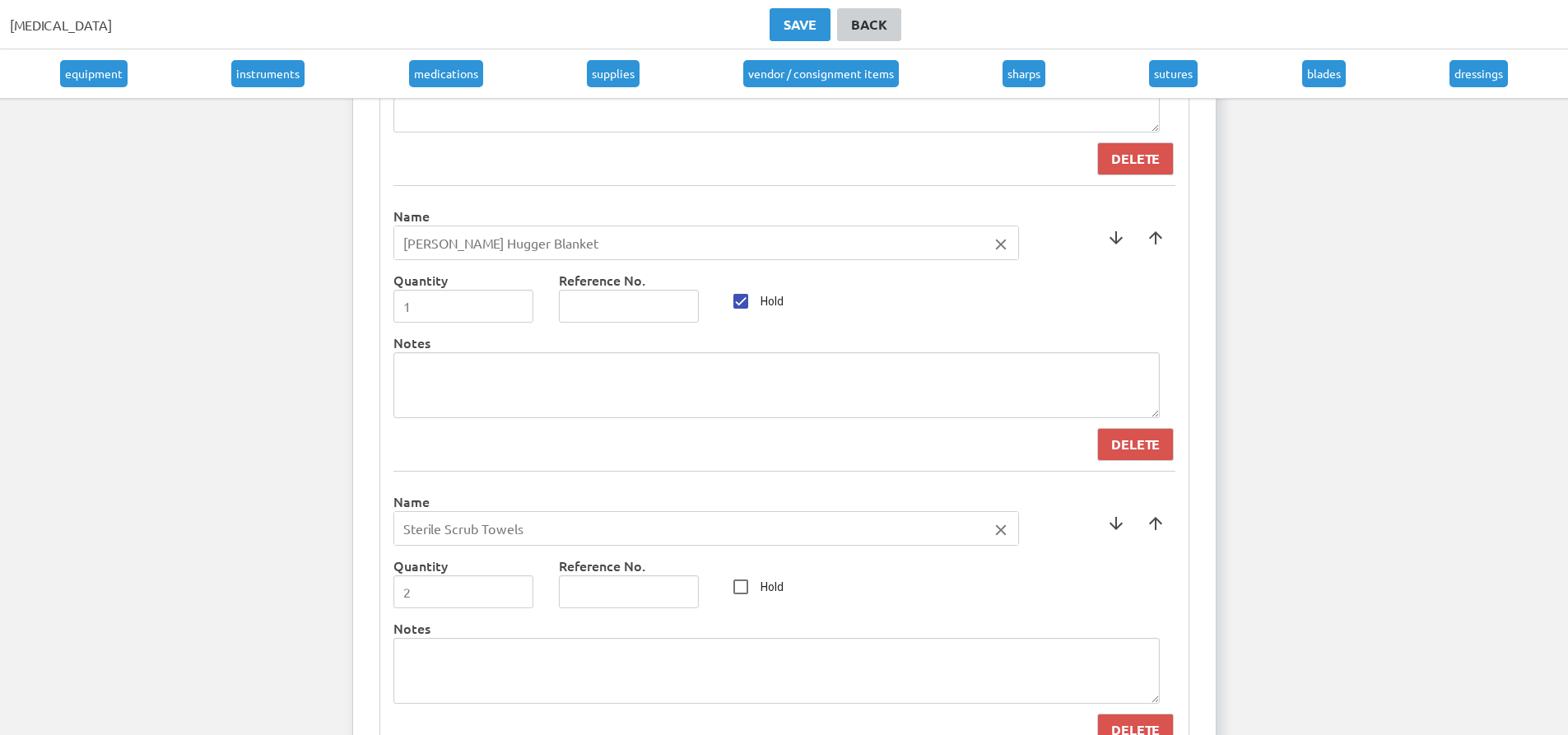
scroll to position [6778, 0]
click at [1160, 522] on span at bounding box center [1156, 525] width 40 height 40
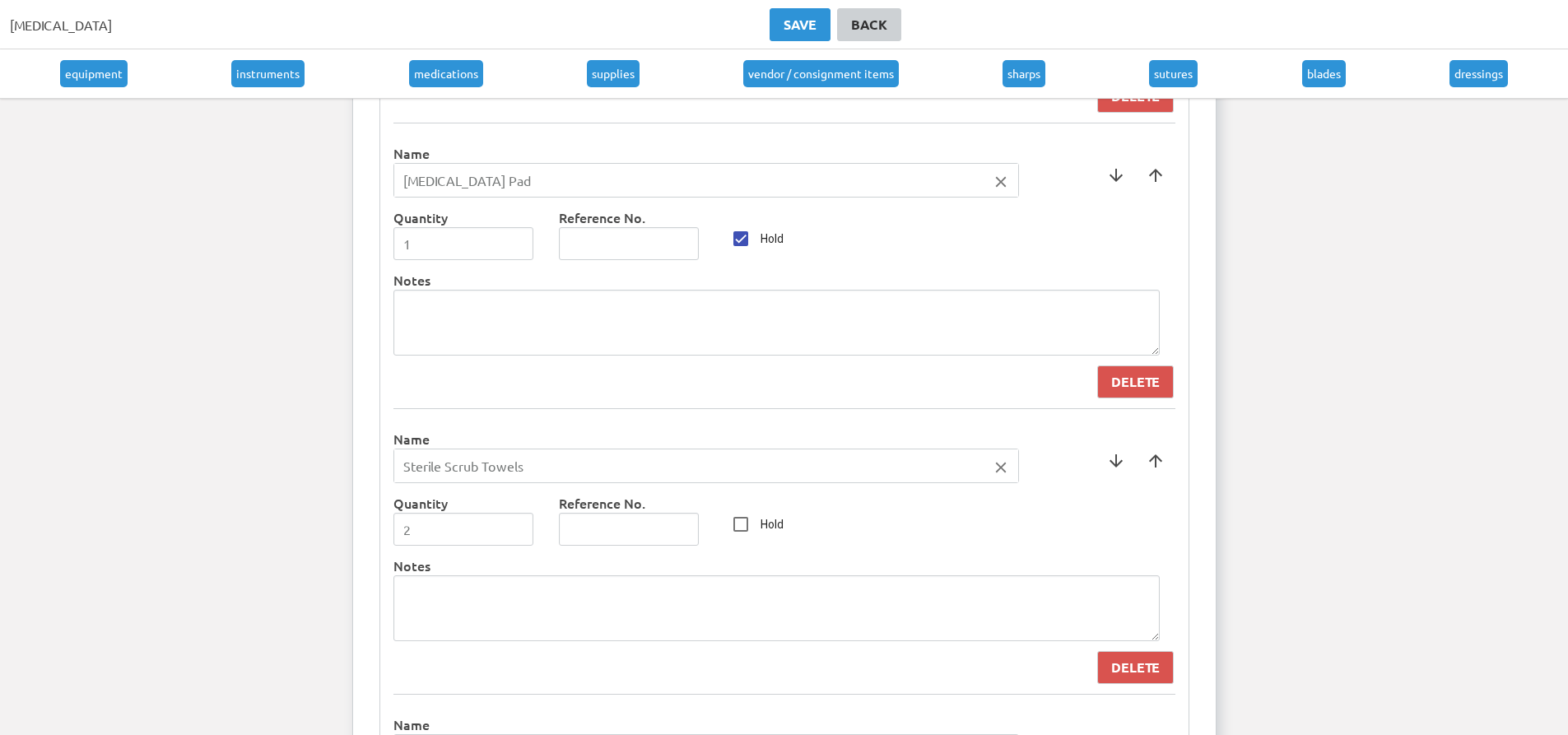
scroll to position [6531, 0]
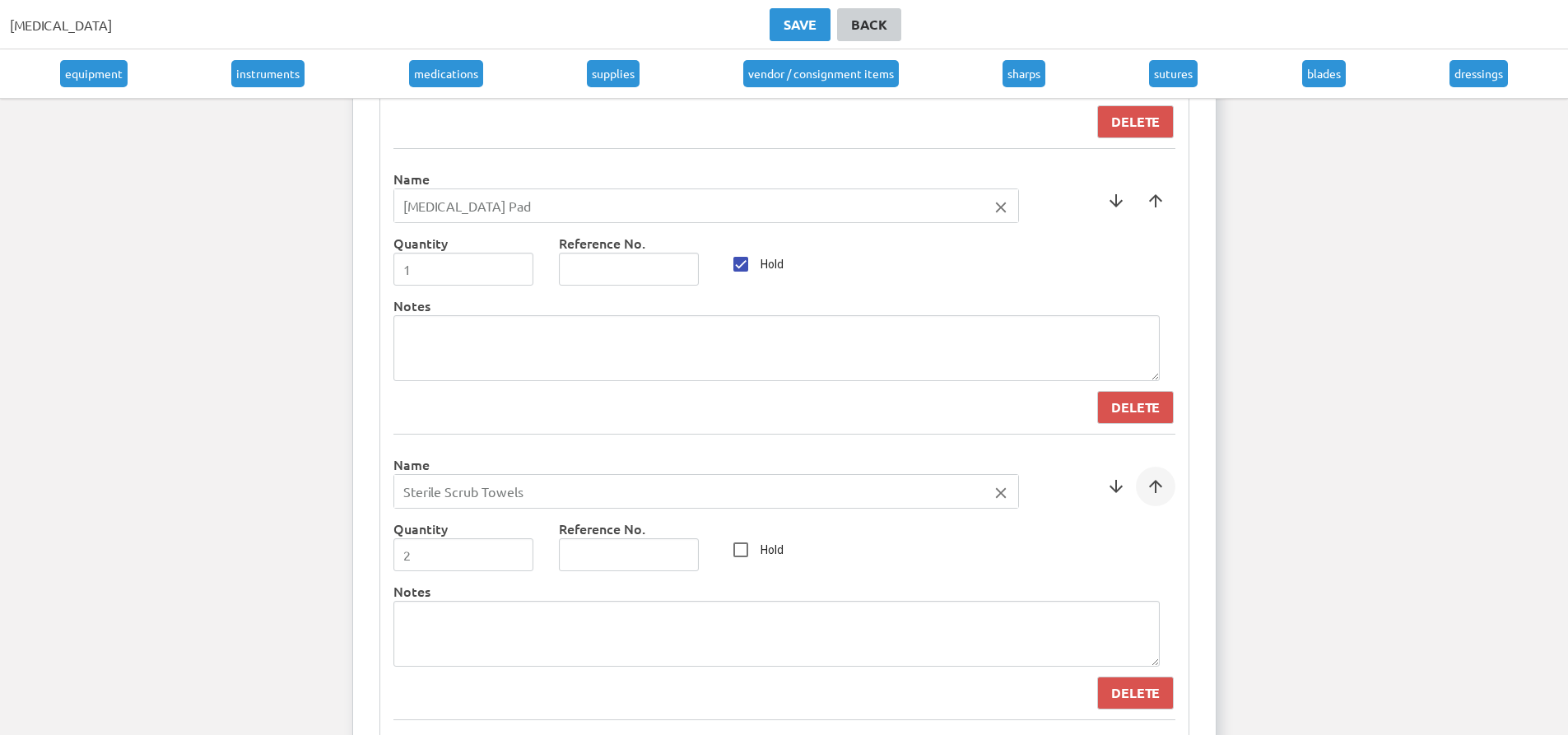
click at [1159, 495] on span at bounding box center [1156, 486] width 40 height 40
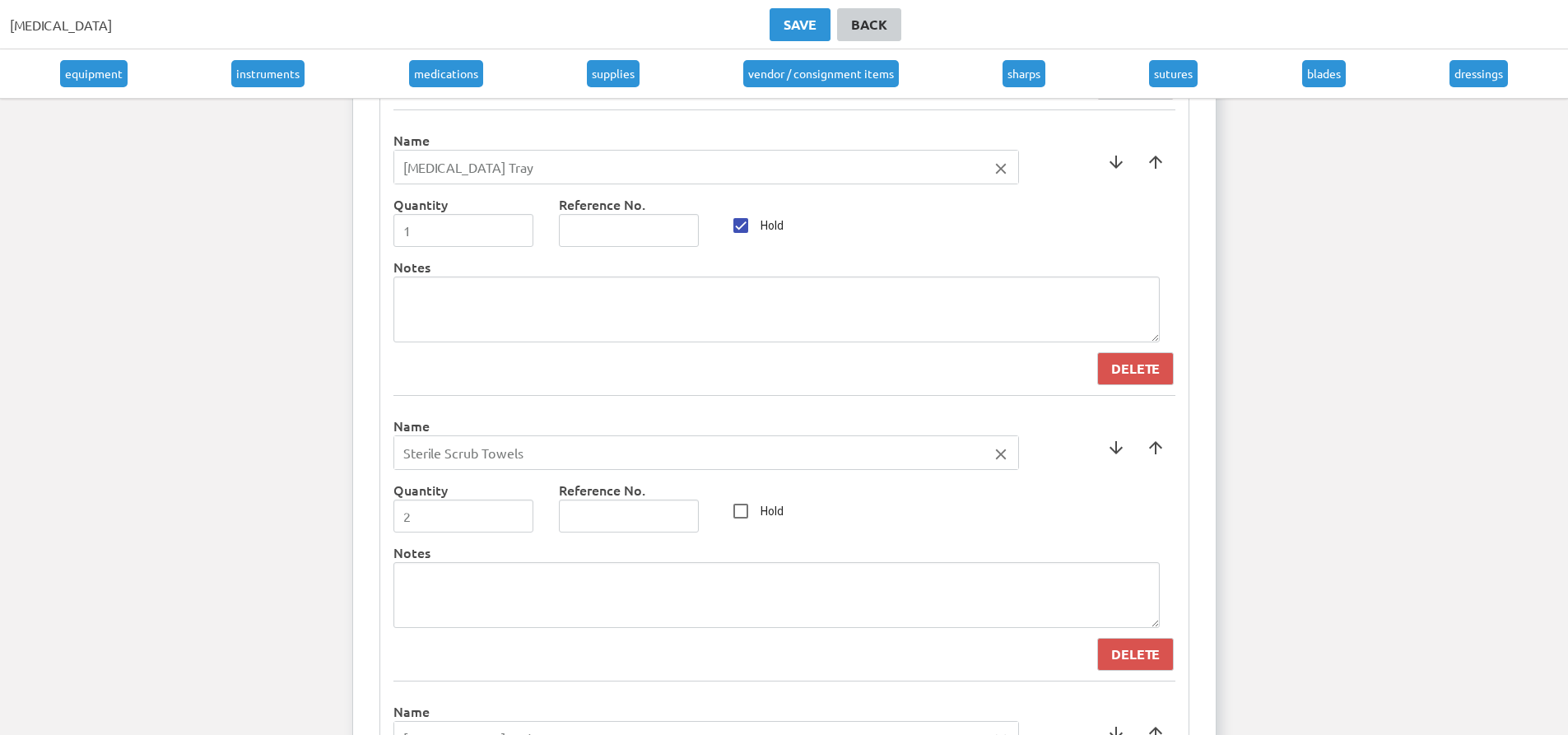
scroll to position [6201, 0]
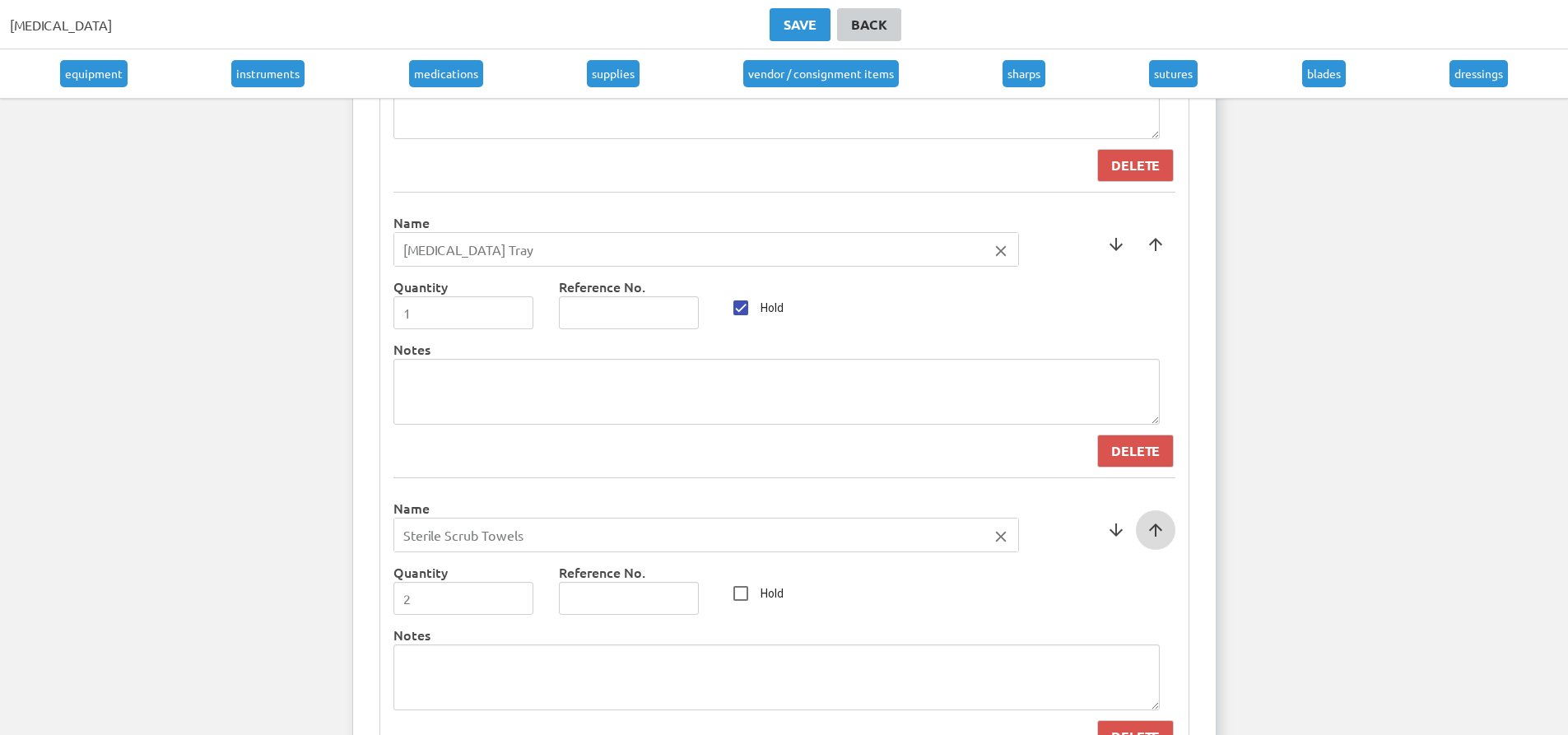
click at [1159, 533] on span at bounding box center [1156, 530] width 40 height 40
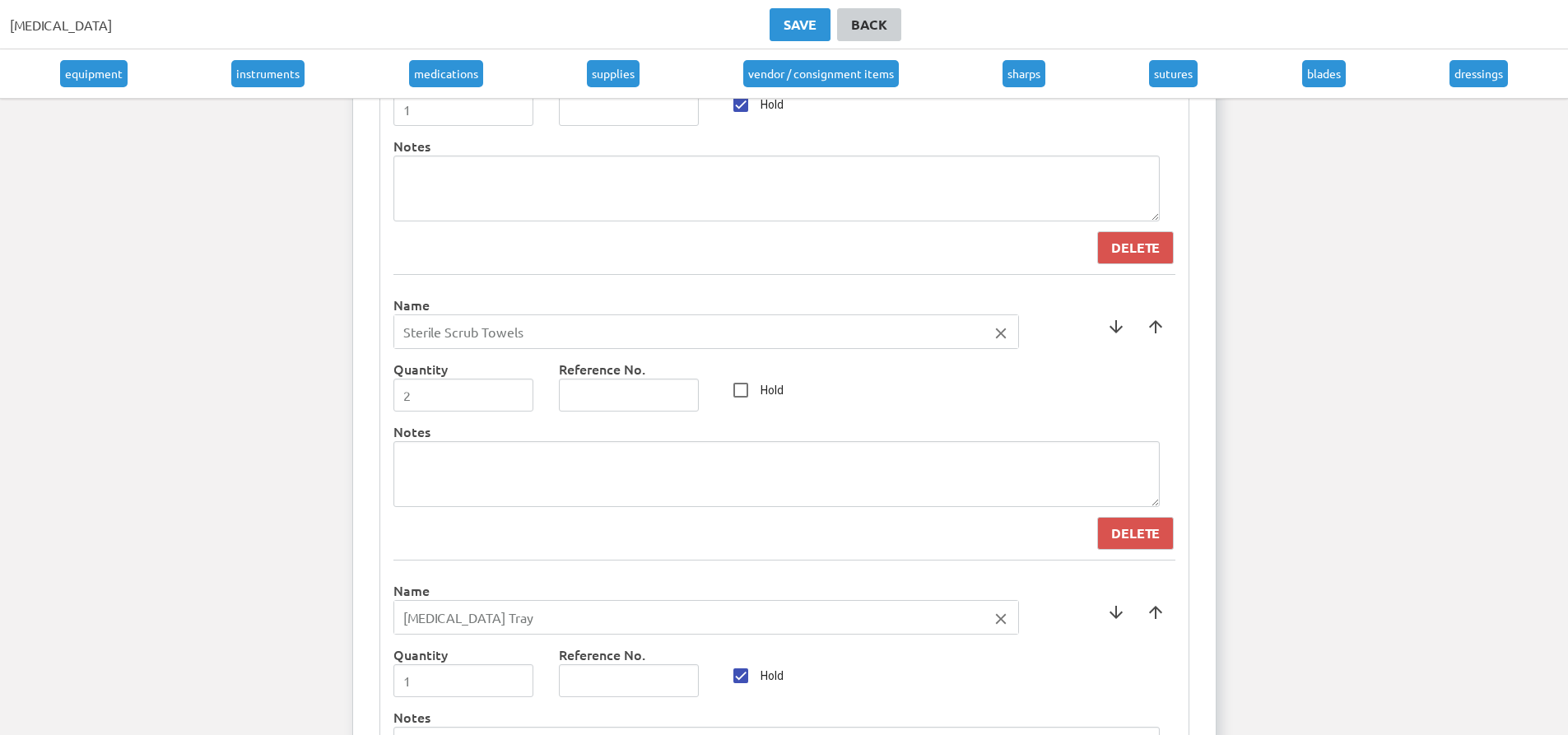
scroll to position [5954, 0]
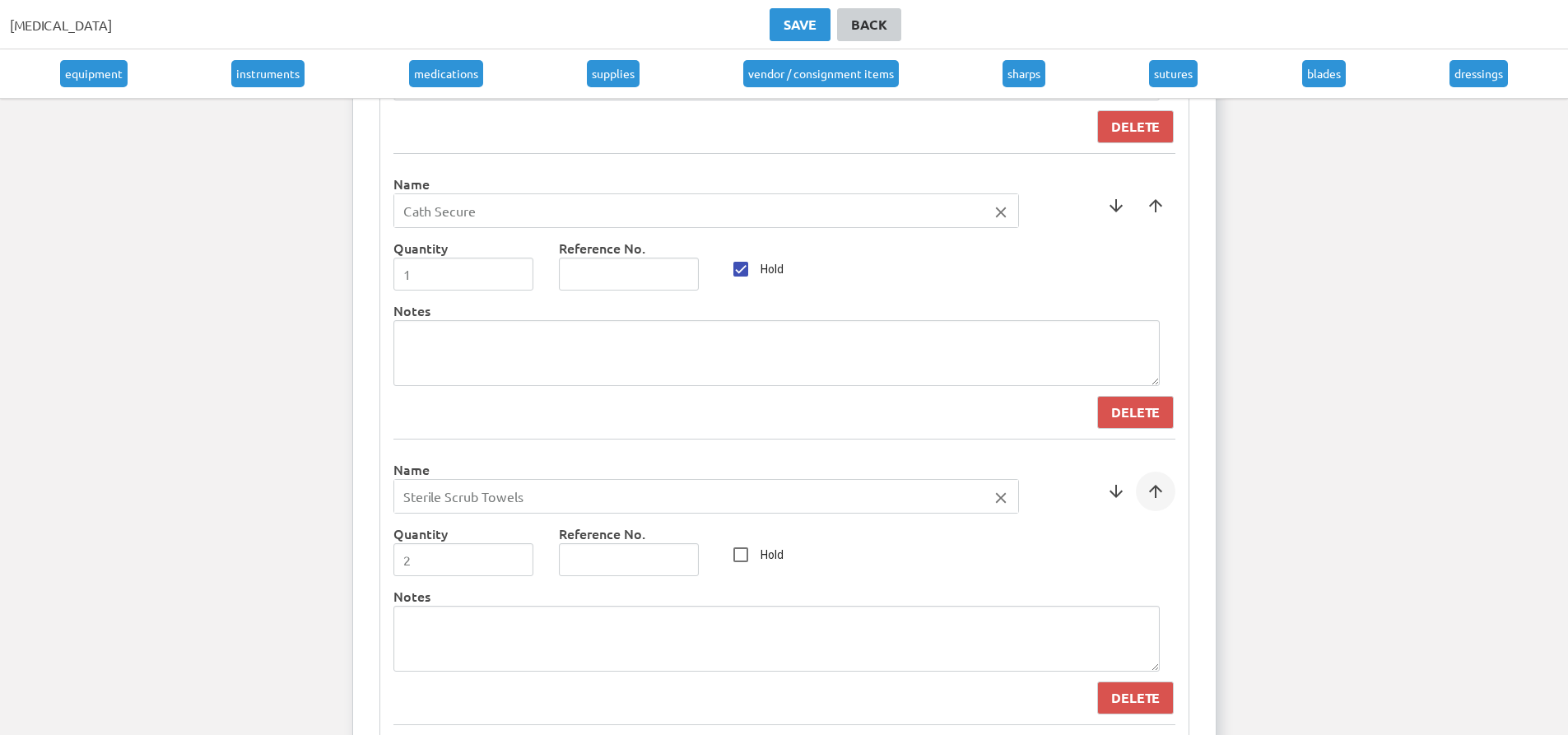
click at [1171, 499] on span at bounding box center [1156, 491] width 40 height 40
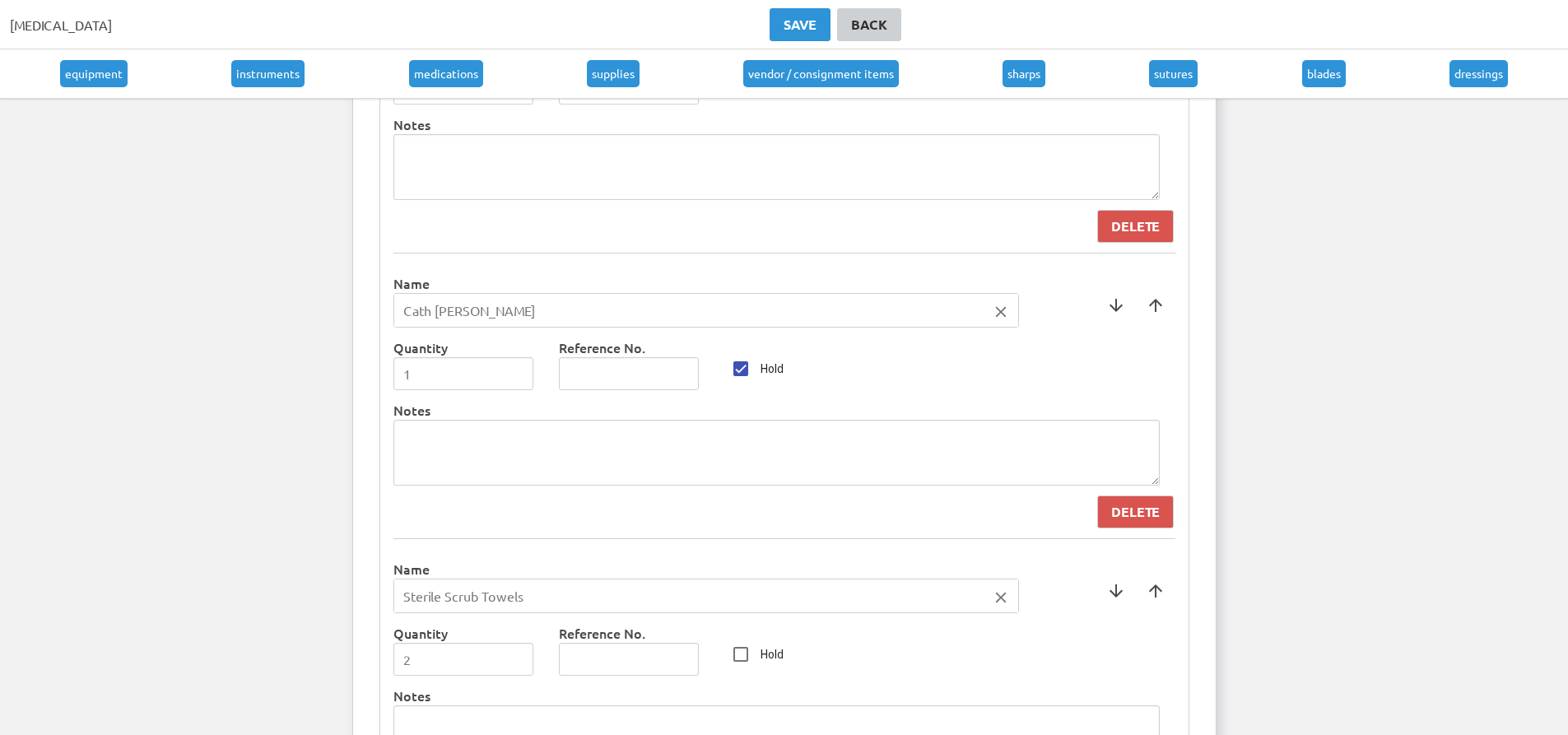
scroll to position [5543, 0]
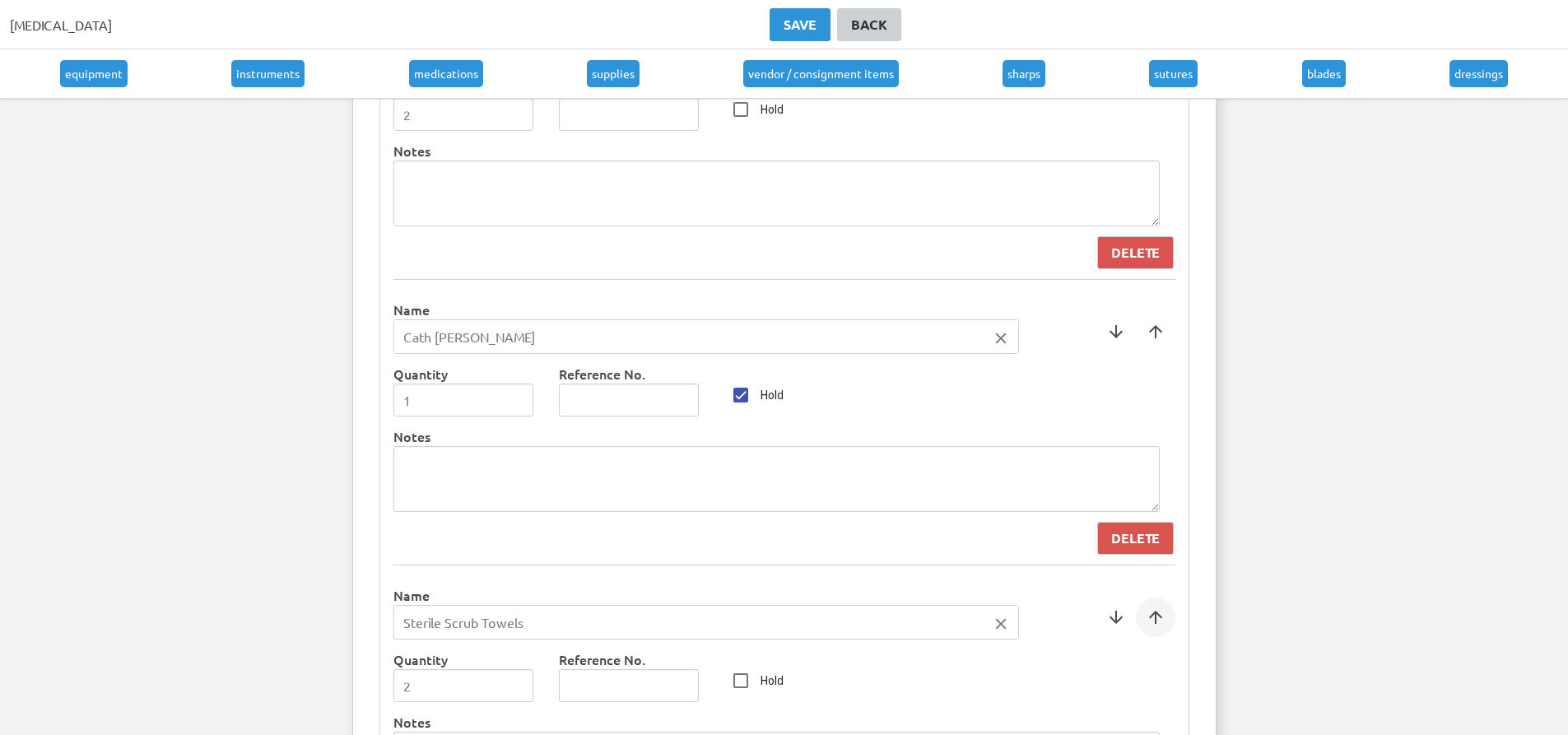
click at [1155, 625] on span at bounding box center [1156, 618] width 40 height 40
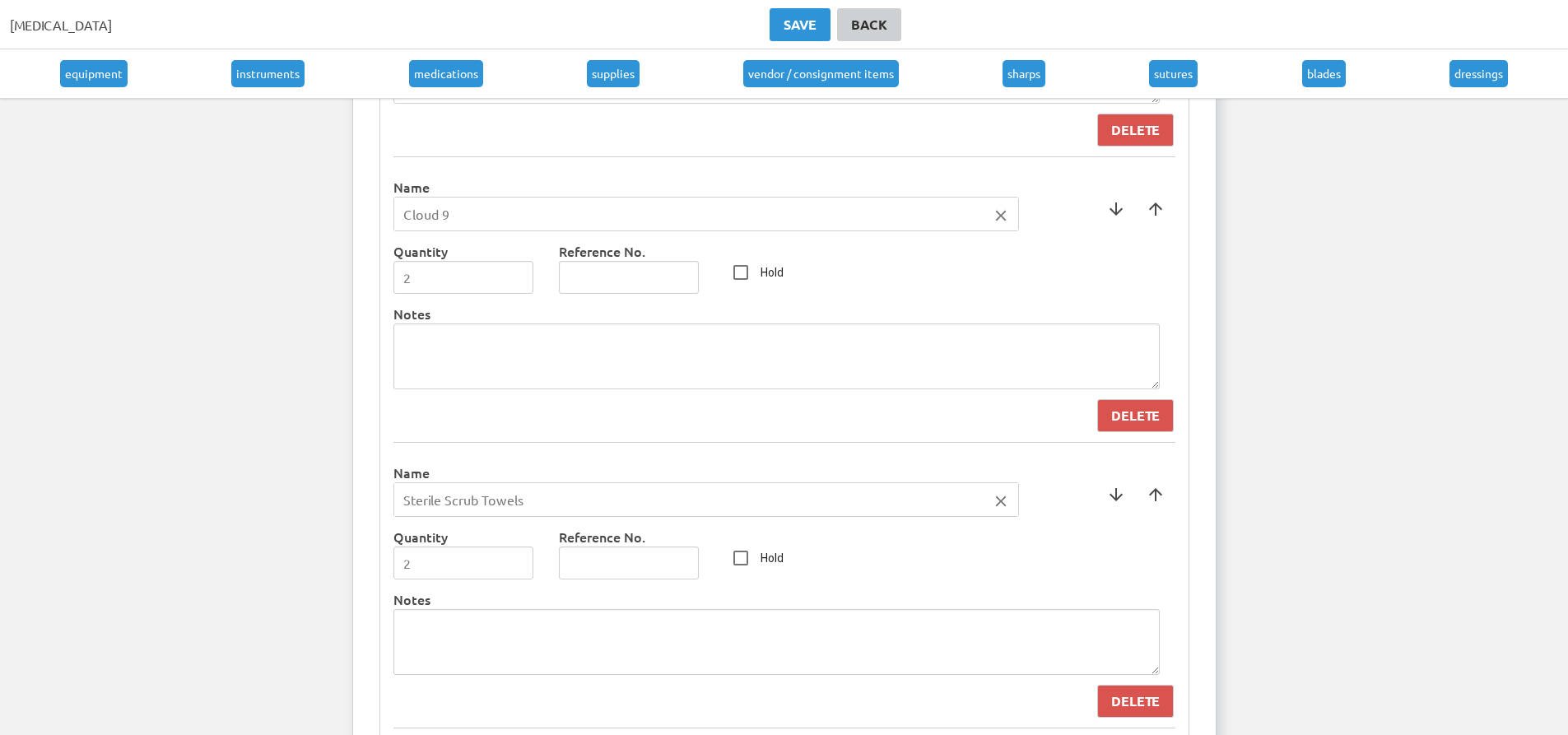
scroll to position [5378, 0]
click at [1167, 500] on span at bounding box center [1156, 497] width 40 height 40
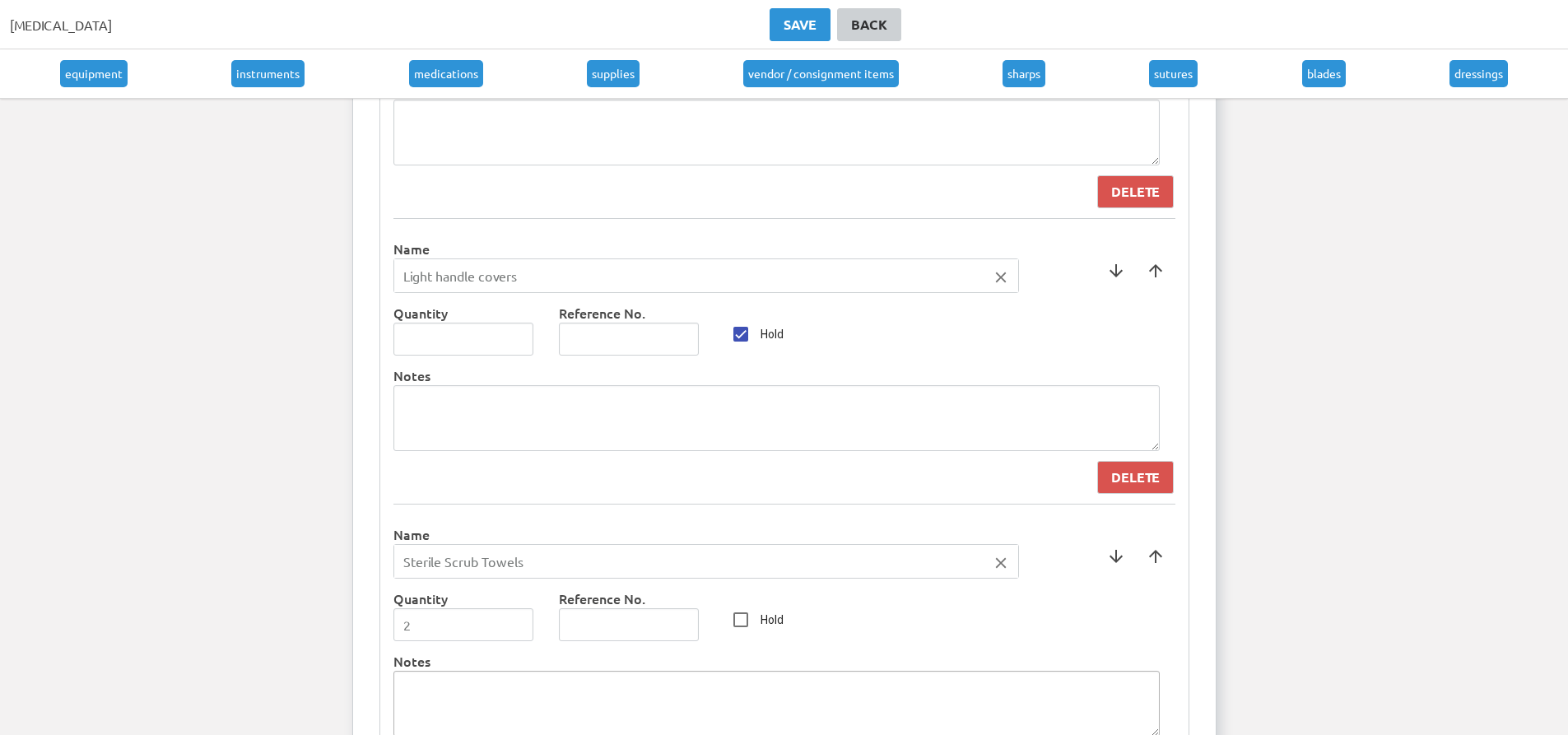
scroll to position [4966, 0]
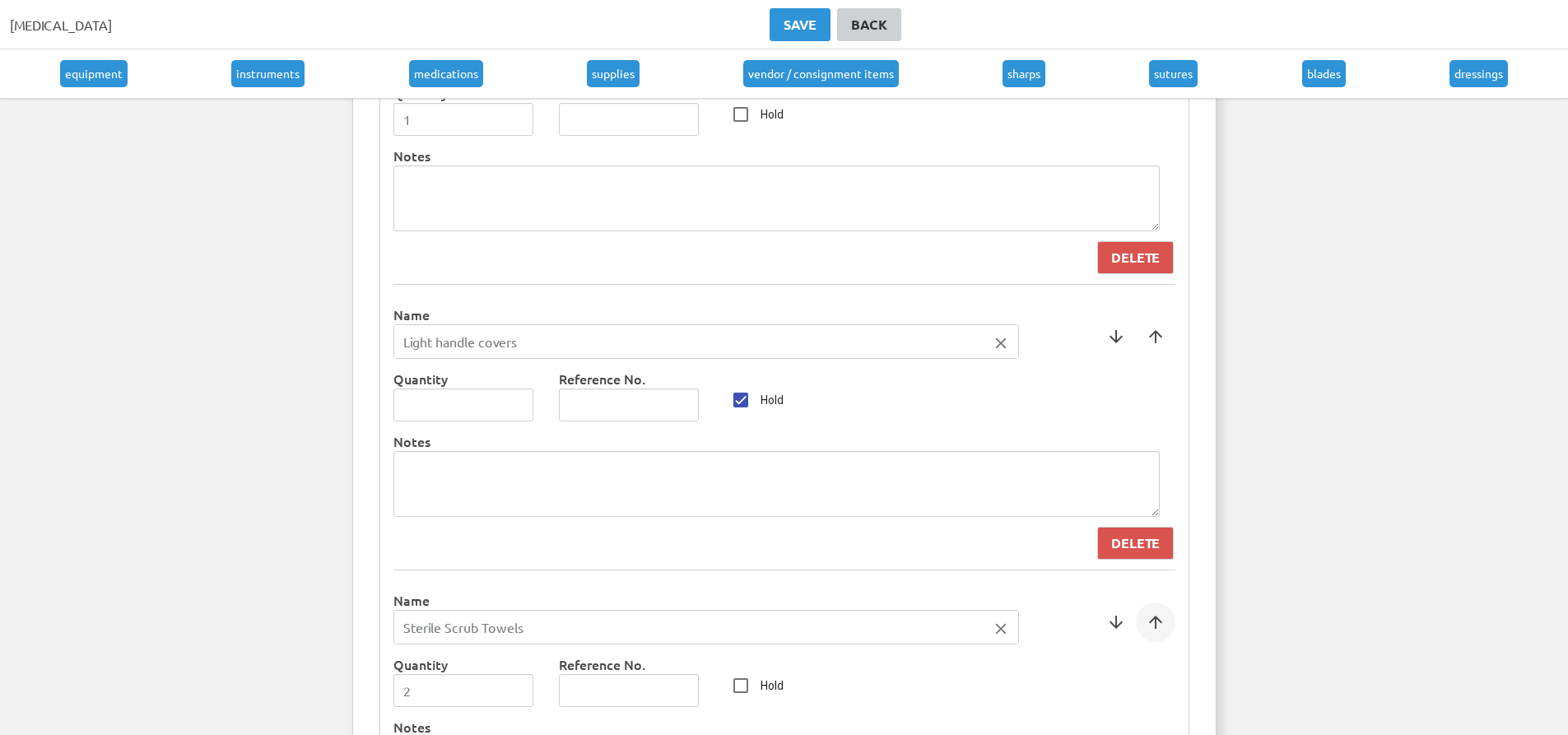
click at [1152, 626] on span at bounding box center [1156, 622] width 40 height 40
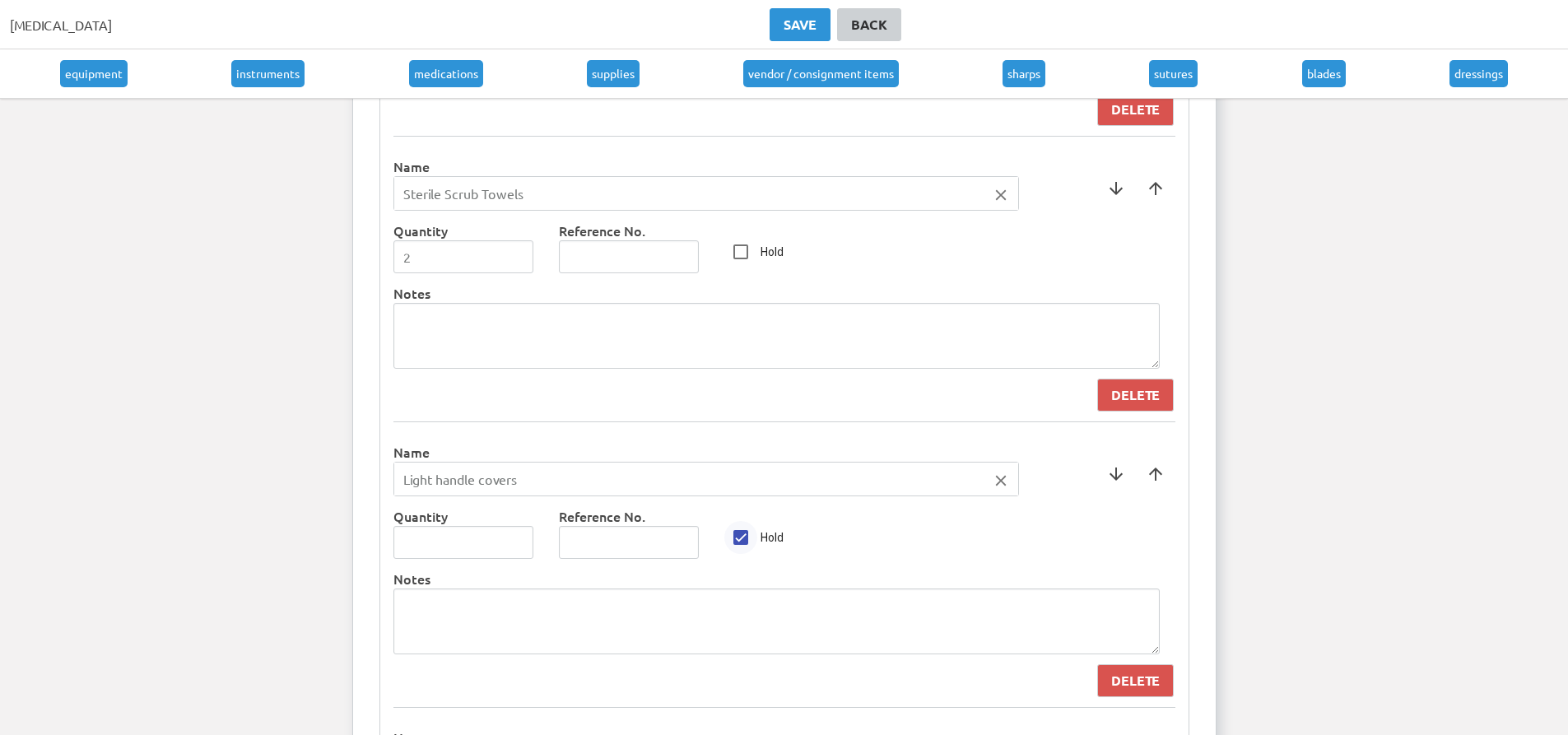
scroll to position [5213, 0]
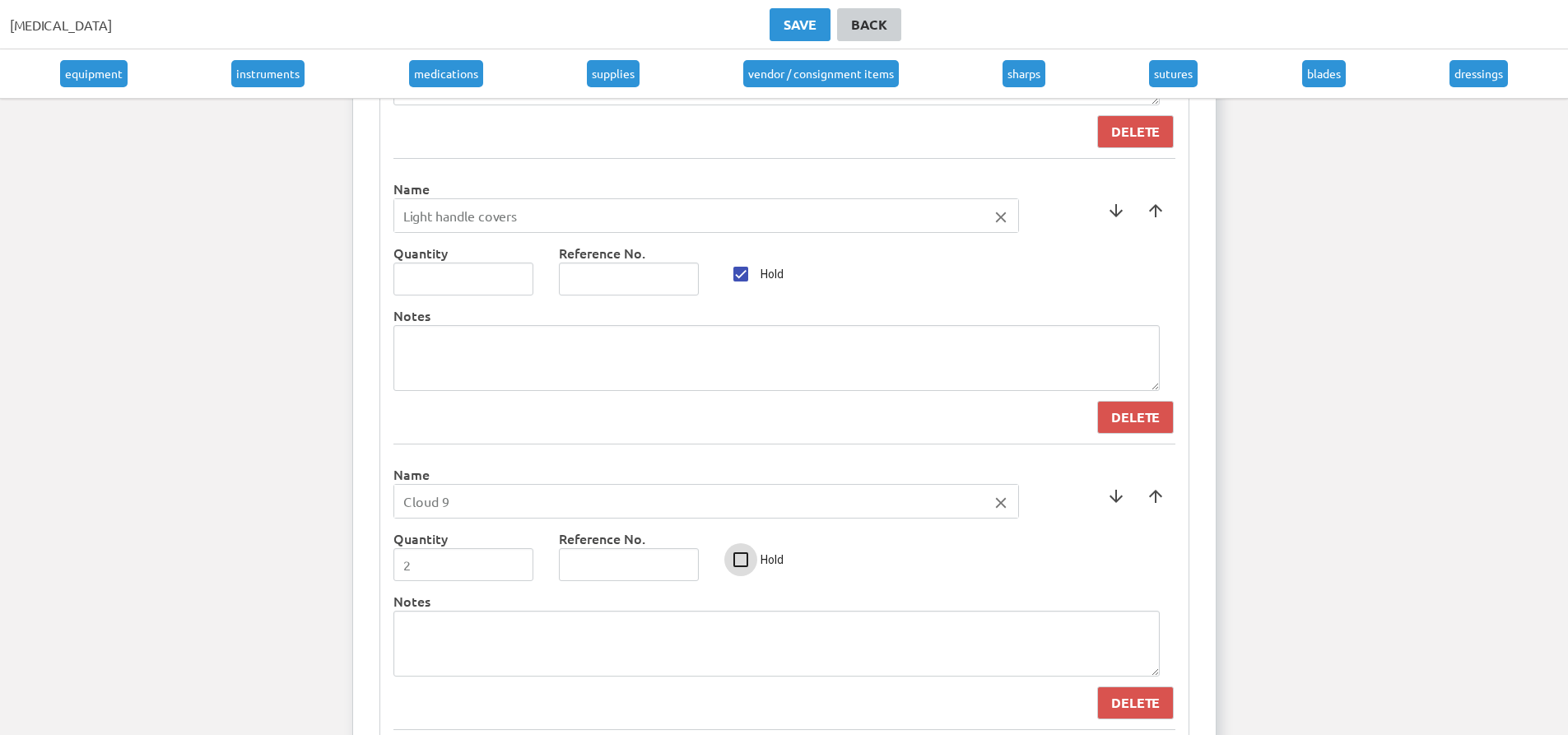
click at [757, 552] on div at bounding box center [741, 560] width 40 height 40
checkbox input "true"
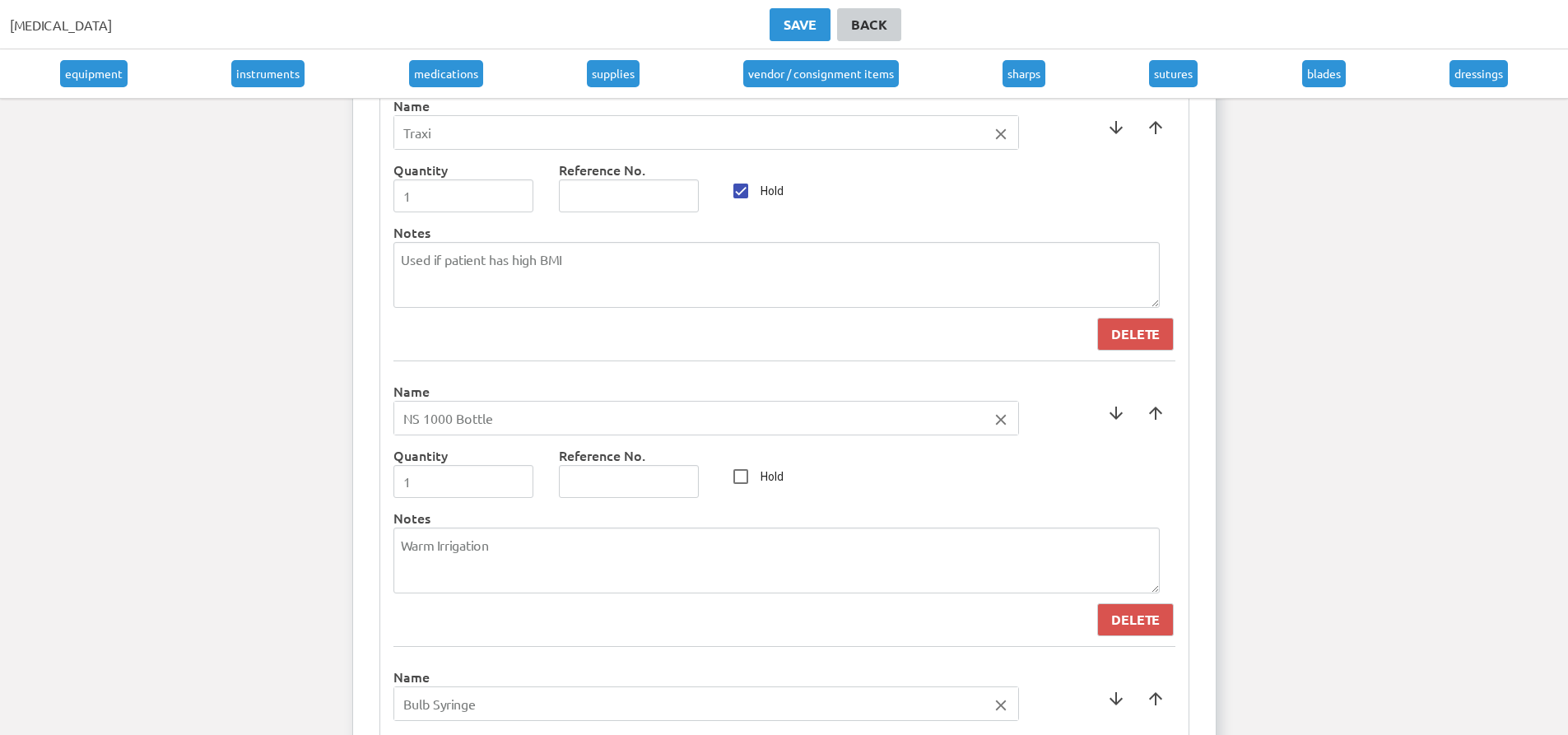
scroll to position [7600, 0]
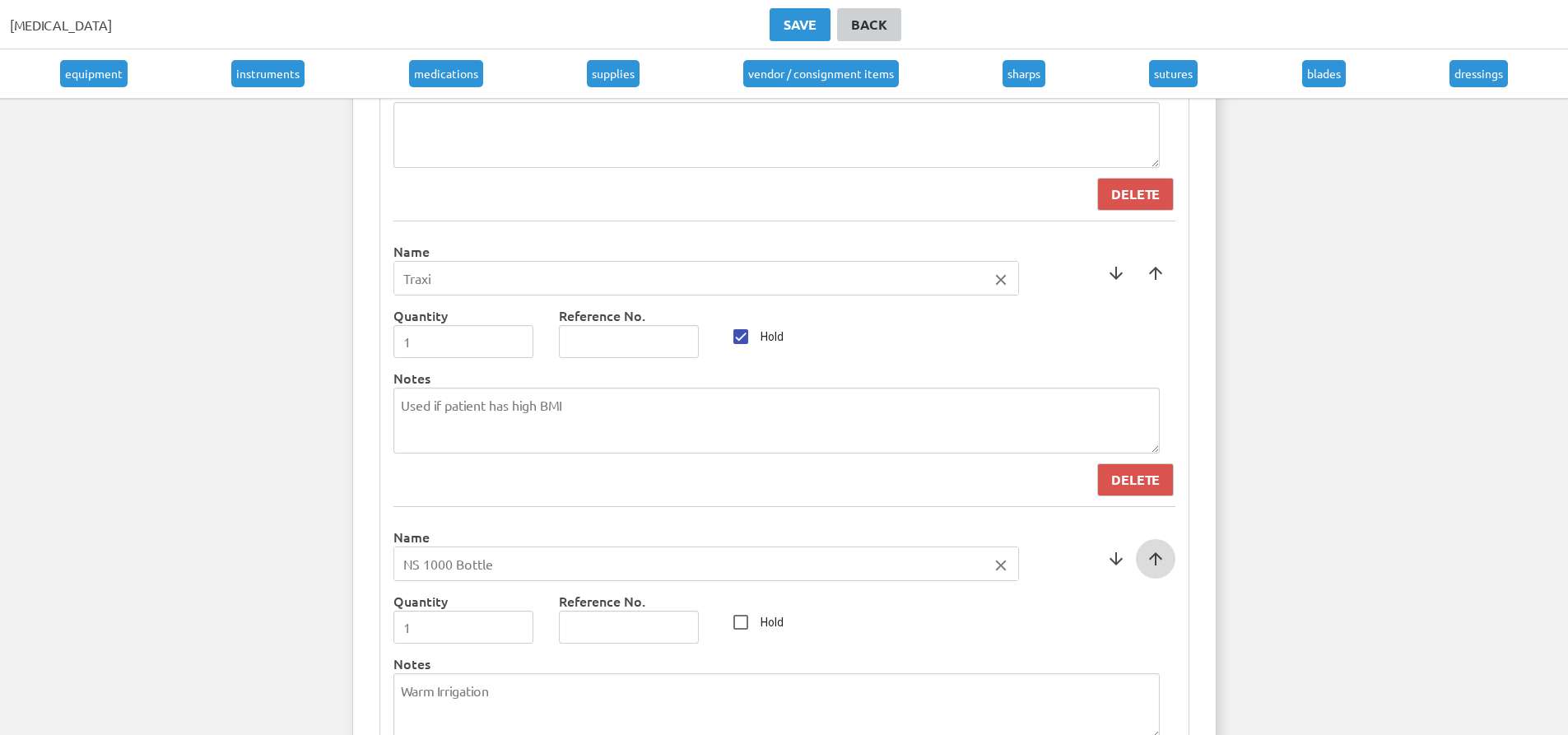
click at [1148, 565] on span at bounding box center [1156, 559] width 40 height 40
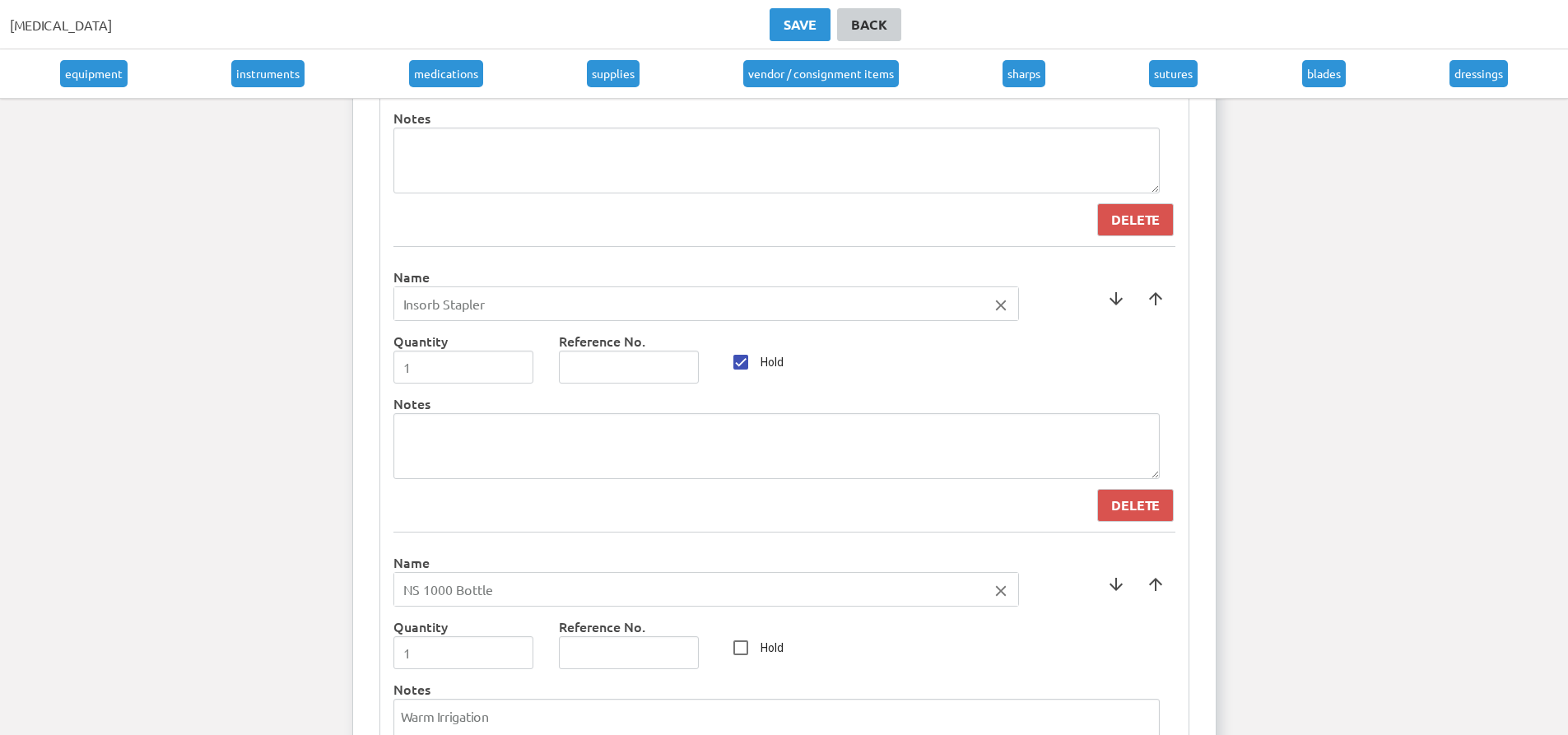
scroll to position [7189, 0]
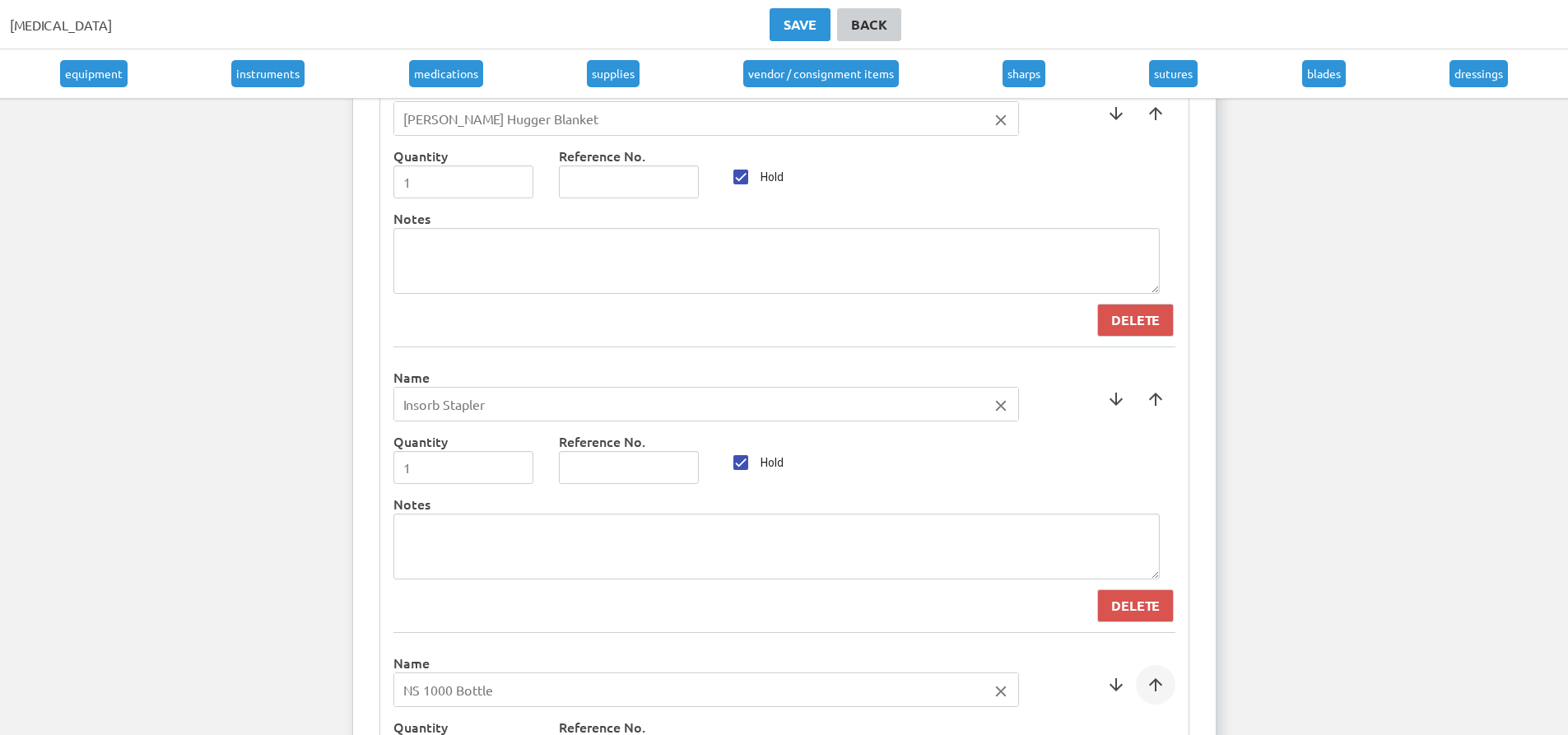
click at [1163, 695] on span at bounding box center [1156, 685] width 40 height 40
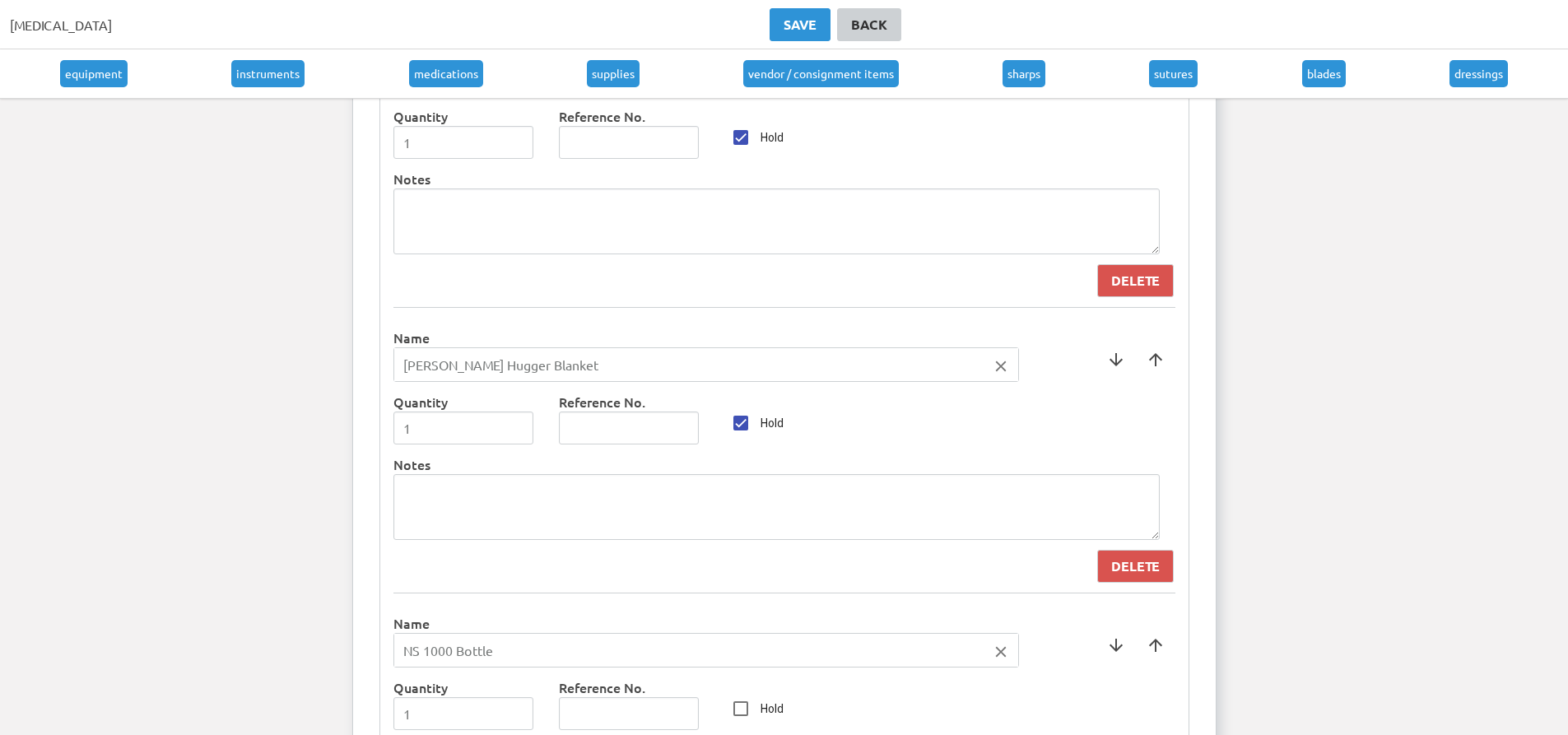
scroll to position [6942, 0]
click at [1162, 653] on span at bounding box center [1156, 646] width 40 height 40
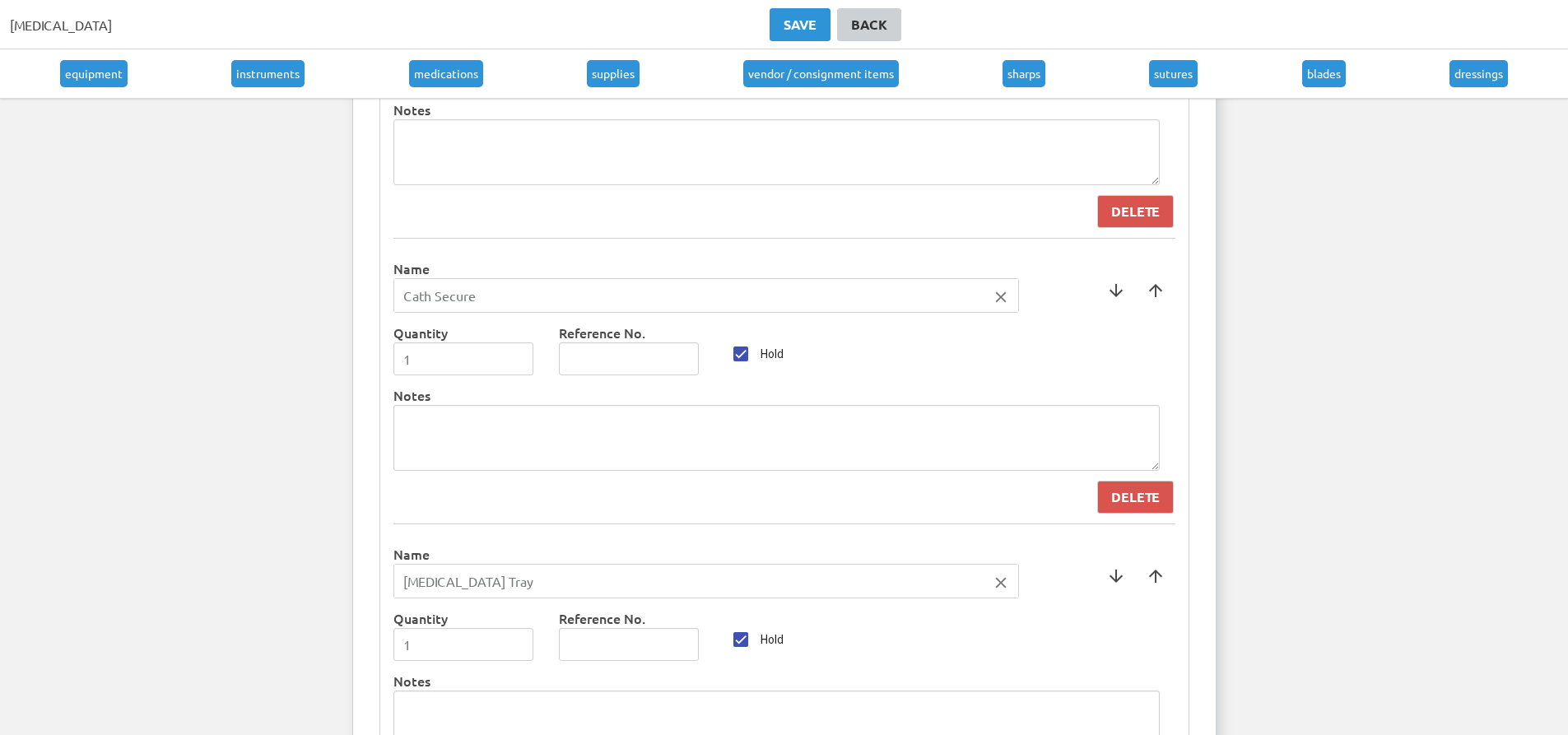
scroll to position [6284, 0]
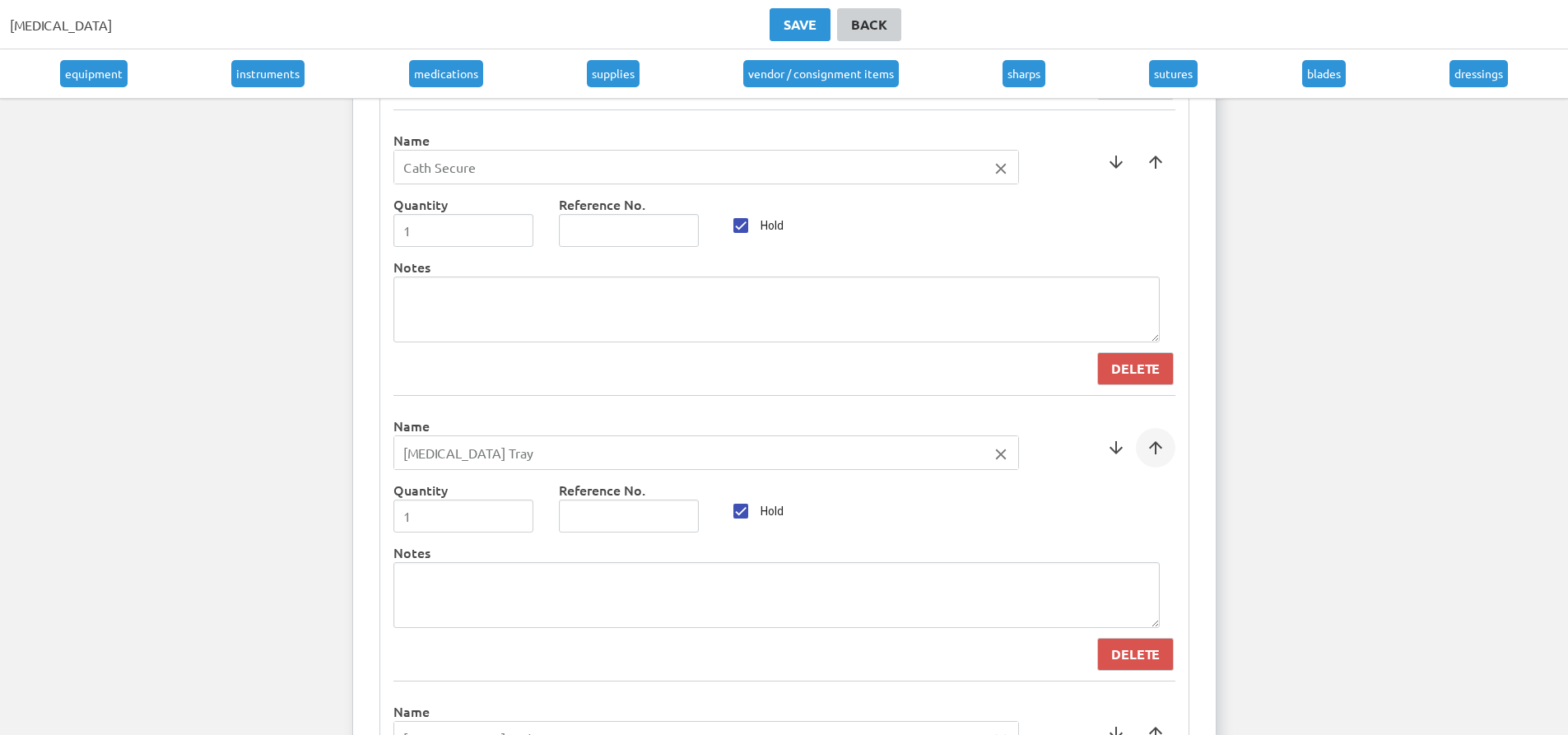
click at [1143, 449] on span at bounding box center [1156, 448] width 40 height 40
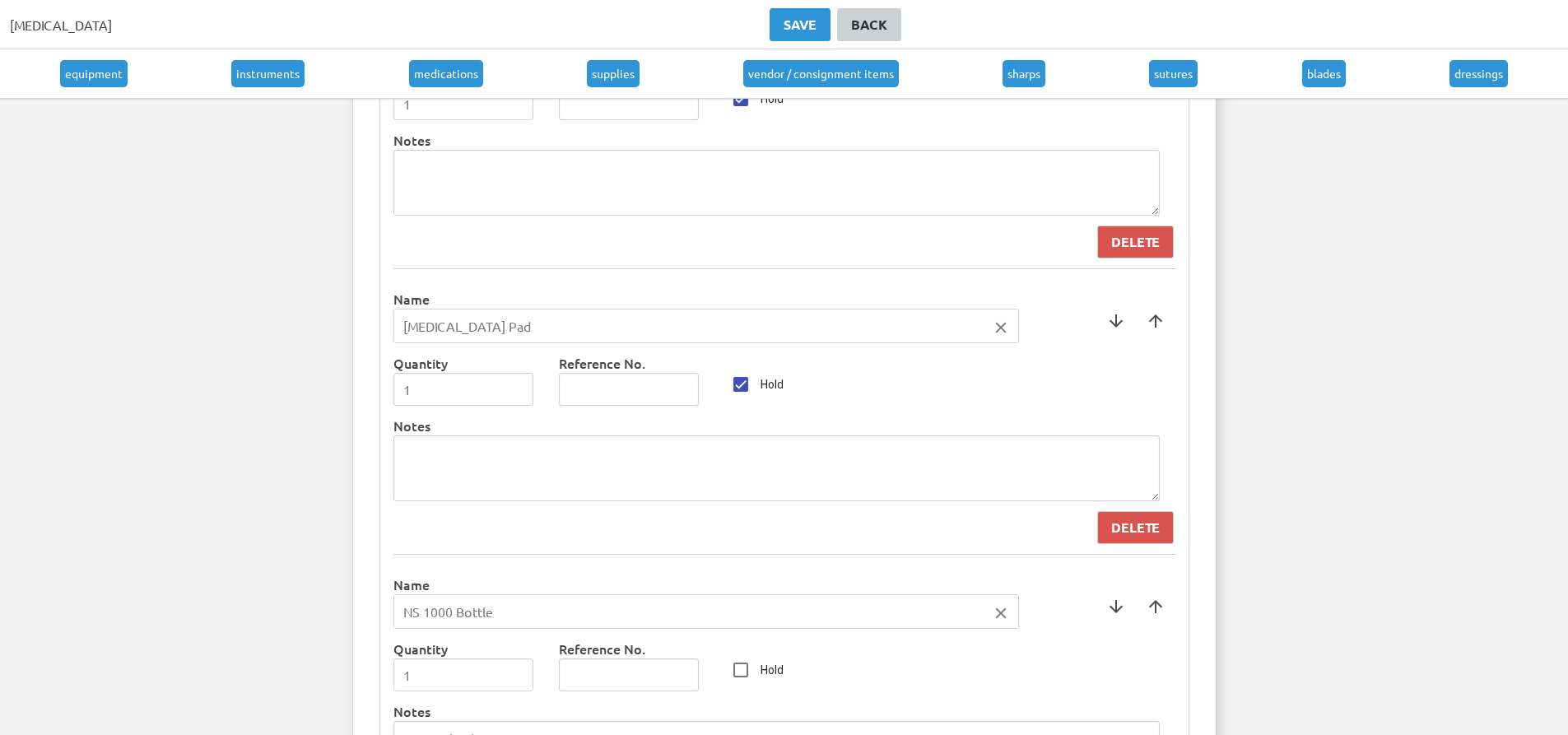
scroll to position [6860, 0]
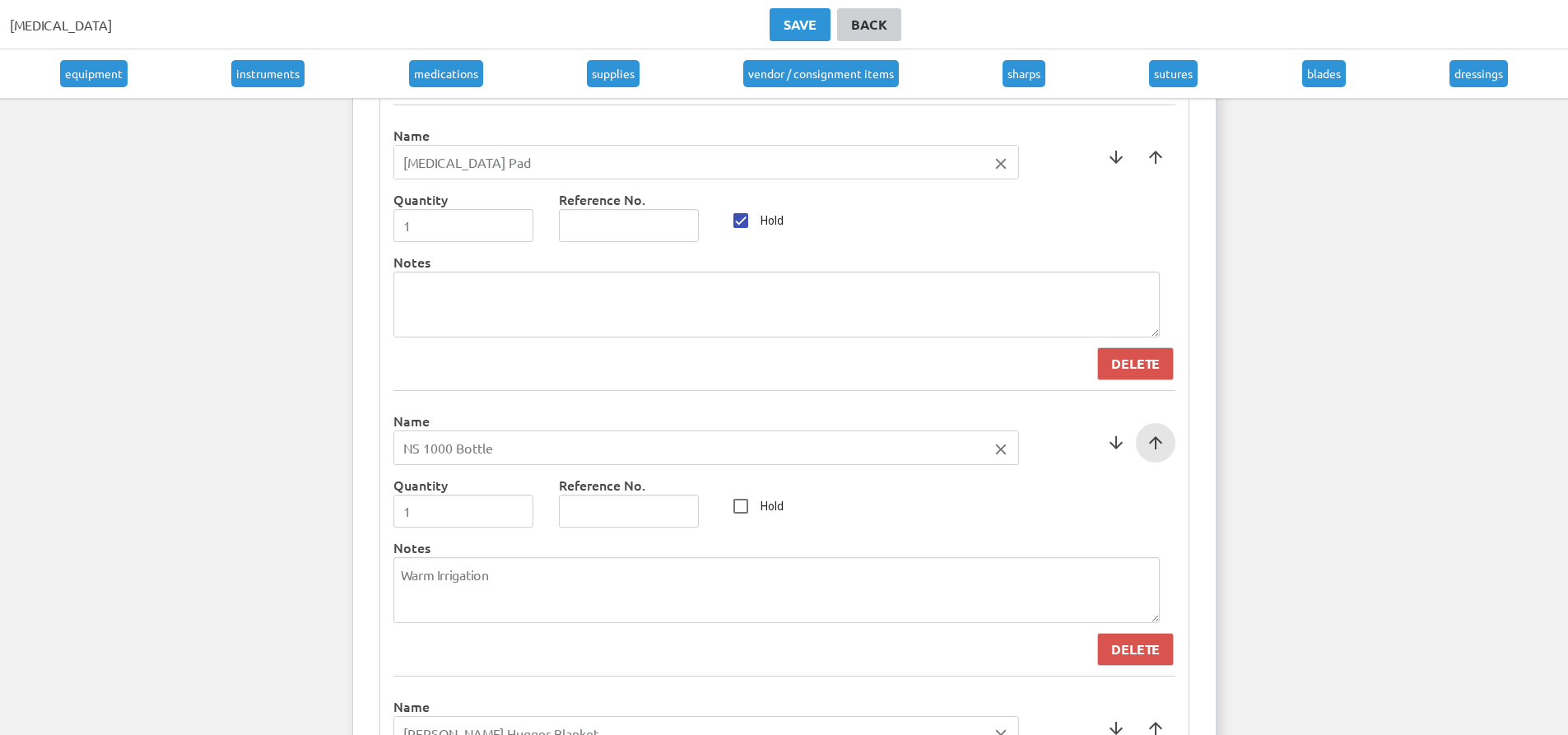
click at [1150, 426] on span at bounding box center [1156, 443] width 40 height 40
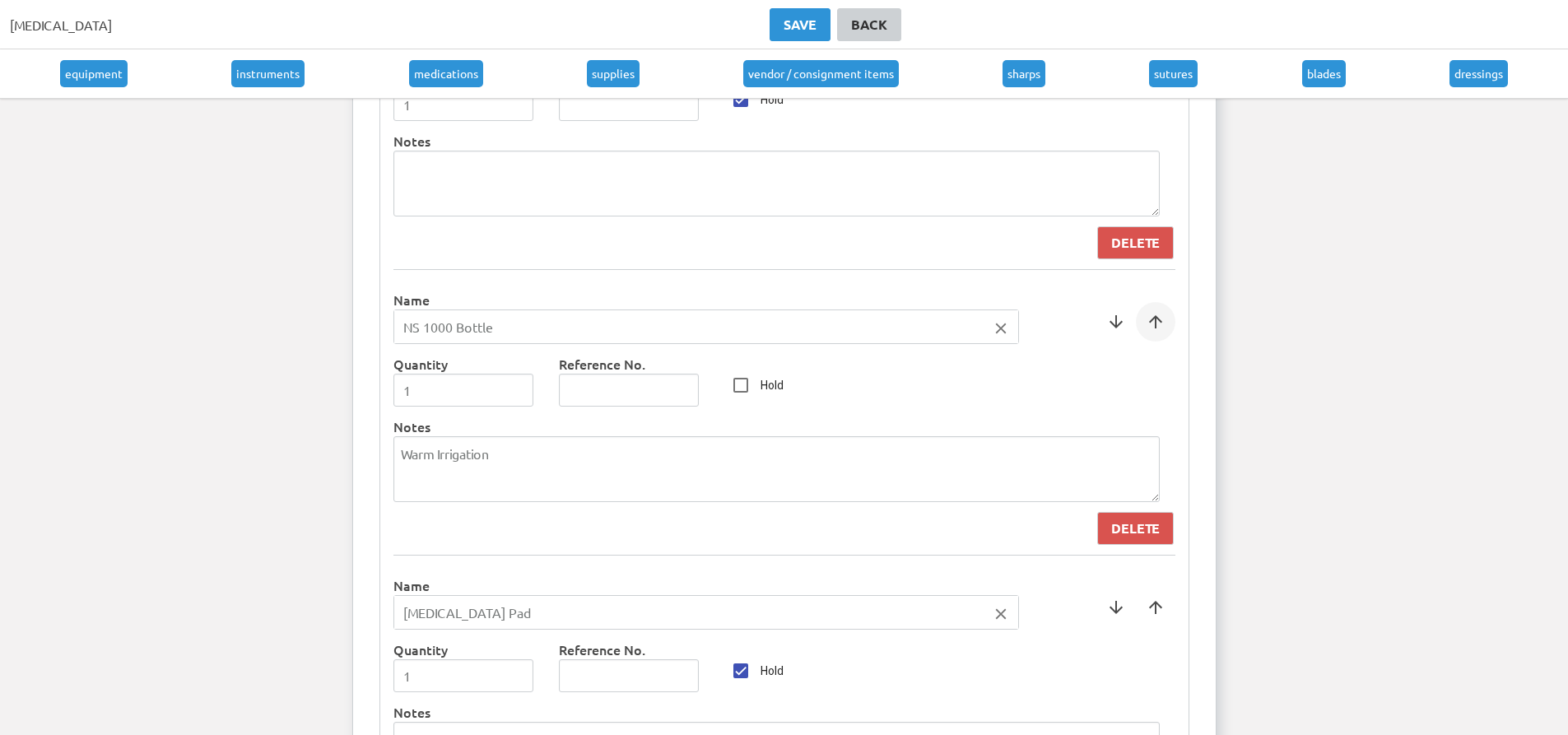
click at [1149, 327] on span at bounding box center [1156, 322] width 40 height 40
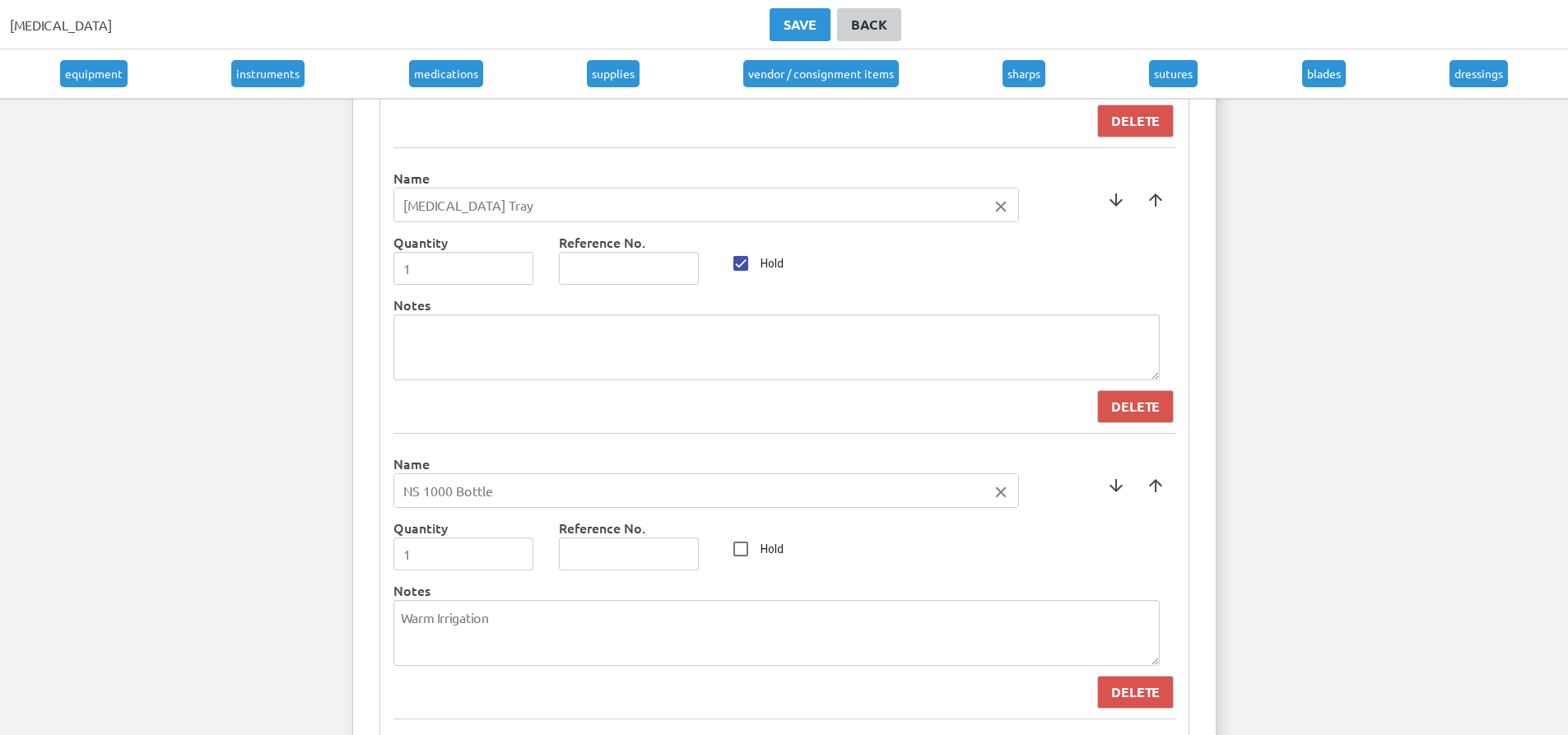
scroll to position [6240, 0]
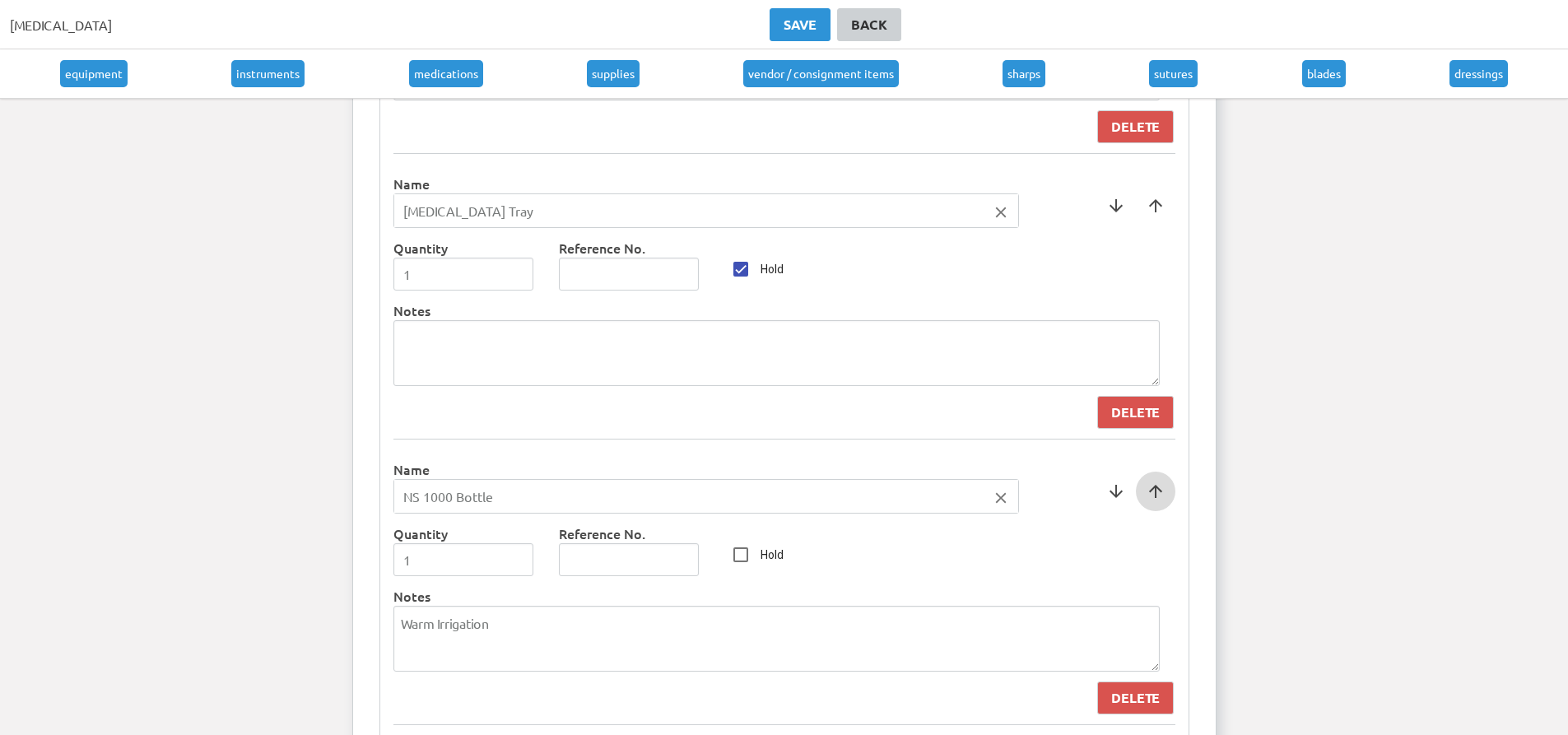
click at [1155, 474] on span at bounding box center [1156, 491] width 40 height 40
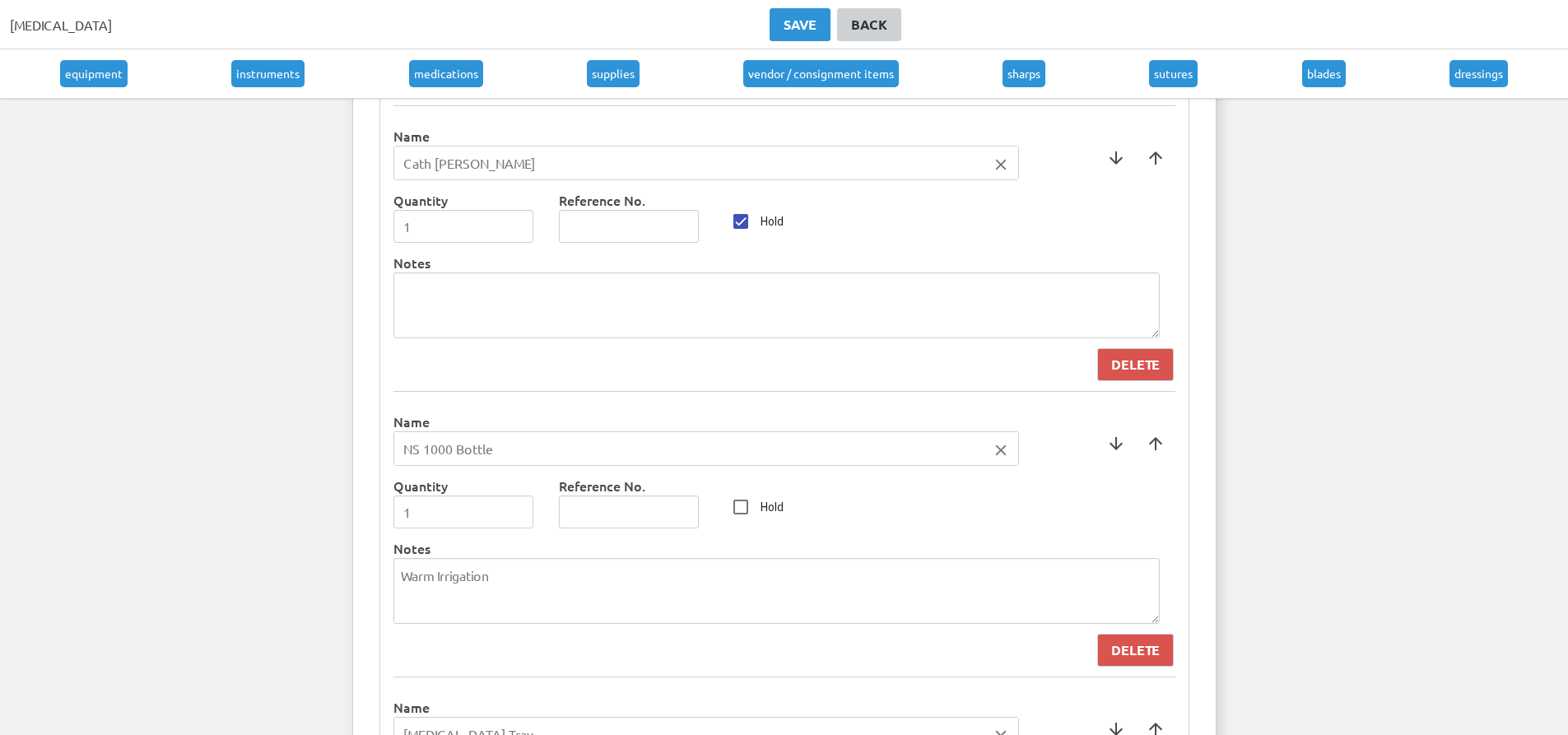
scroll to position [5993, 0]
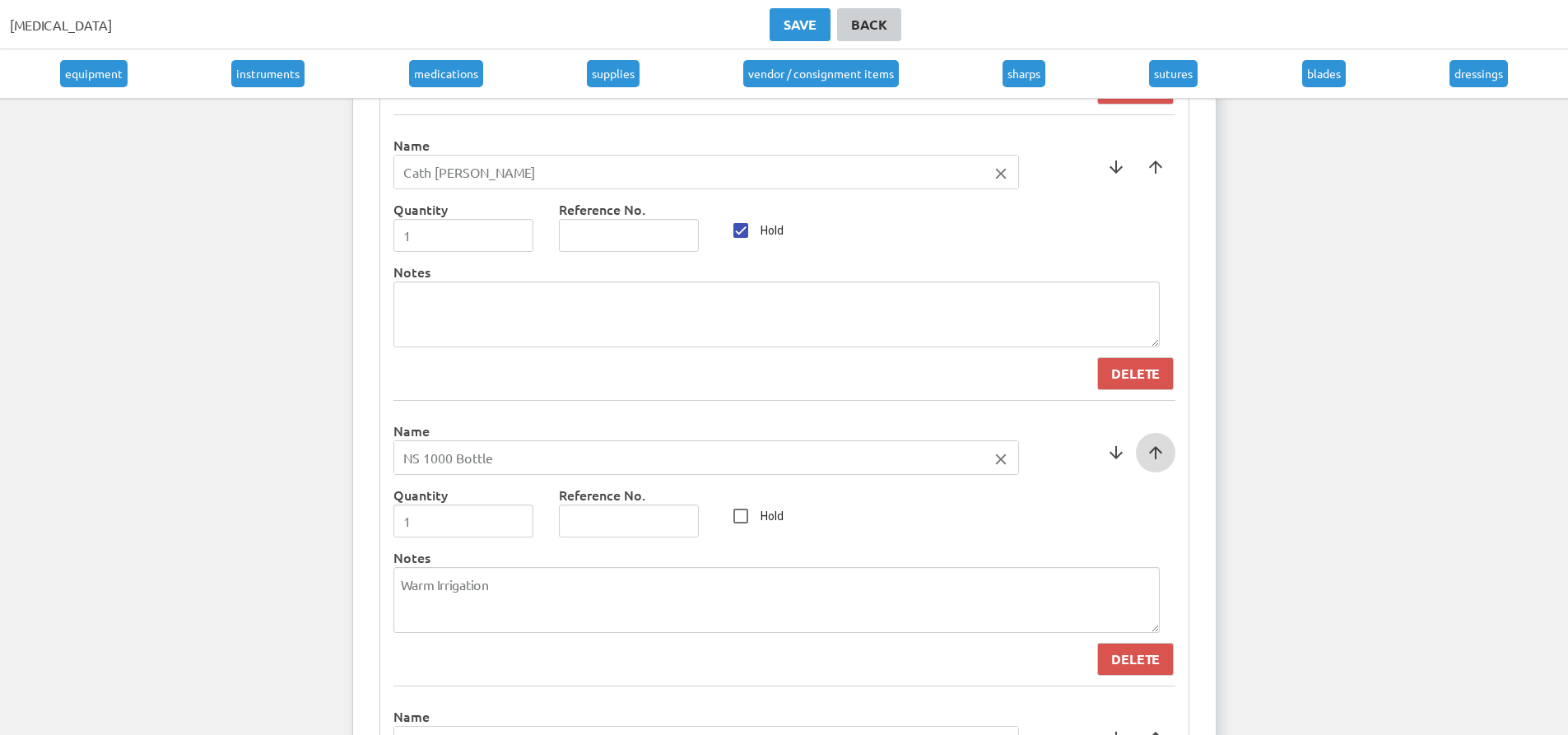
click at [1151, 455] on span at bounding box center [1156, 453] width 40 height 40
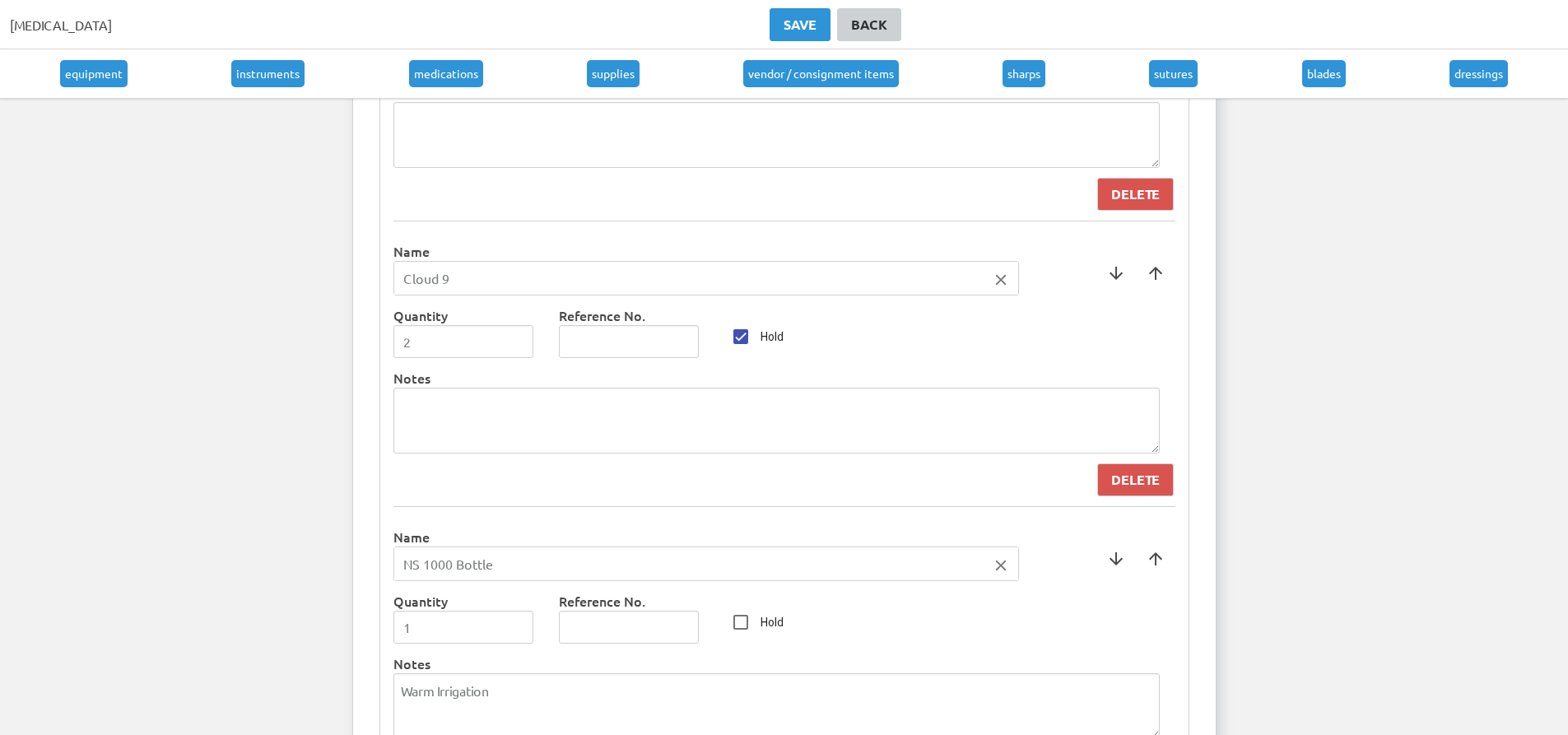
scroll to position [5581, 0]
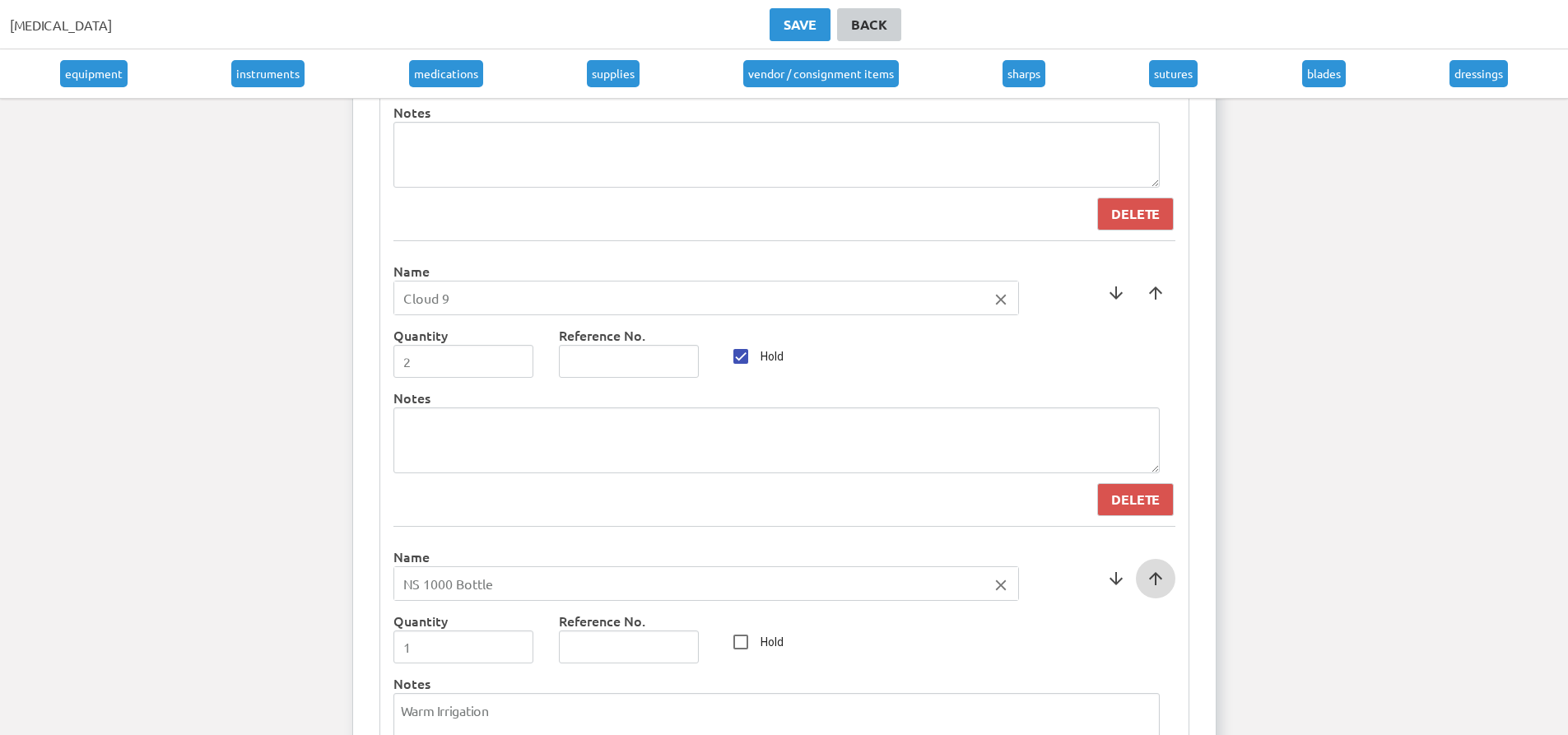
click at [1153, 578] on span at bounding box center [1156, 579] width 40 height 40
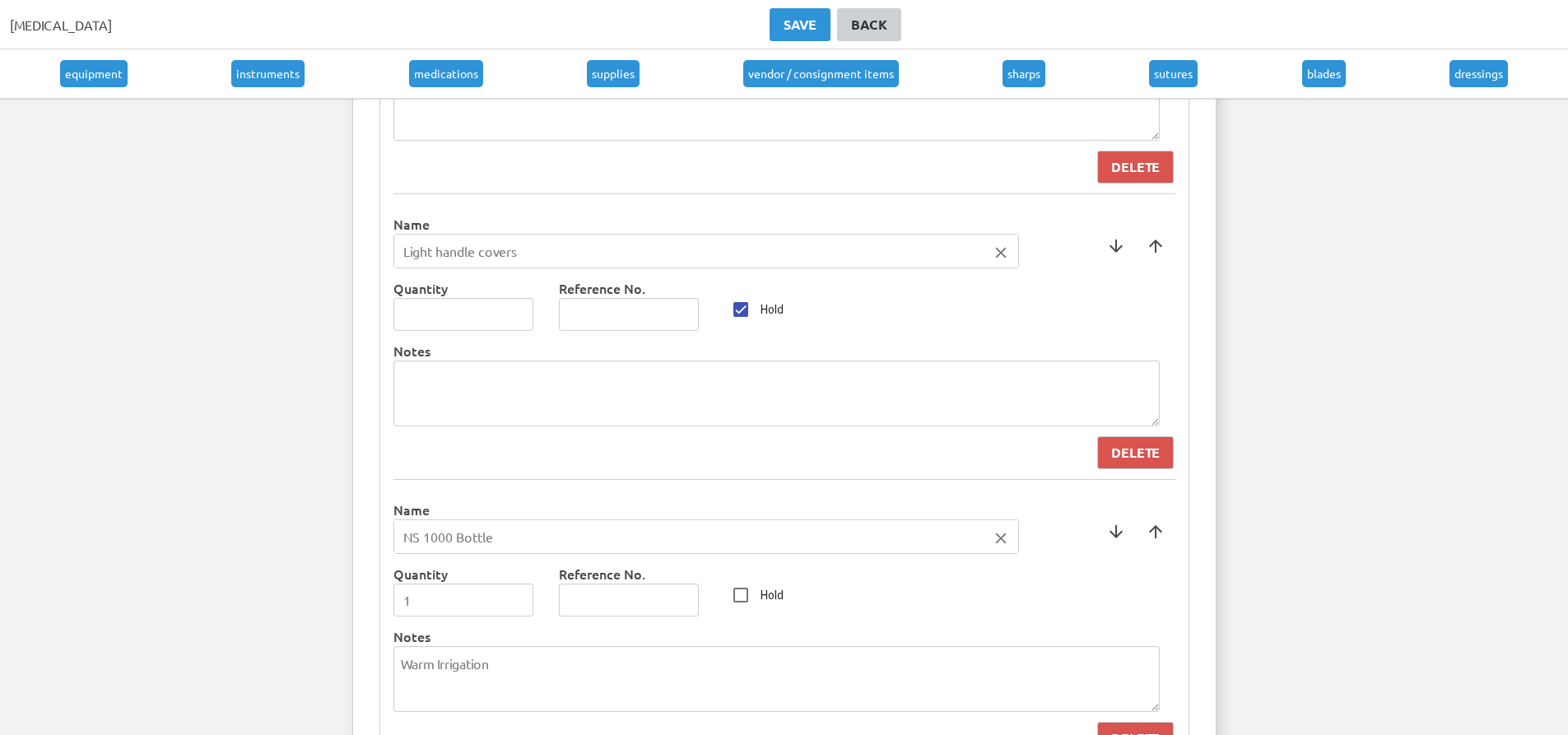
scroll to position [5334, 0]
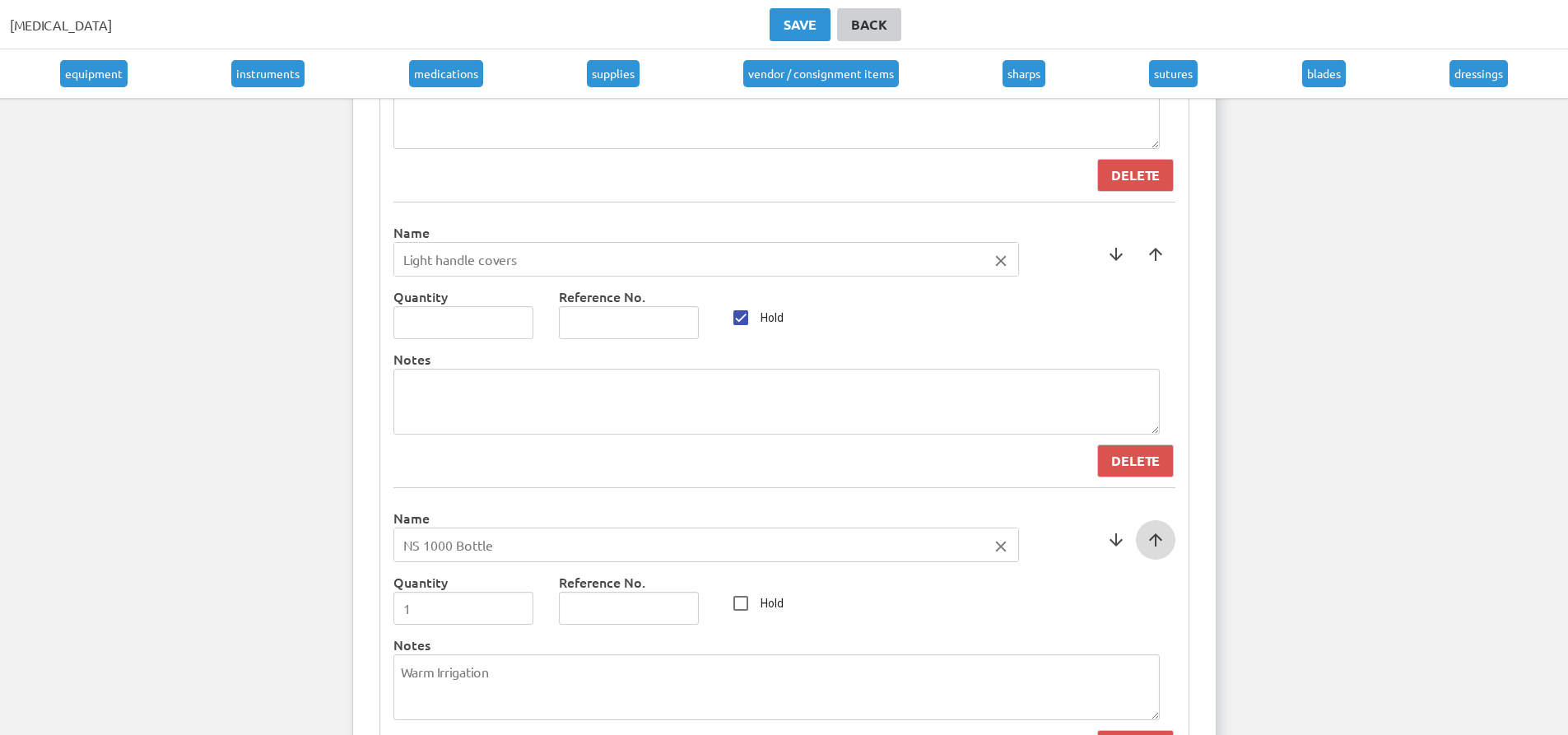
click at [1163, 553] on span at bounding box center [1156, 540] width 40 height 40
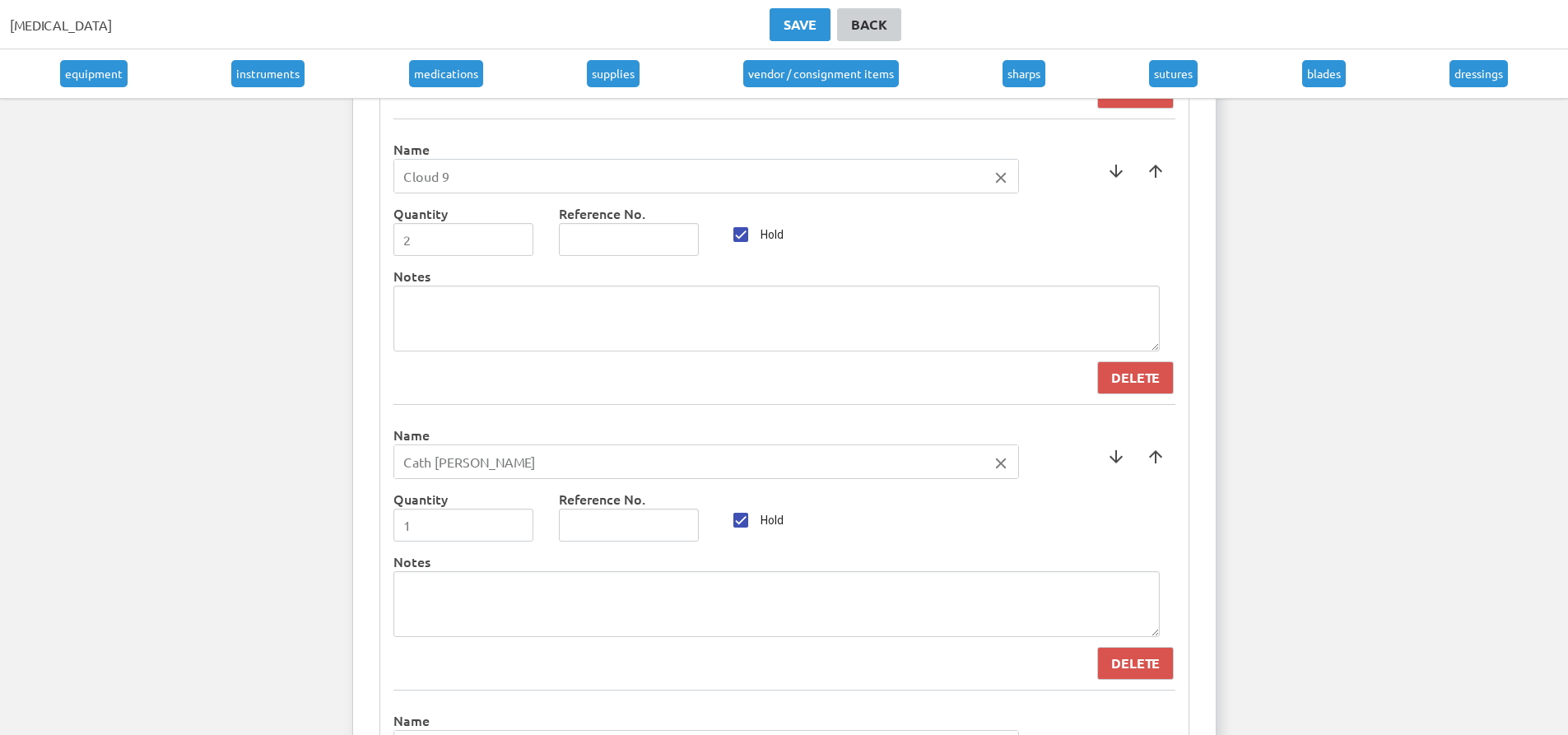
scroll to position [5993, 0]
click at [1157, 450] on span at bounding box center [1156, 453] width 40 height 40
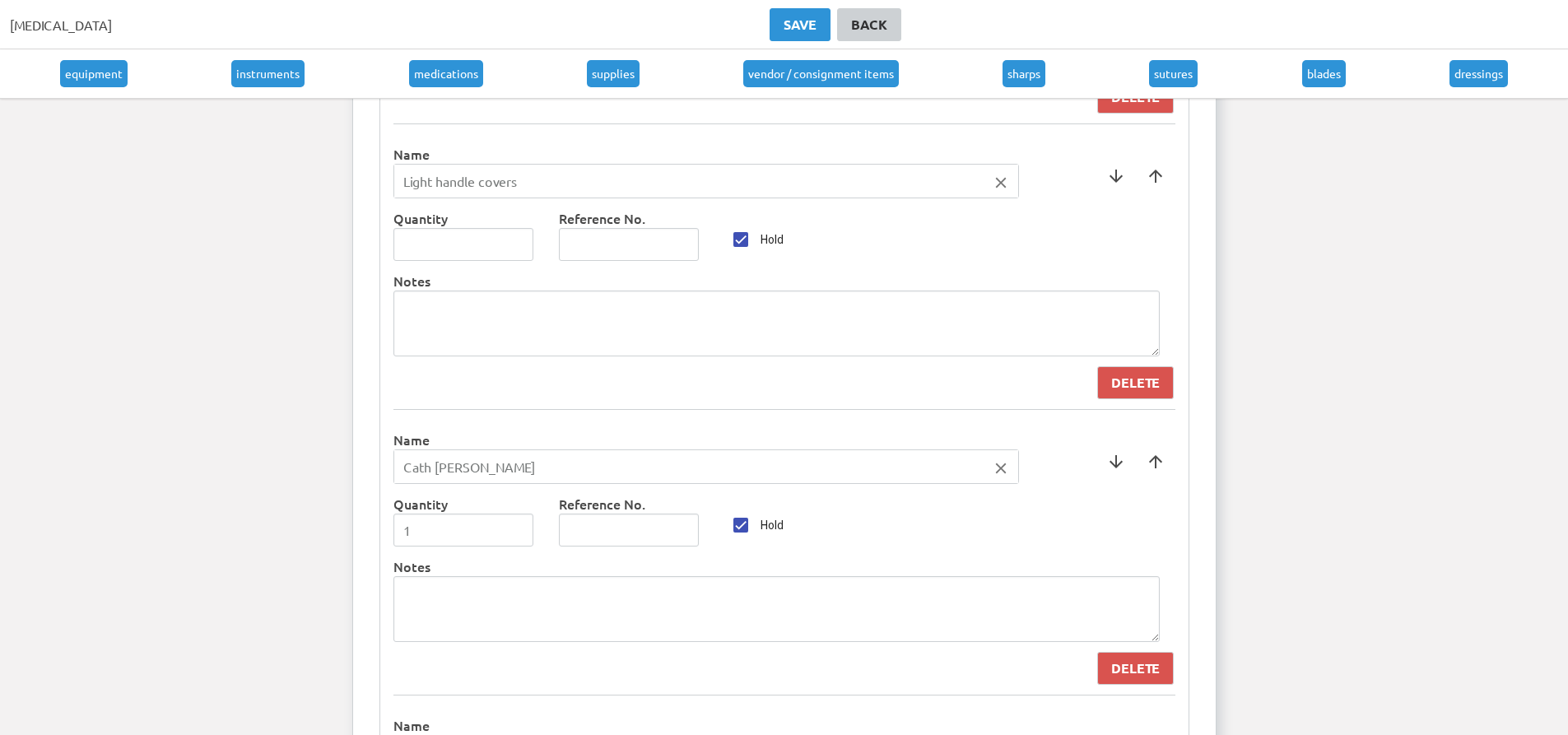
scroll to position [5664, 0]
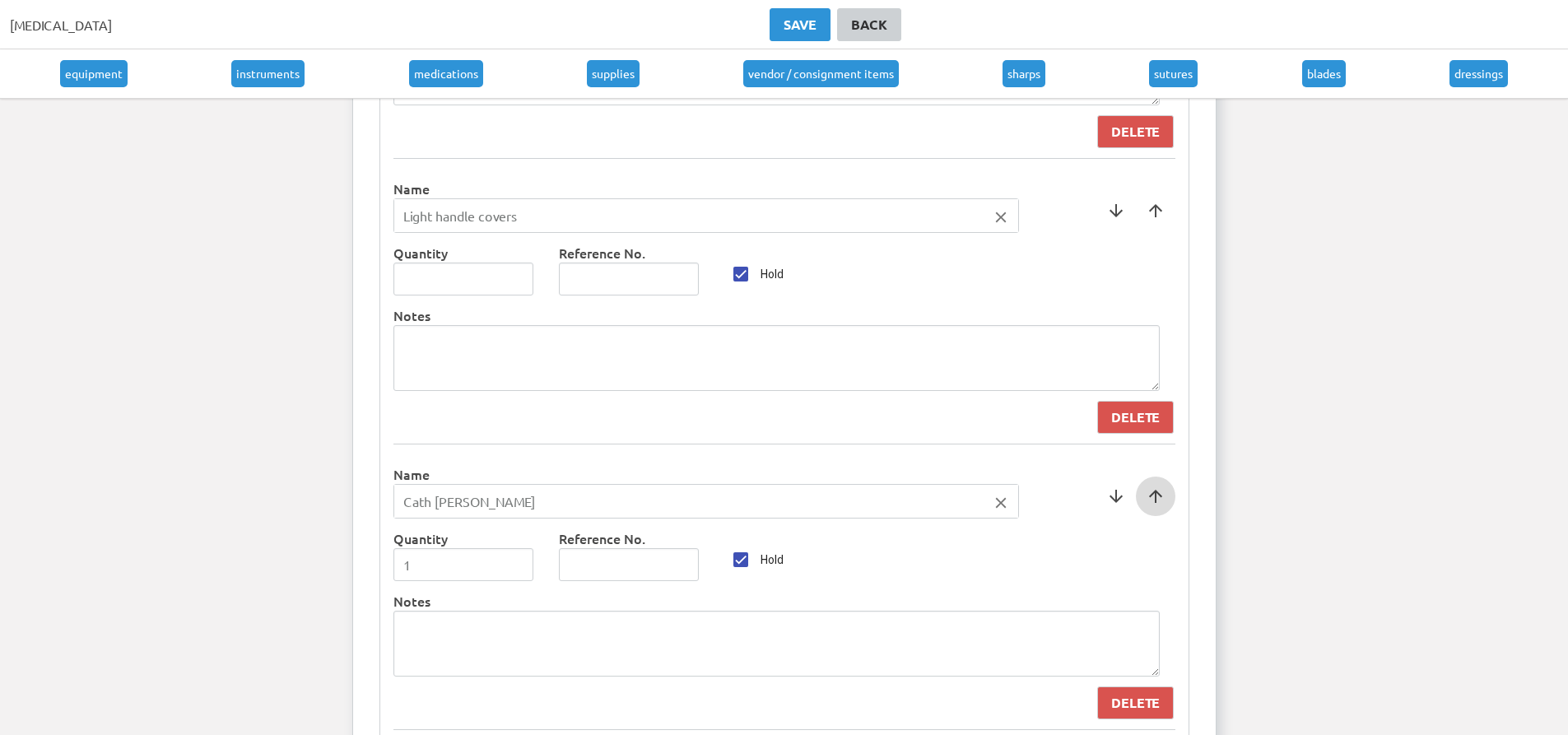
click at [1157, 493] on span at bounding box center [1156, 497] width 40 height 40
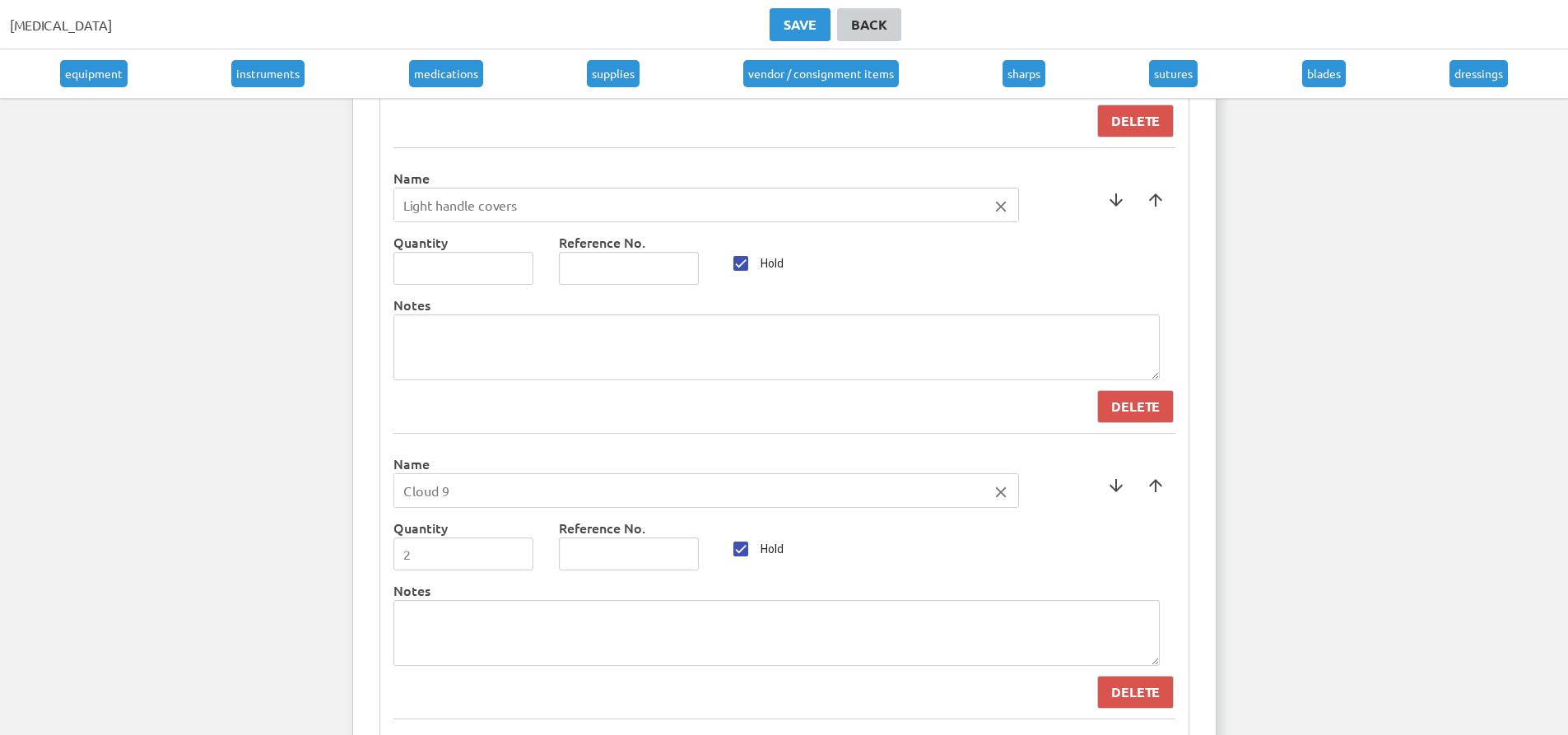
scroll to position [5911, 0]
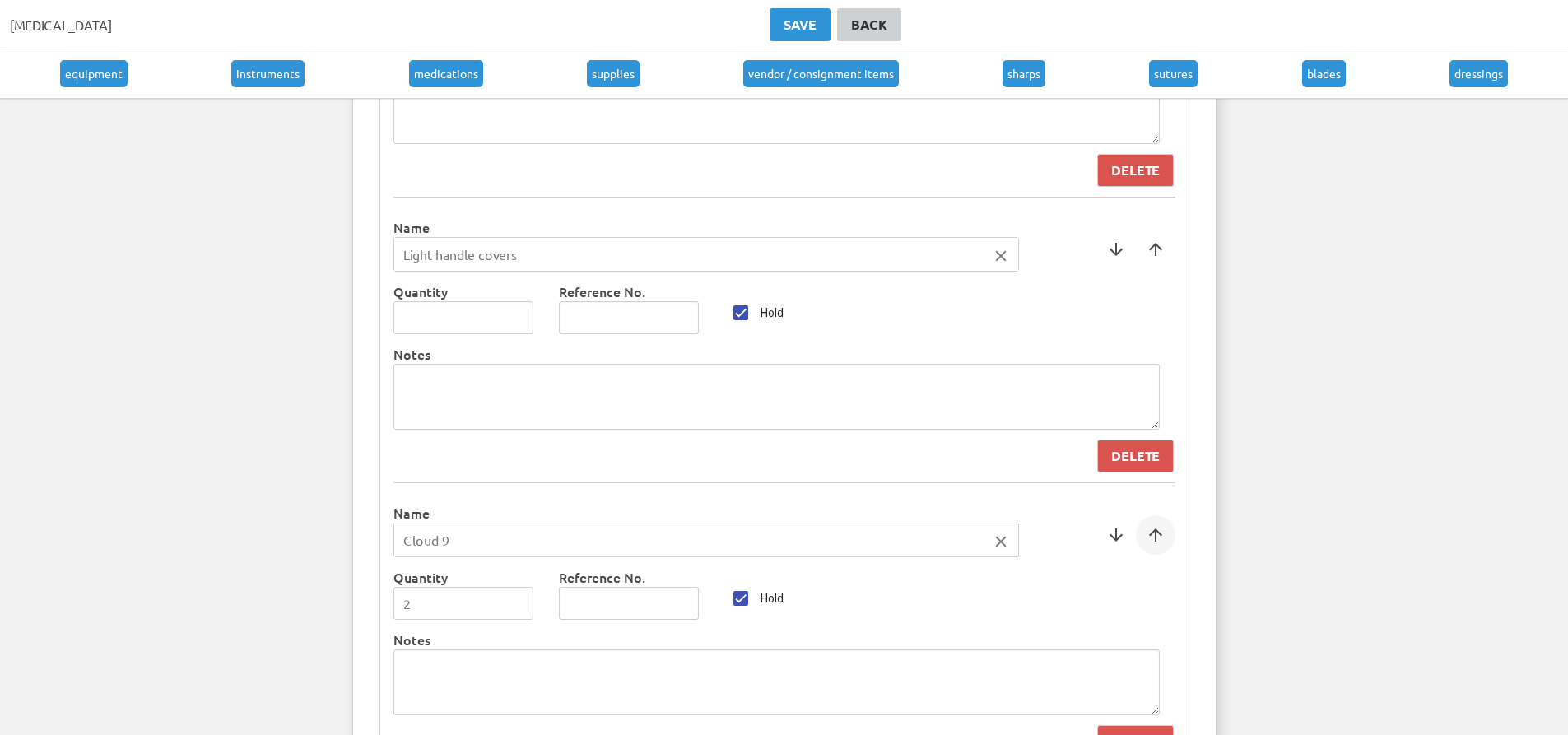
click at [1170, 551] on span at bounding box center [1156, 535] width 40 height 40
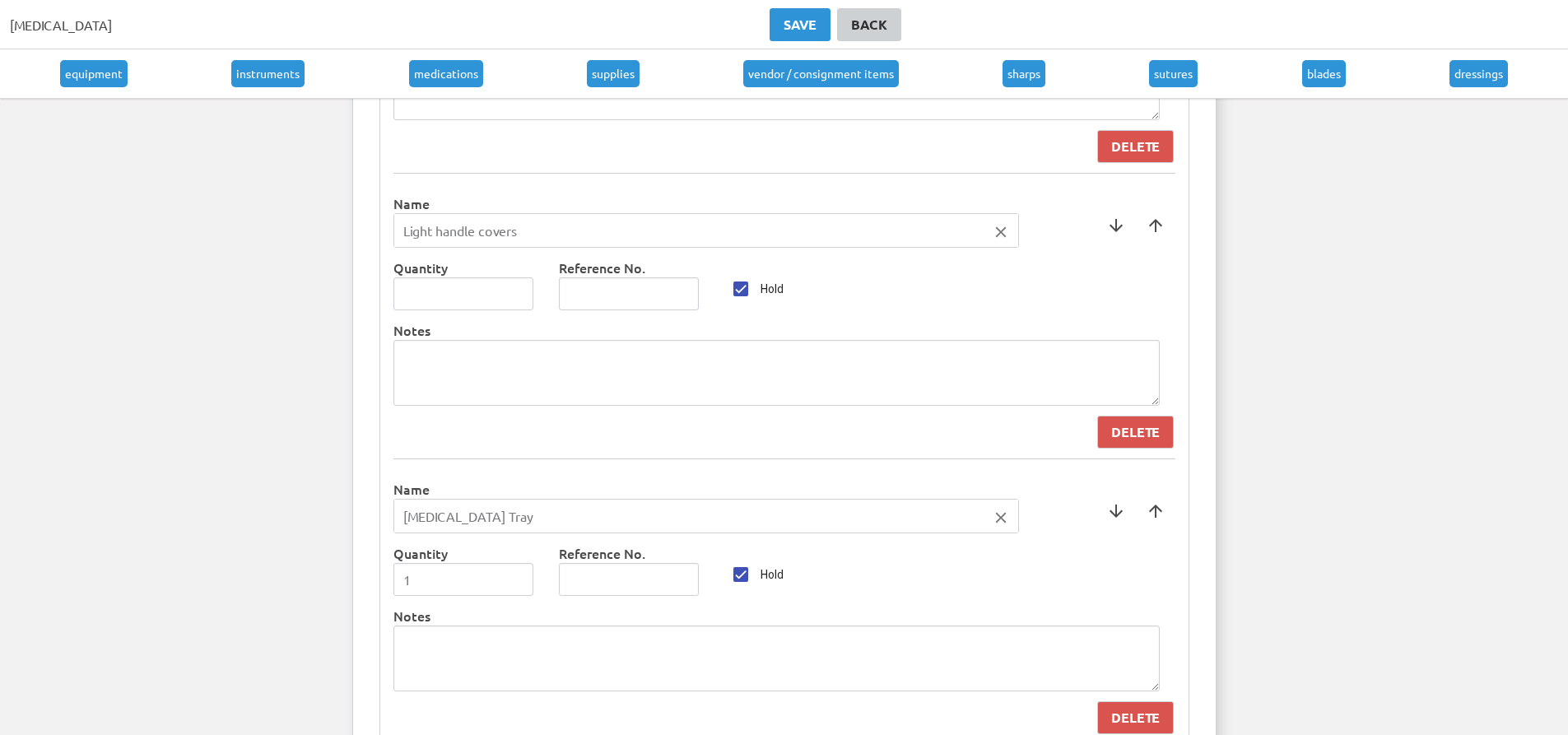
scroll to position [6240, 0]
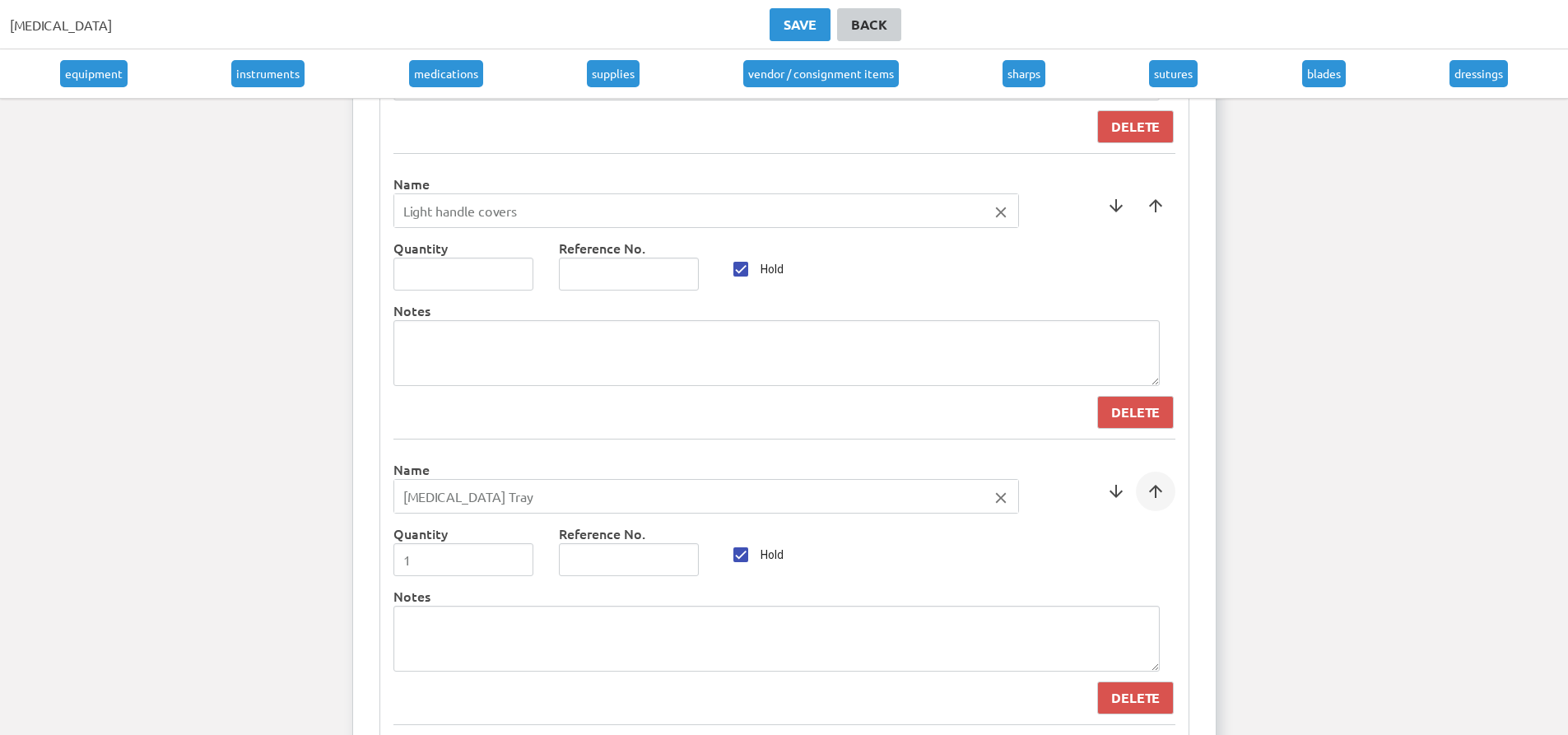
click at [1148, 509] on span at bounding box center [1156, 491] width 40 height 40
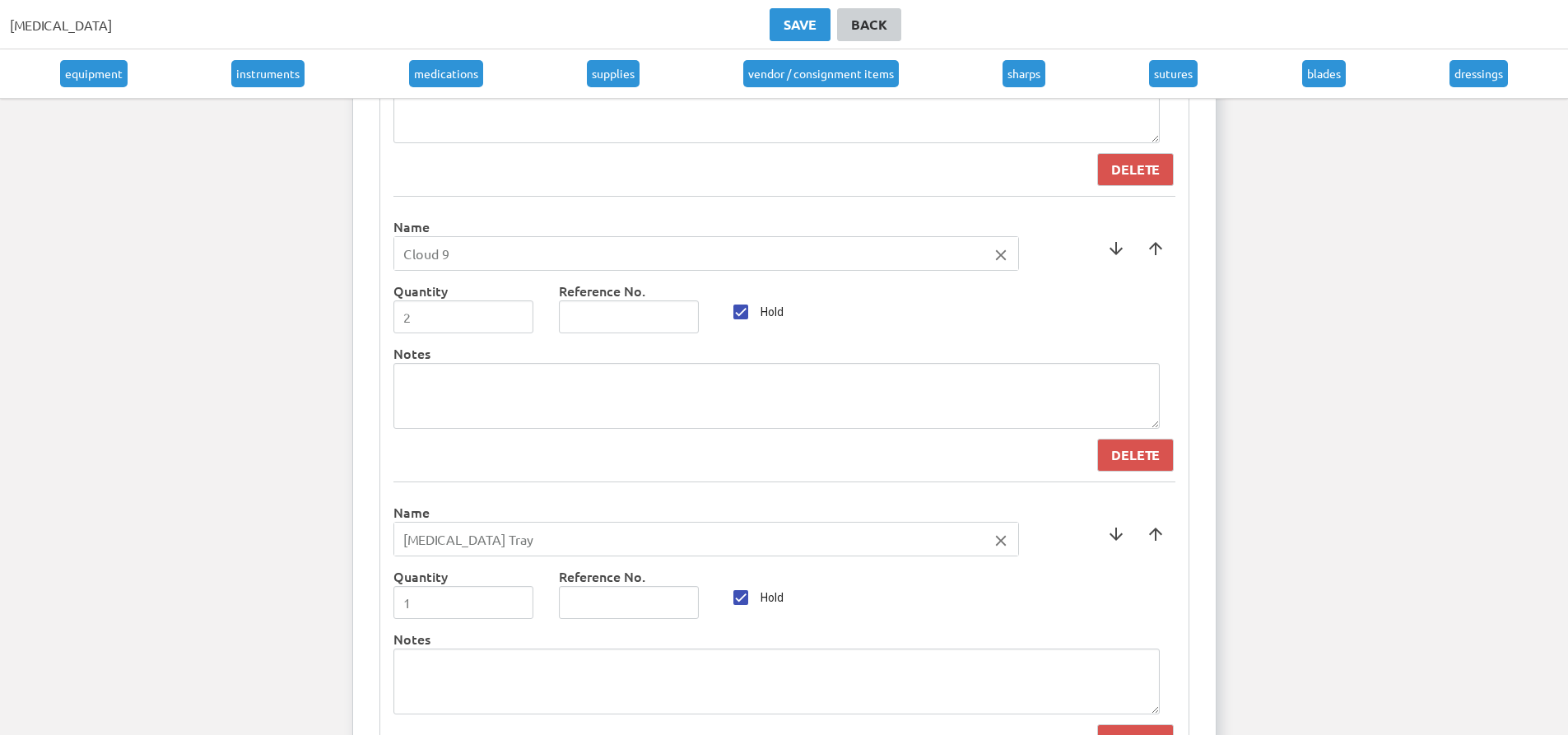
scroll to position [5911, 0]
click at [1160, 539] on span at bounding box center [1156, 535] width 40 height 40
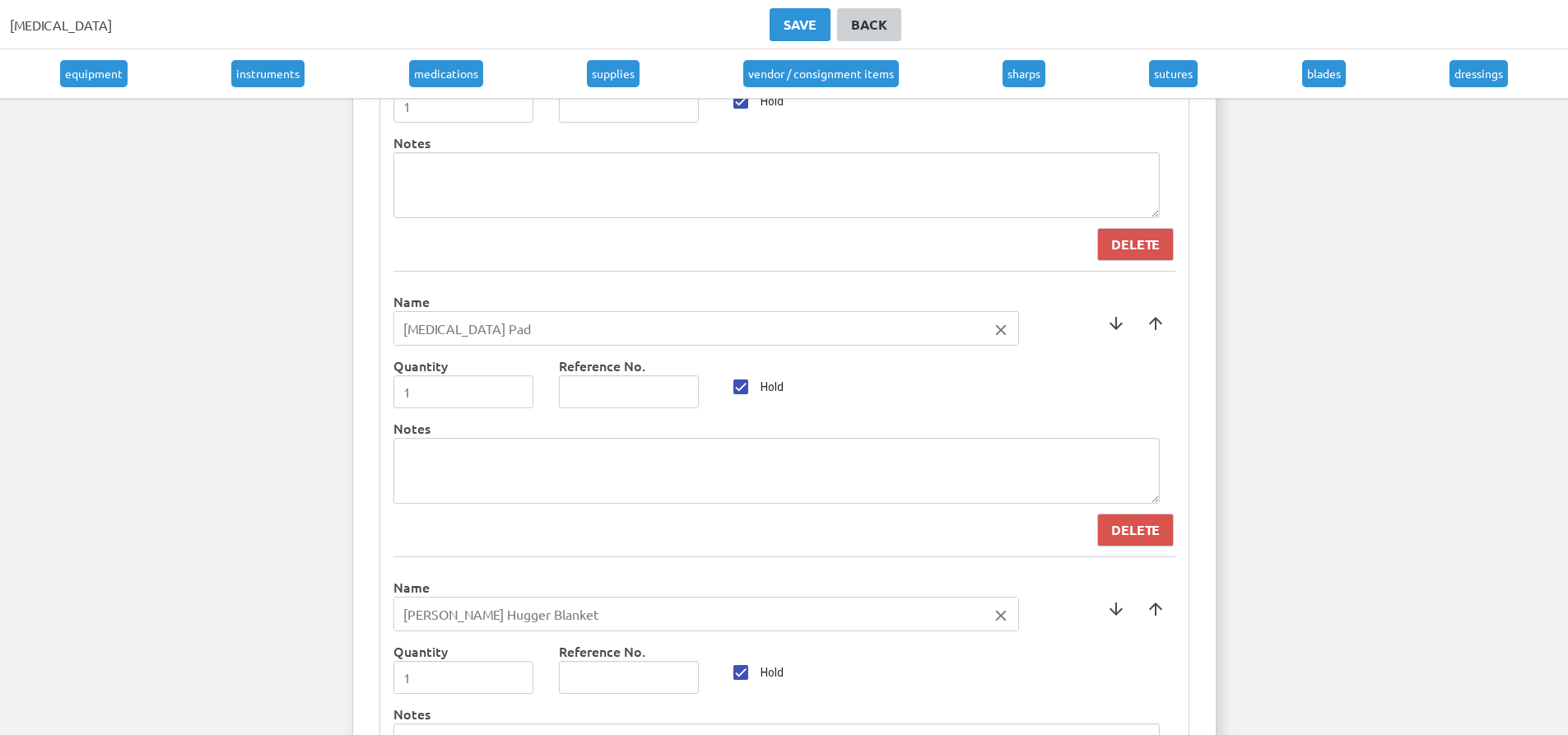
scroll to position [6981, 0]
click at [1167, 329] on span at bounding box center [1156, 322] width 40 height 40
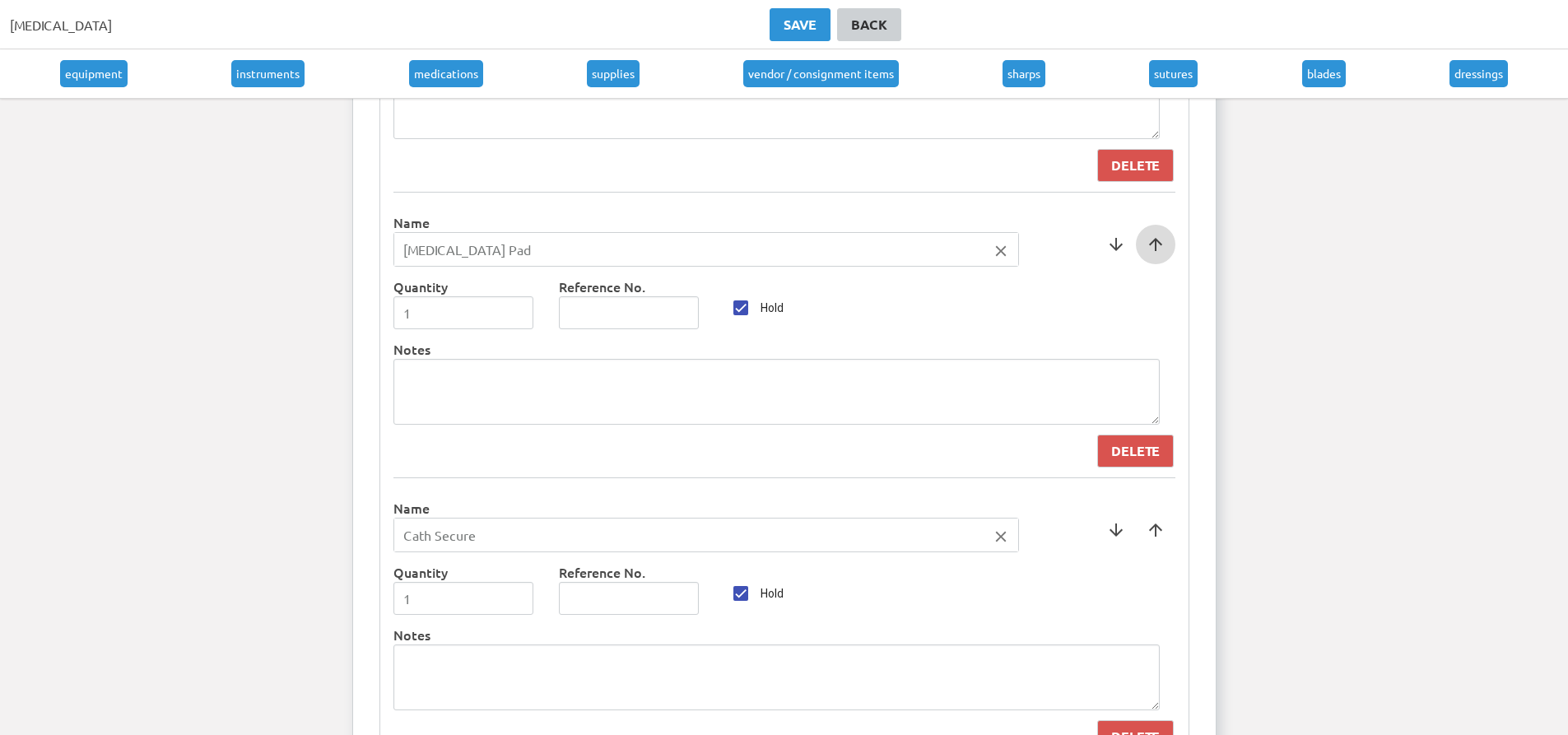
click at [1162, 242] on span at bounding box center [1156, 244] width 40 height 40
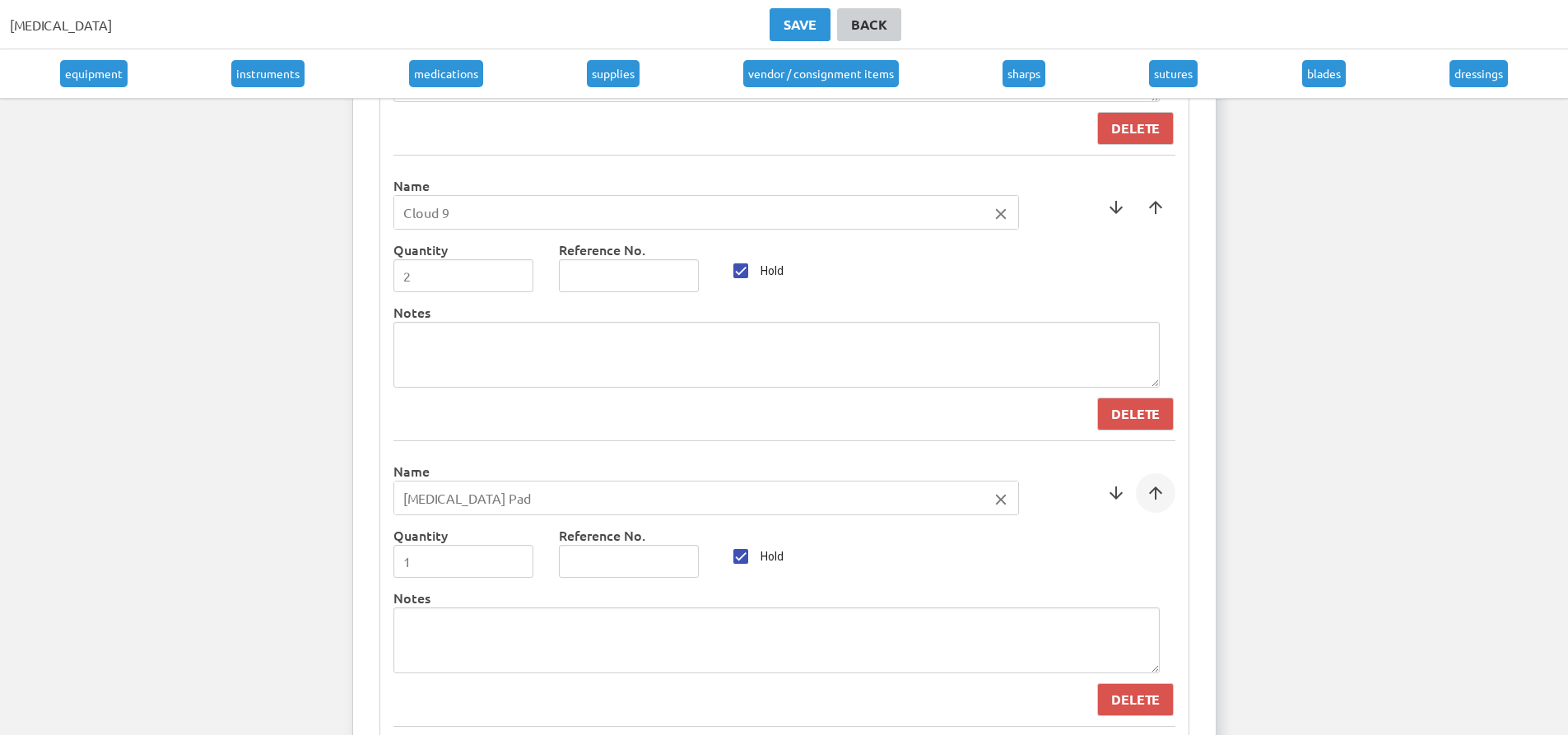
scroll to position [6235, 0]
click at [1147, 506] on span at bounding box center [1156, 497] width 40 height 40
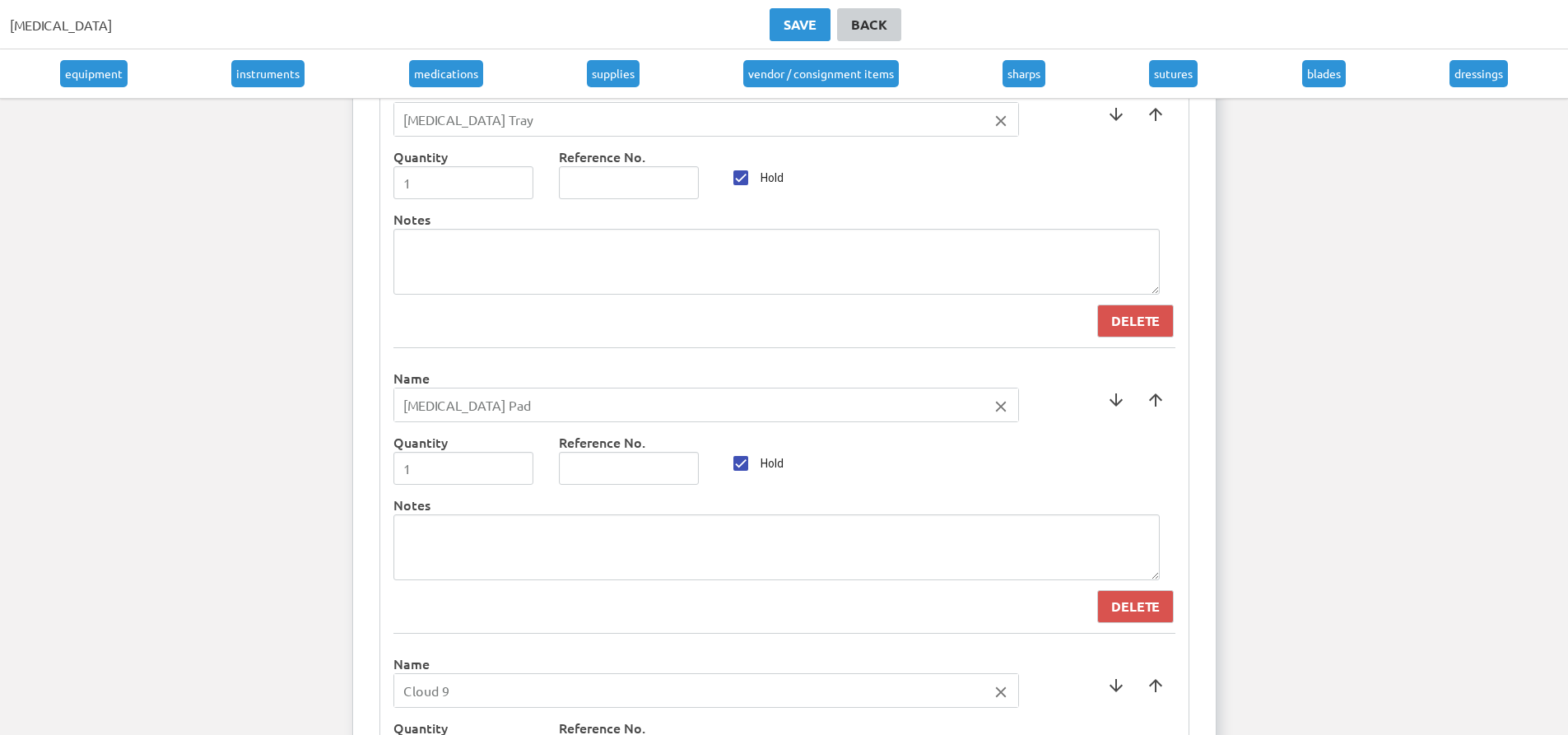
scroll to position [5988, 0]
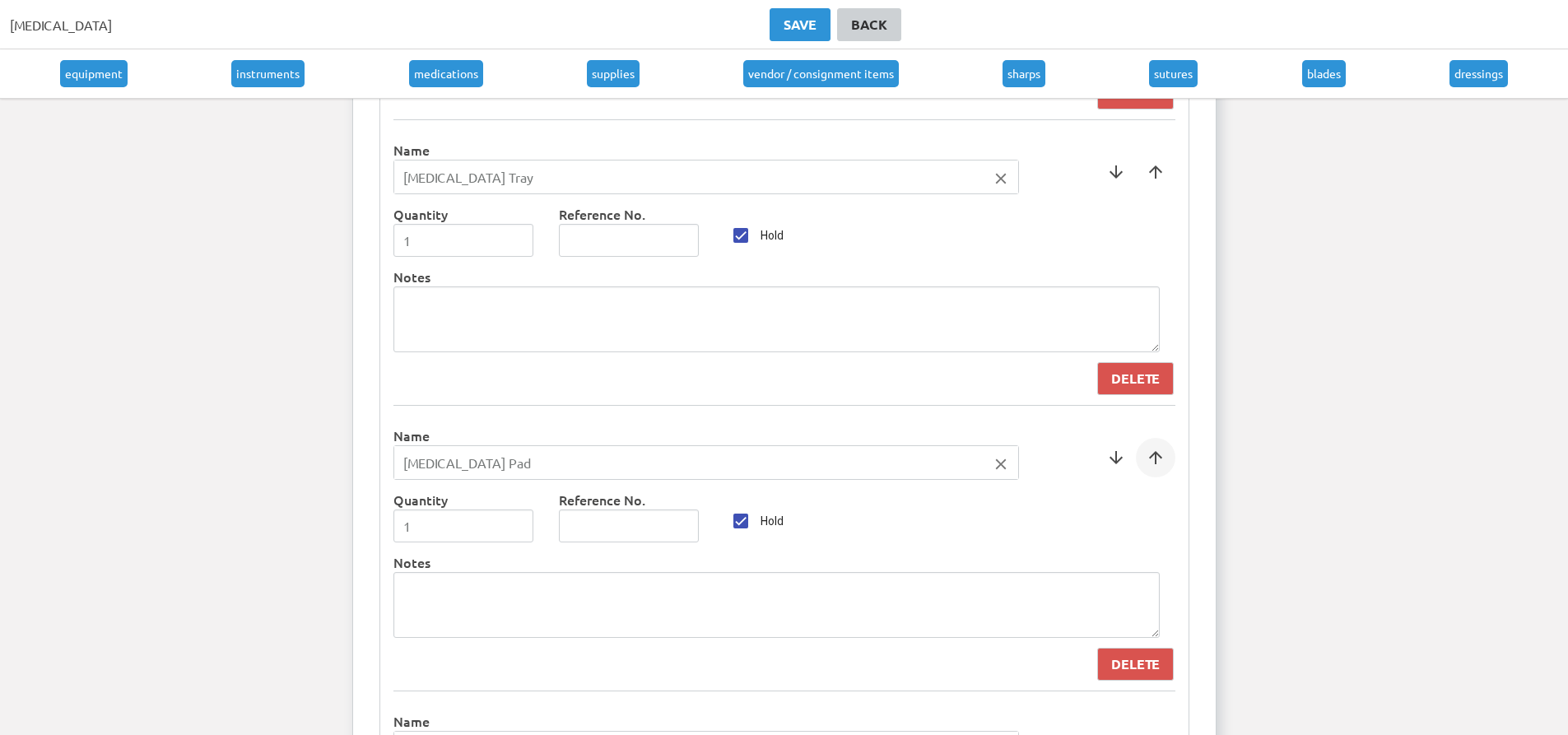
click at [1161, 473] on span at bounding box center [1156, 458] width 40 height 40
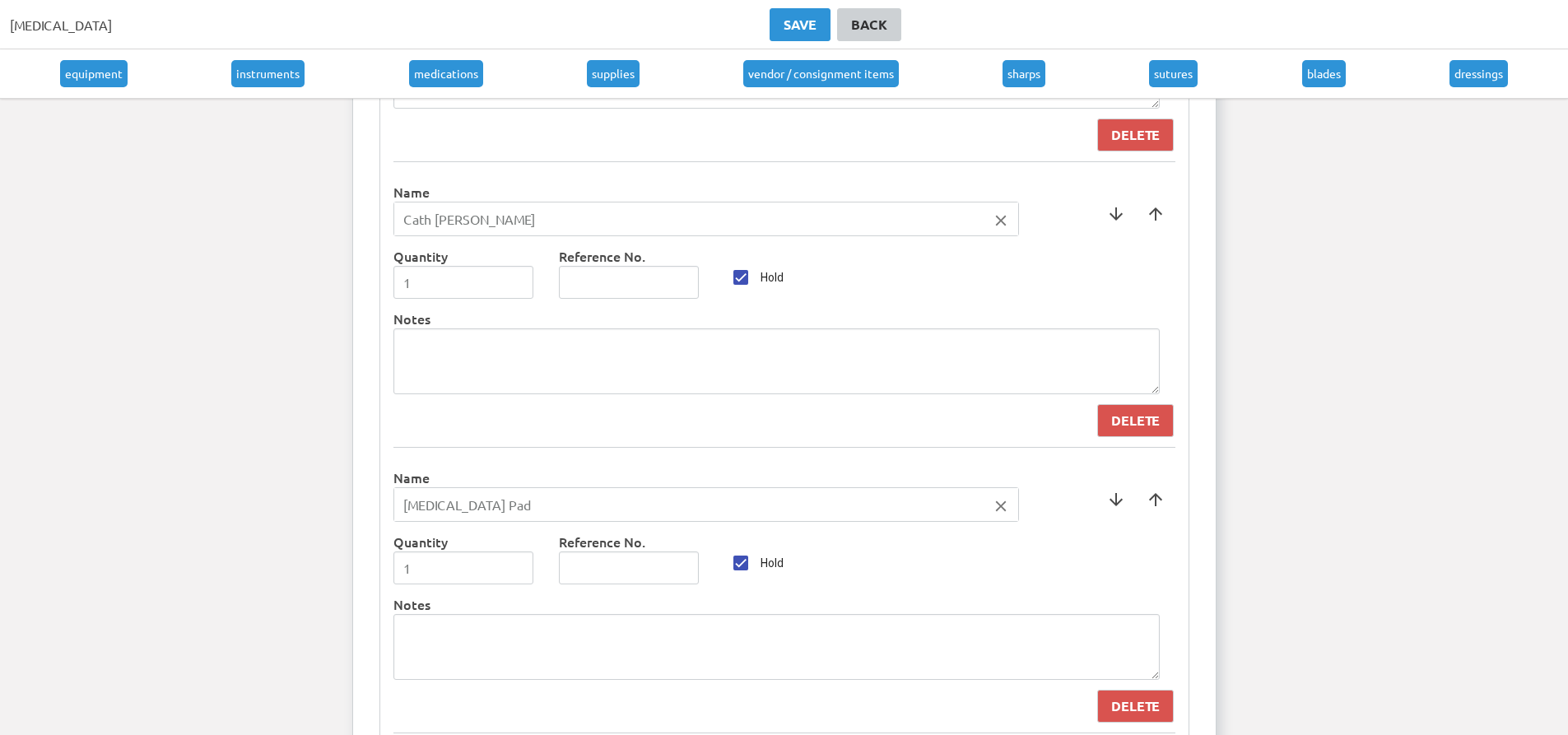
scroll to position [5659, 0]
click at [1151, 513] on span at bounding box center [1156, 502] width 40 height 40
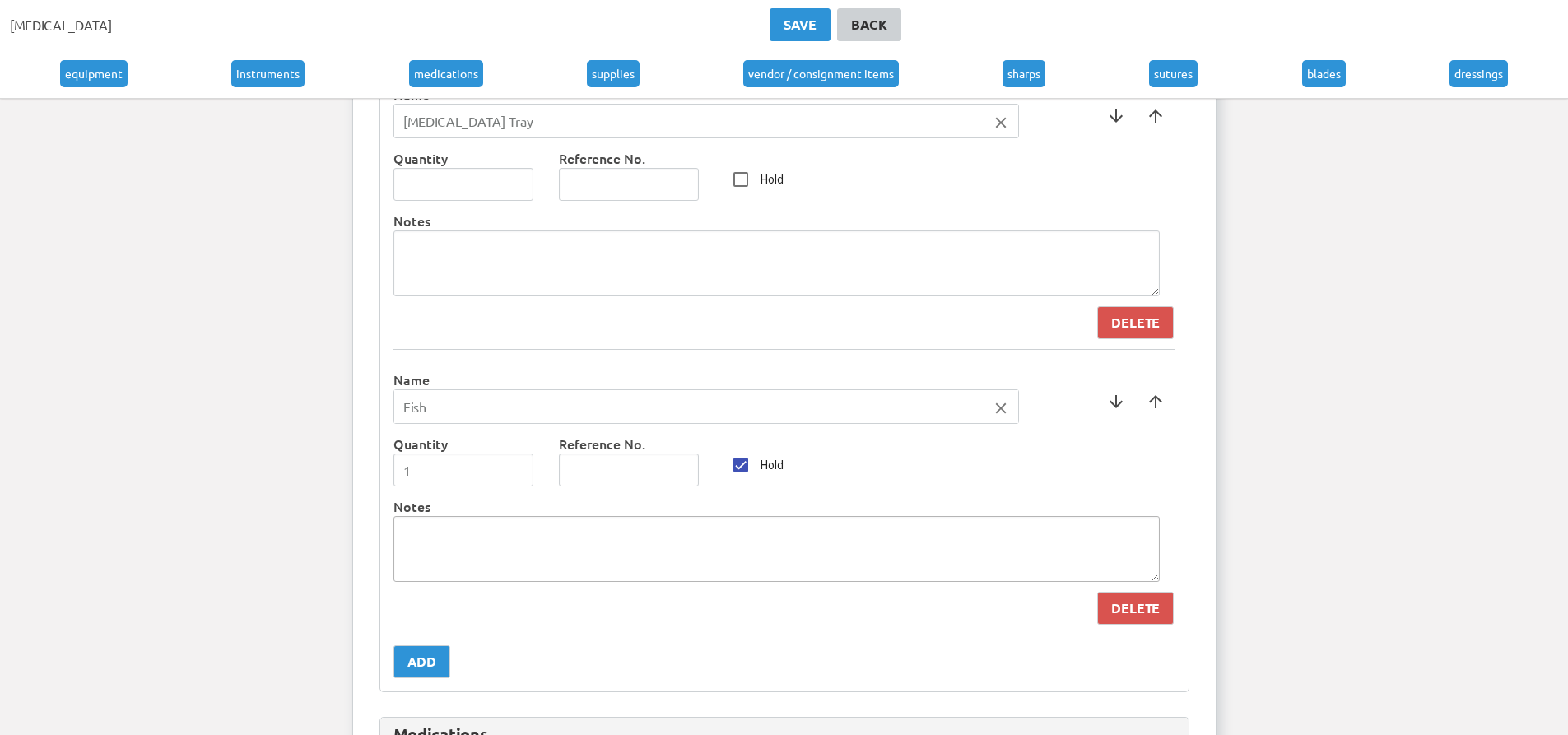
scroll to position [1460, 0]
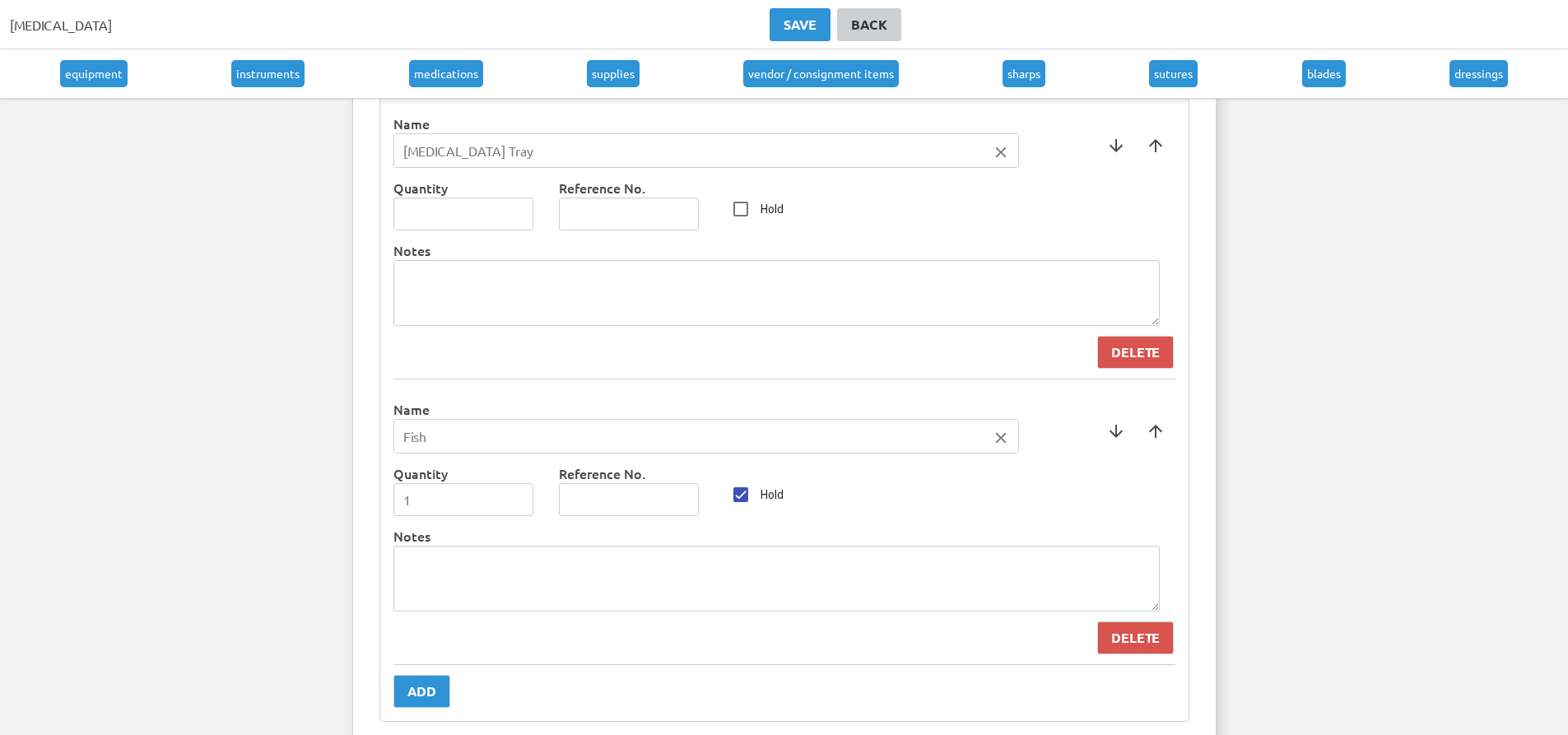
click at [392, 678] on div "Instruments Name [MEDICAL_DATA] Tray close arrow_downward arrow_upward Quantity…" at bounding box center [784, 396] width 810 height 653
click at [411, 682] on button "Add" at bounding box center [422, 691] width 57 height 33
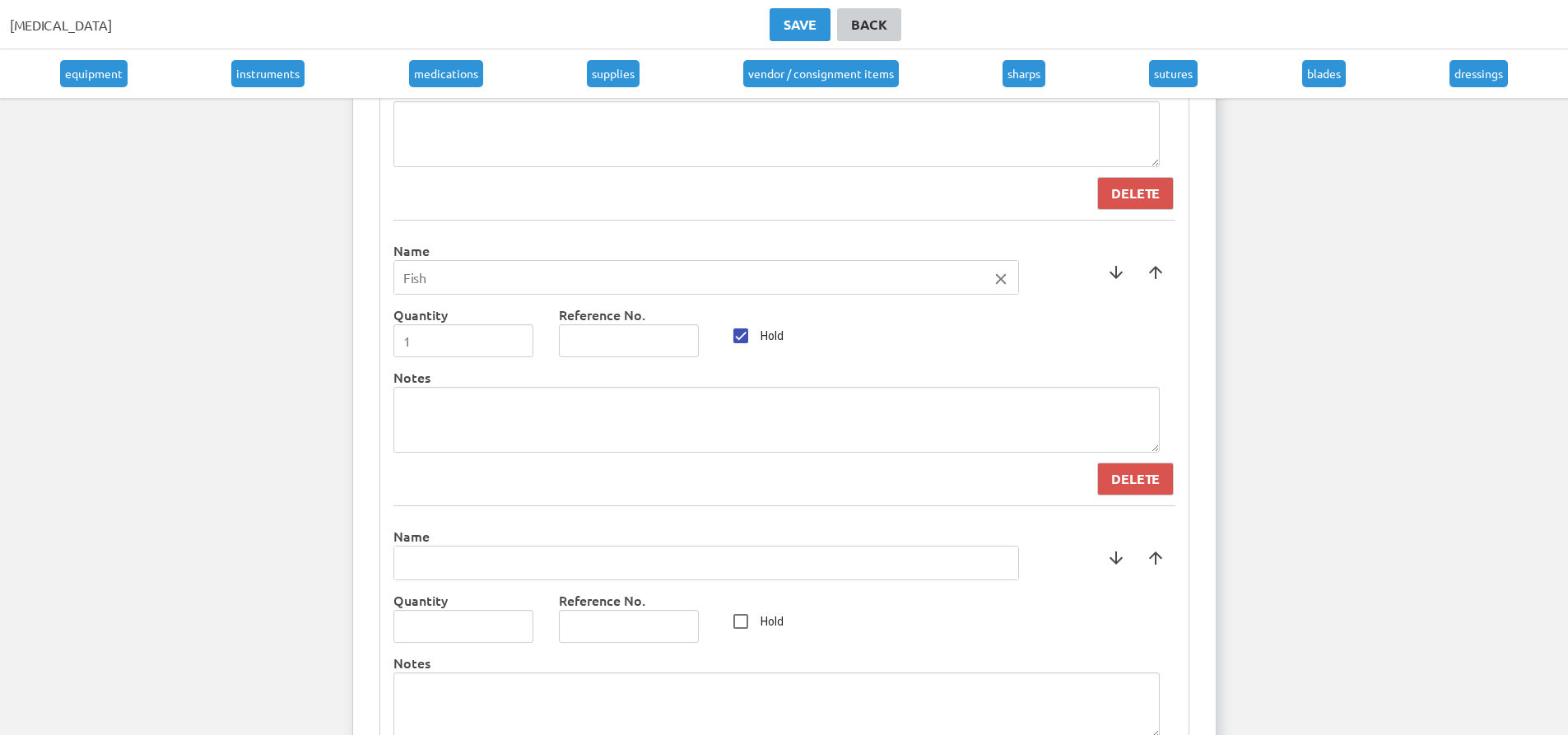
scroll to position [1624, 0]
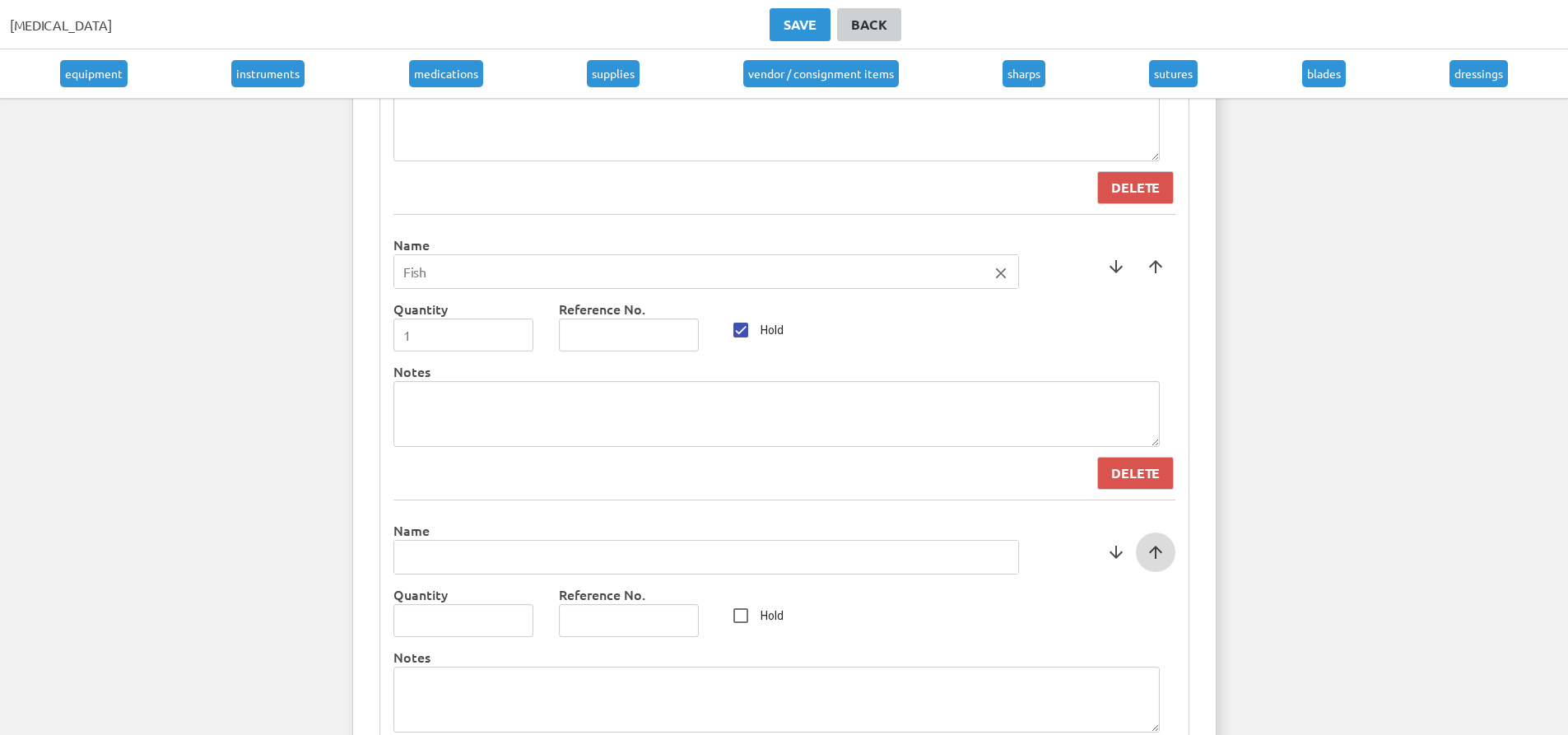
click at [1148, 559] on span at bounding box center [1156, 553] width 40 height 40
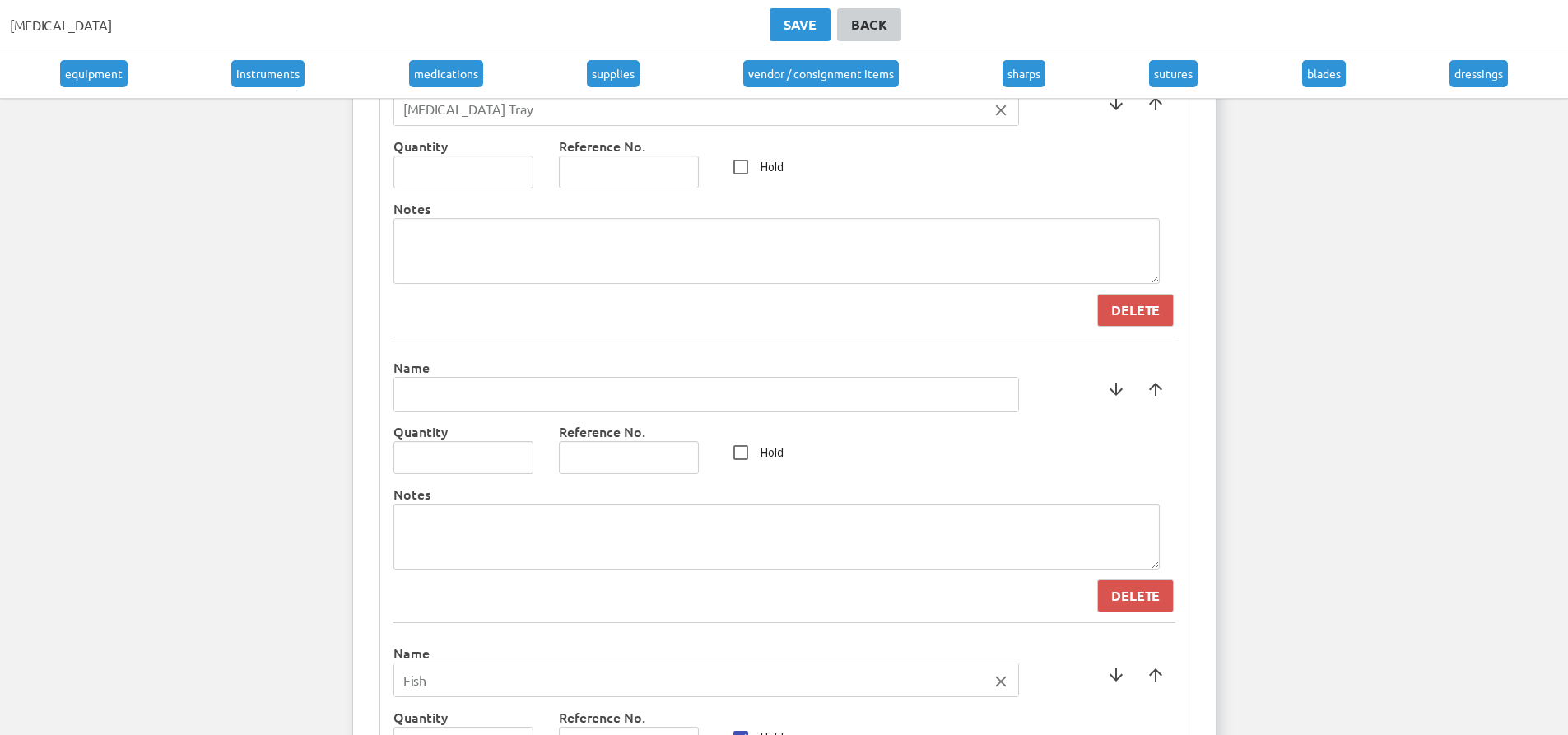
scroll to position [1377, 0]
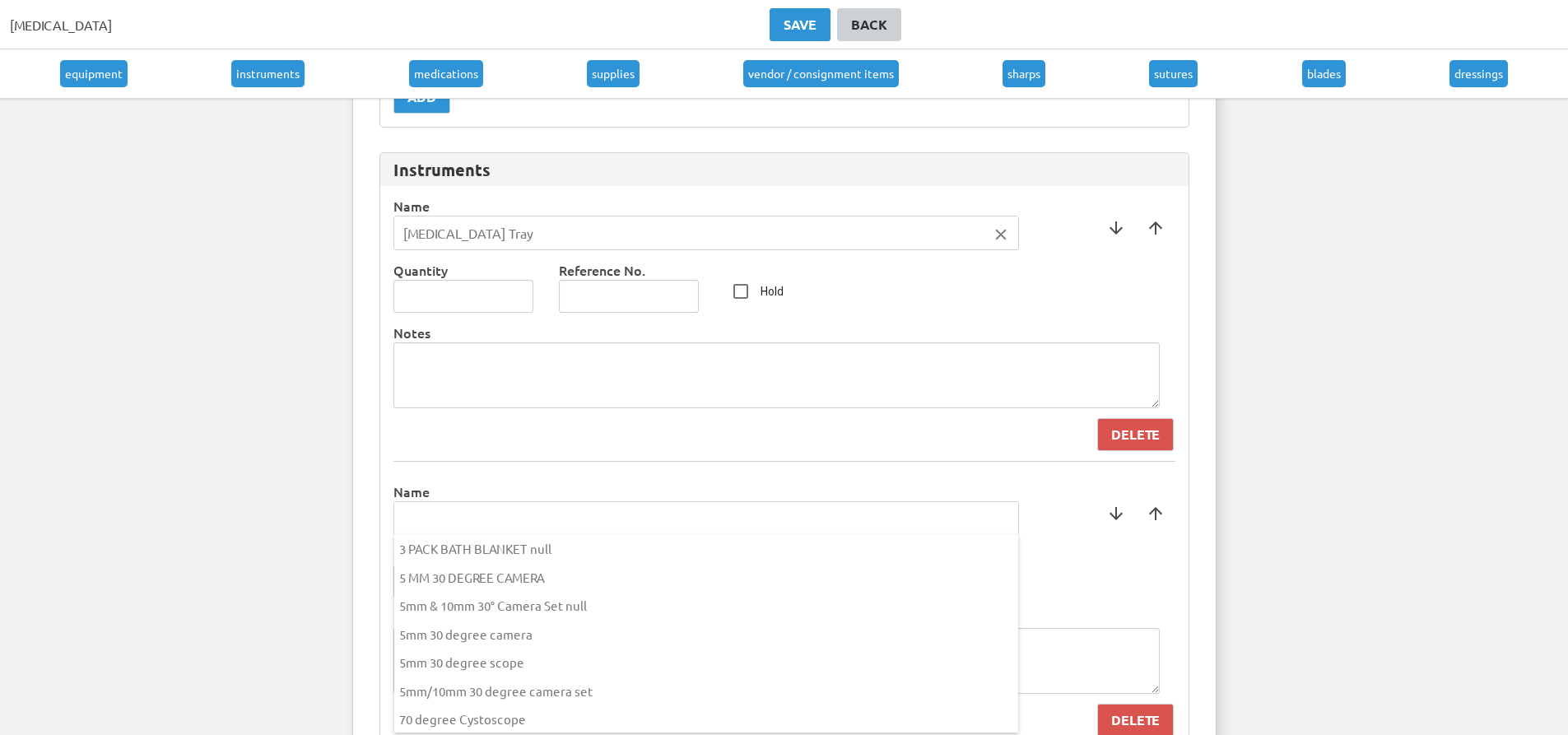
click at [553, 504] on input "text" at bounding box center [706, 519] width 624 height 33
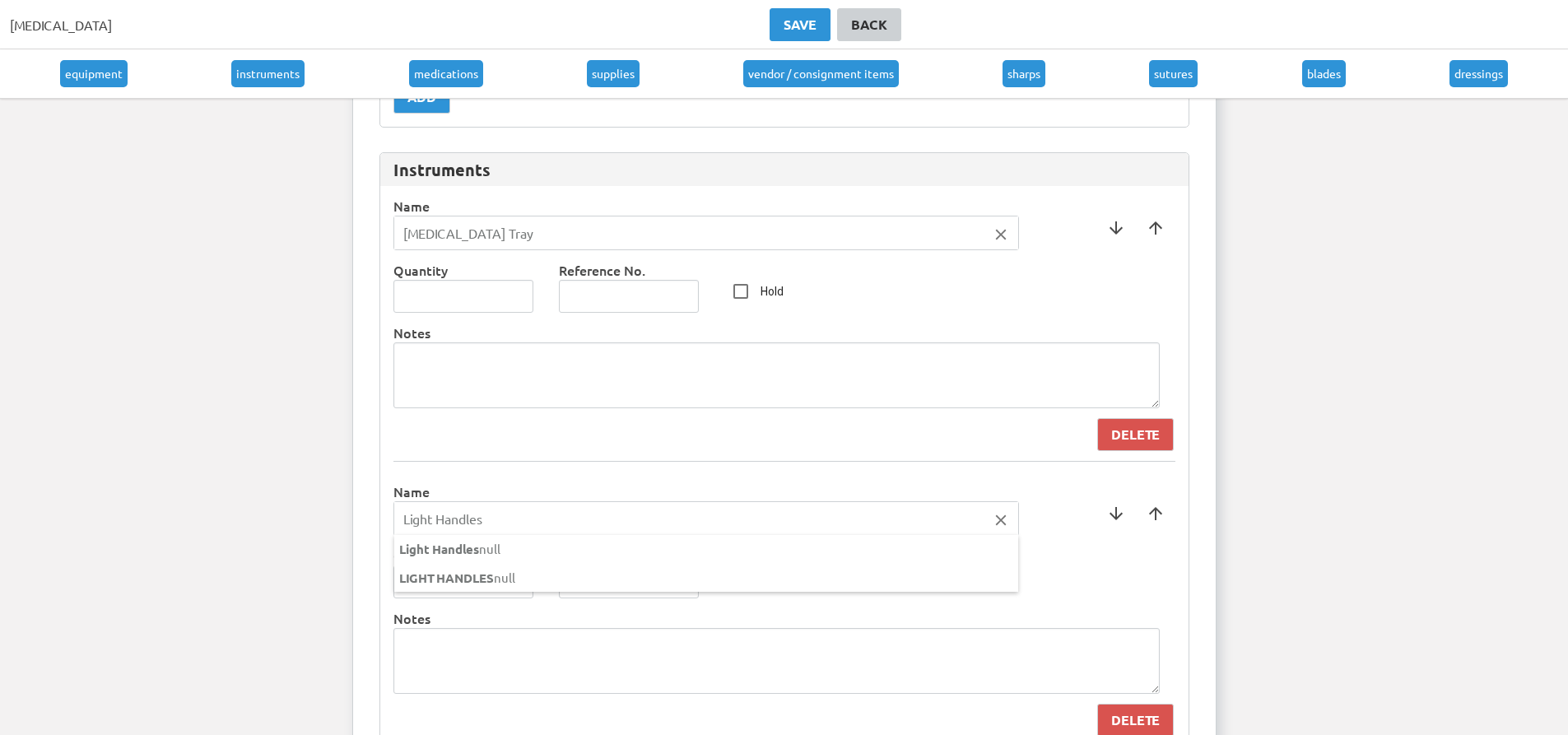
type input "Light Handles"
click at [553, 476] on div at bounding box center [784, 368] width 1568 height 735
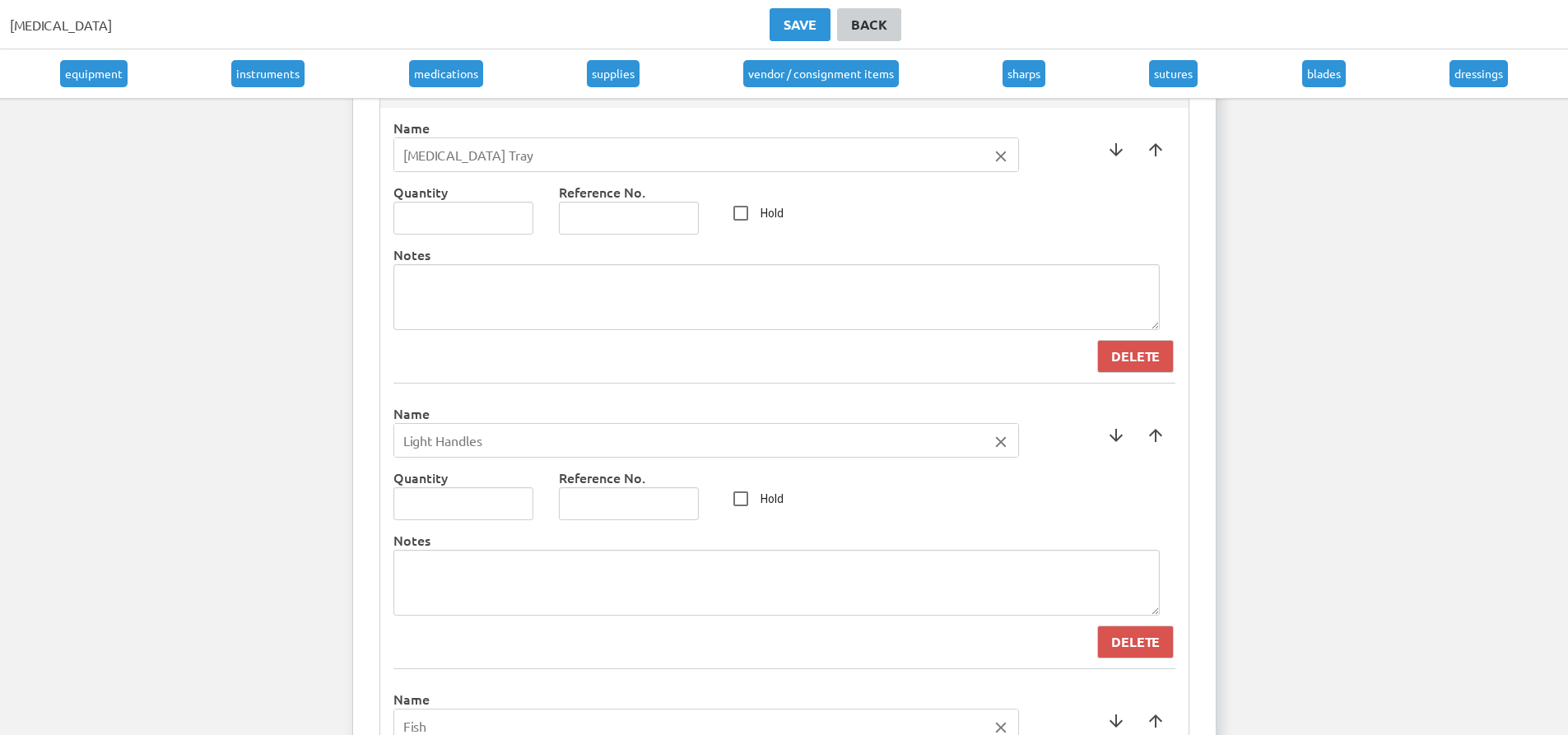
scroll to position [1460, 0]
type input "1"
click at [520, 493] on input "1" at bounding box center [464, 500] width 141 height 33
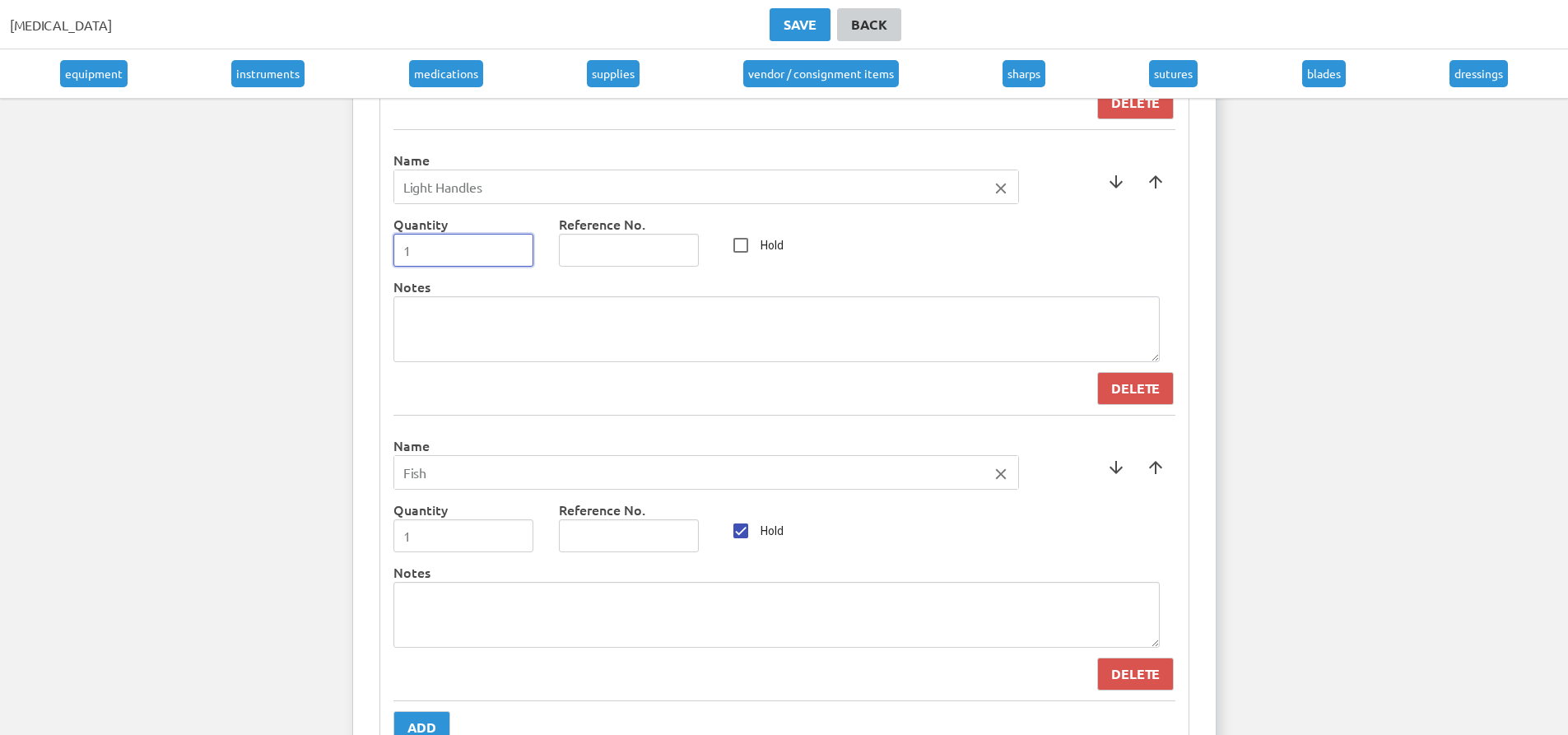
scroll to position [1789, 0]
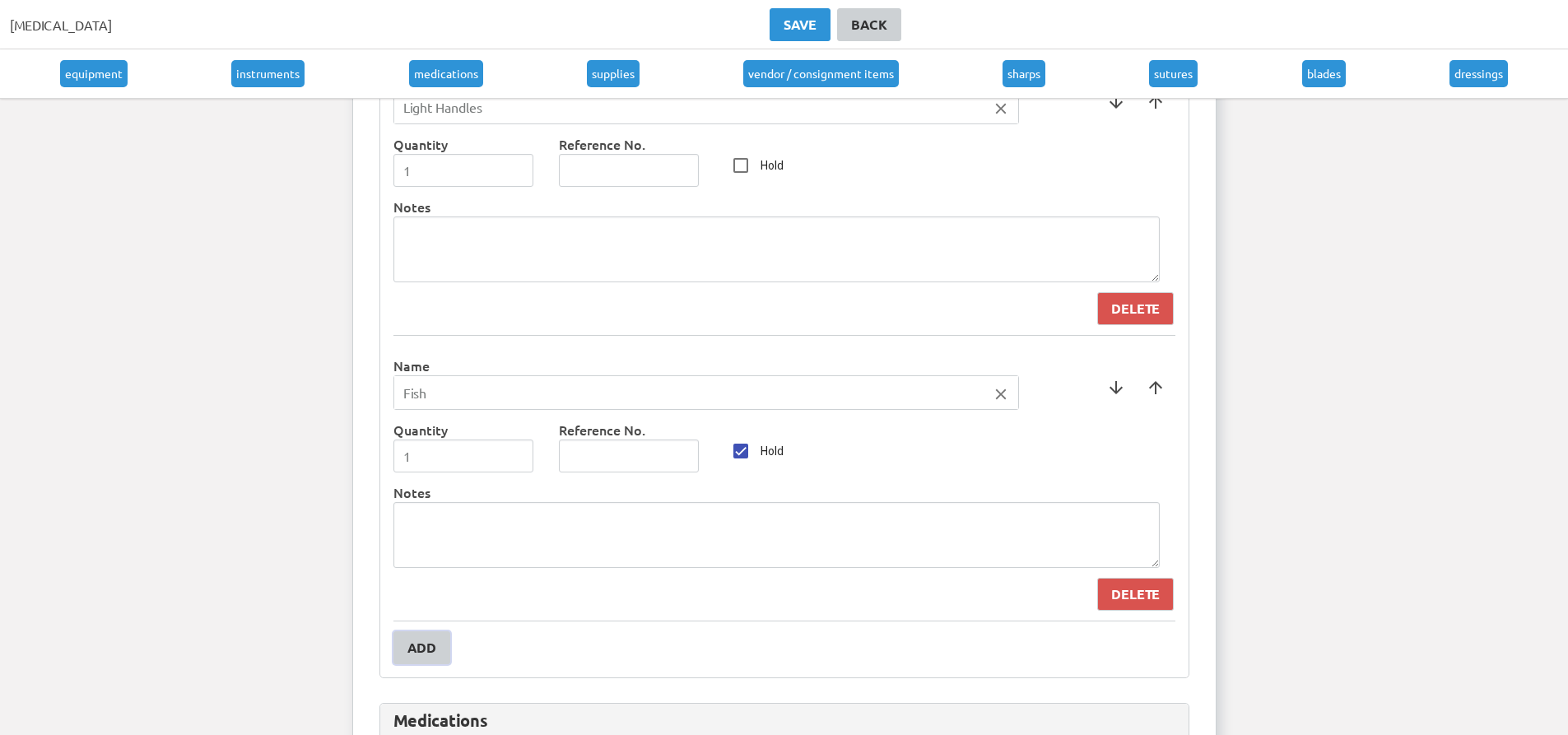
click at [404, 650] on button "Add" at bounding box center [422, 648] width 57 height 33
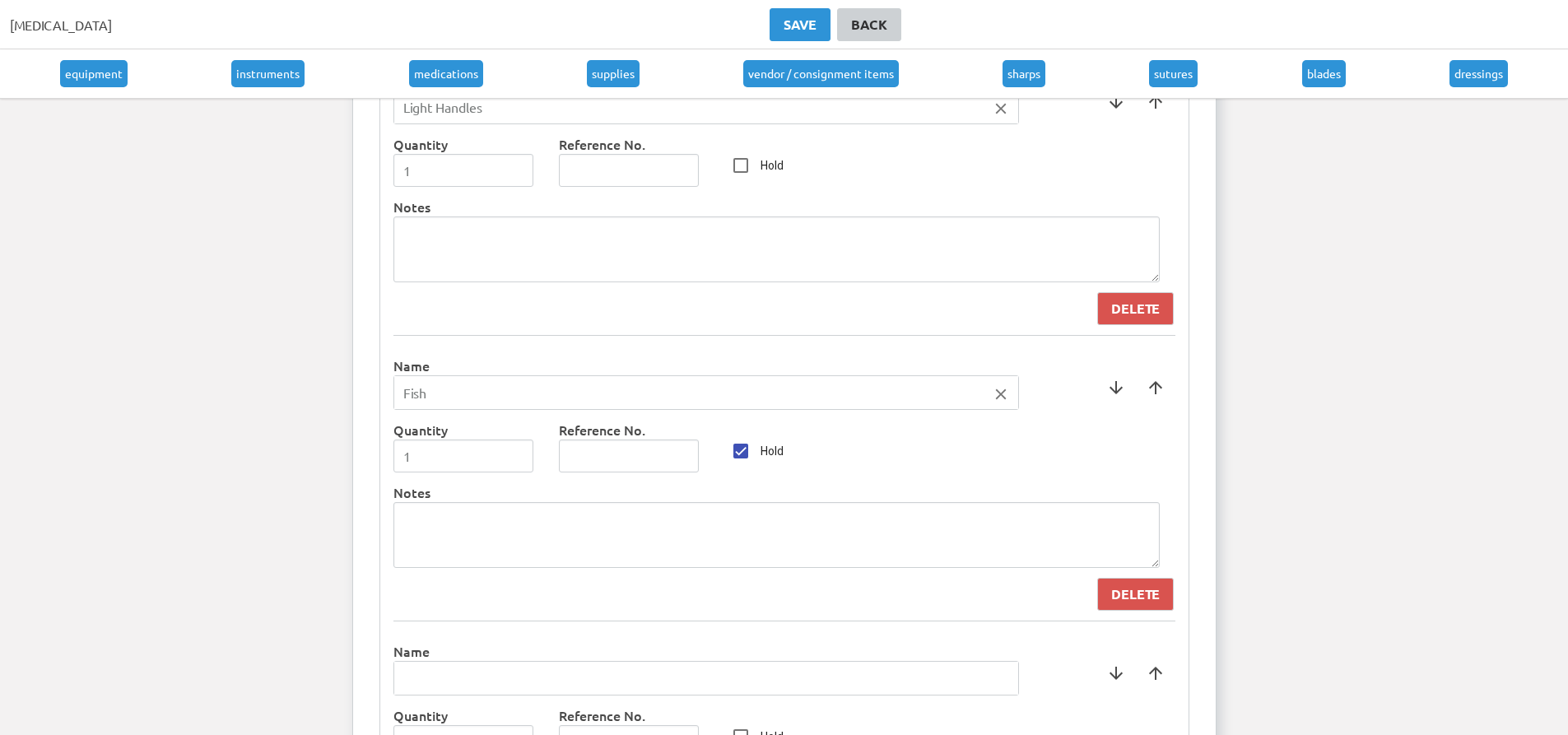
click at [544, 676] on input "text" at bounding box center [706, 678] width 624 height 33
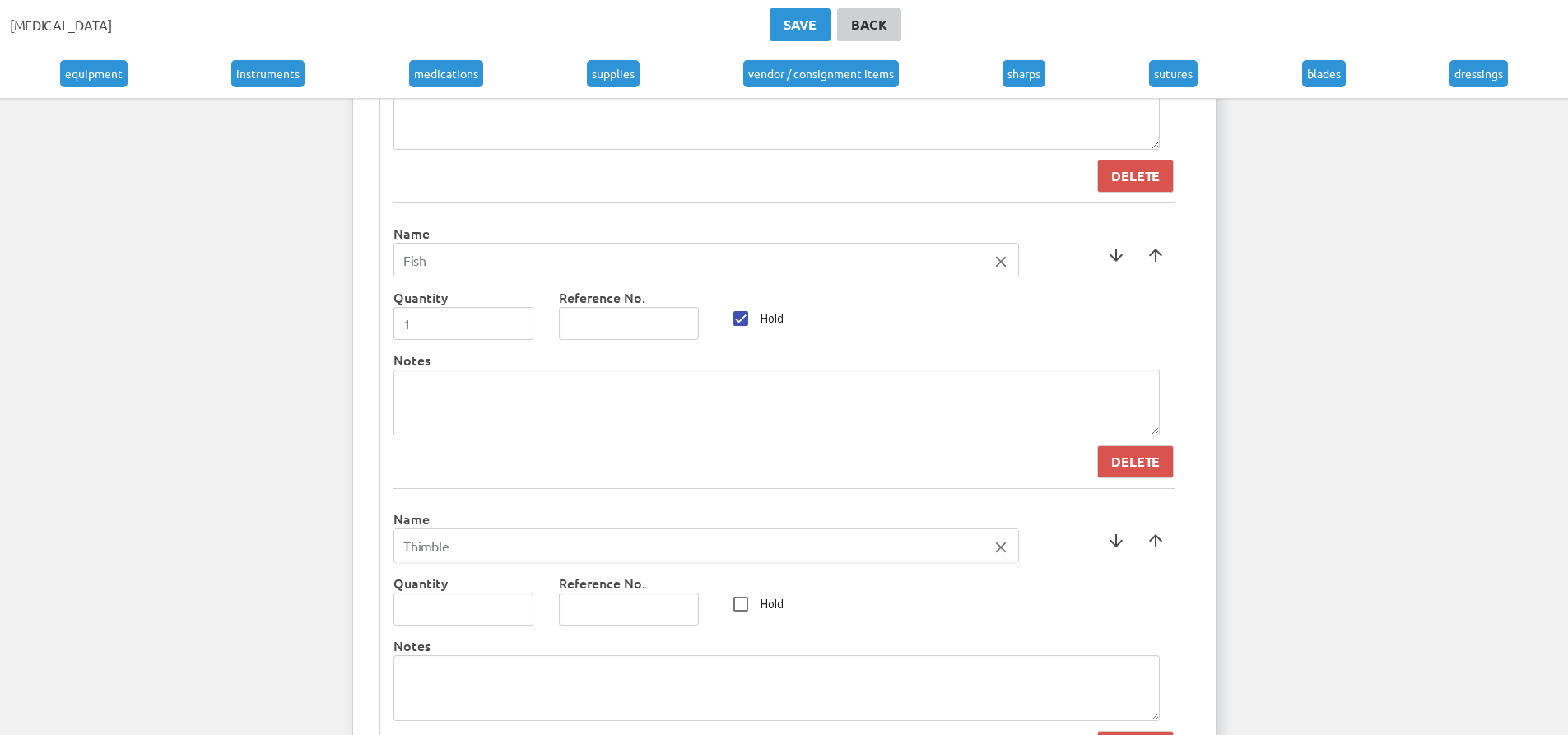
scroll to position [1954, 0]
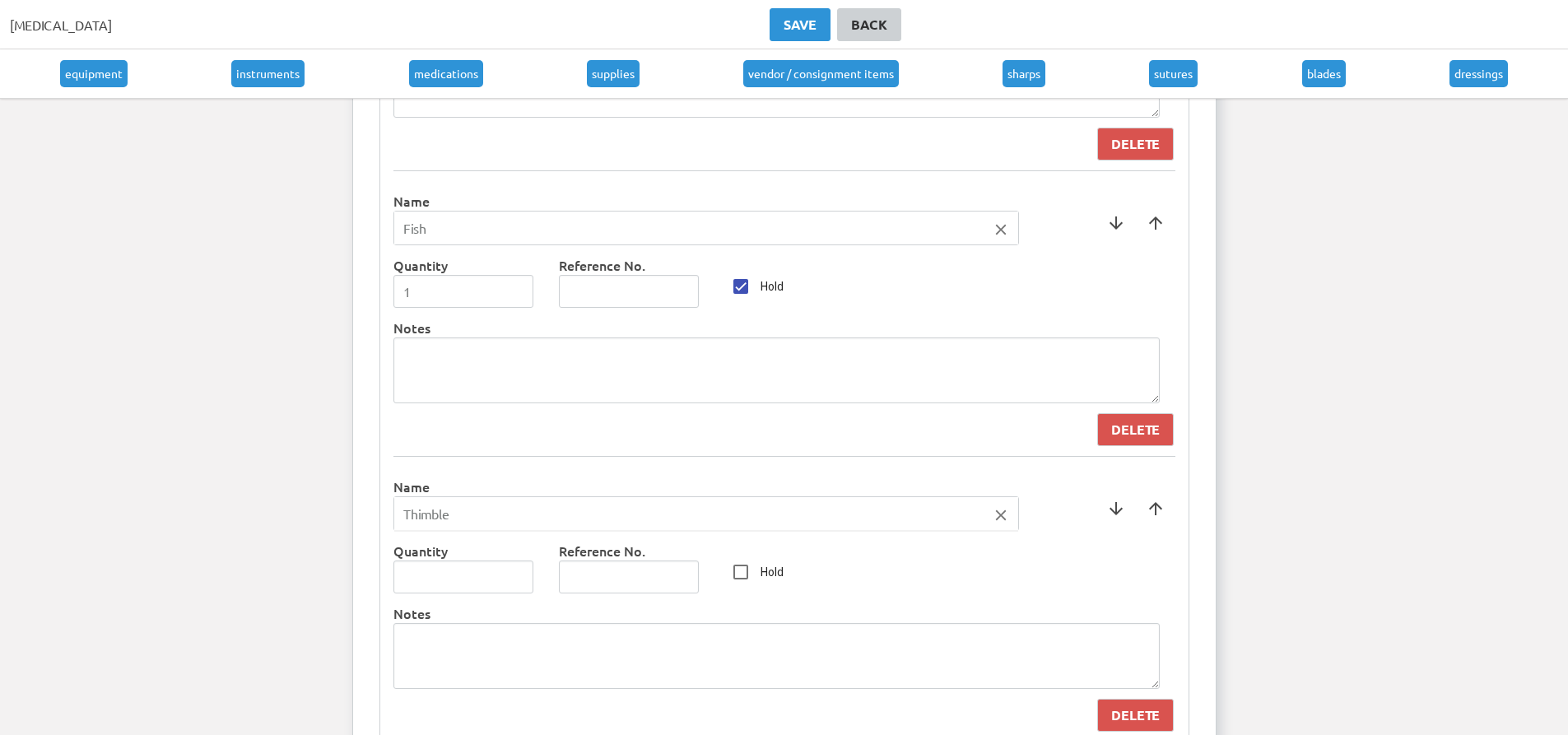
type input "Thimble"
click at [514, 575] on div at bounding box center [784, 368] width 1568 height 735
type input "1"
click at [517, 578] on input "1" at bounding box center [464, 577] width 141 height 33
click at [745, 574] on input "Hold" at bounding box center [741, 572] width 33 height 33
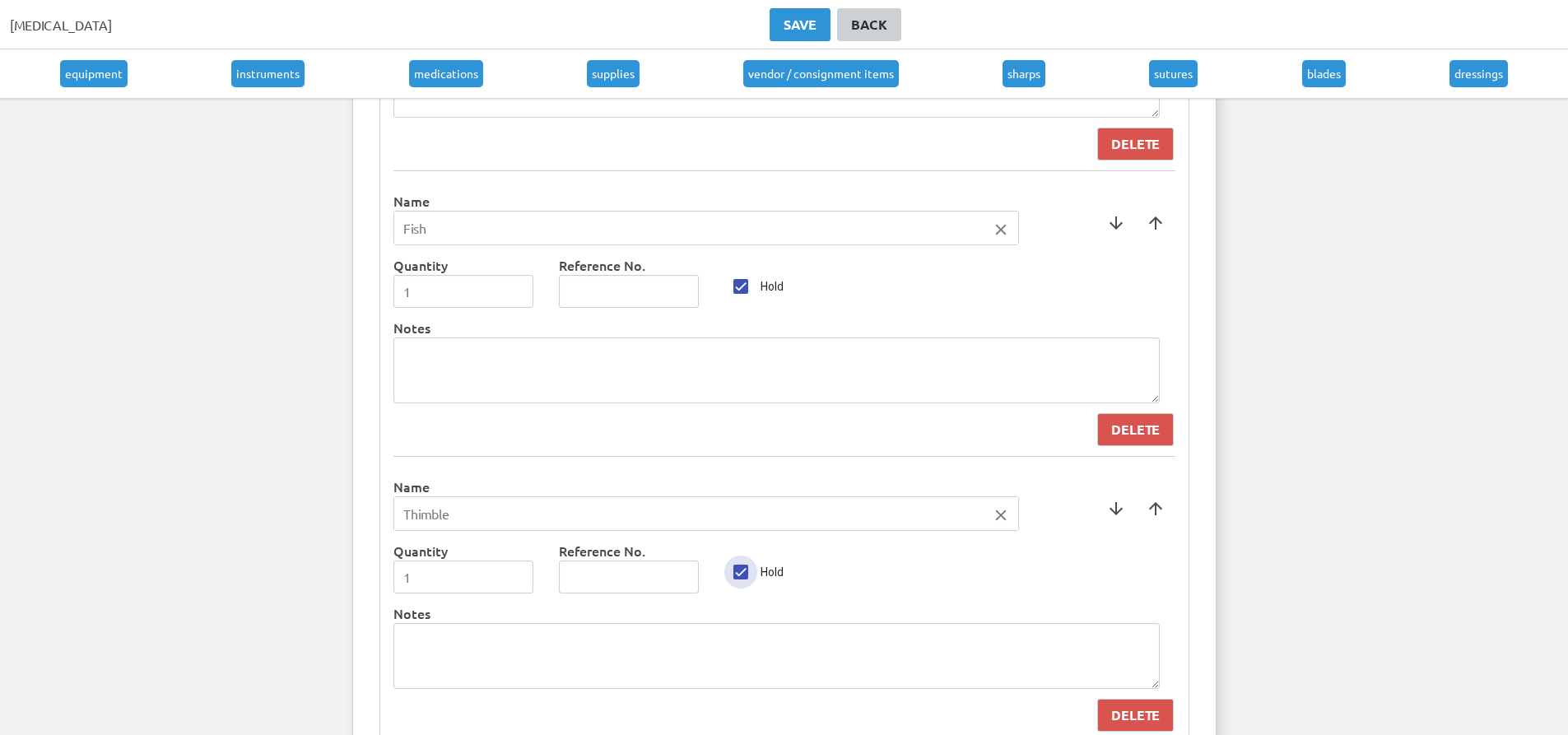
checkbox input "true"
click at [668, 652] on textarea at bounding box center [776, 656] width 767 height 66
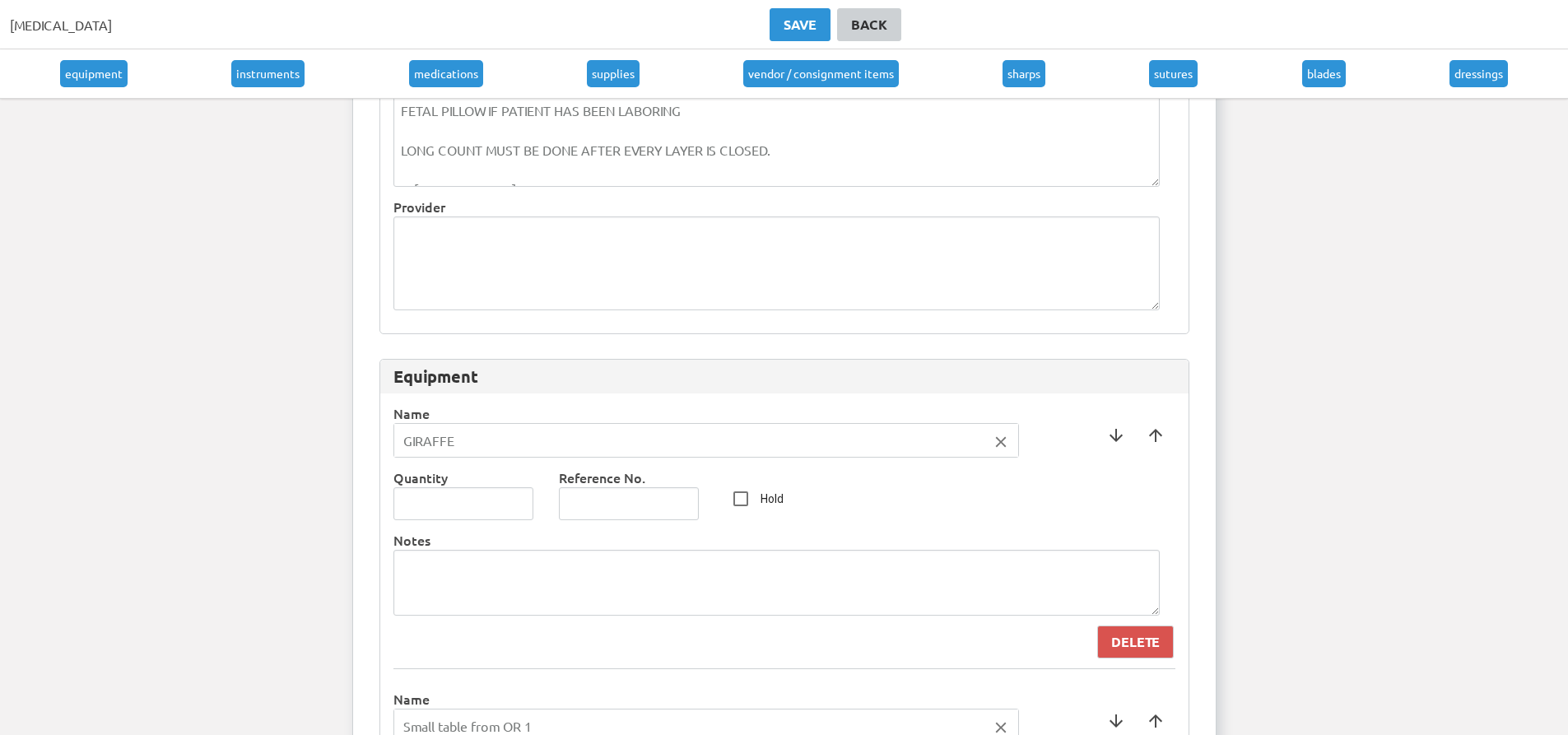
scroll to position [554, 0]
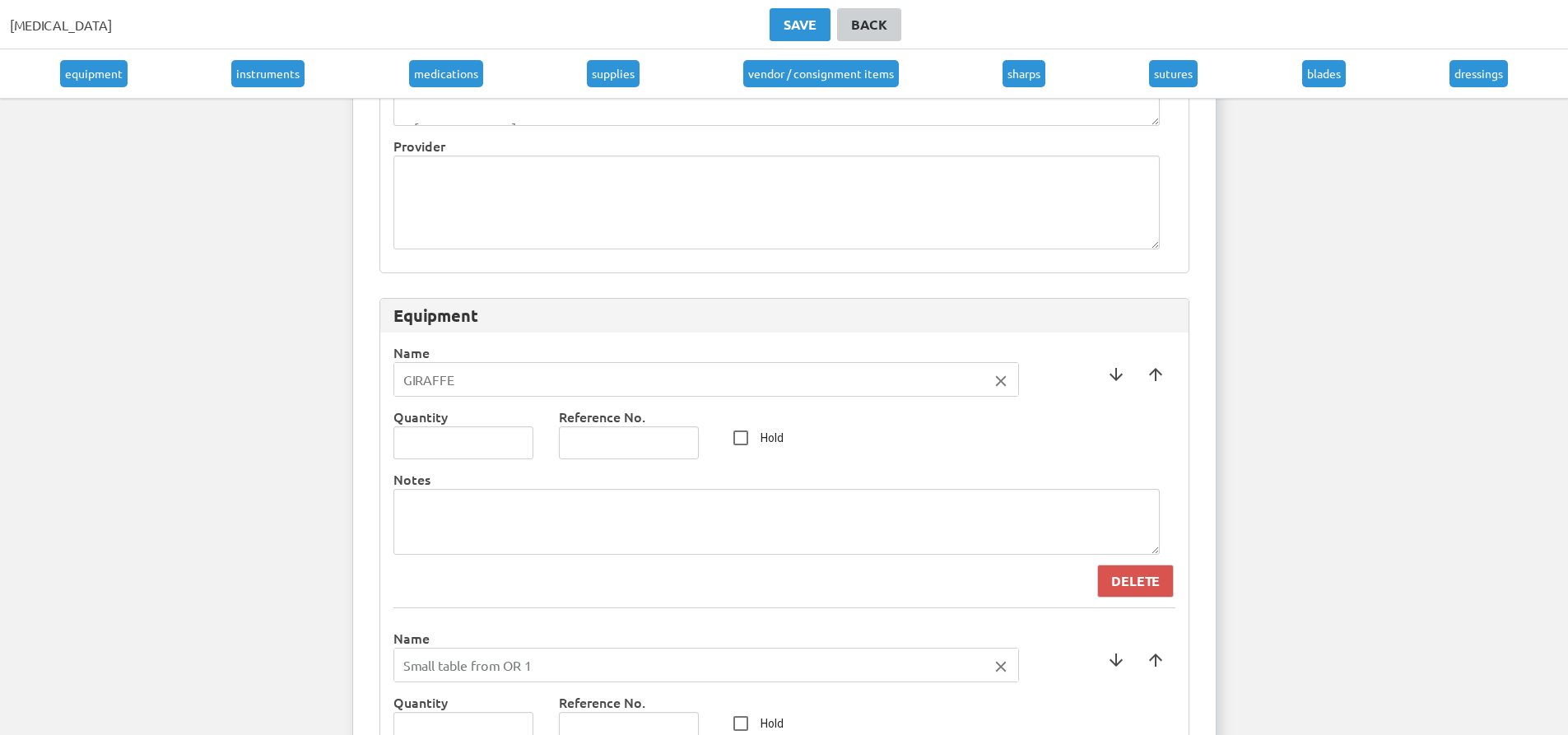
type textarea "[PERSON_NAME] may ask for it"
drag, startPoint x: 484, startPoint y: 375, endPoint x: 412, endPoint y: 392, distance: 74.0
click at [412, 392] on input "GIRAFFE" at bounding box center [706, 380] width 624 height 33
type input "Giraffe"
click at [371, 429] on div at bounding box center [784, 368] width 1568 height 735
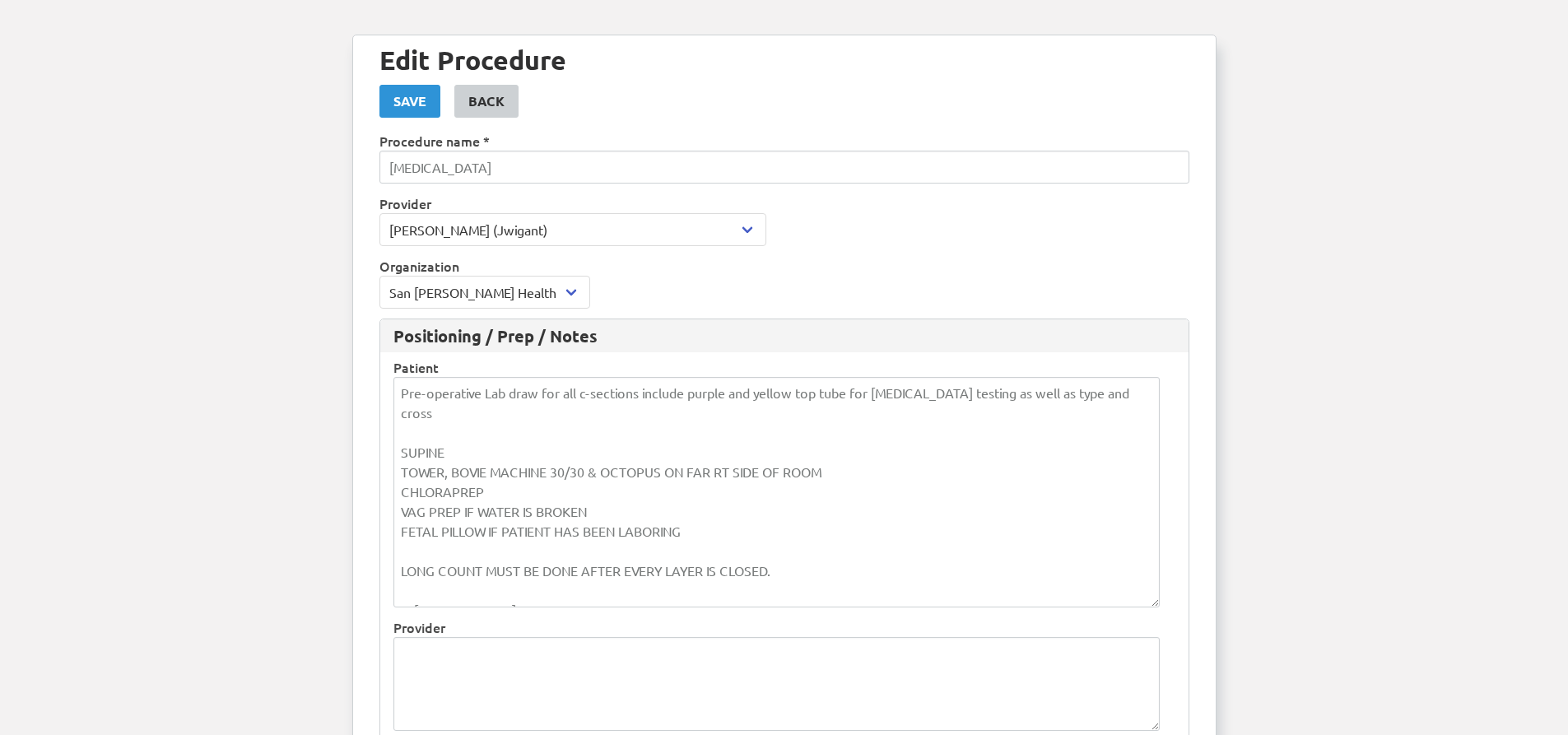
scroll to position [0, 0]
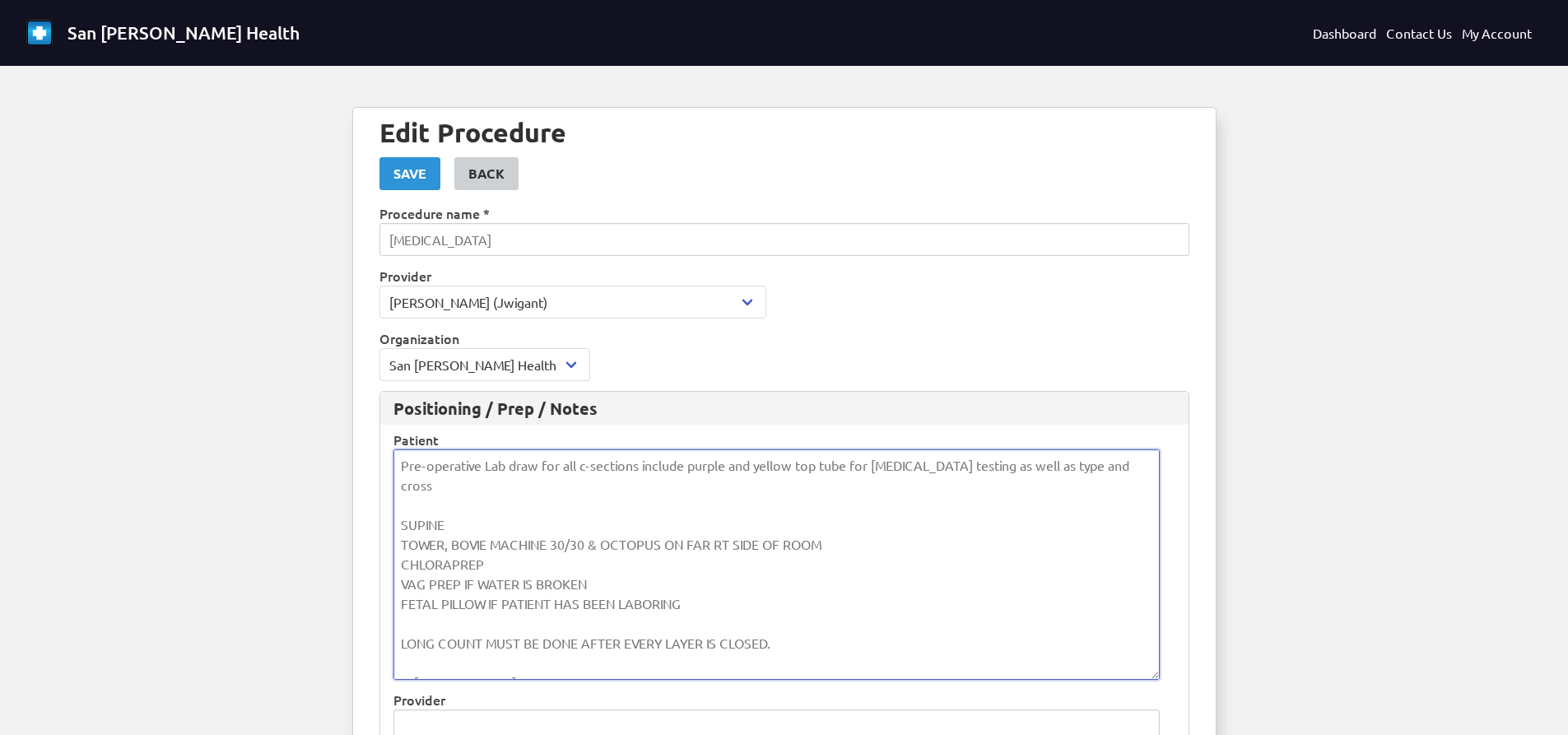
drag, startPoint x: 451, startPoint y: 503, endPoint x: 410, endPoint y: 510, distance: 41.6
click at [410, 510] on textarea "Pre-operative Lab draw for all c-sections include purple and yellow top tube fo…" at bounding box center [776, 565] width 767 height 231
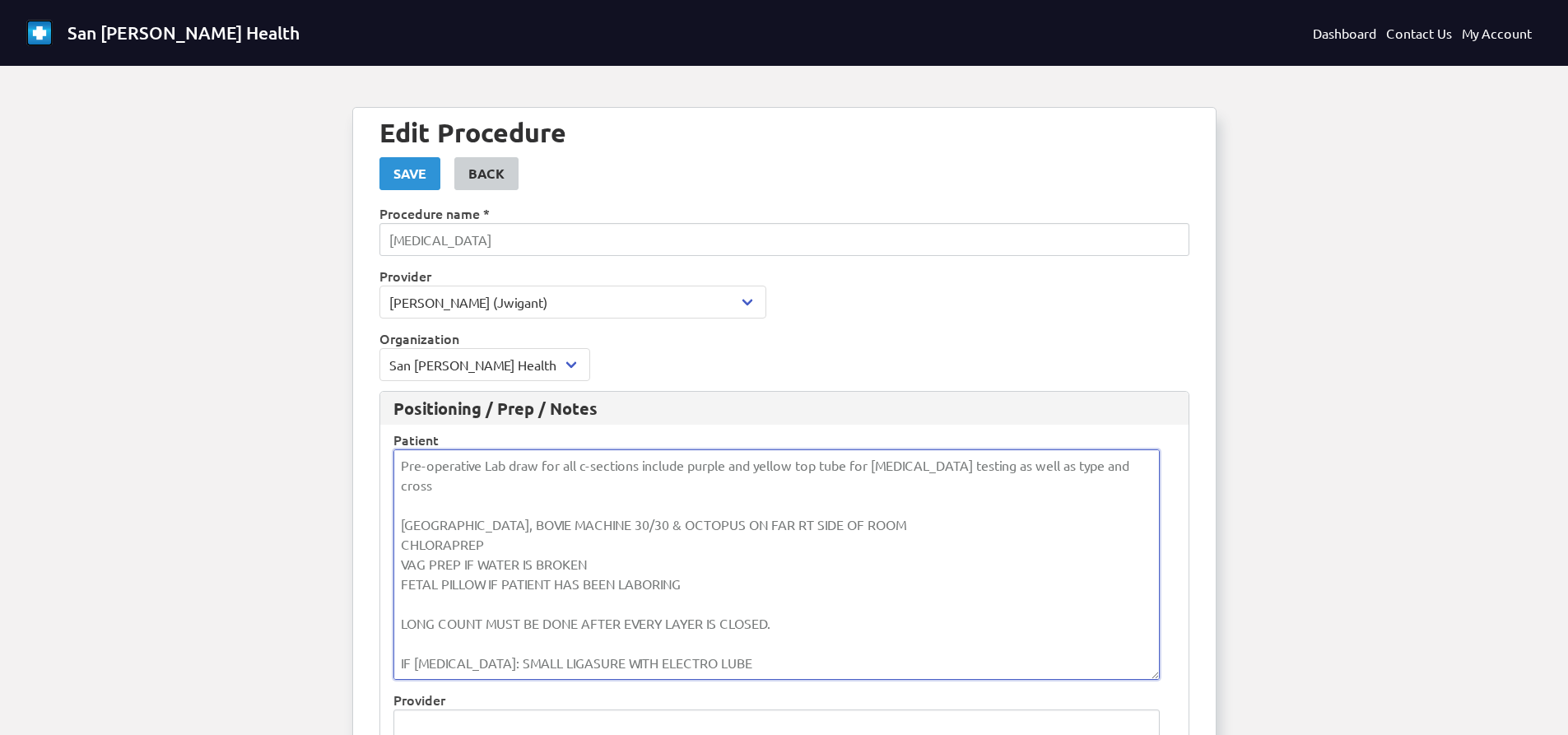
click at [440, 525] on textarea "Pre-operative Lab draw for all c-sections include purple and yellow top tube fo…" at bounding box center [776, 565] width 767 height 231
drag, startPoint x: 451, startPoint y: 524, endPoint x: 541, endPoint y: 518, distance: 90.2
click at [541, 518] on textarea "Pre-operative Lab draw for all c-sections include purple and yellow top tube fo…" at bounding box center [776, 565] width 767 height 231
drag, startPoint x: 586, startPoint y: 522, endPoint x: 817, endPoint y: 520, distance: 231.0
click at [817, 520] on textarea "Pre-operative Lab draw for all c-sections include purple and yellow top tube fo…" at bounding box center [776, 565] width 767 height 231
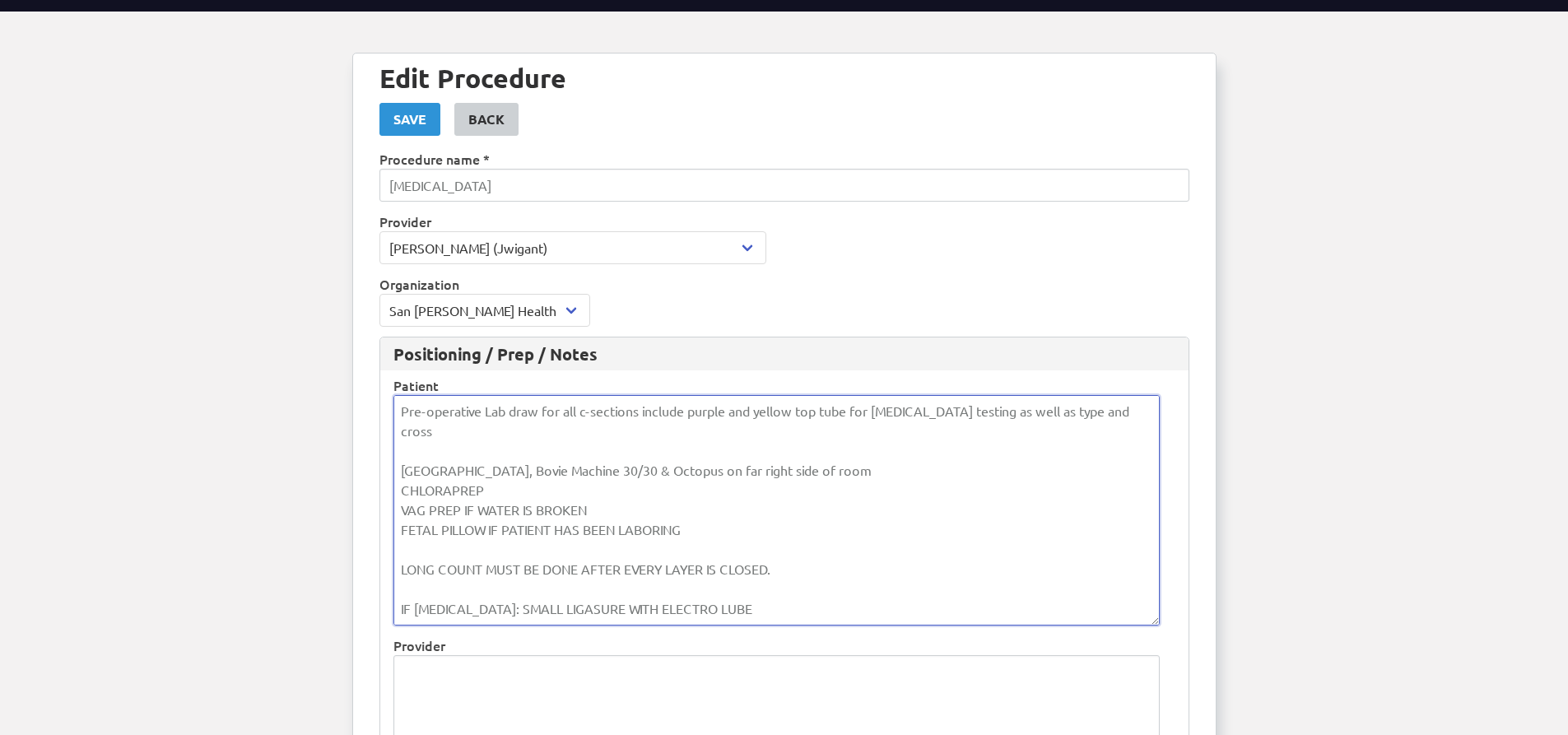
scroll to position [83, 0]
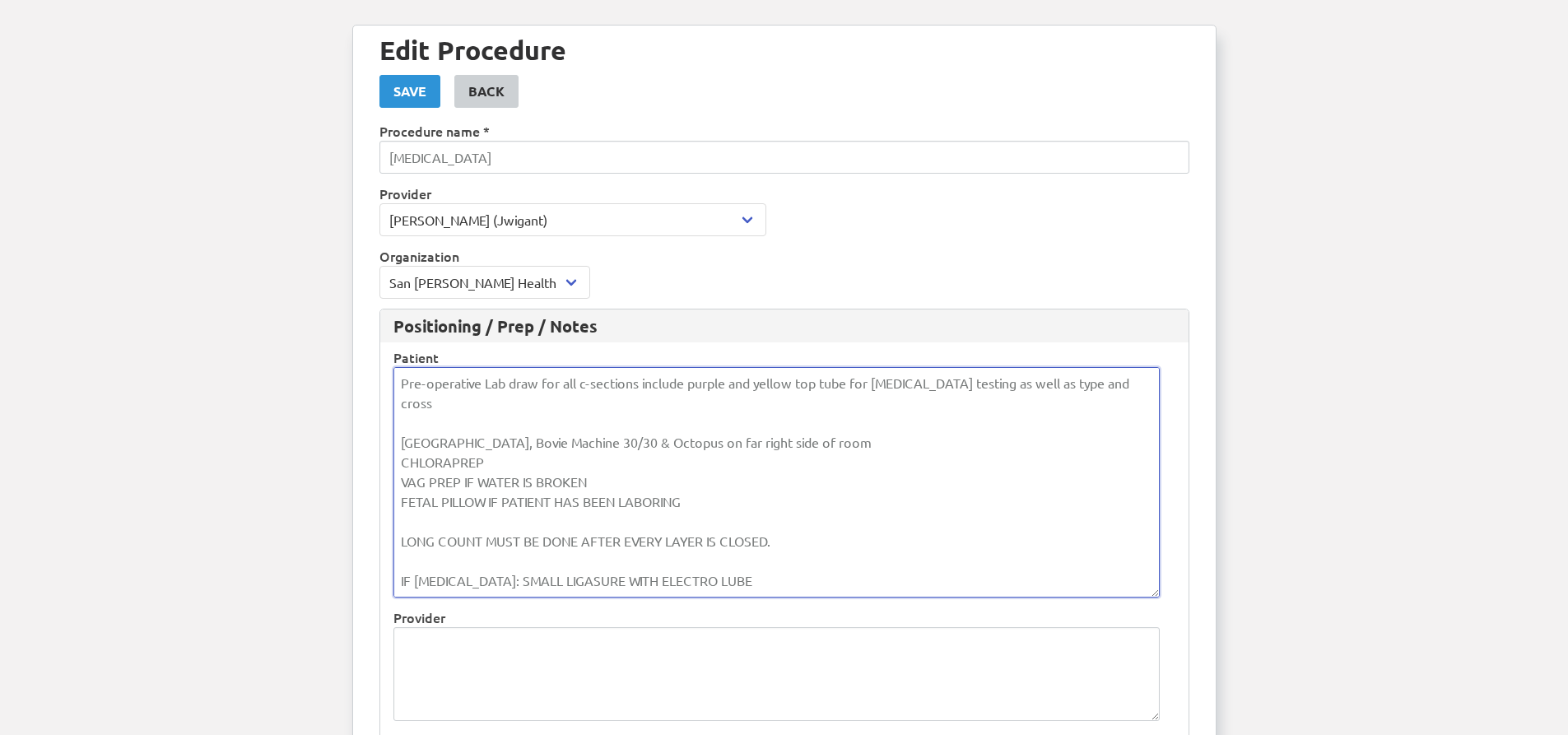
drag, startPoint x: 491, startPoint y: 459, endPoint x: 408, endPoint y: 462, distance: 83.1
click at [408, 462] on textarea "Pre-operative Lab draw for all c-sections include purple and yellow top tube fo…" at bounding box center [776, 483] width 767 height 231
drag, startPoint x: 591, startPoint y: 477, endPoint x: 408, endPoint y: 487, distance: 183.3
click at [408, 487] on textarea "Pre-operative Lab draw for all c-sections include purple and yellow top tube fo…" at bounding box center [776, 483] width 767 height 231
drag, startPoint x: 688, startPoint y: 503, endPoint x: 409, endPoint y: 505, distance: 279.0
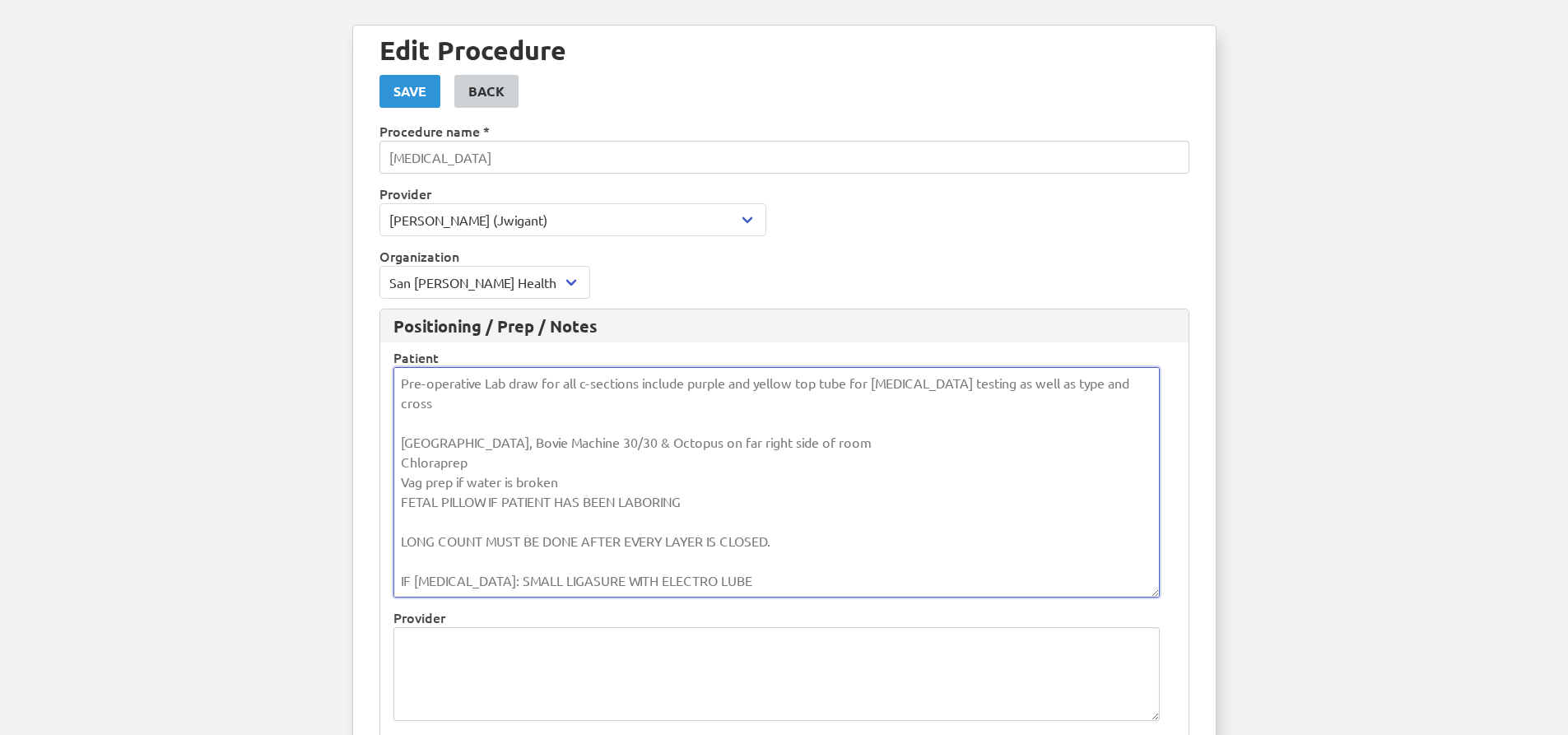
click at [409, 505] on textarea "Pre-operative Lab draw for all c-sections include purple and yellow top tube fo…" at bounding box center [776, 483] width 767 height 231
drag, startPoint x: 781, startPoint y: 537, endPoint x: 410, endPoint y: 546, distance: 371.1
click at [410, 546] on textarea "Pre-operative Lab draw for all c-sections include purple and yellow top tube fo…" at bounding box center [776, 483] width 767 height 231
drag, startPoint x: 516, startPoint y: 578, endPoint x: 404, endPoint y: 583, distance: 112.1
click at [404, 583] on textarea "Pre-operative Lab draw for all c-sections include purple and yellow top tube fo…" at bounding box center [776, 483] width 767 height 231
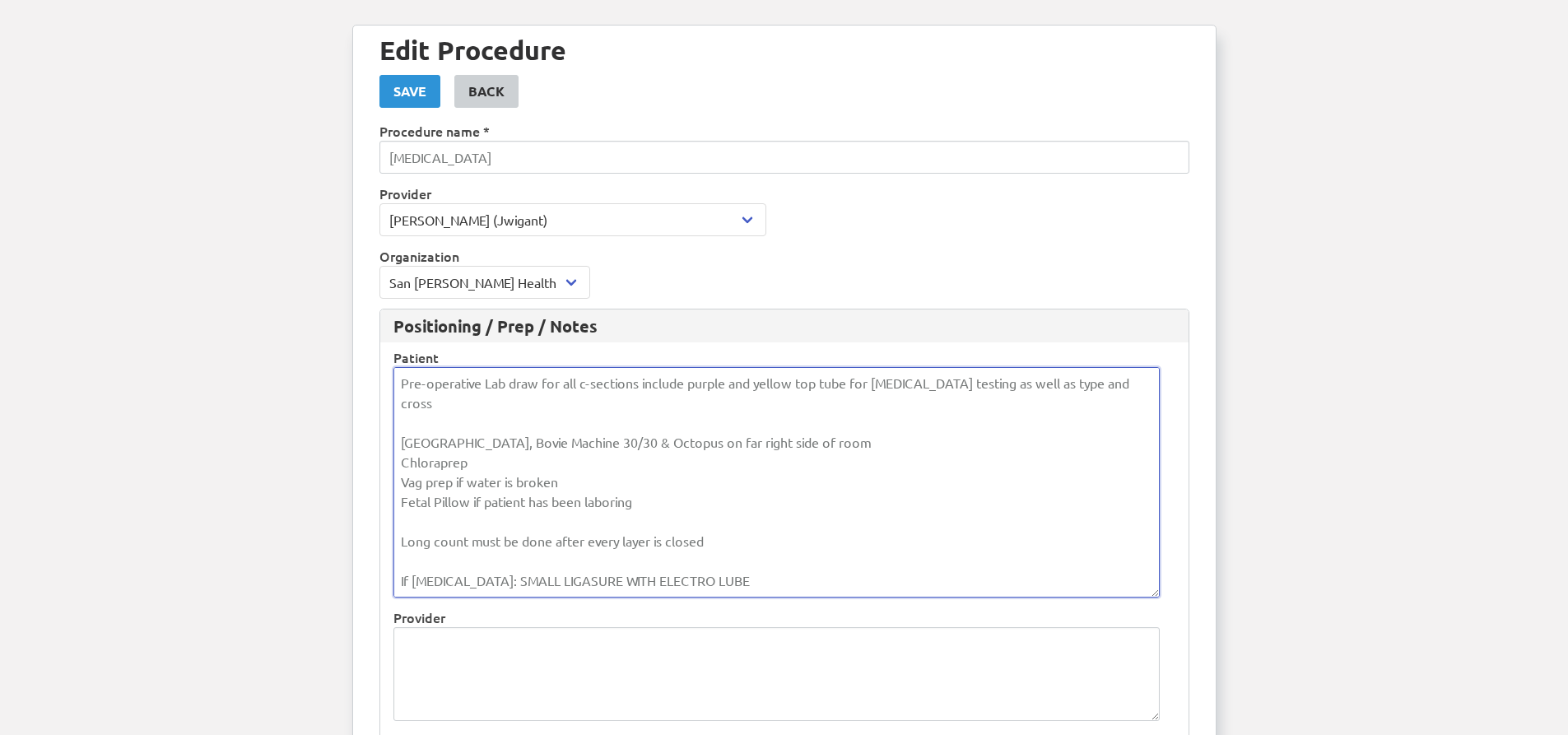
drag, startPoint x: 799, startPoint y: 573, endPoint x: 517, endPoint y: 594, distance: 282.8
click at [517, 594] on textarea "Pre-operative Lab draw for all c-sections include purple and yellow top tube fo…" at bounding box center [776, 483] width 767 height 231
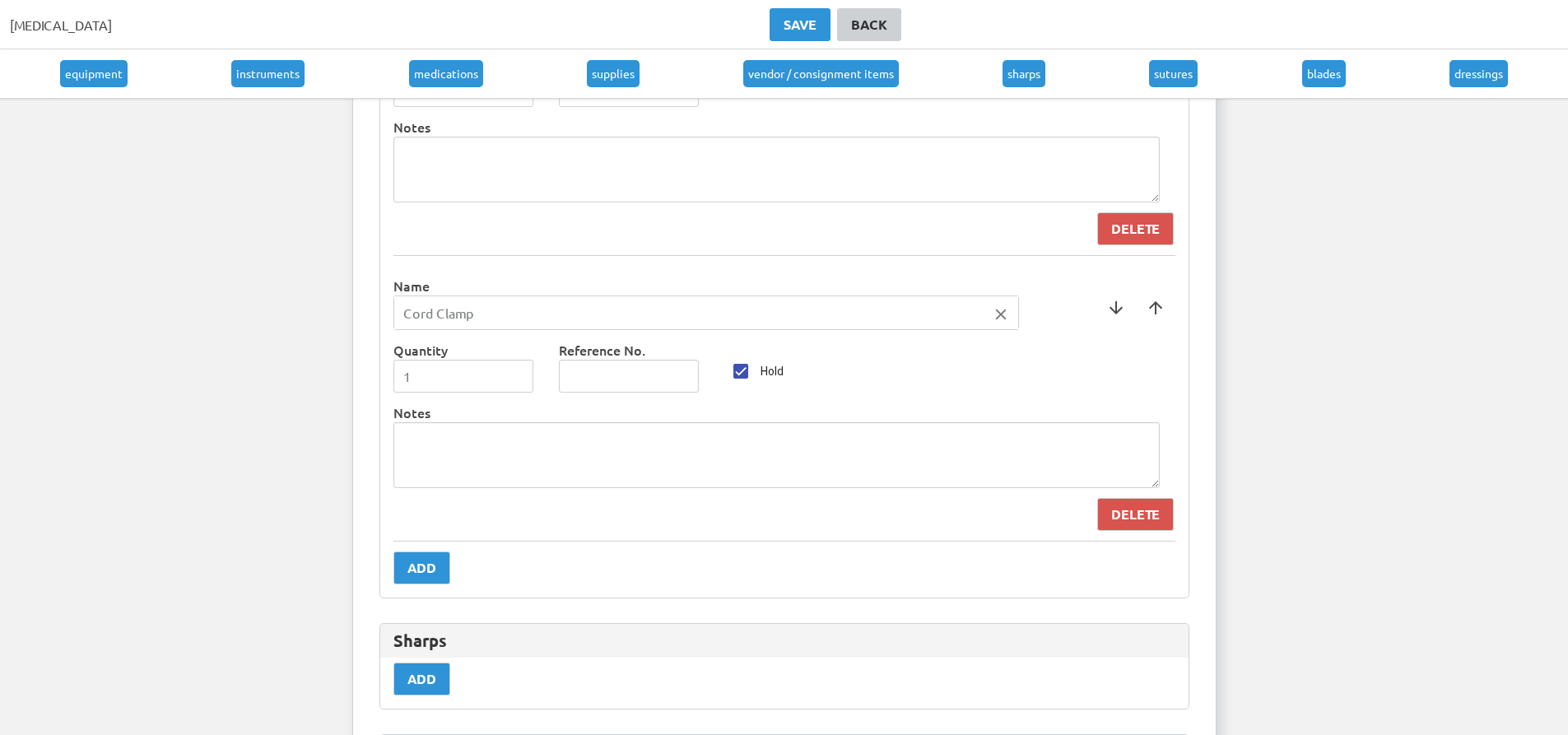
scroll to position [8974, 0]
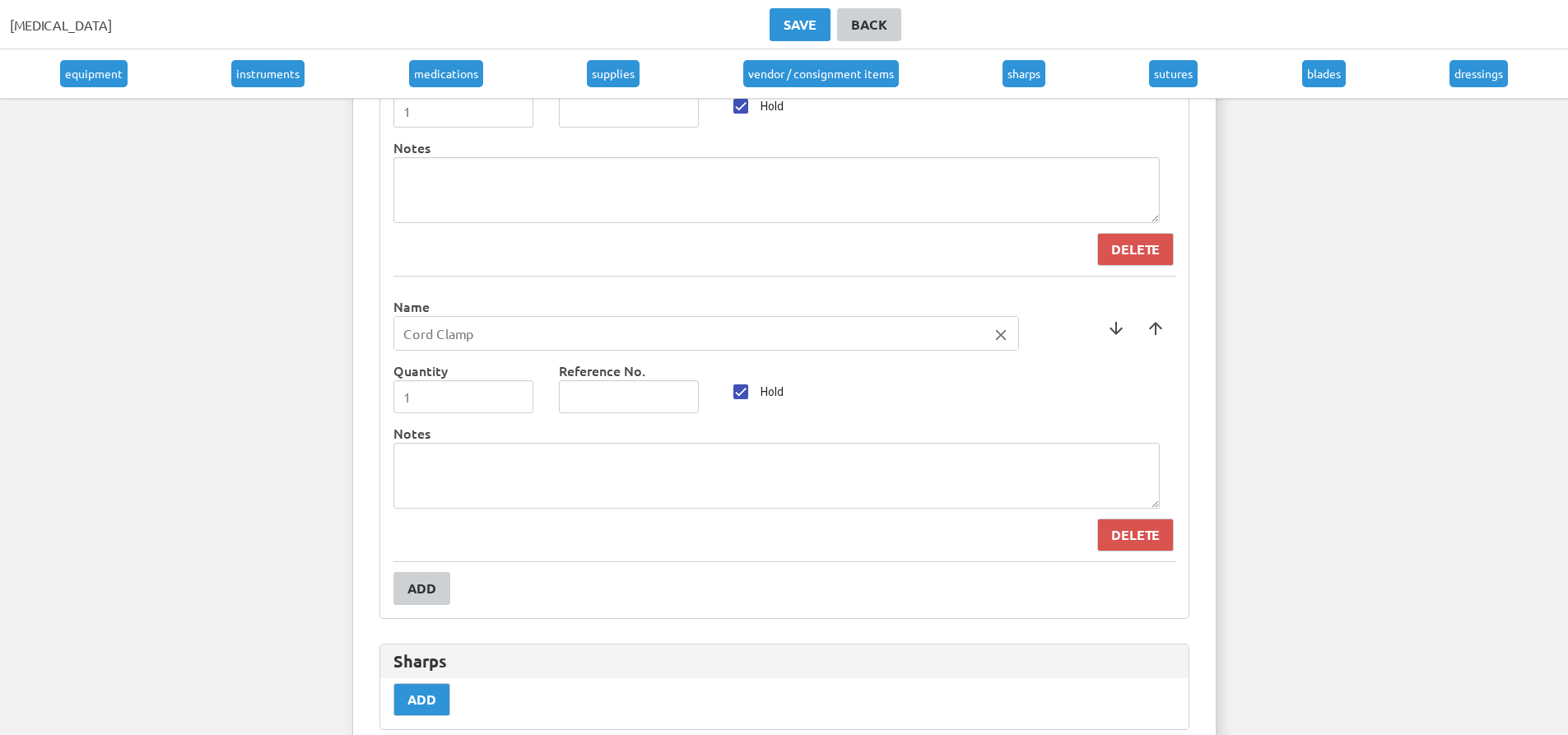
type textarea "Pre-operative Lab draw for all c-sections include purple and yellow top tube fo…"
click at [448, 590] on button "Add" at bounding box center [422, 589] width 57 height 33
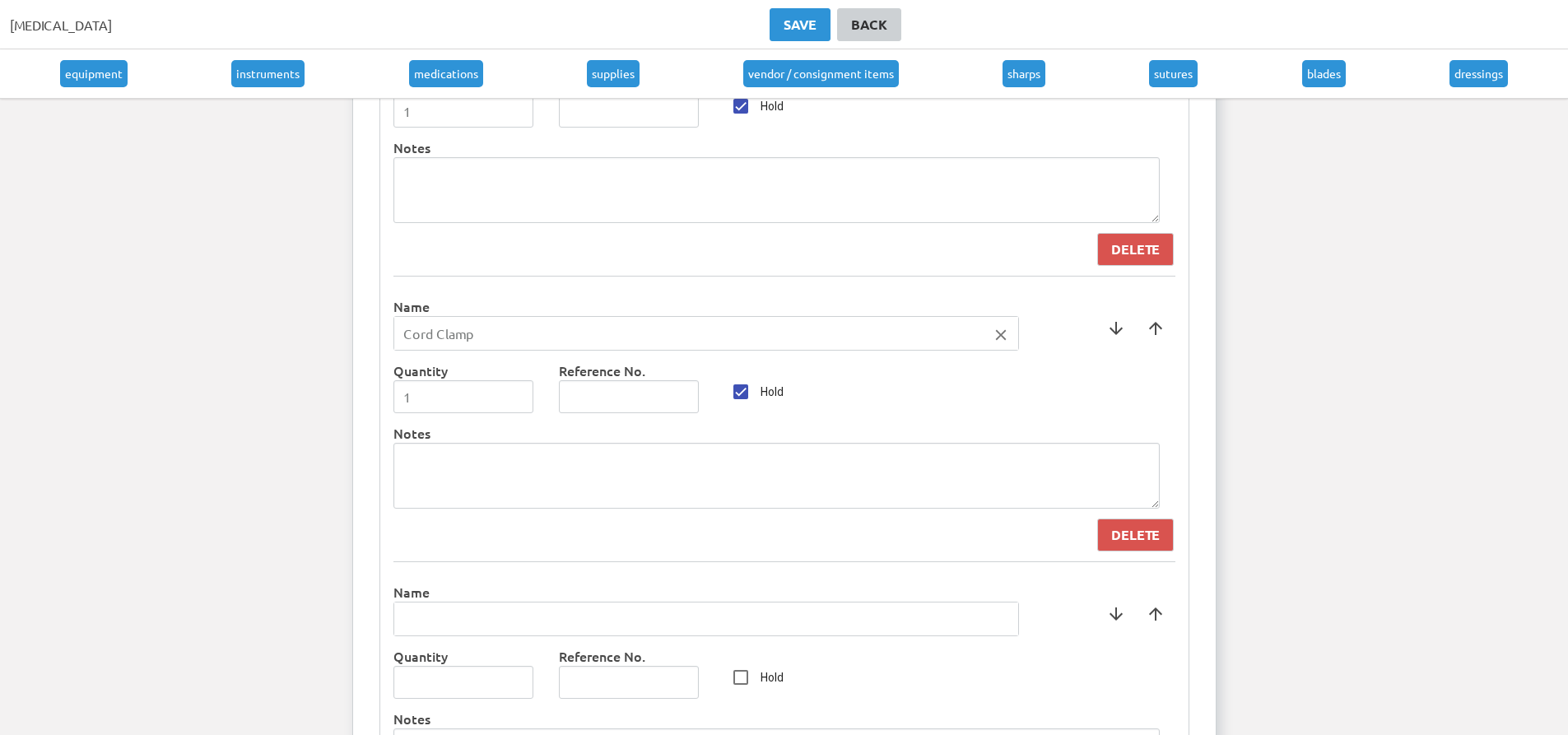
click at [494, 612] on input "text" at bounding box center [706, 619] width 624 height 33
type input "Chloraprep"
click at [467, 578] on div at bounding box center [784, 368] width 1568 height 735
click at [515, 676] on input "1" at bounding box center [464, 682] width 141 height 33
type input "2"
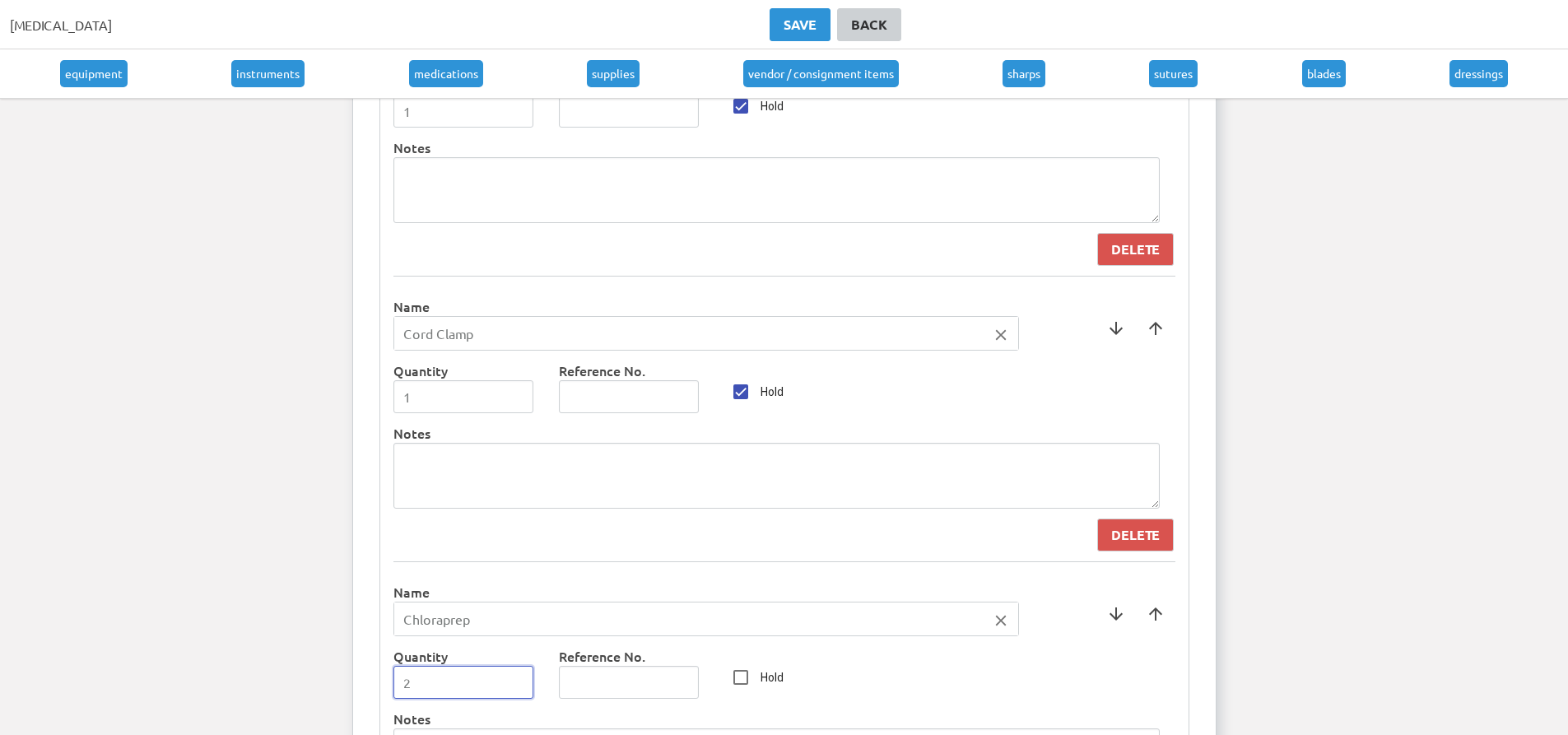
click at [515, 676] on input "2" at bounding box center [464, 682] width 141 height 33
click at [1155, 614] on span at bounding box center [1156, 615] width 40 height 40
click at [1169, 328] on span at bounding box center [1156, 329] width 40 height 40
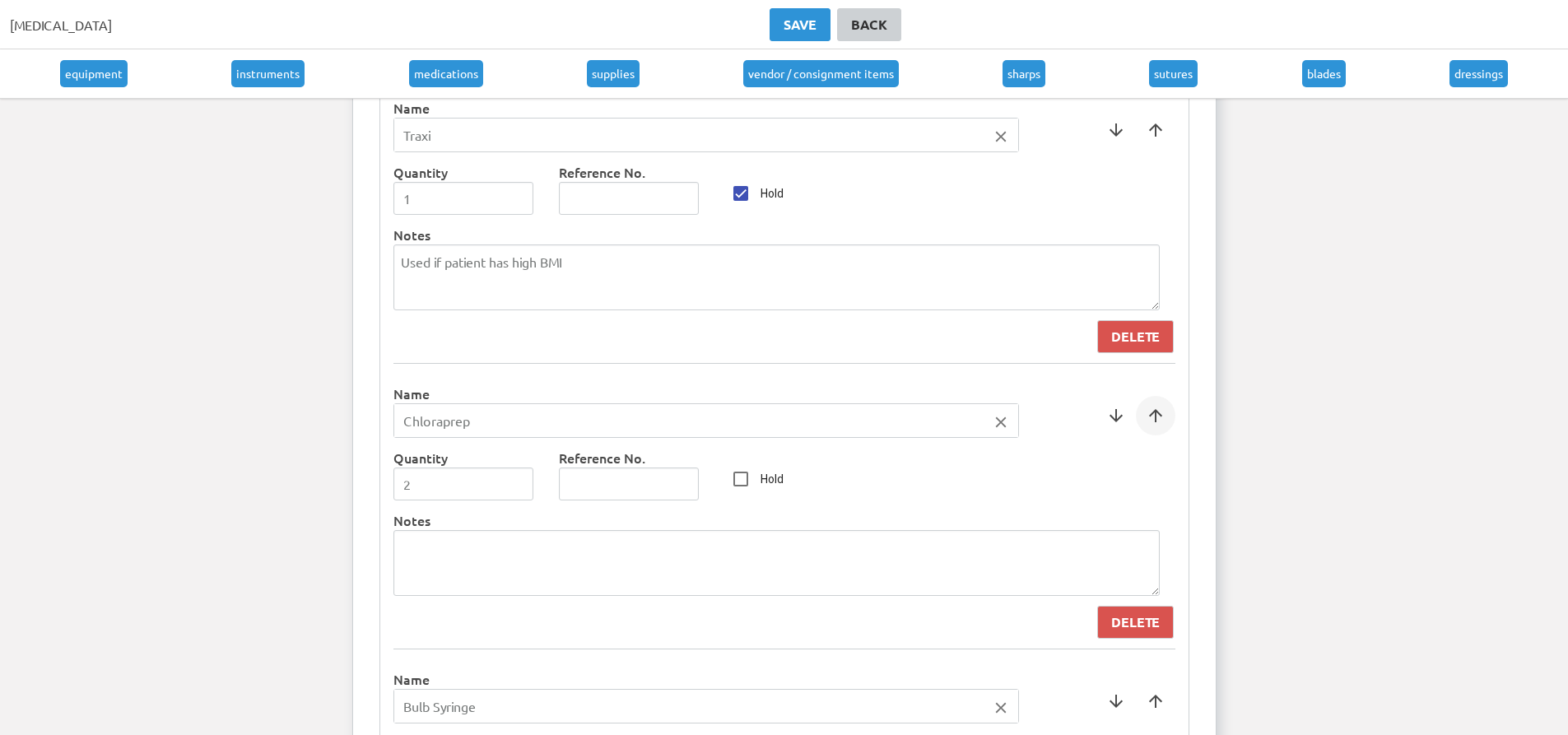
click at [1156, 414] on span at bounding box center [1156, 416] width 40 height 40
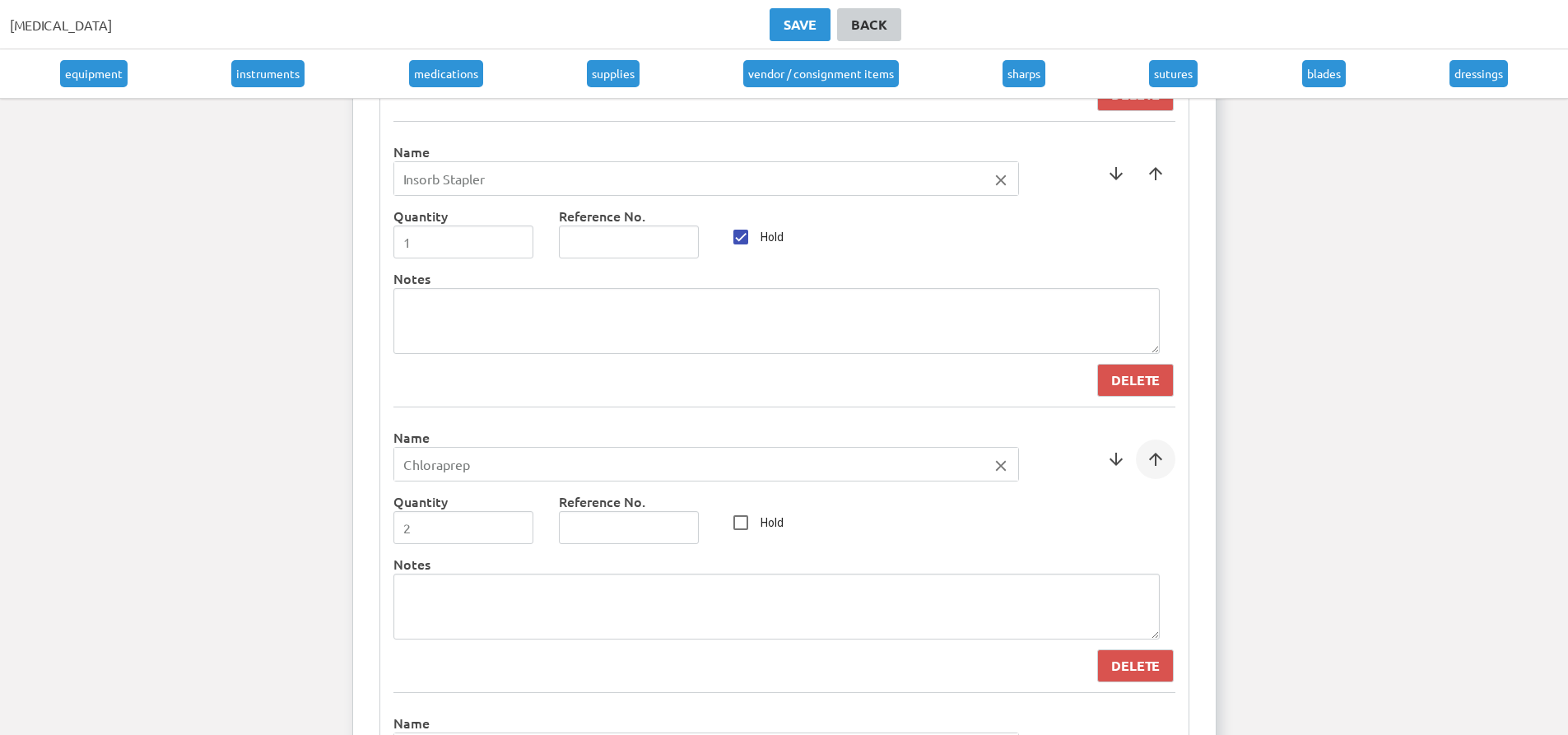
click at [1162, 461] on span at bounding box center [1156, 460] width 40 height 40
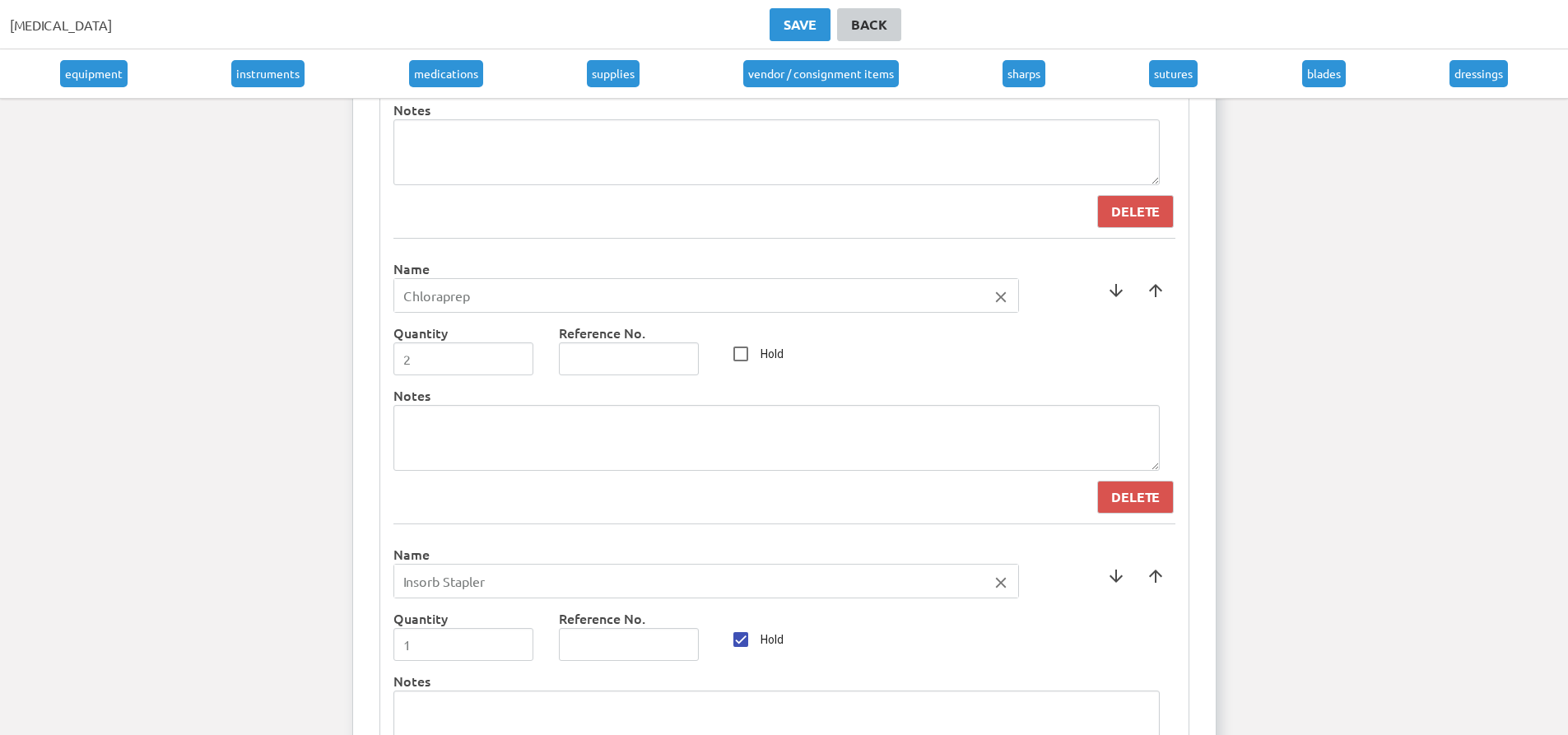
scroll to position [7942, 0]
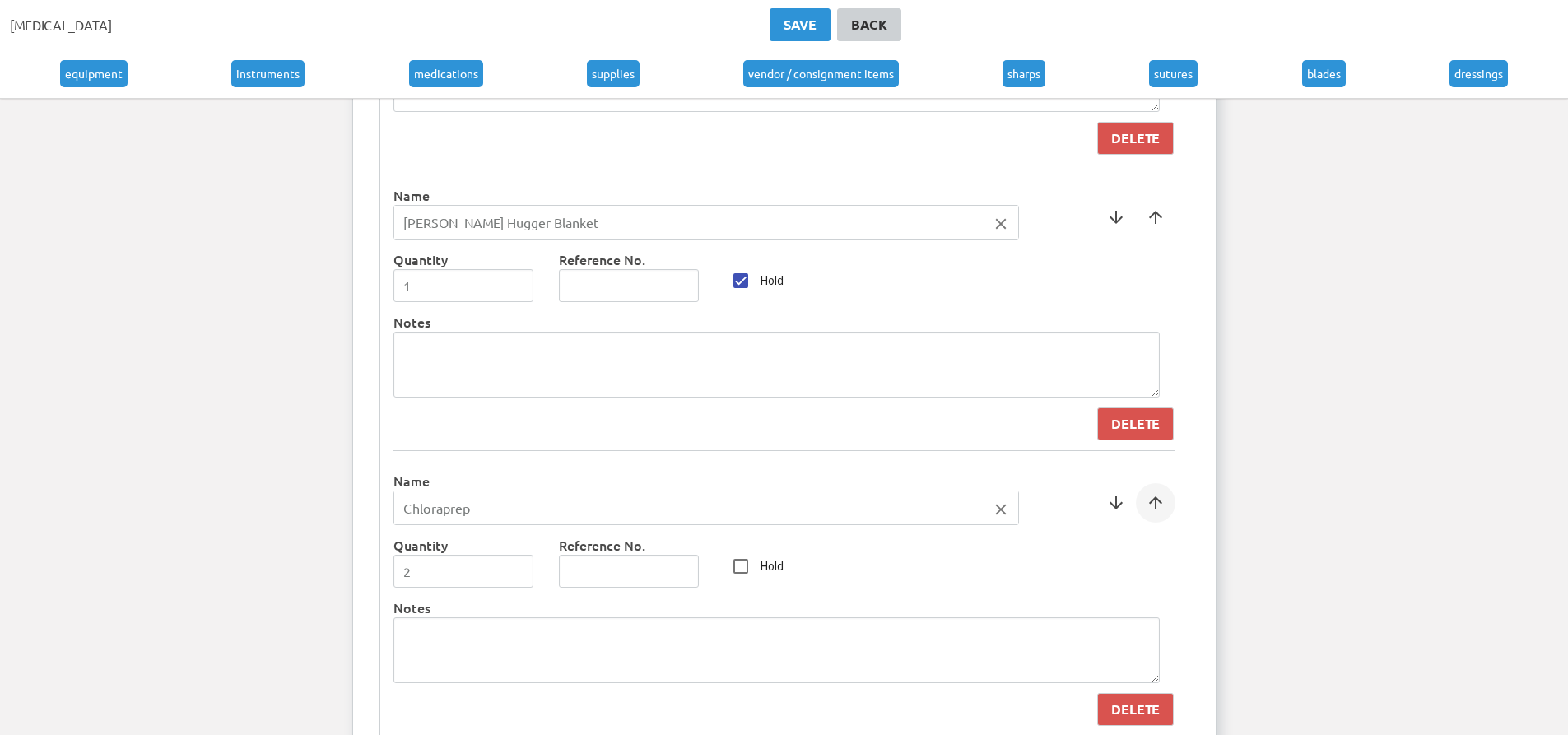
click at [1149, 508] on span at bounding box center [1156, 503] width 40 height 40
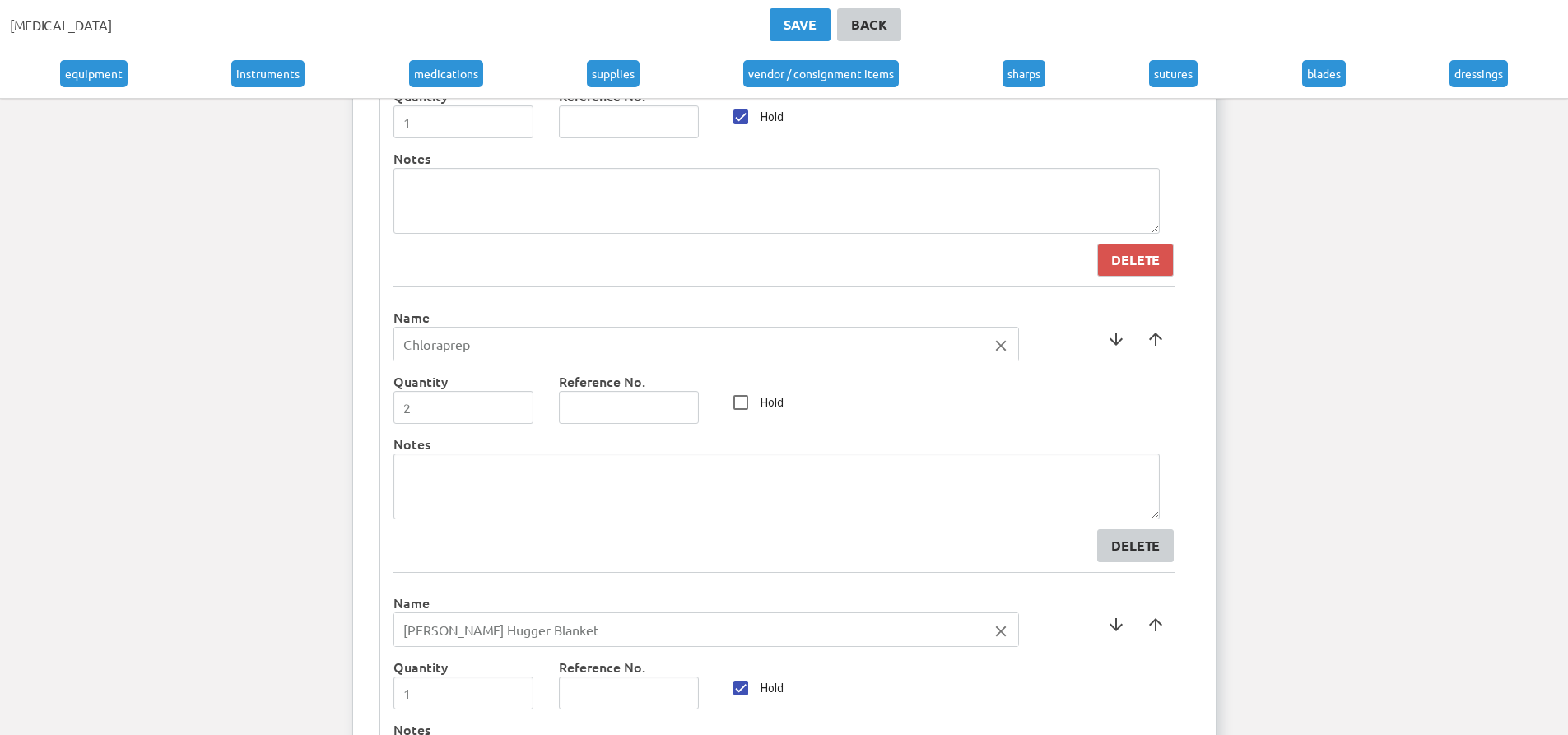
scroll to position [7613, 0]
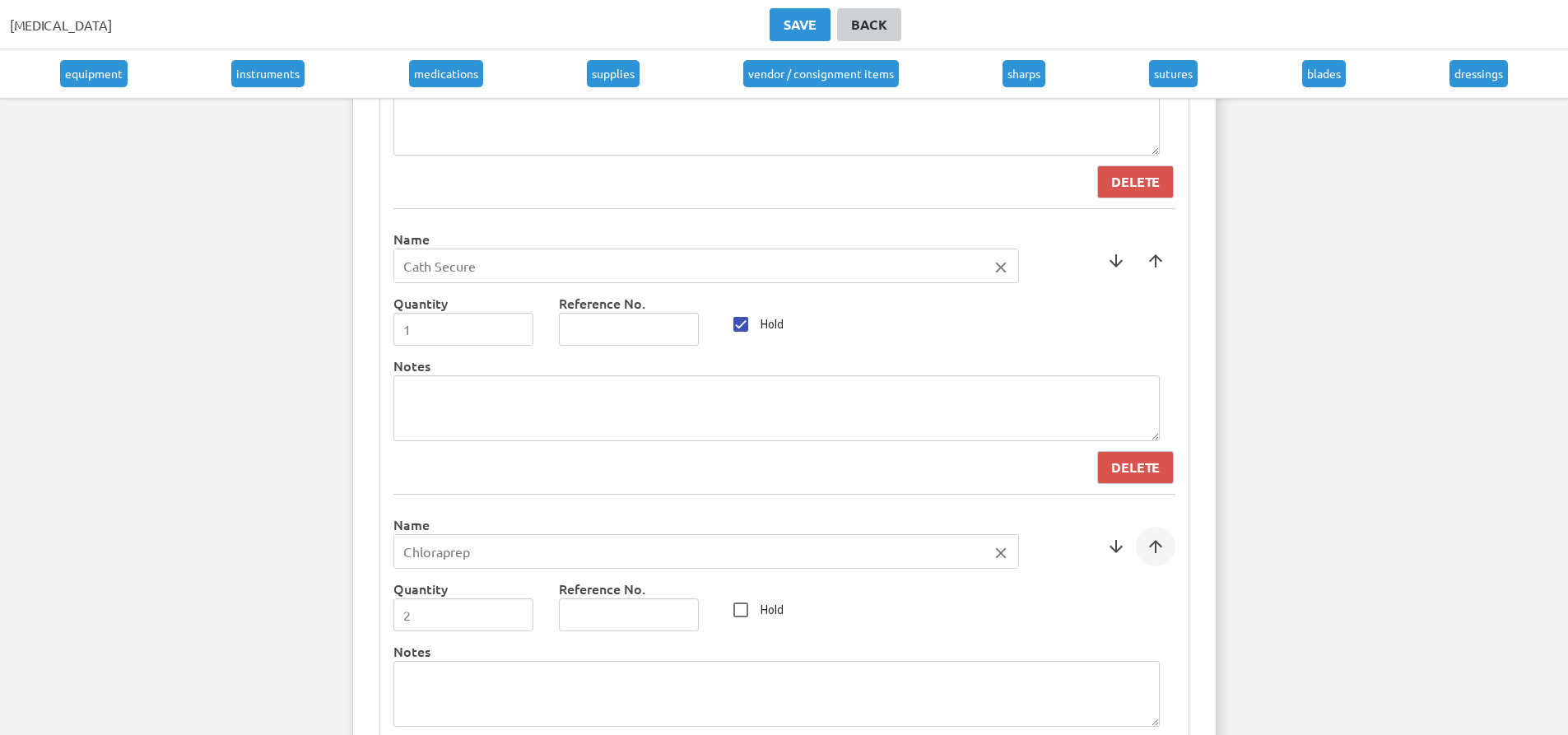
click at [1151, 566] on span at bounding box center [1156, 547] width 40 height 40
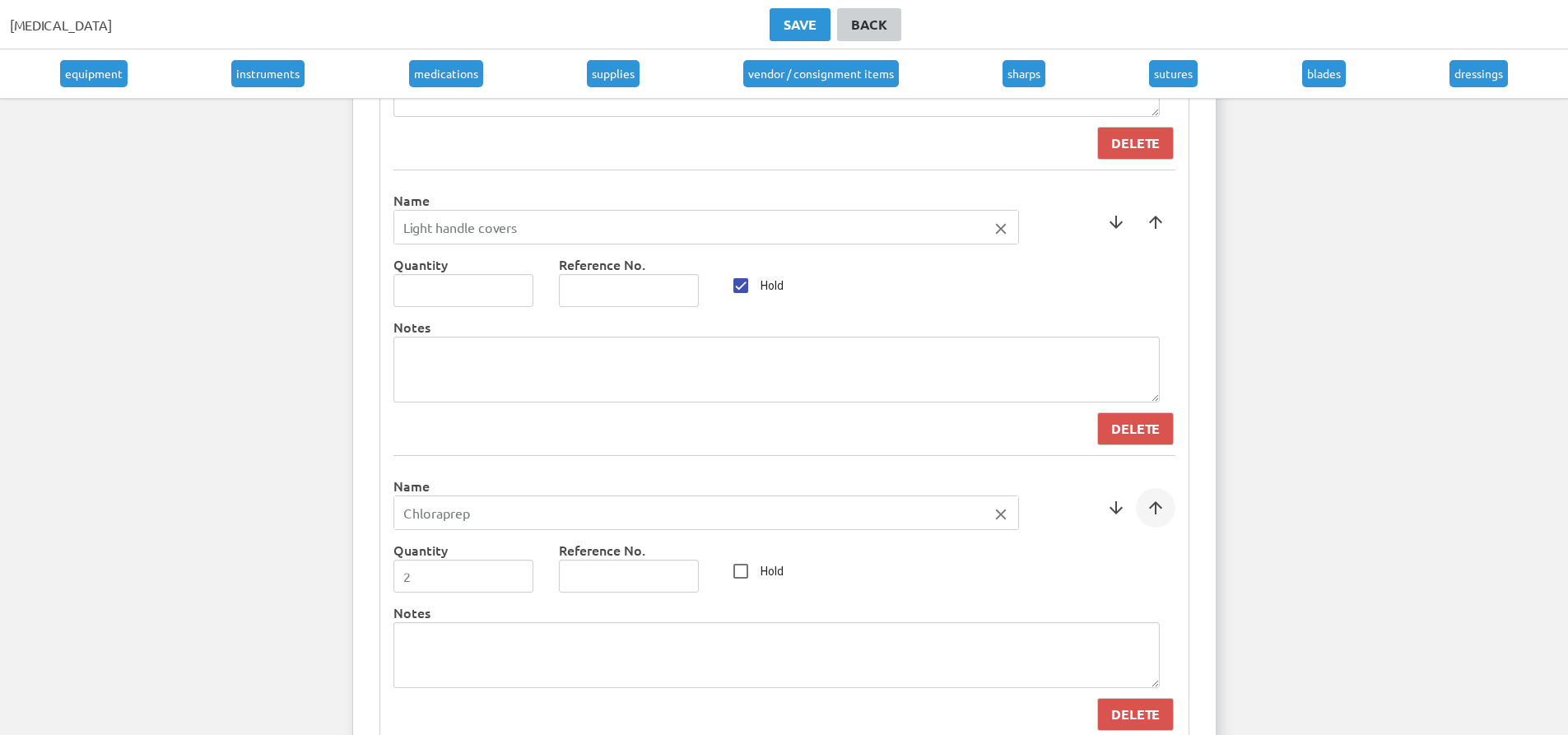
click at [1157, 518] on span at bounding box center [1156, 508] width 40 height 40
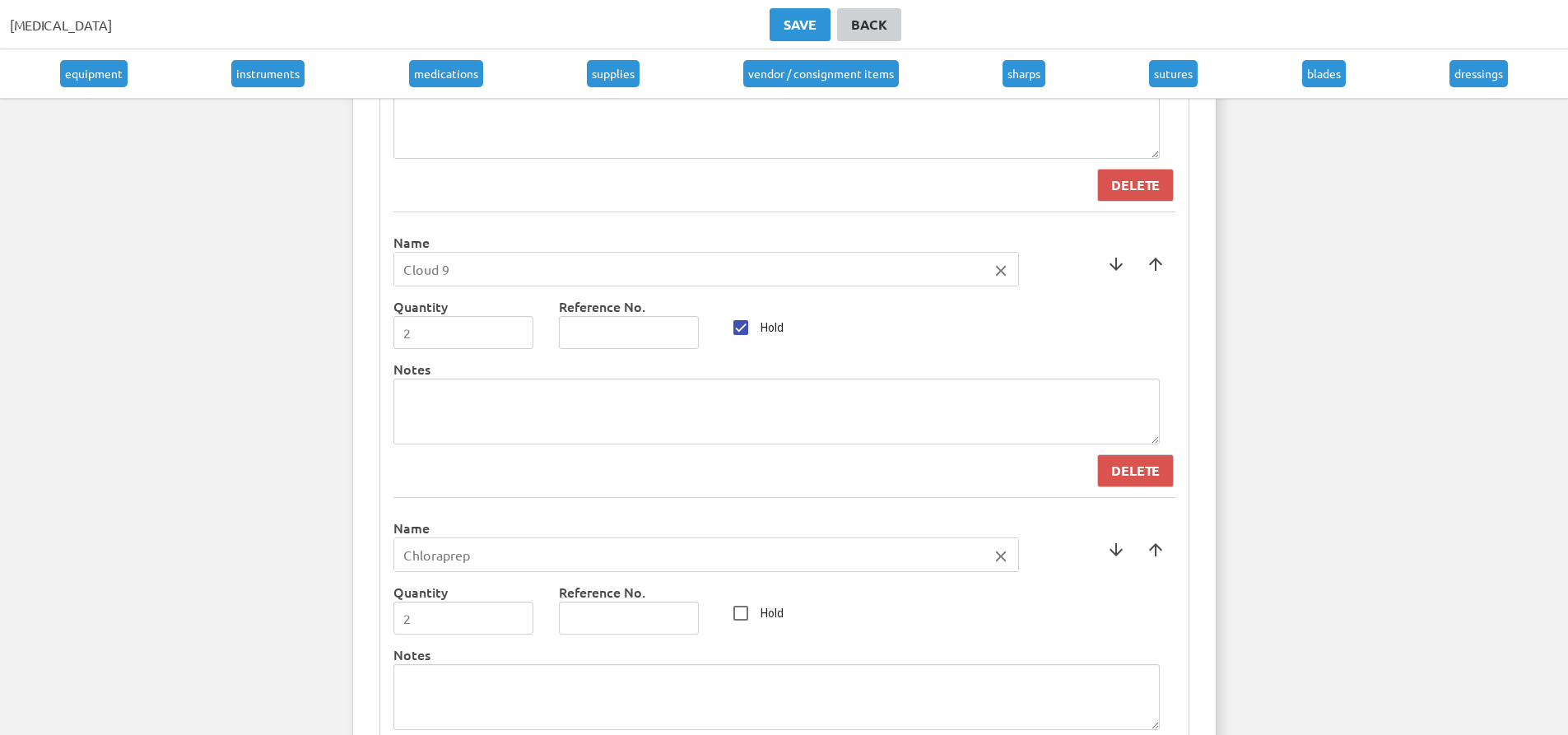
scroll to position [7037, 0]
click at [1156, 554] on span at bounding box center [1156, 552] width 40 height 40
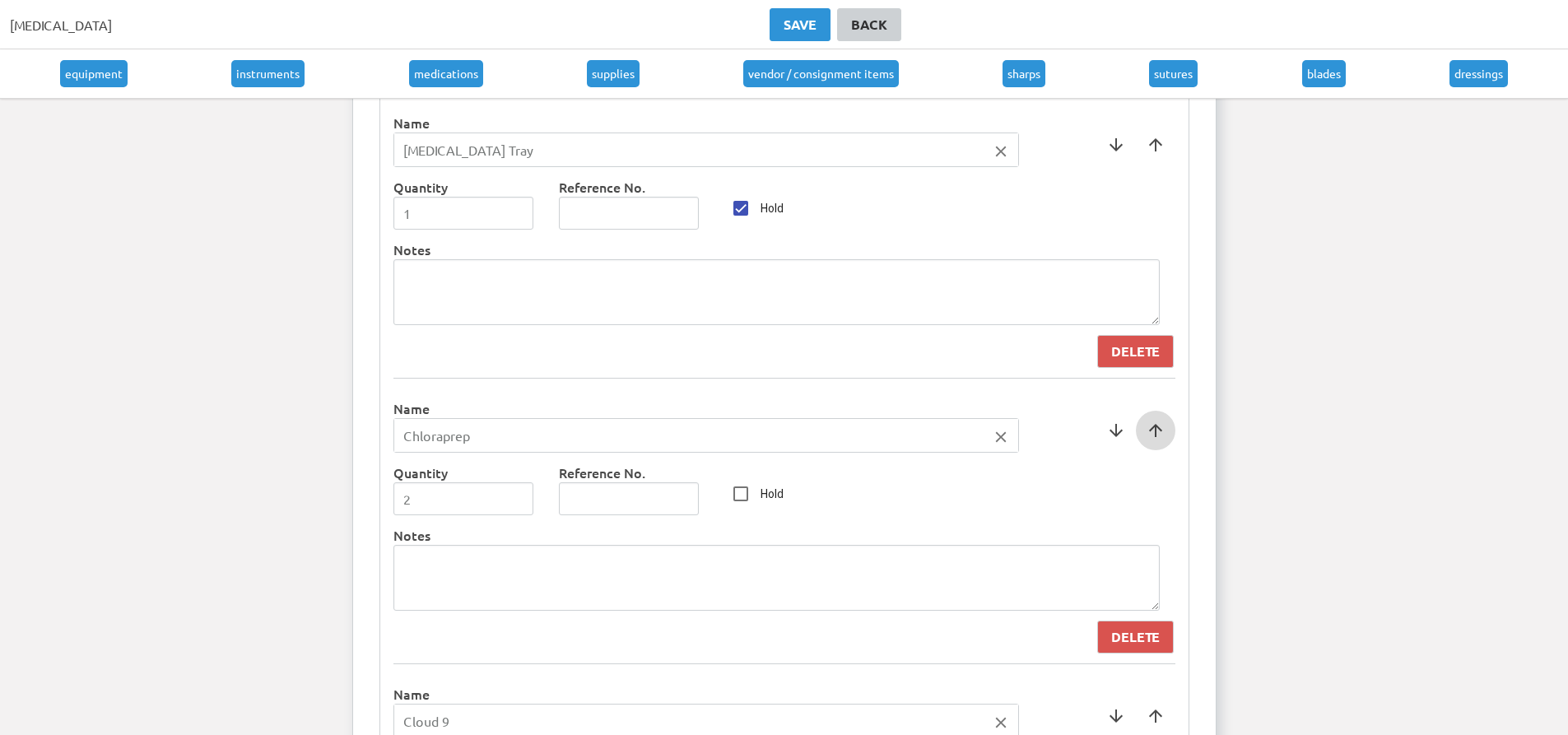
click at [1148, 438] on span at bounding box center [1156, 430] width 40 height 40
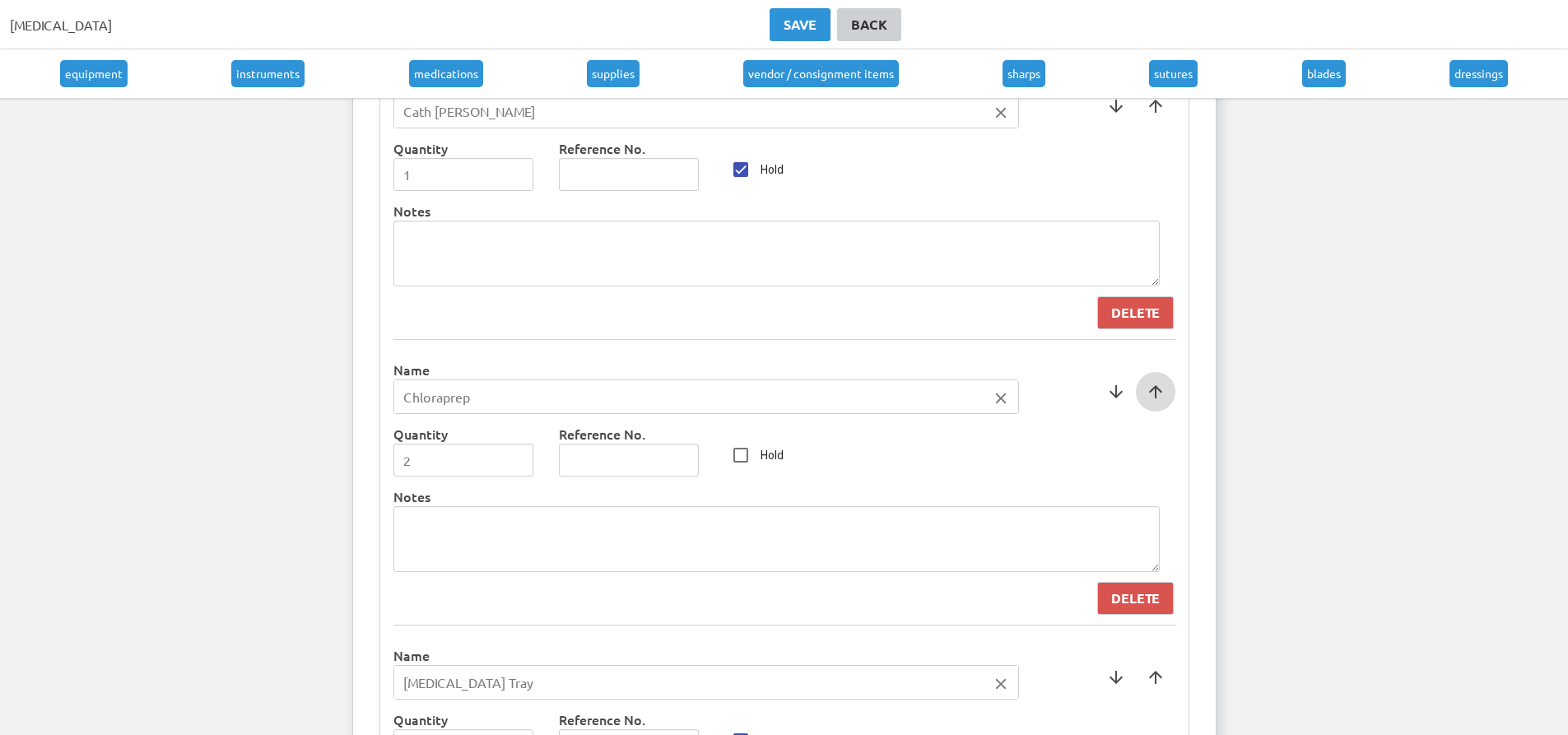
click at [1151, 395] on span at bounding box center [1156, 392] width 40 height 40
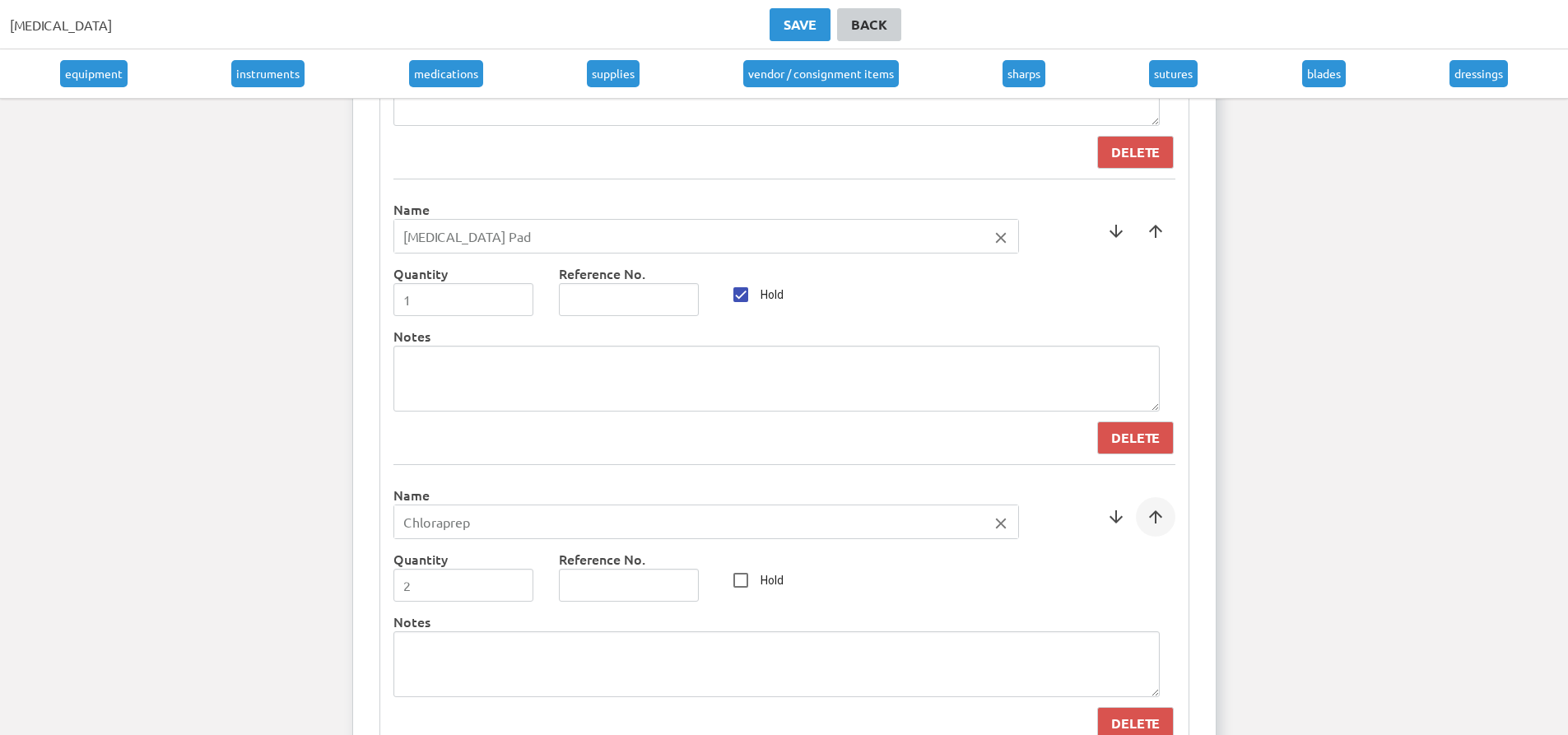
scroll to position [6214, 0]
click at [1163, 523] on span at bounding box center [1156, 518] width 40 height 40
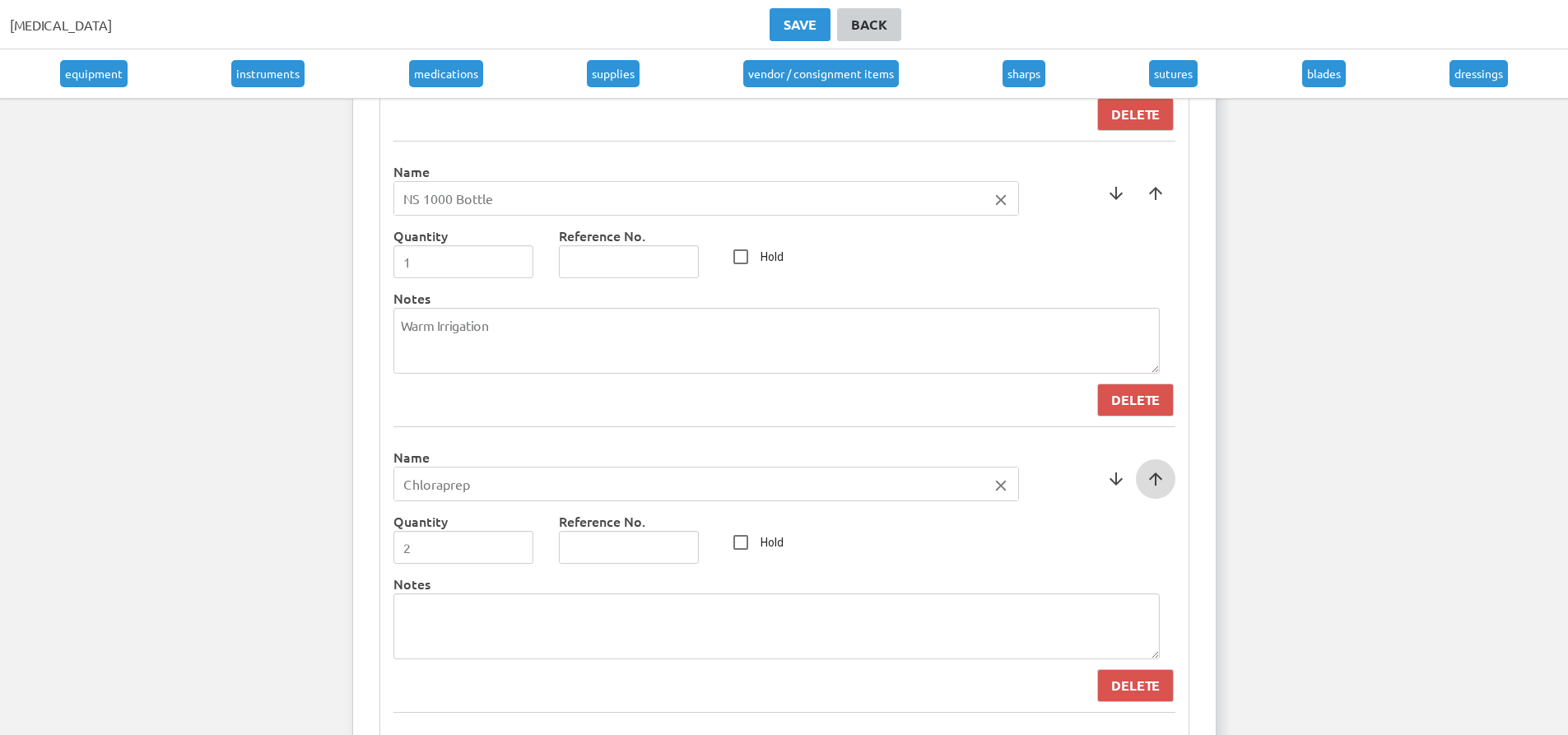
click at [1157, 491] on span at bounding box center [1156, 479] width 40 height 40
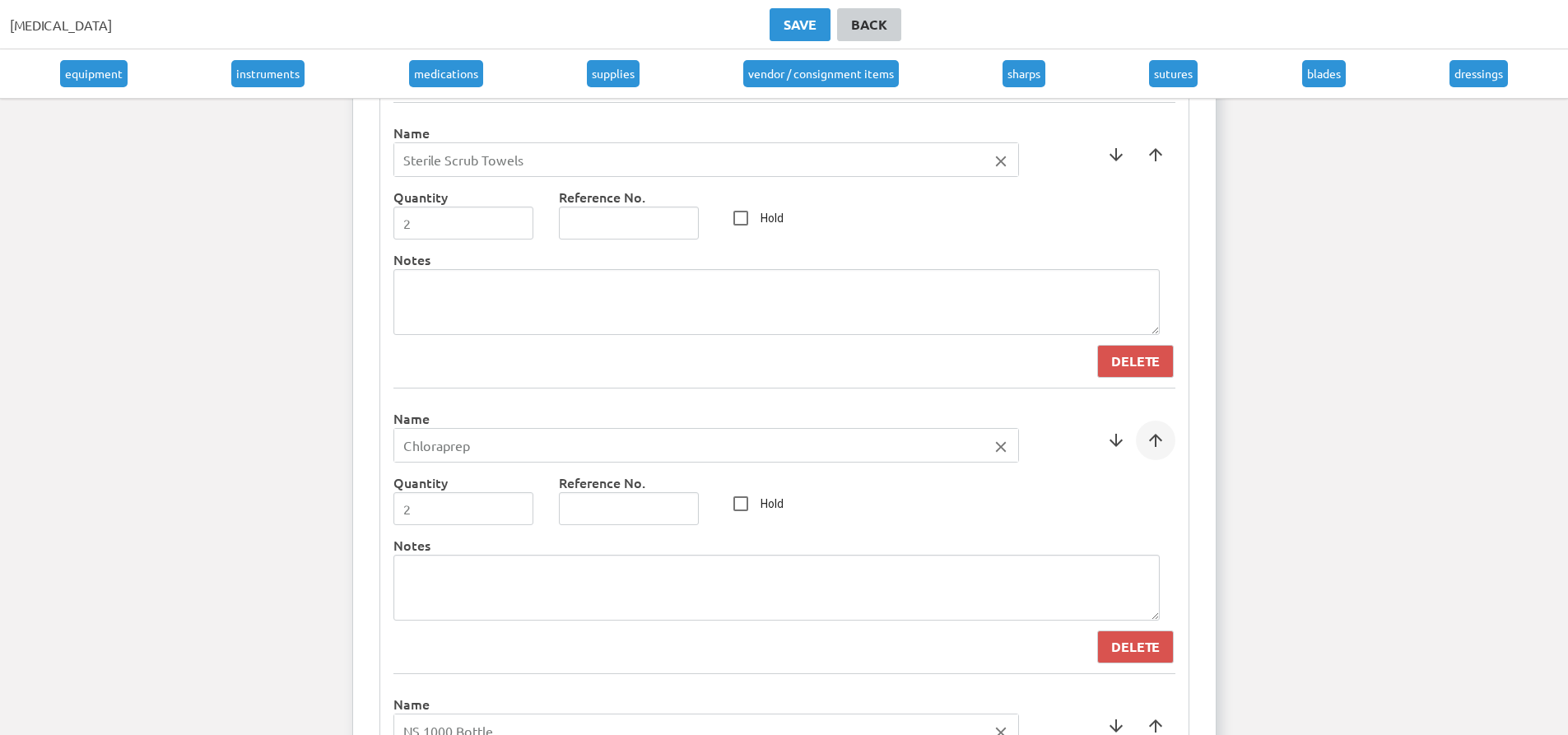
click at [1157, 452] on span at bounding box center [1156, 441] width 40 height 40
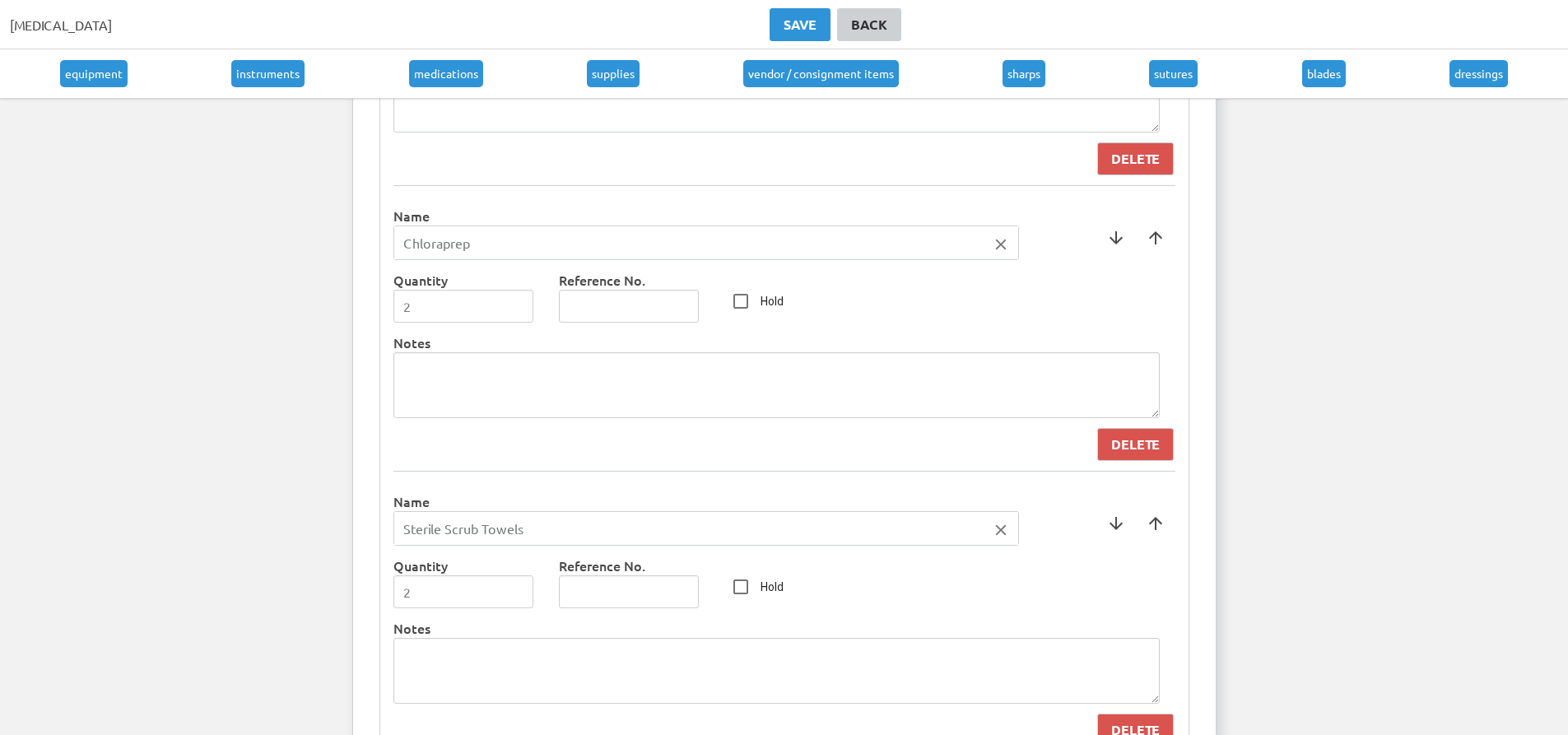
scroll to position [5473, 0]
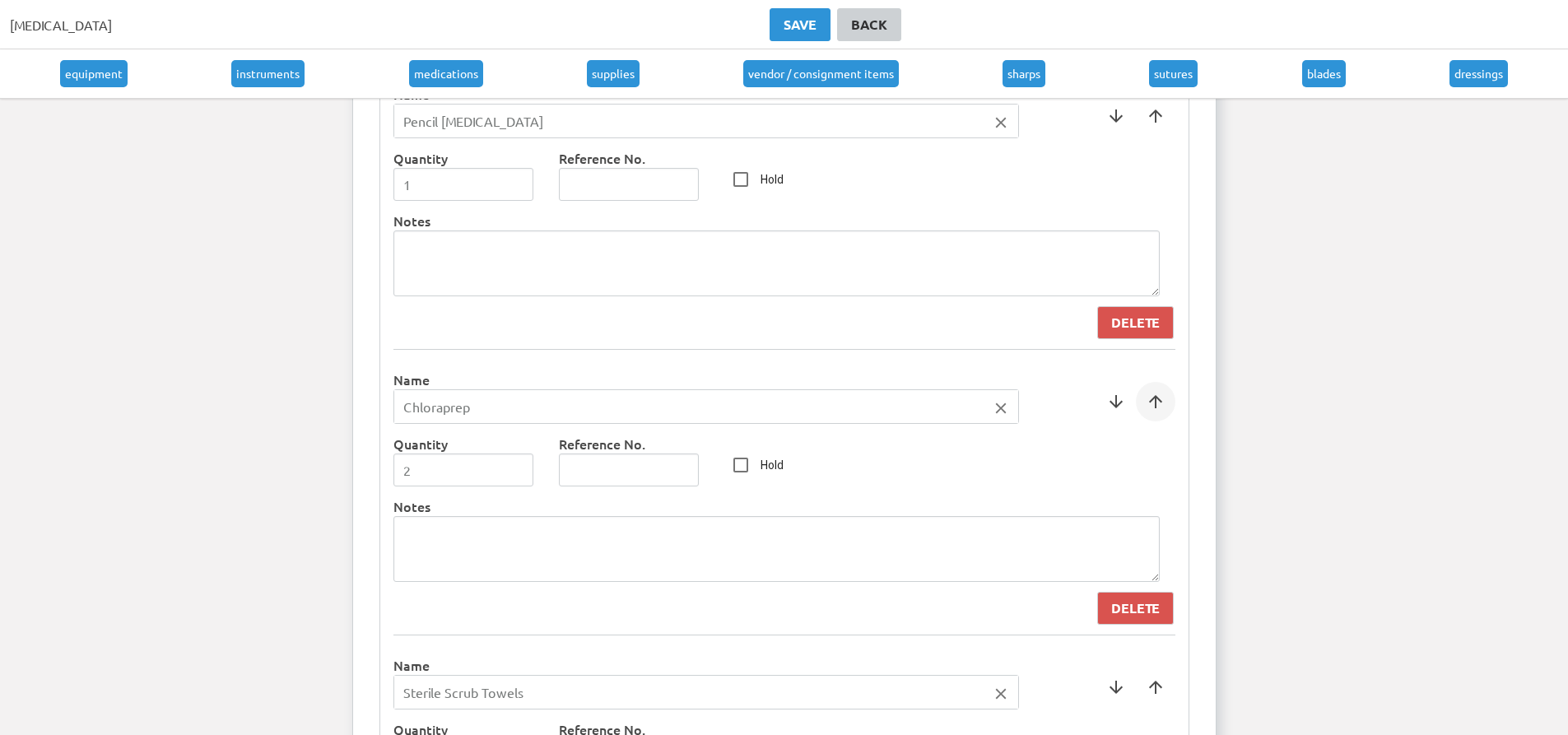
click at [1147, 418] on span at bounding box center [1156, 402] width 40 height 40
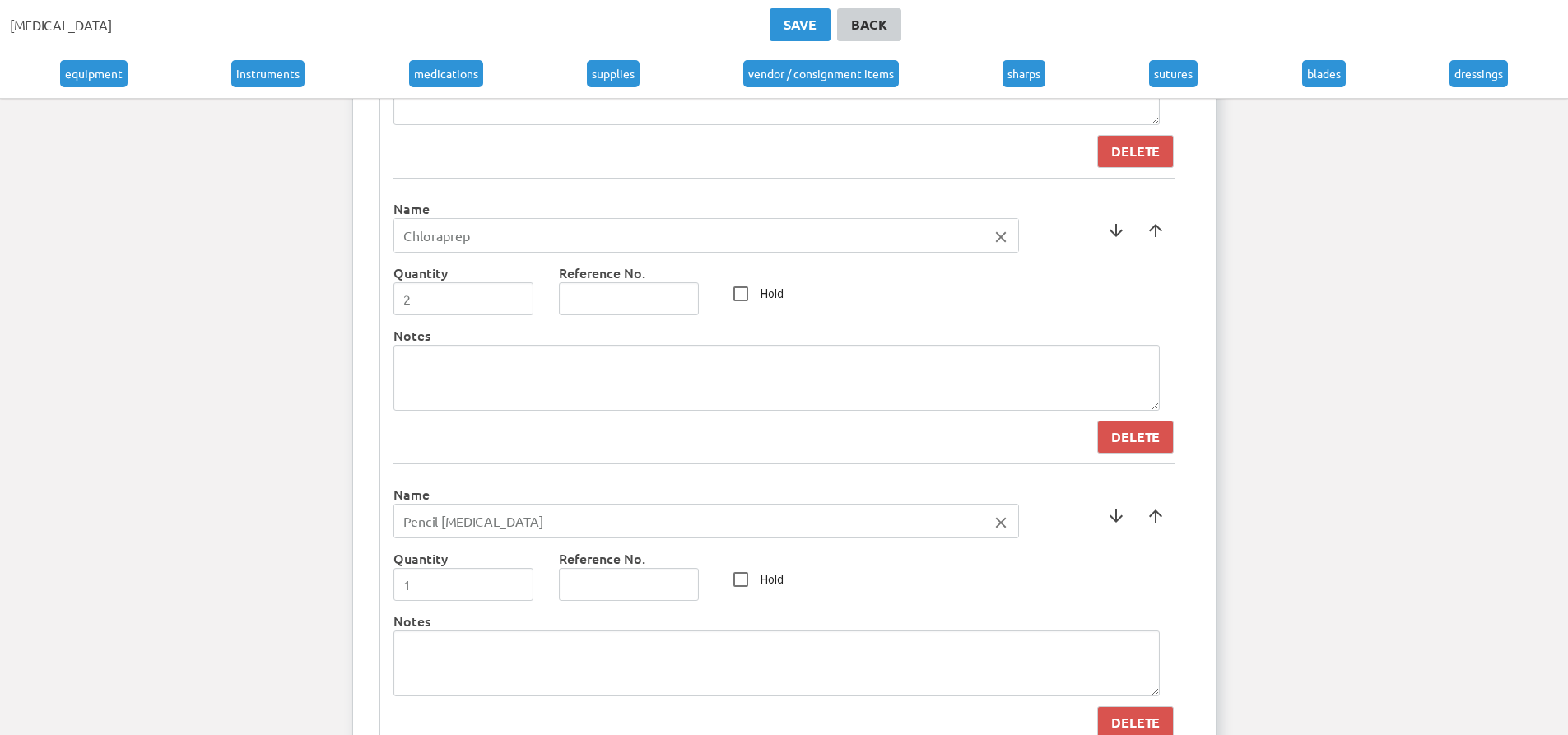
scroll to position [5226, 0]
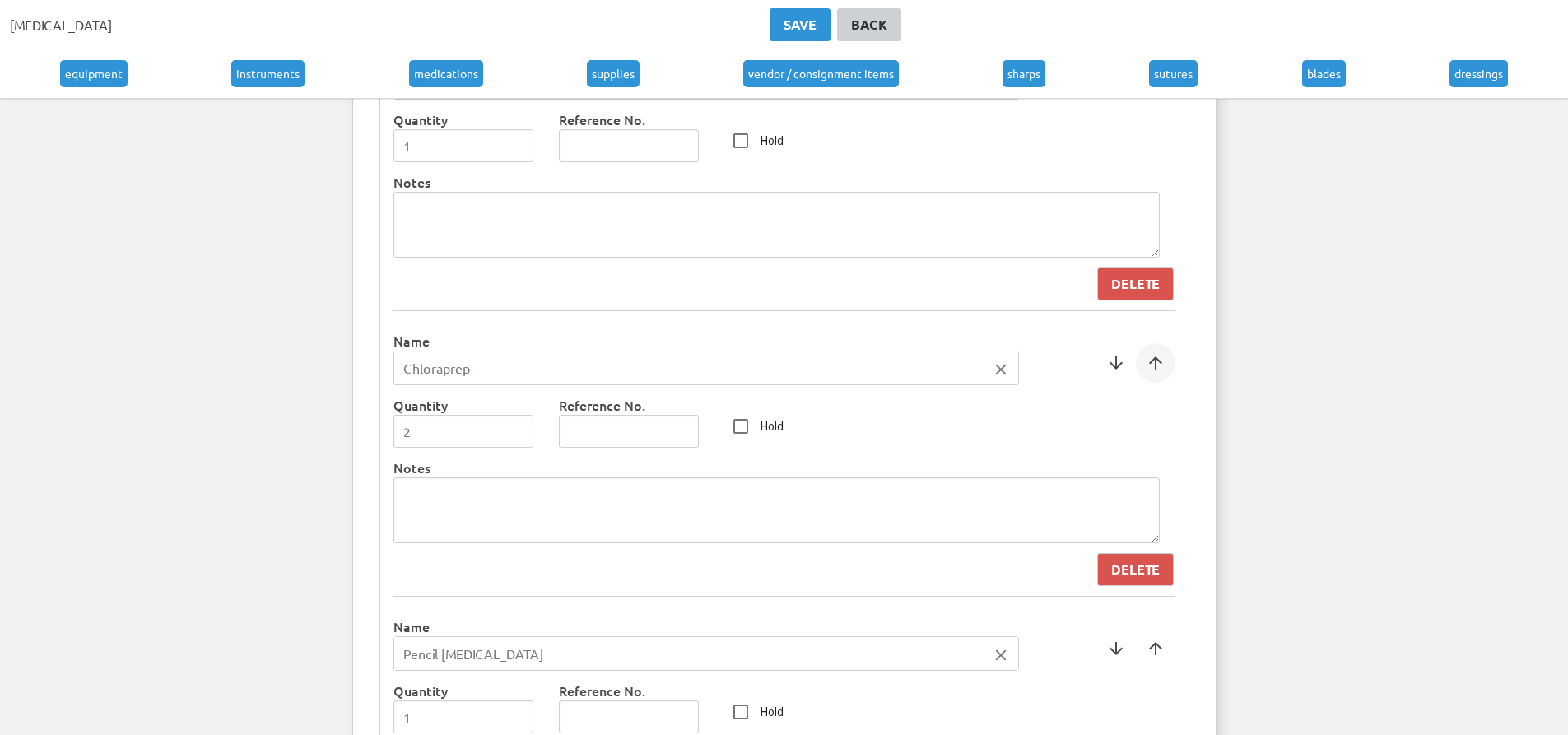
click at [1151, 368] on span at bounding box center [1156, 363] width 40 height 40
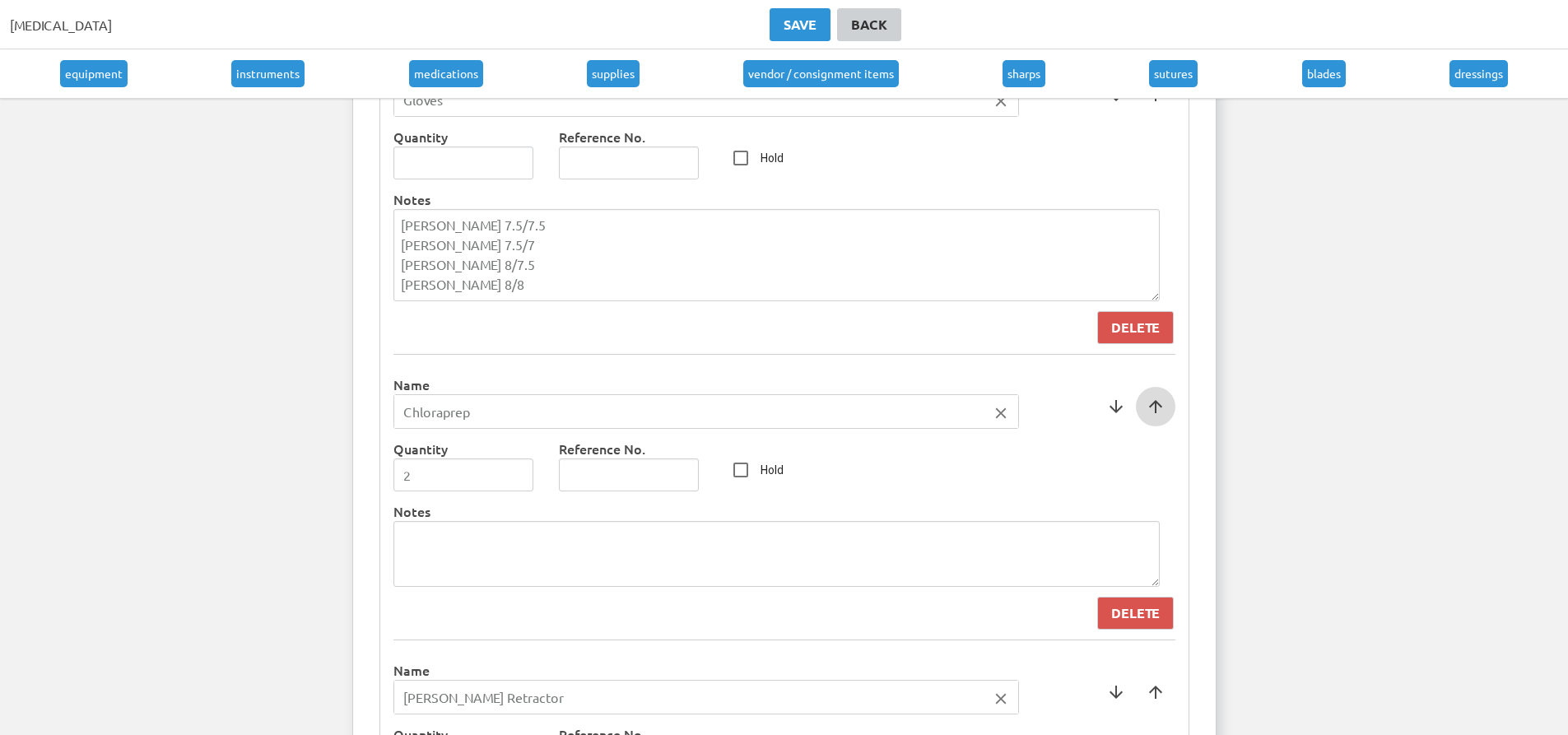
click at [1157, 396] on span at bounding box center [1156, 407] width 40 height 40
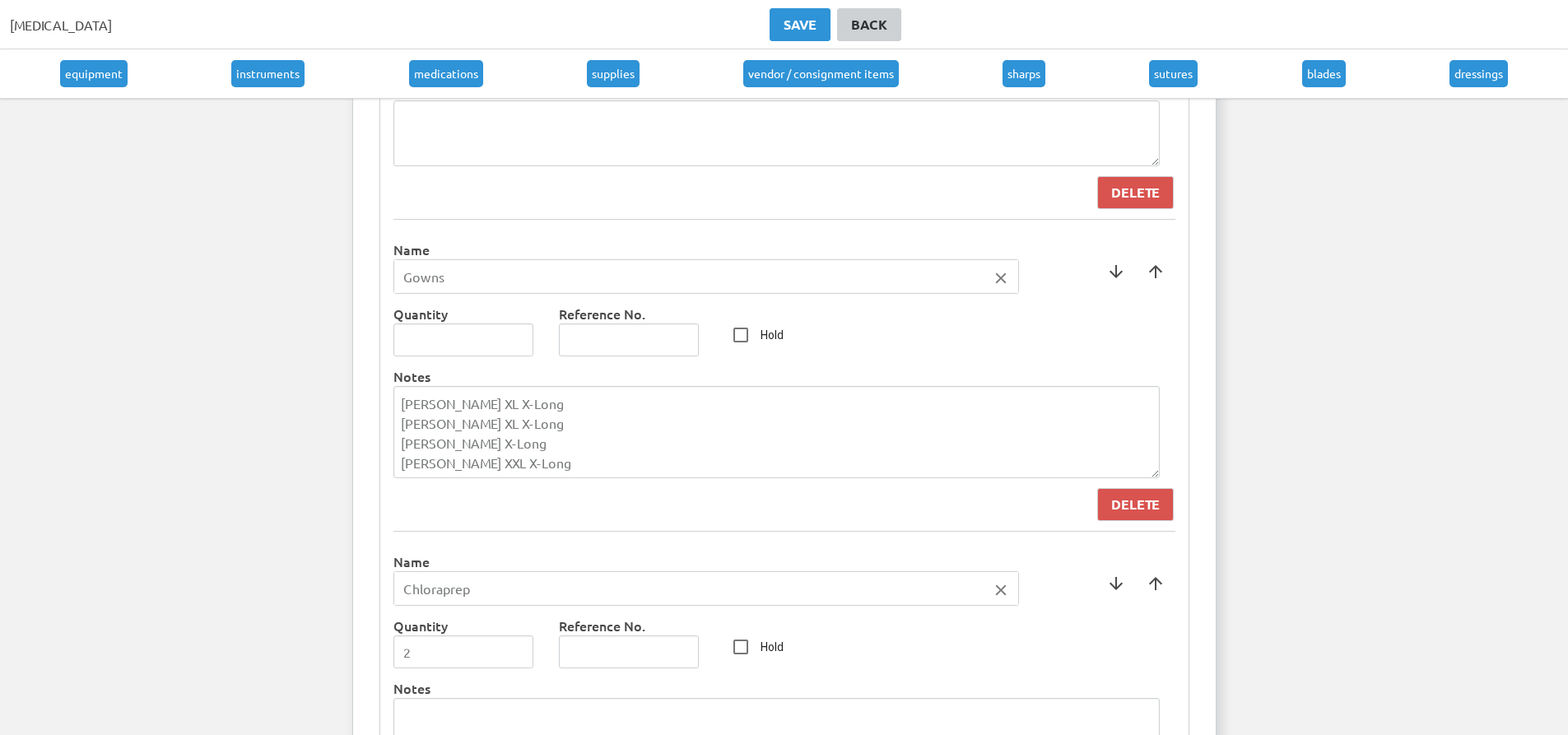
scroll to position [4402, 0]
click at [1170, 593] on span at bounding box center [1156, 589] width 40 height 40
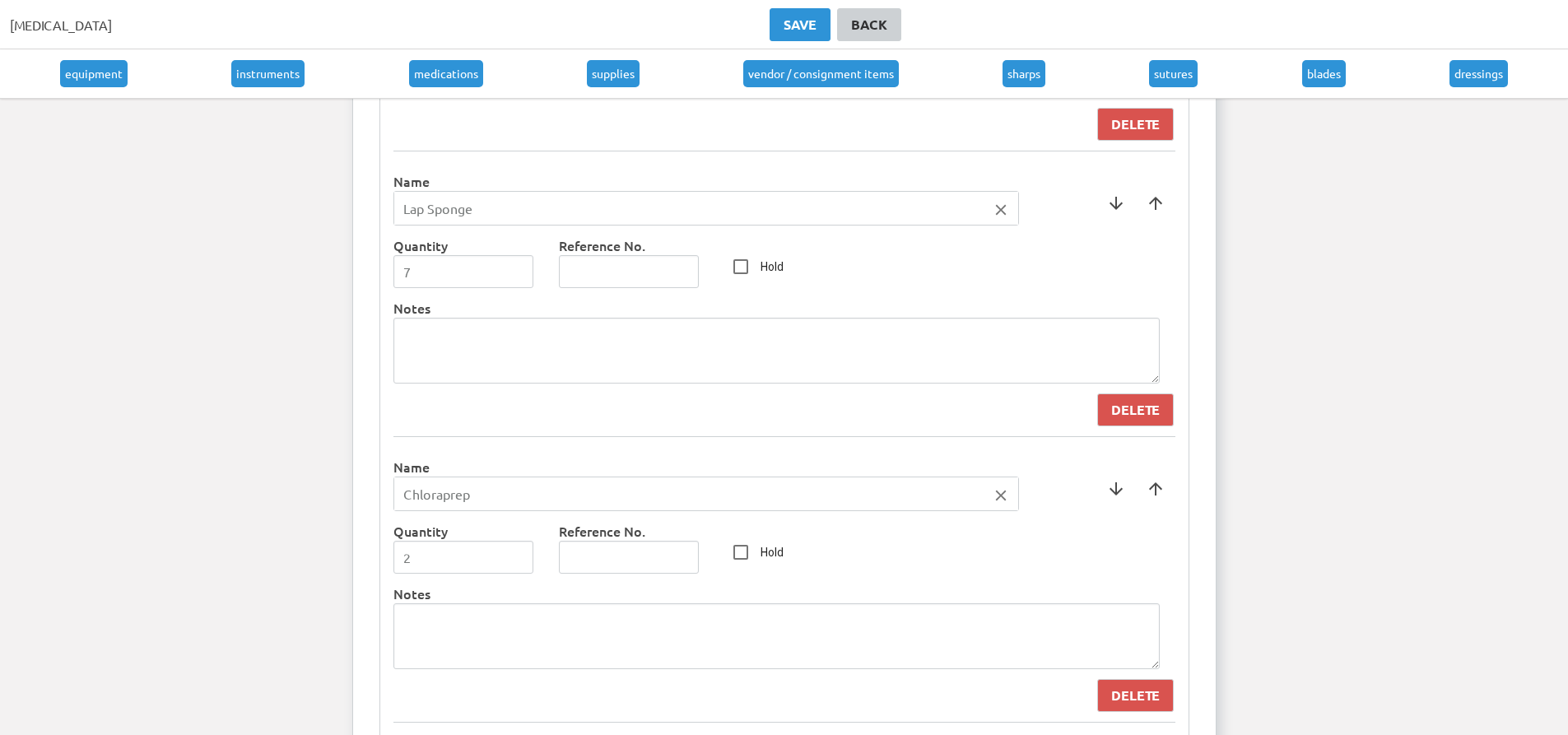
scroll to position [4155, 0]
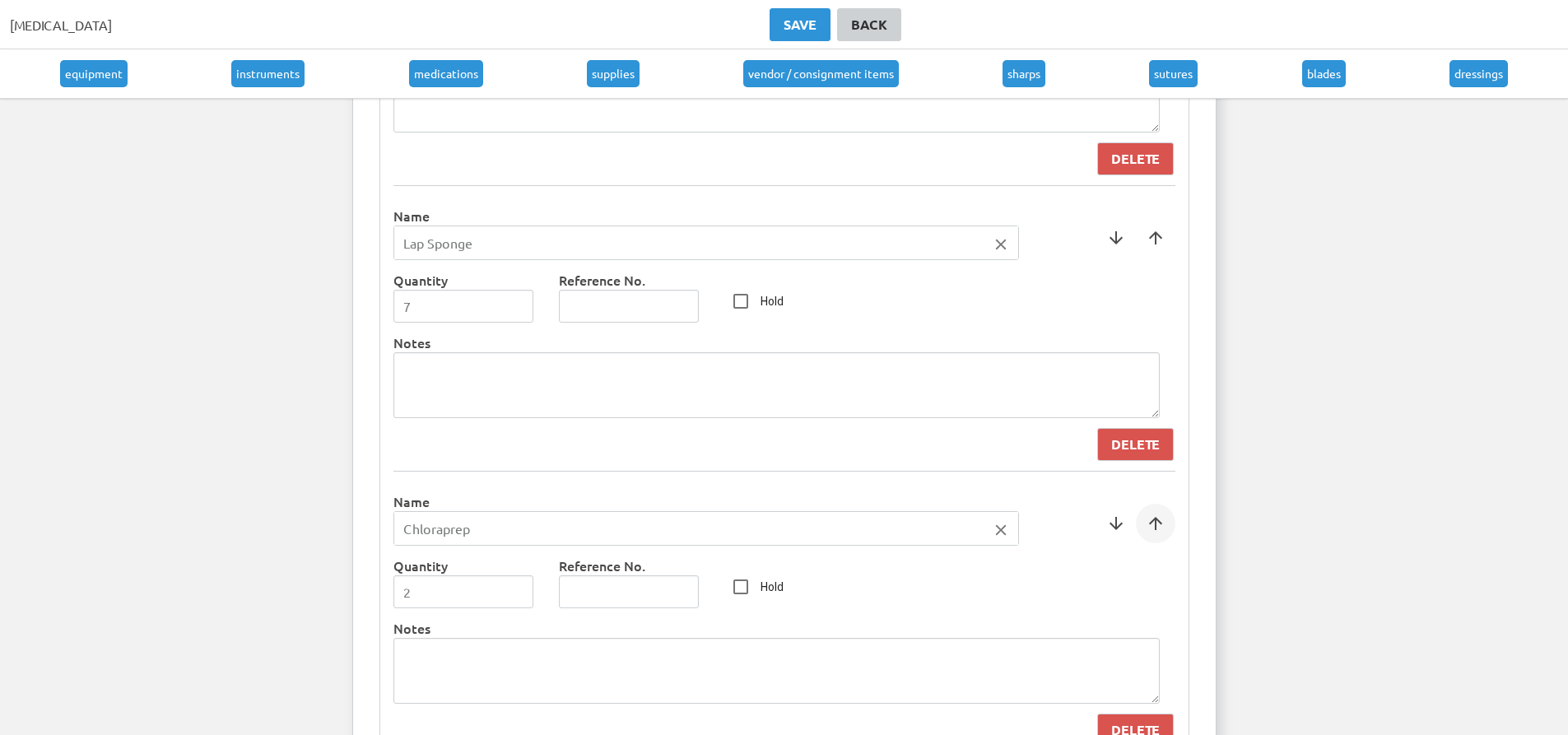
click at [1163, 523] on span at bounding box center [1156, 523] width 40 height 40
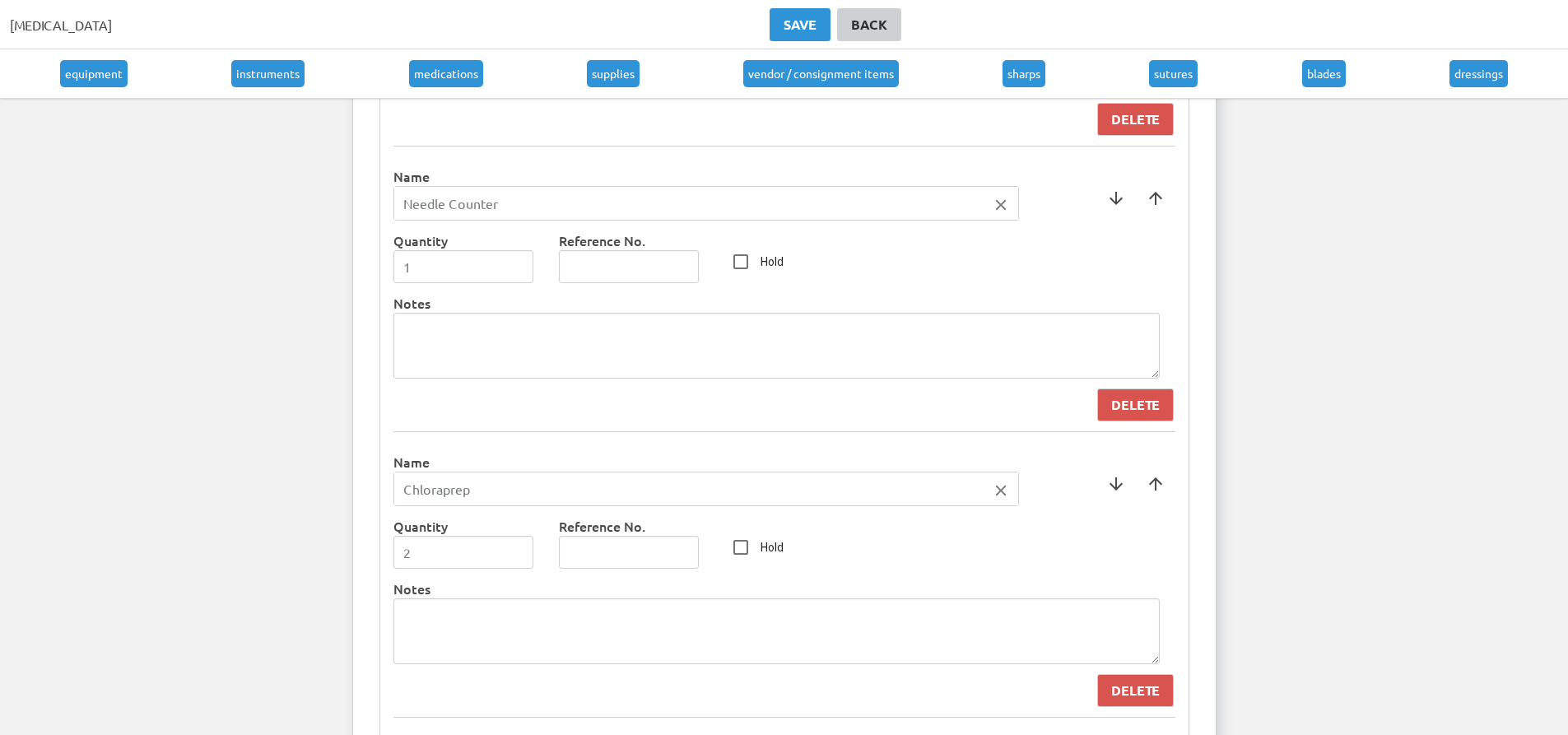
scroll to position [3908, 0]
click at [1159, 484] on span at bounding box center [1156, 485] width 40 height 40
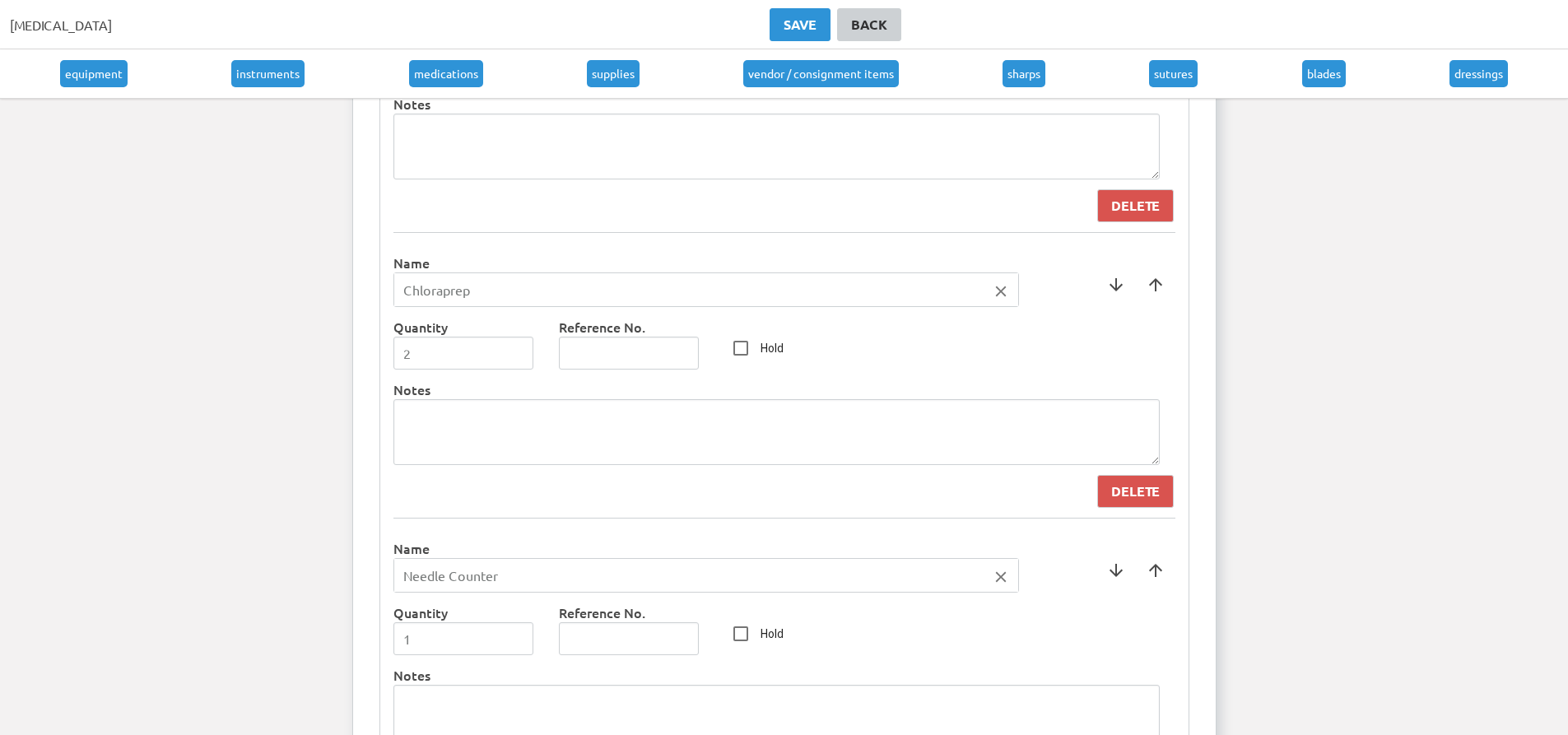
scroll to position [3661, 0]
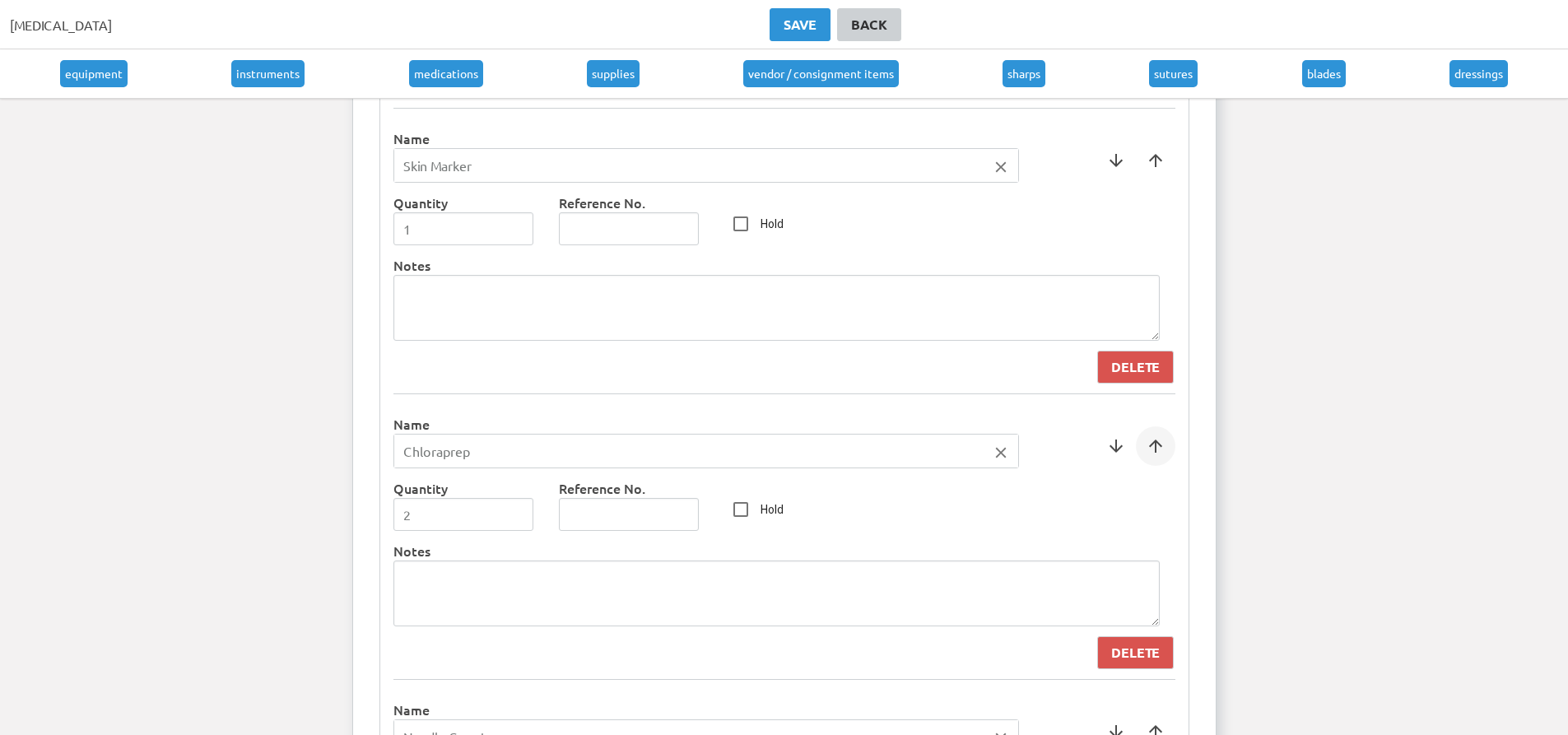
click at [1157, 457] on span at bounding box center [1156, 447] width 40 height 40
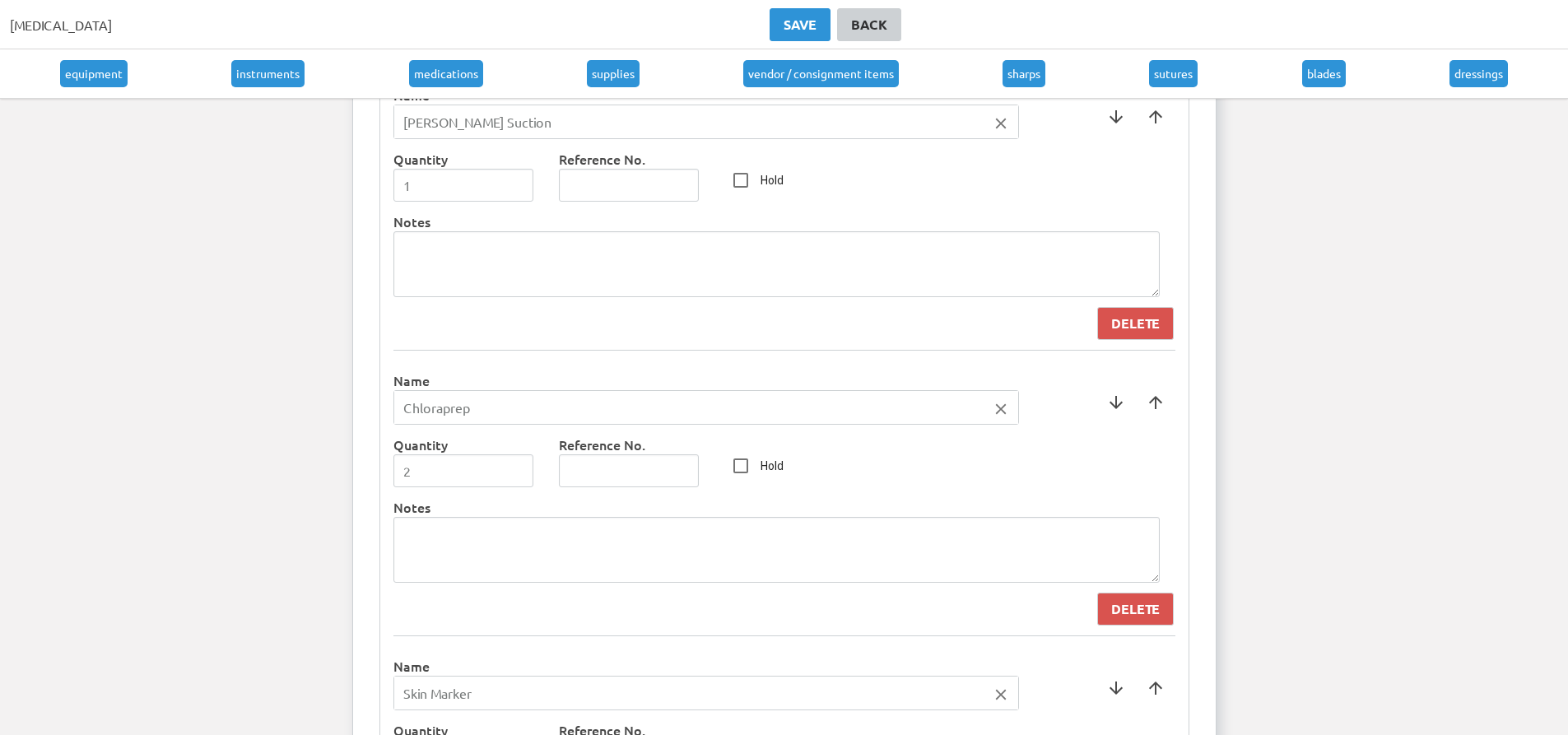
scroll to position [3332, 0]
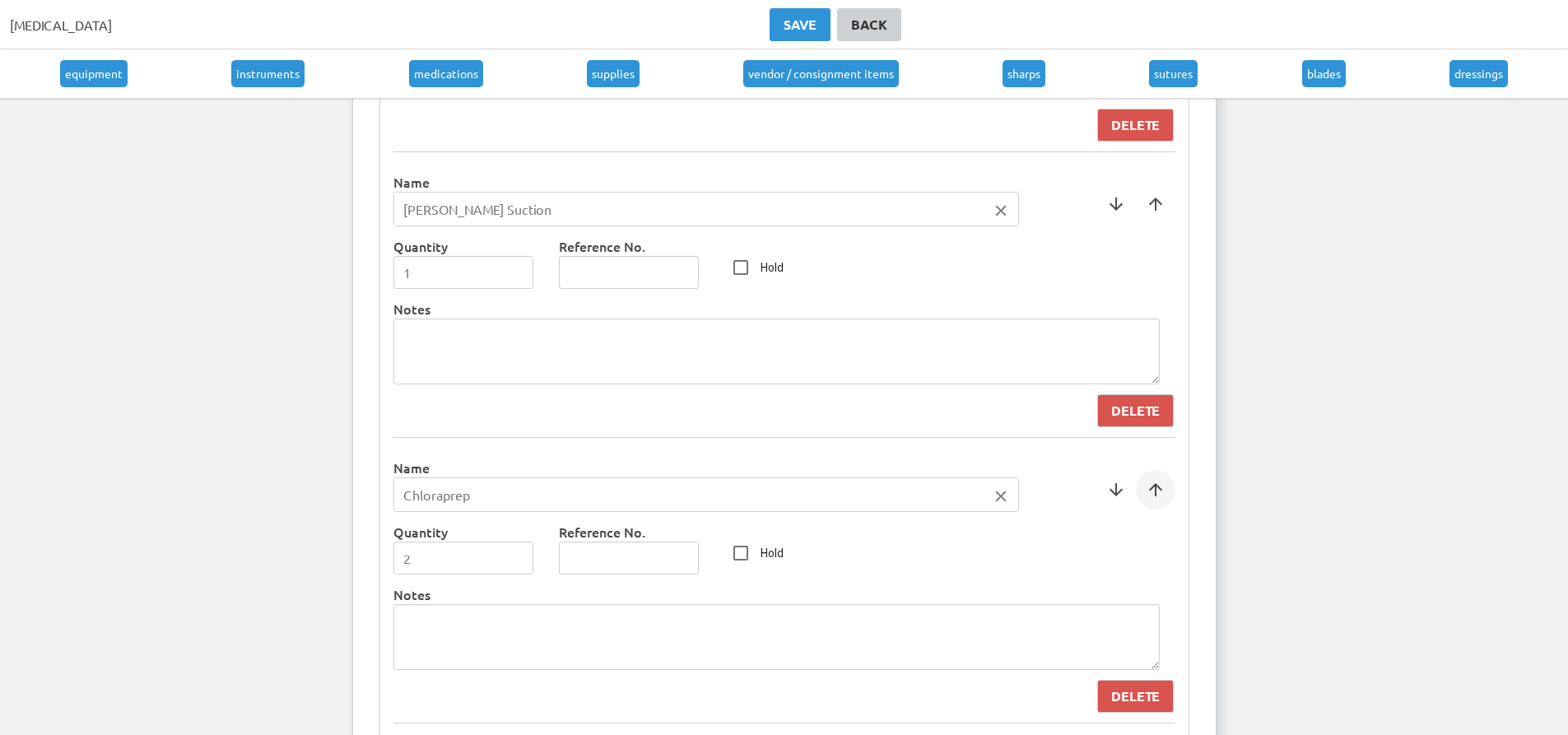
click at [1153, 498] on span at bounding box center [1156, 490] width 40 height 40
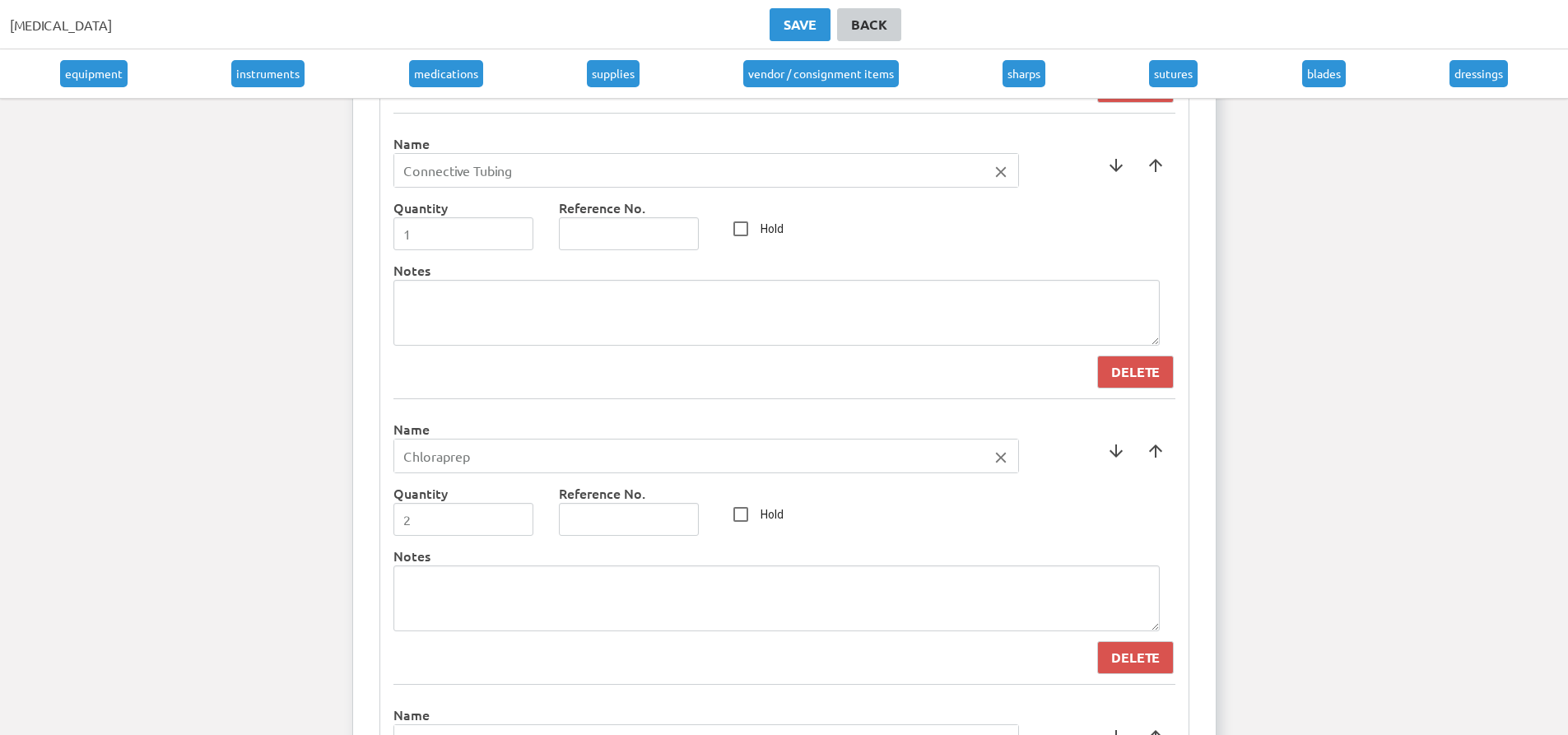
scroll to position [3003, 0]
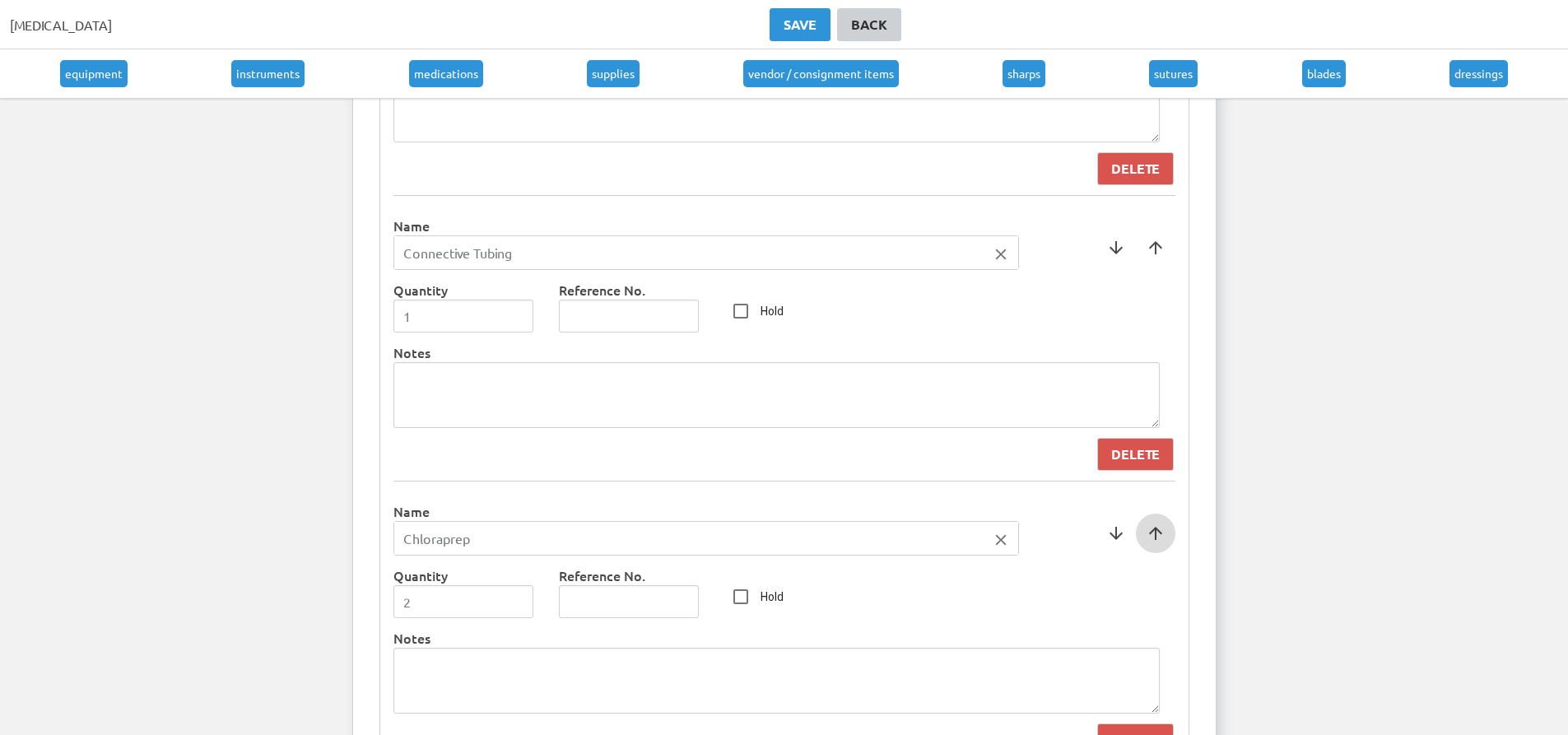
click at [1154, 528] on span at bounding box center [1156, 534] width 40 height 40
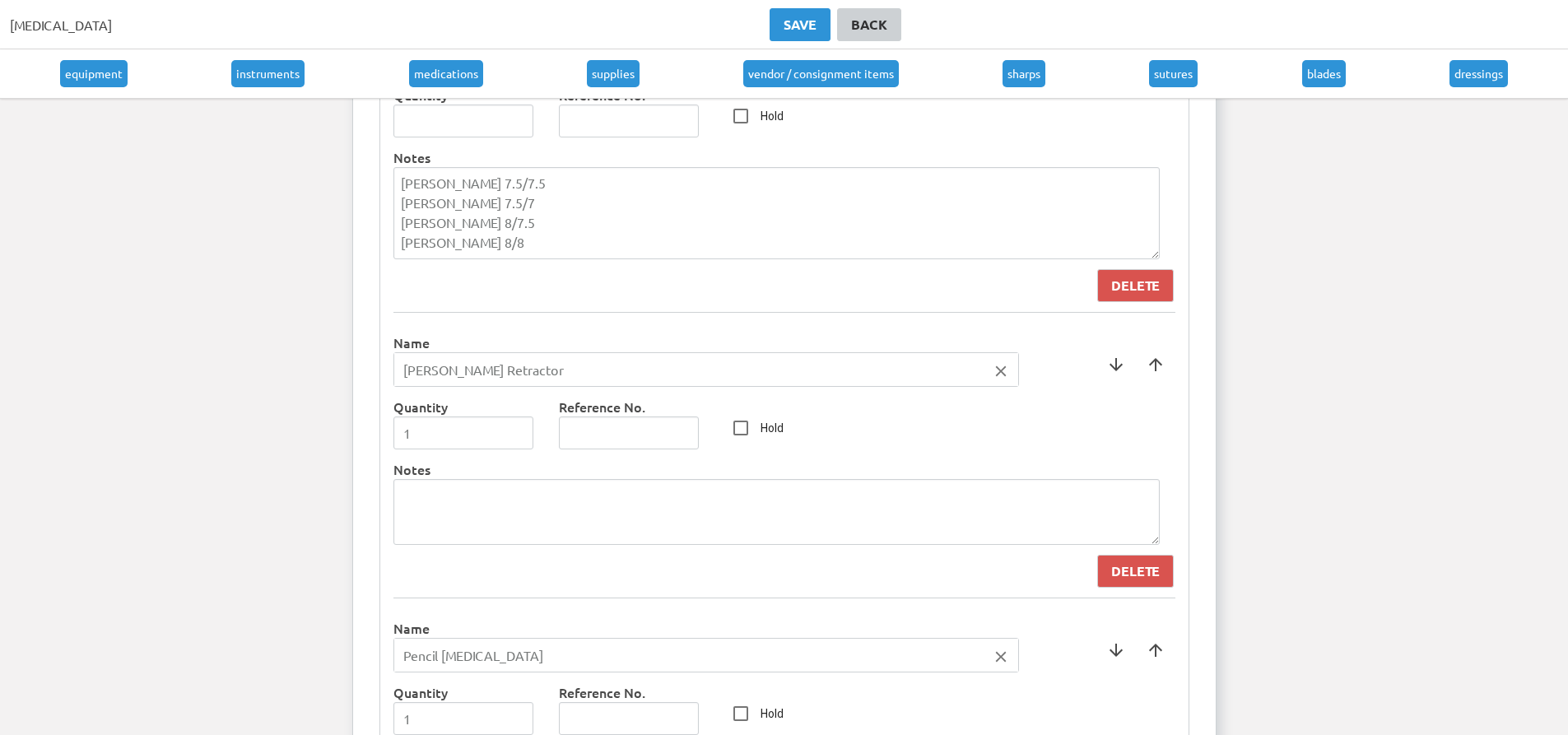
scroll to position [5226, 0]
click at [1159, 361] on span at bounding box center [1156, 363] width 40 height 40
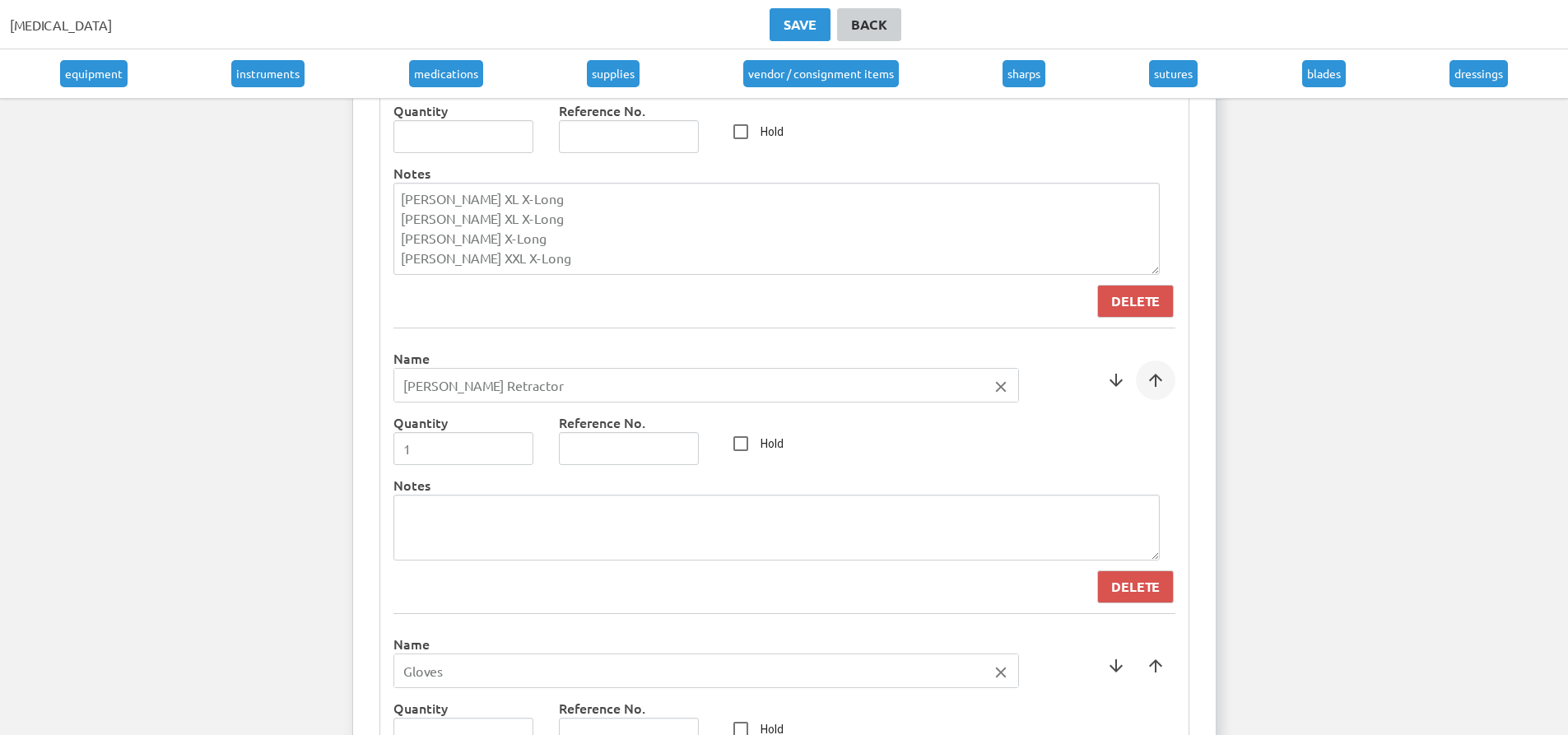
click at [1158, 378] on span at bounding box center [1156, 380] width 40 height 40
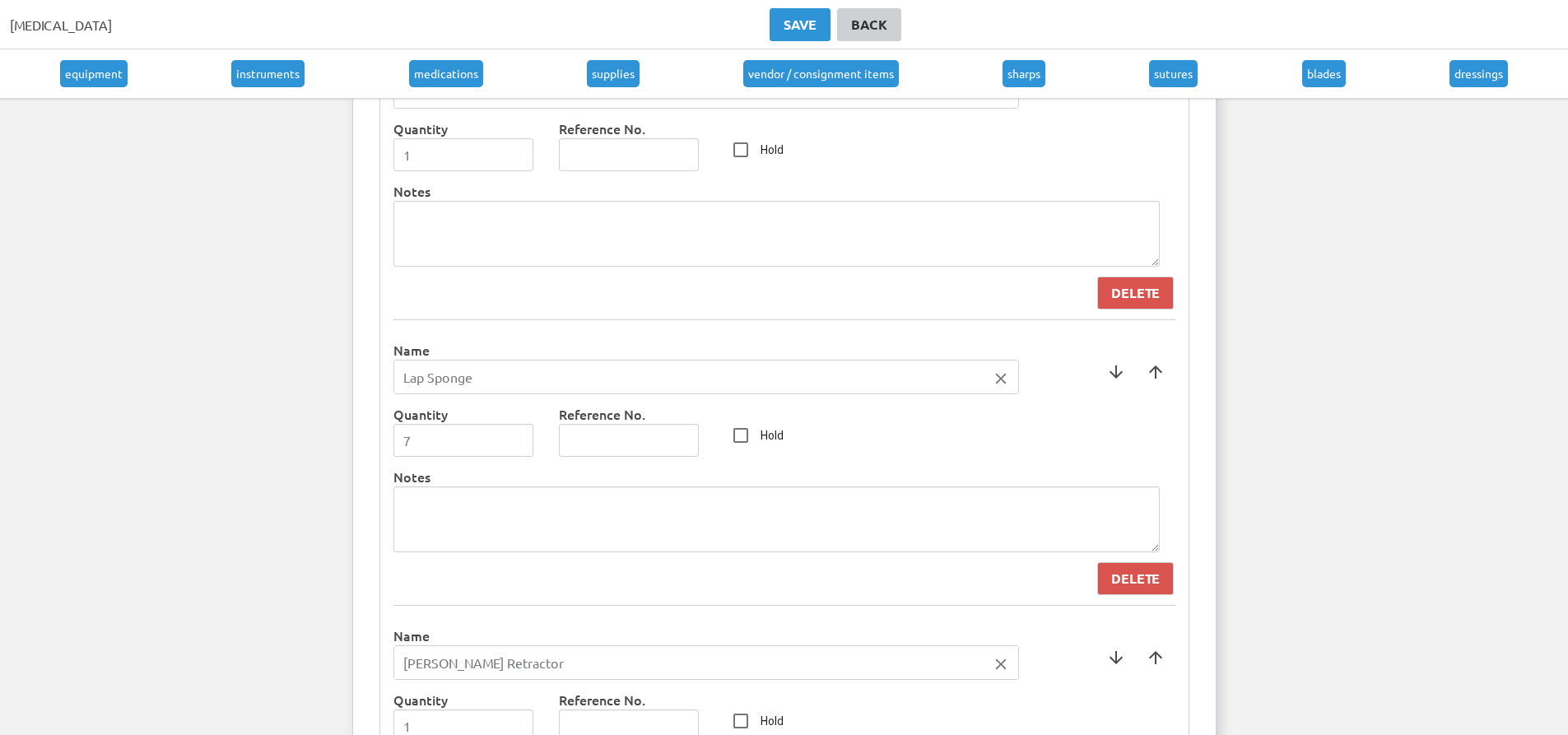
scroll to position [4402, 0]
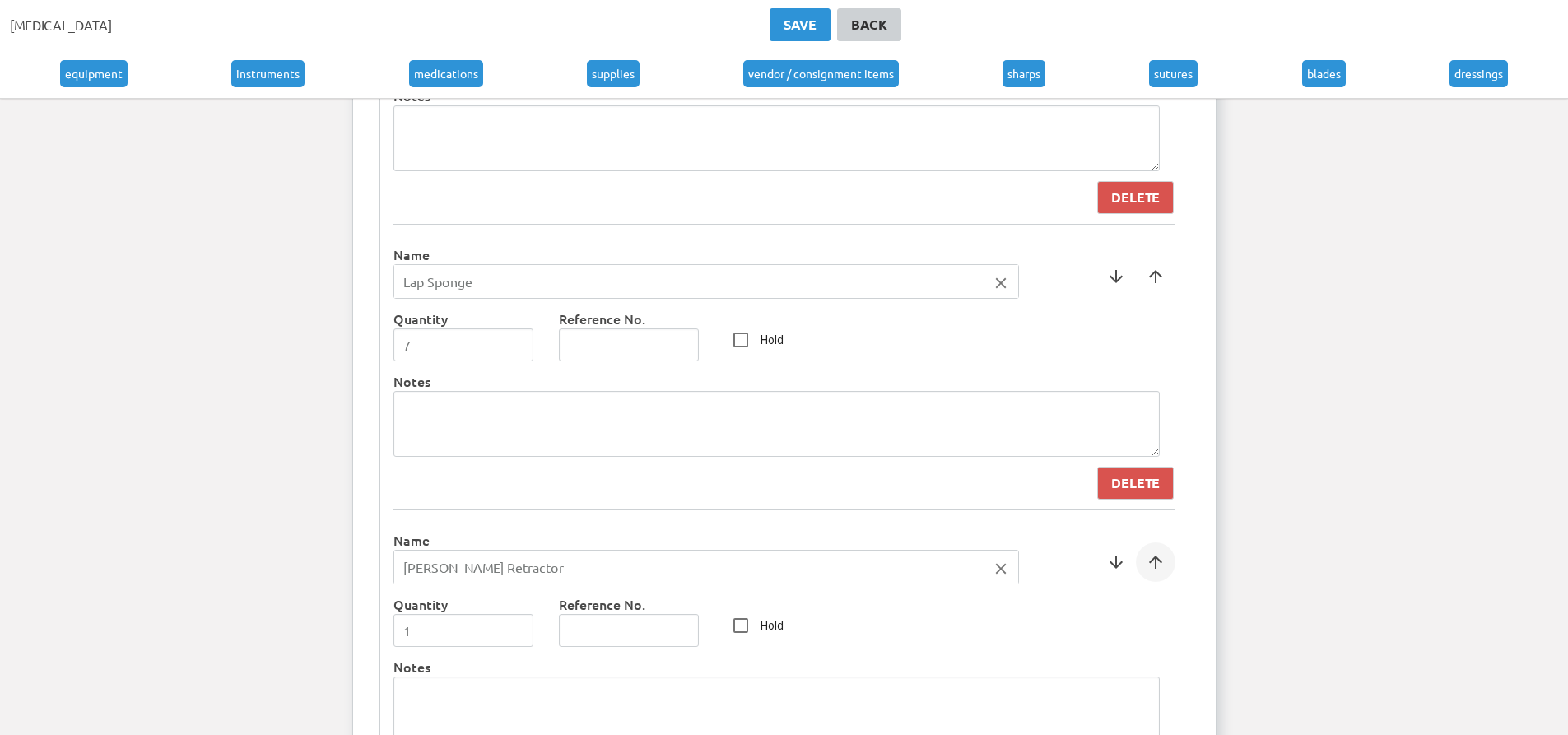
click at [1160, 563] on span at bounding box center [1156, 562] width 40 height 40
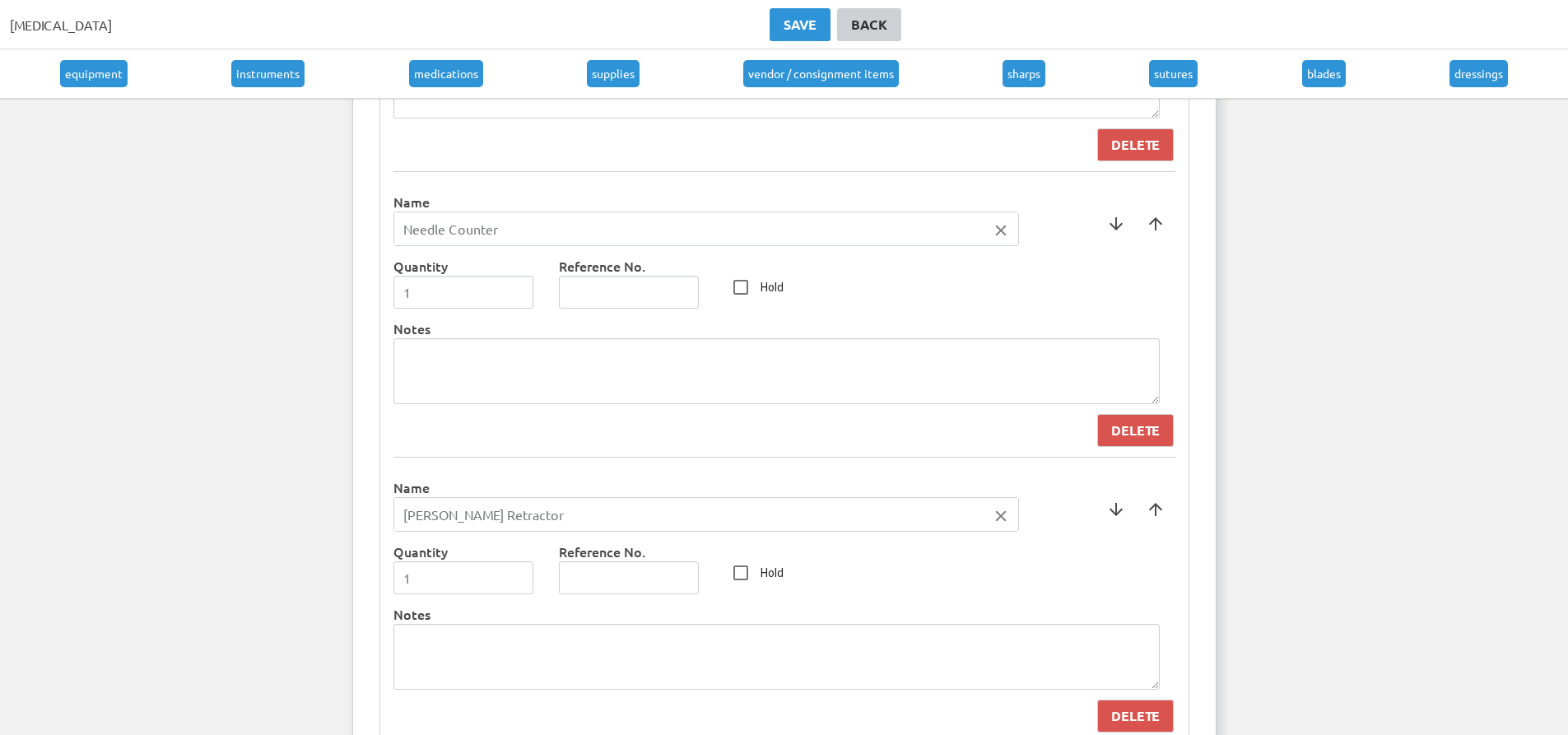
scroll to position [4155, 0]
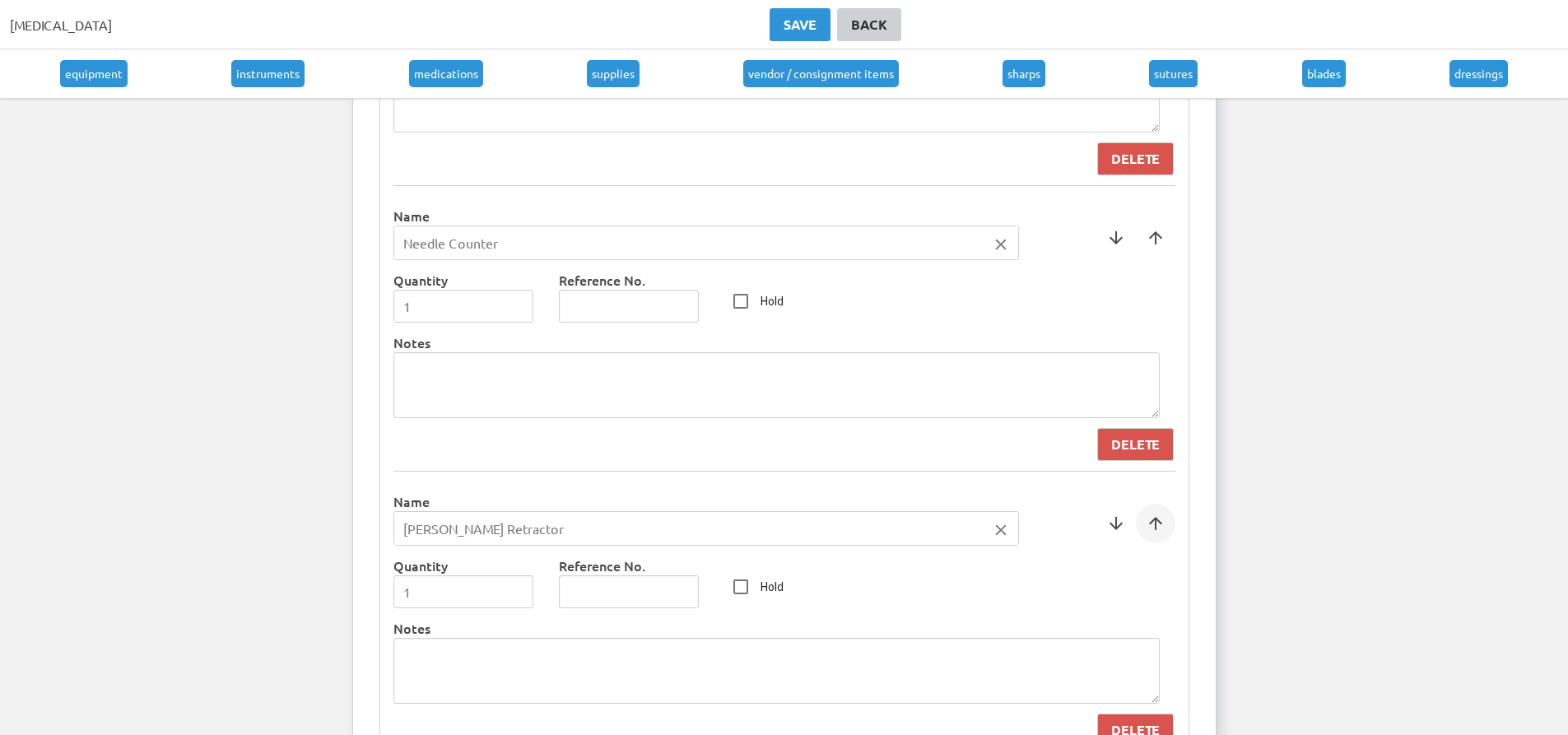
click at [1164, 535] on span at bounding box center [1156, 523] width 40 height 40
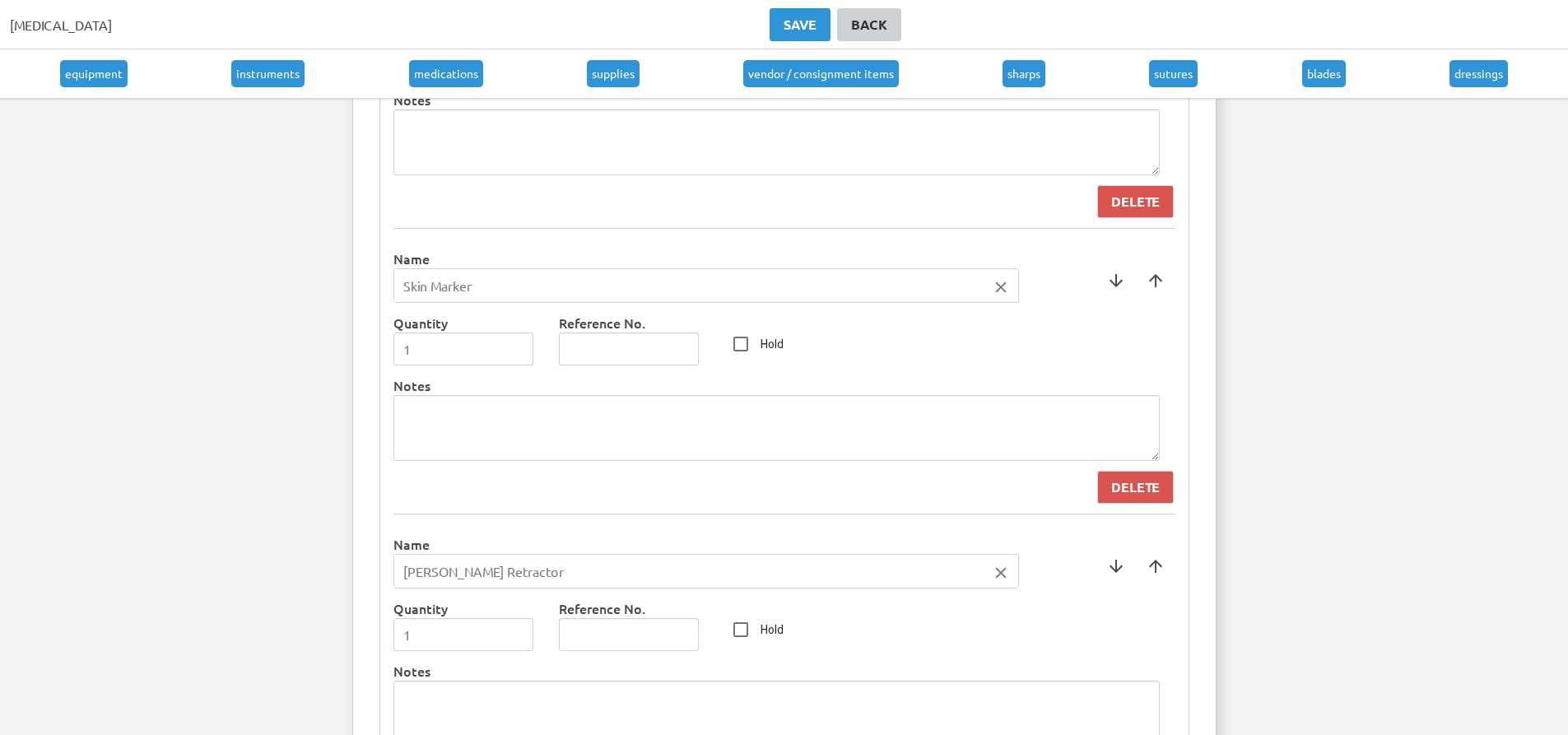
scroll to position [3826, 0]
click at [1153, 571] on span at bounding box center [1156, 567] width 40 height 40
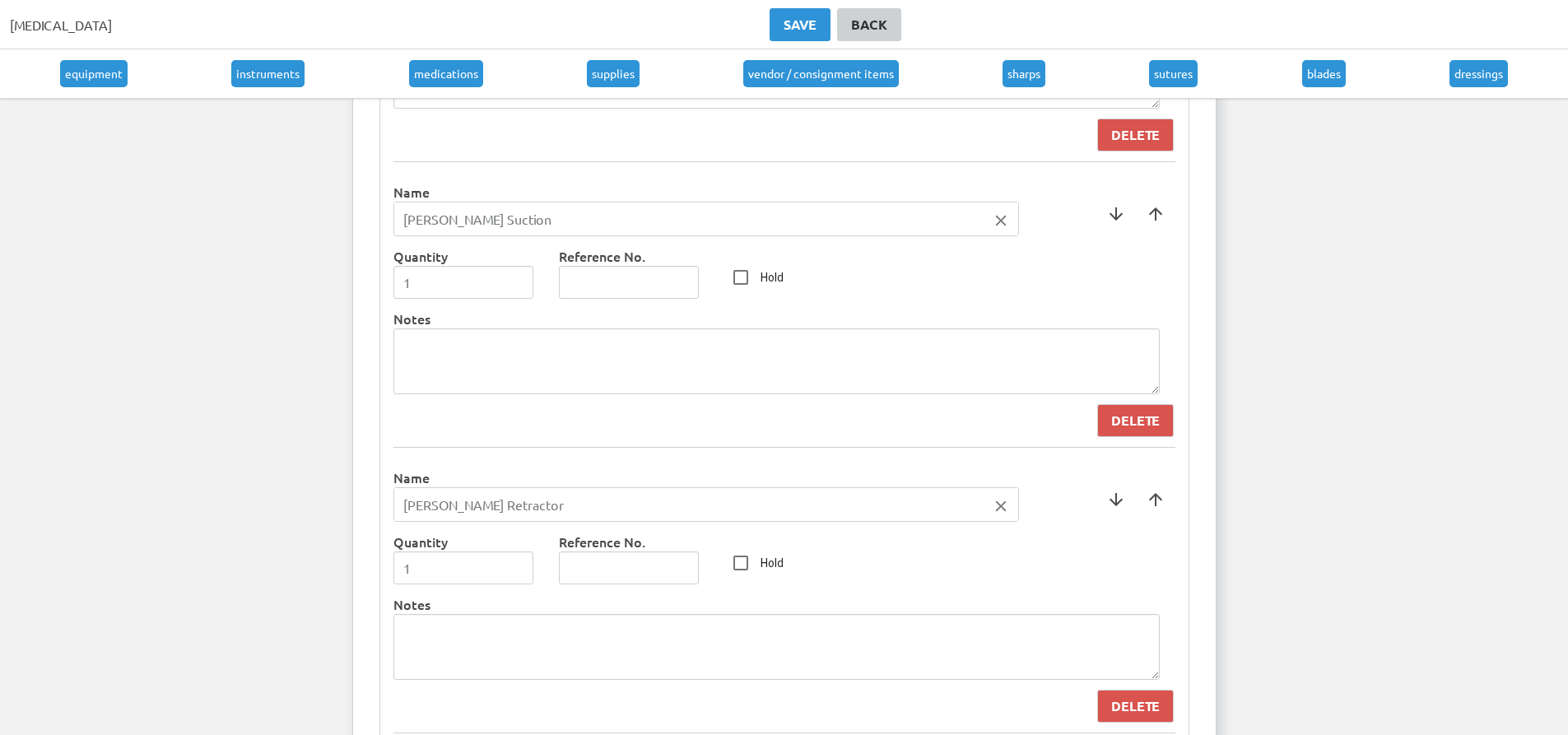
scroll to position [3579, 0]
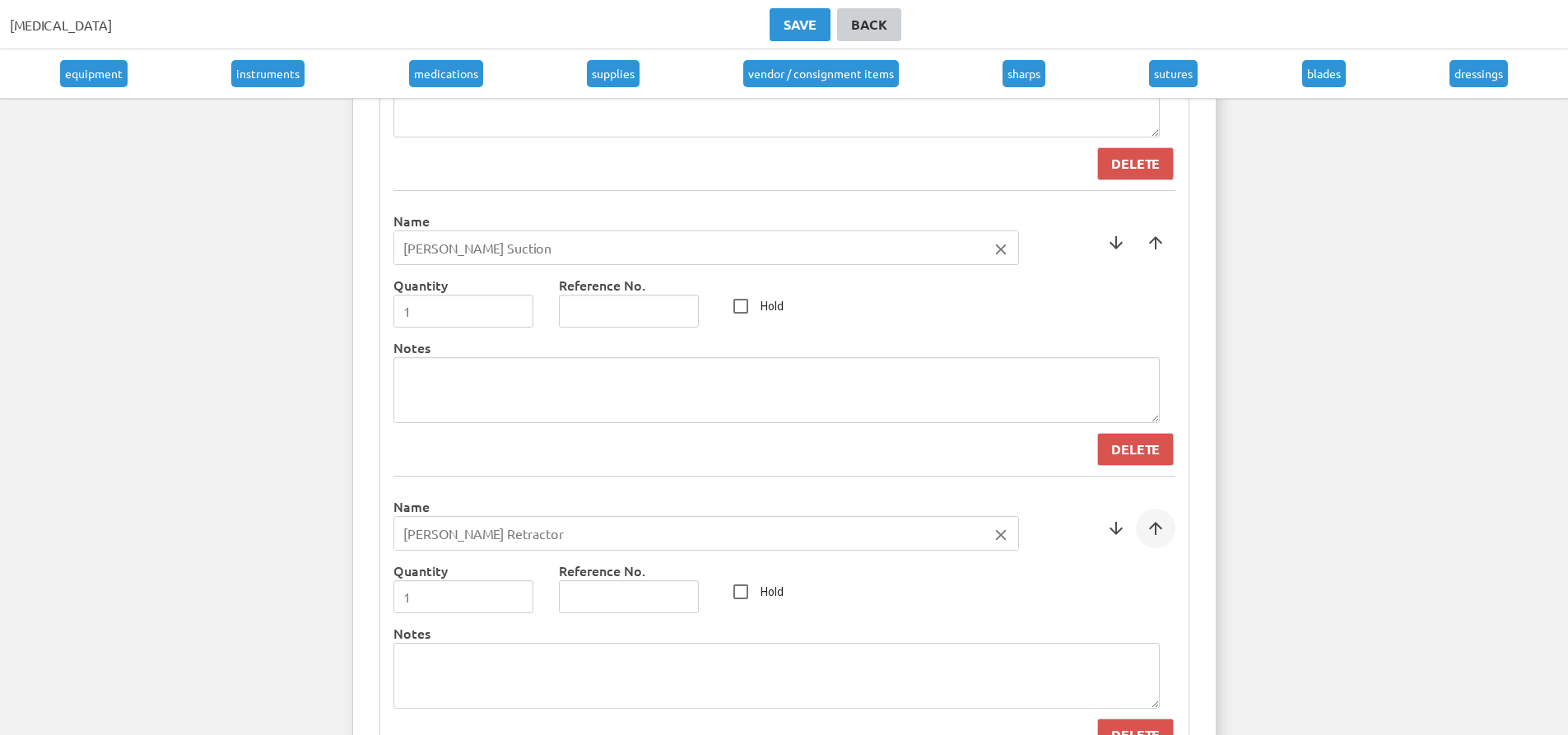
click at [1153, 538] on span at bounding box center [1156, 528] width 40 height 40
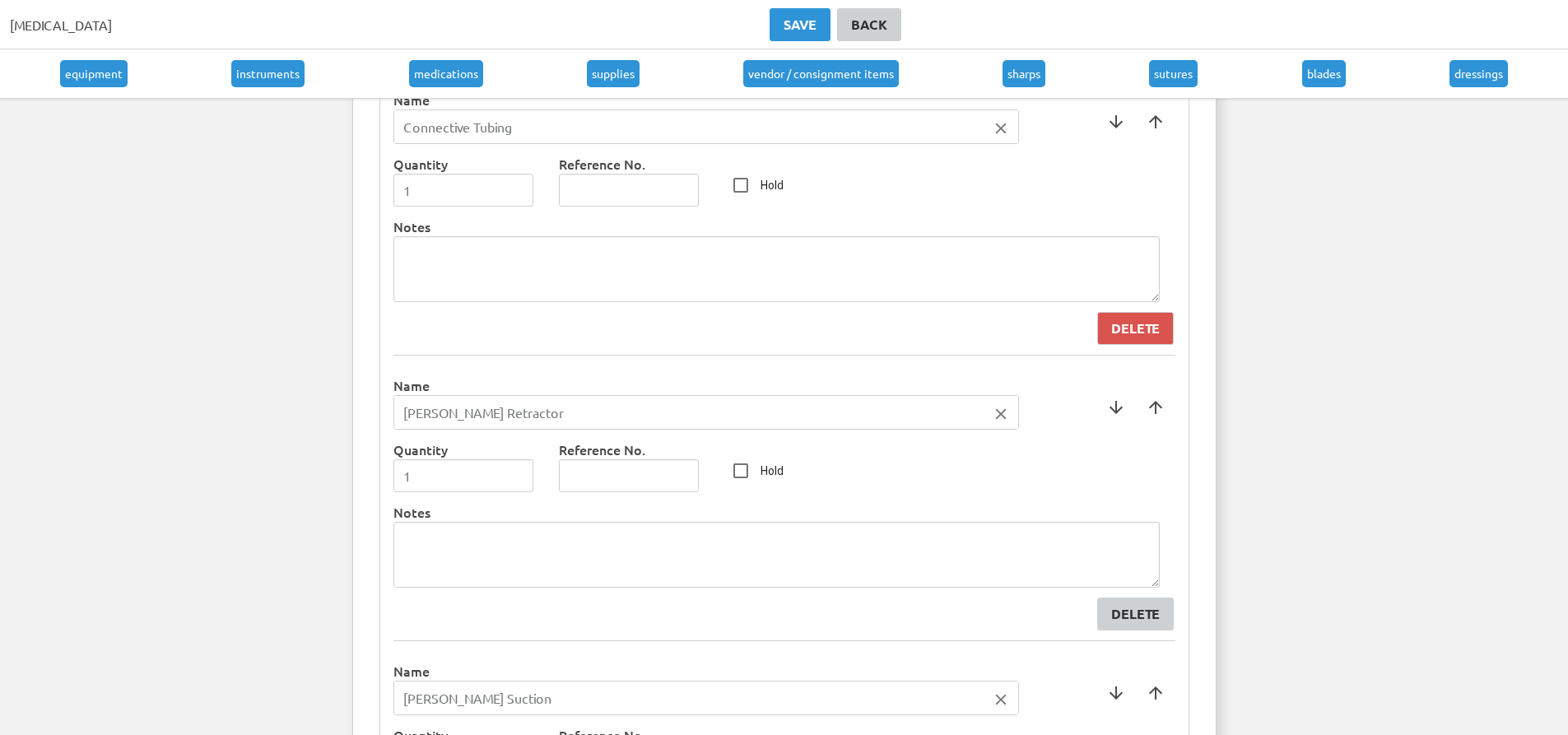
scroll to position [3332, 0]
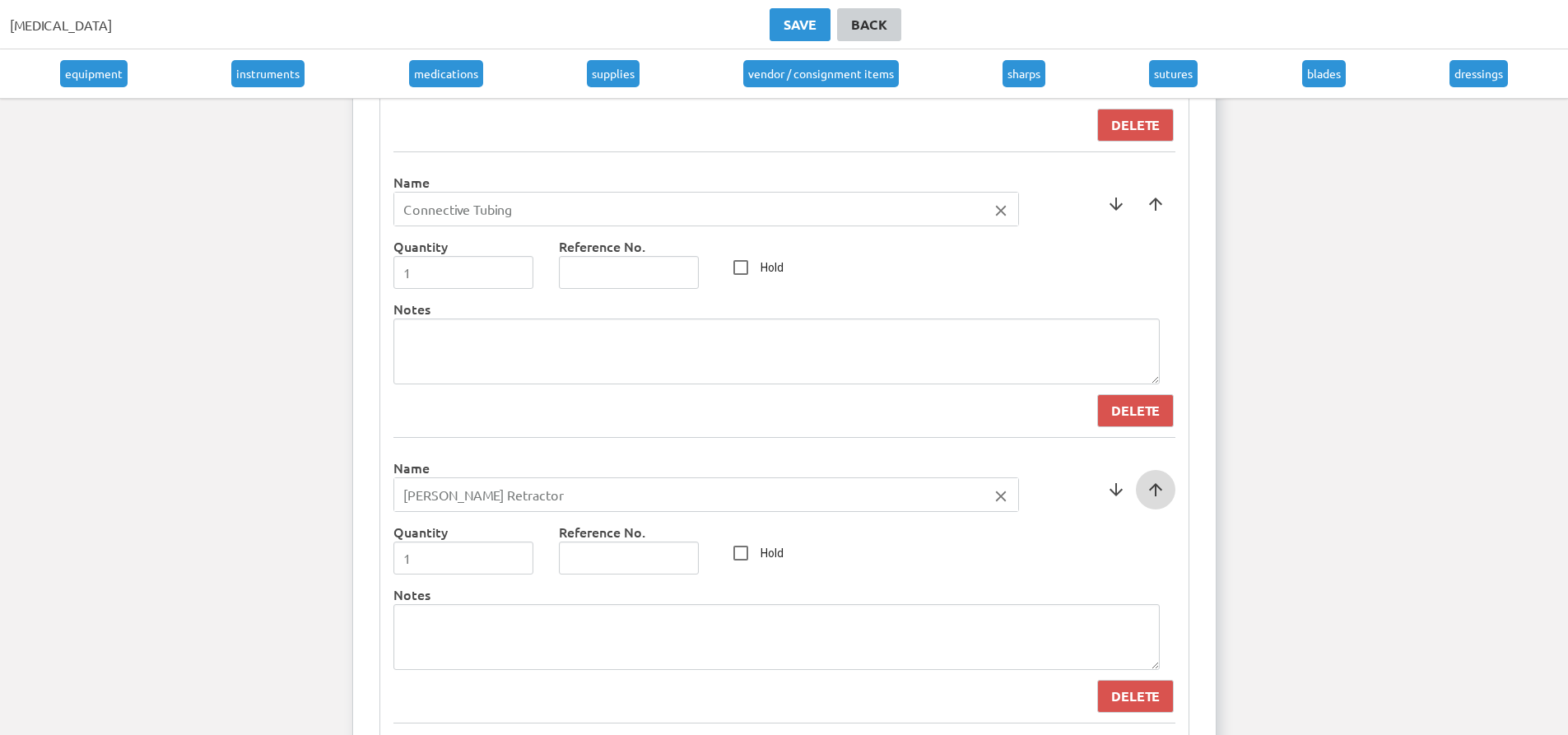
click at [1156, 484] on span at bounding box center [1156, 490] width 40 height 40
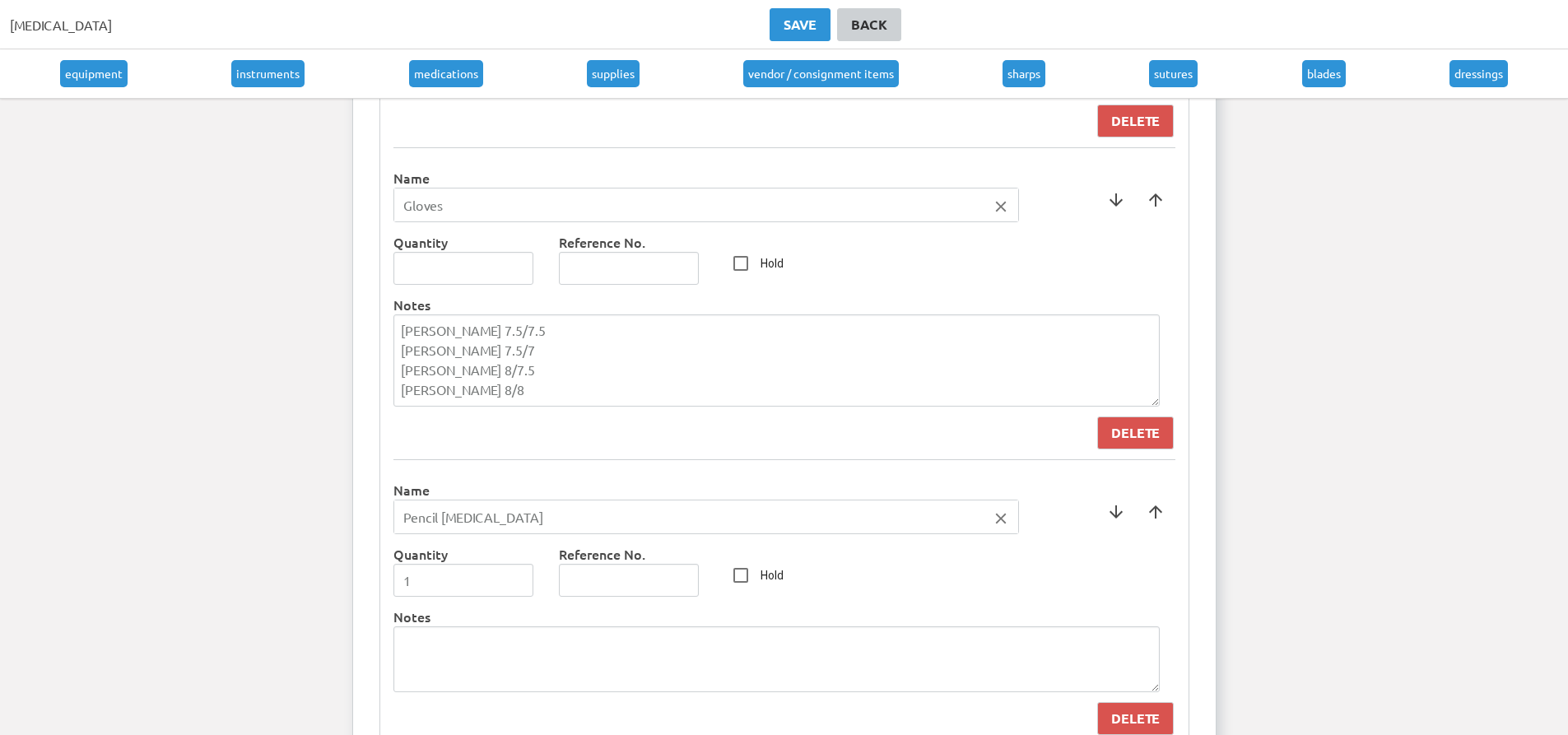
scroll to position [5390, 0]
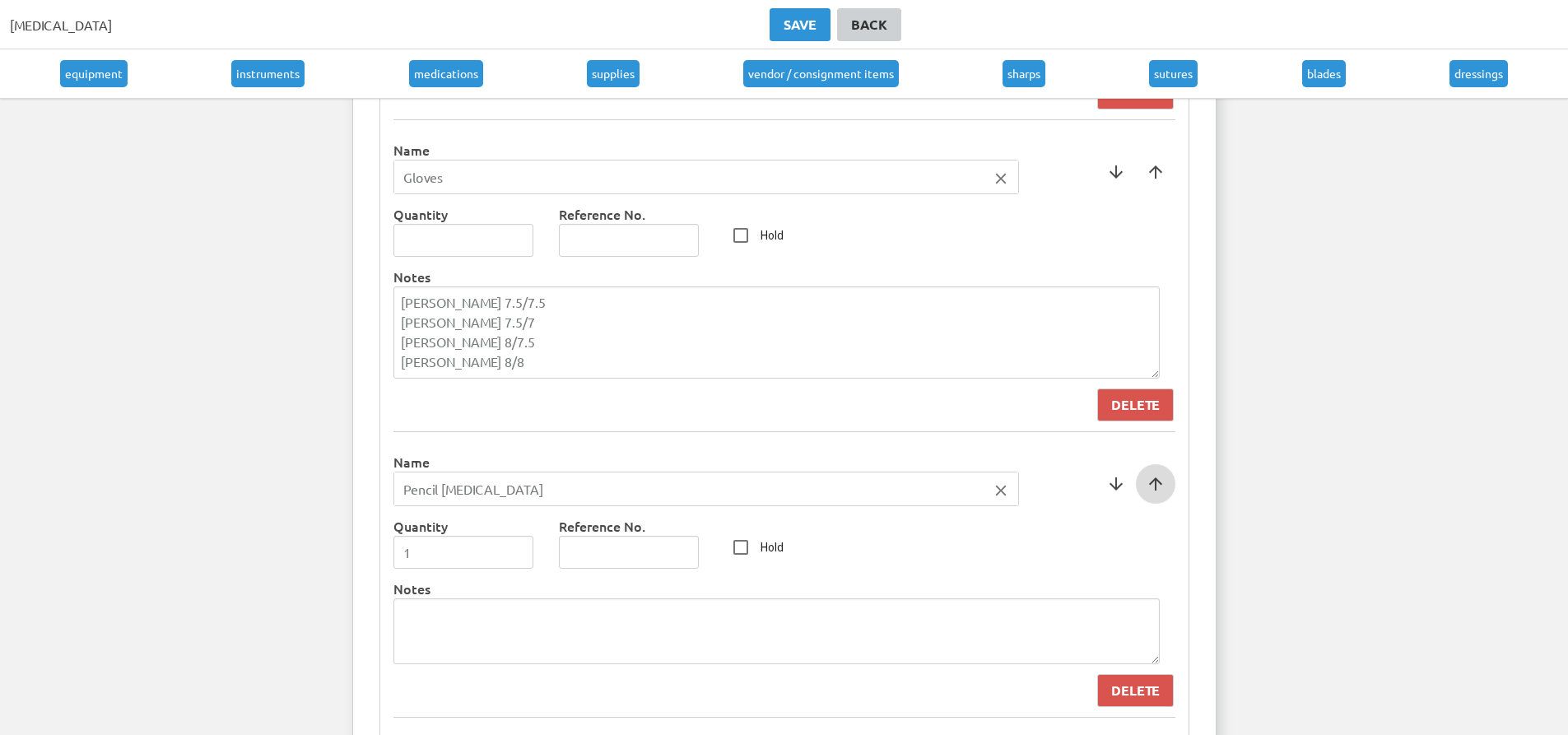
click at [1154, 494] on span at bounding box center [1156, 485] width 40 height 40
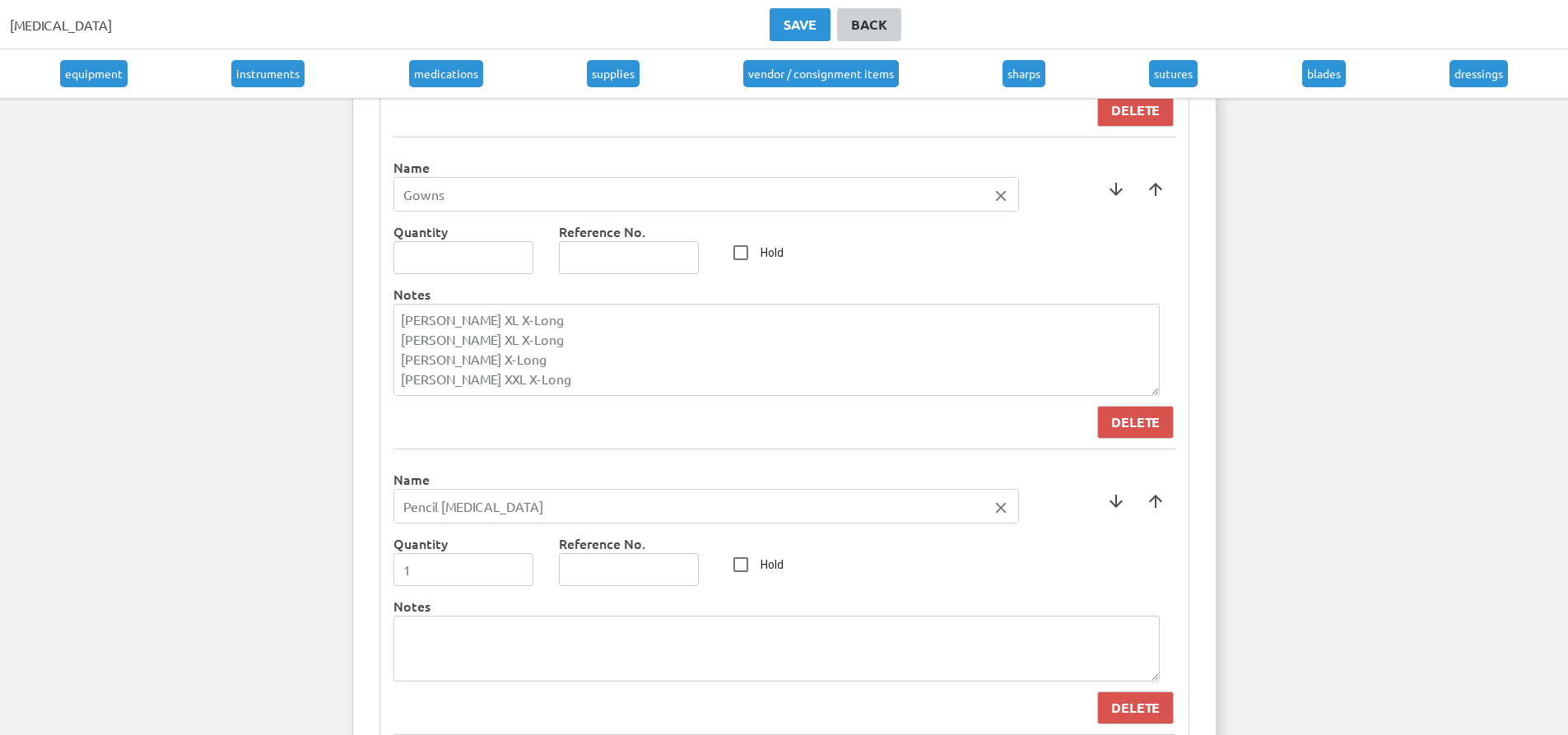
click at [1154, 494] on span at bounding box center [1156, 502] width 40 height 40
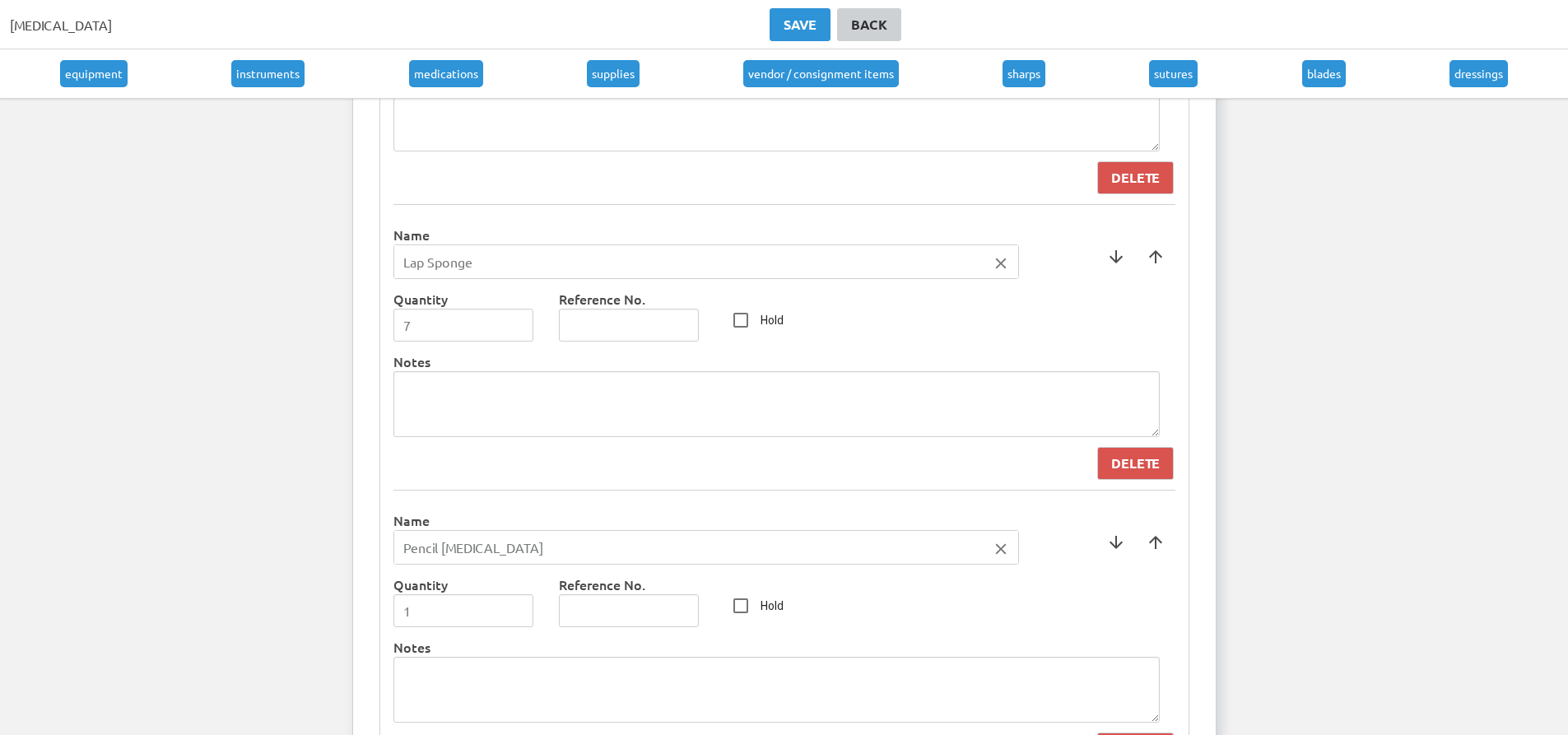
scroll to position [4649, 0]
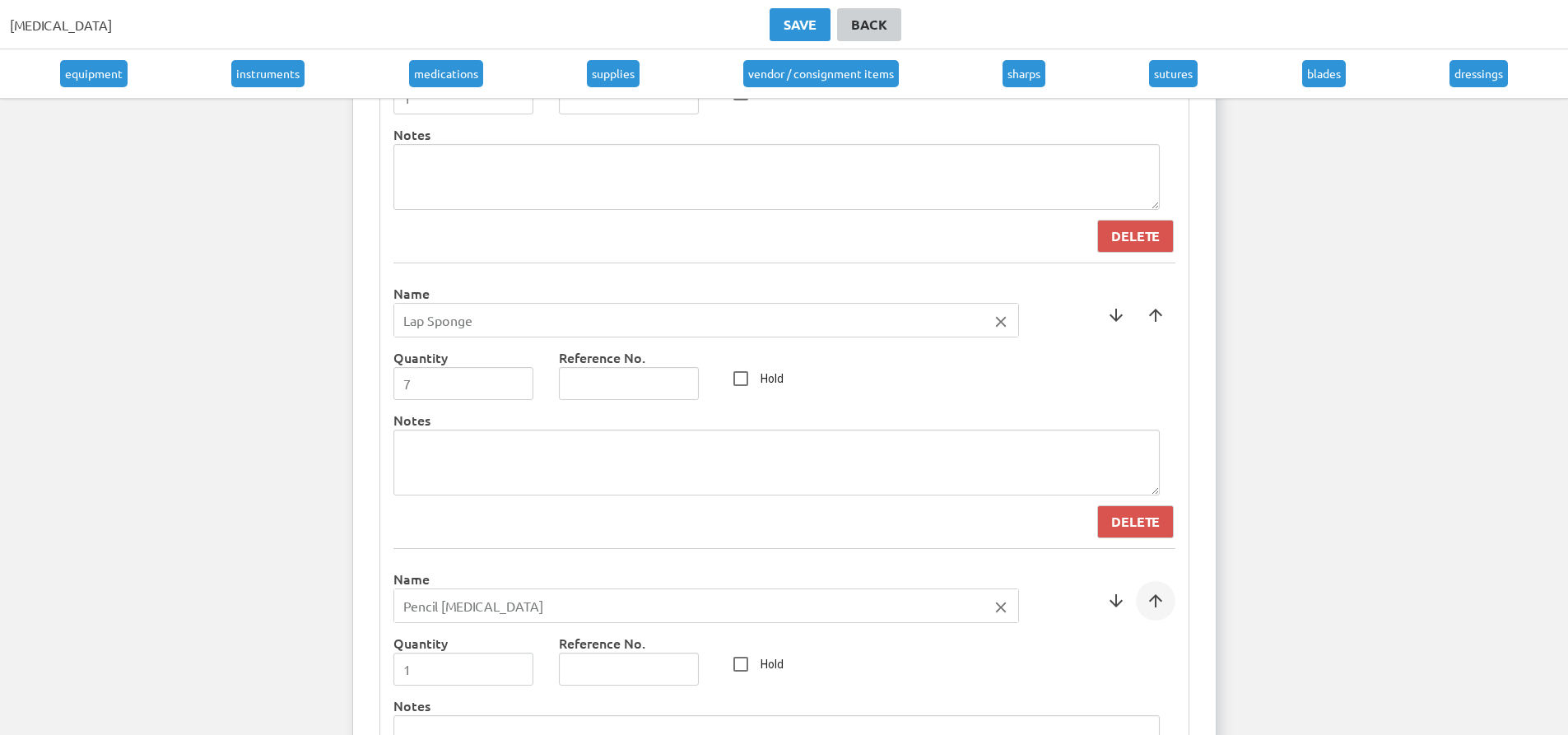
click at [1147, 594] on span at bounding box center [1156, 601] width 40 height 40
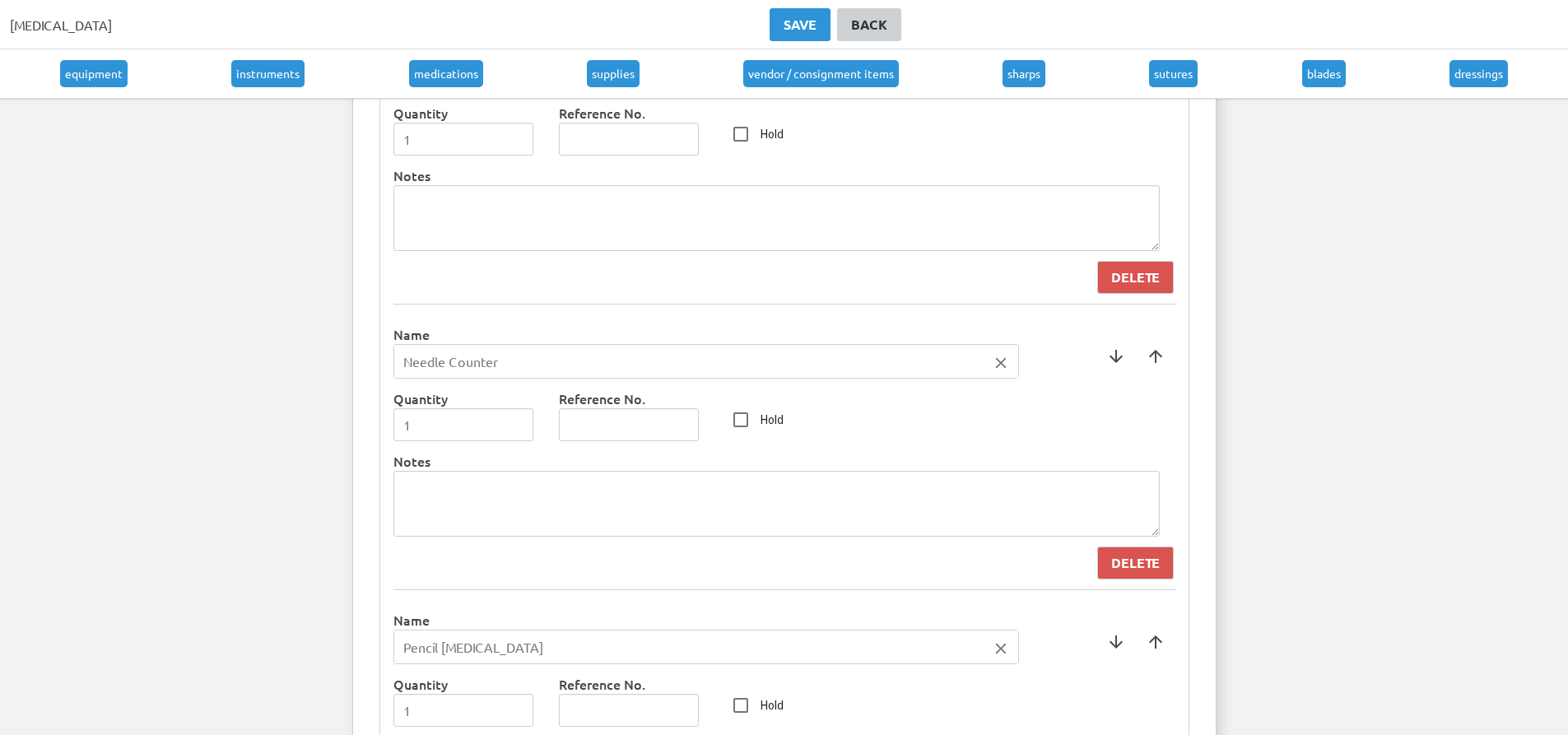
scroll to position [4320, 0]
click at [1151, 645] on span at bounding box center [1156, 645] width 40 height 40
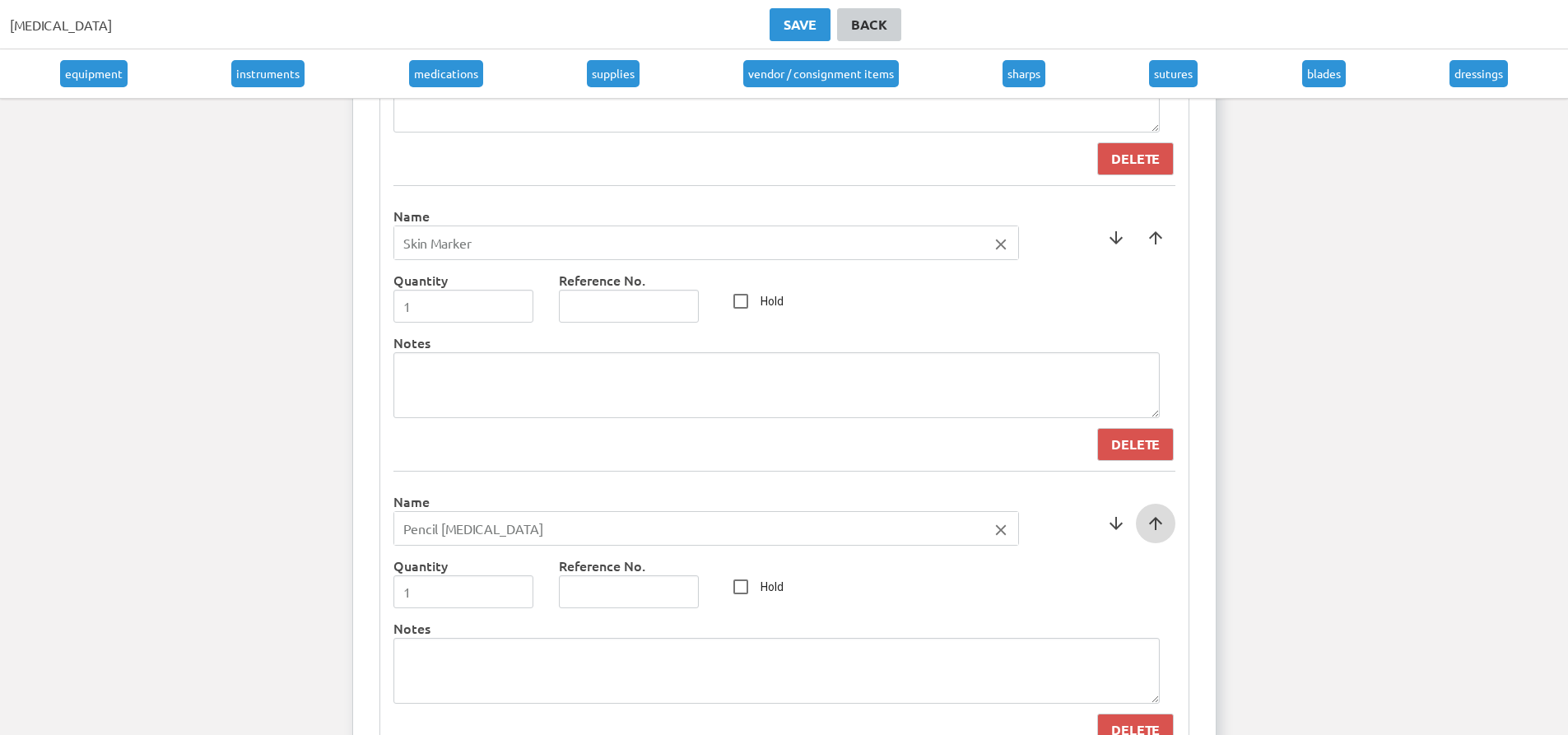
click at [1152, 520] on span at bounding box center [1156, 523] width 40 height 40
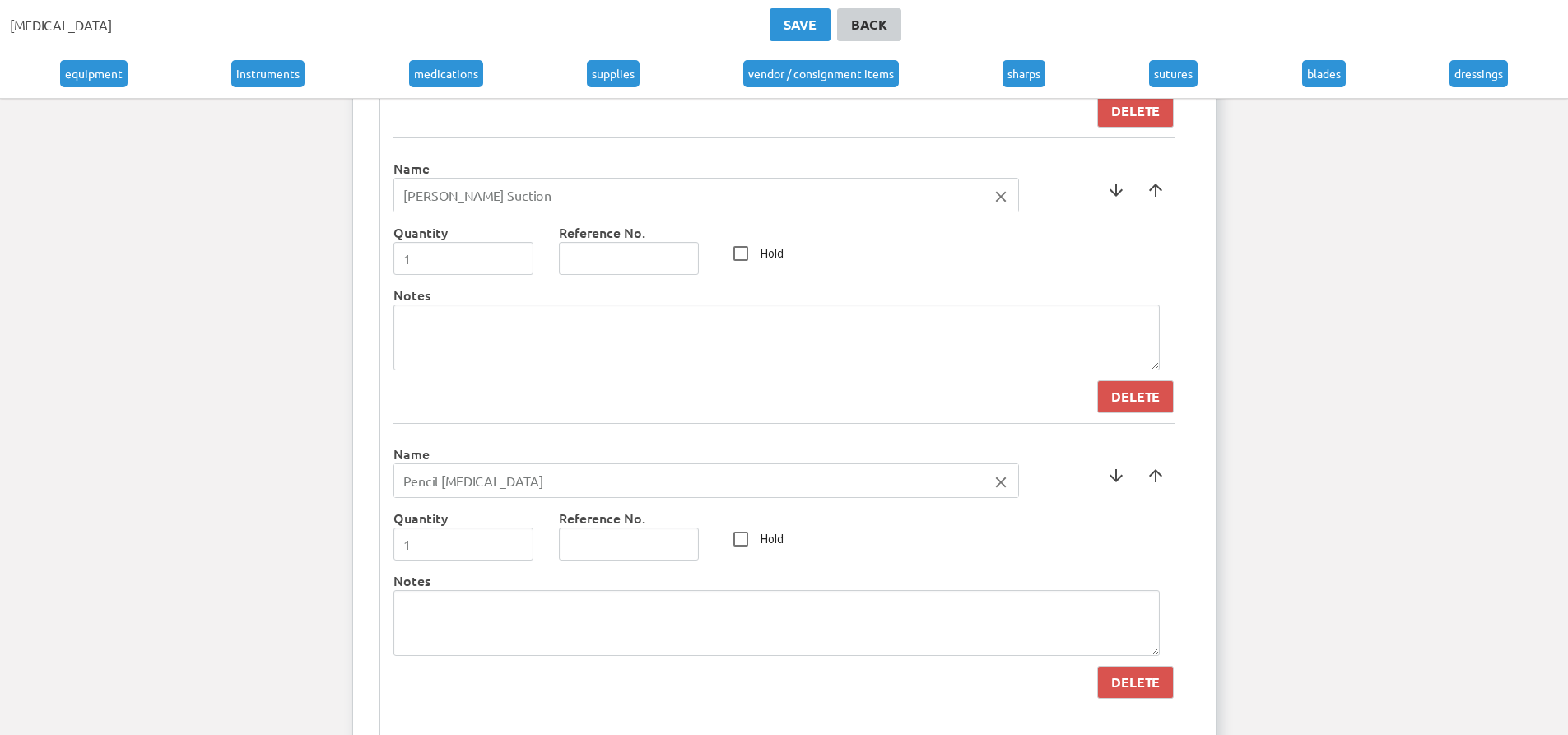
scroll to position [3908, 0]
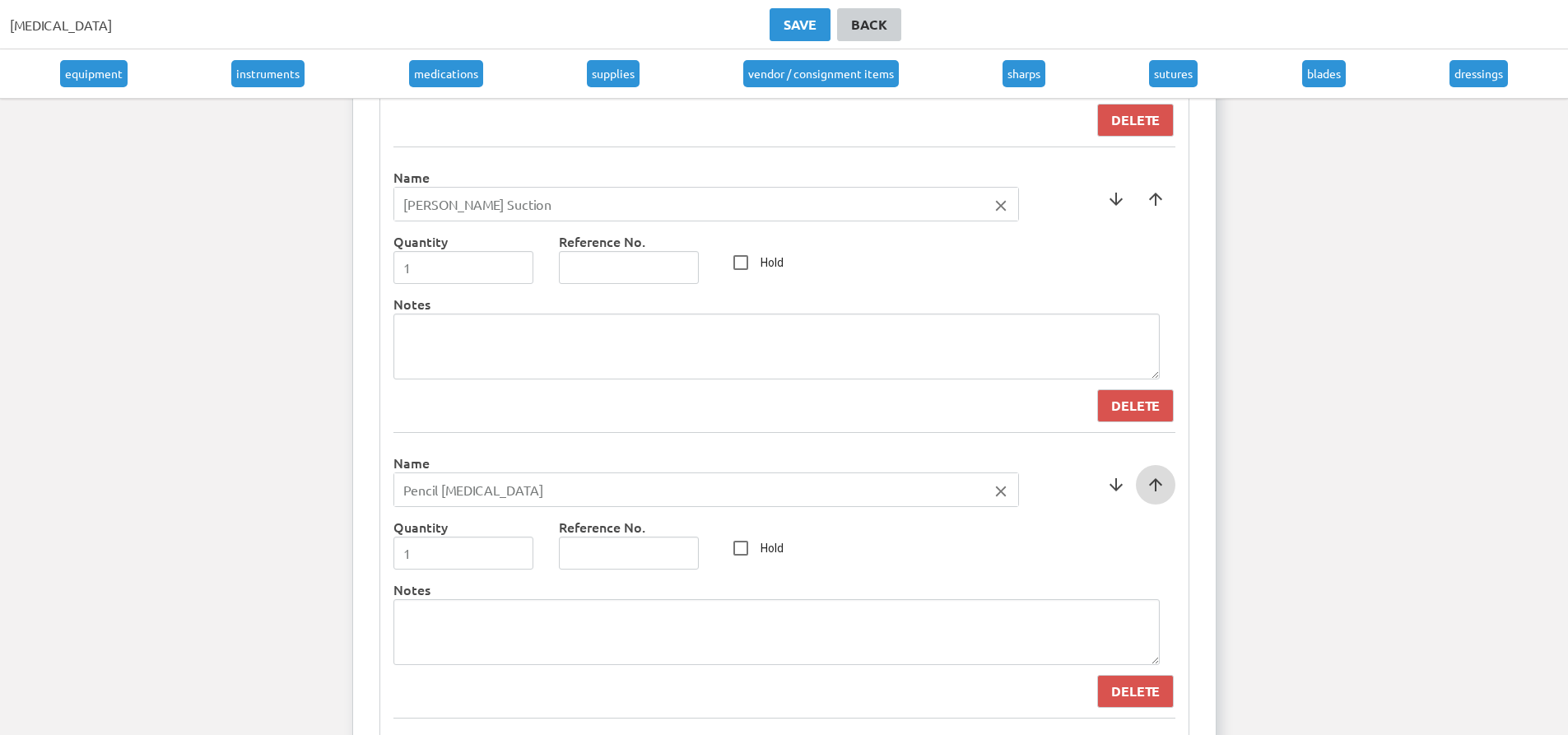
click at [1153, 491] on span at bounding box center [1156, 485] width 40 height 40
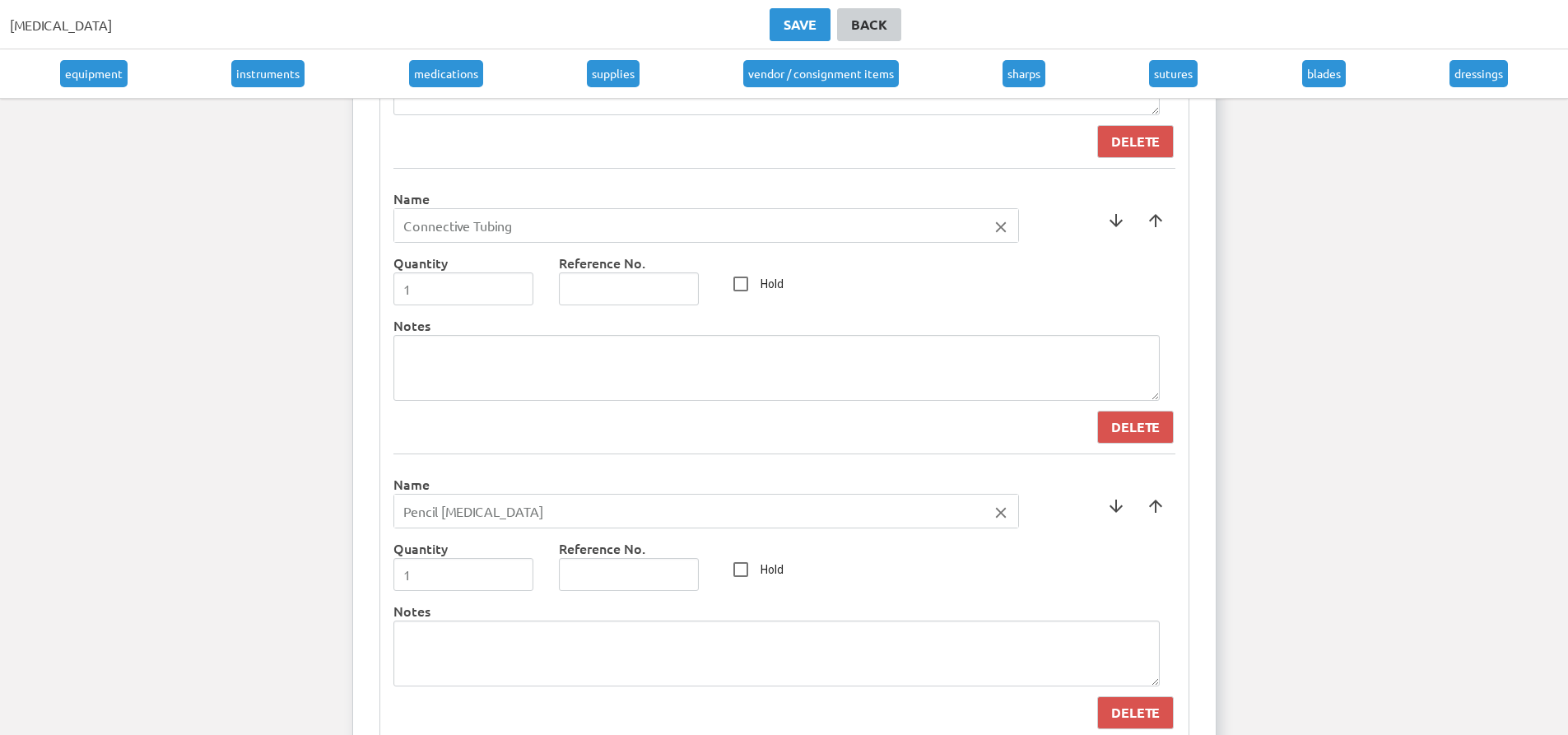
scroll to position [3579, 0]
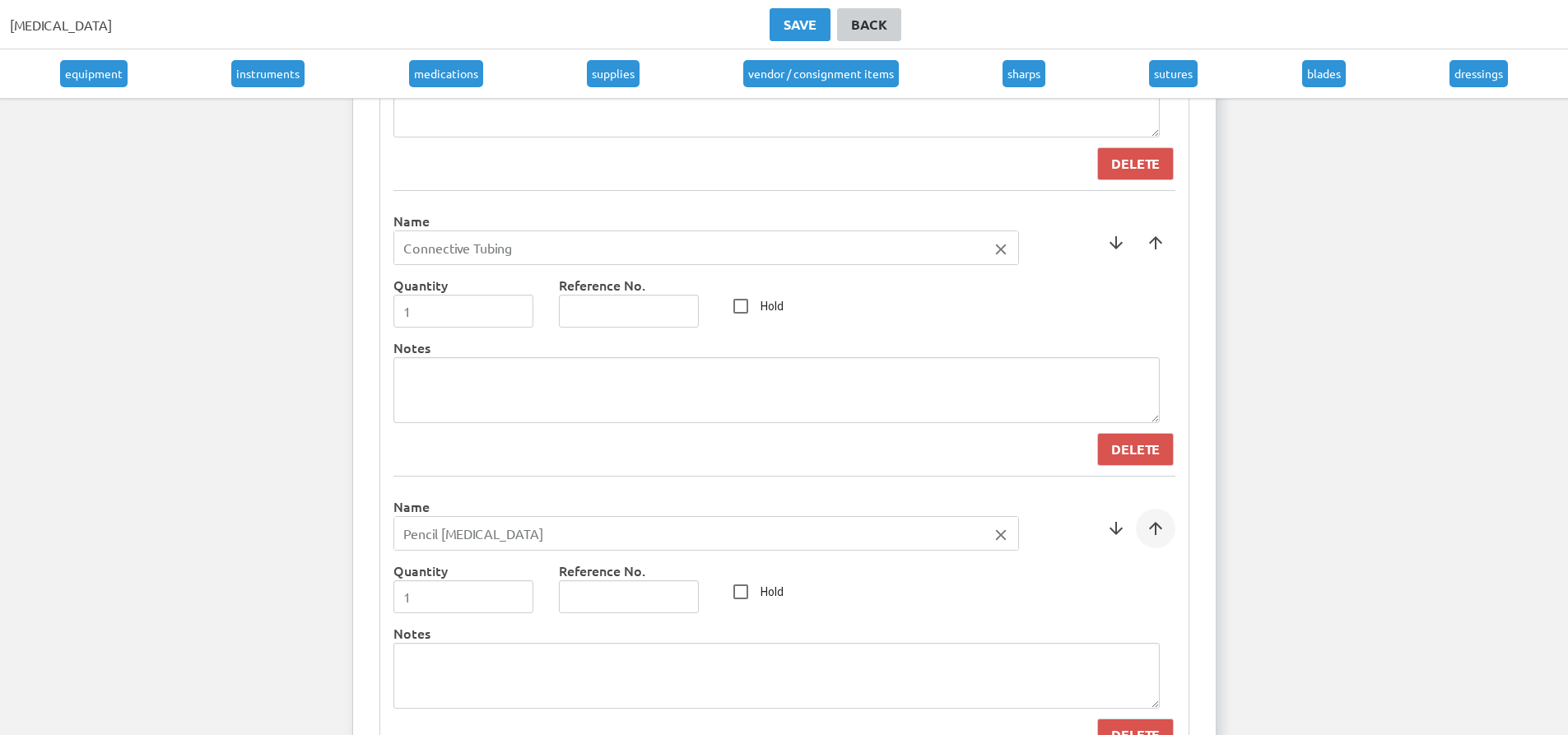
click at [1156, 537] on span at bounding box center [1156, 528] width 40 height 40
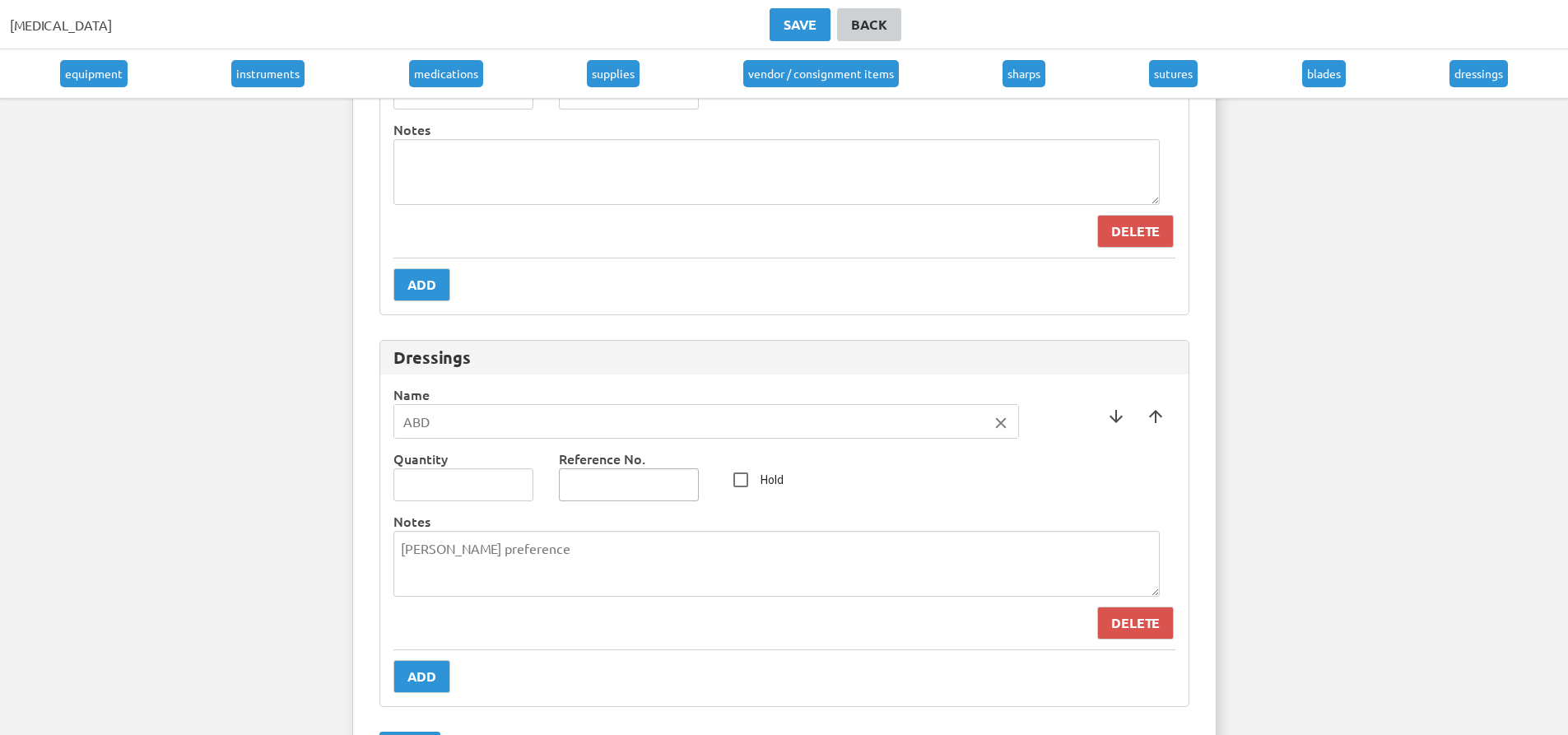
scroll to position [11400, 0]
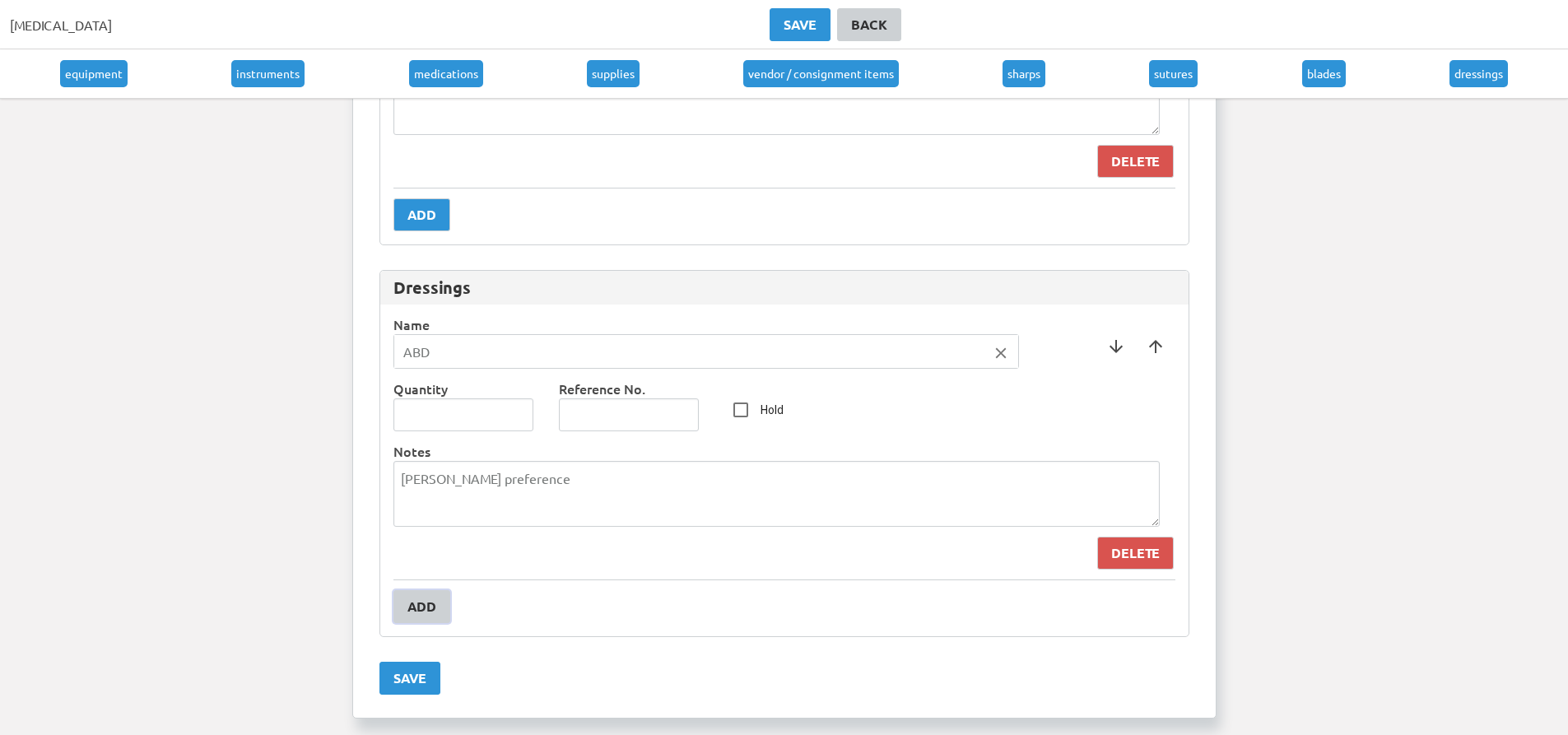
click at [435, 603] on div "Add" at bounding box center [422, 607] width 28 height 20
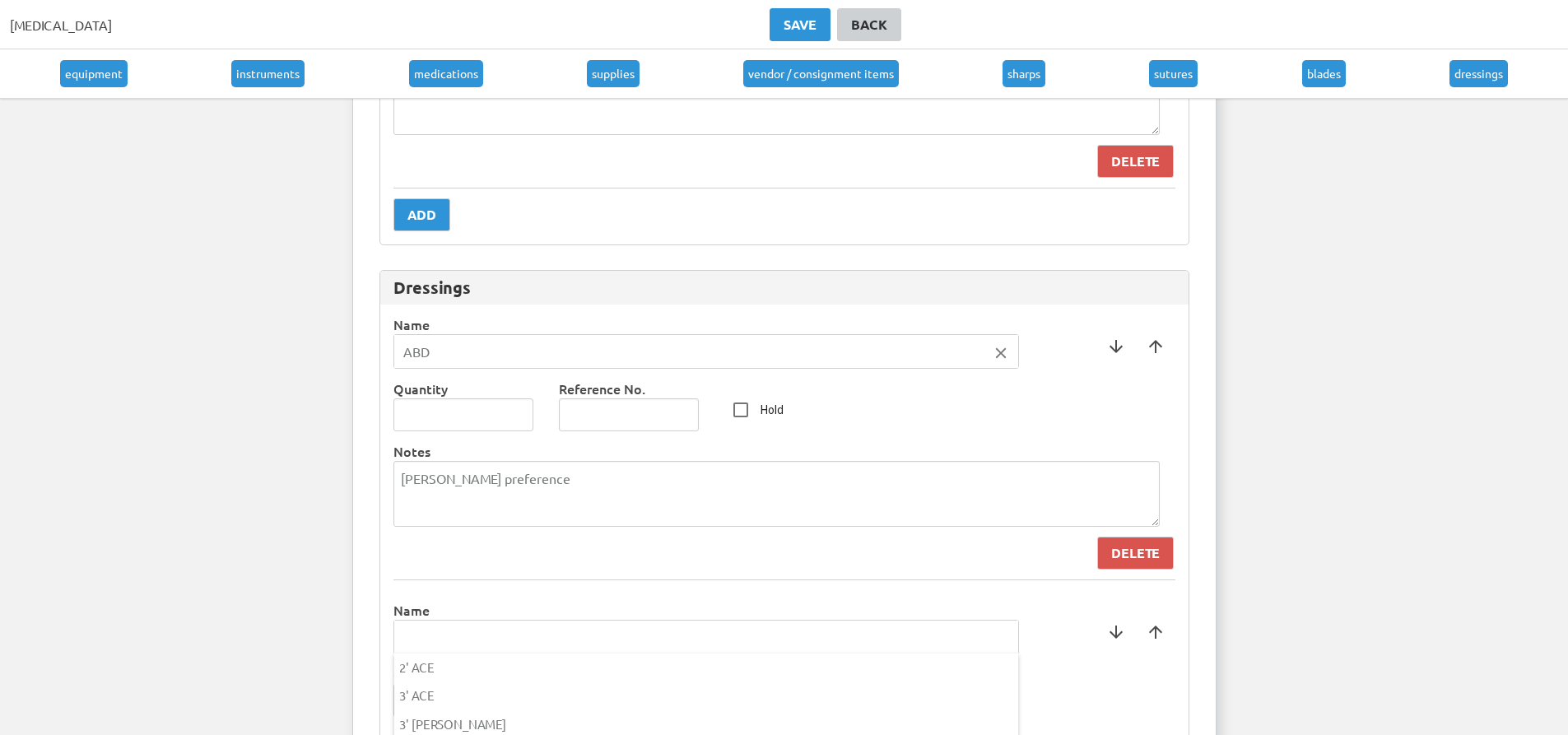
click at [470, 633] on input "text" at bounding box center [706, 637] width 624 height 33
type input "Dermabond"
click at [482, 601] on div at bounding box center [784, 368] width 1568 height 735
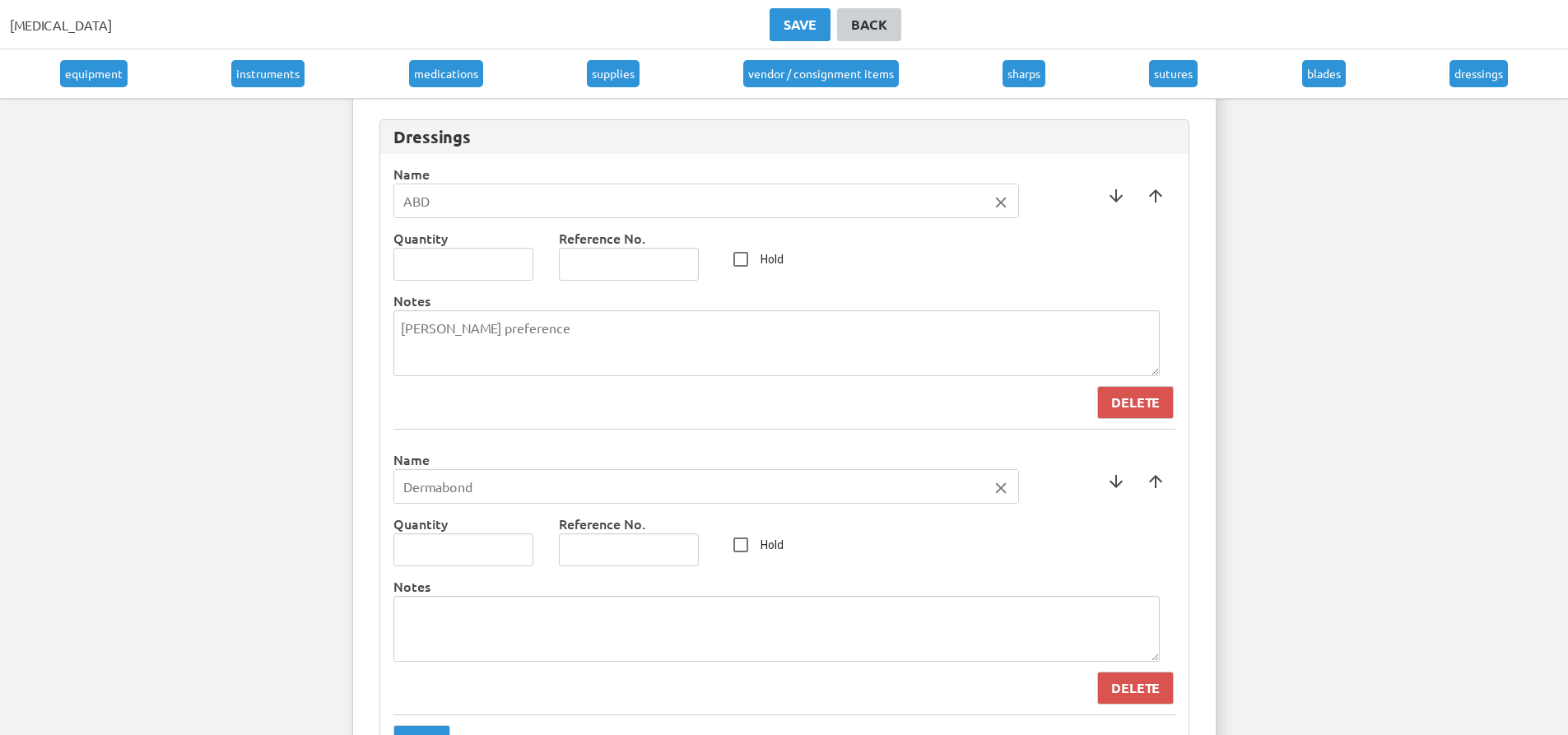
scroll to position [11565, 0]
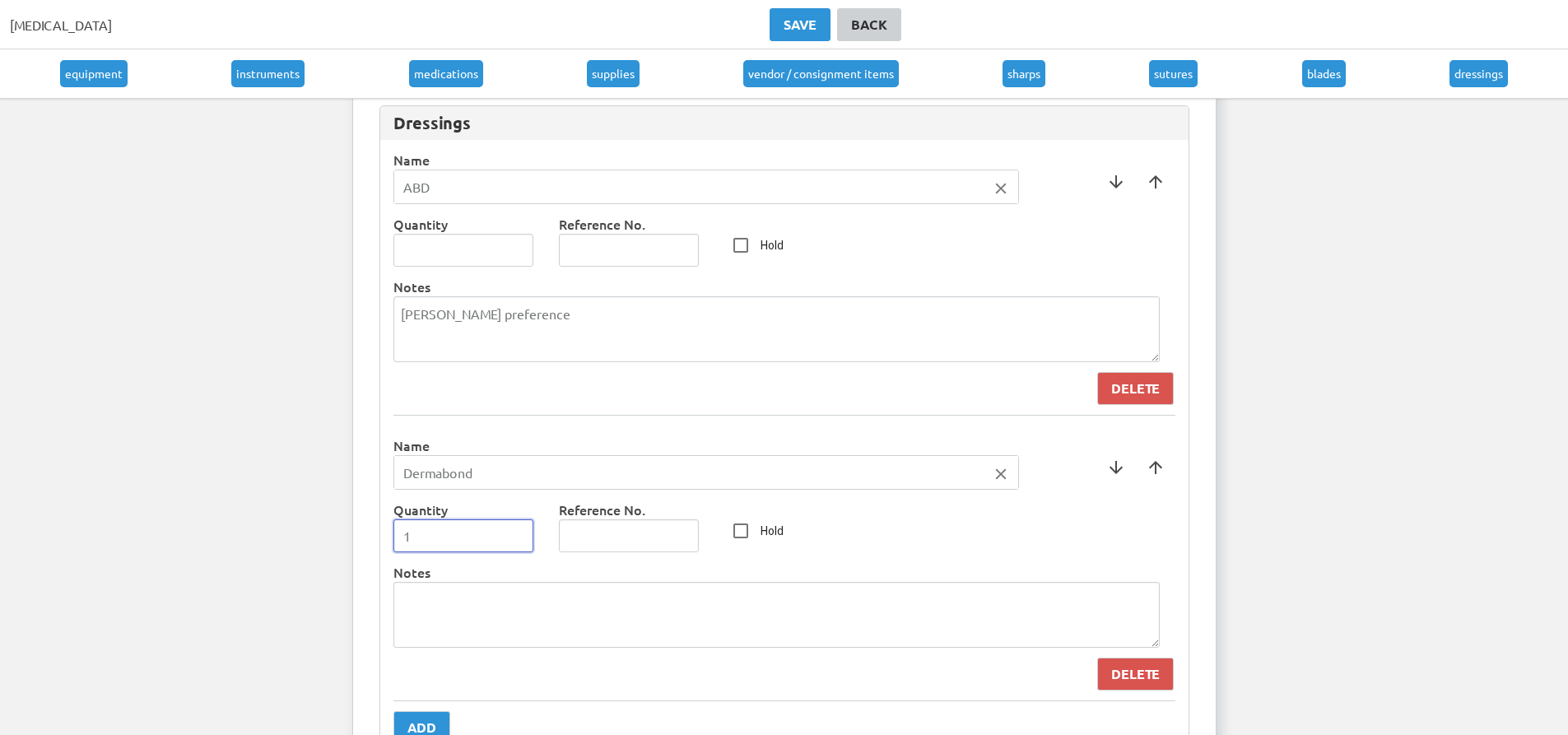
type input "1"
click at [522, 530] on input "1" at bounding box center [464, 536] width 141 height 33
click at [1148, 472] on span at bounding box center [1156, 467] width 40 height 40
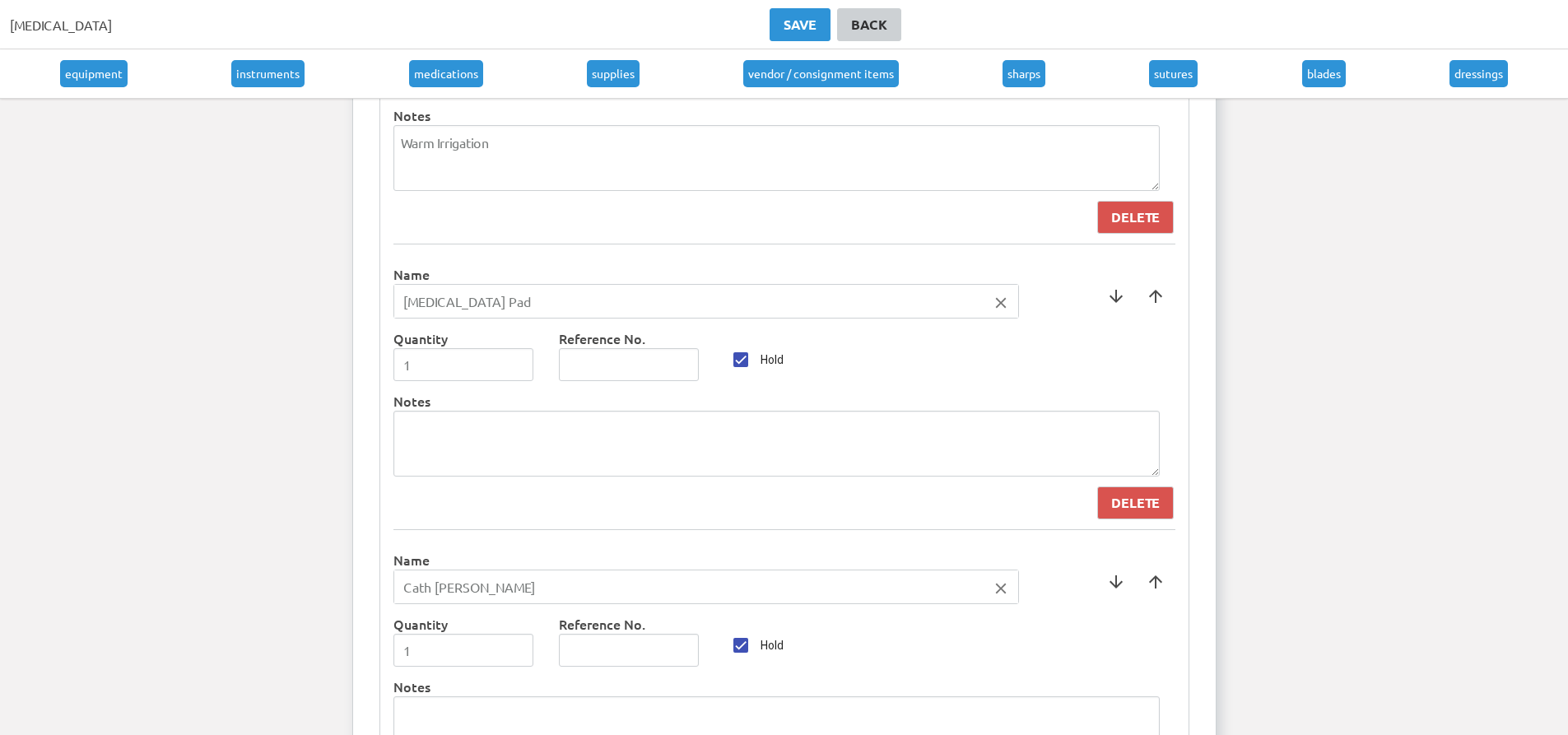
scroll to position [6378, 0]
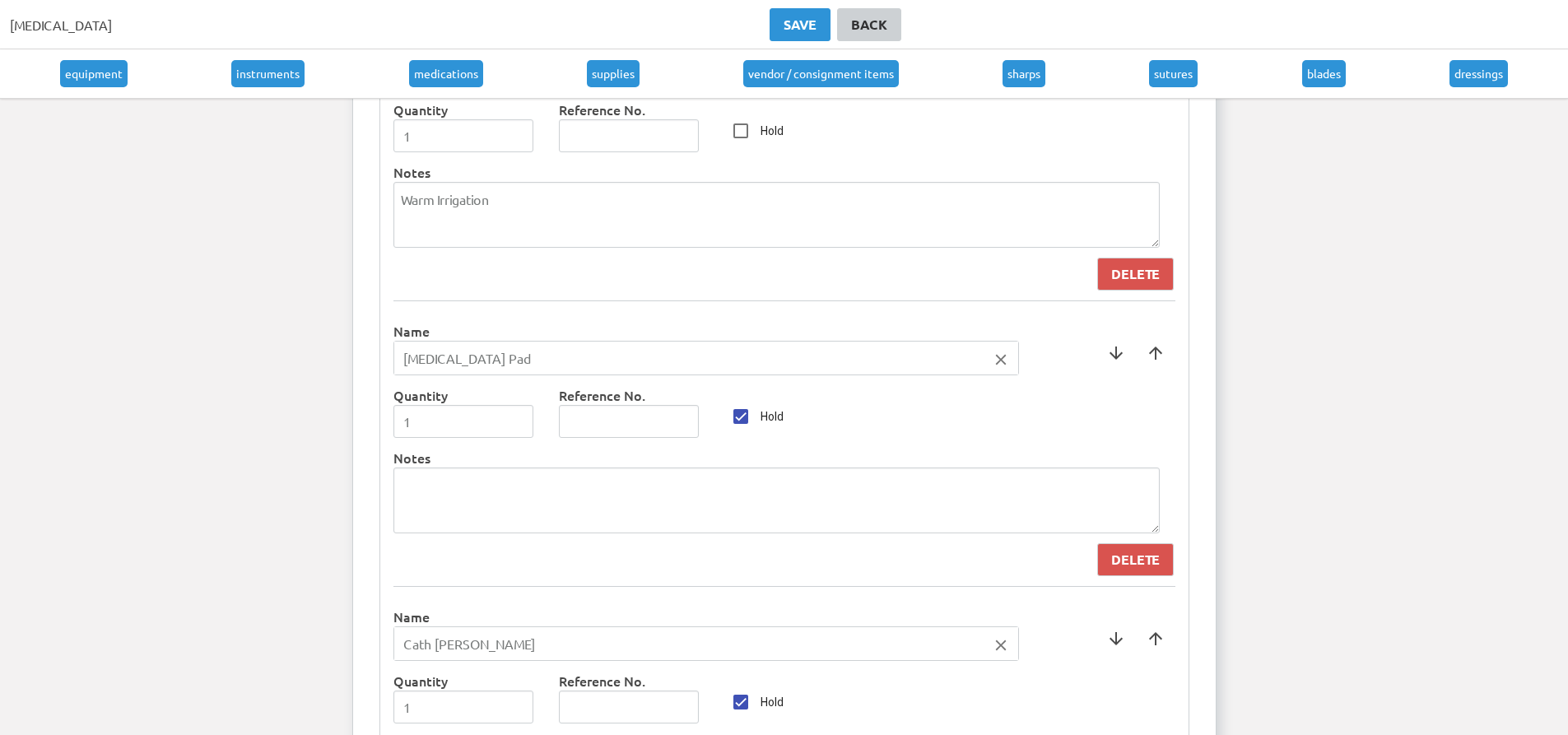
drag, startPoint x: 1459, startPoint y: 287, endPoint x: 1458, endPoint y: 256, distance: 31.0
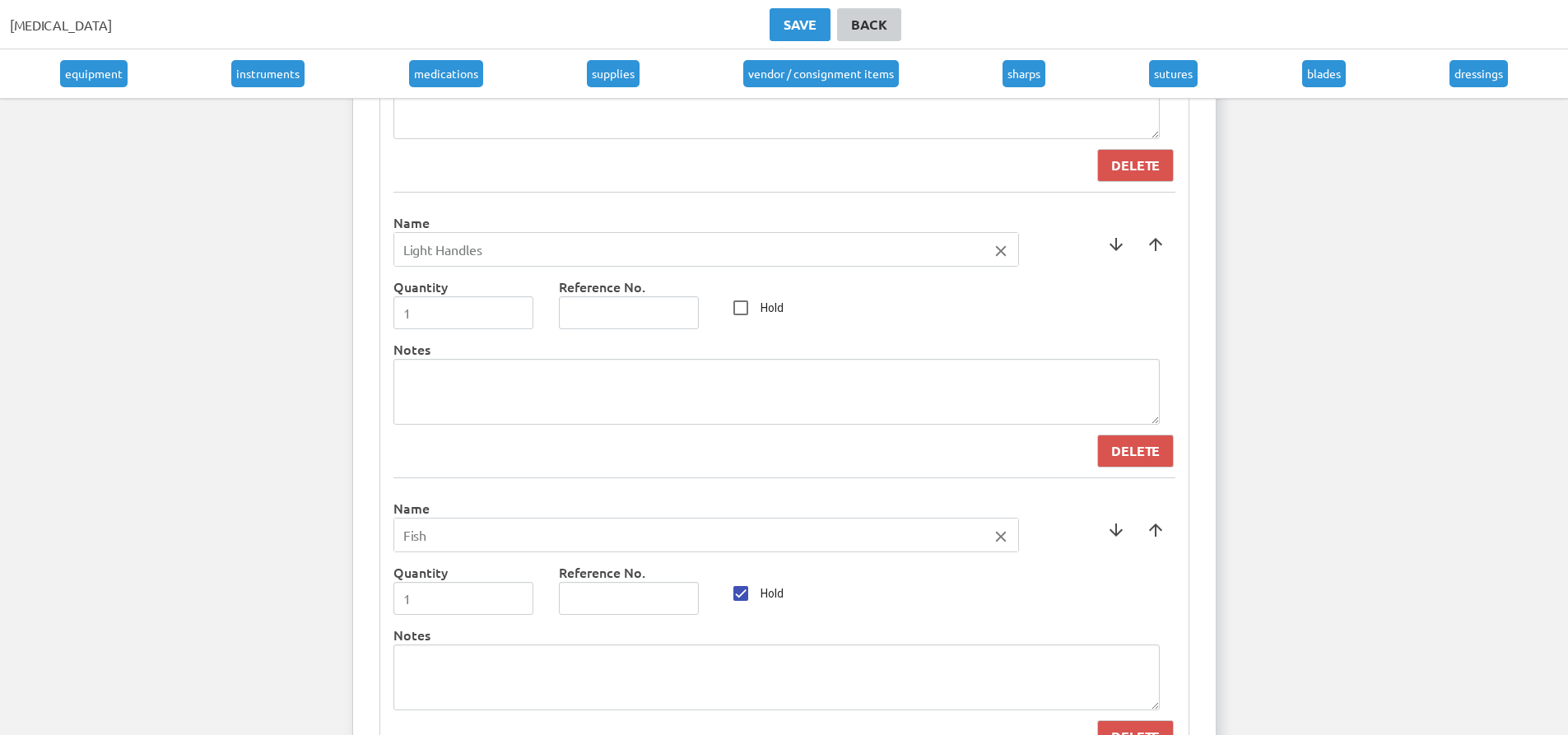
scroll to position [2140, 0]
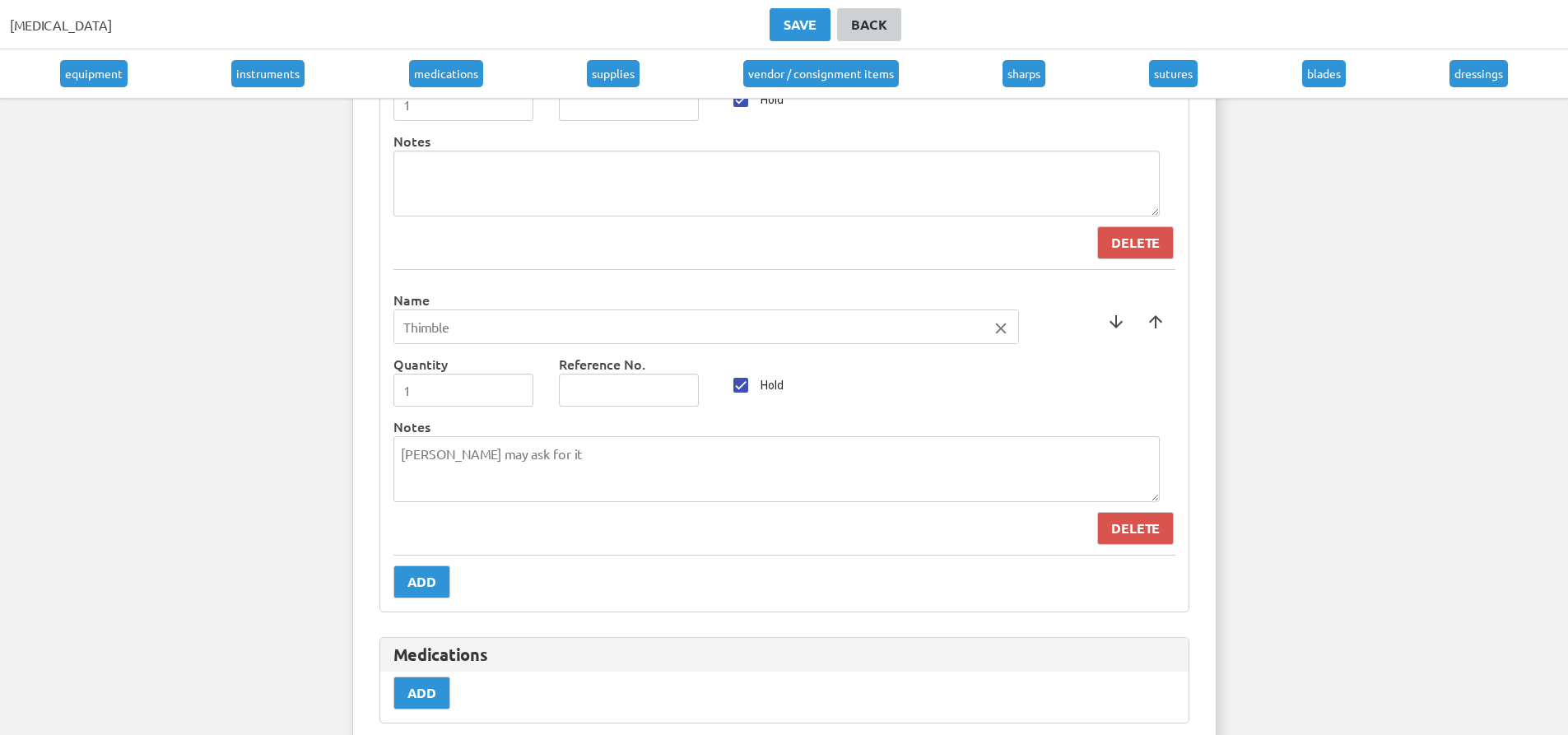
drag, startPoint x: 1517, startPoint y: 338, endPoint x: 1492, endPoint y: 232, distance: 108.9
click at [791, 12] on button "Save" at bounding box center [799, 25] width 61 height 33
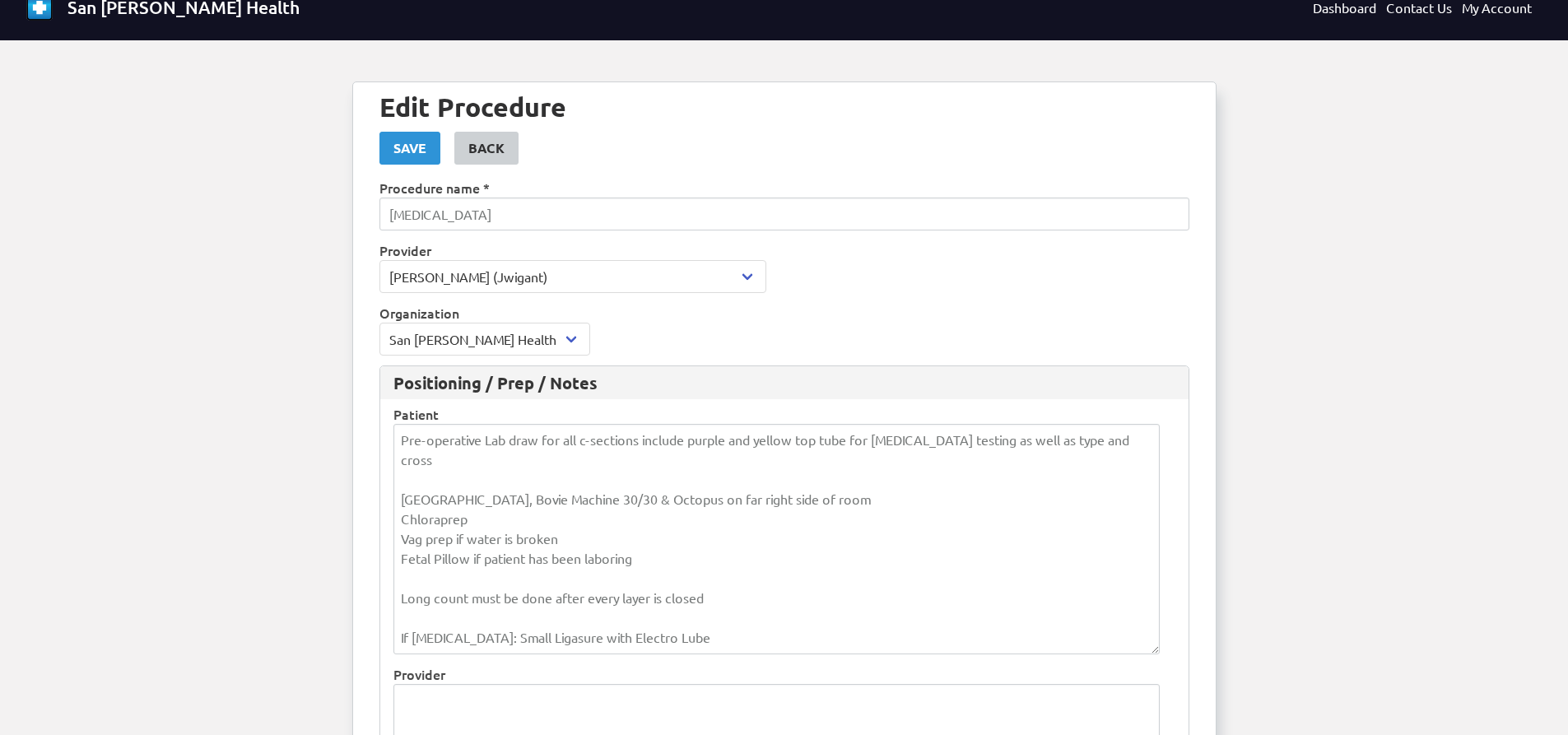
scroll to position [0, 0]
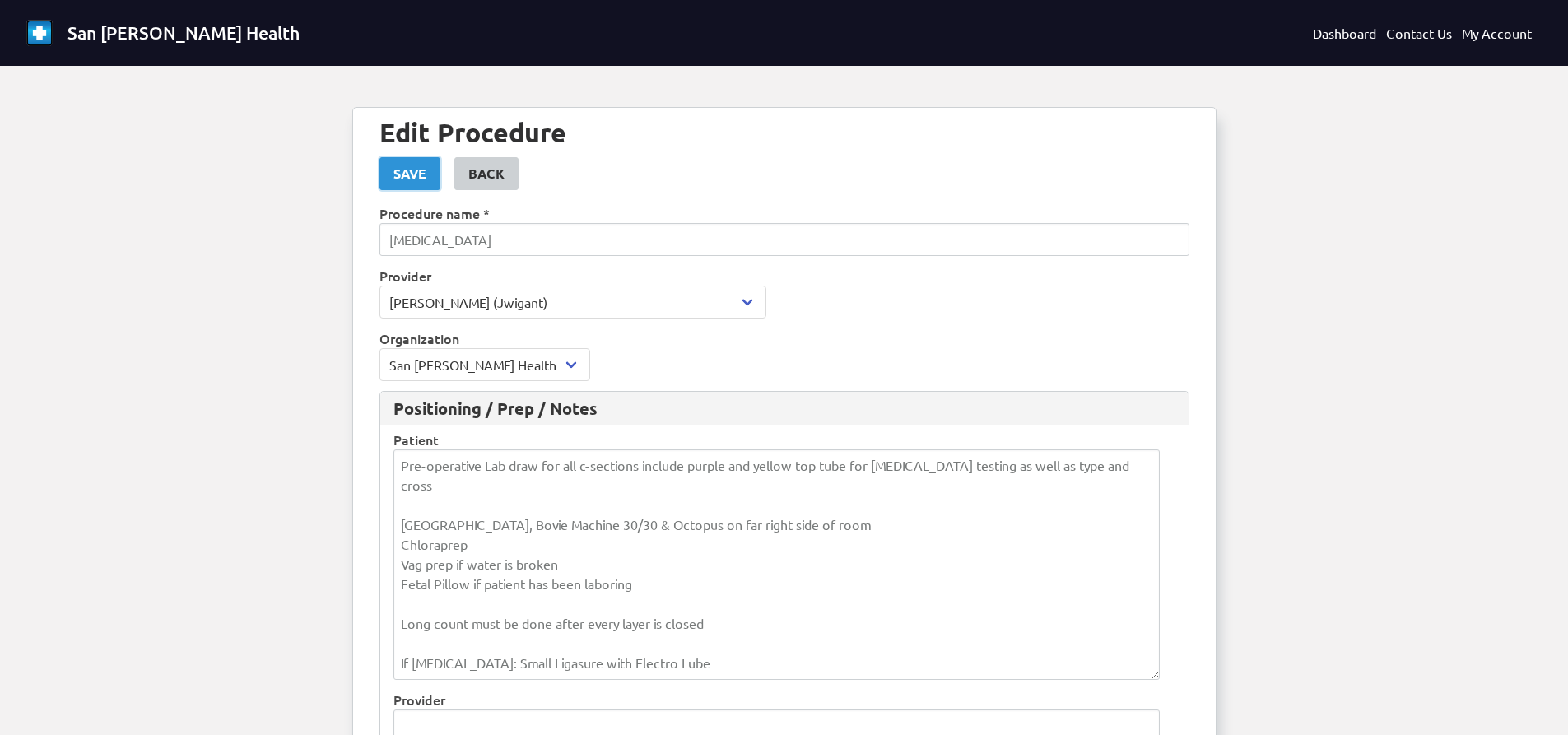
click at [426, 172] on div "Save" at bounding box center [410, 173] width 33 height 20
click at [489, 177] on div "Back" at bounding box center [486, 173] width 36 height 20
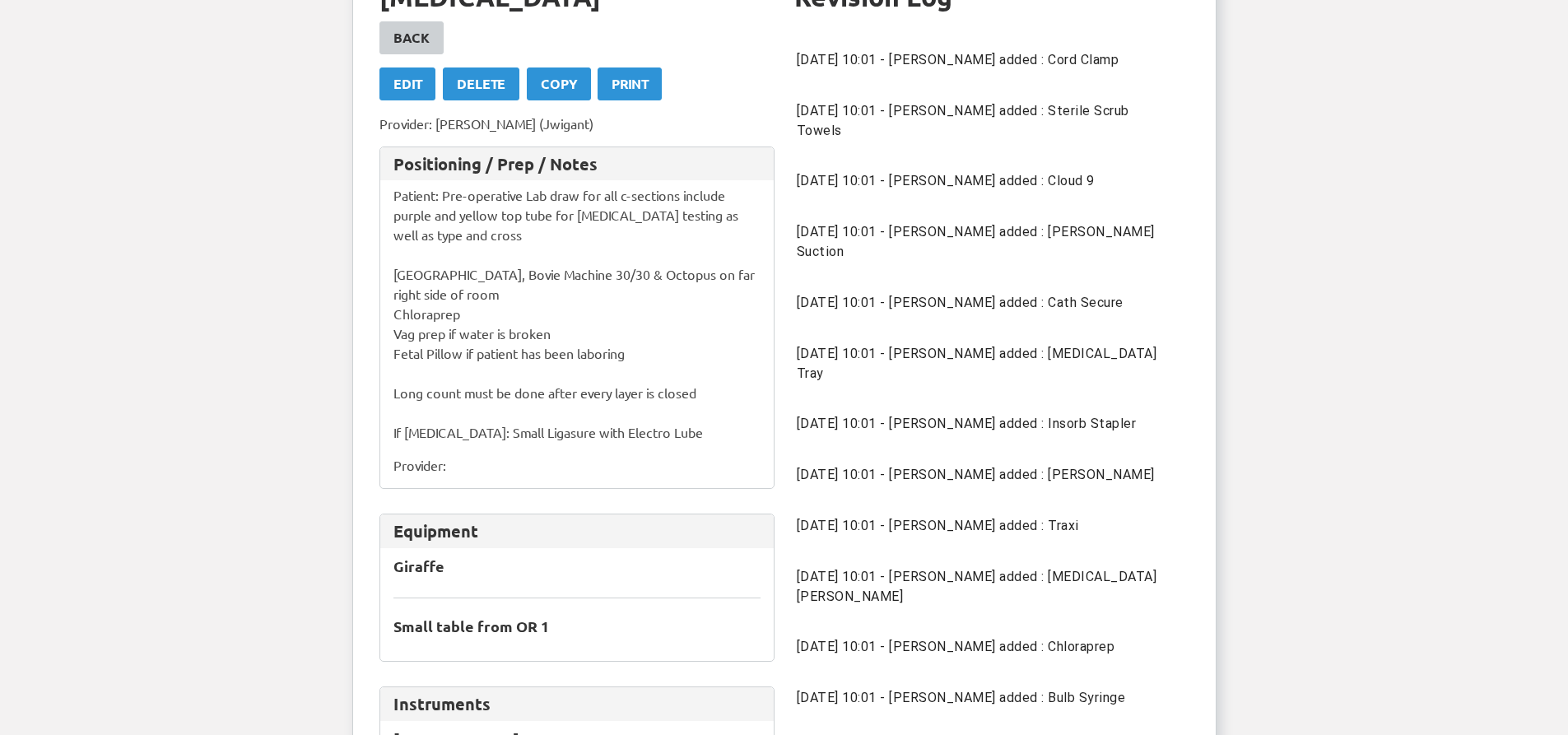
scroll to position [164, 0]
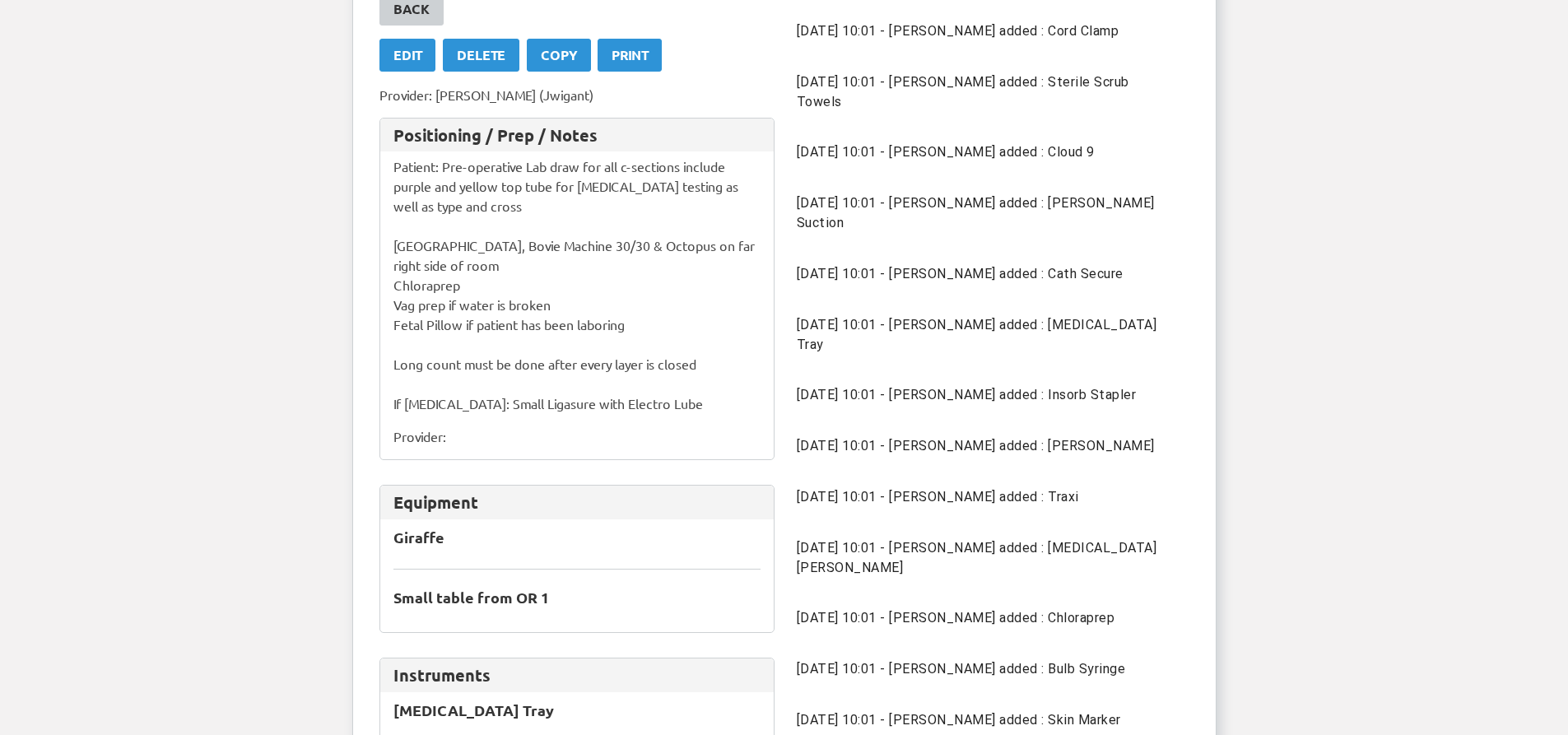
drag, startPoint x: 469, startPoint y: 456, endPoint x: 450, endPoint y: 460, distance: 19.4
click at [465, 446] on p "Provider:" at bounding box center [577, 436] width 367 height 20
drag, startPoint x: 448, startPoint y: 460, endPoint x: 374, endPoint y: 462, distance: 74.0
click at [472, 446] on p "Provider:" at bounding box center [577, 436] width 367 height 20
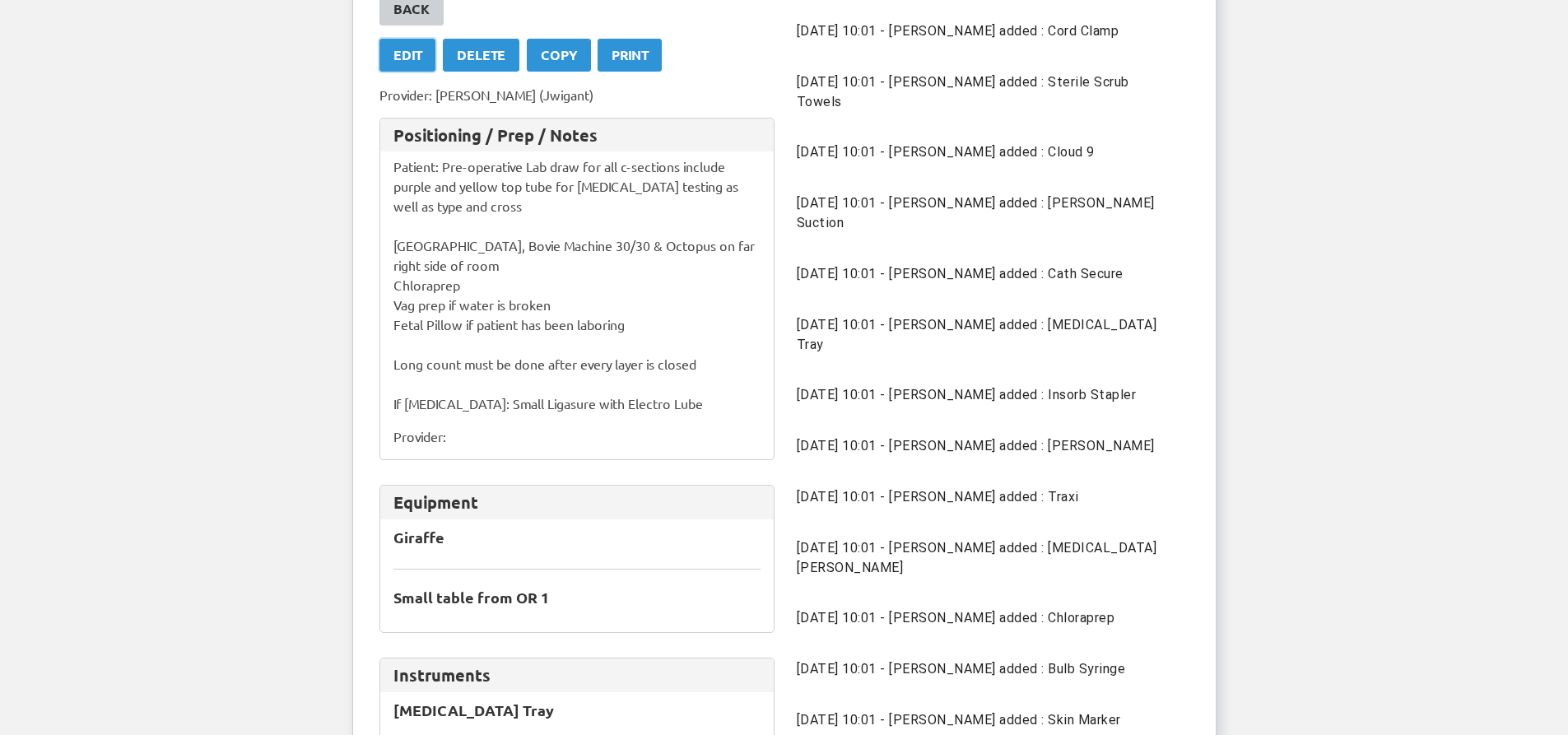
click at [417, 50] on div "Edit" at bounding box center [407, 55] width 28 height 20
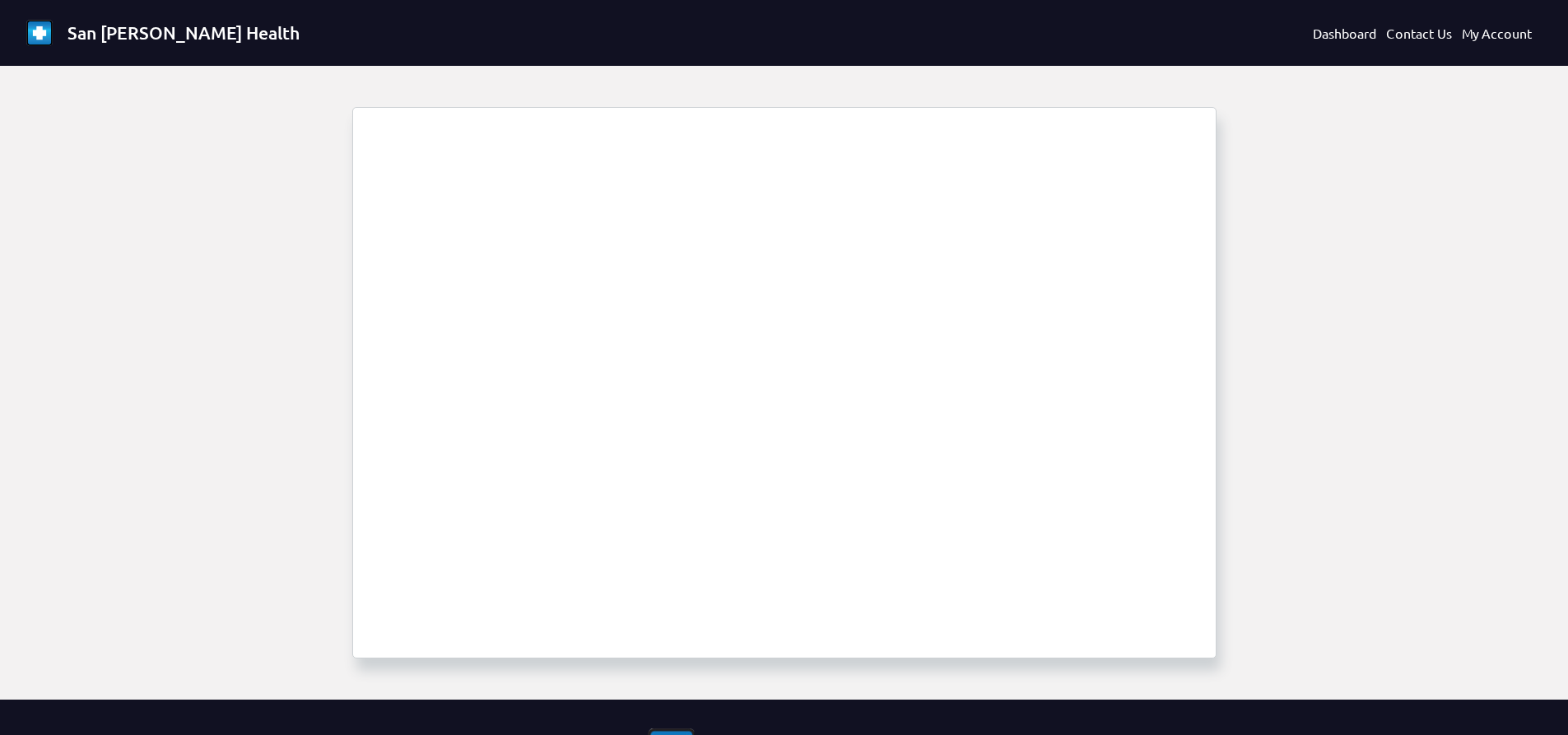
select select "1685"
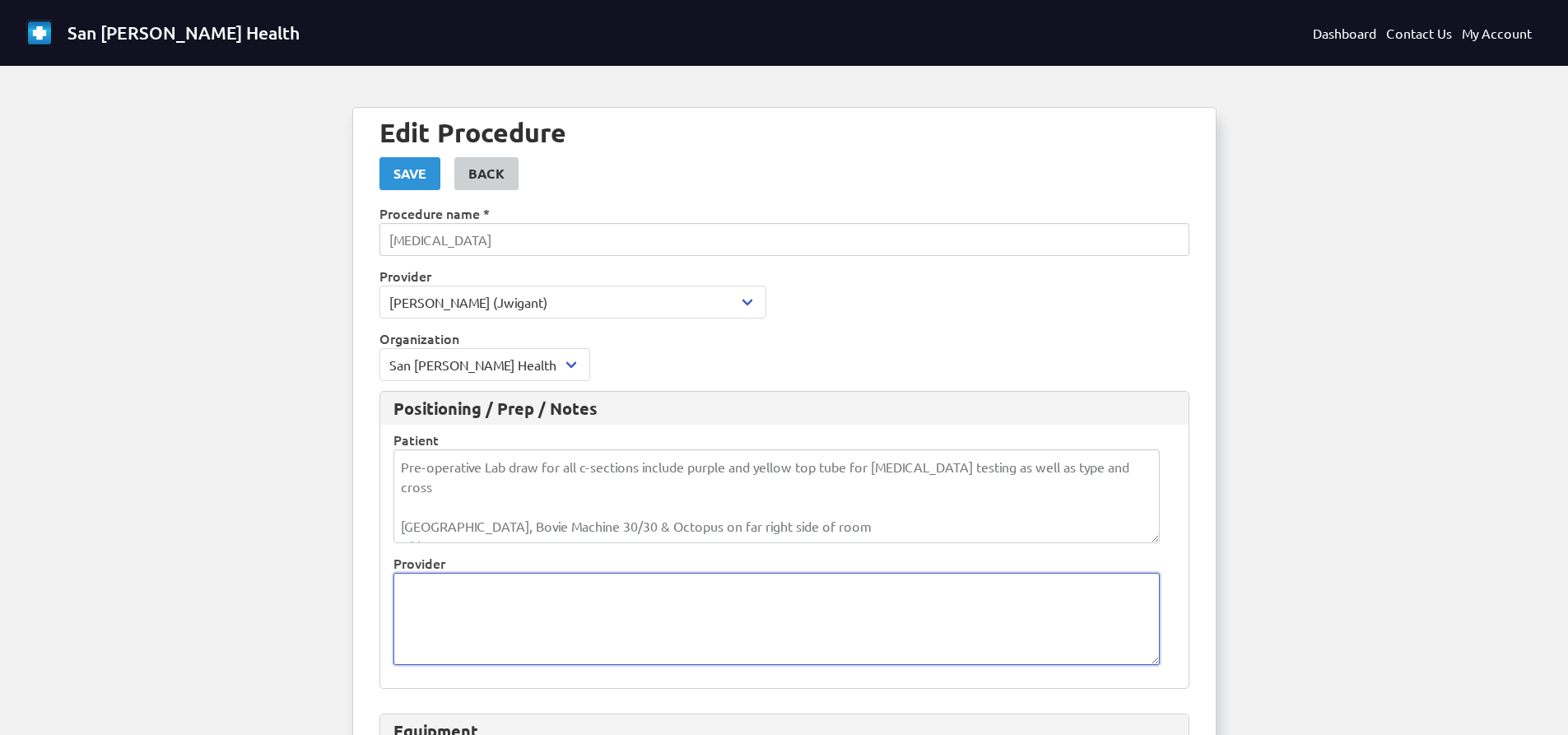
click at [499, 599] on textarea at bounding box center [776, 619] width 767 height 92
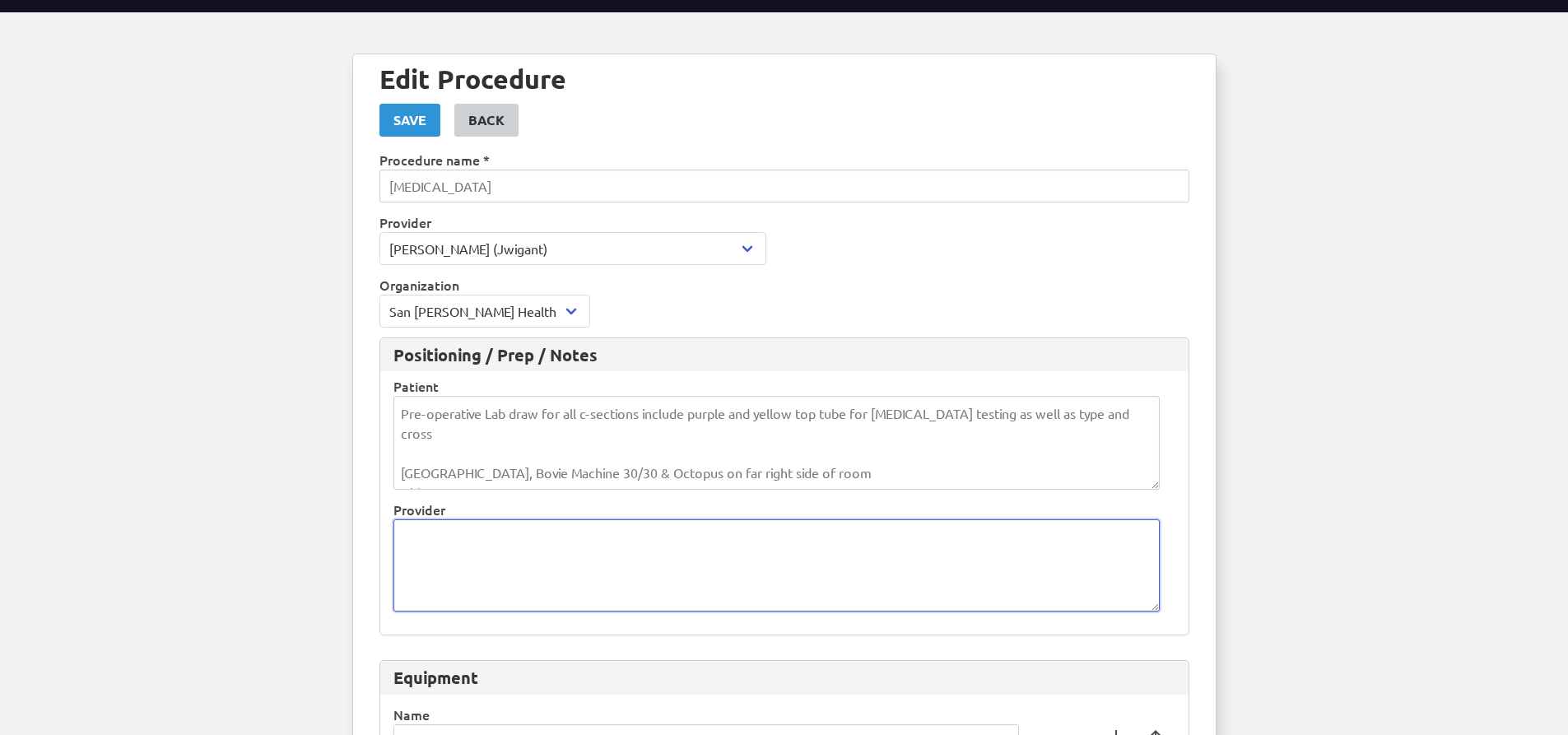
scroll to position [83, 0]
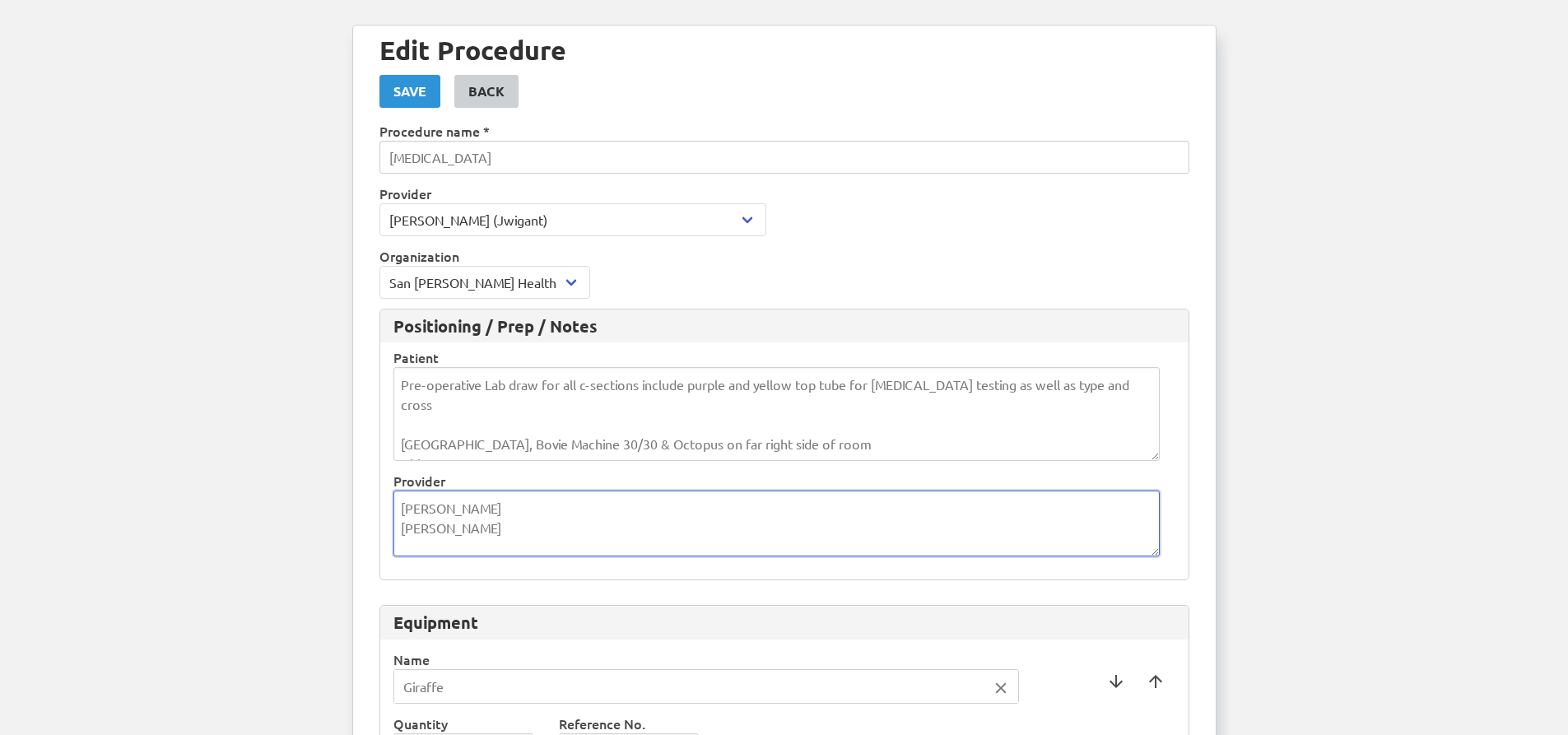
type textarea "[PERSON_NAME] [PERSON_NAME]"
click at [399, 85] on div "Save" at bounding box center [410, 91] width 33 height 20
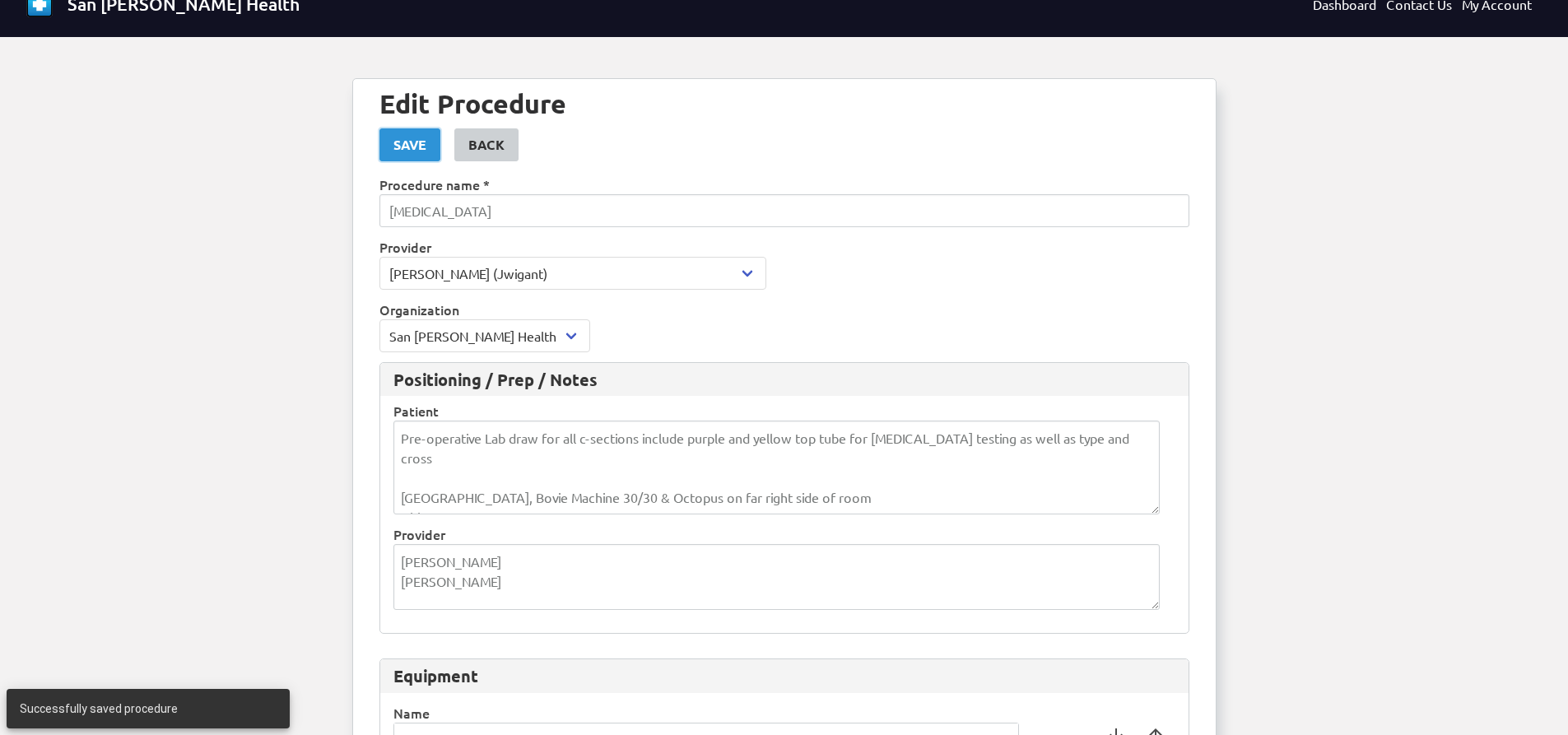
scroll to position [0, 0]
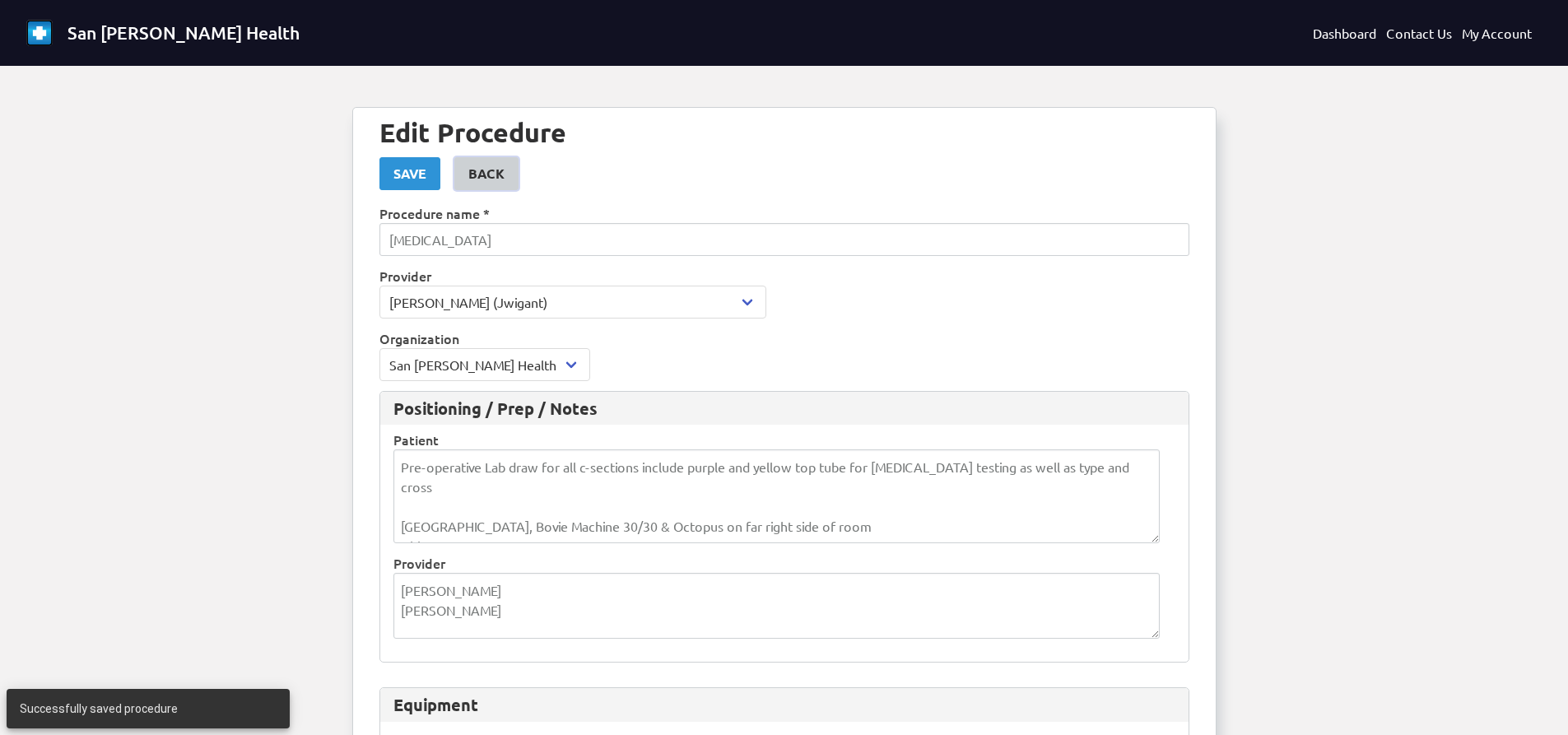
click at [497, 180] on div "Back" at bounding box center [486, 173] width 36 height 20
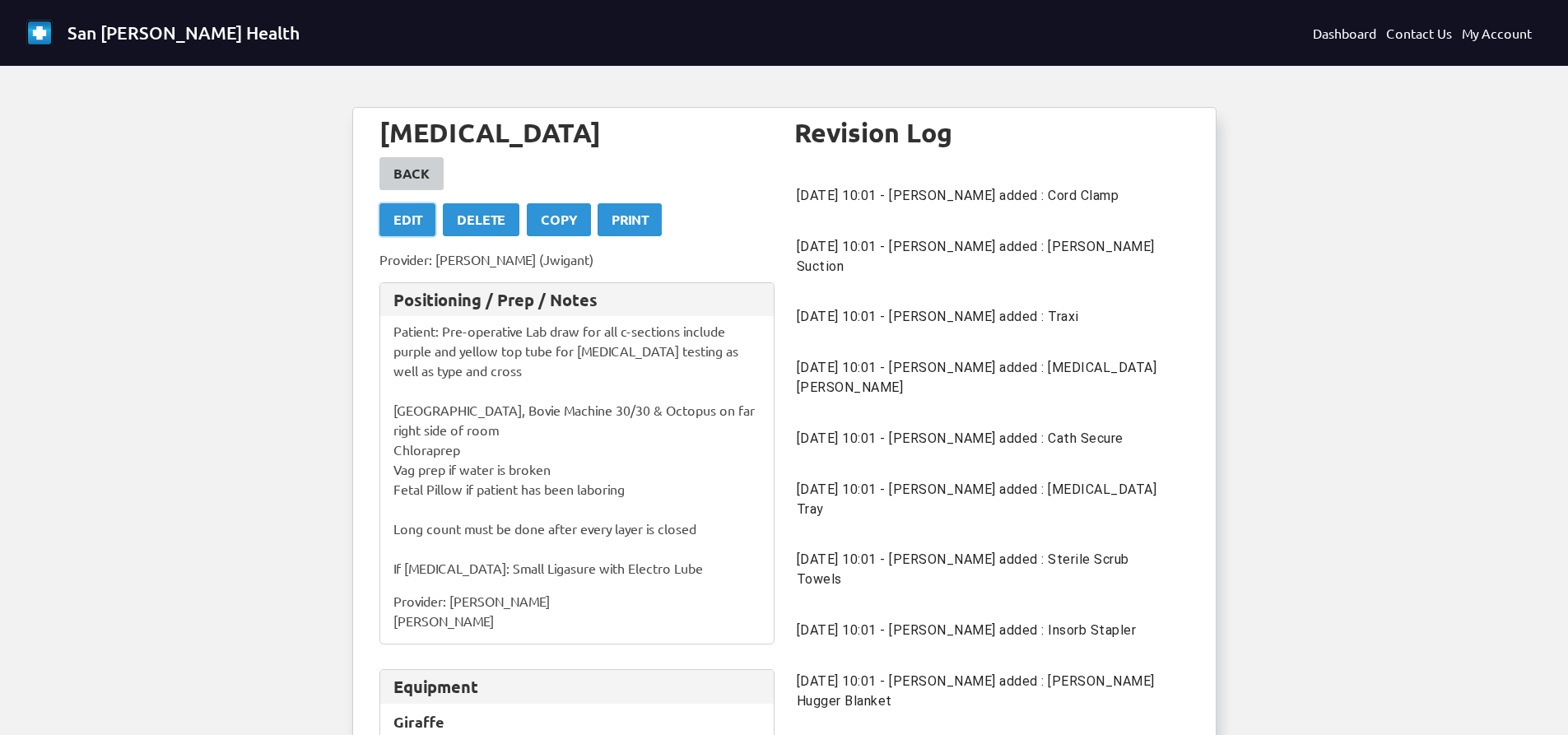
click at [413, 222] on div "Edit" at bounding box center [407, 219] width 28 height 20
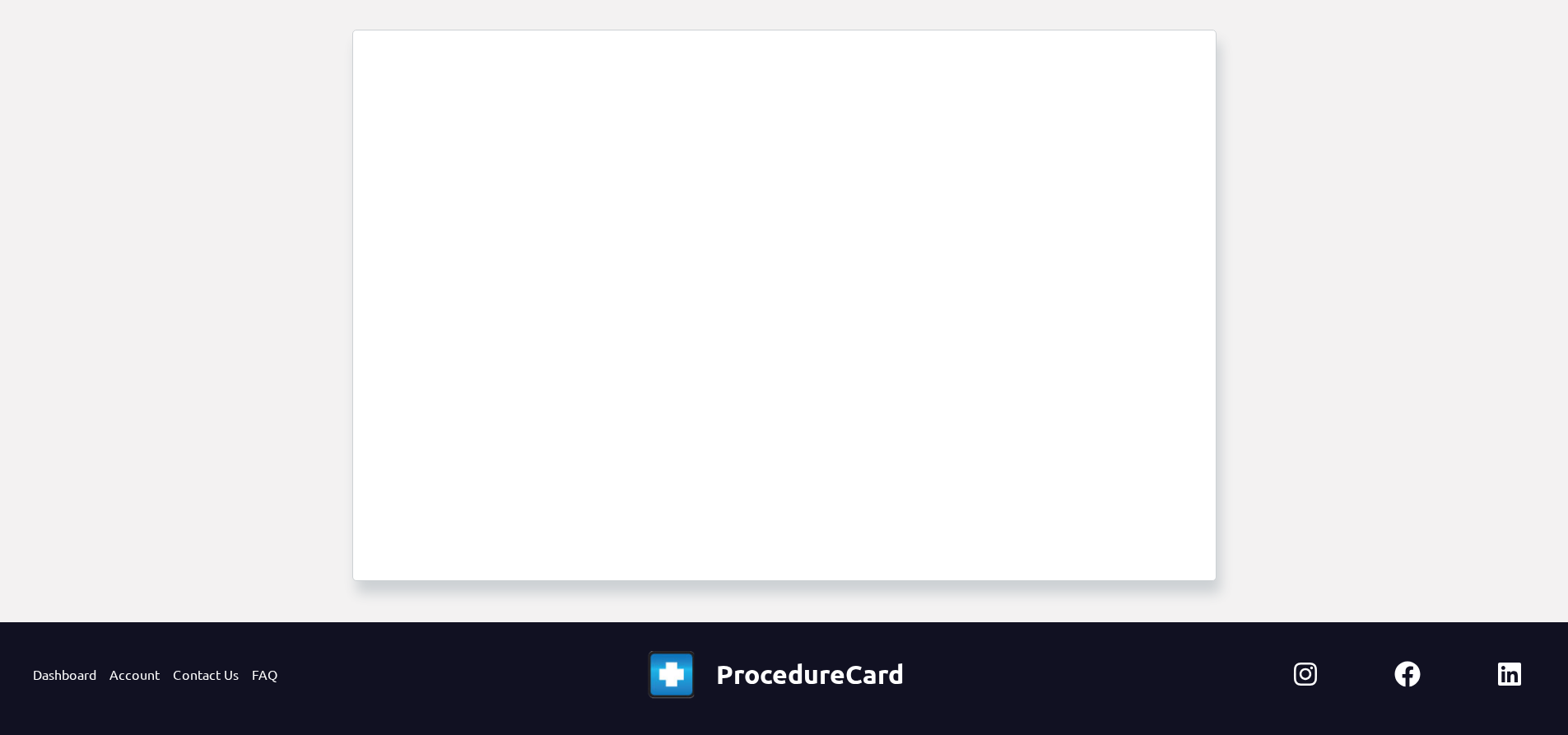
scroll to position [195, 0]
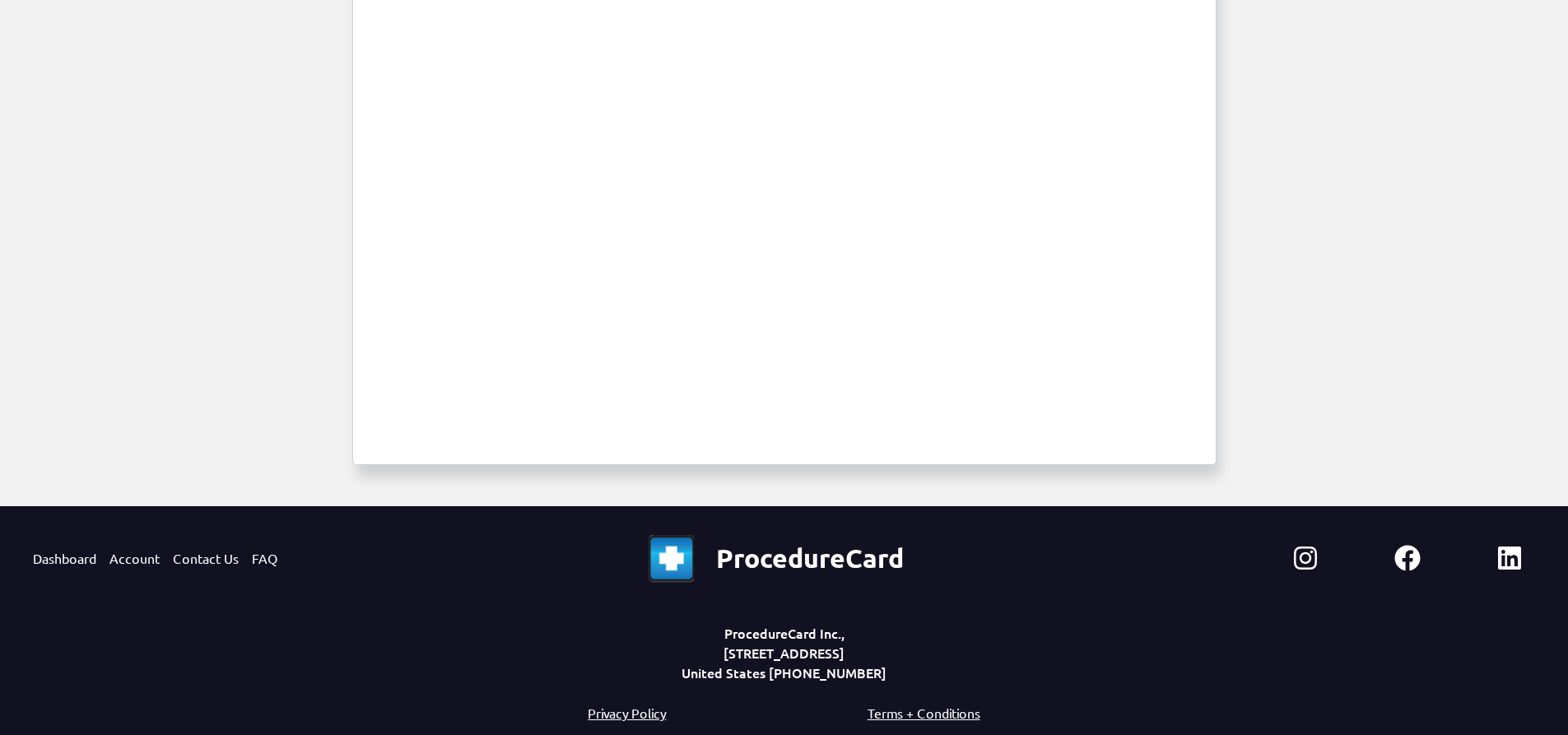
select select "1685"
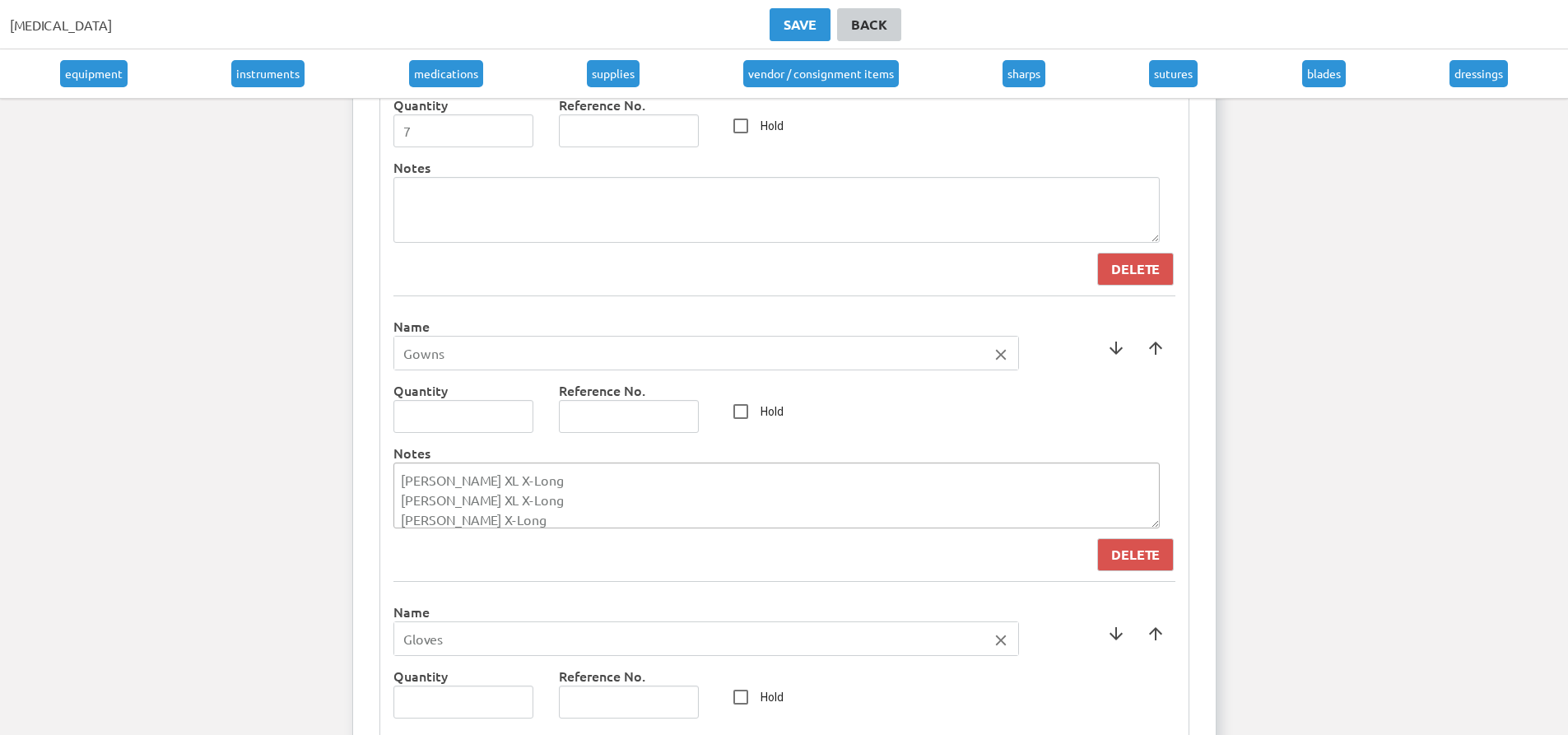
scroll to position [5052, 0]
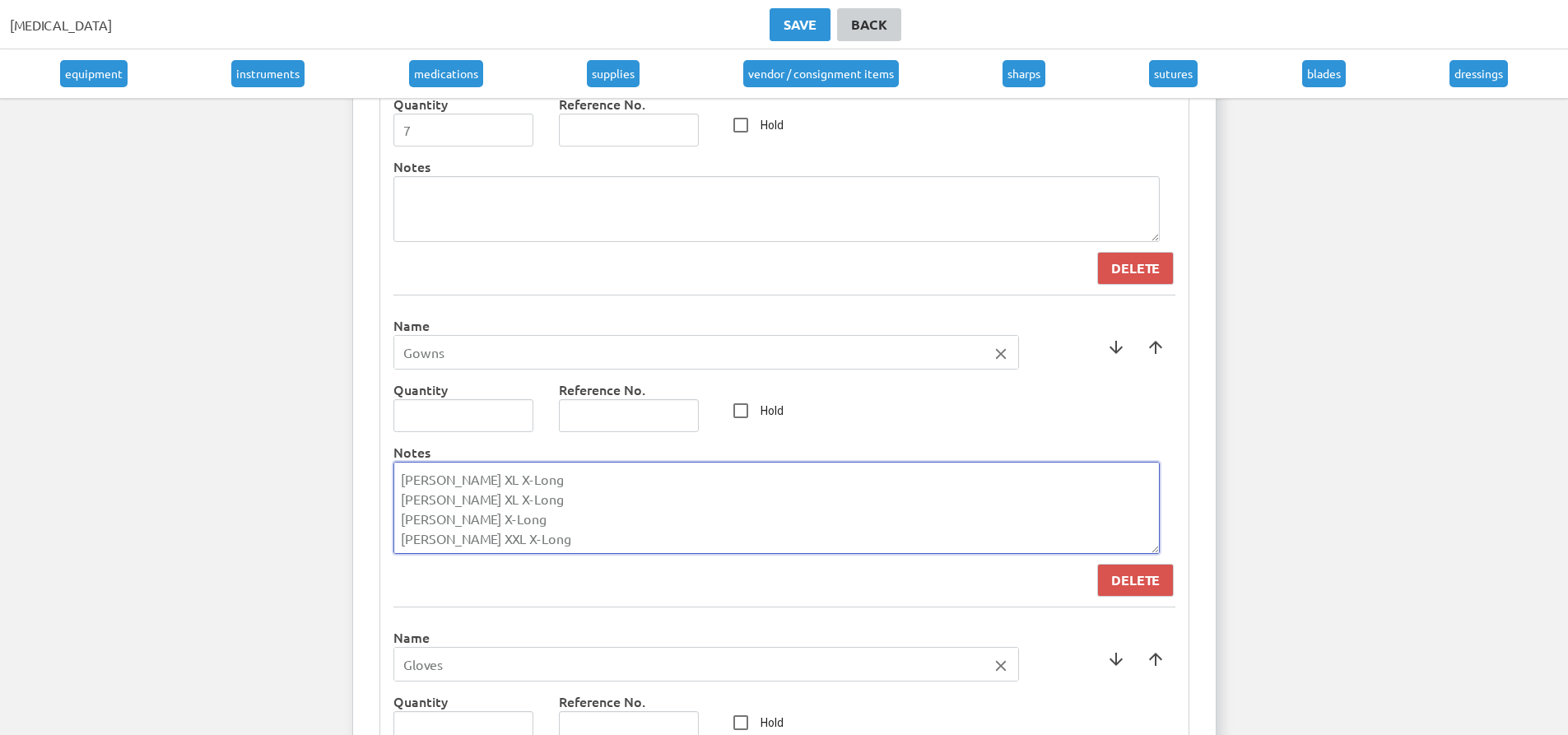
click at [524, 478] on textarea "[PERSON_NAME] XL X-Long [PERSON_NAME] XL X-Long [PERSON_NAME] X-Long [PERSON_NA…" at bounding box center [776, 508] width 767 height 92
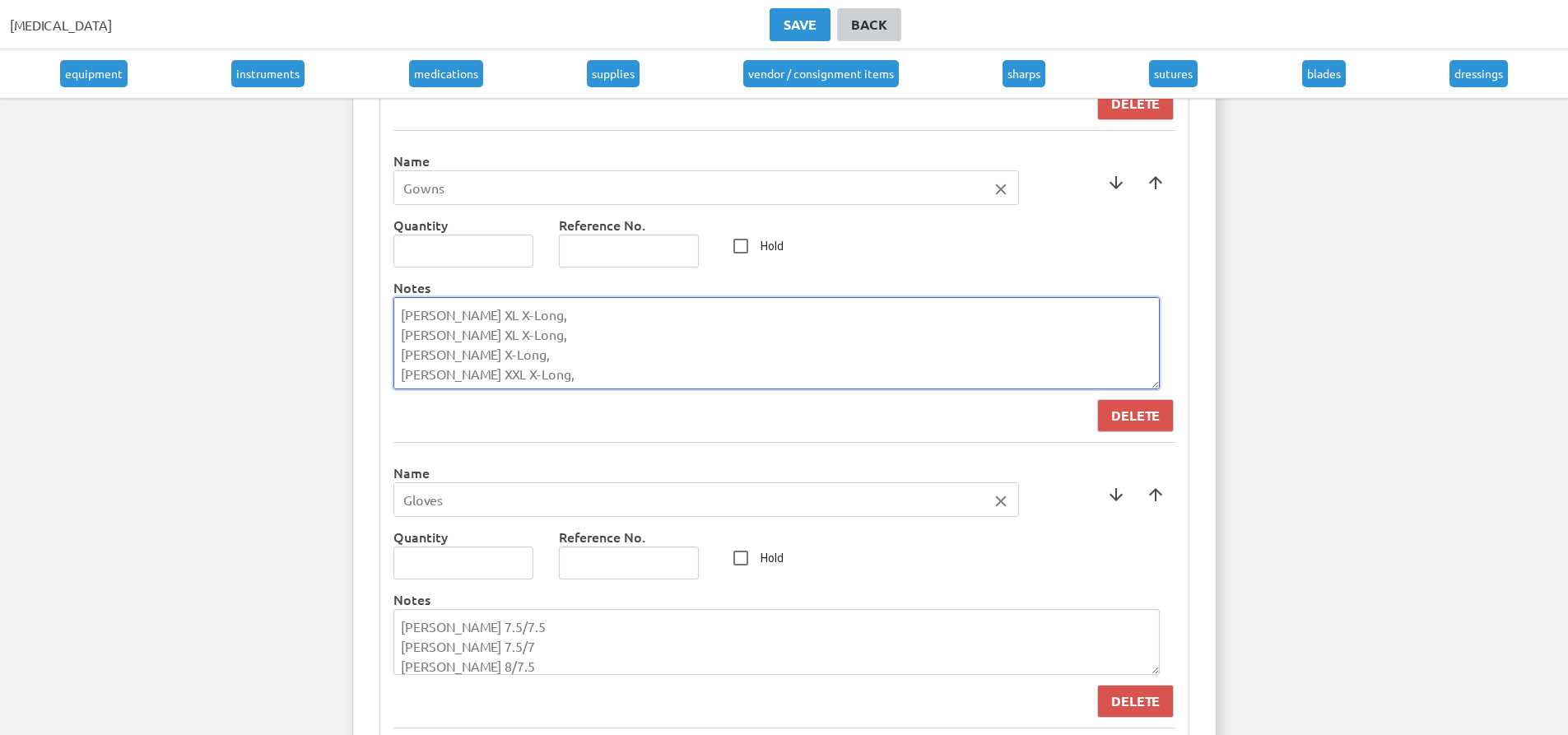
scroll to position [5299, 0]
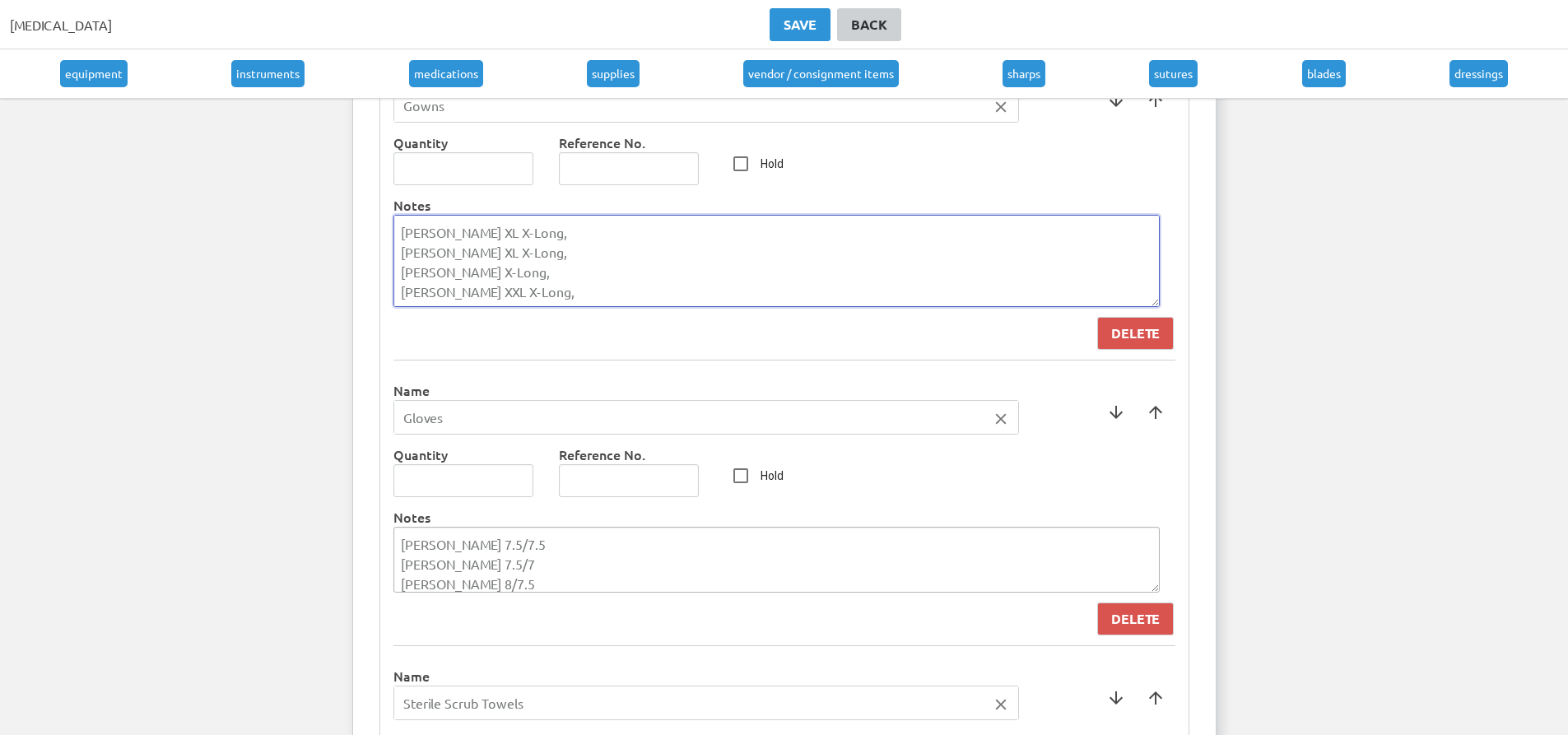
type textarea "[PERSON_NAME] XL X-Long, [PERSON_NAME] XL X-Long, [PERSON_NAME] X-Long, [PERSON…"
click at [514, 551] on textarea "[PERSON_NAME] 7.5/7.5 [PERSON_NAME] 7.5/7 [PERSON_NAME] 8/7.5 [PERSON_NAME] 8/8" at bounding box center [776, 559] width 767 height 66
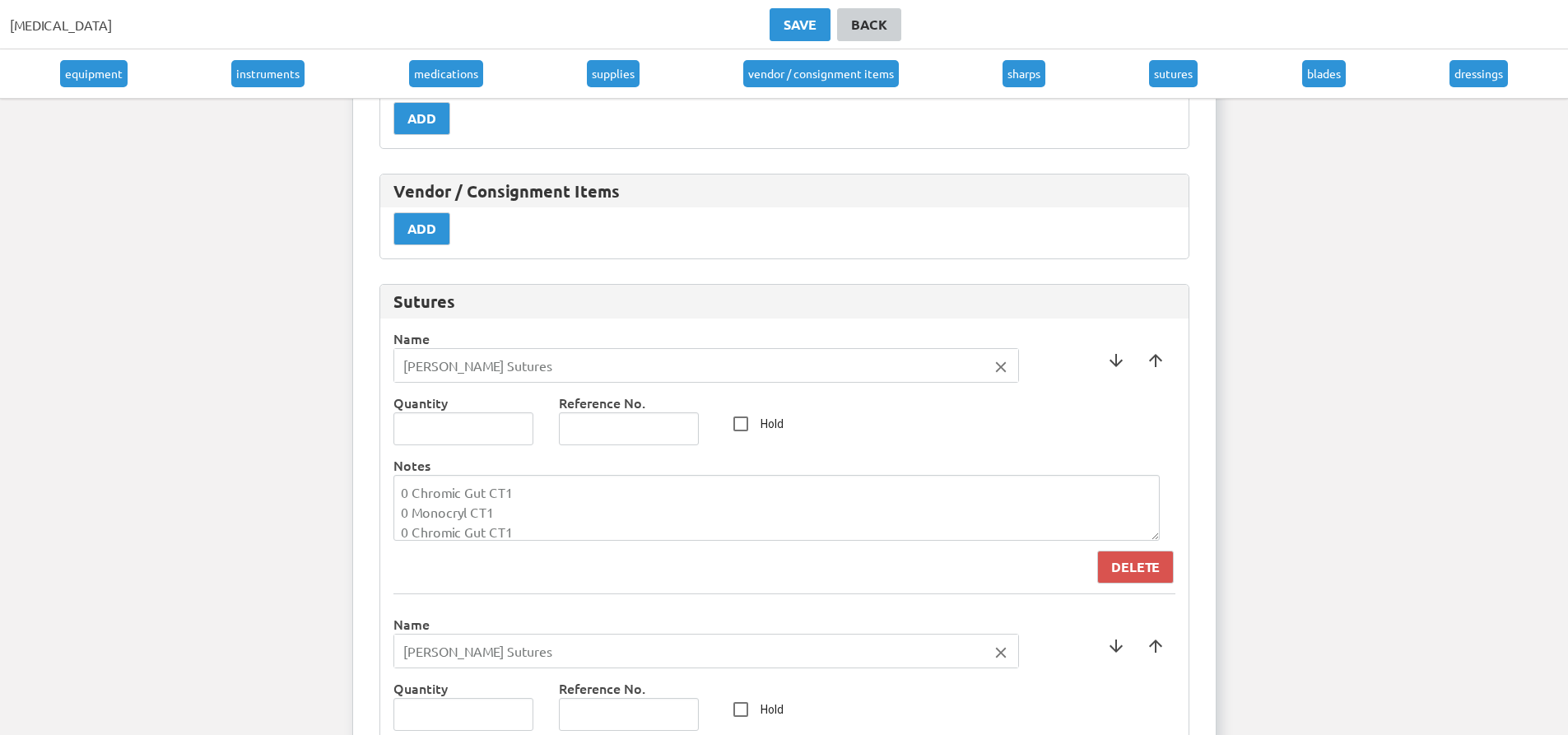
scroll to position [9745, 0]
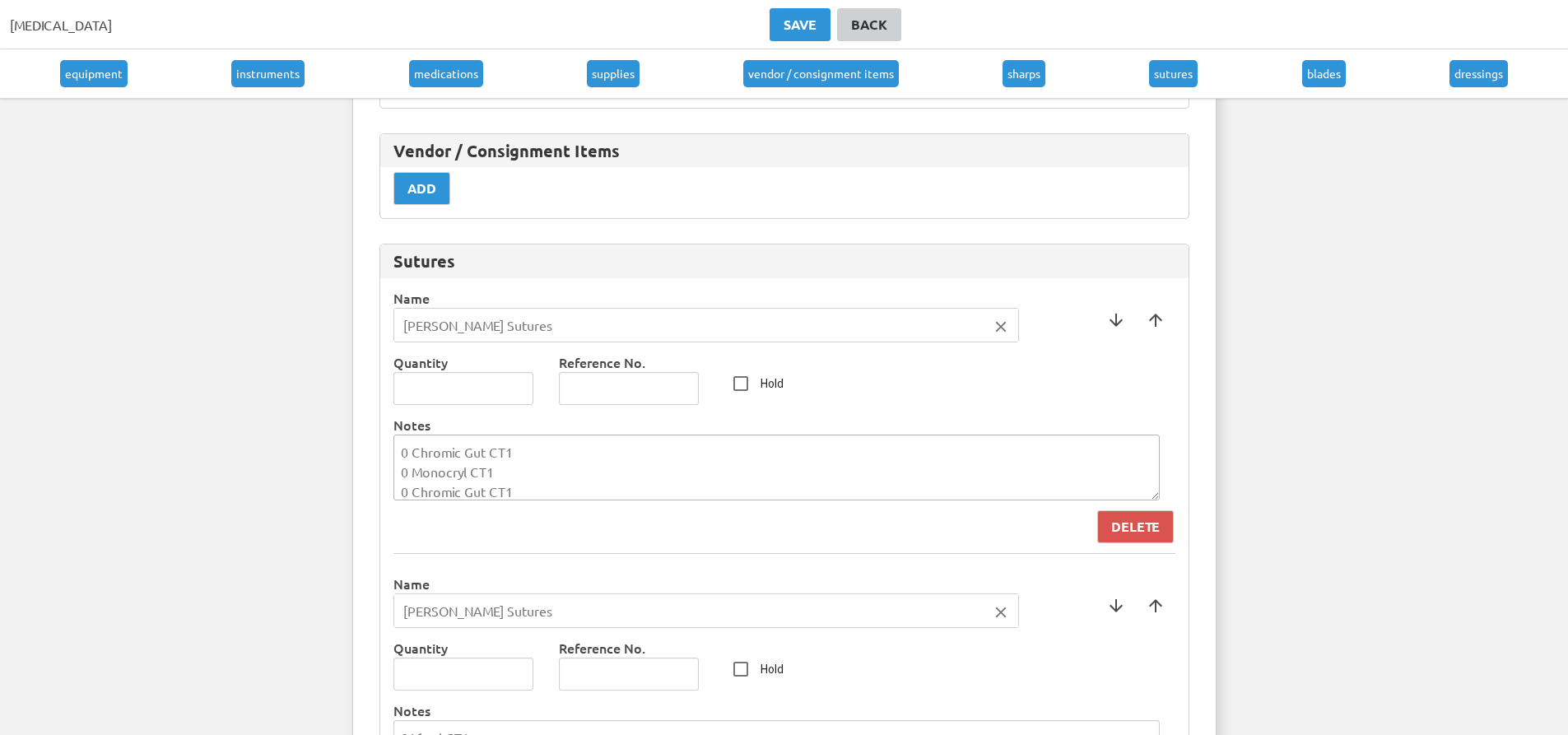
type textarea "[PERSON_NAME] 7.5/7.5, [PERSON_NAME] 7.5/7, [PERSON_NAME] 8/7.5, [PERSON_NAME] …"
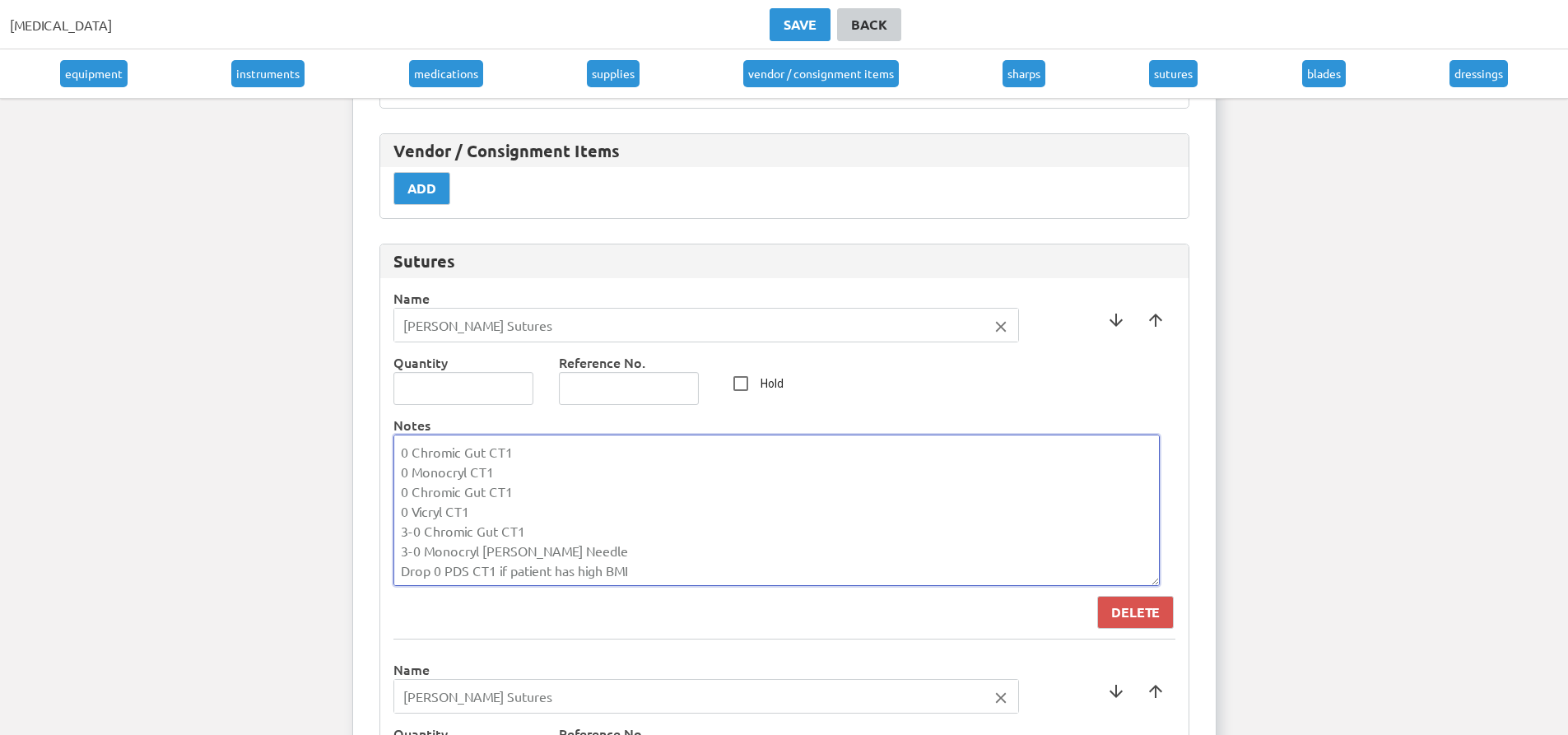
click at [536, 453] on textarea "0 Chromic Gut CT1 0 Monocryl CT1 0 Chromic Gut CT1 0 Vicryl CT1 3-0 Chromic Gut…" at bounding box center [776, 510] width 767 height 151
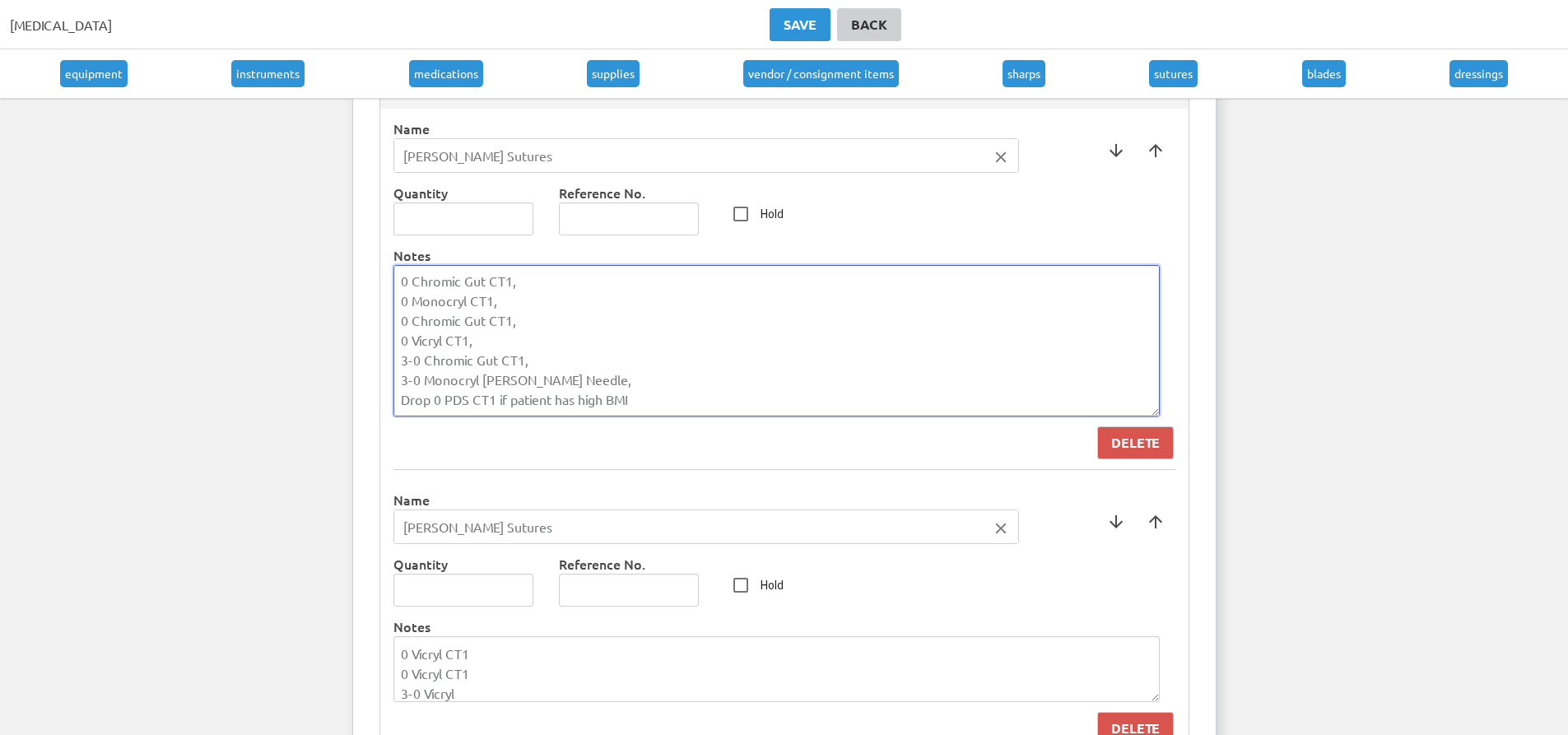
scroll to position [10157, 0]
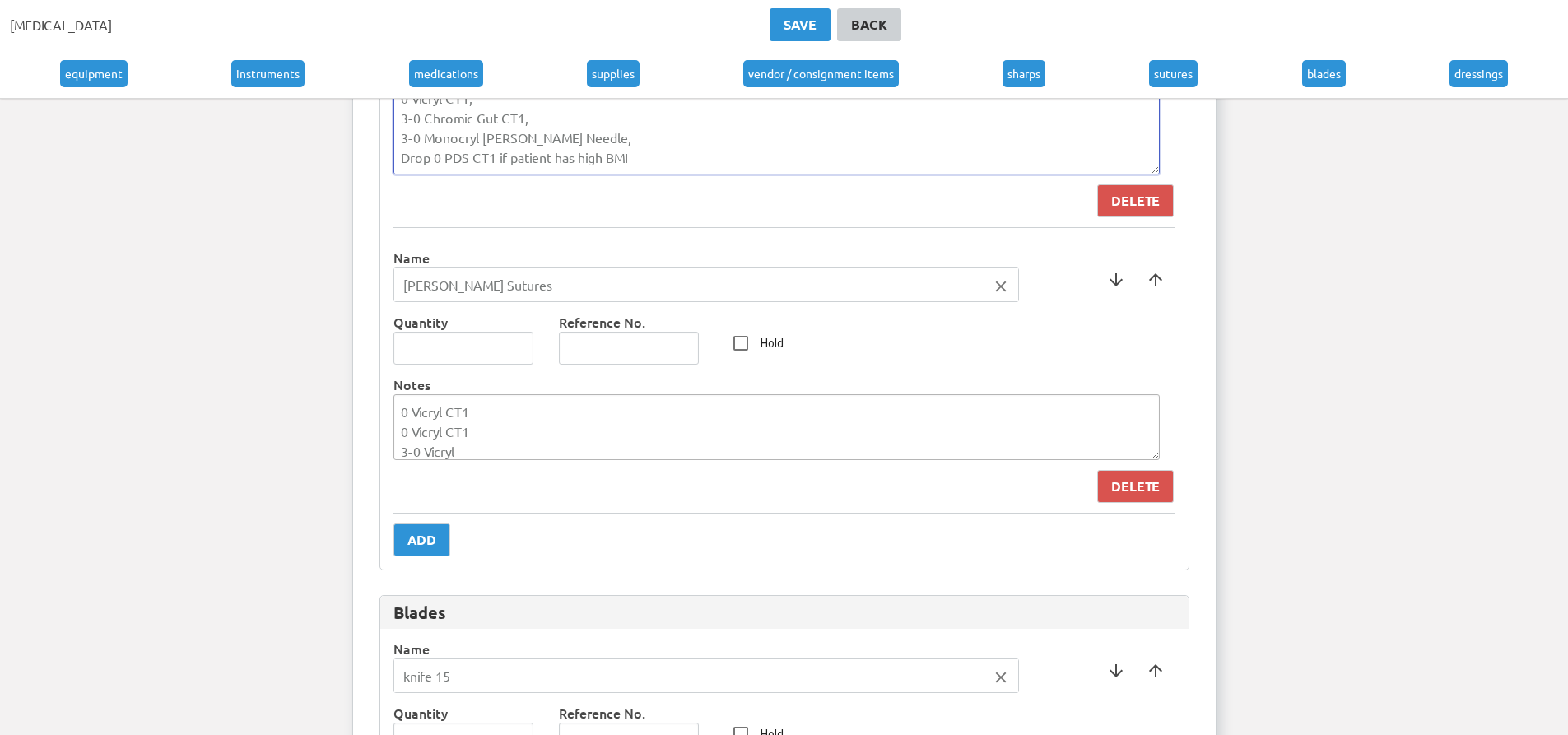
type textarea "0 Chromic Gut CT1, 0 Monocryl CT1, 0 Chromic Gut CT1, 0 Vicryl CT1, 3-0 Chromic…"
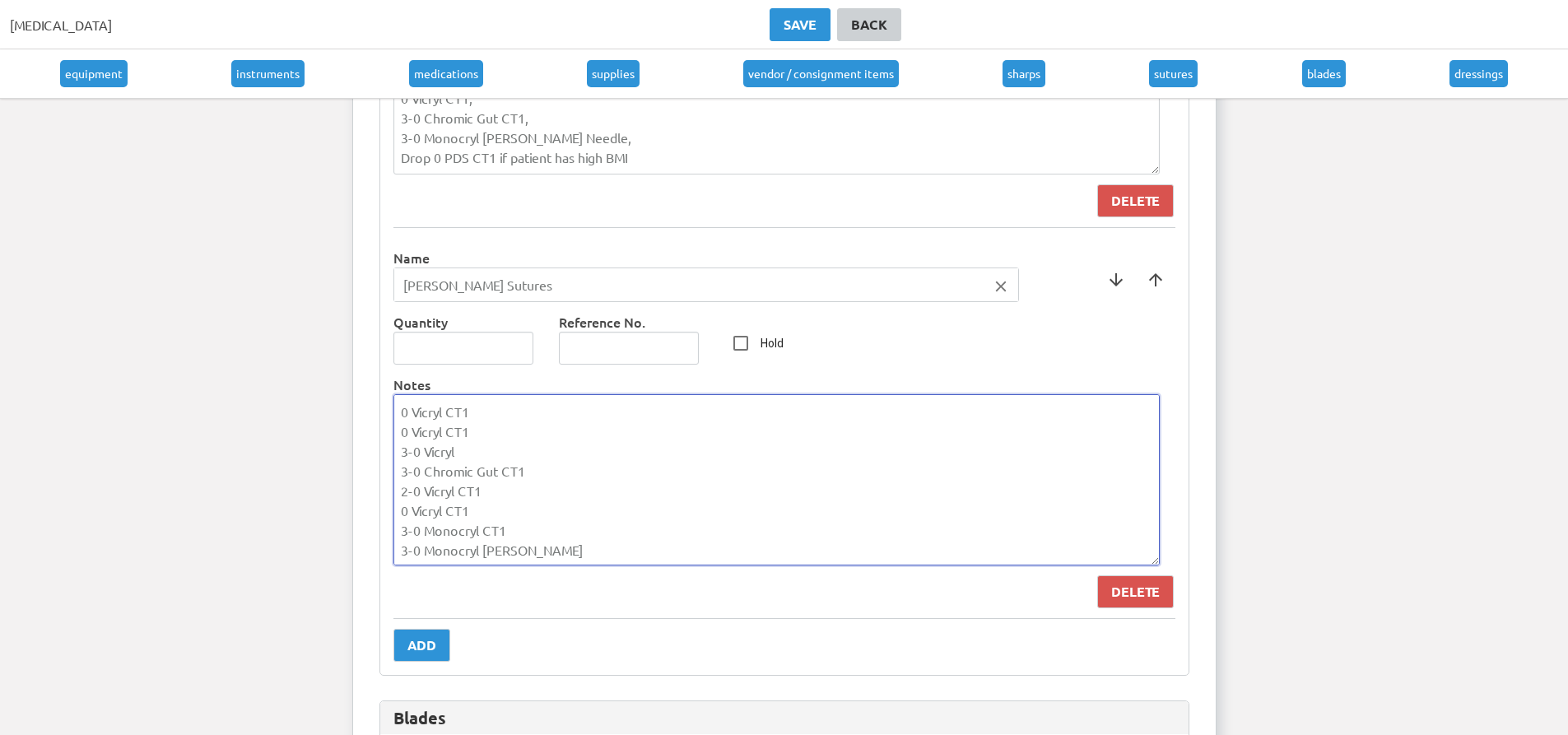
click at [494, 411] on textarea "0 Vicryl CT1 0 Vicryl CT1 3-0 Vicryl 3-0 Chromic Gut CT1 2-0 Vicryl CT1 0 Vicry…" at bounding box center [776, 479] width 767 height 171
type textarea "0 Vicryl CT1, 0 Vicryl CT1, 3-0 Vicryl, 3-0 Chromic Gut CT1, 2-0 Vicryl CT1, 0 …"
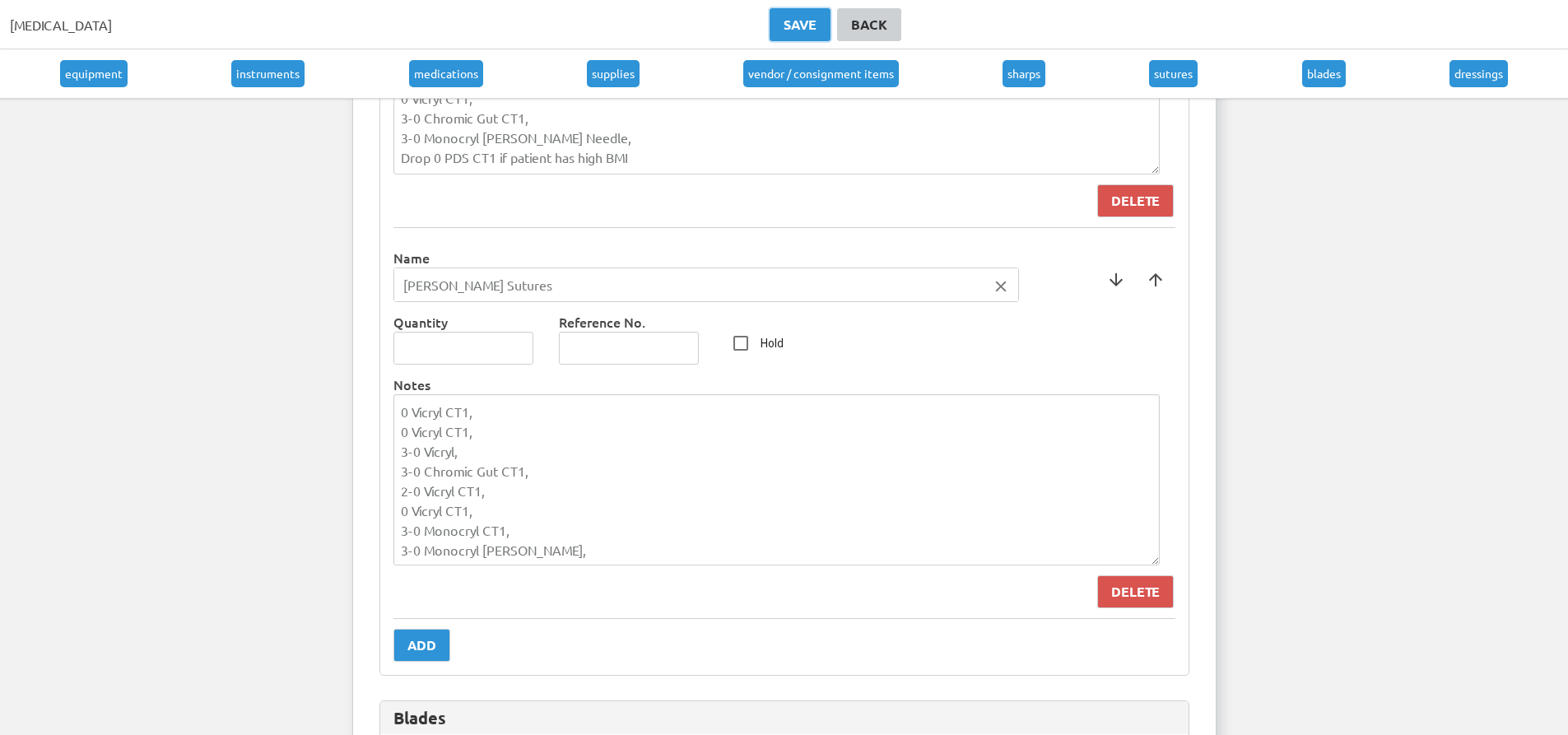
click at [784, 31] on div "Save" at bounding box center [800, 24] width 33 height 20
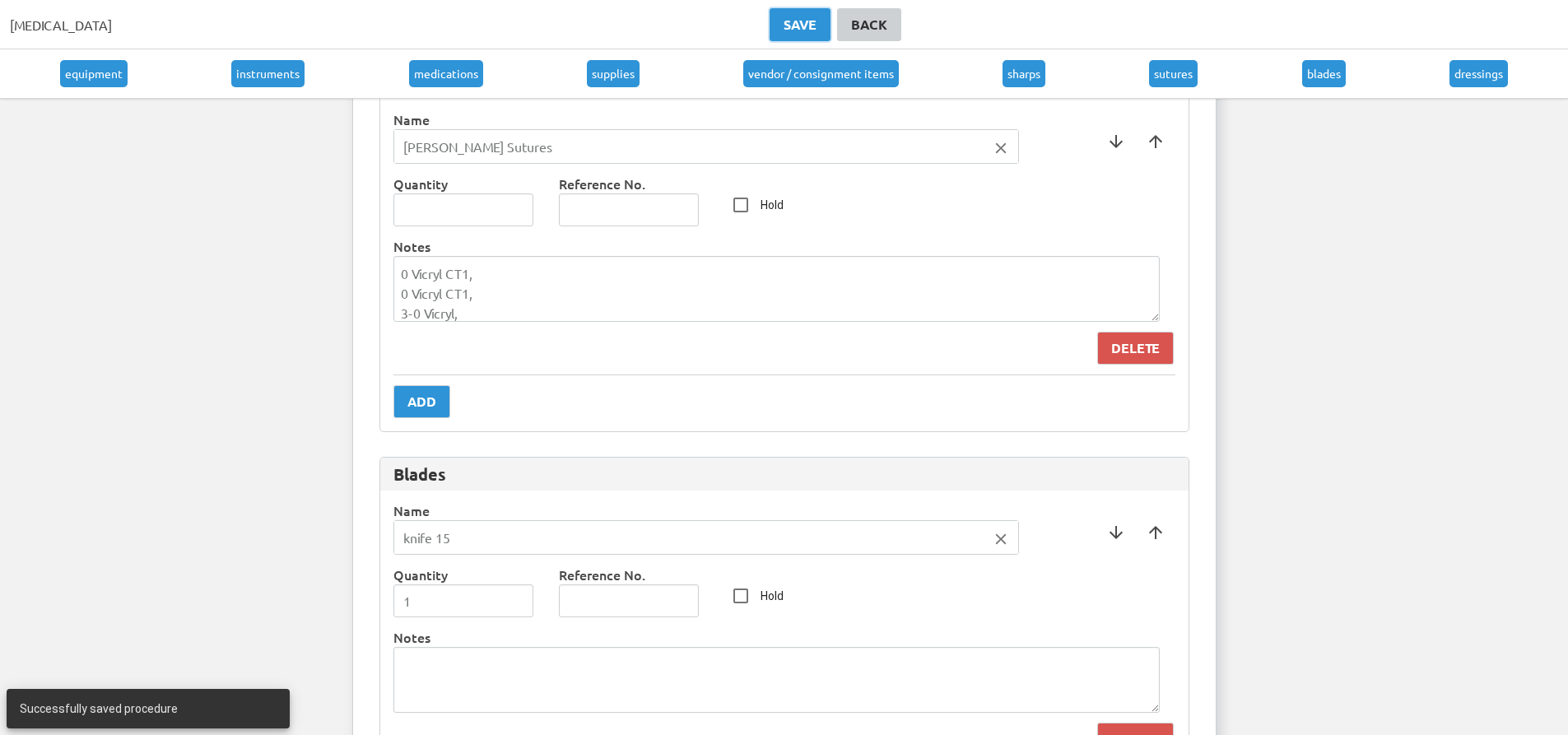
scroll to position [10104, 0]
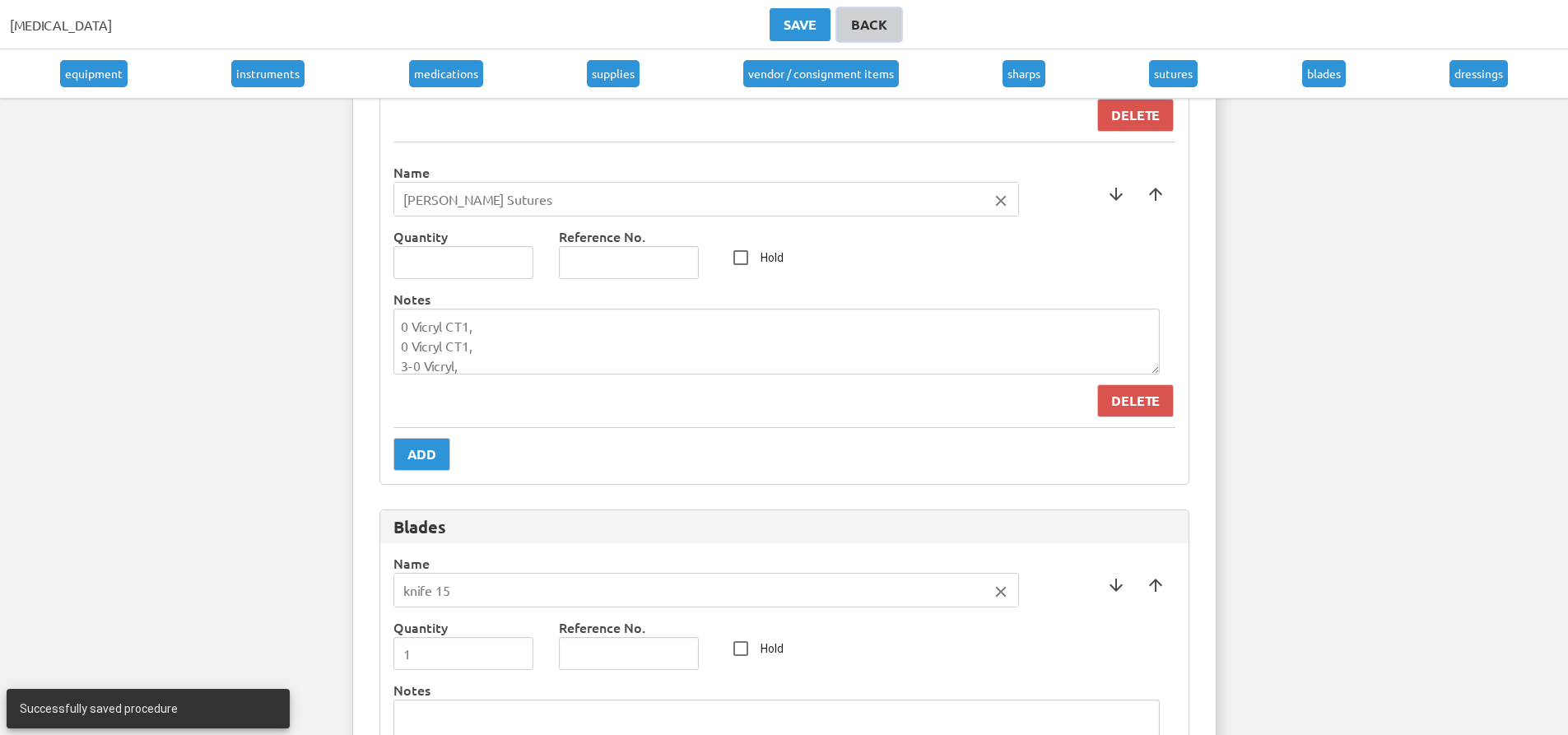
click at [851, 22] on div "Back" at bounding box center [869, 24] width 36 height 20
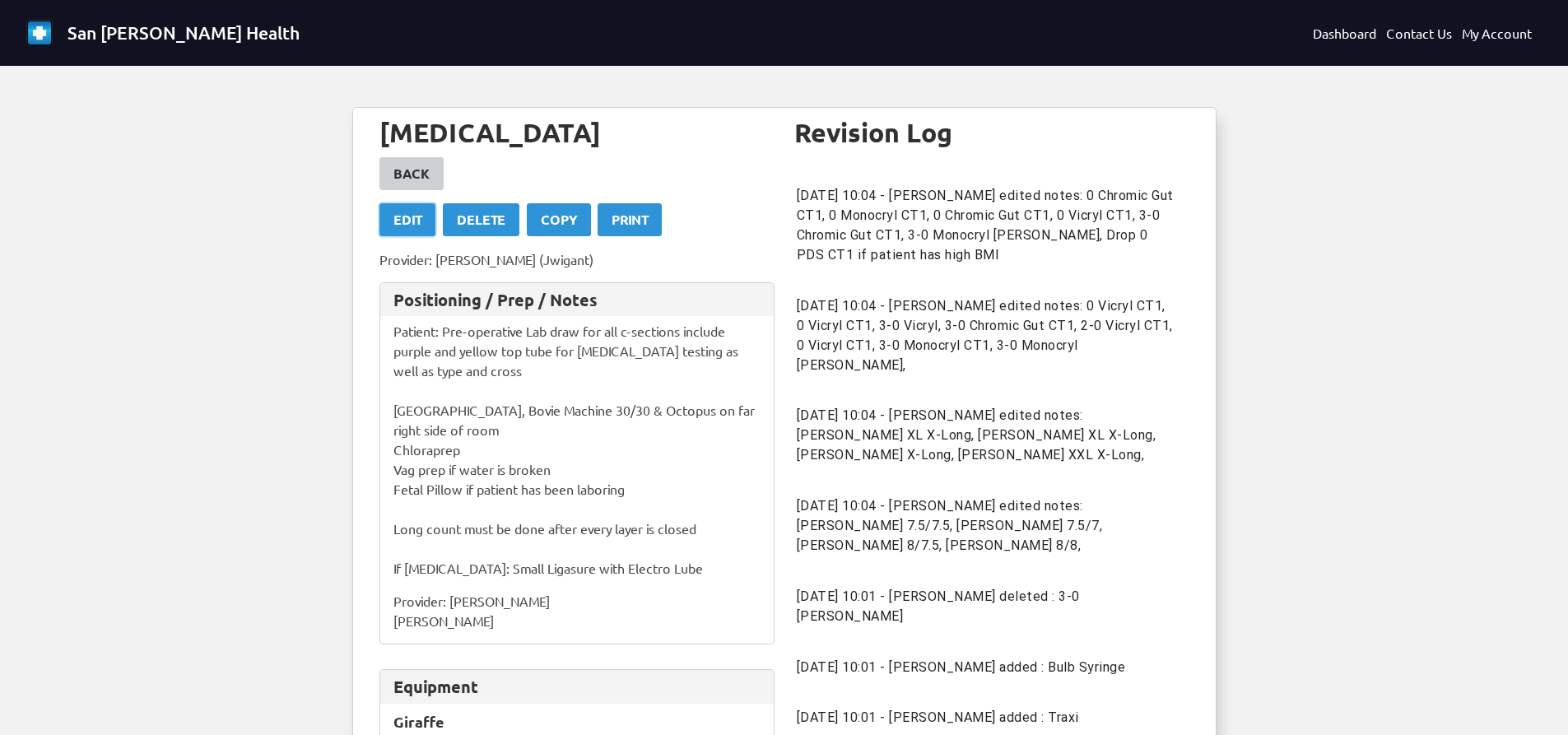
click at [417, 224] on div "Edit" at bounding box center [407, 219] width 28 height 20
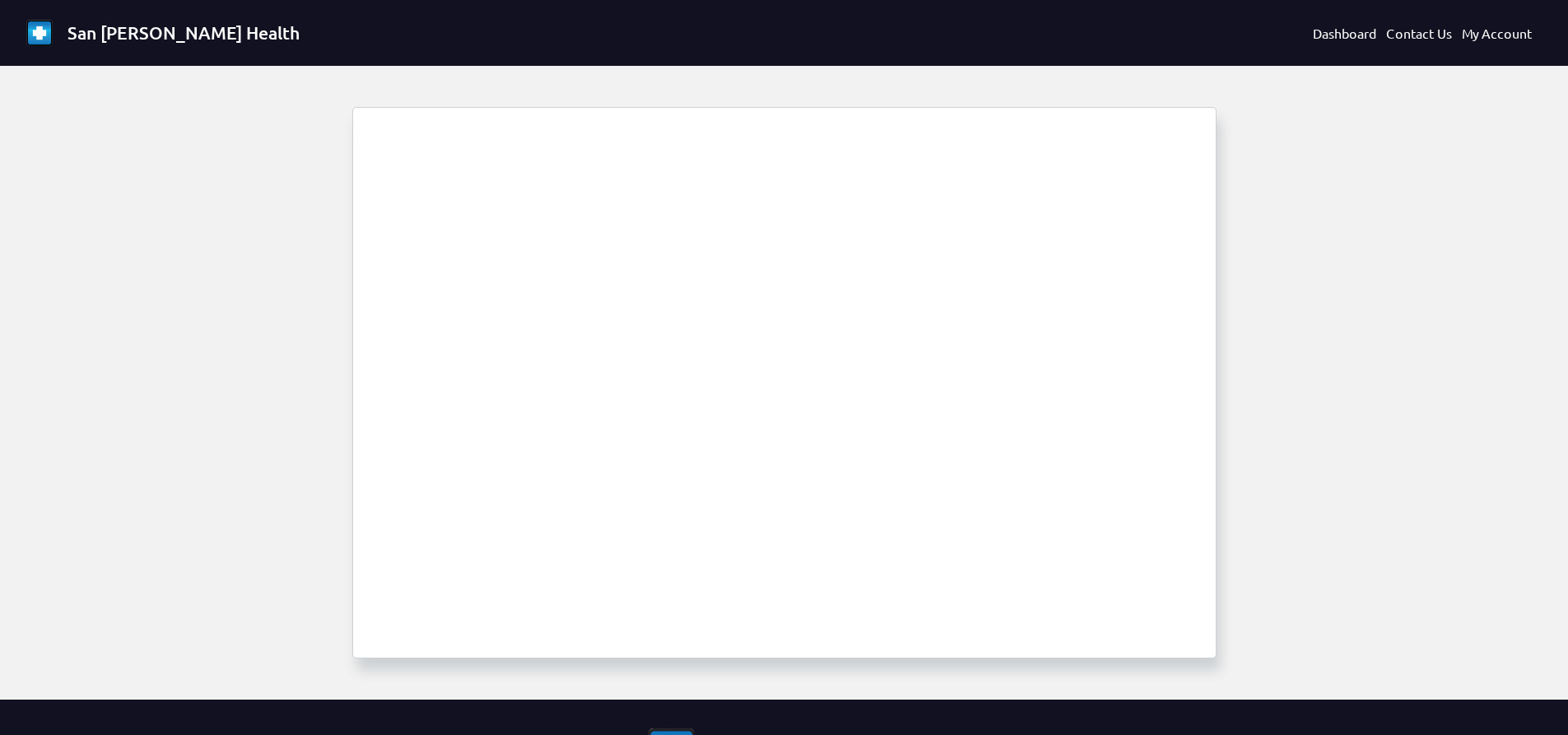
select select "1685"
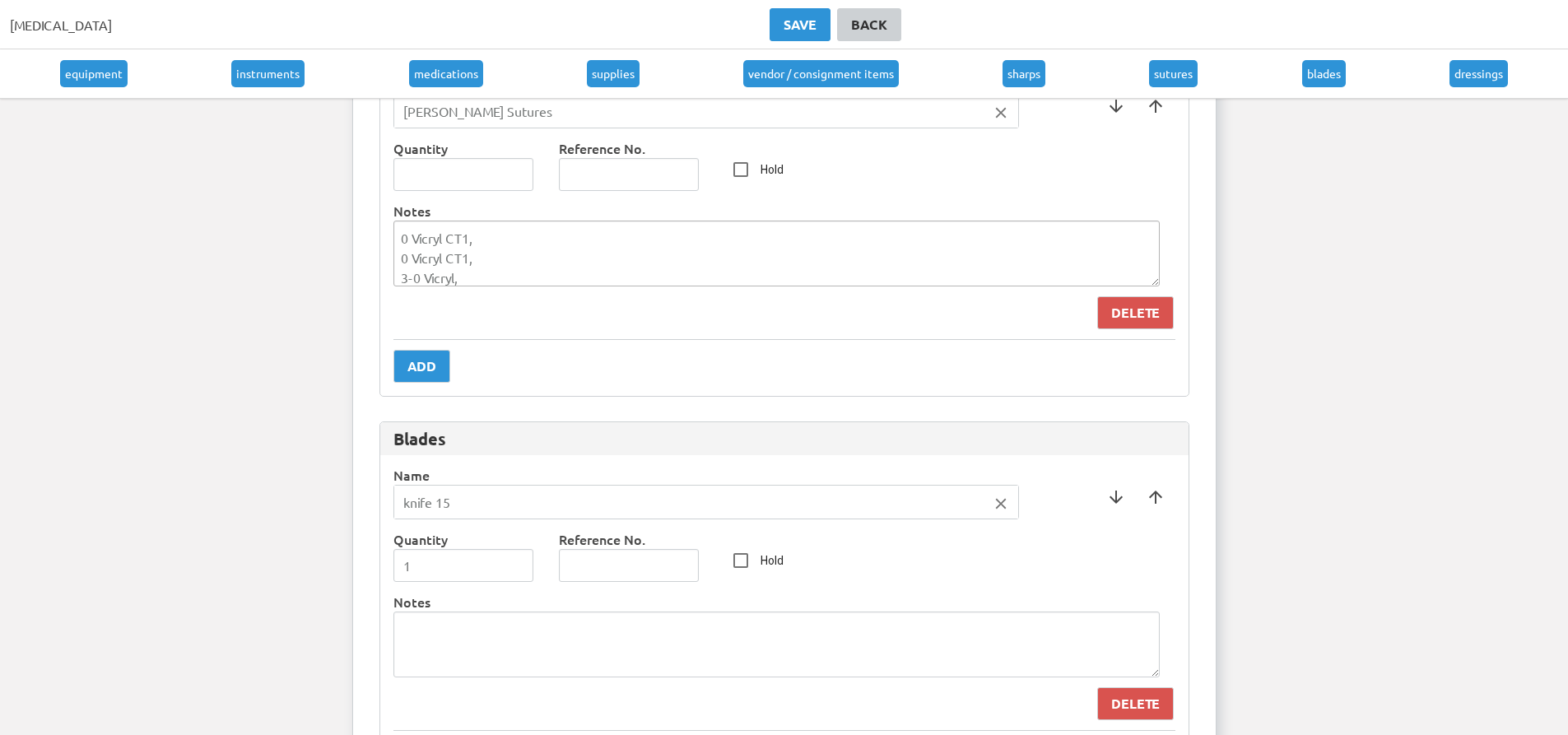
scroll to position [10209, 0]
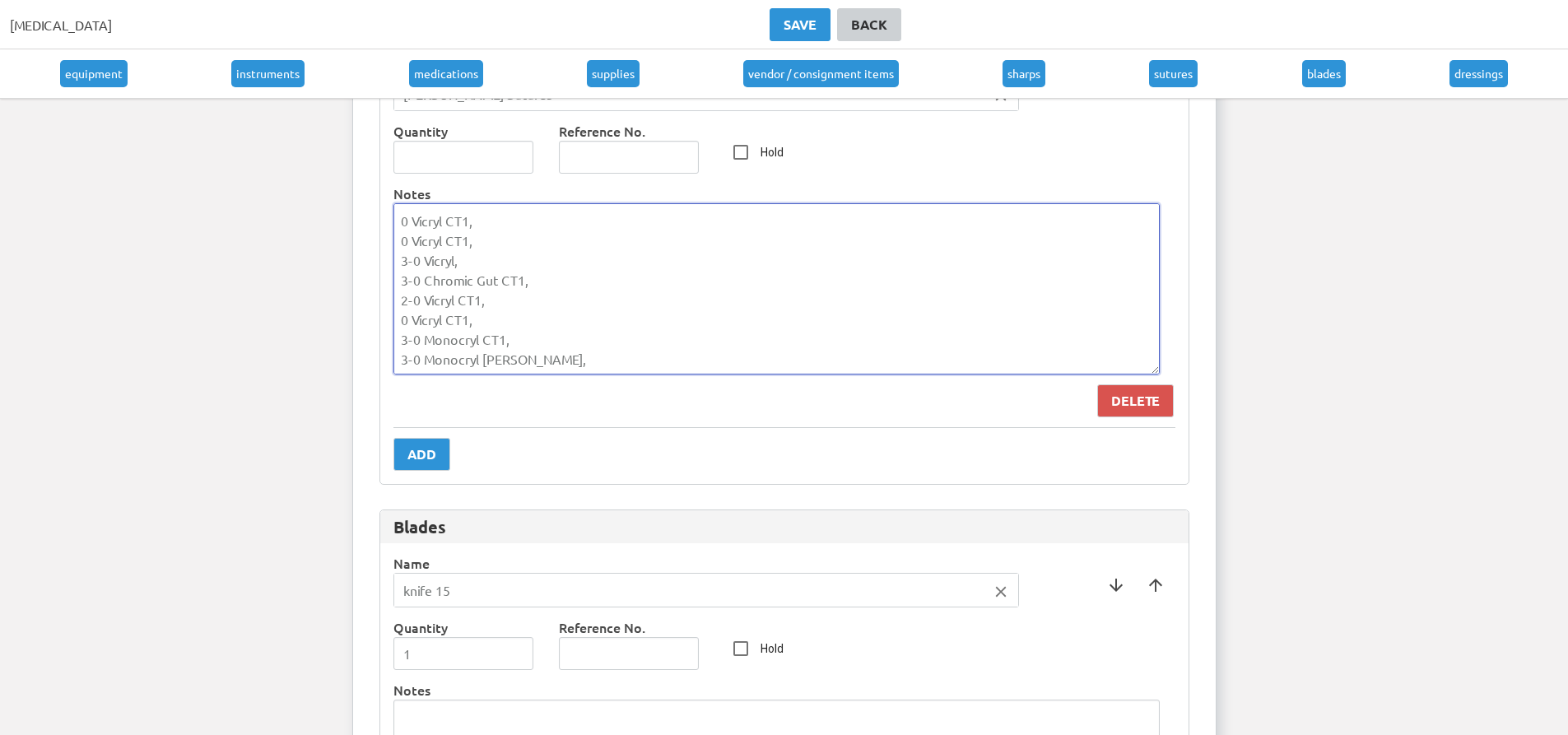
click at [566, 254] on textarea "0 Vicryl CT1, 0 Vicryl CT1, 3-0 Vicryl, 3-0 Chromic Gut CT1, 2-0 Vicryl CT1, 0 …" at bounding box center [776, 288] width 767 height 171
click at [605, 370] on textarea "0 Vicryl CT1, 0 Vicryl CT1, 3-0 Vicryl, 3-0 Chromic Gut CT1, 2-0 Vicryl CT1, 0 …" at bounding box center [776, 288] width 767 height 171
type textarea "0 Vicryl CT1, 0 Vicryl CT1, 3-0 Vicryl, 3-0 Chromic Gut CT1, 2-0 Vicryl CT1, 0 …"
click at [784, 33] on div "Save" at bounding box center [800, 24] width 33 height 20
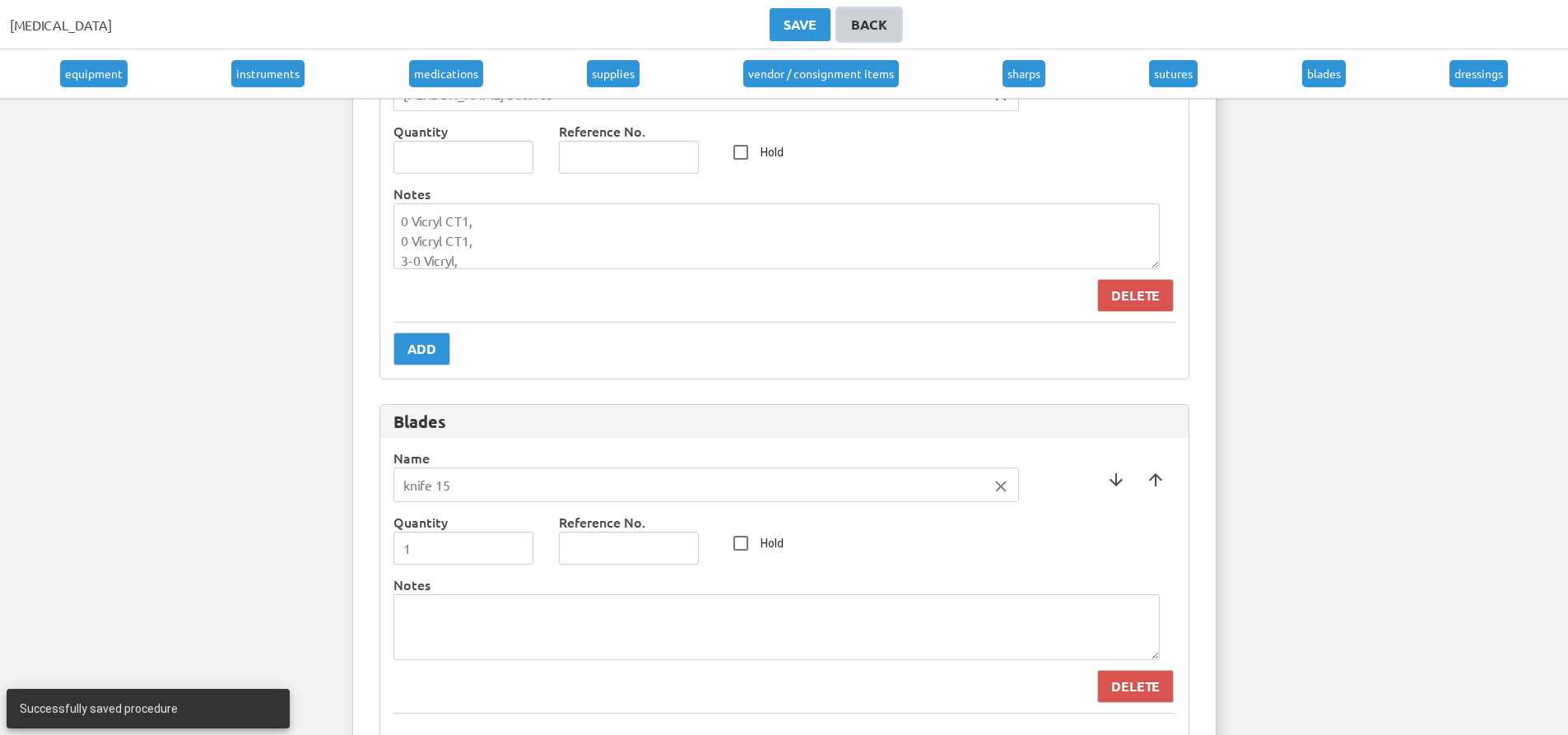
click at [837, 37] on link "Back" at bounding box center [869, 25] width 65 height 33
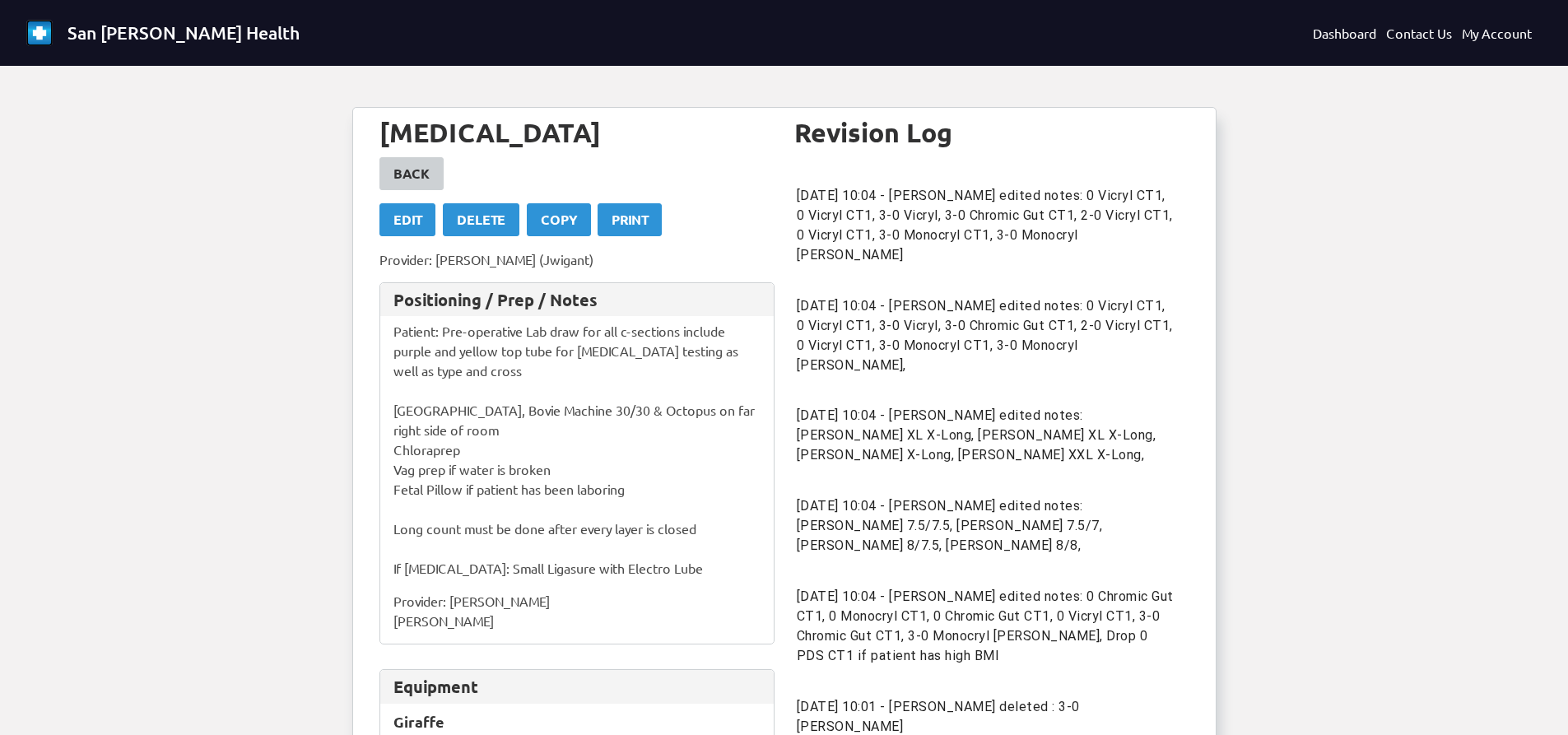
drag, startPoint x: 417, startPoint y: 125, endPoint x: 488, endPoint y: 98, distance: 76.0
click at [417, 180] on div "Back" at bounding box center [411, 173] width 36 height 20
